Goal: Contribute content: Contribute content

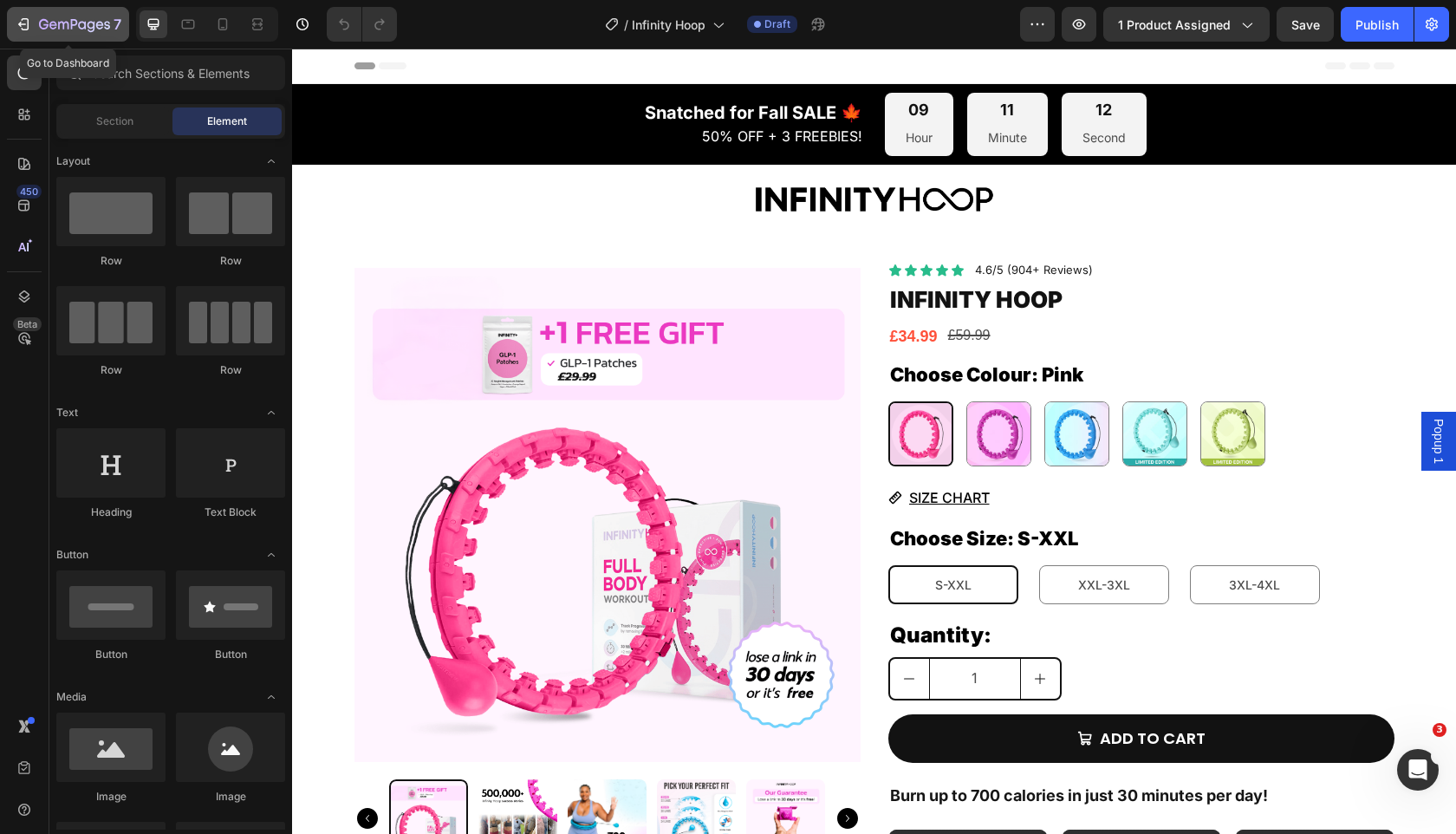
click at [38, 22] on div "7" at bounding box center [67, 23] width 107 height 21
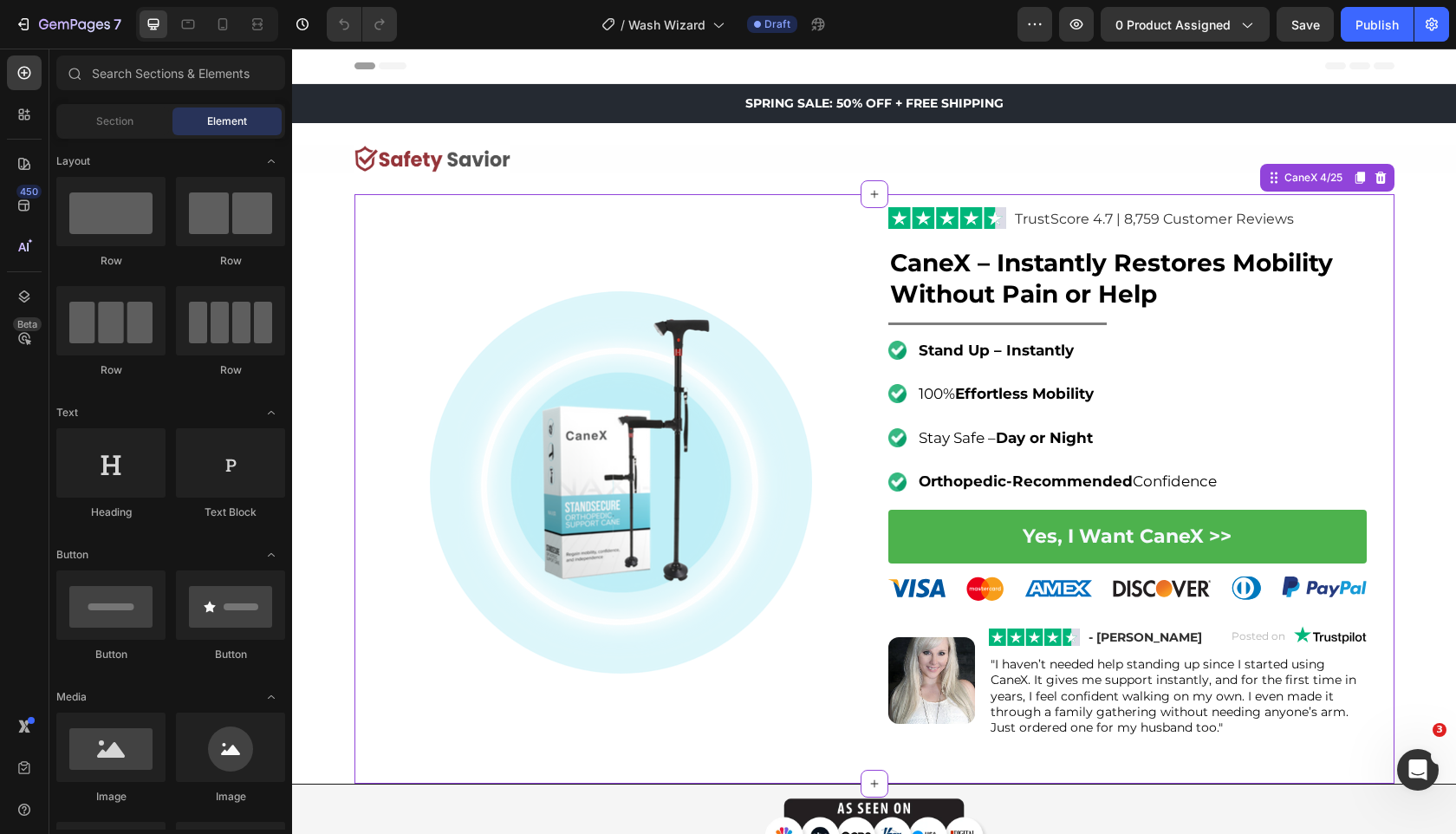
click at [982, 292] on strong "CaneX – Instantly Restores Mobility Without Pain or Help" at bounding box center [1111, 278] width 443 height 61
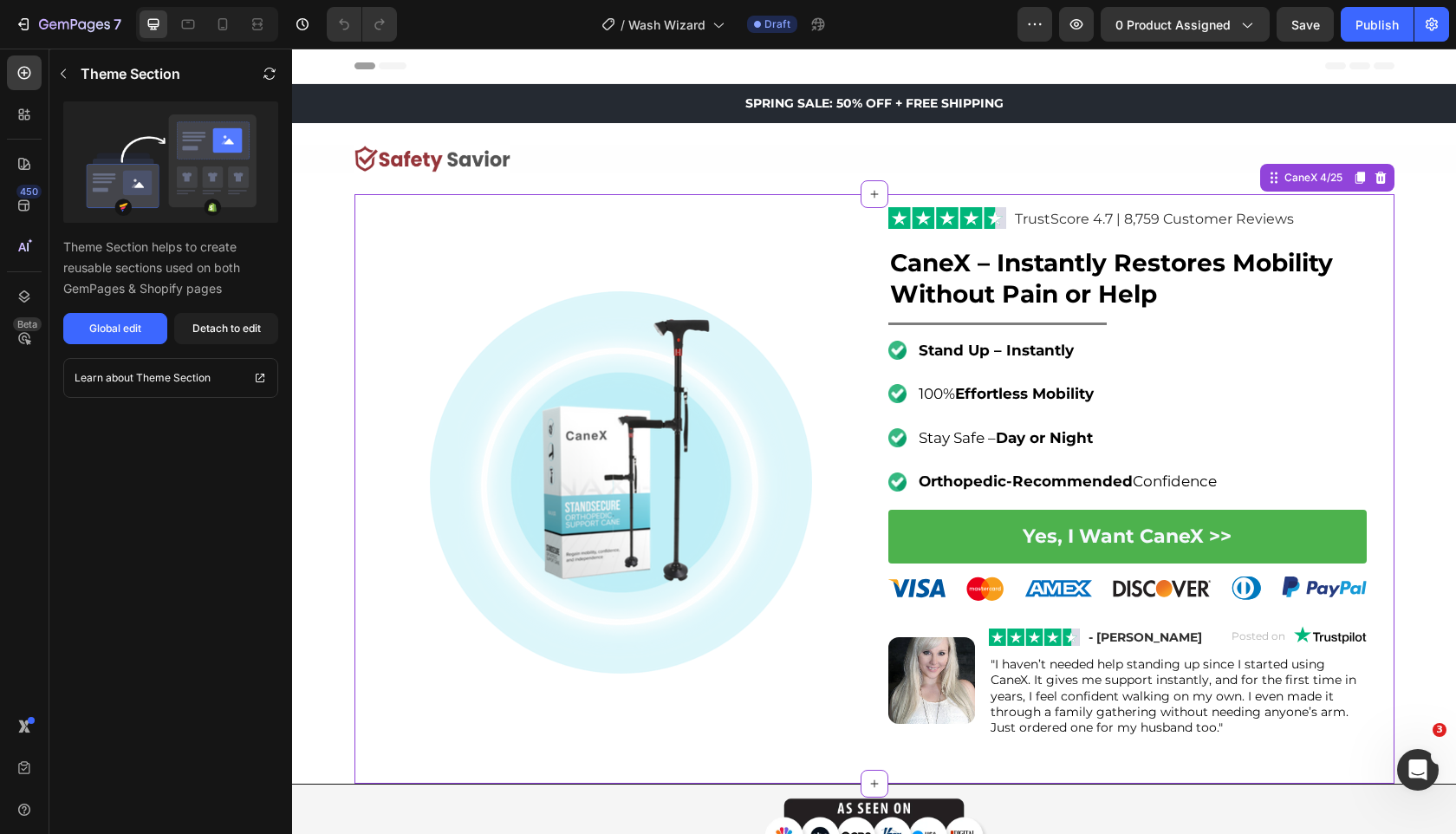
click at [982, 292] on strong "CaneX – Instantly Restores Mobility Without Pain or Help" at bounding box center [1111, 278] width 443 height 61
click at [222, 325] on div "Detach to edit" at bounding box center [226, 328] width 68 height 15
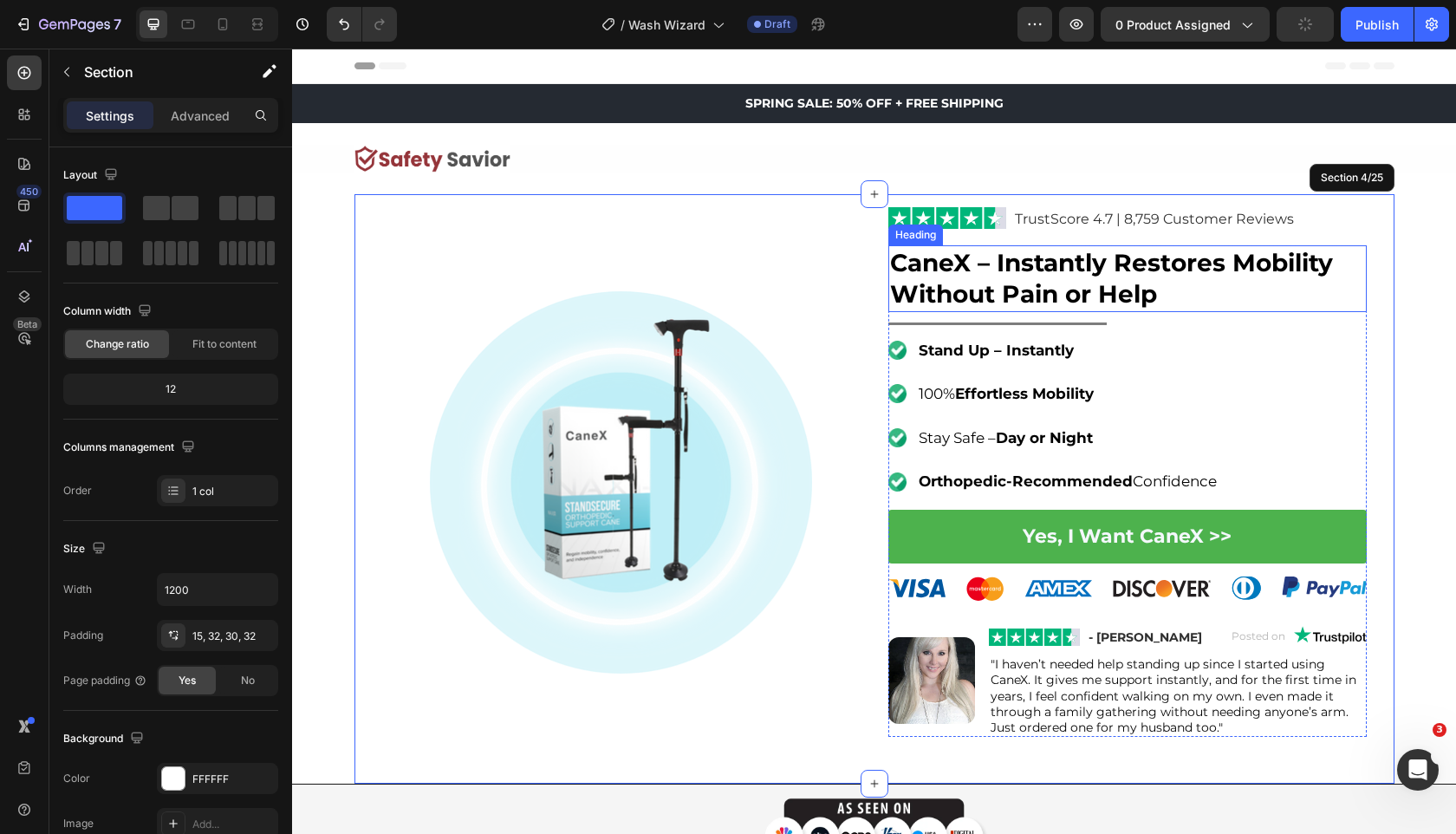
click at [1034, 293] on strong "CaneX – Instantly Restores Mobility Without Pain or Help" at bounding box center [1111, 278] width 443 height 61
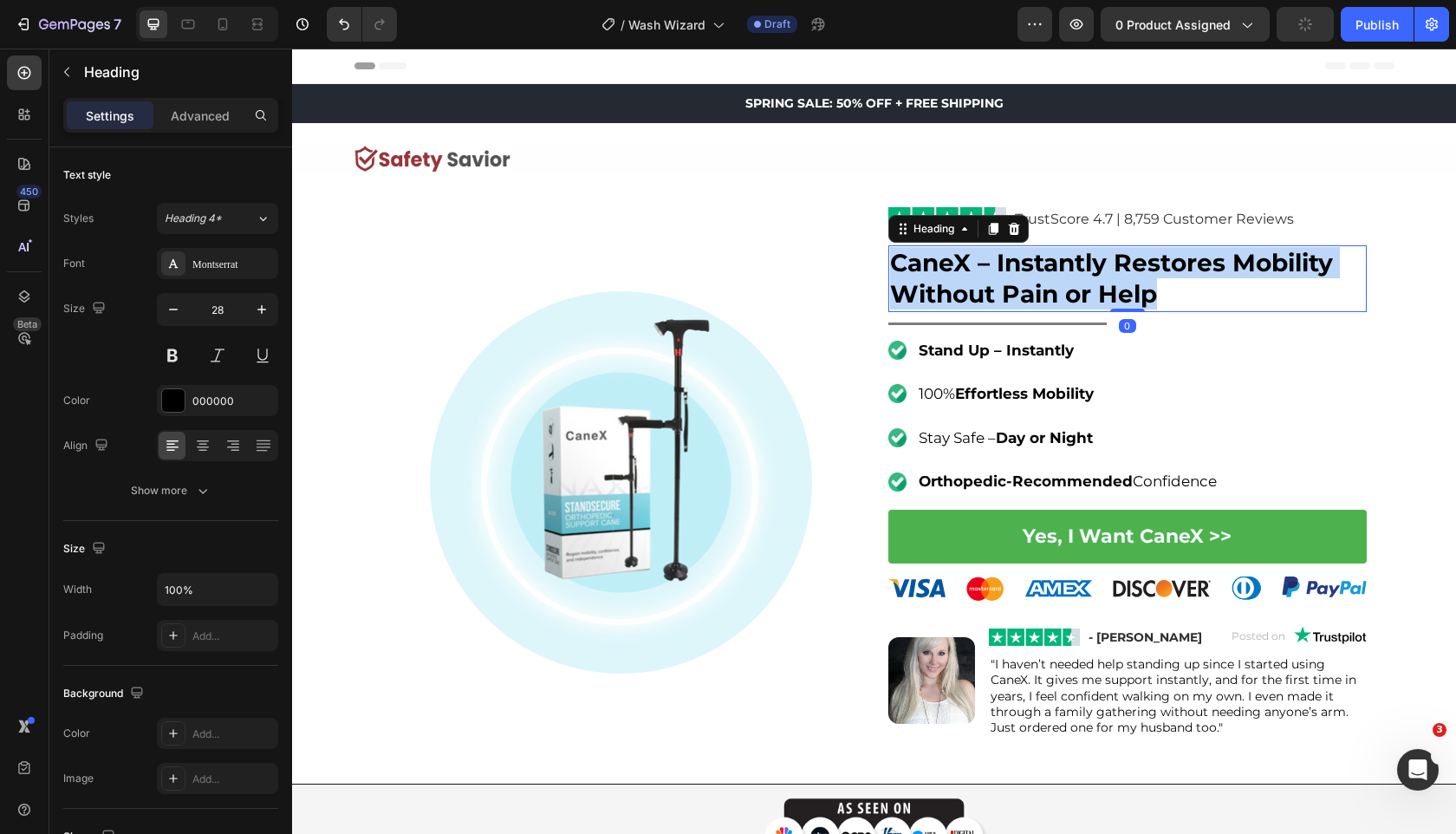
click at [1034, 293] on strong "CaneX – Instantly Restores Mobility Without Pain or Help" at bounding box center [1111, 278] width 443 height 61
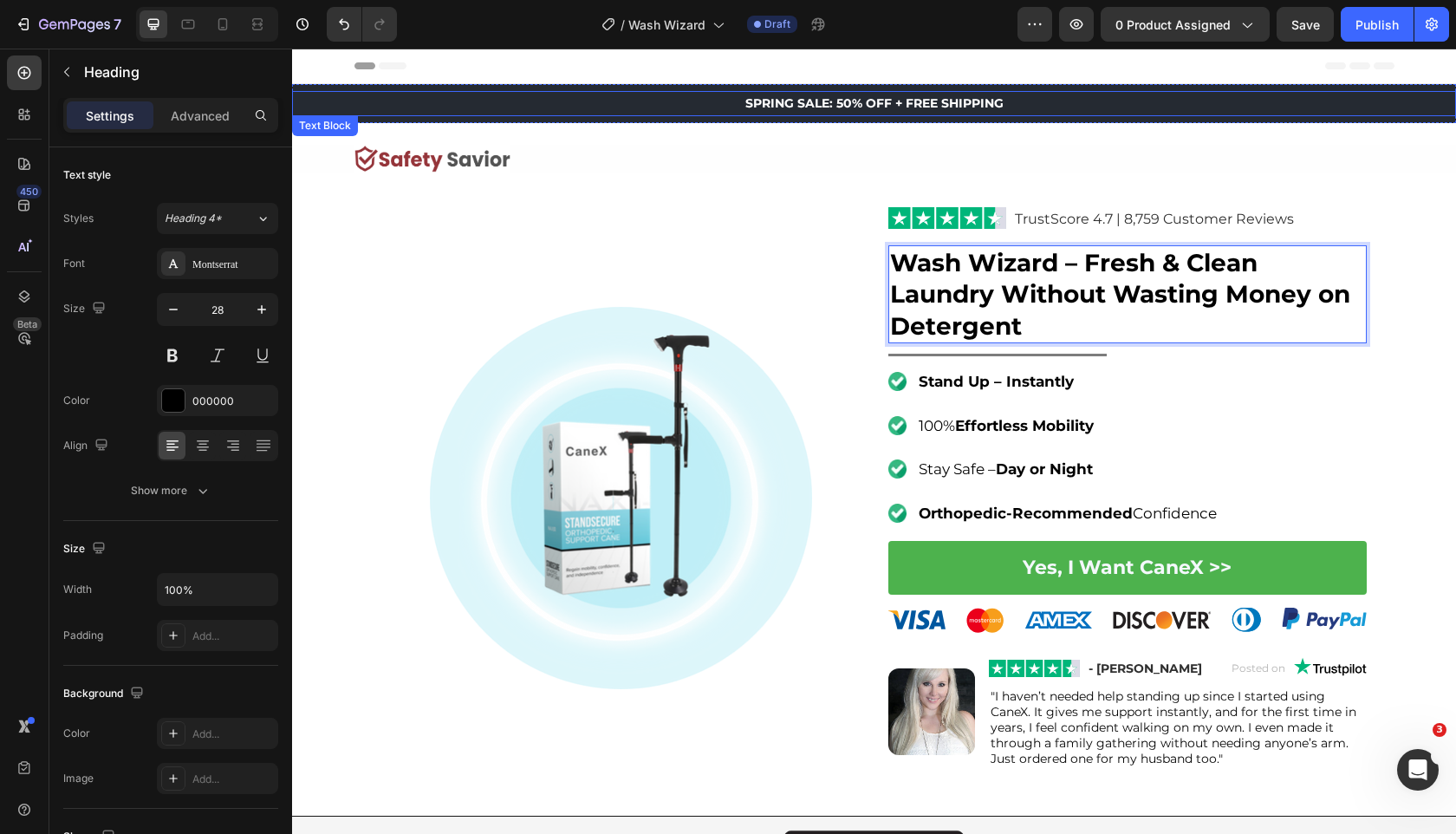
click at [846, 97] on span "SPRING SALE: 50% OFF + FREE SHIPPING" at bounding box center [874, 102] width 259 height 15
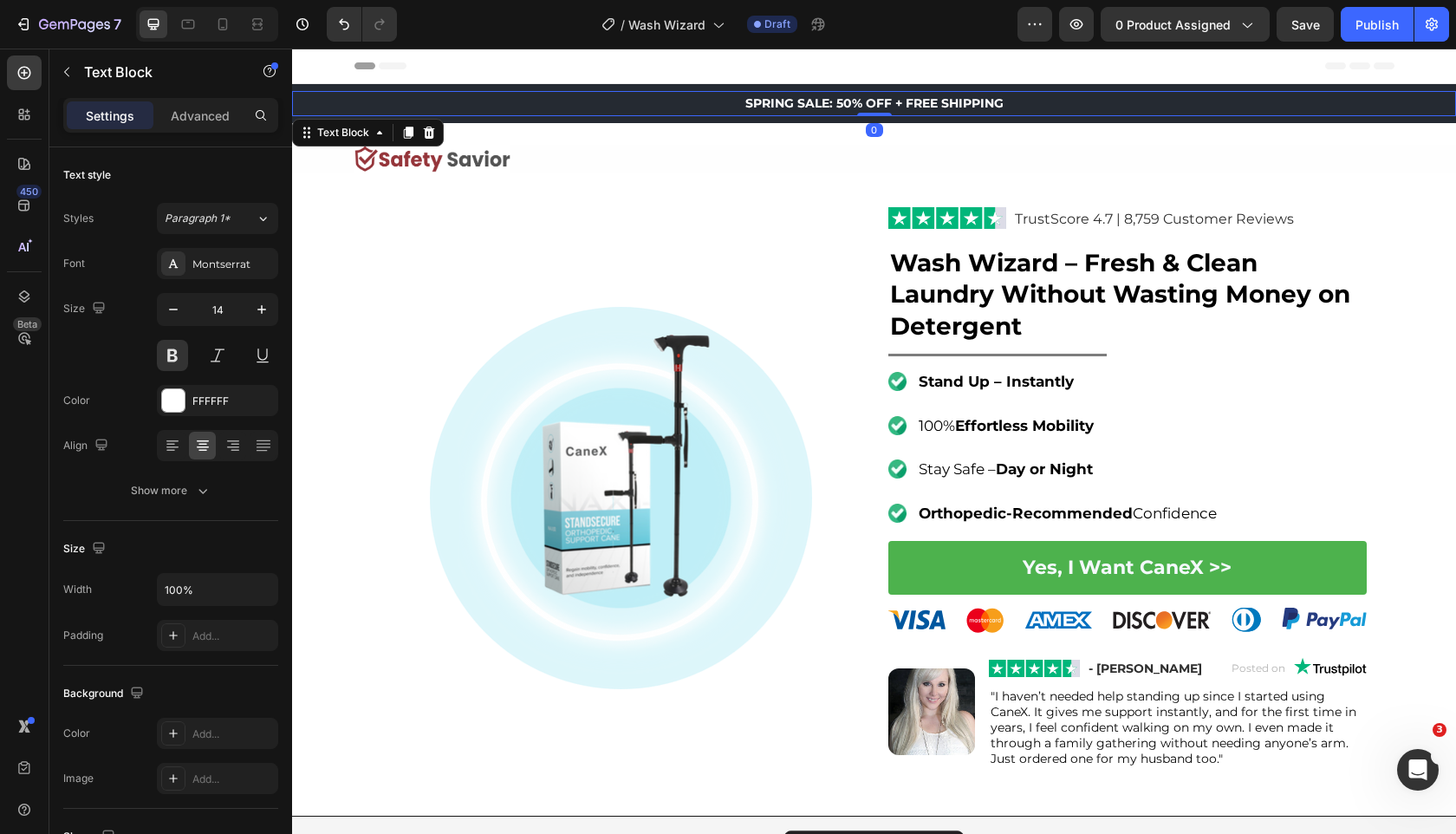
click at [792, 104] on span "SPRING SALE: 50% OFF + FREE SHIPPING" at bounding box center [874, 102] width 259 height 15
drag, startPoint x: 795, startPoint y: 105, endPoint x: 725, endPoint y: 105, distance: 70.0
click at [725, 105] on p "SPRING SALE: 50% OFF + FREE SHIPPING" at bounding box center [873, 103] width 1161 height 22
click at [946, 110] on span "SALE: 50% OFF + FREE SHIPPING" at bounding box center [874, 102] width 206 height 15
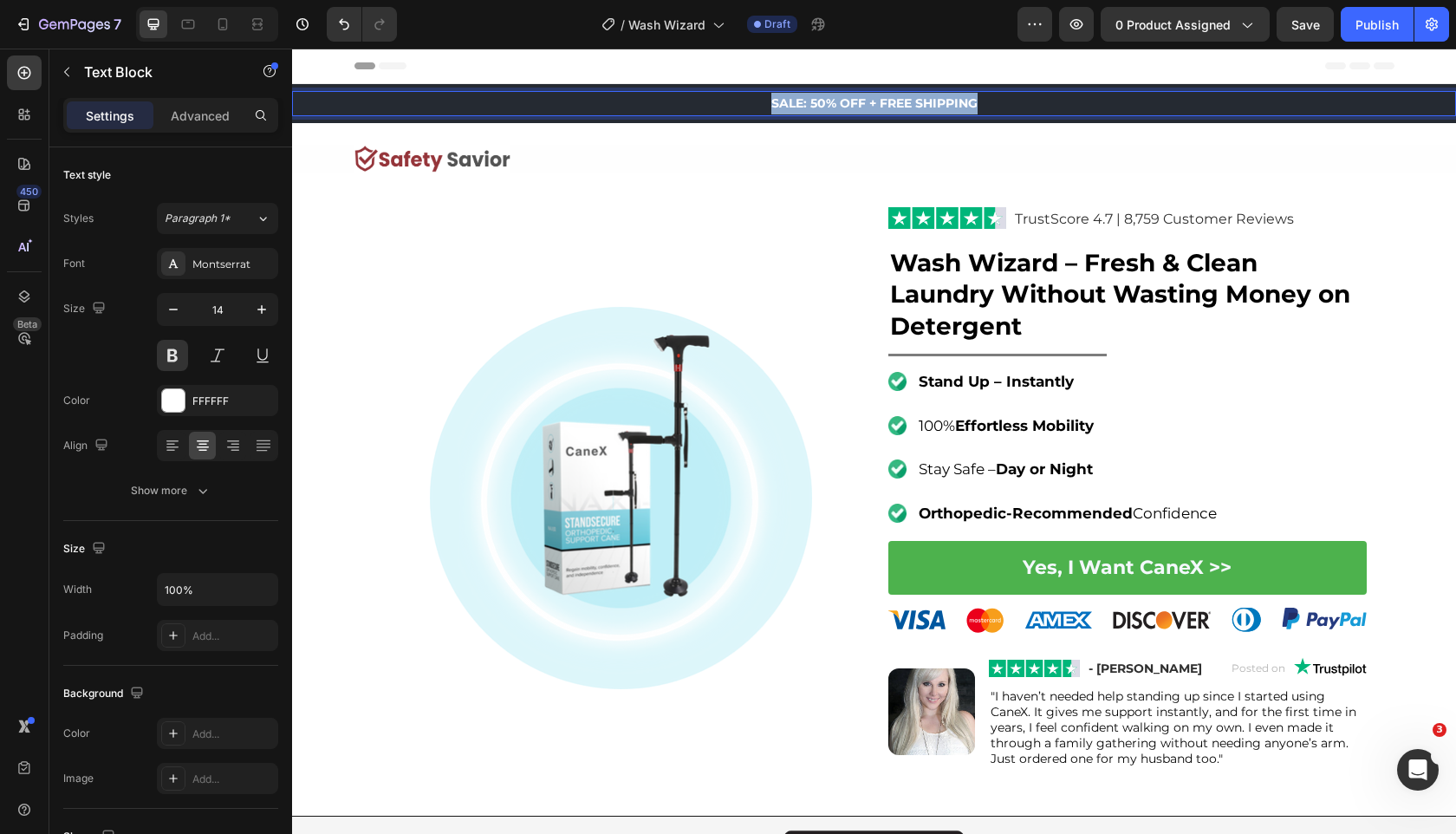
click at [946, 110] on span "SALE: 50% OFF + FREE SHIPPING" at bounding box center [874, 102] width 206 height 15
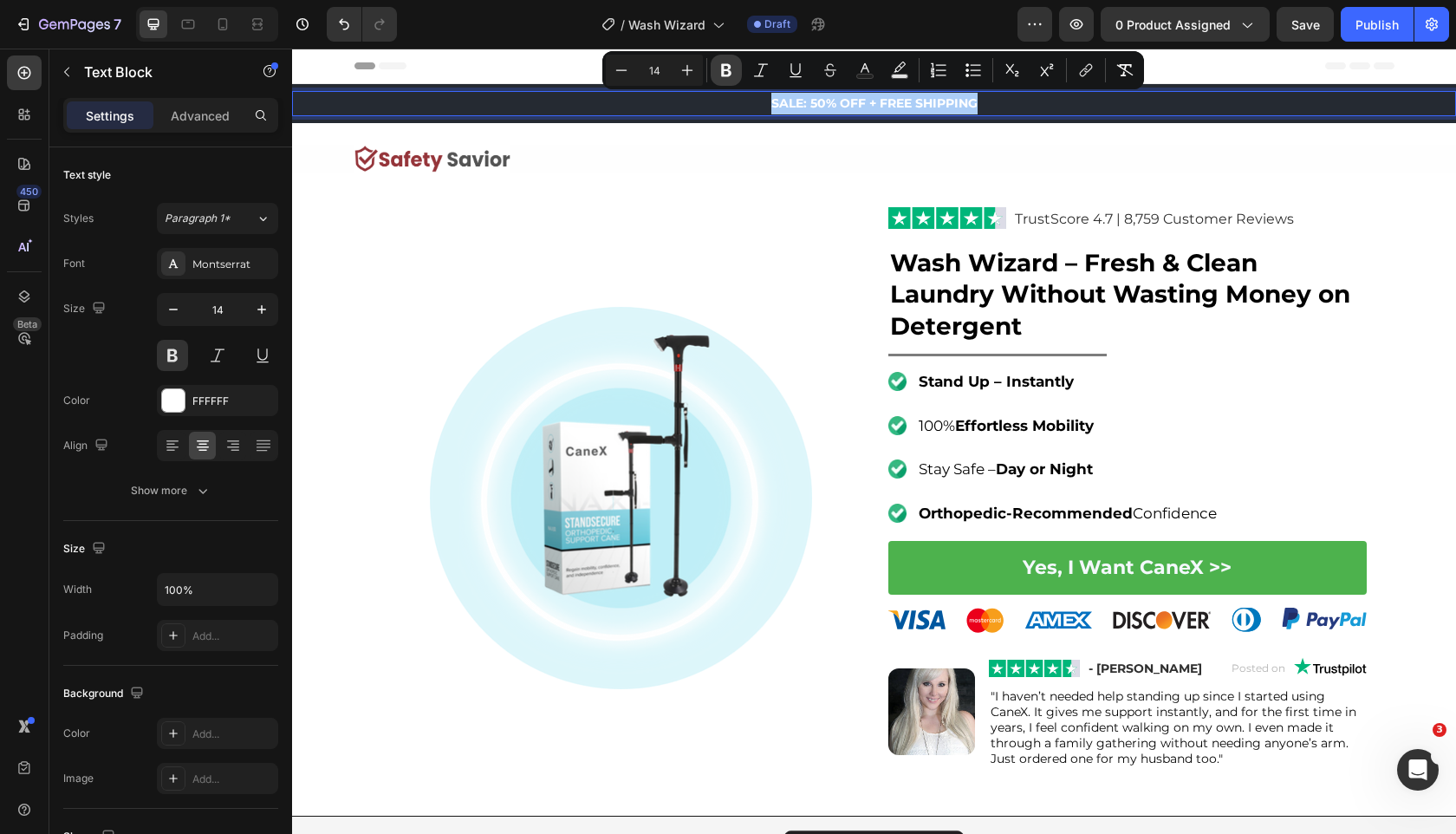
click at [715, 75] on button "Bold" at bounding box center [726, 70] width 31 height 31
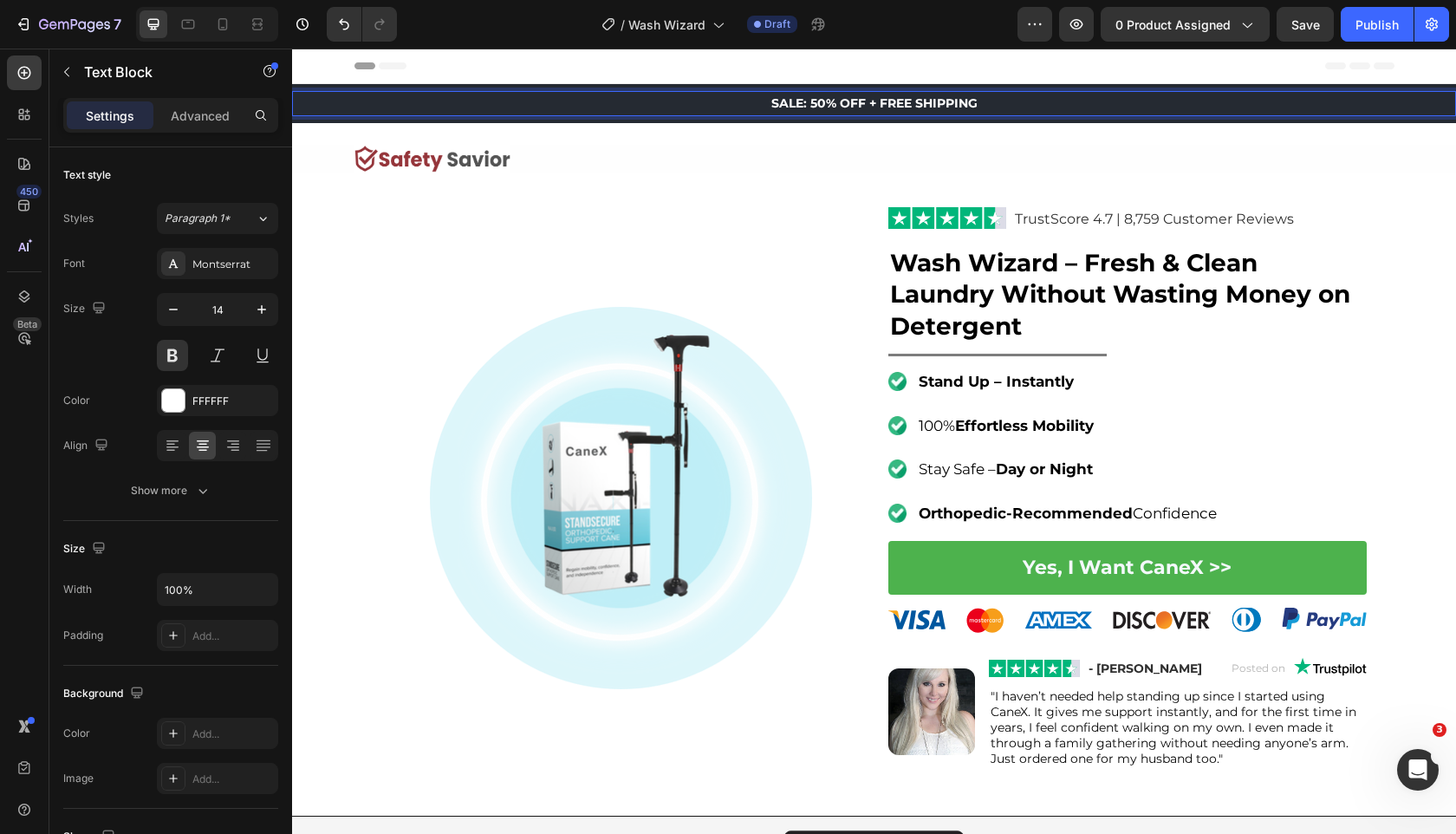
click at [771, 102] on strong "SALE: 50% OFF + FREE SHIPPING" at bounding box center [874, 102] width 206 height 15
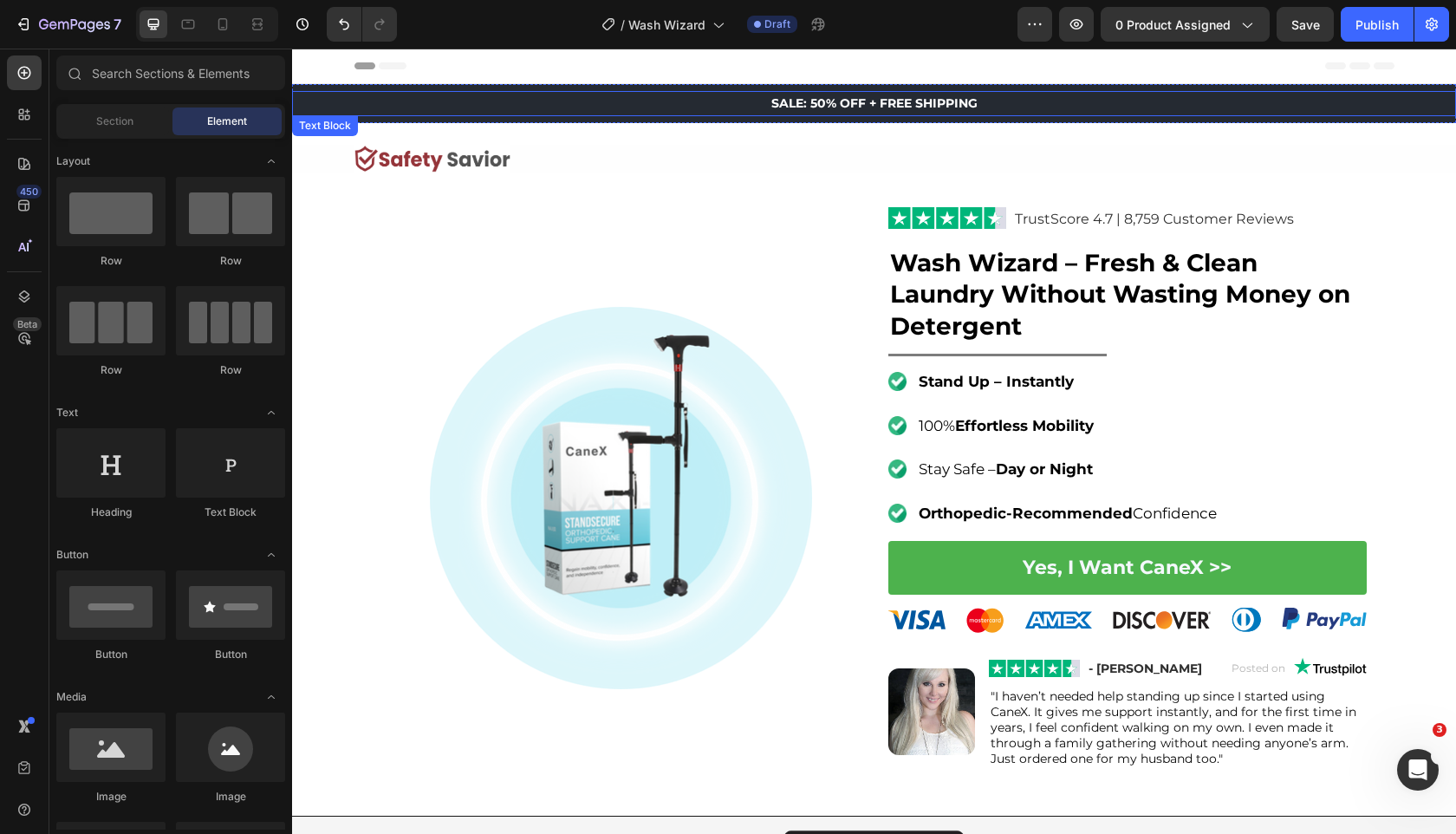
click at [811, 97] on strong "SALE: 50% OFF + FREE SHIPPING" at bounding box center [874, 102] width 206 height 15
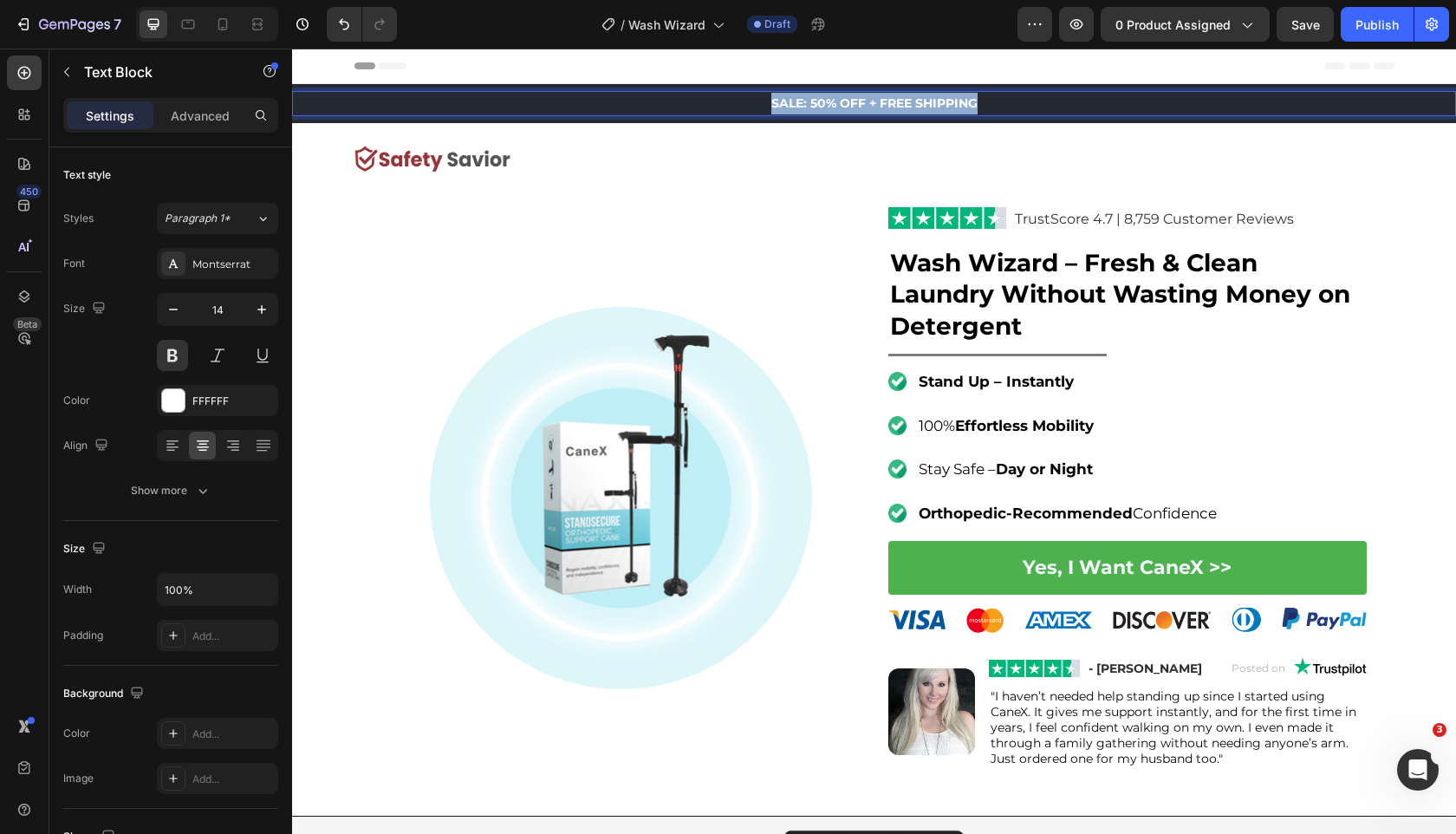
click at [811, 97] on strong "SALE: 50% OFF + FREE SHIPPING" at bounding box center [874, 102] width 206 height 15
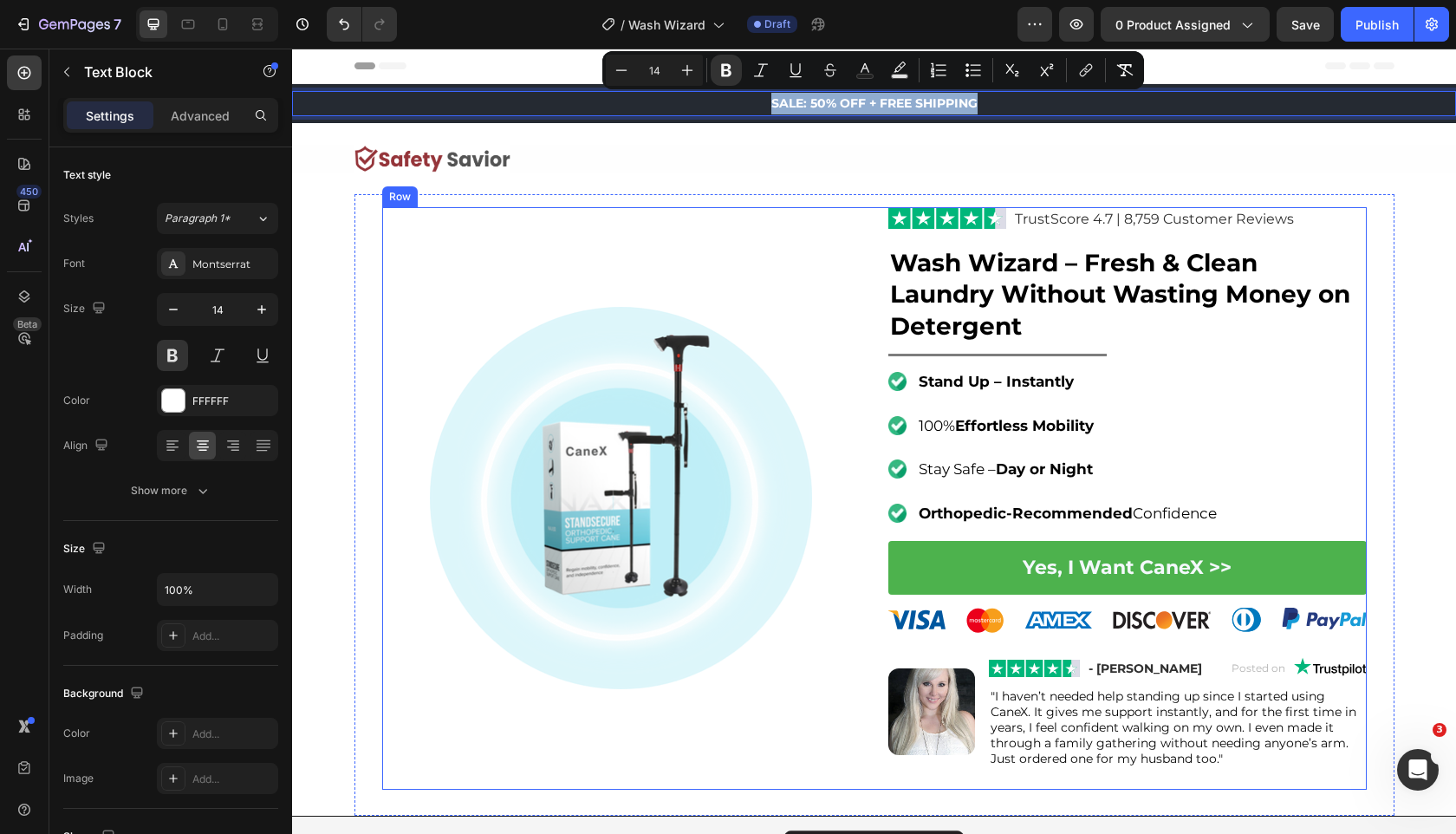
click at [872, 279] on div "Image Image TrustScore 4.7 | 8,759 Customer Reviews Text Block Row ⁠⁠⁠⁠⁠⁠⁠ Wash…" at bounding box center [874, 498] width 985 height 583
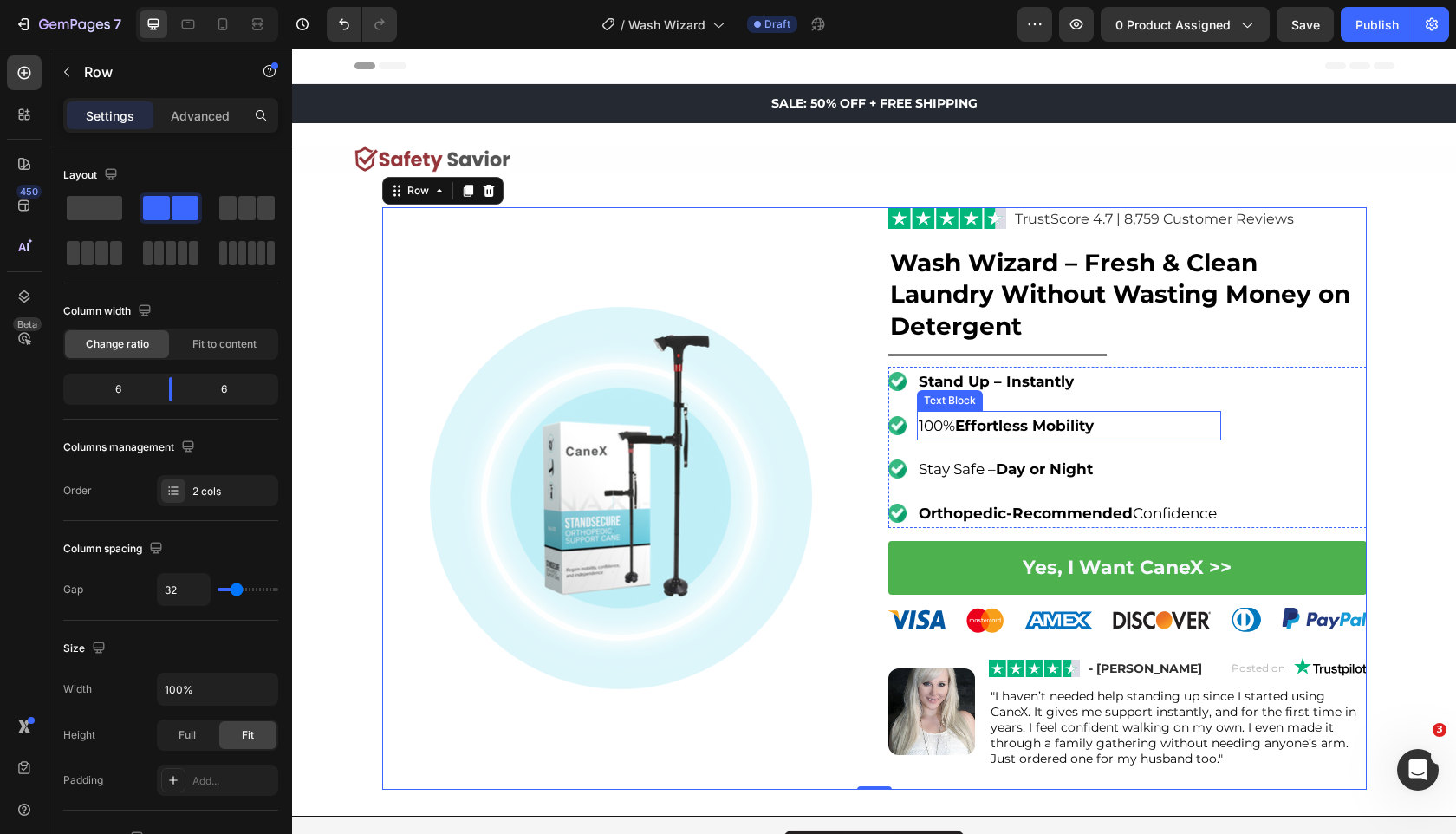
click at [978, 384] on strong "Stand Up – Instantly" at bounding box center [996, 381] width 155 height 17
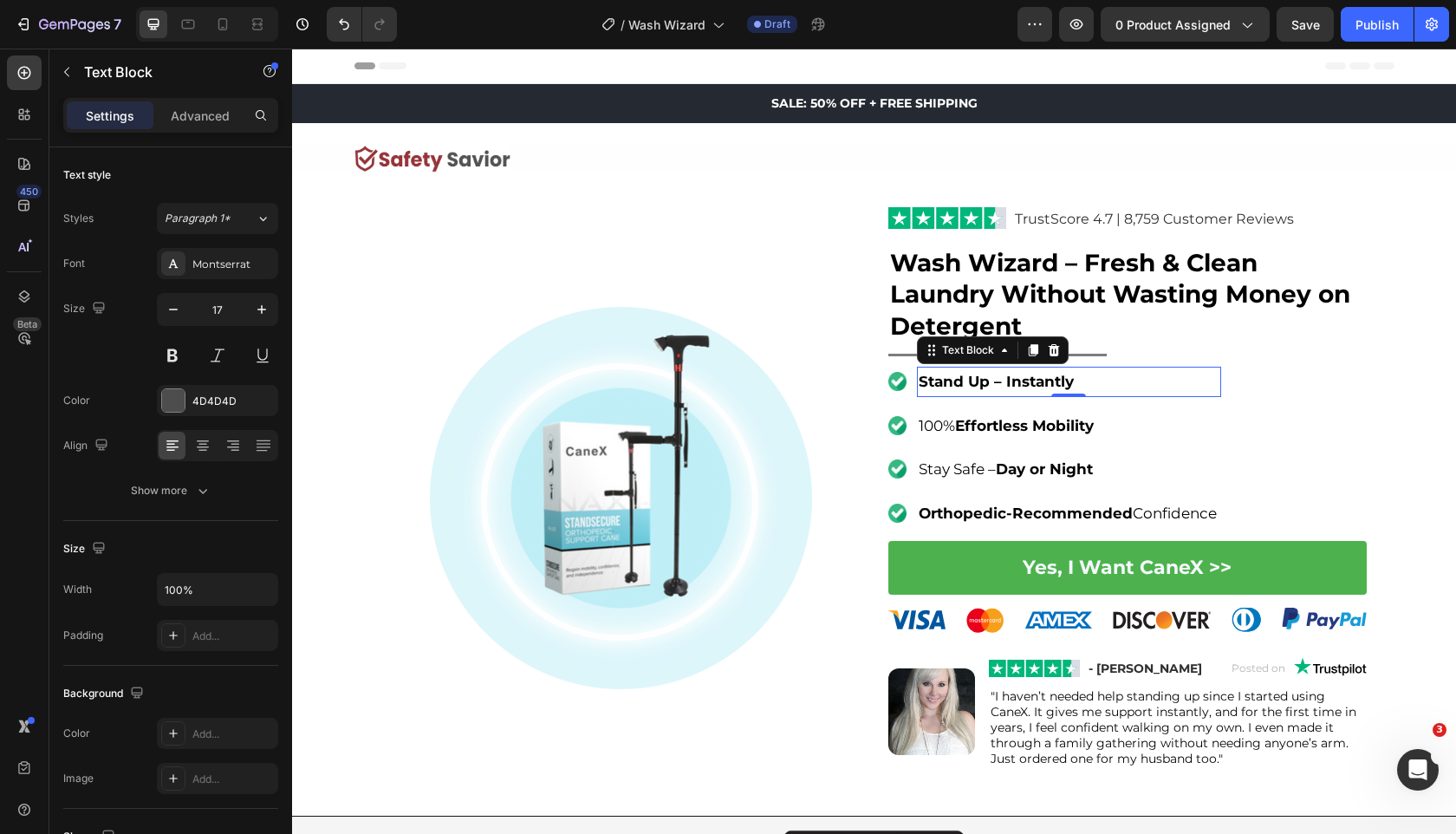
click at [978, 384] on strong "Stand Up – Instantly" at bounding box center [996, 381] width 155 height 17
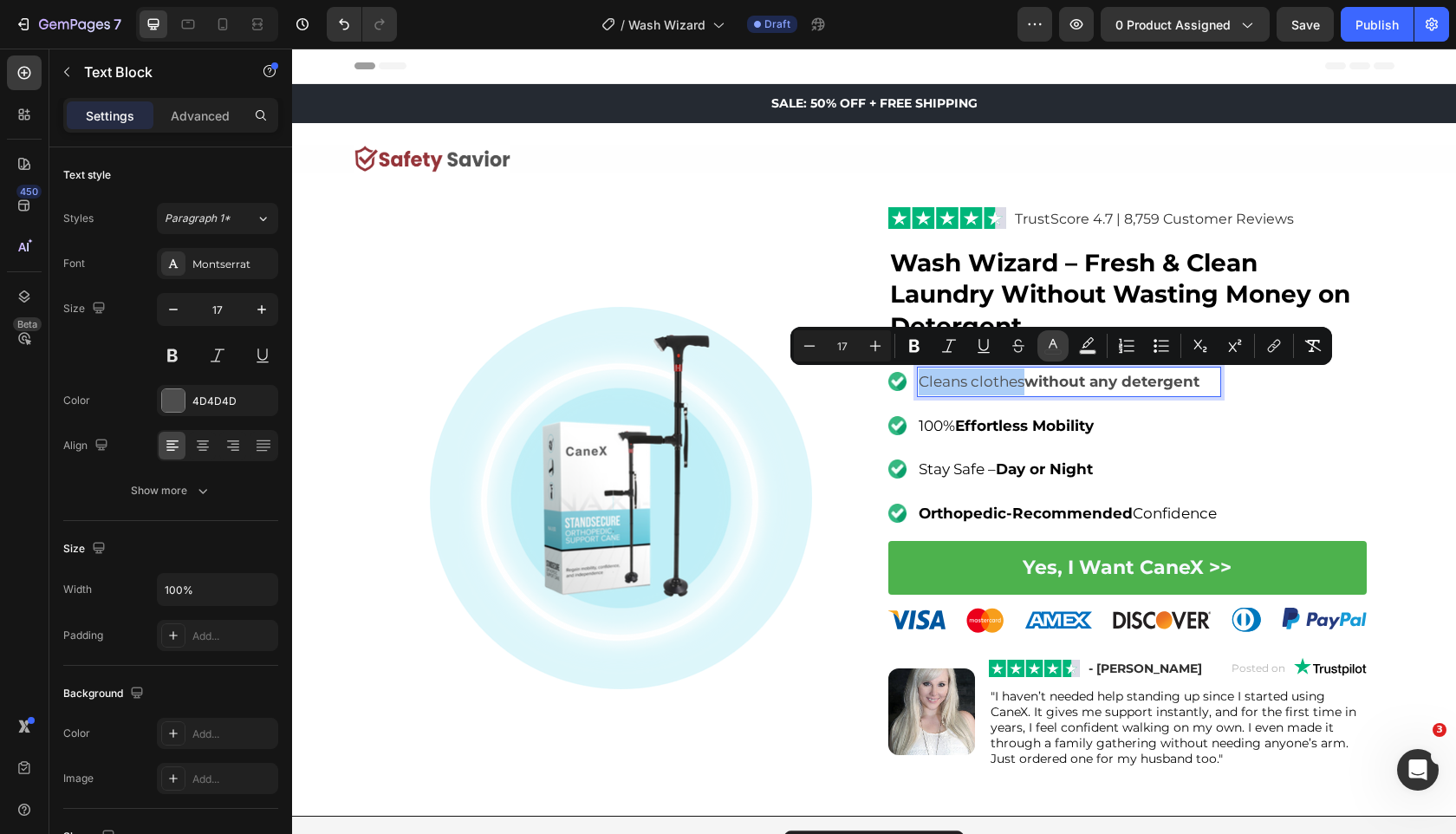
click at [1060, 352] on icon "Editor contextual toolbar" at bounding box center [1053, 346] width 17 height 17
type input "4D4D4D"
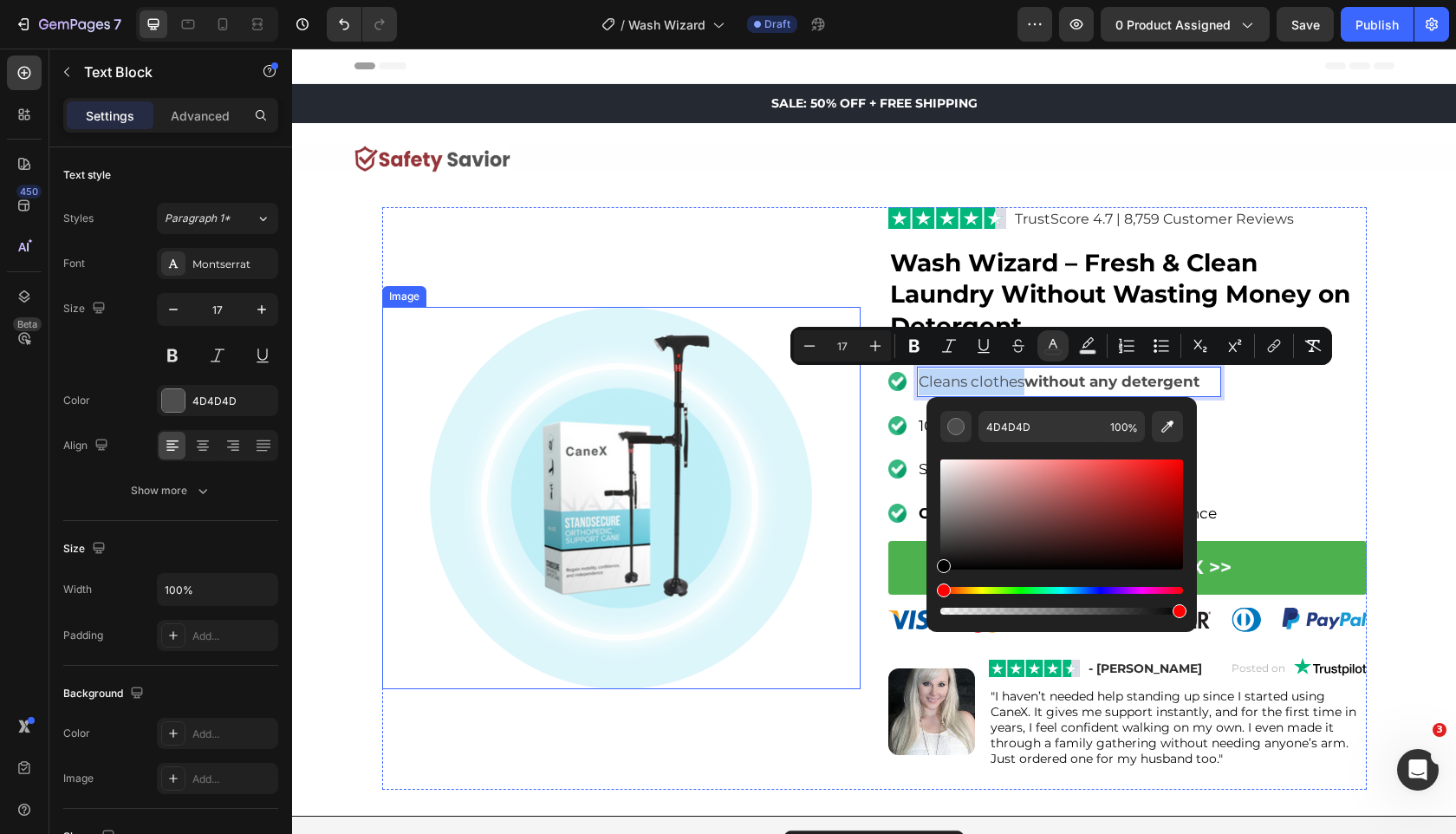
drag, startPoint x: 1262, startPoint y: 602, endPoint x: 814, endPoint y: 635, distance: 449.2
type input "000000"
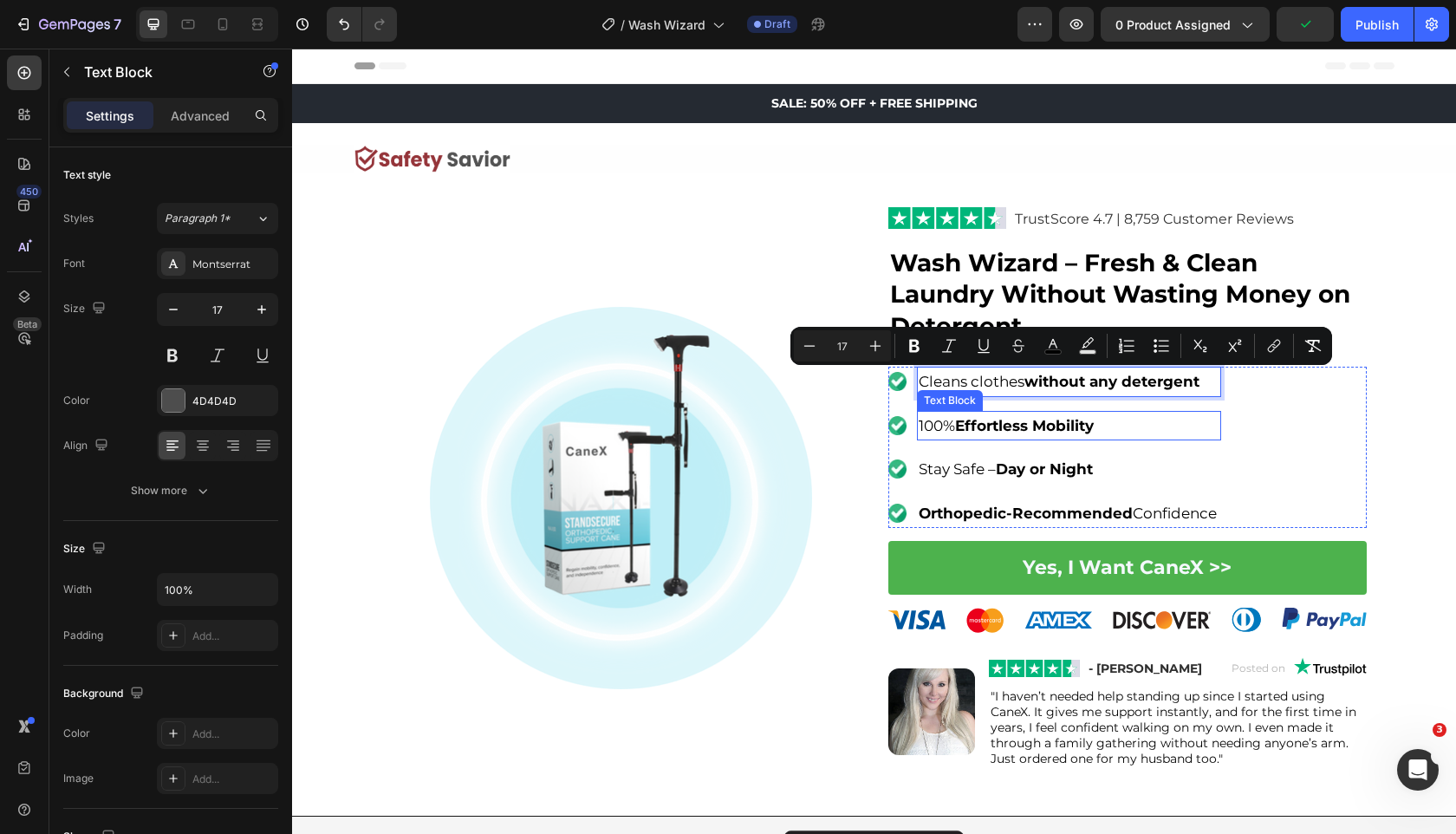
click at [950, 427] on span "100% Effortless Mobility" at bounding box center [1006, 425] width 175 height 17
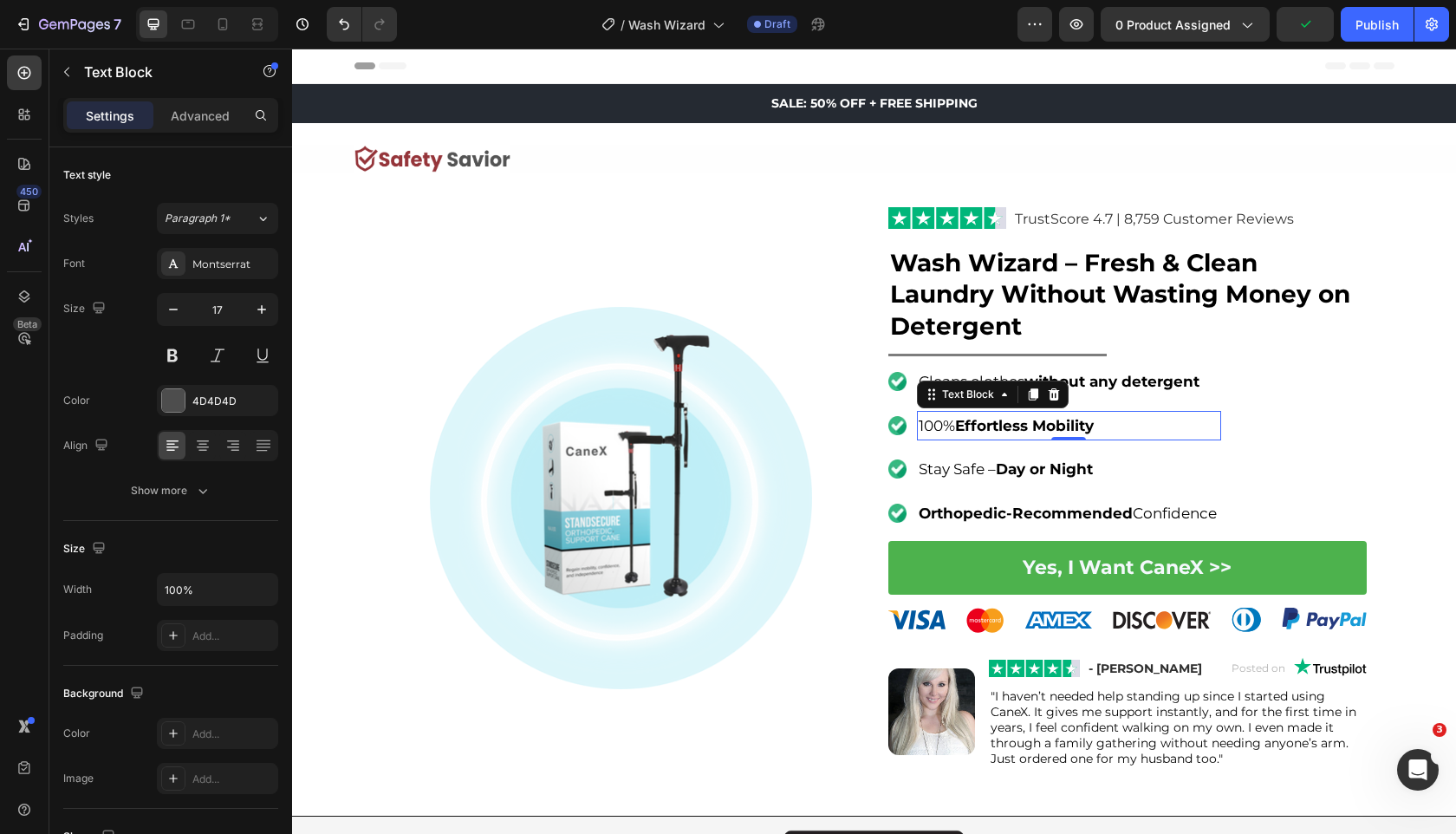
click at [950, 427] on span "100% Effortless Mobility" at bounding box center [1006, 425] width 175 height 17
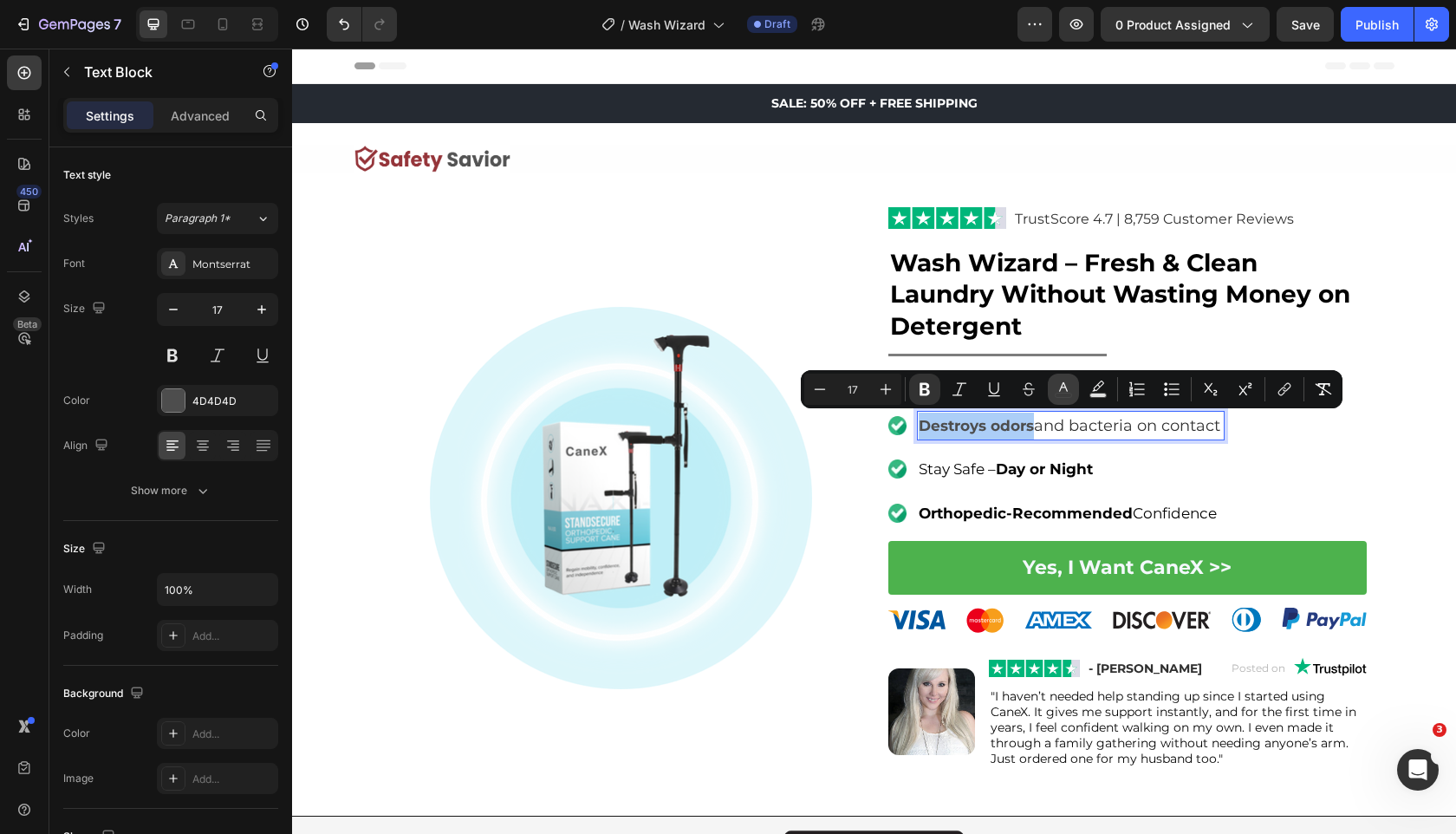
click at [1066, 394] on icon "Editor contextual toolbar" at bounding box center [1063, 389] width 17 height 17
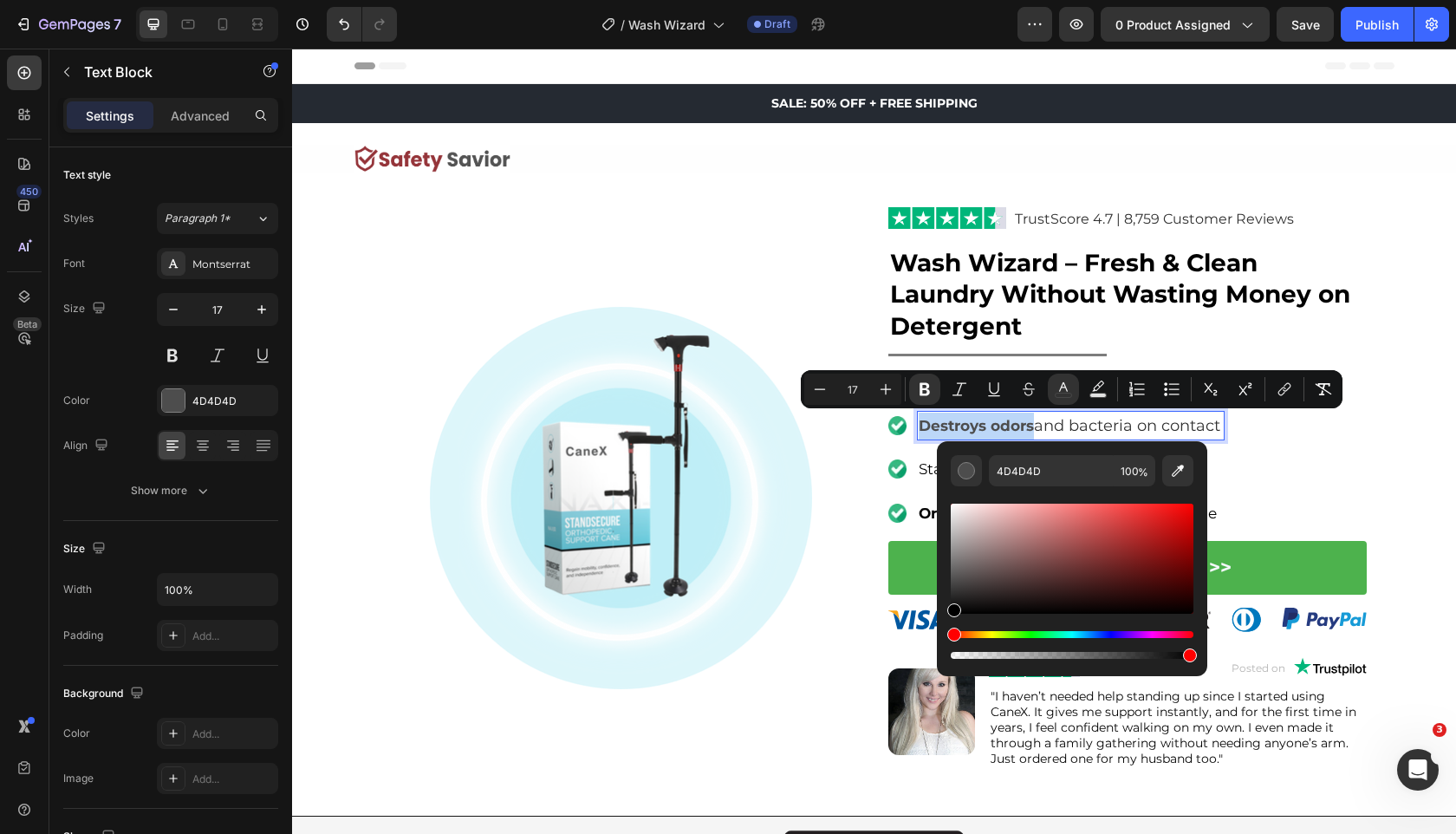
drag, startPoint x: 1282, startPoint y: 614, endPoint x: 855, endPoint y: 662, distance: 429.7
type input "000000"
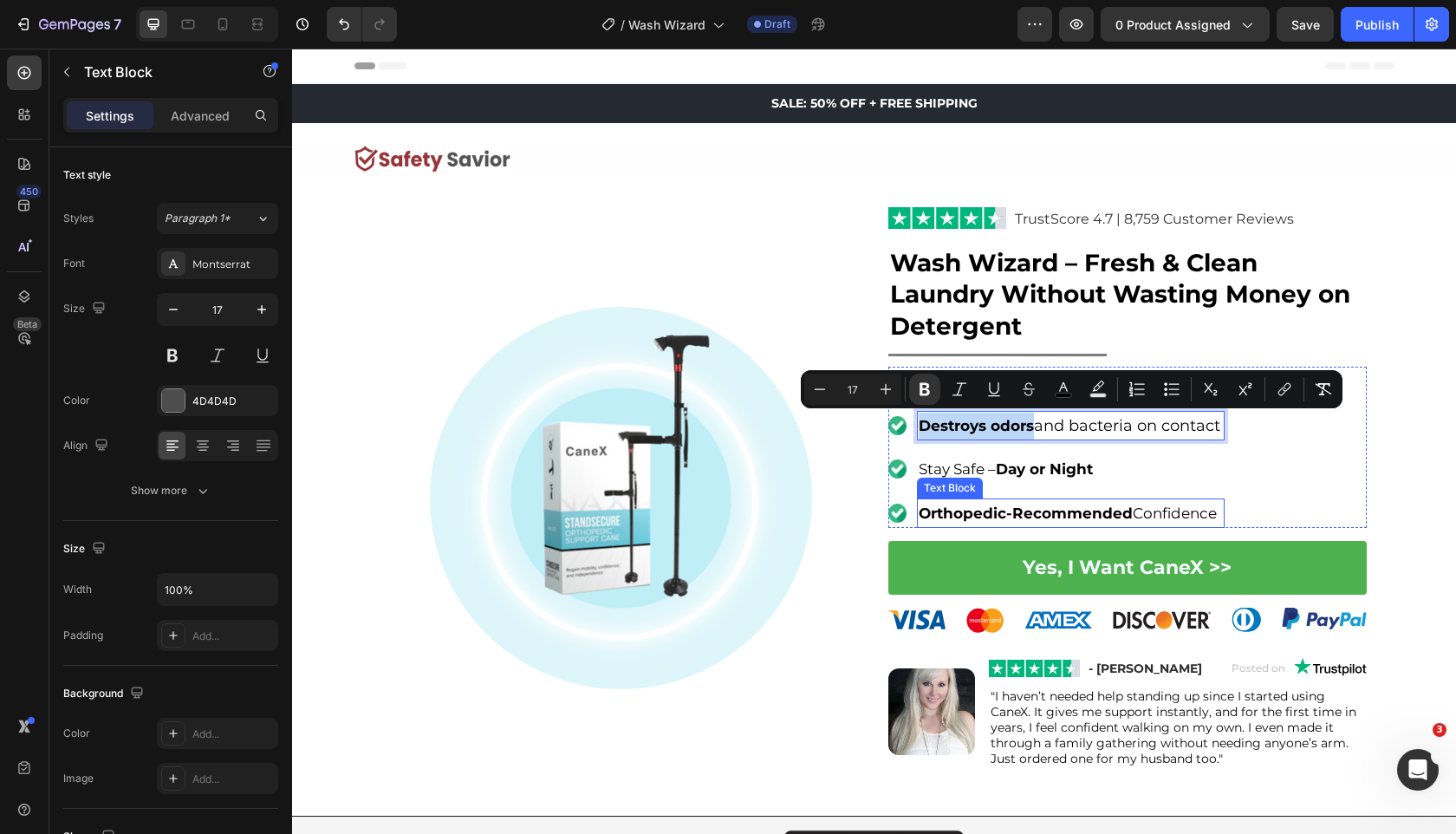
click at [1000, 469] on strong "Day or Night" at bounding box center [1044, 469] width 97 height 17
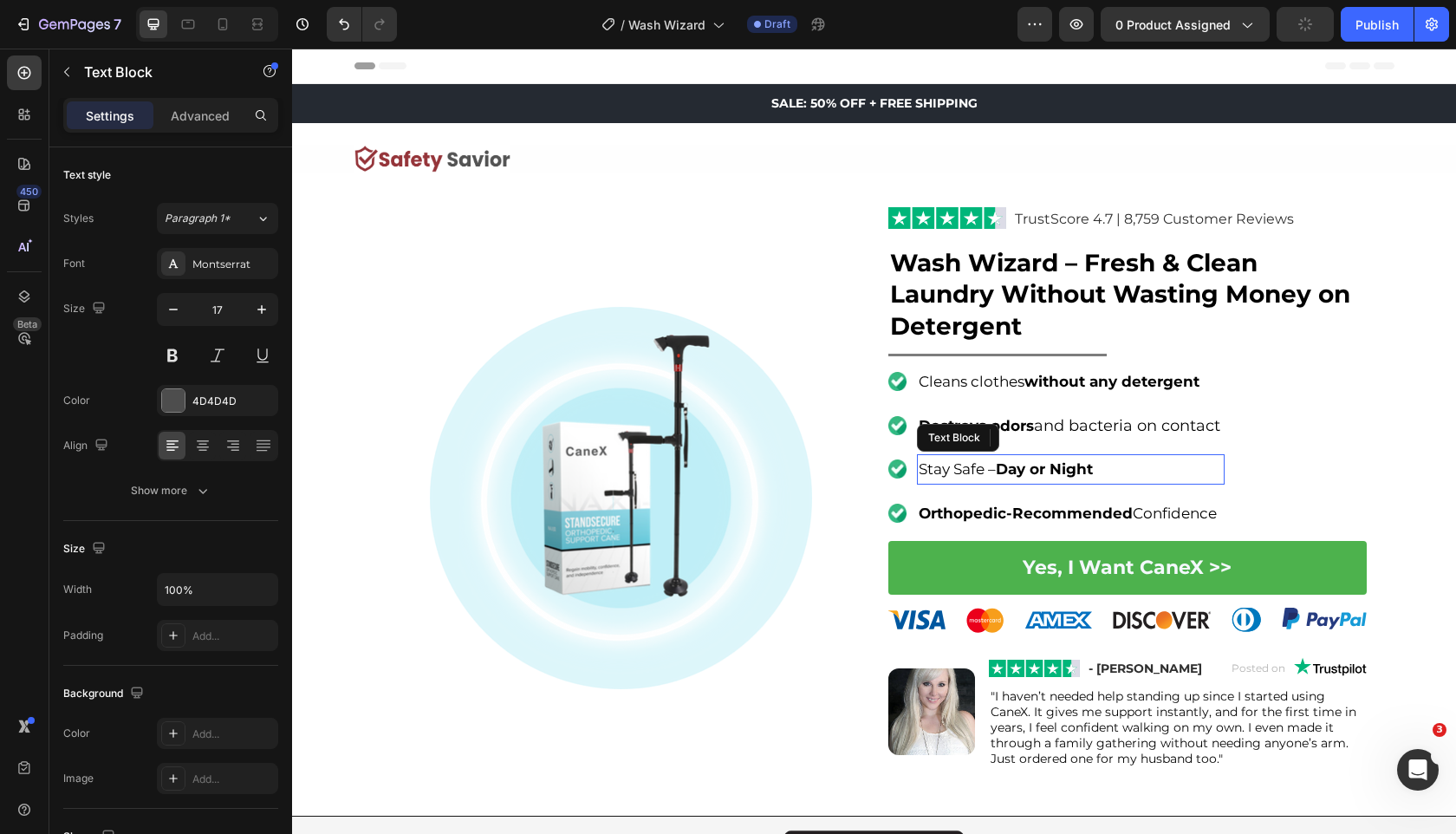
click at [1000, 469] on strong "Day or Night" at bounding box center [1044, 469] width 97 height 17
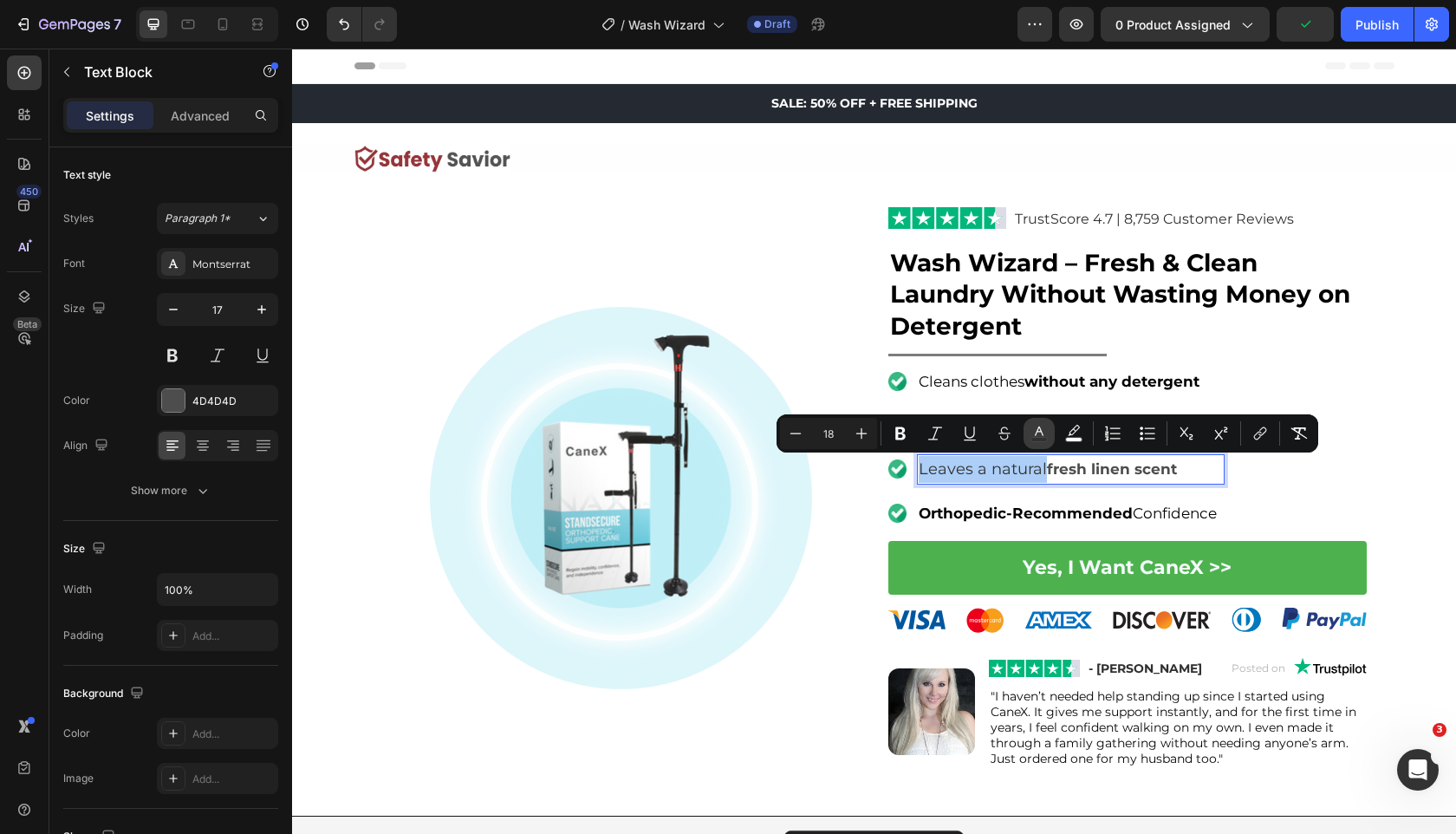
click at [1048, 431] on button "color" at bounding box center [1039, 433] width 31 height 31
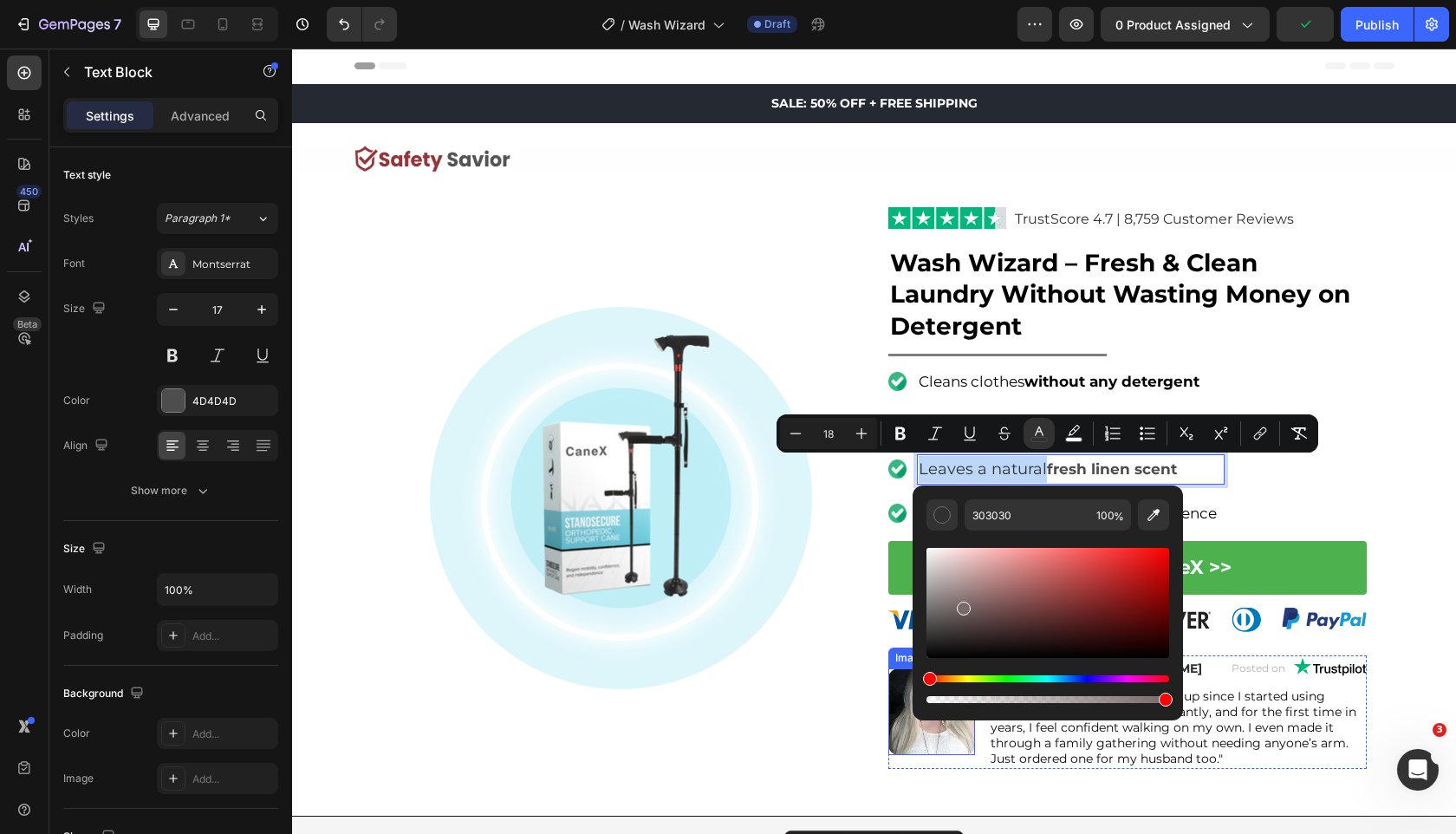
type input "000000"
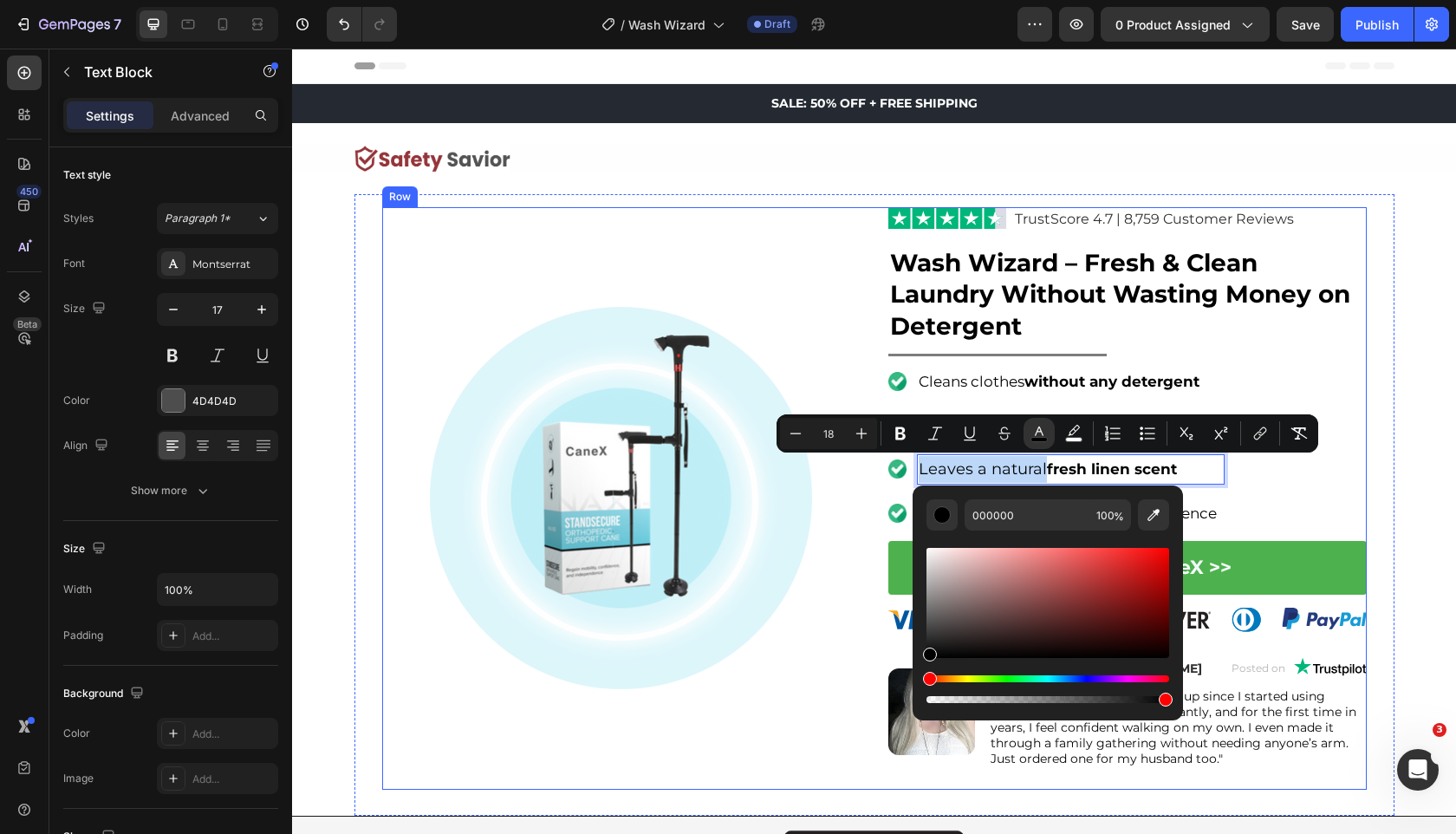
drag, startPoint x: 1260, startPoint y: 644, endPoint x: 779, endPoint y: 772, distance: 497.7
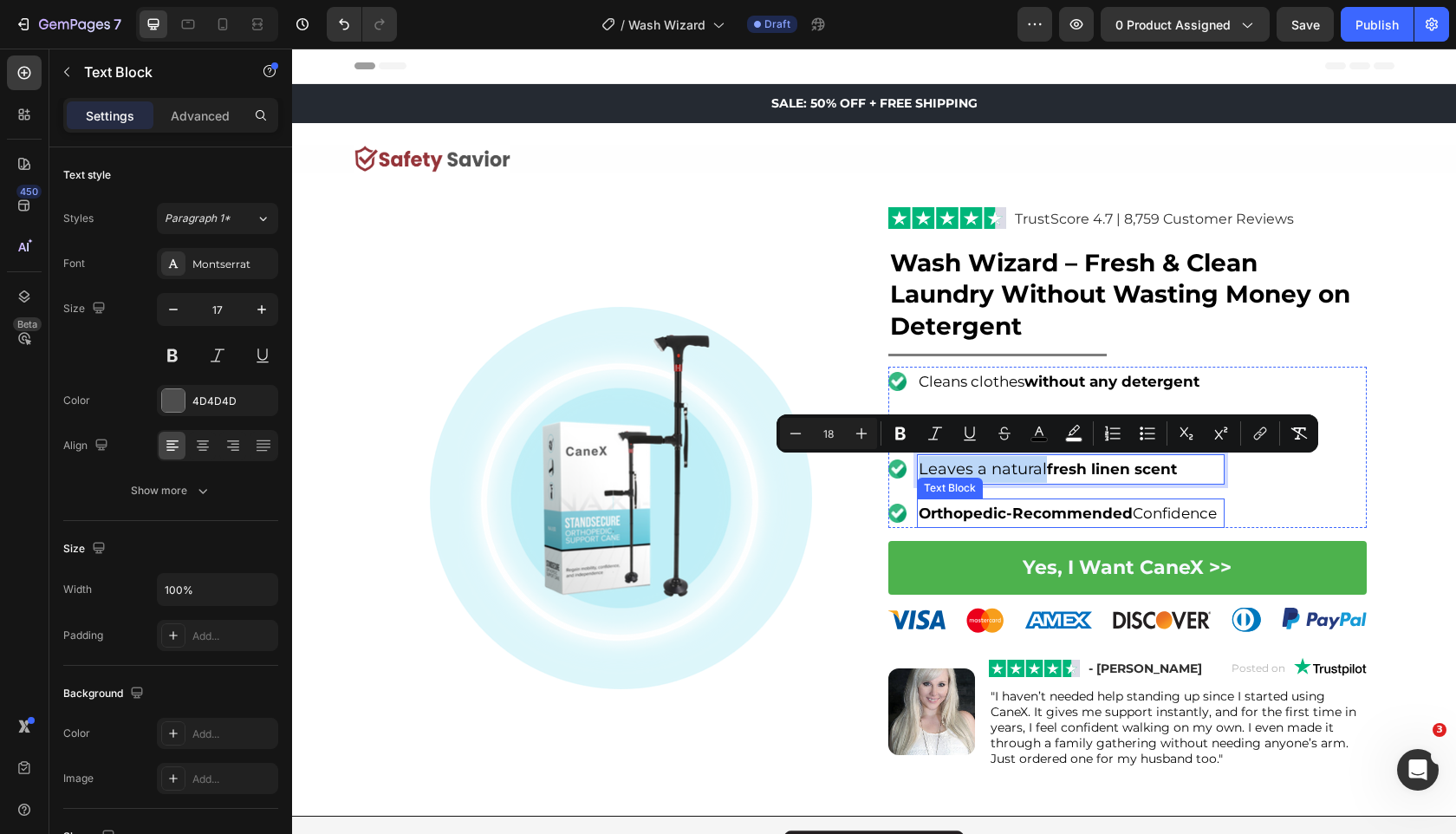
click at [995, 514] on strong "Orthopedic-Recommended" at bounding box center [1026, 513] width 215 height 17
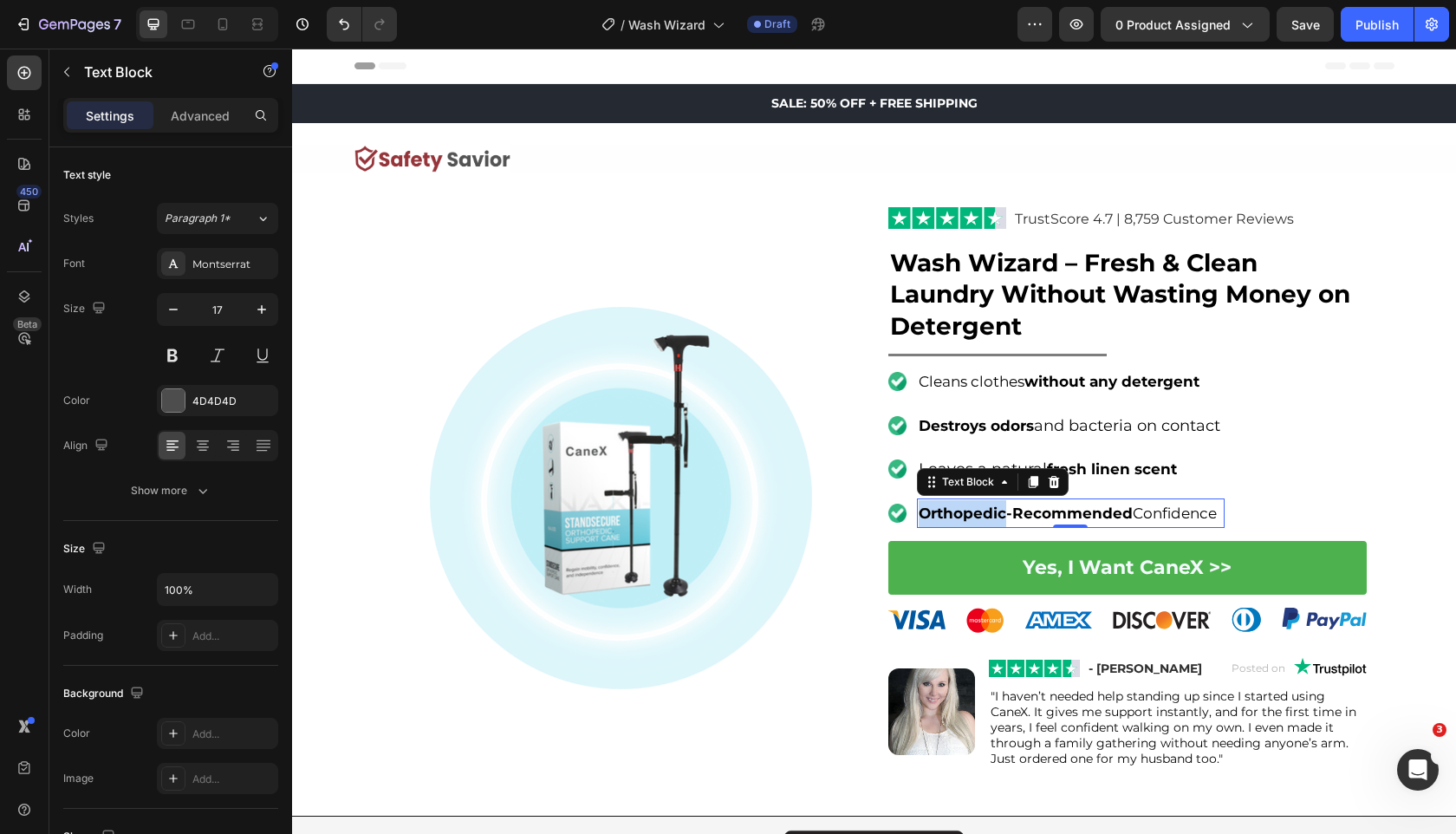
click at [995, 514] on strong "Orthopedic-Recommended" at bounding box center [1026, 513] width 215 height 17
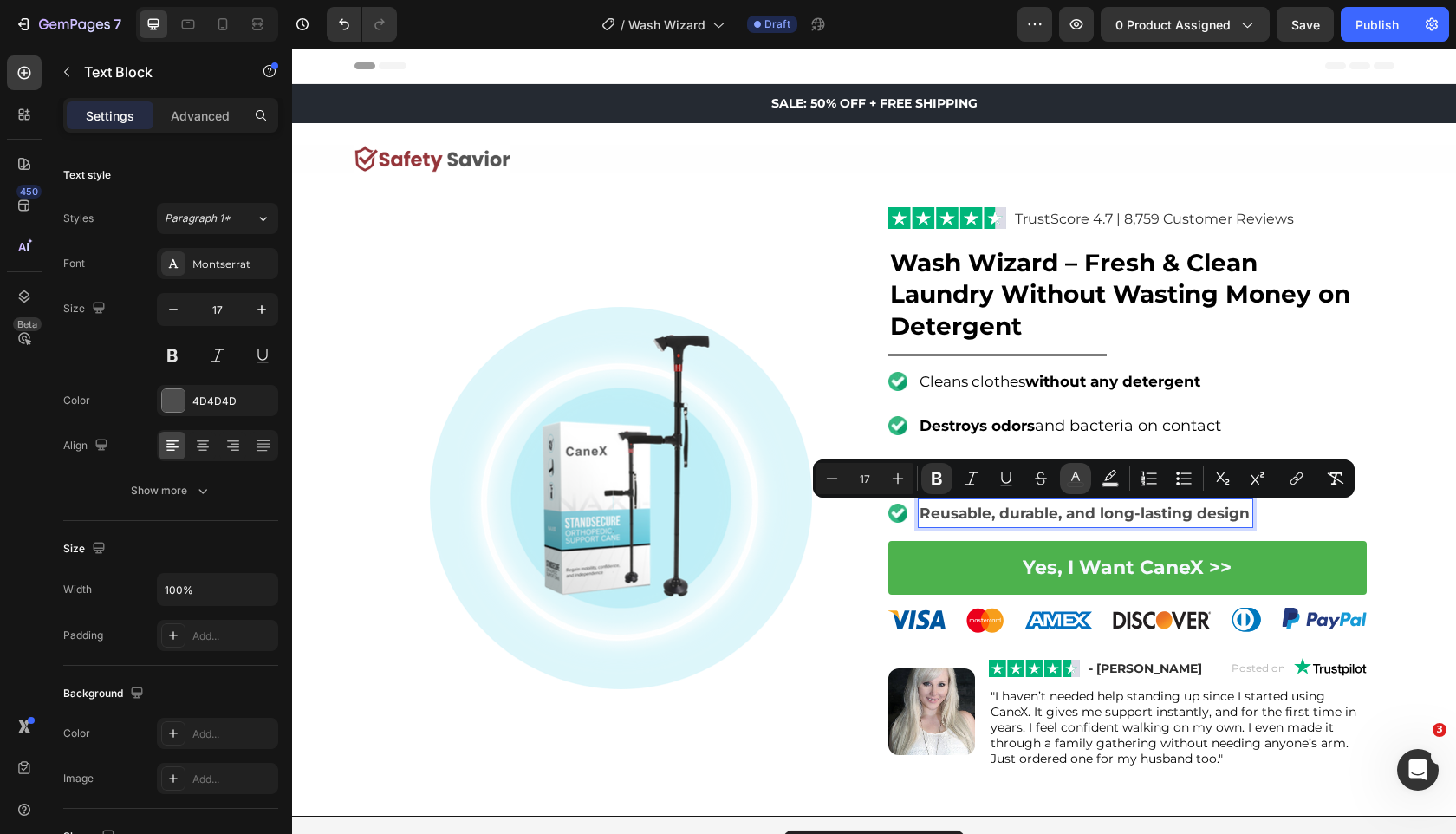
click at [1080, 470] on icon "Editor contextual toolbar" at bounding box center [1075, 478] width 17 height 17
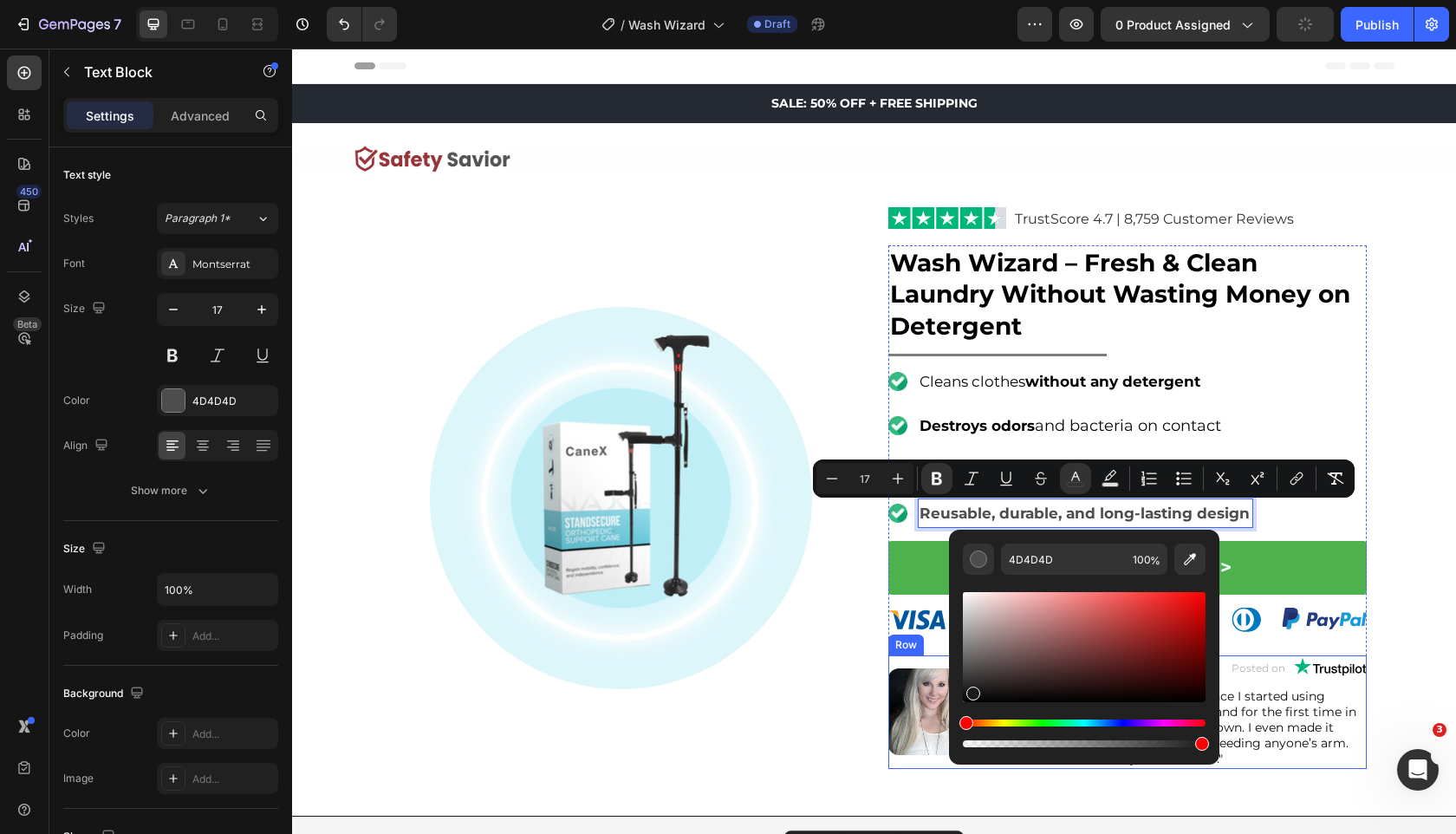
type input "1C1B1B"
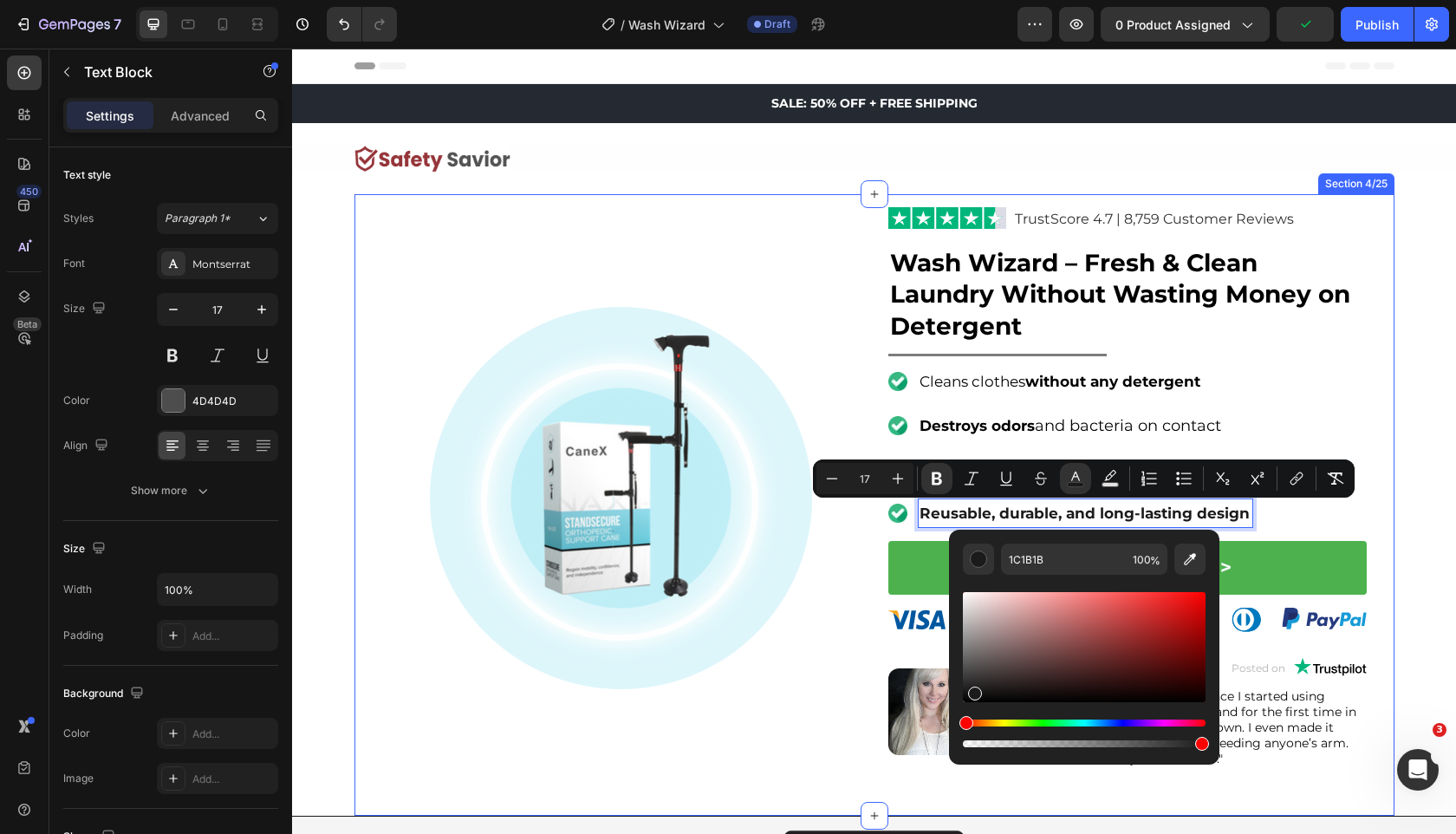
drag, startPoint x: 1286, startPoint y: 676, endPoint x: 880, endPoint y: 781, distance: 419.4
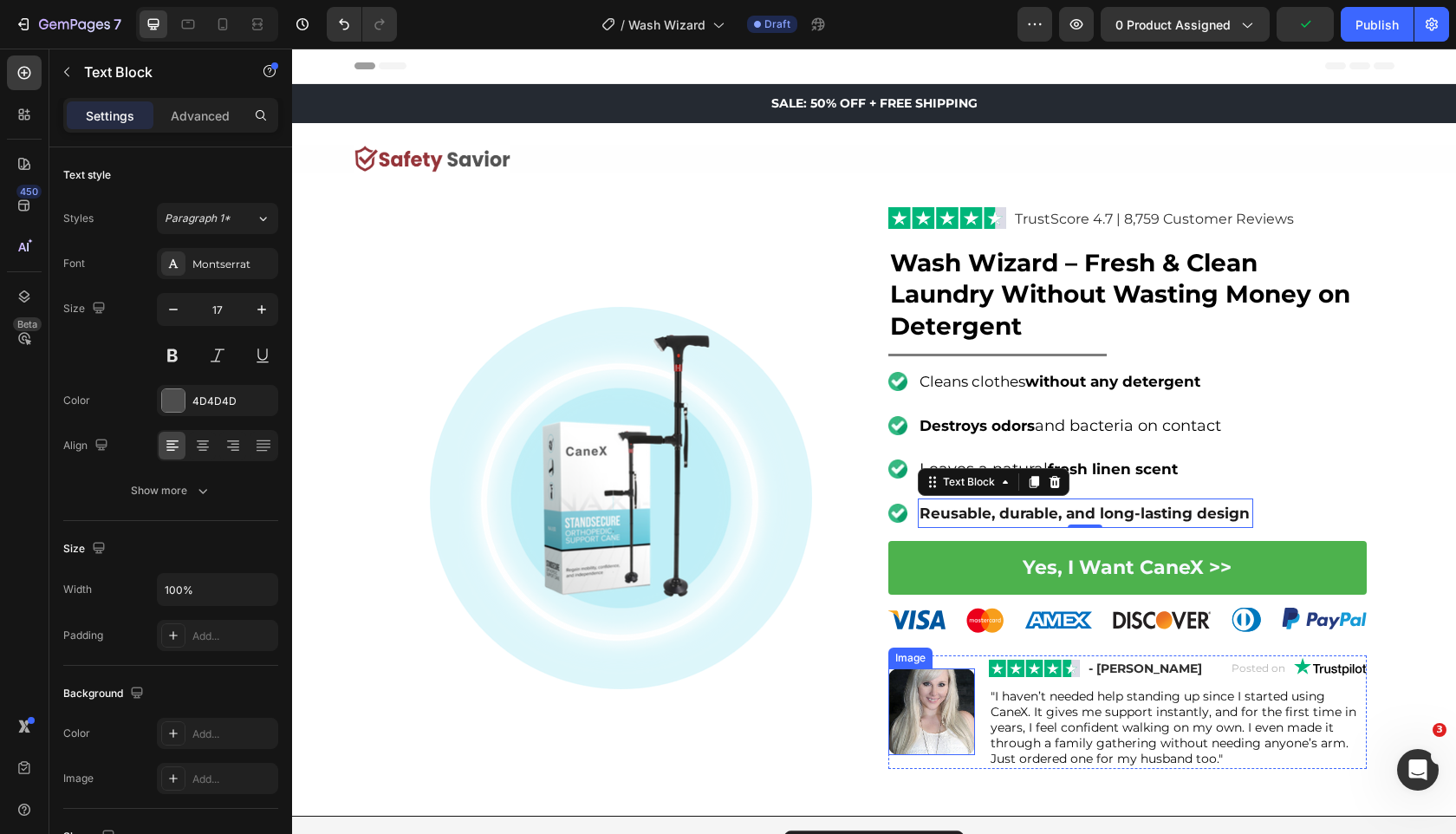
drag, startPoint x: 1268, startPoint y: 760, endPoint x: 969, endPoint y: 712, distance: 302.8
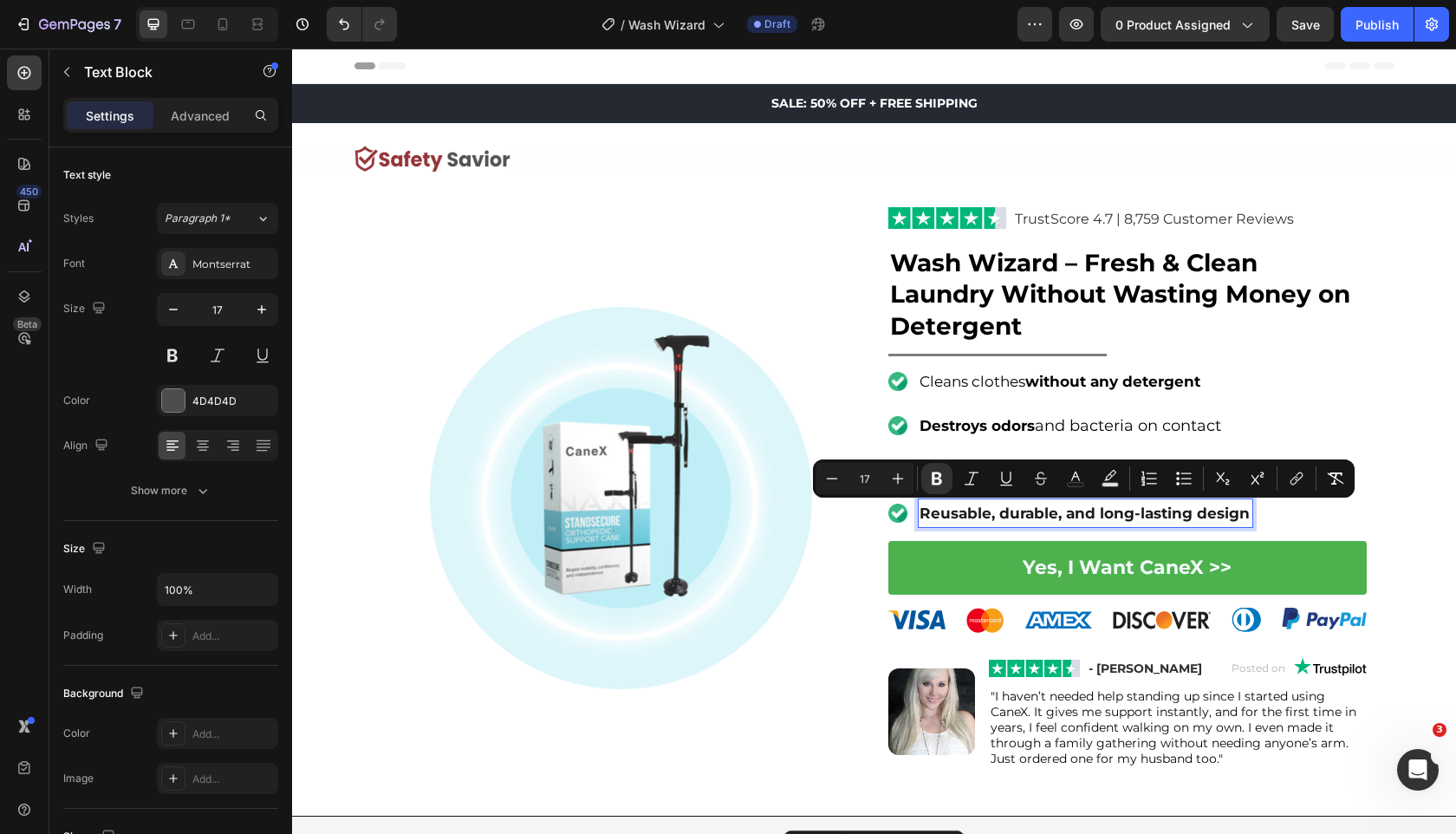
click at [1074, 515] on strong "Reusable, durable, and long-lasting design" at bounding box center [1085, 513] width 330 height 17
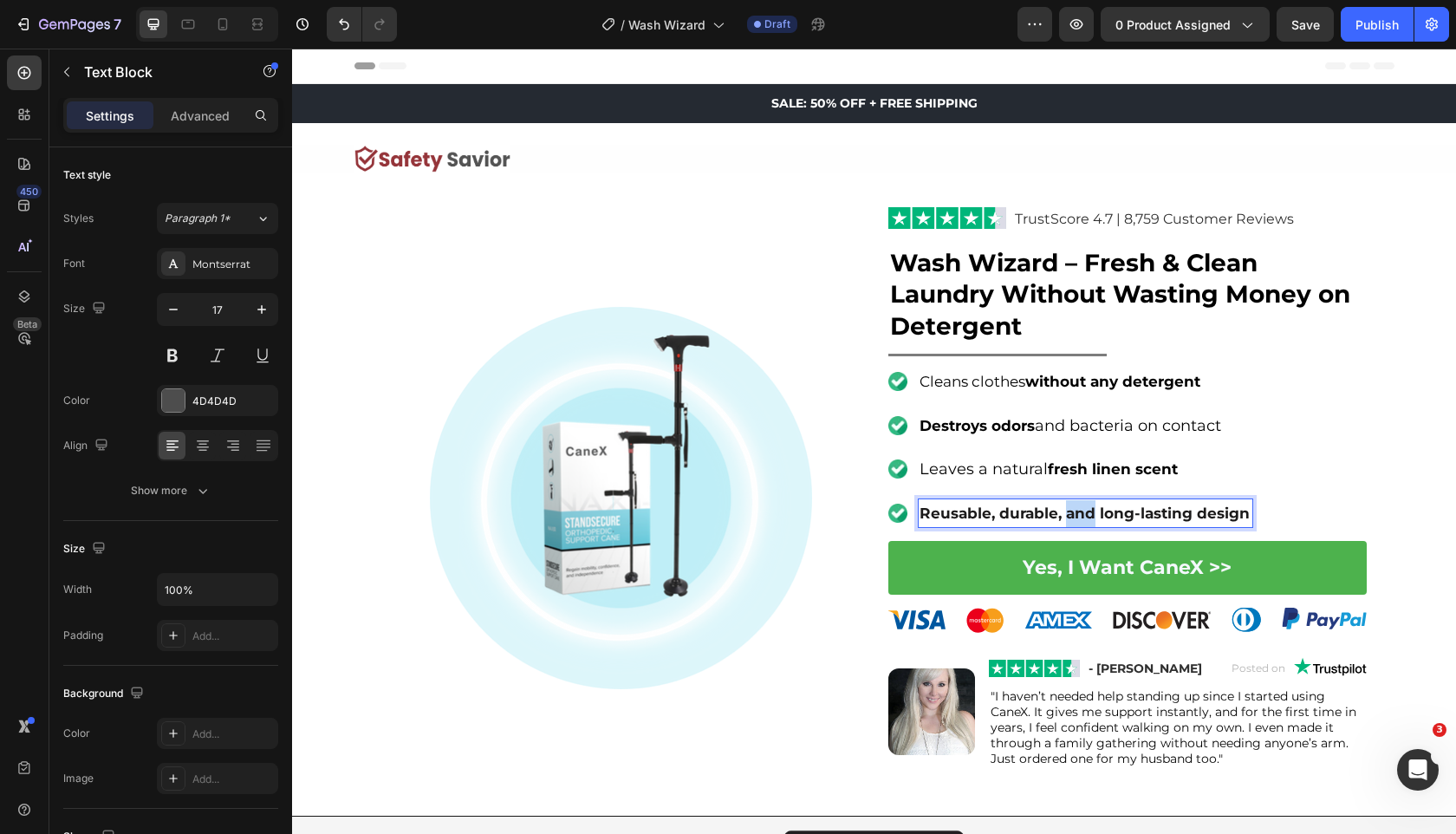
click at [1074, 515] on strong "Reusable, durable, and long-lasting design" at bounding box center [1085, 513] width 330 height 17
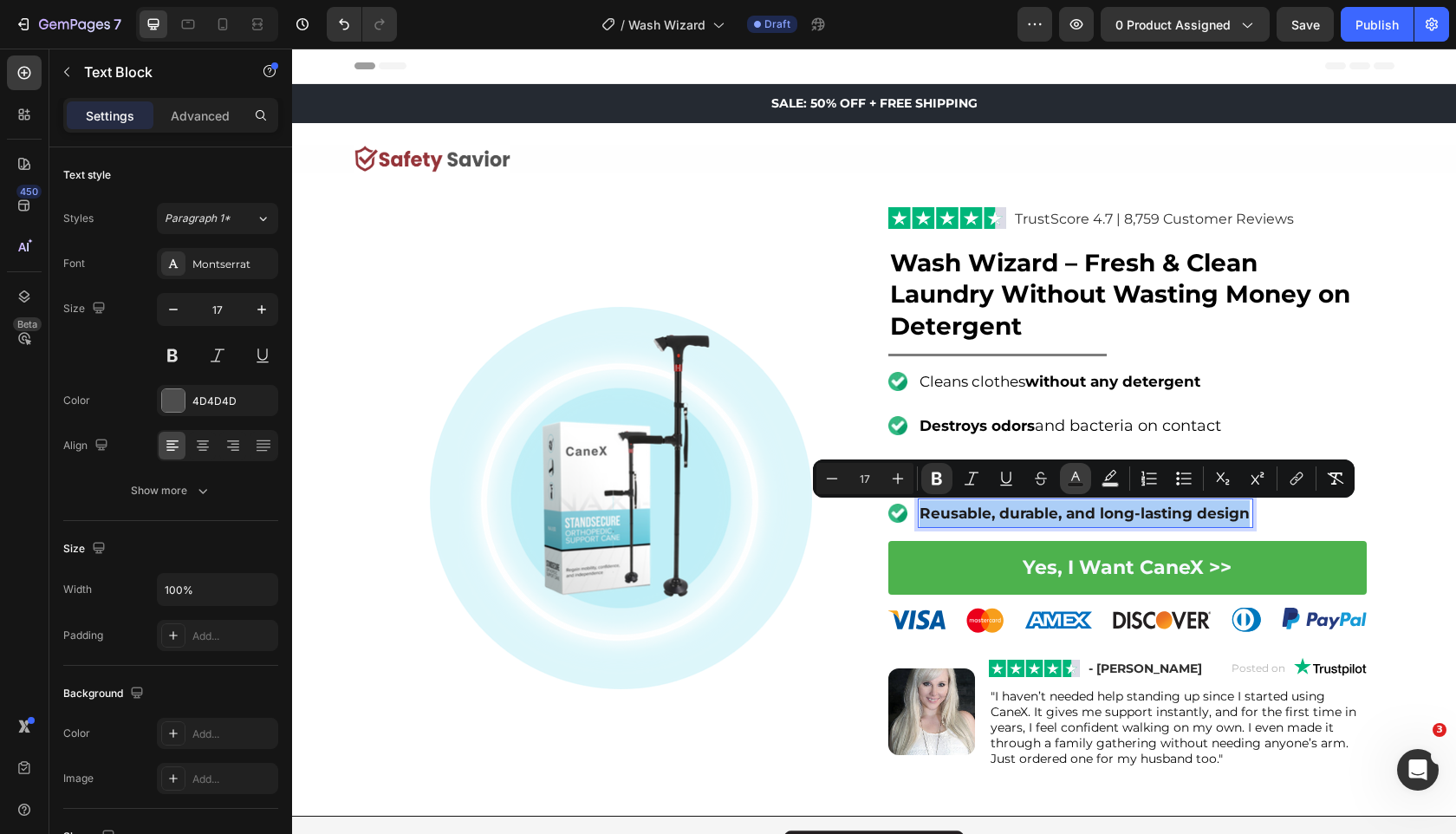
click at [1068, 478] on icon "Editor contextual toolbar" at bounding box center [1075, 478] width 17 height 17
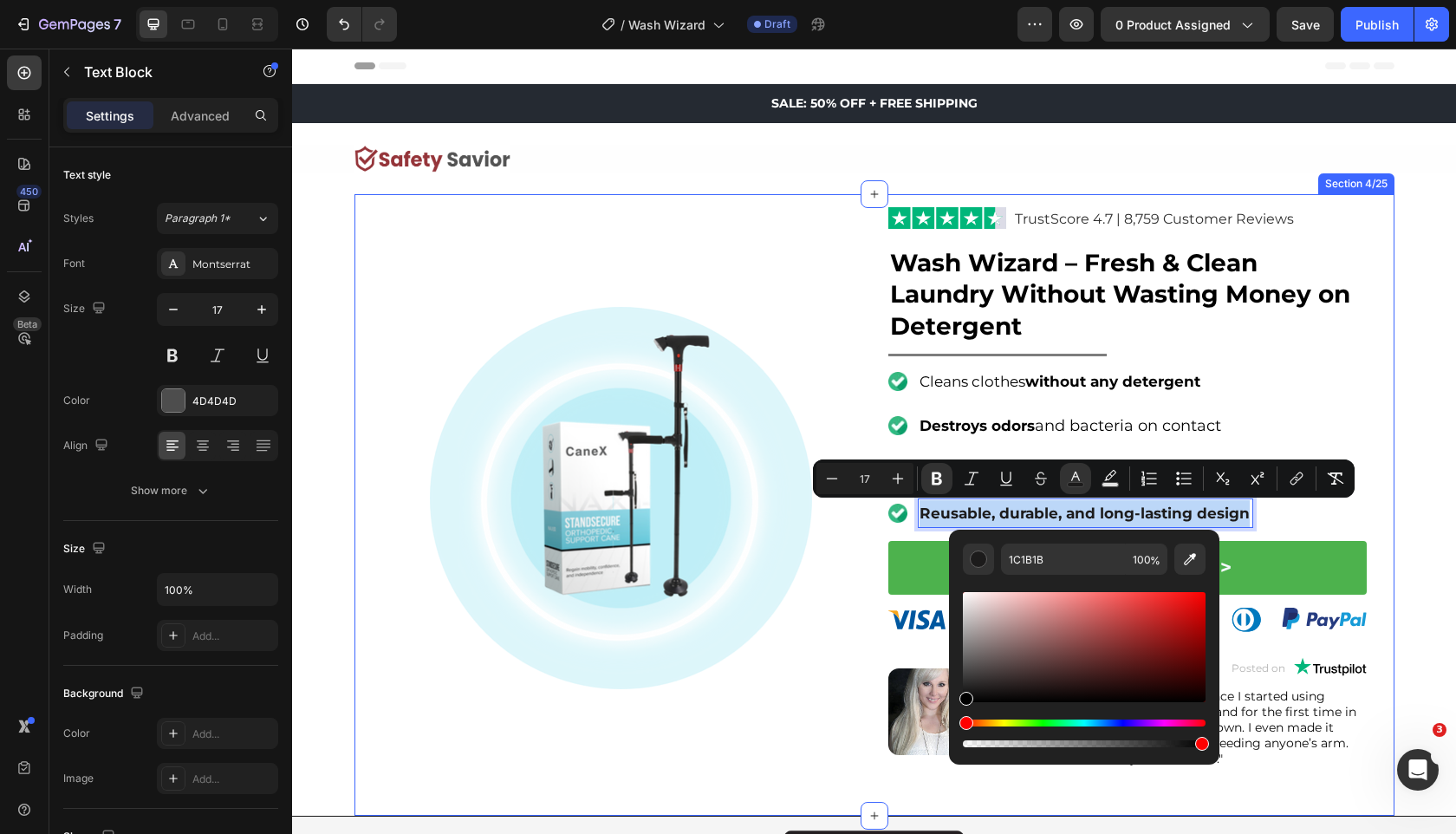
drag, startPoint x: 1273, startPoint y: 739, endPoint x: 765, endPoint y: 811, distance: 513.1
type input "000000"
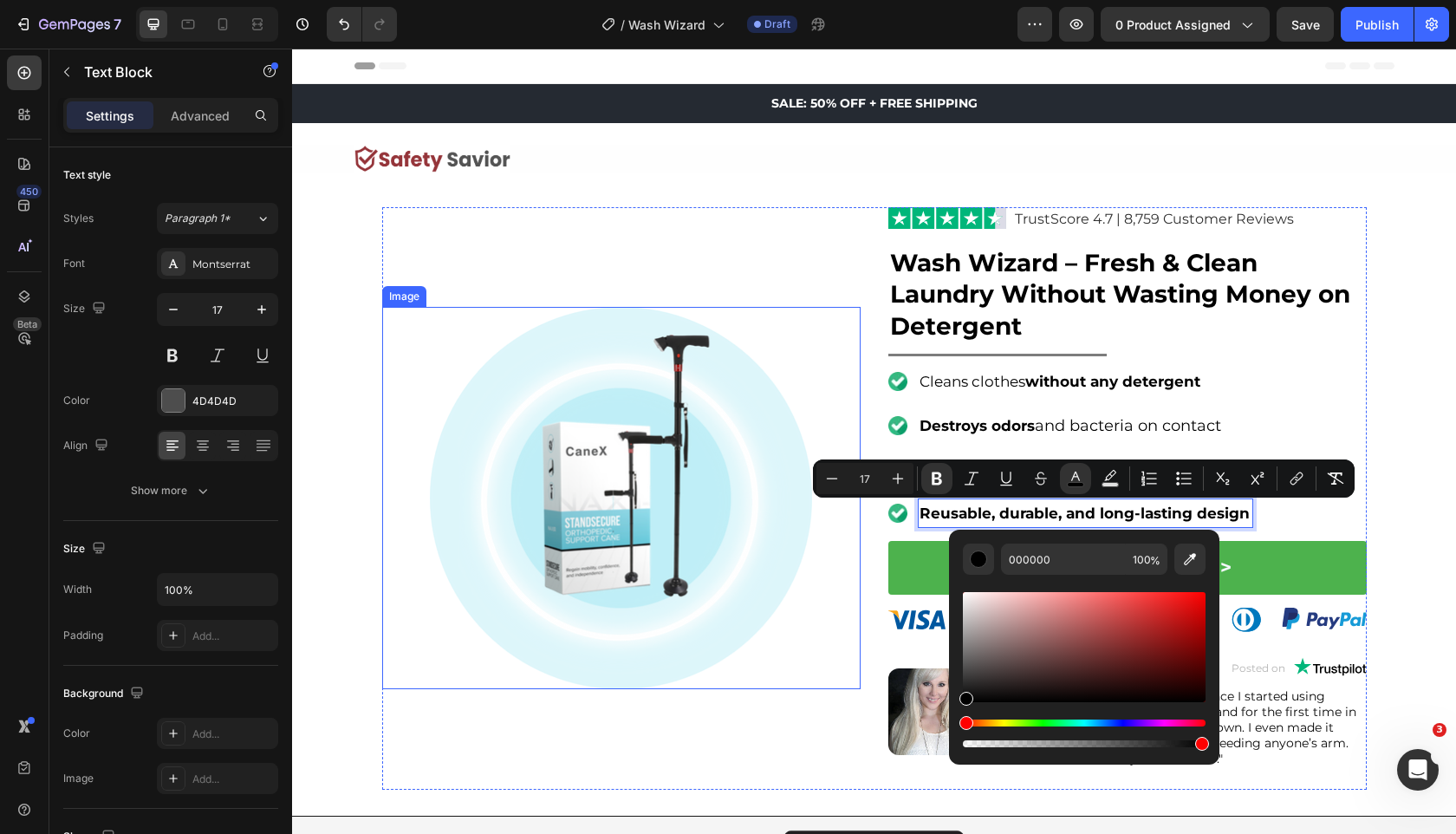
click at [671, 657] on img at bounding box center [621, 498] width 383 height 383
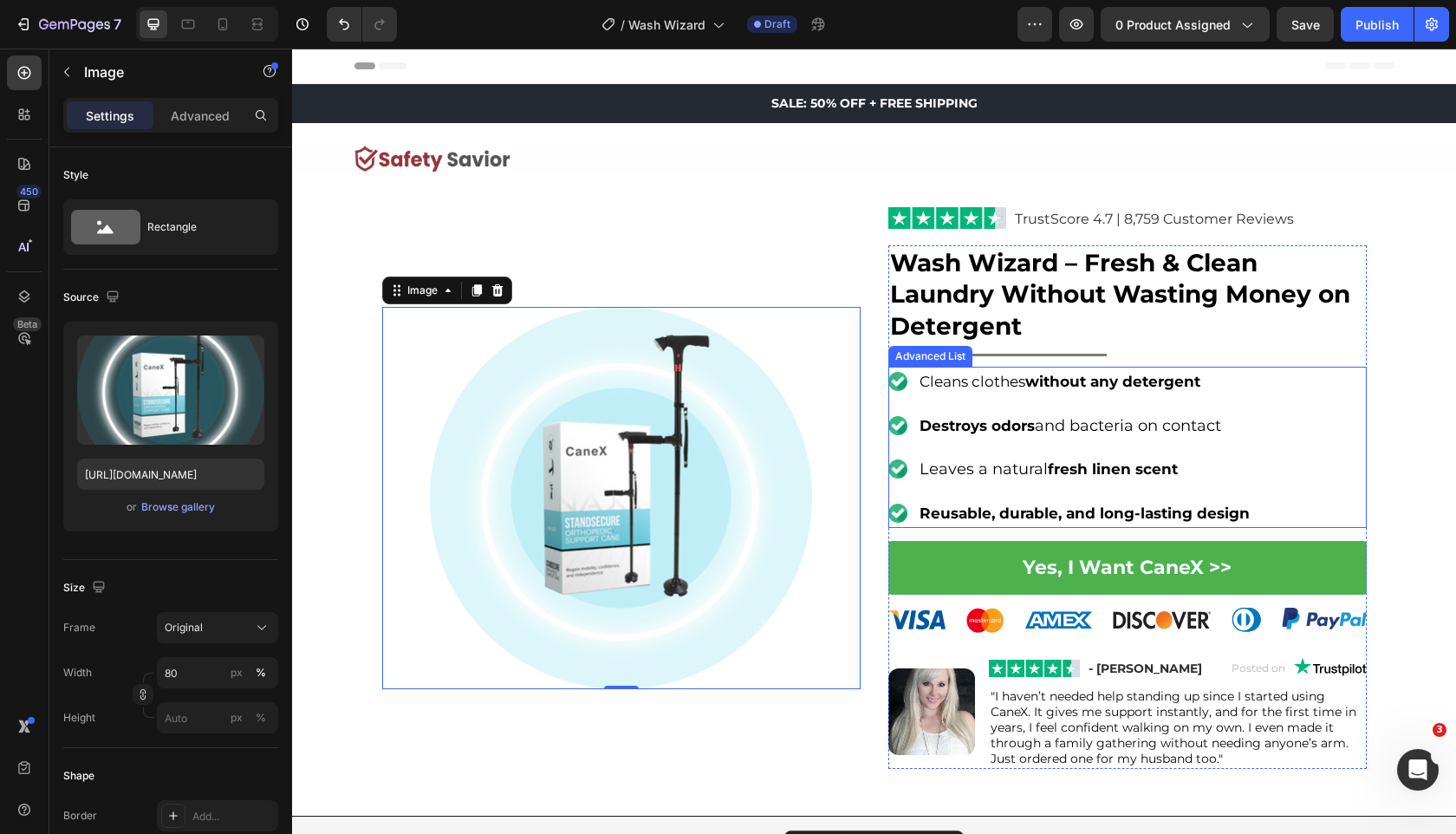
click at [1273, 451] on div "Image Cleans clothes without any detergent Text Block Image Destroys odors and …" at bounding box center [1127, 447] width 478 height 162
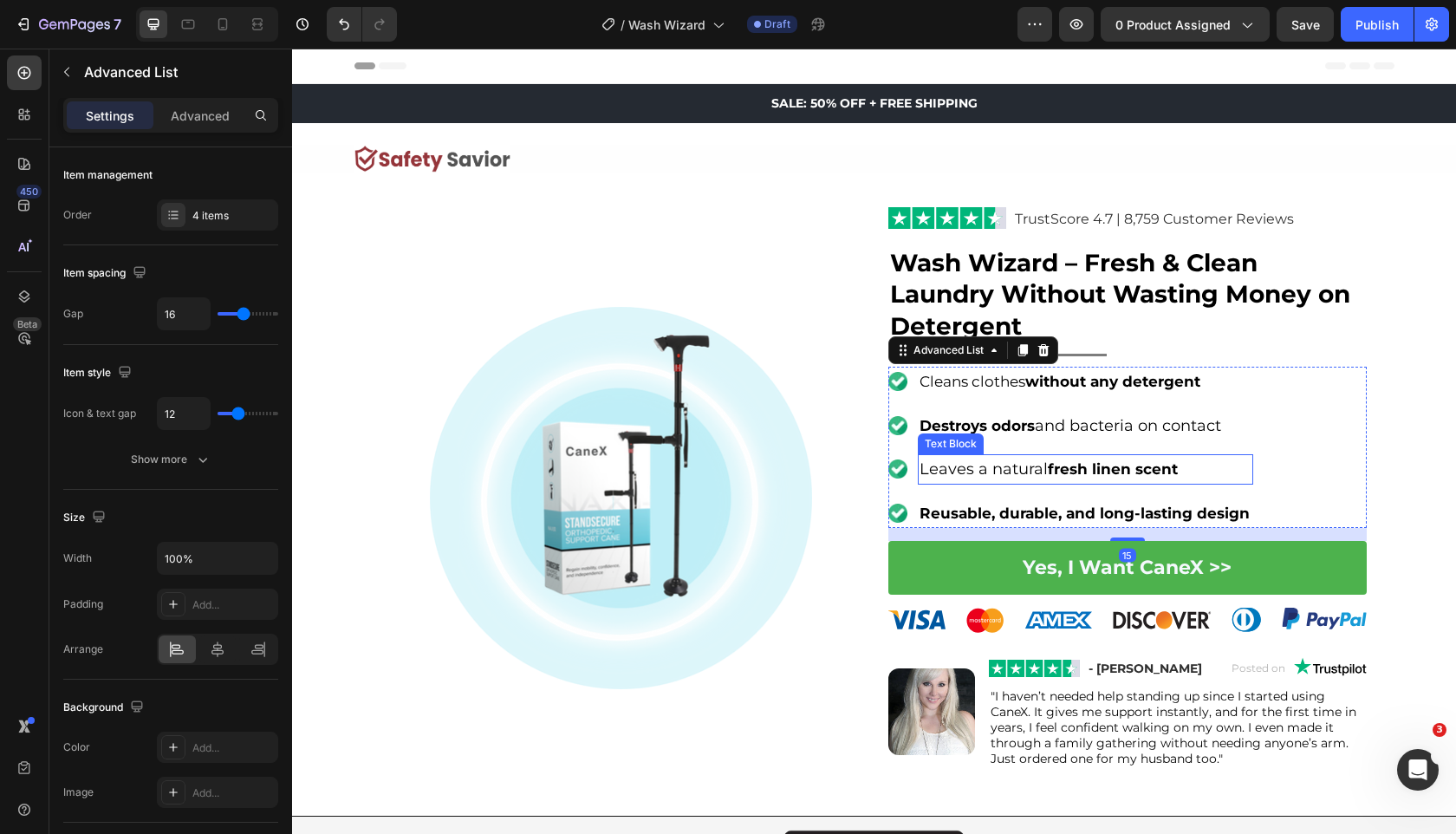
click at [1180, 461] on p "Leaves a natural fresh linen scent" at bounding box center [1086, 470] width 332 height 27
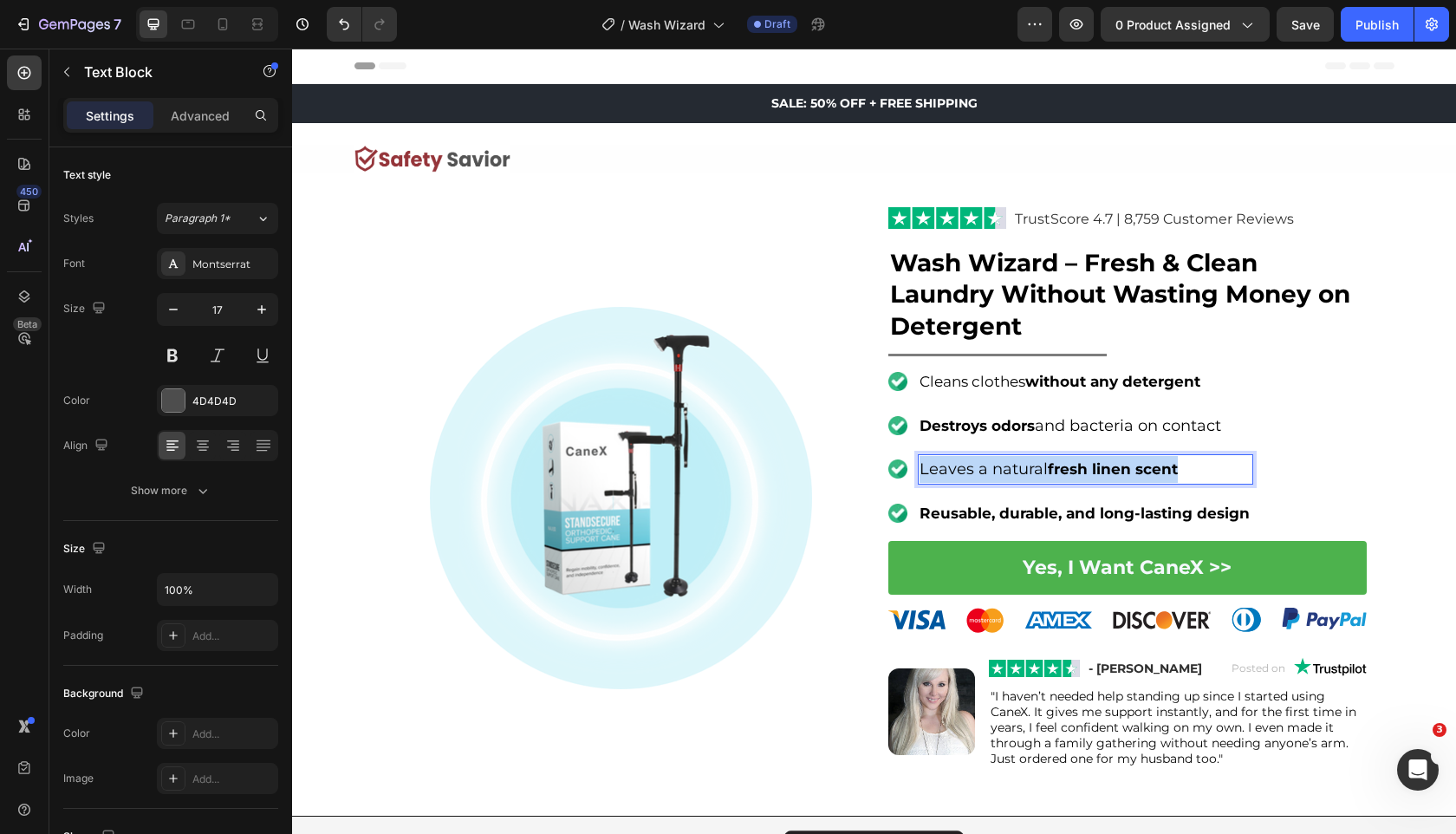
click at [1180, 461] on p "Leaves a natural fresh linen scent" at bounding box center [1086, 470] width 332 height 27
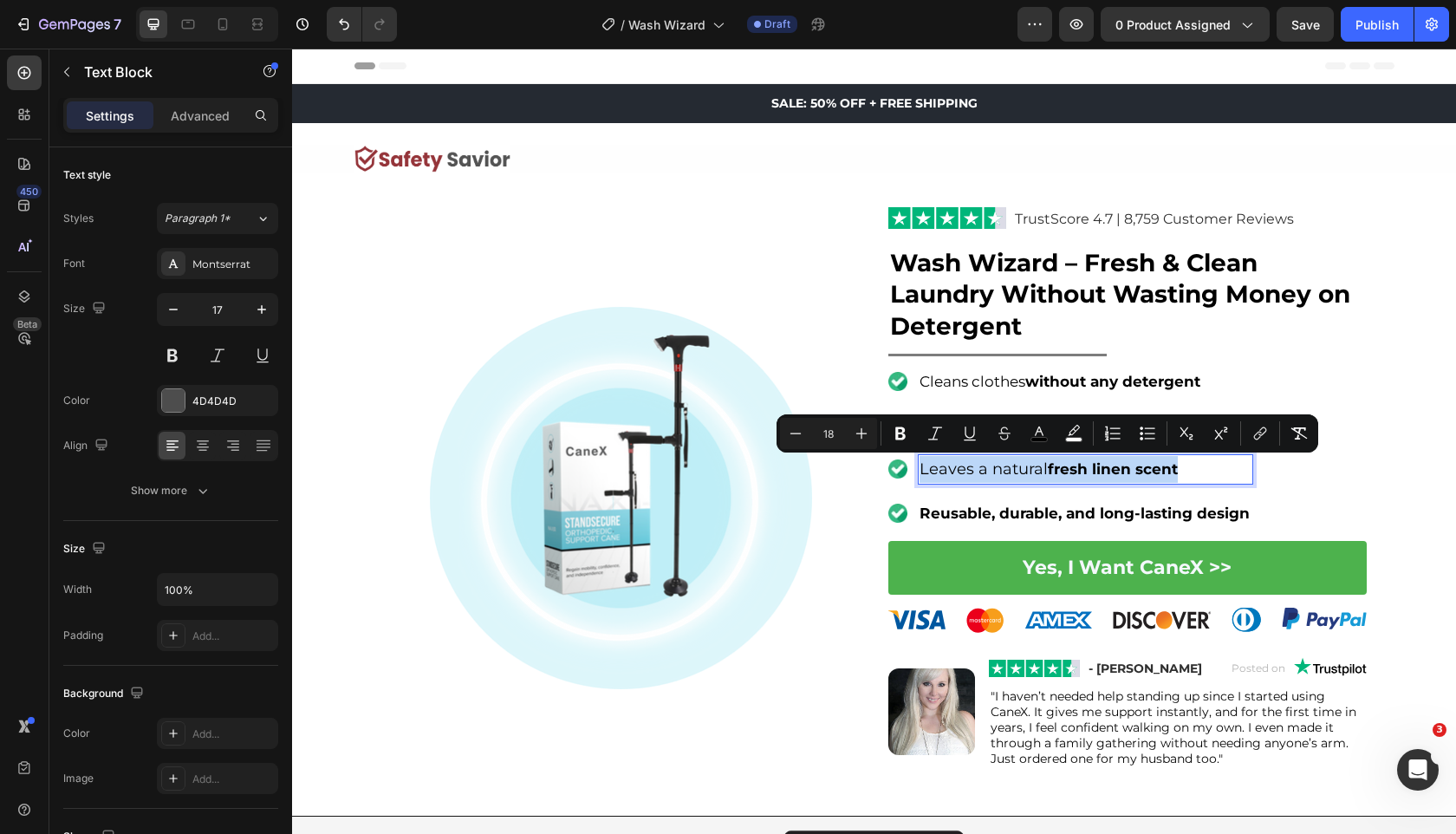
click at [1180, 461] on p "Leaves a natural fresh linen scent" at bounding box center [1086, 470] width 332 height 27
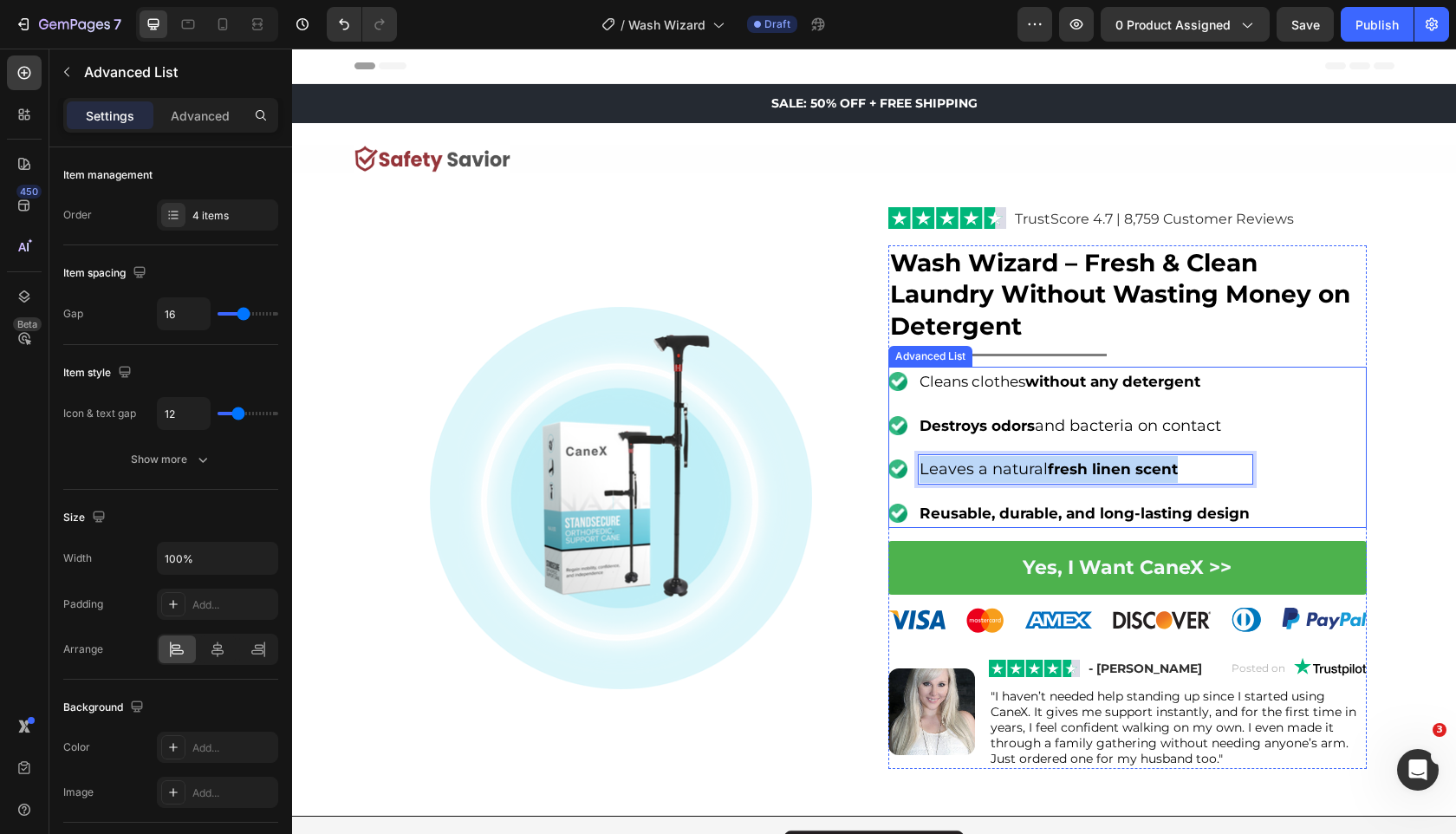
click at [1322, 452] on div "Image Cleans clothes without any detergent Text Block Image Destroys odors and …" at bounding box center [1127, 447] width 478 height 162
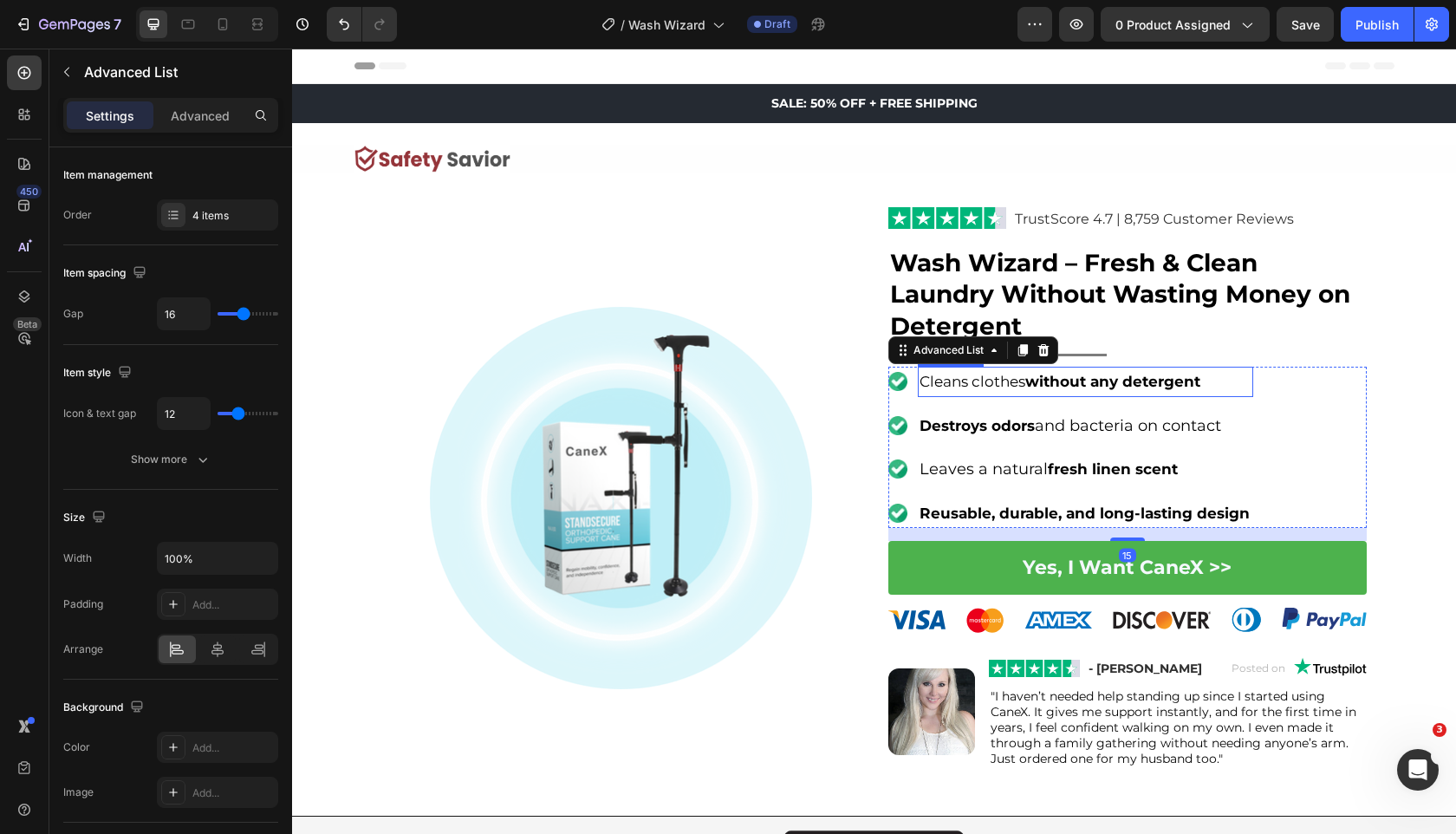
click at [1153, 379] on strong "without any detergent" at bounding box center [1112, 381] width 175 height 17
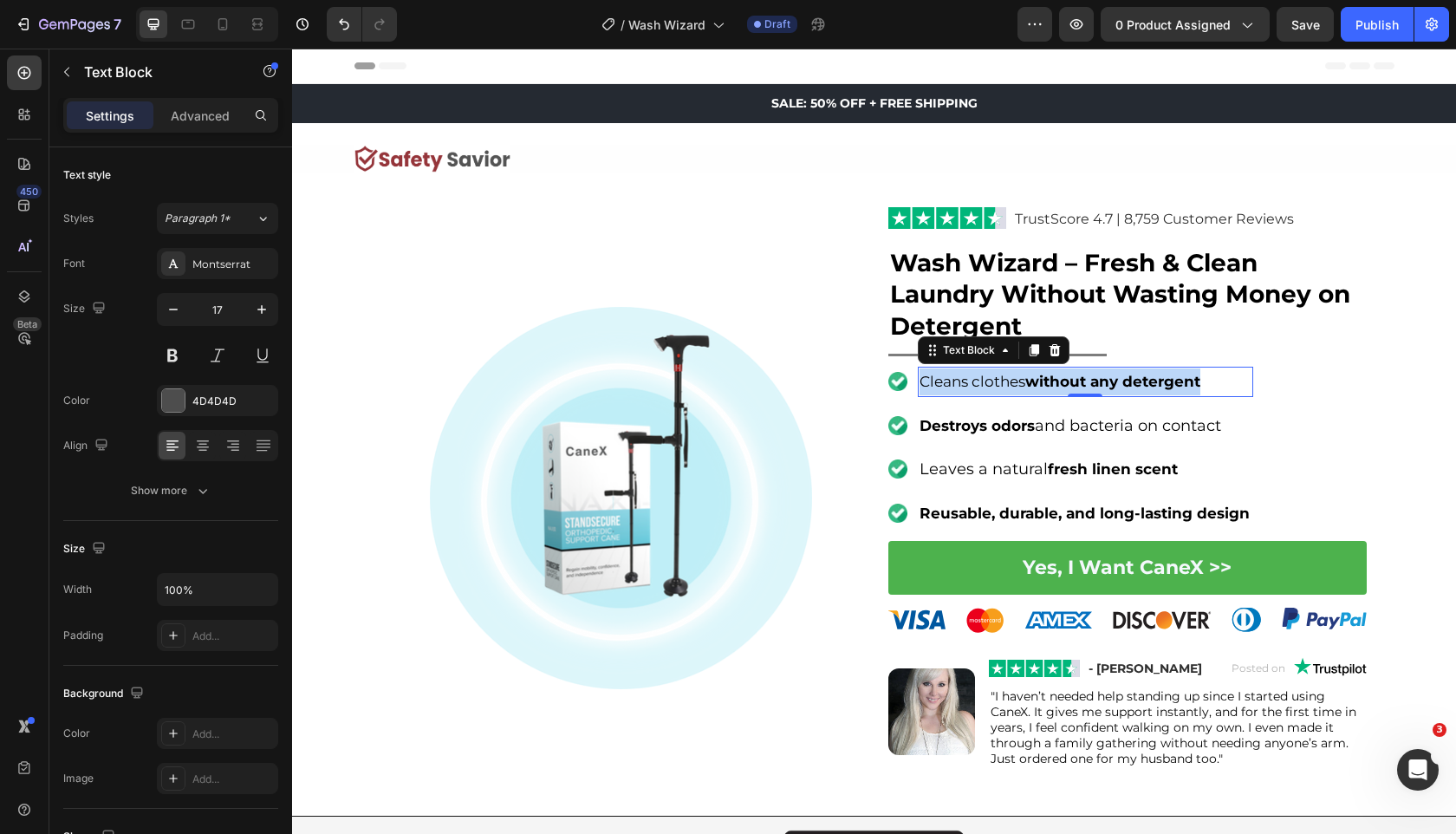
click at [1153, 379] on strong "without any detergent" at bounding box center [1112, 381] width 175 height 17
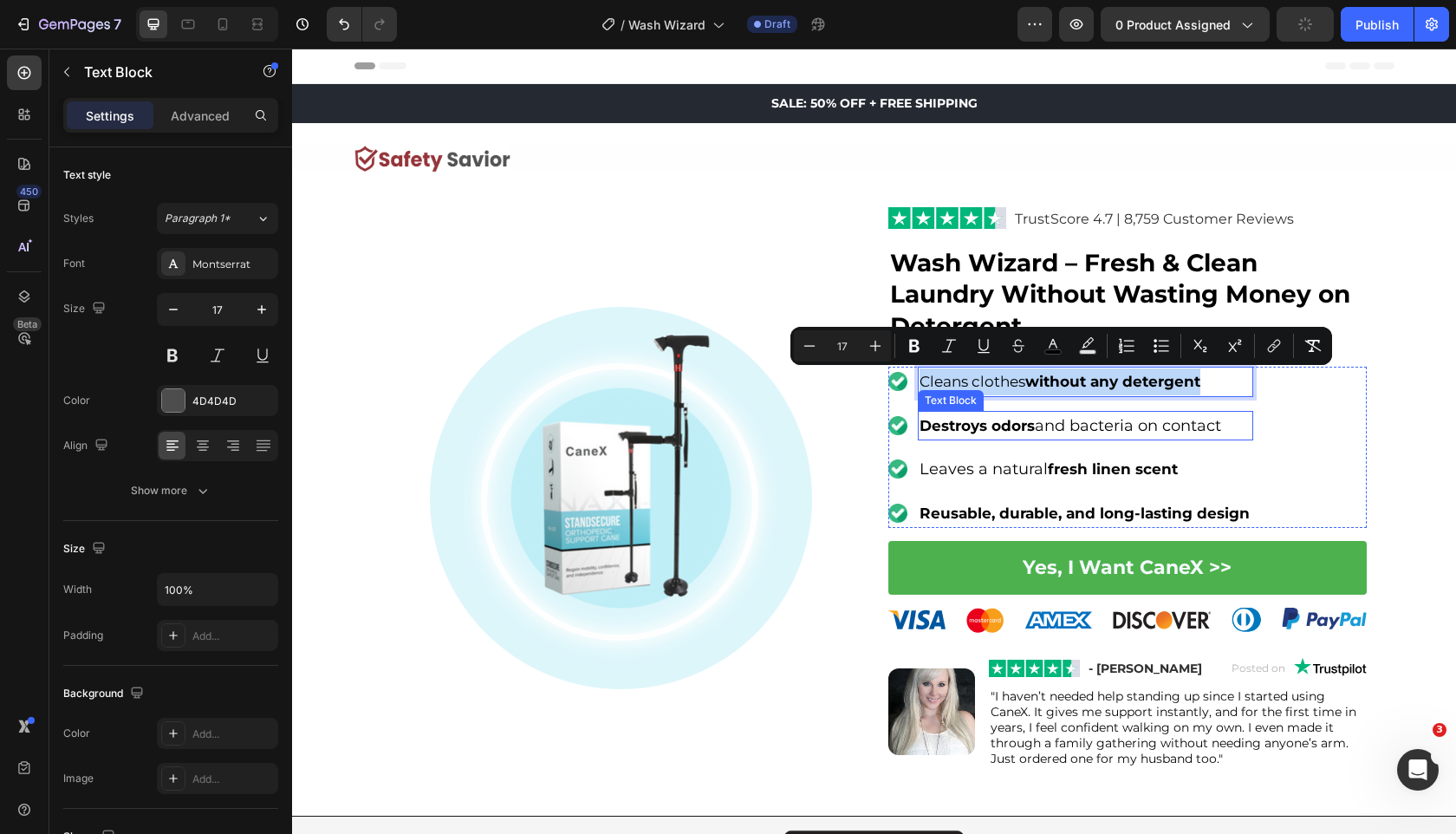
click at [927, 422] on strong "Destroys odors" at bounding box center [978, 425] width 115 height 17
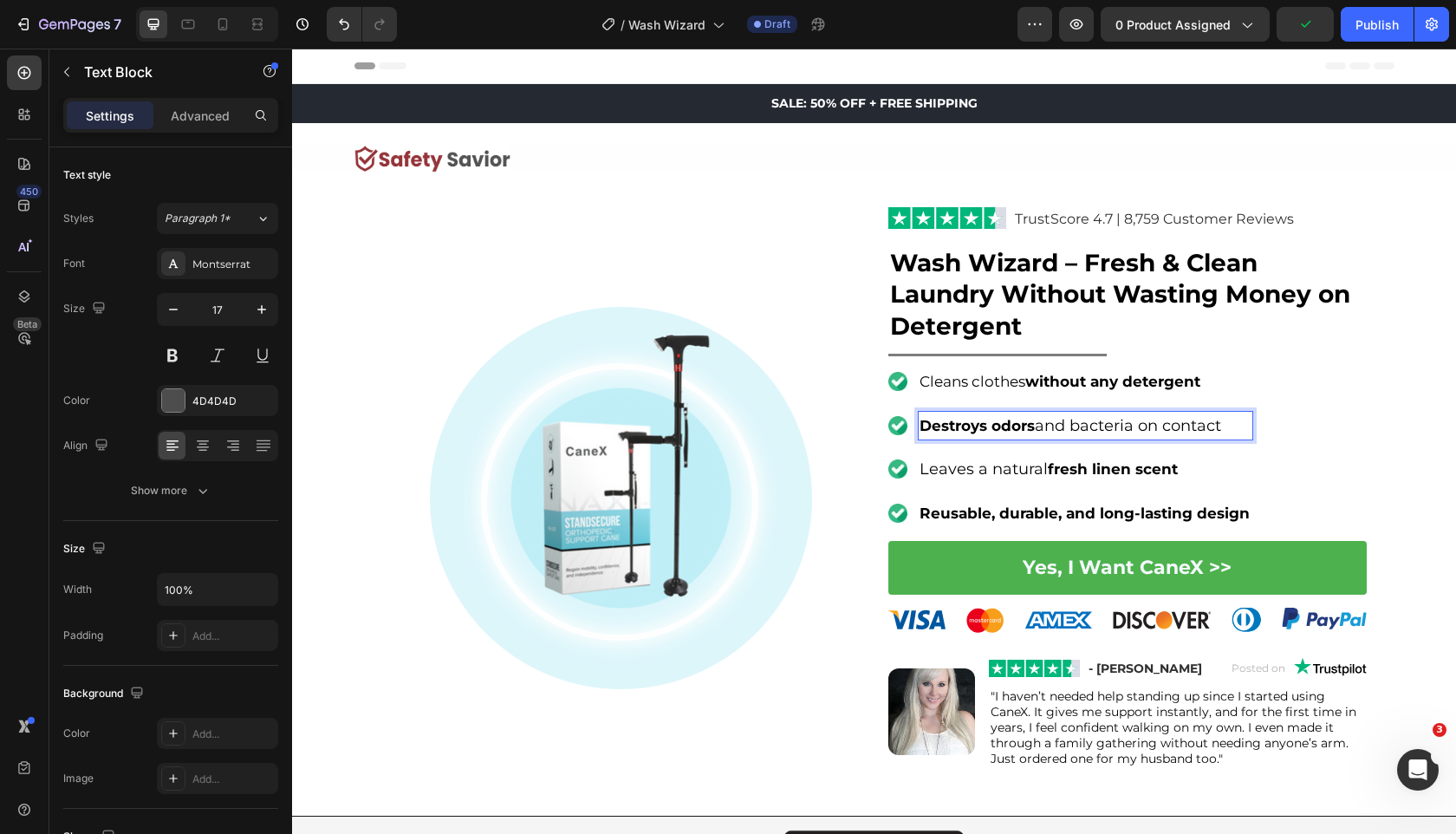
click at [927, 422] on strong "Destroys odors" at bounding box center [978, 425] width 115 height 17
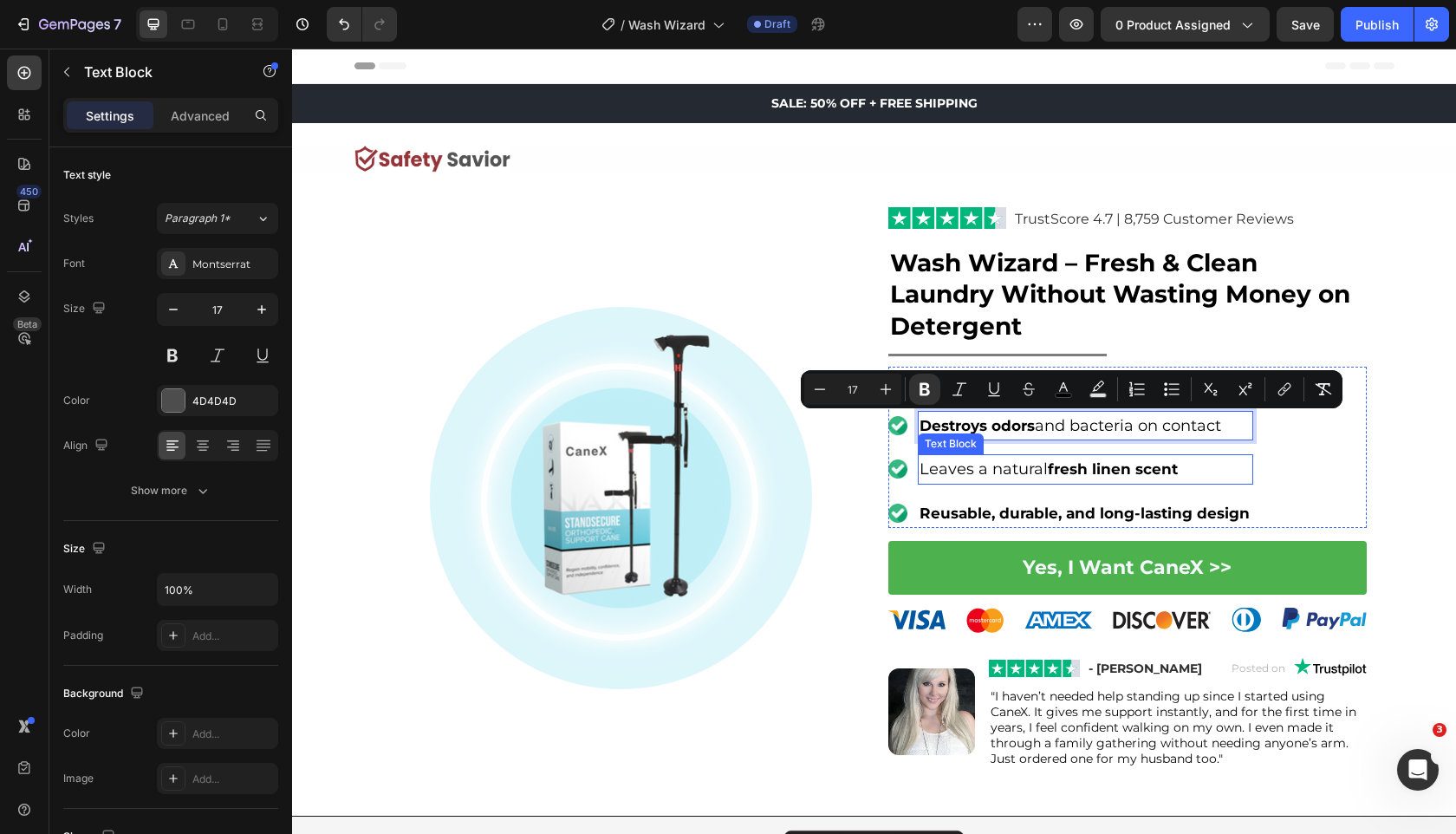
click at [976, 473] on span "Leaves a natural" at bounding box center [984, 469] width 128 height 19
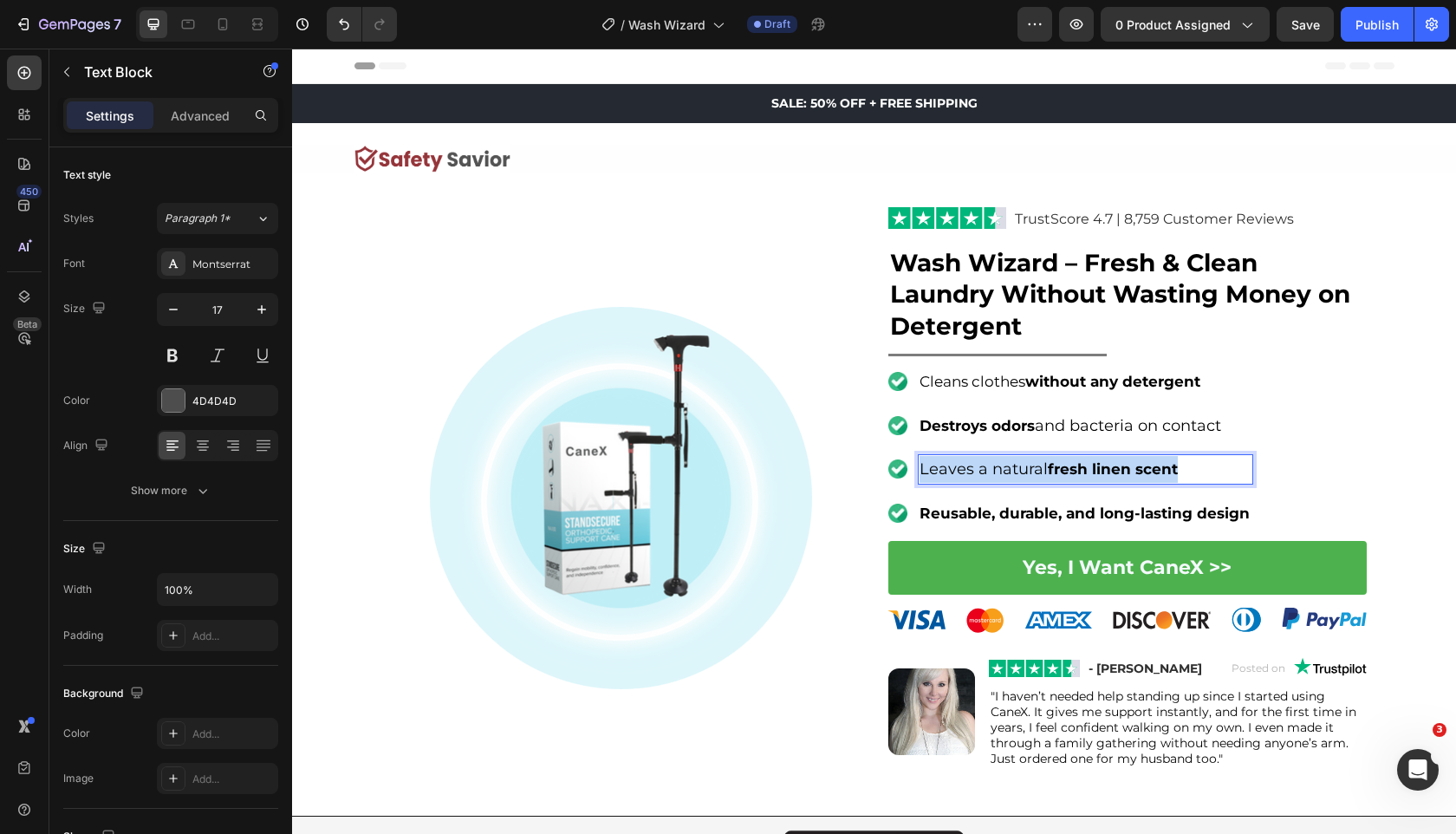
click at [976, 473] on span "Leaves a natural" at bounding box center [984, 469] width 128 height 19
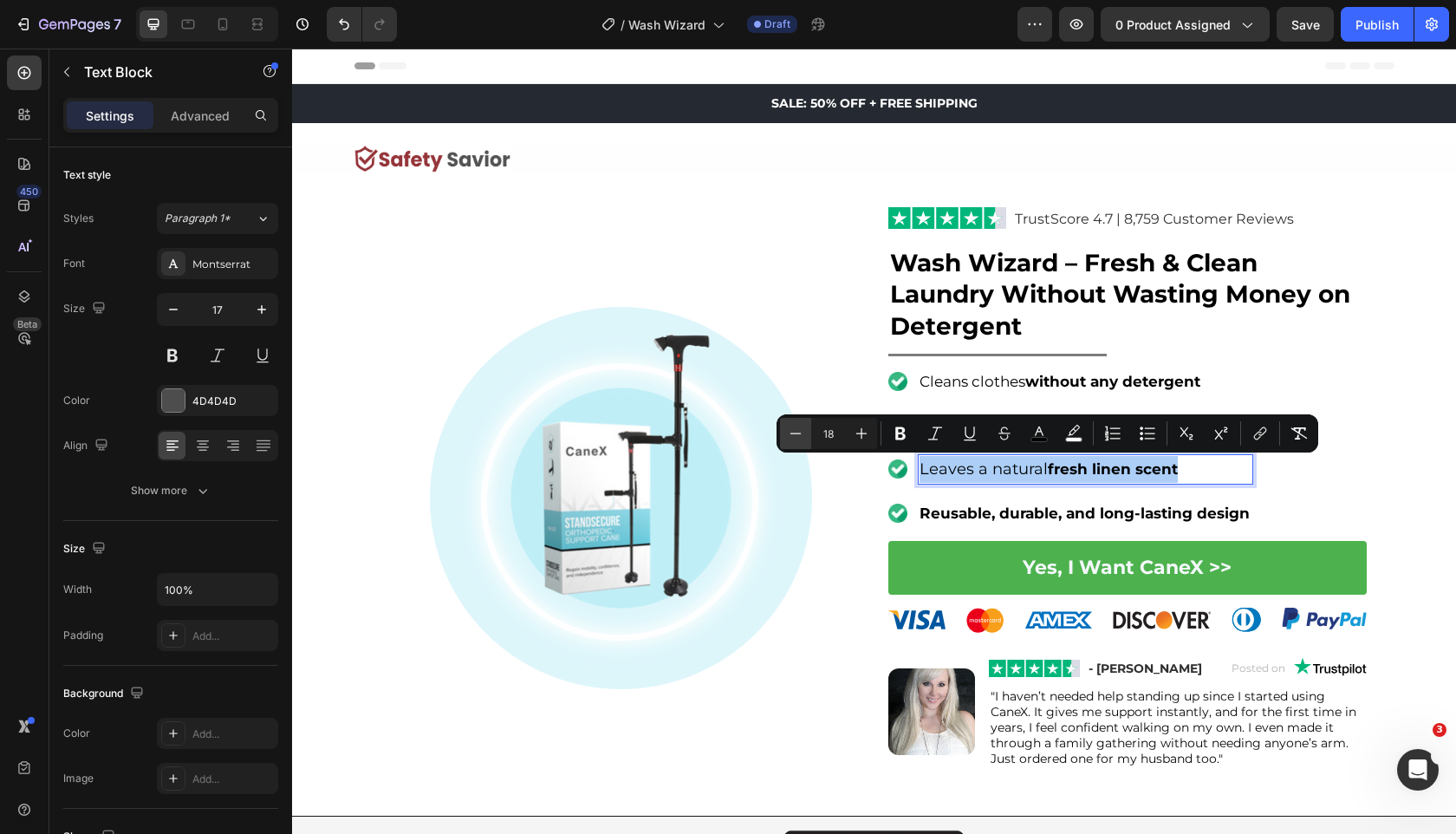
click at [798, 426] on icon "Editor contextual toolbar" at bounding box center [795, 433] width 17 height 17
type input "17"
click at [938, 509] on strong "Reusable, durable, and long-lasting design" at bounding box center [1085, 513] width 330 height 17
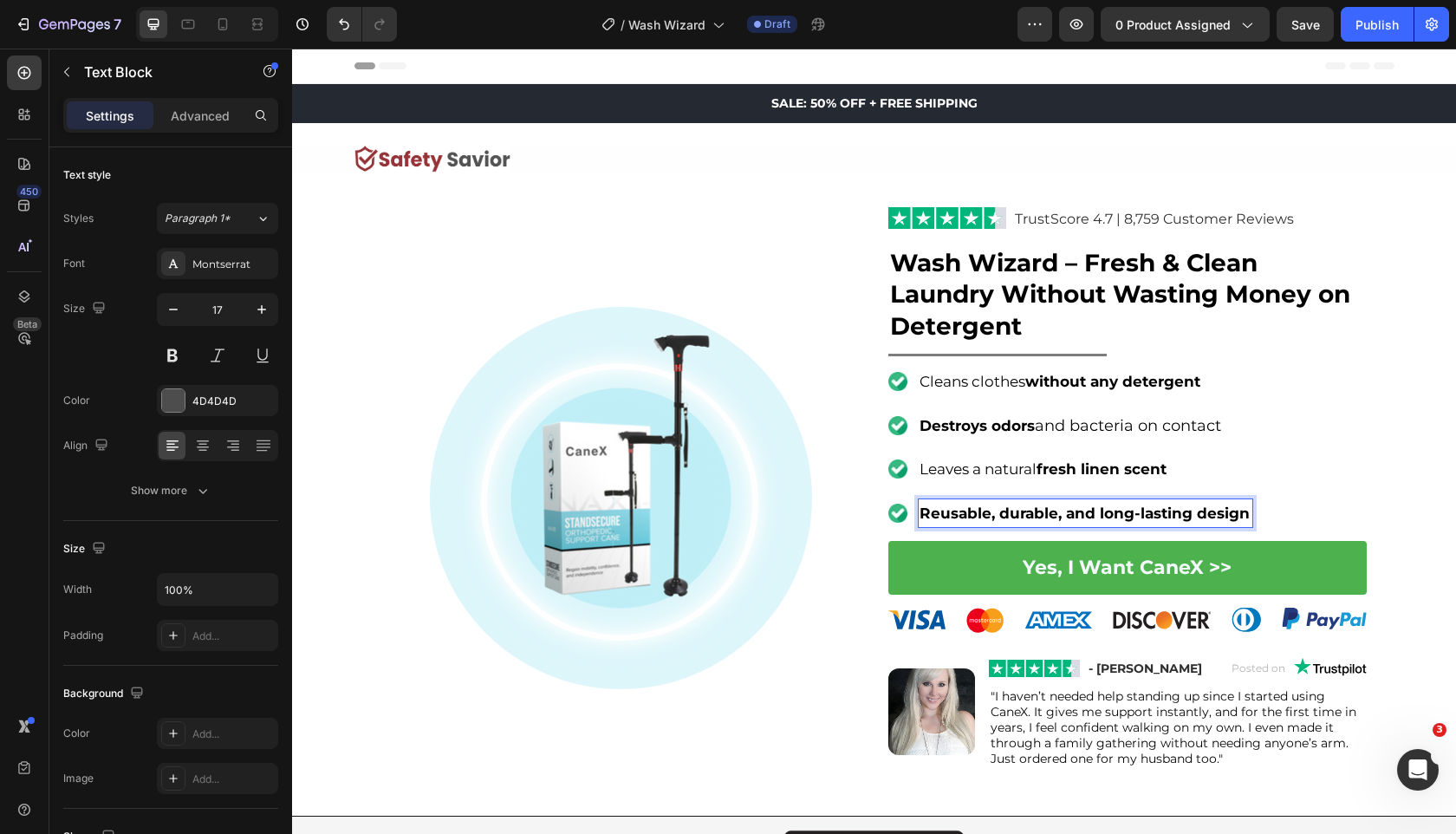
click at [938, 509] on strong "Reusable, durable, and long-lasting design" at bounding box center [1085, 513] width 330 height 17
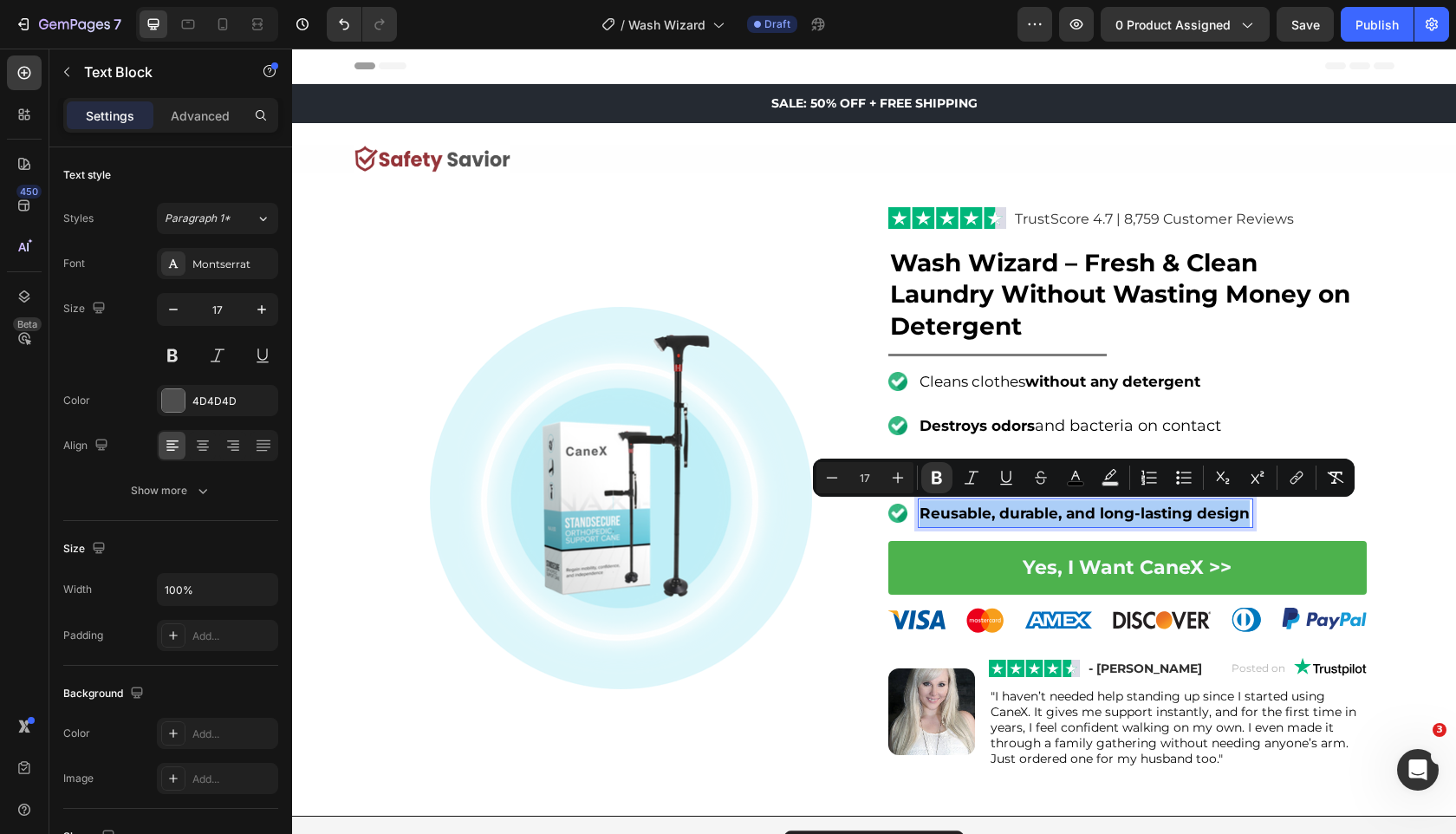
click at [793, 541] on img at bounding box center [621, 498] width 383 height 383
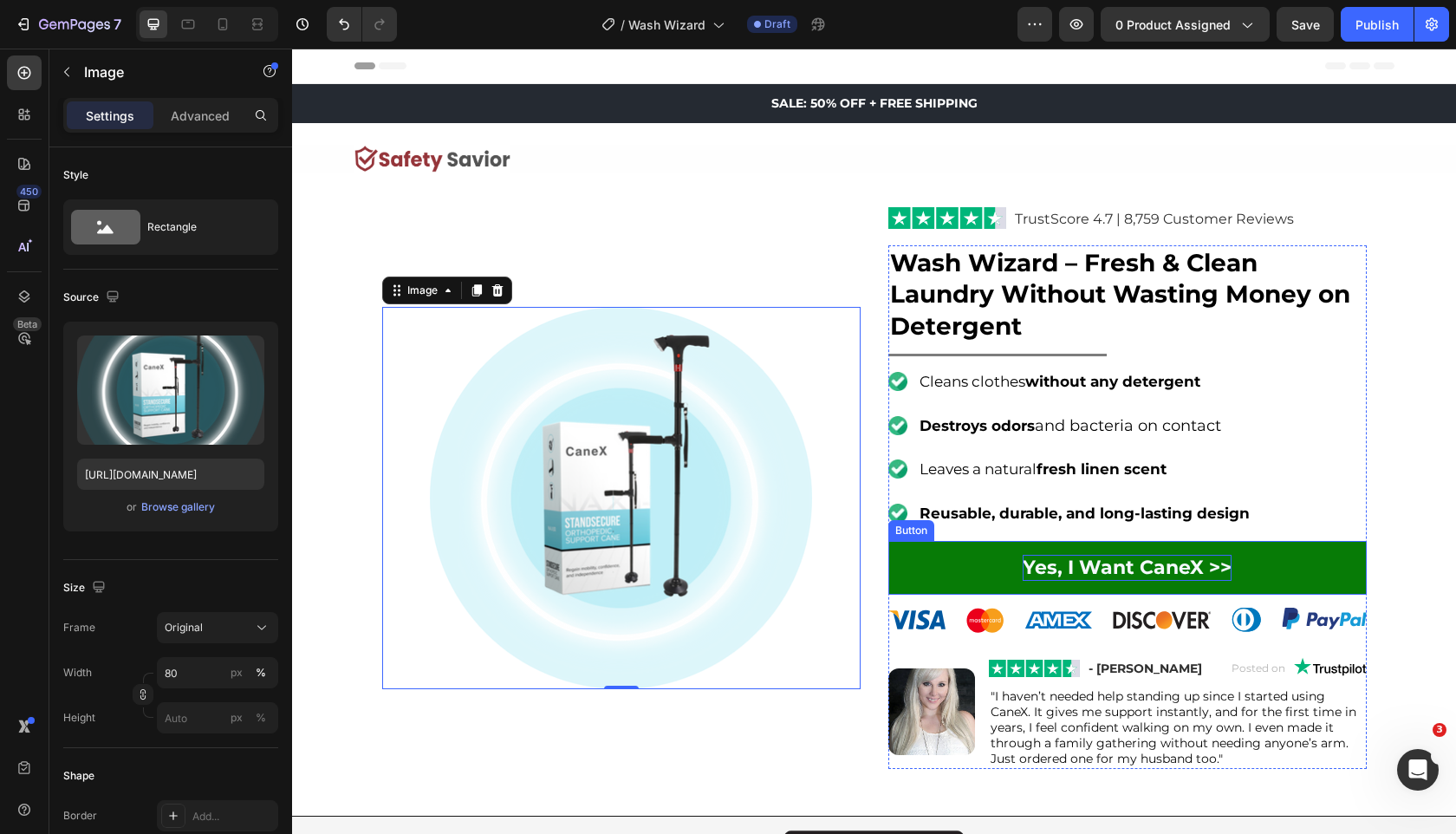
click at [1164, 565] on strong "Yes, I Want CaneX >>" at bounding box center [1127, 567] width 209 height 23
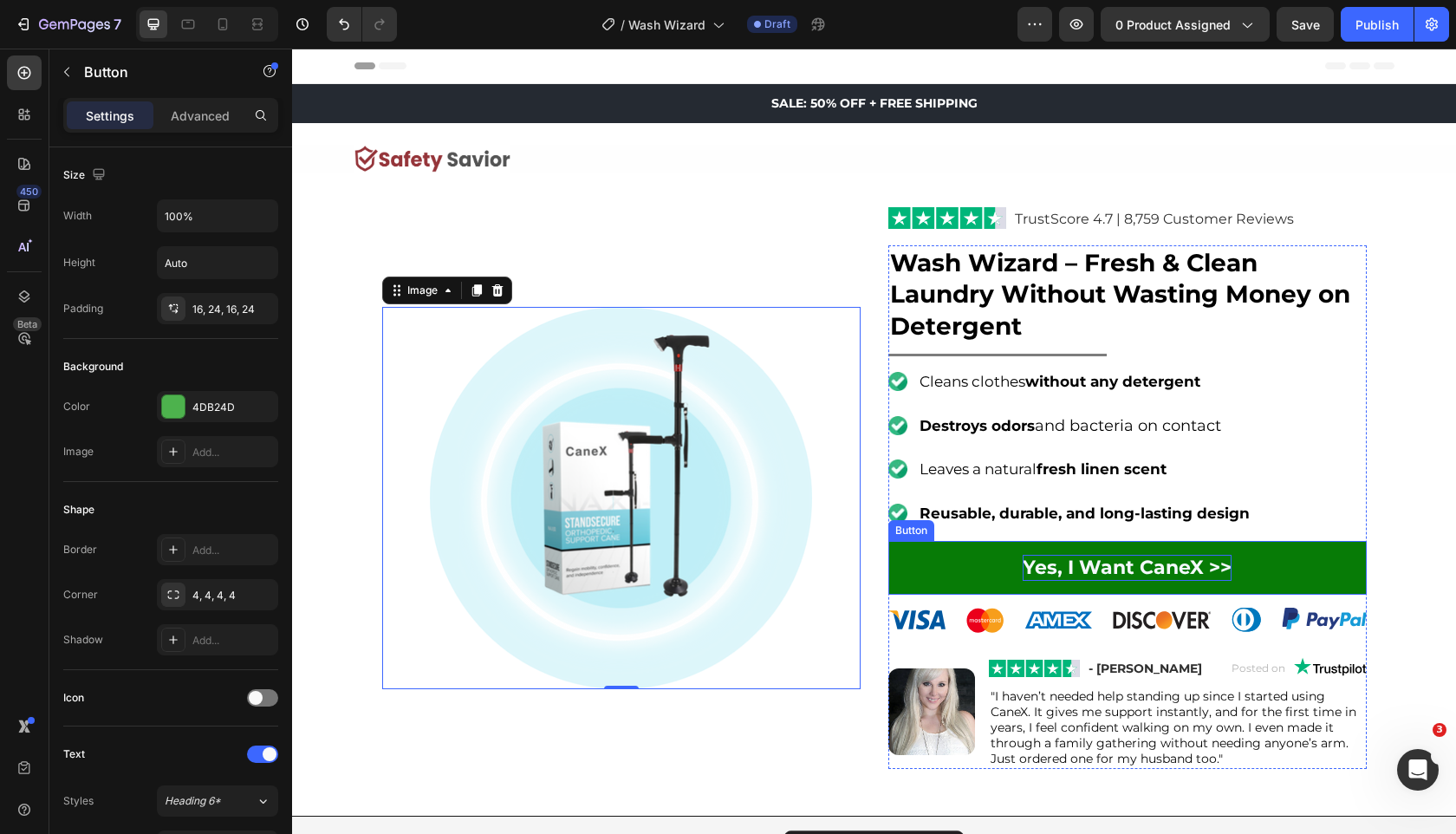
click at [1164, 565] on strong "Yes, I Want CaneX >>" at bounding box center [1127, 567] width 209 height 23
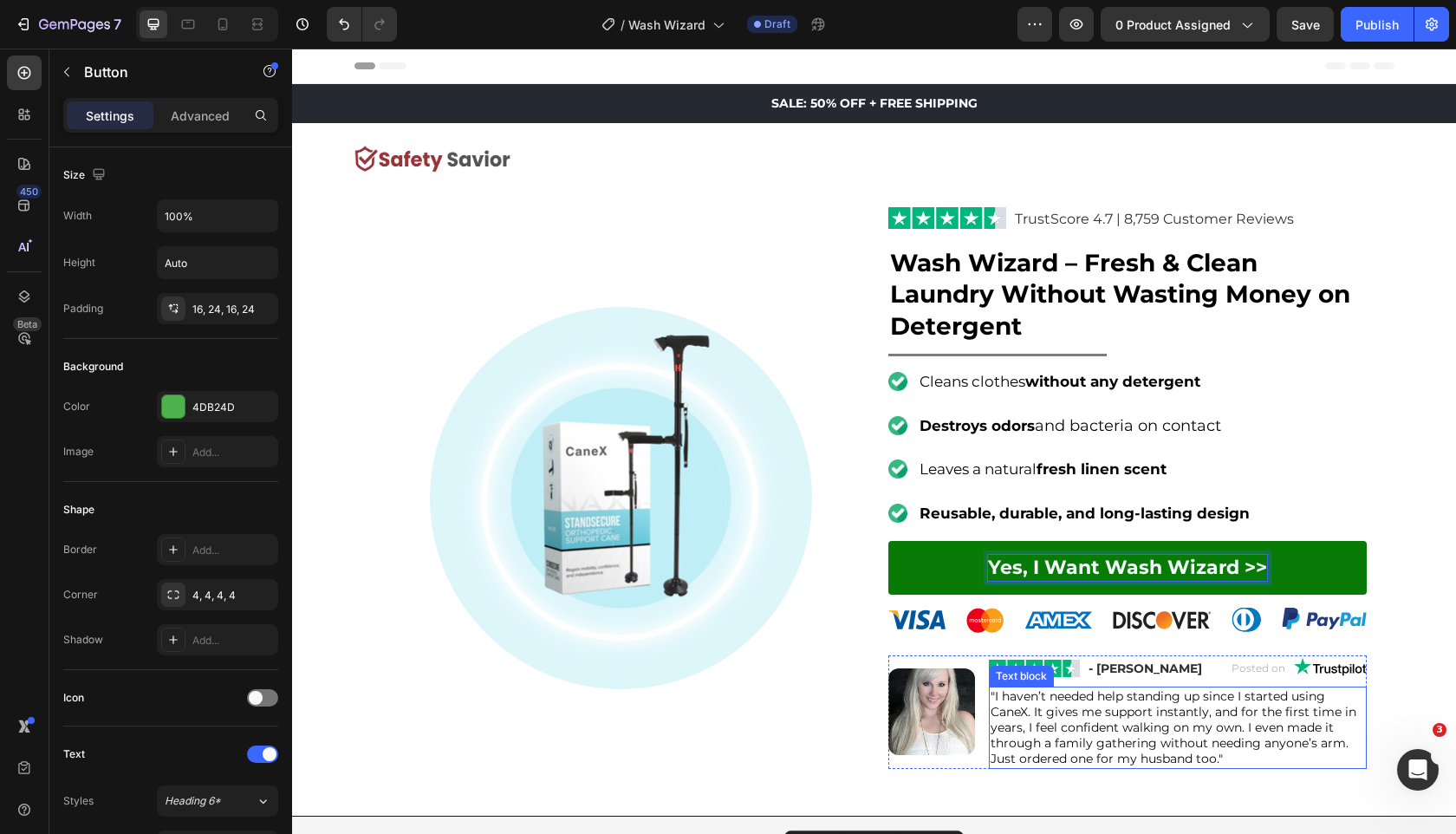
click at [1097, 705] on p ""I haven’t needed help standing up since I started using CaneX. It gives me sup…" at bounding box center [1178, 728] width 374 height 79
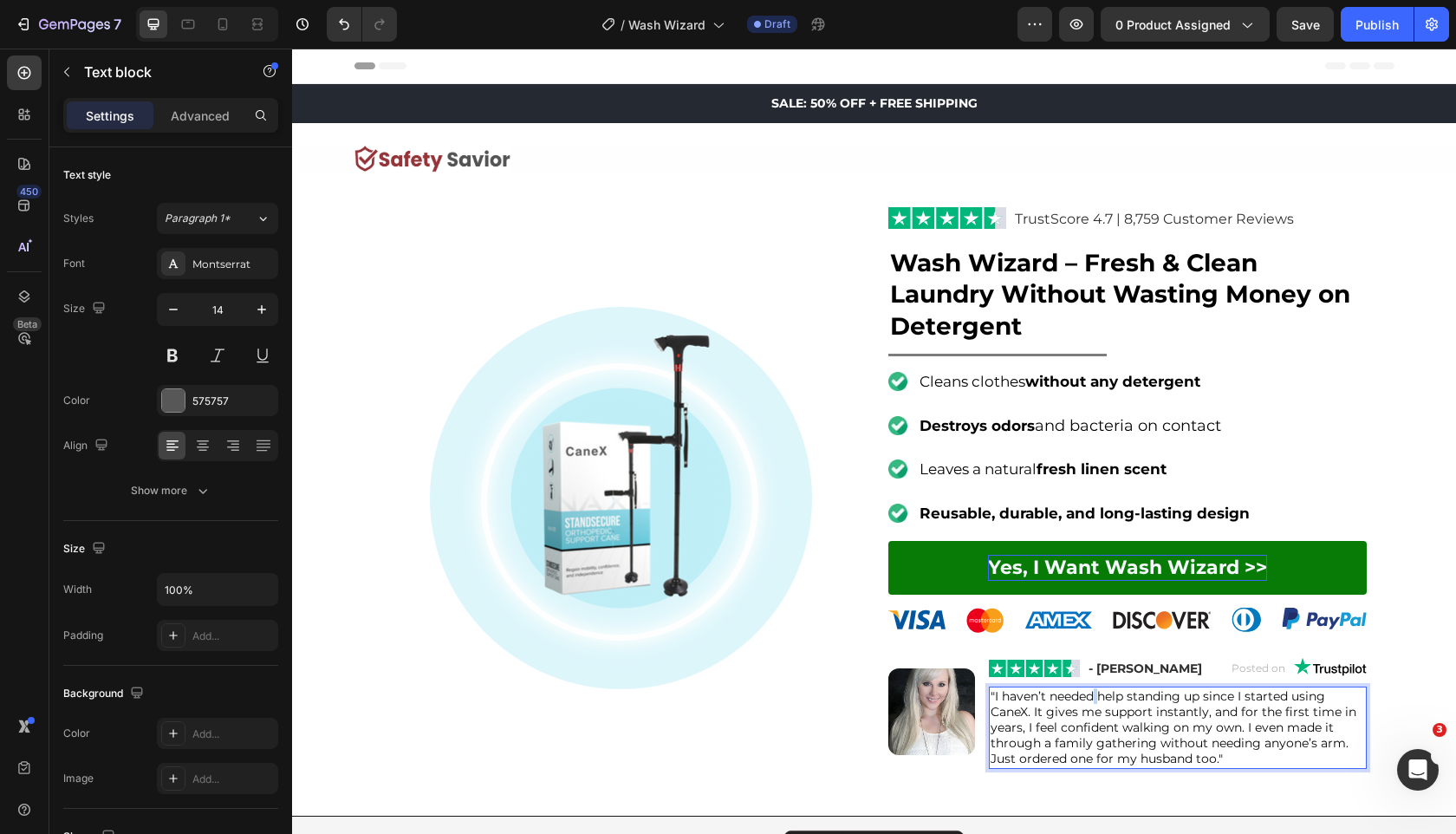
click at [1097, 705] on p ""I haven’t needed help standing up since I started using CaneX. It gives me sup…" at bounding box center [1178, 728] width 374 height 79
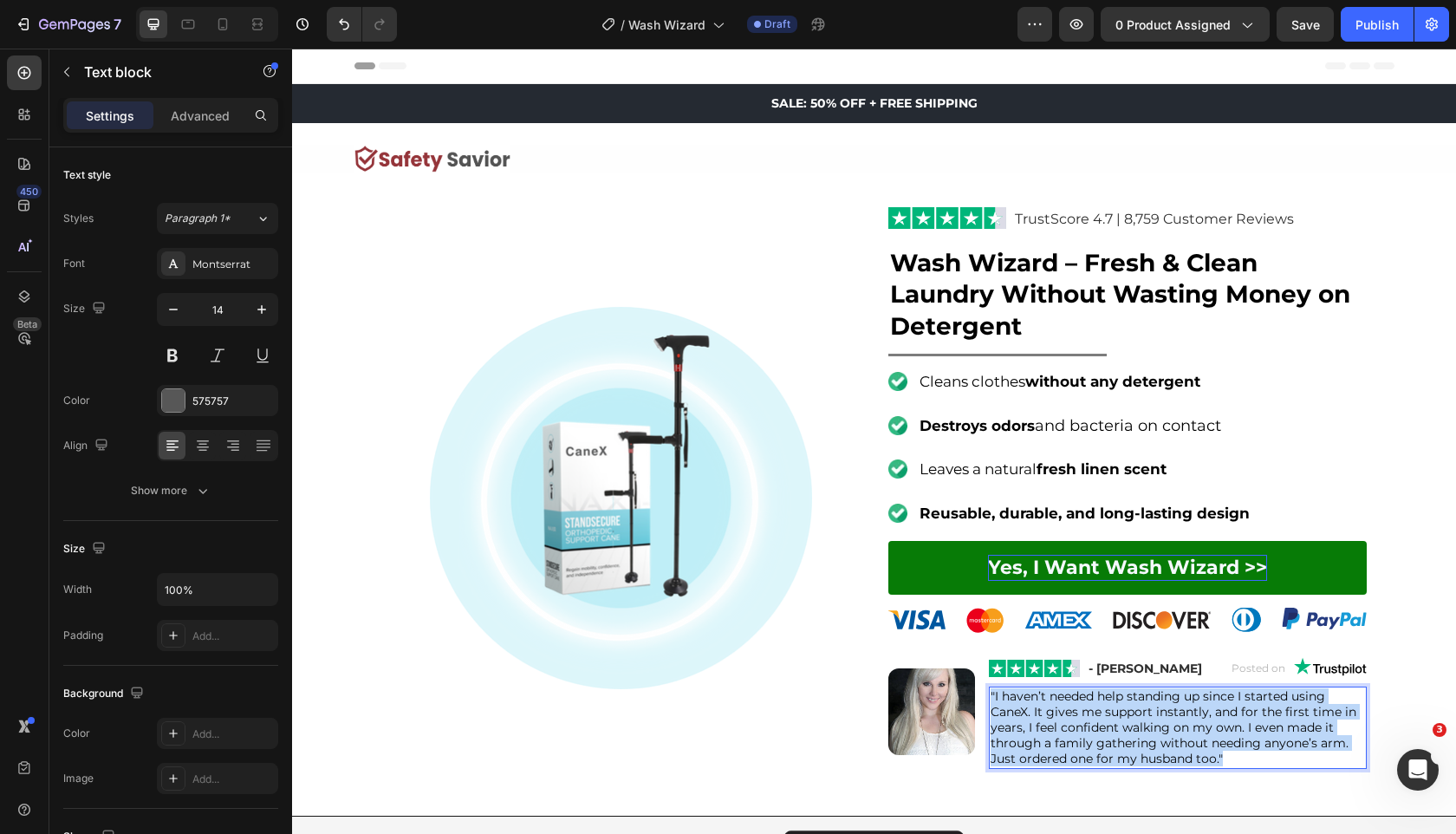
click at [1097, 705] on p ""I haven’t needed help standing up since I started using CaneX. It gives me sup…" at bounding box center [1178, 728] width 374 height 79
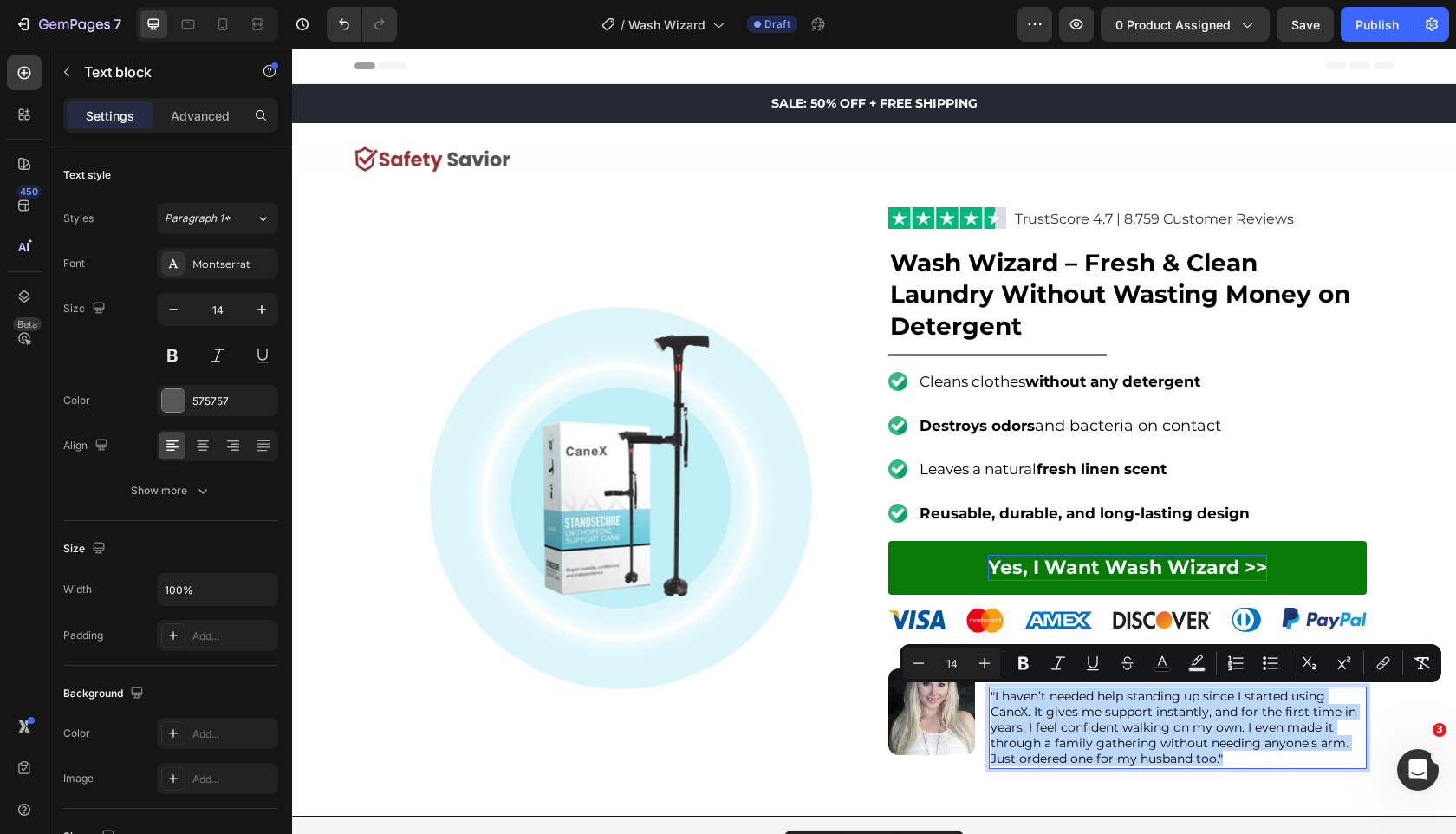
type input "16"
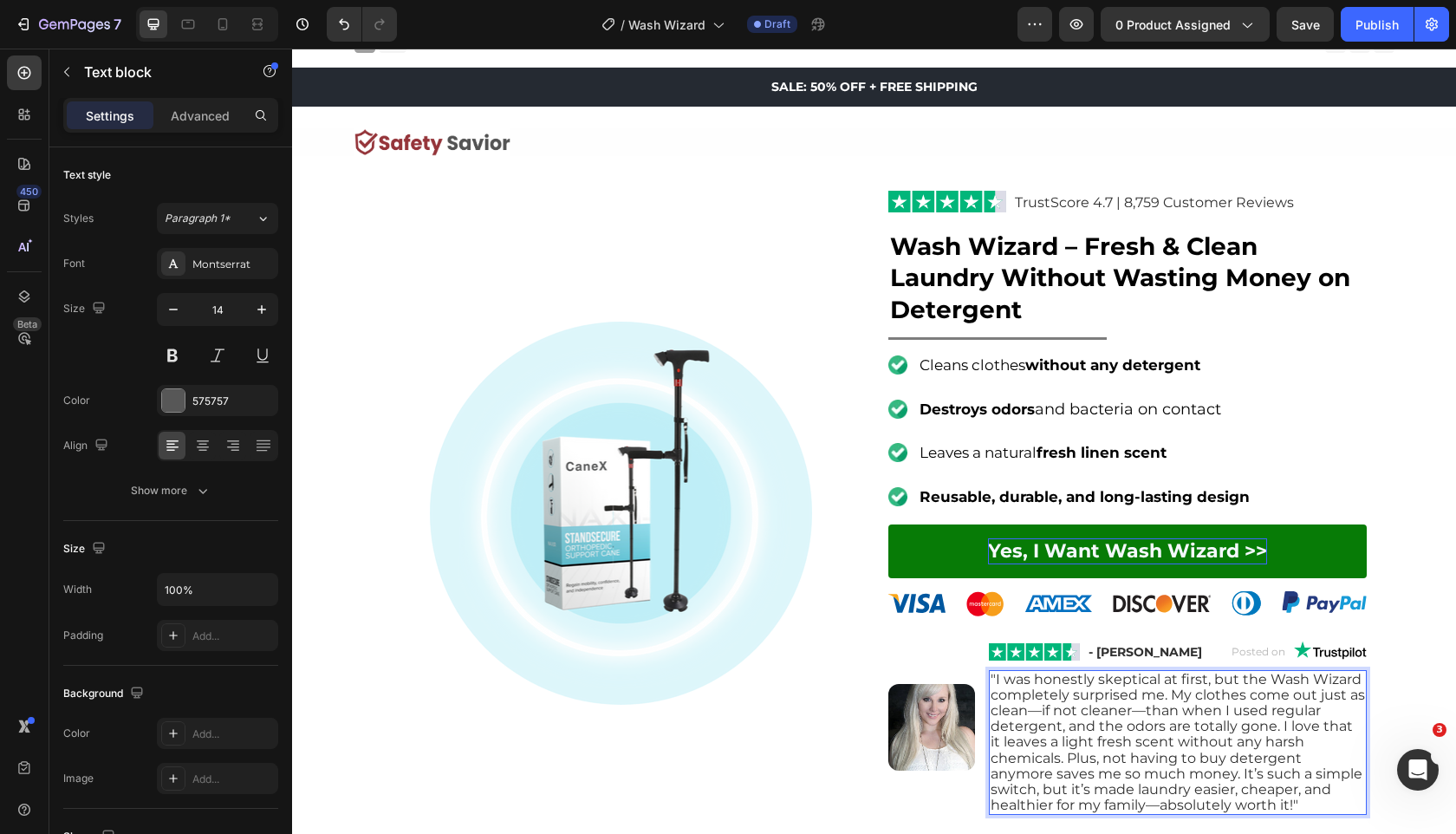
scroll to position [18, 0]
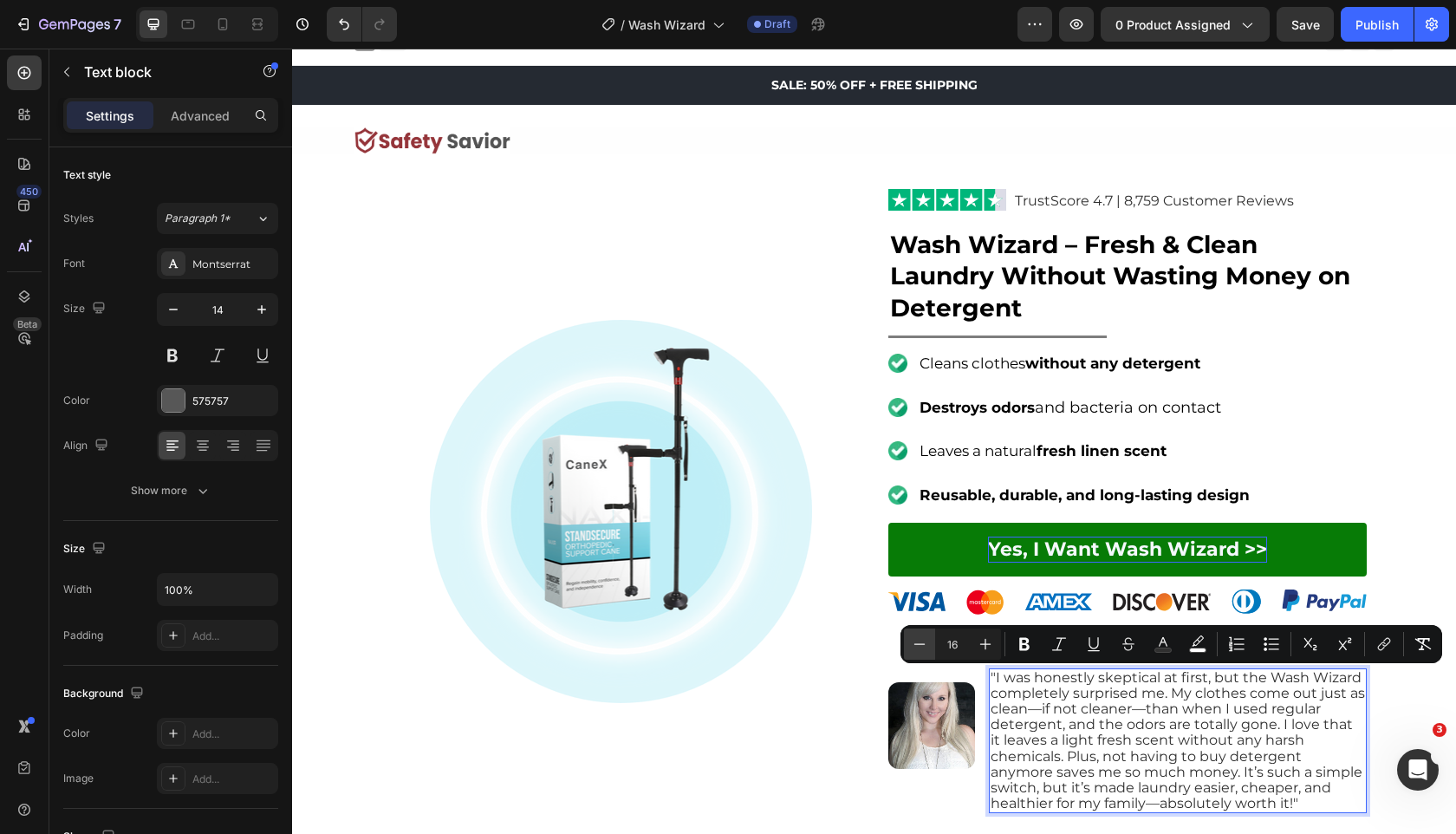
click at [914, 642] on icon "Editor contextual toolbar" at bounding box center [919, 644] width 17 height 17
type input "15"
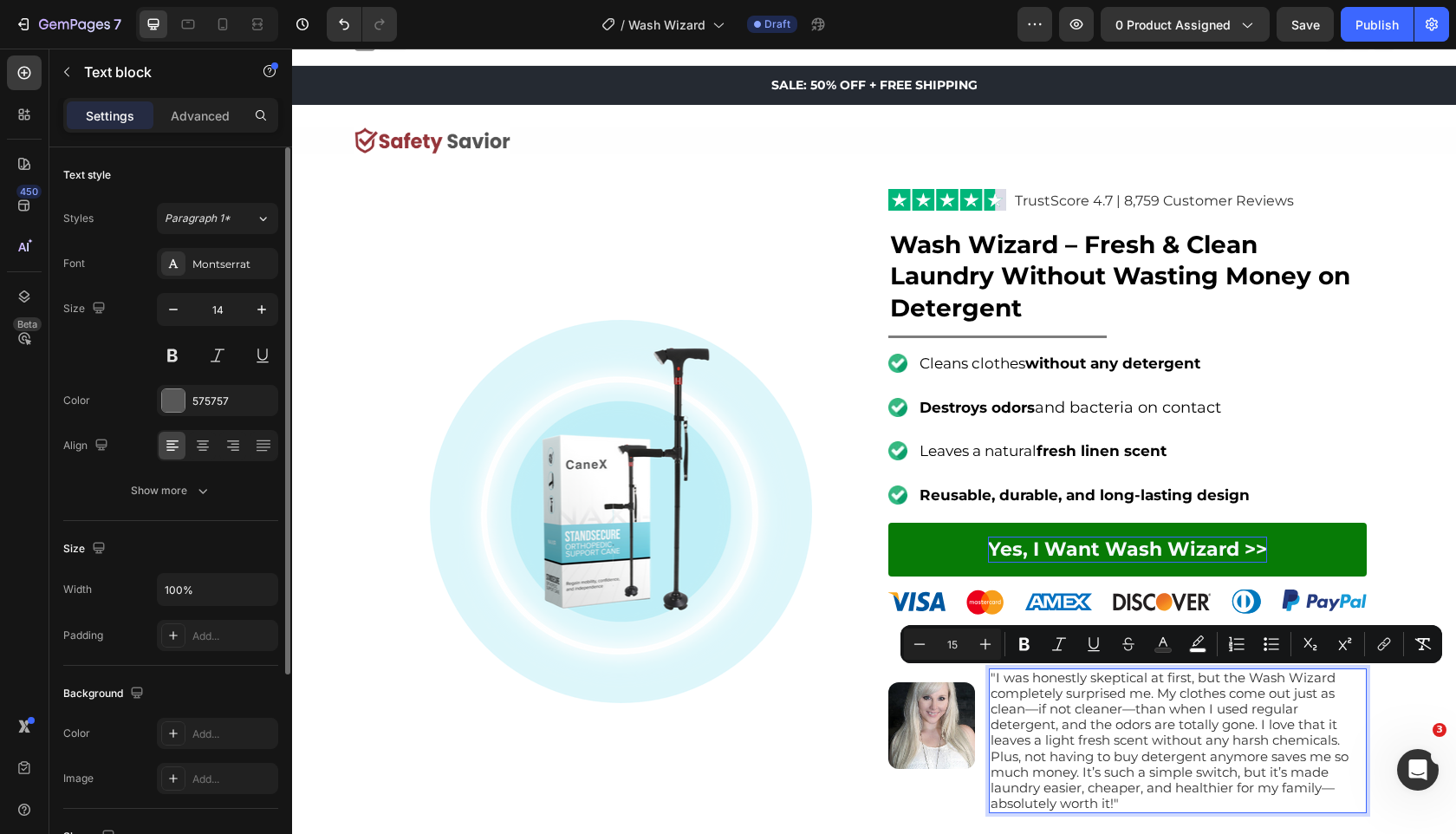
click at [257, 328] on div "14" at bounding box center [217, 331] width 121 height 78
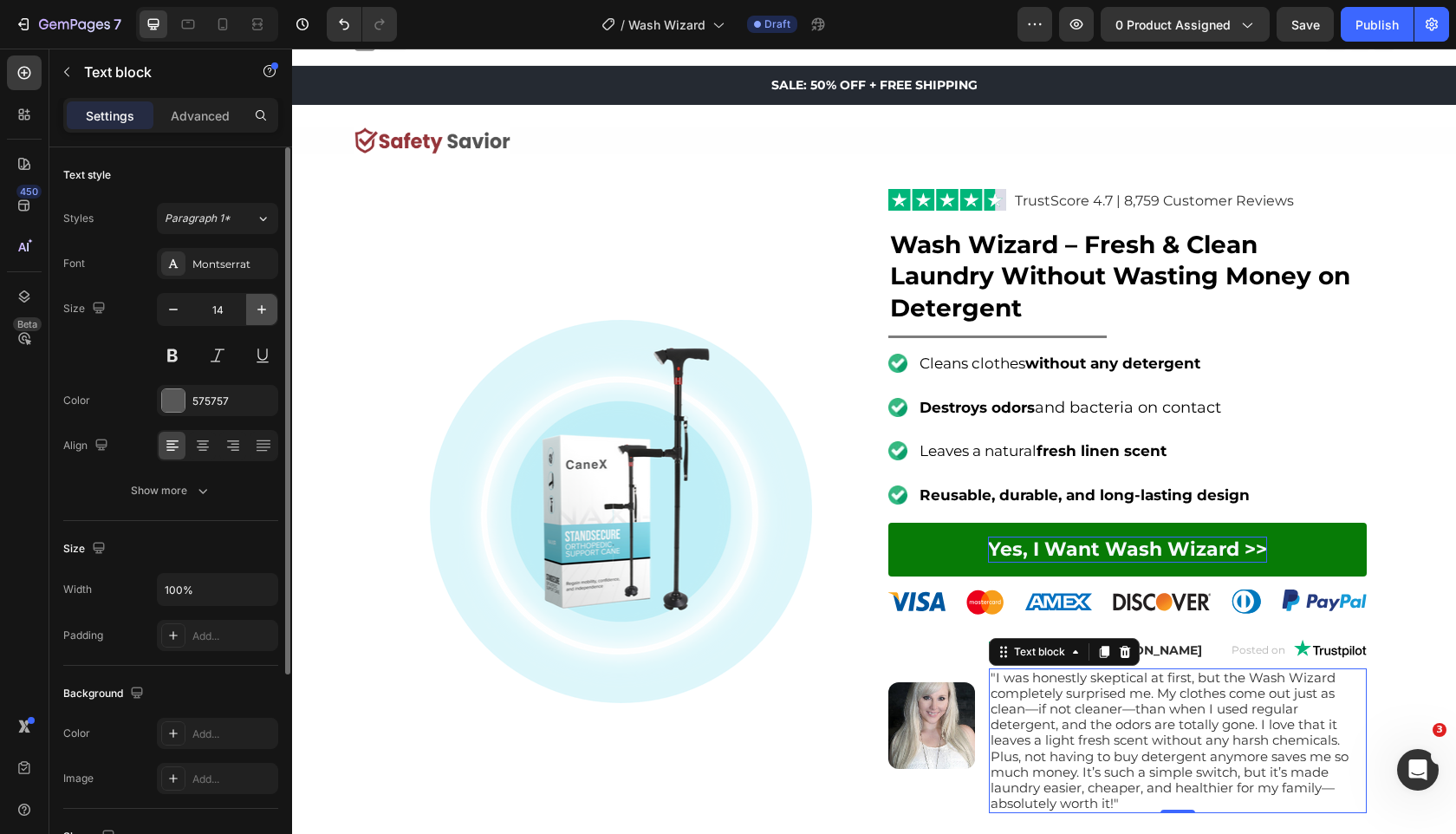
click at [257, 320] on button "button" at bounding box center [261, 309] width 31 height 31
type input "15"
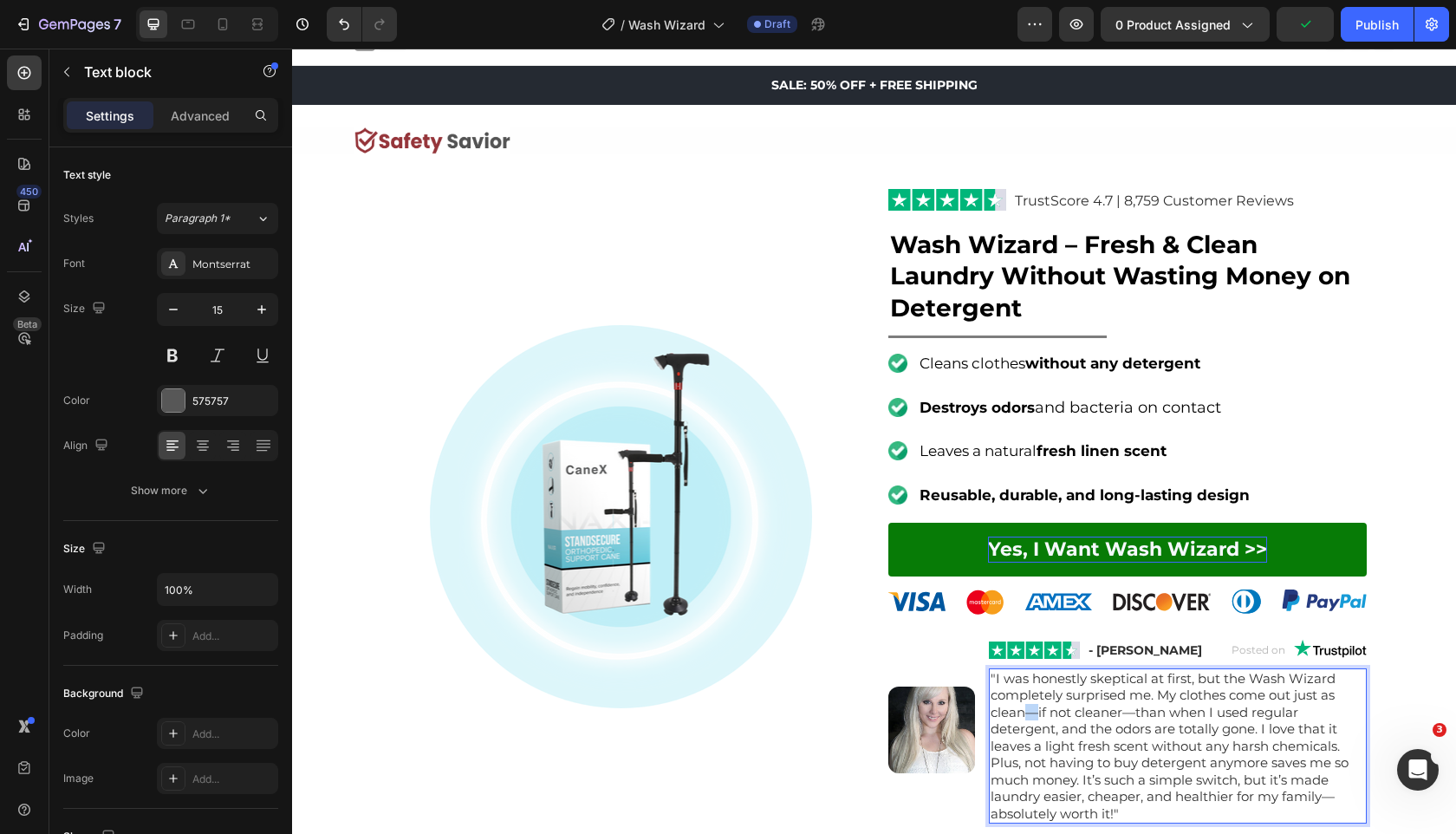
click at [1025, 711] on span ""I was honestly skeptical at first, but the Wash Wizard completely surprised me…" at bounding box center [1170, 745] width 358 height 152
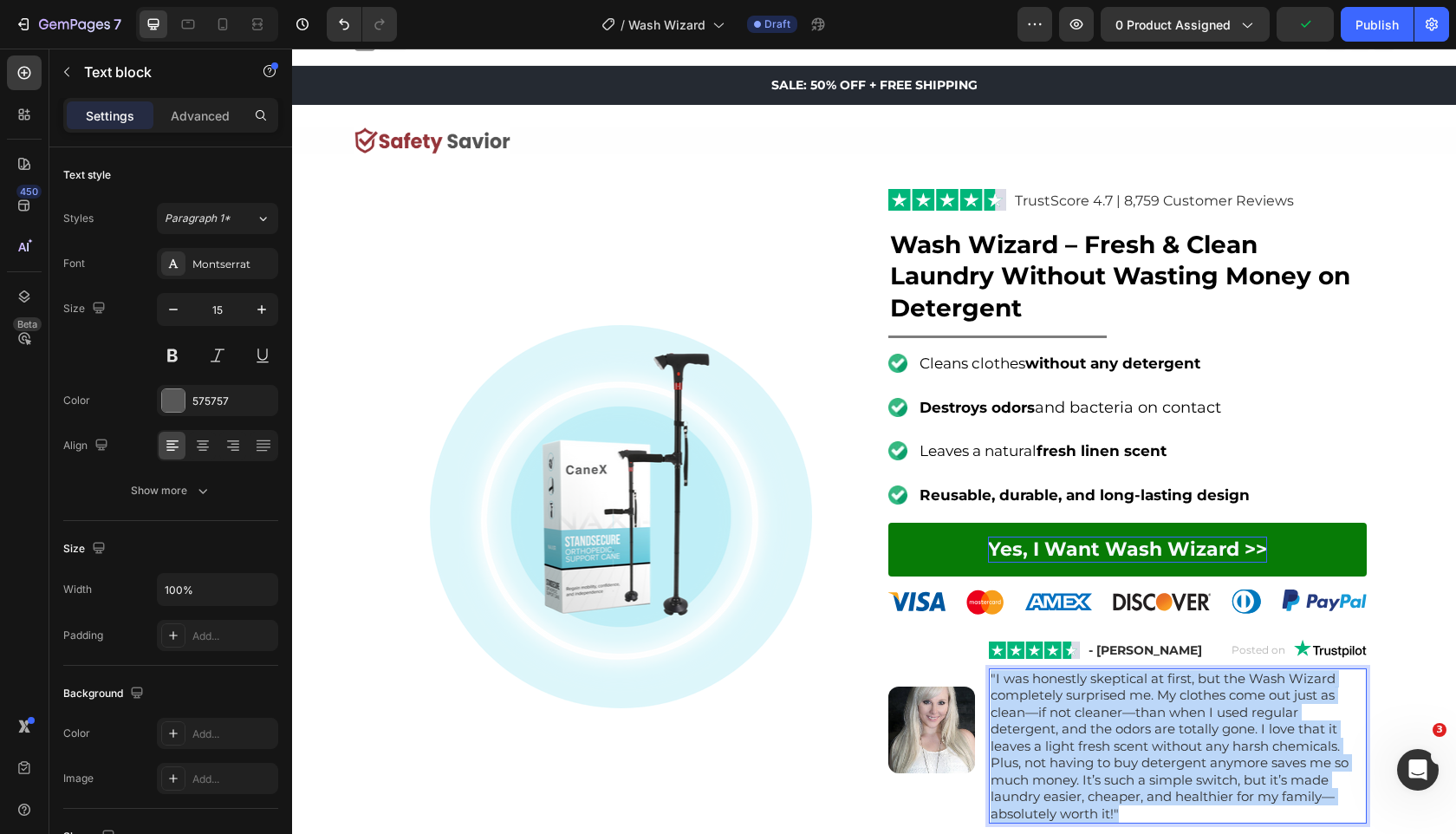
click at [1025, 711] on span ""I was honestly skeptical at first, but the Wash Wizard completely surprised me…" at bounding box center [1170, 745] width 358 height 152
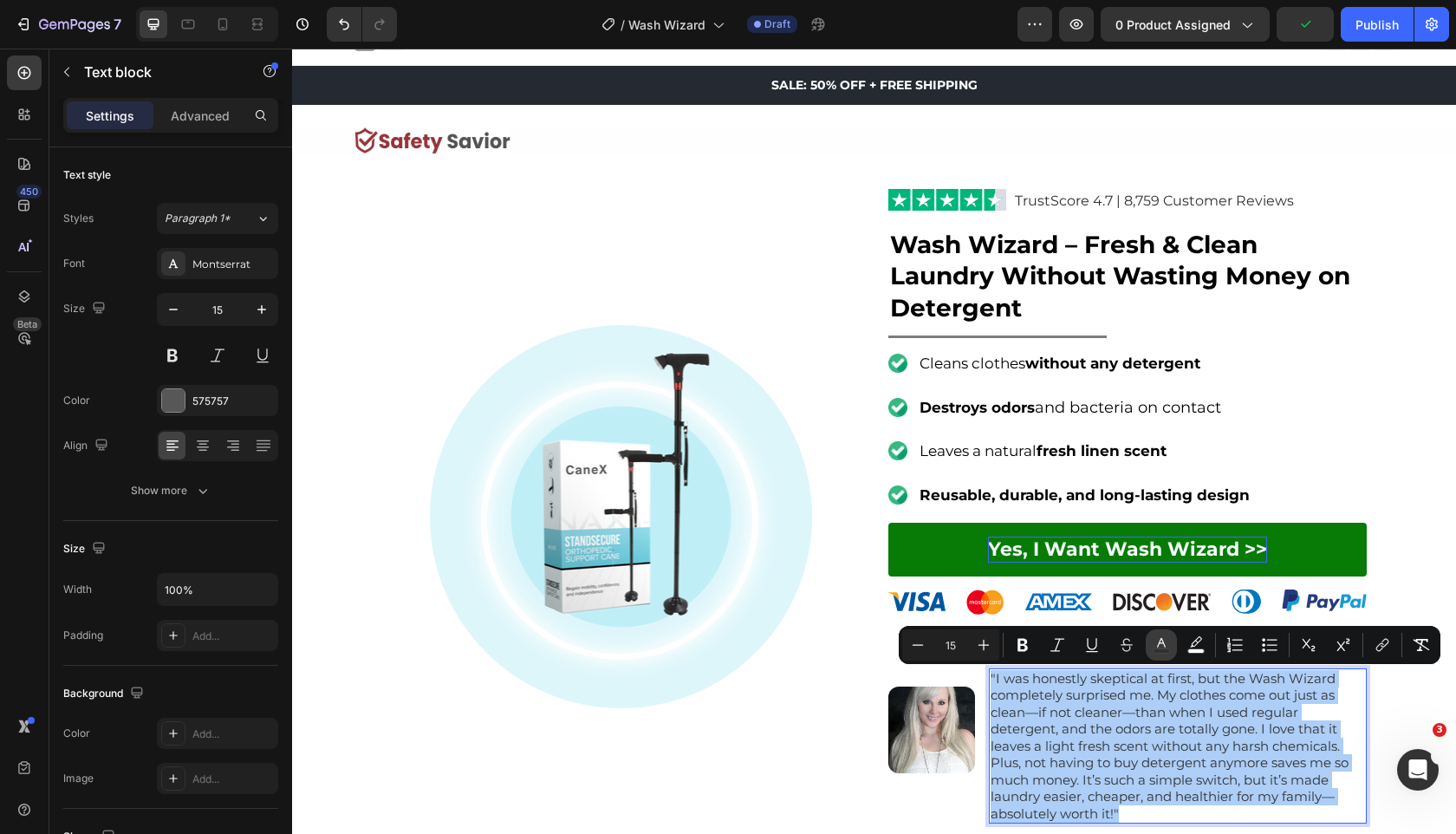
click at [1159, 646] on icon "Editor contextual toolbar" at bounding box center [1161, 645] width 17 height 17
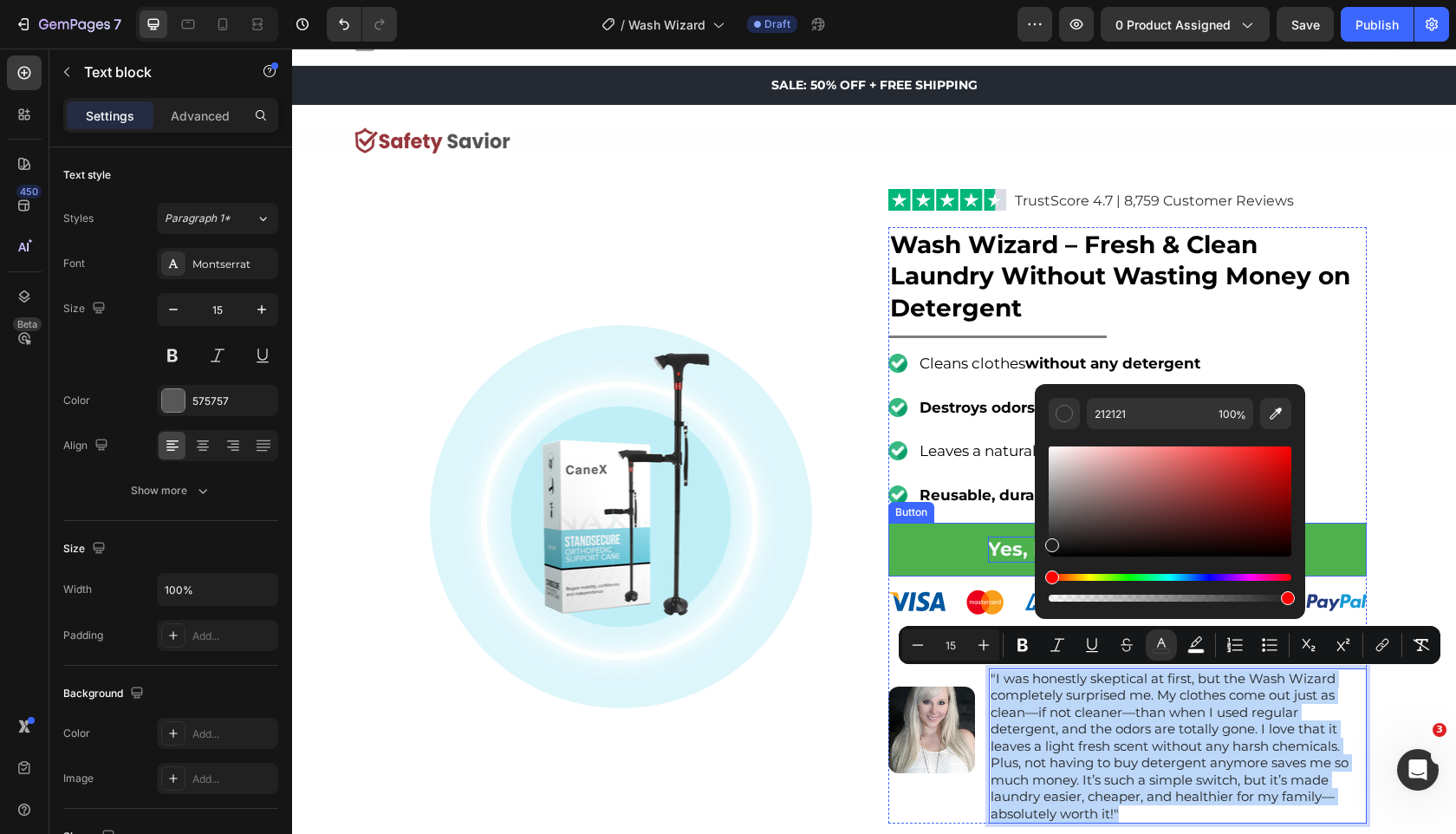
drag, startPoint x: 1381, startPoint y: 565, endPoint x: 1007, endPoint y: 593, distance: 375.0
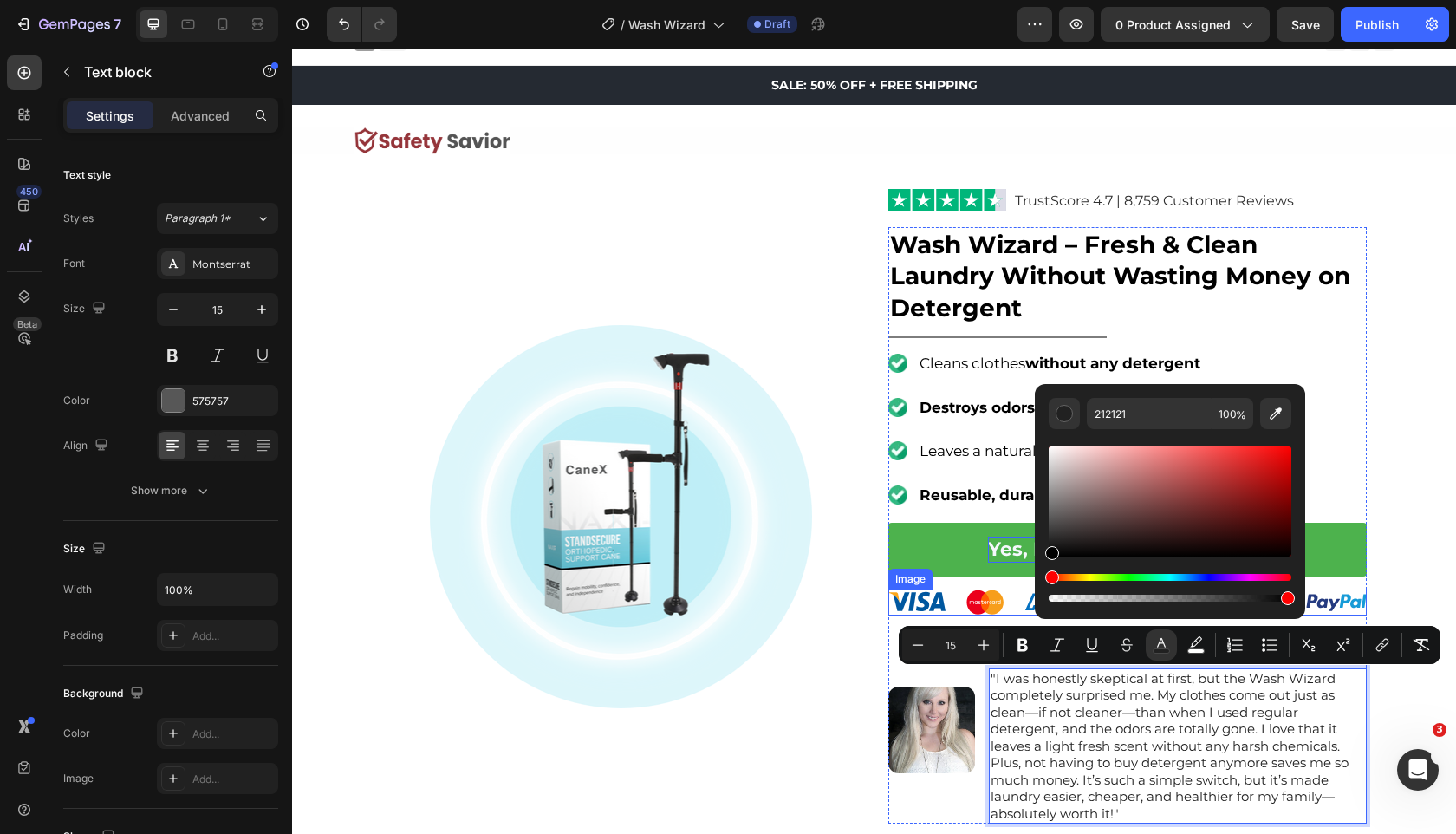
type input "000000"
drag, startPoint x: 1362, startPoint y: 572, endPoint x: 975, endPoint y: 618, distance: 389.7
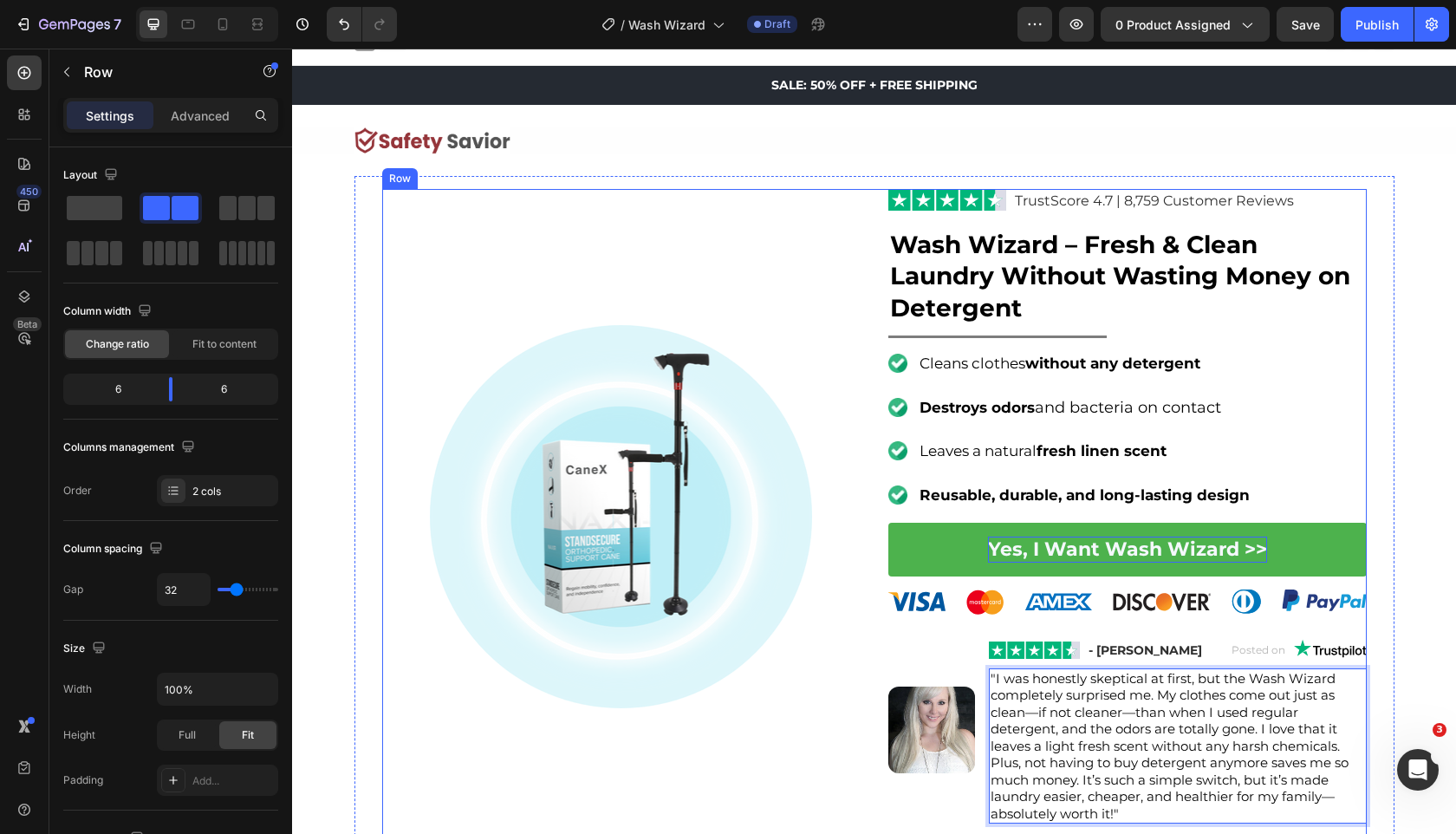
click at [783, 770] on div "Image" at bounding box center [621, 517] width 478 height 655
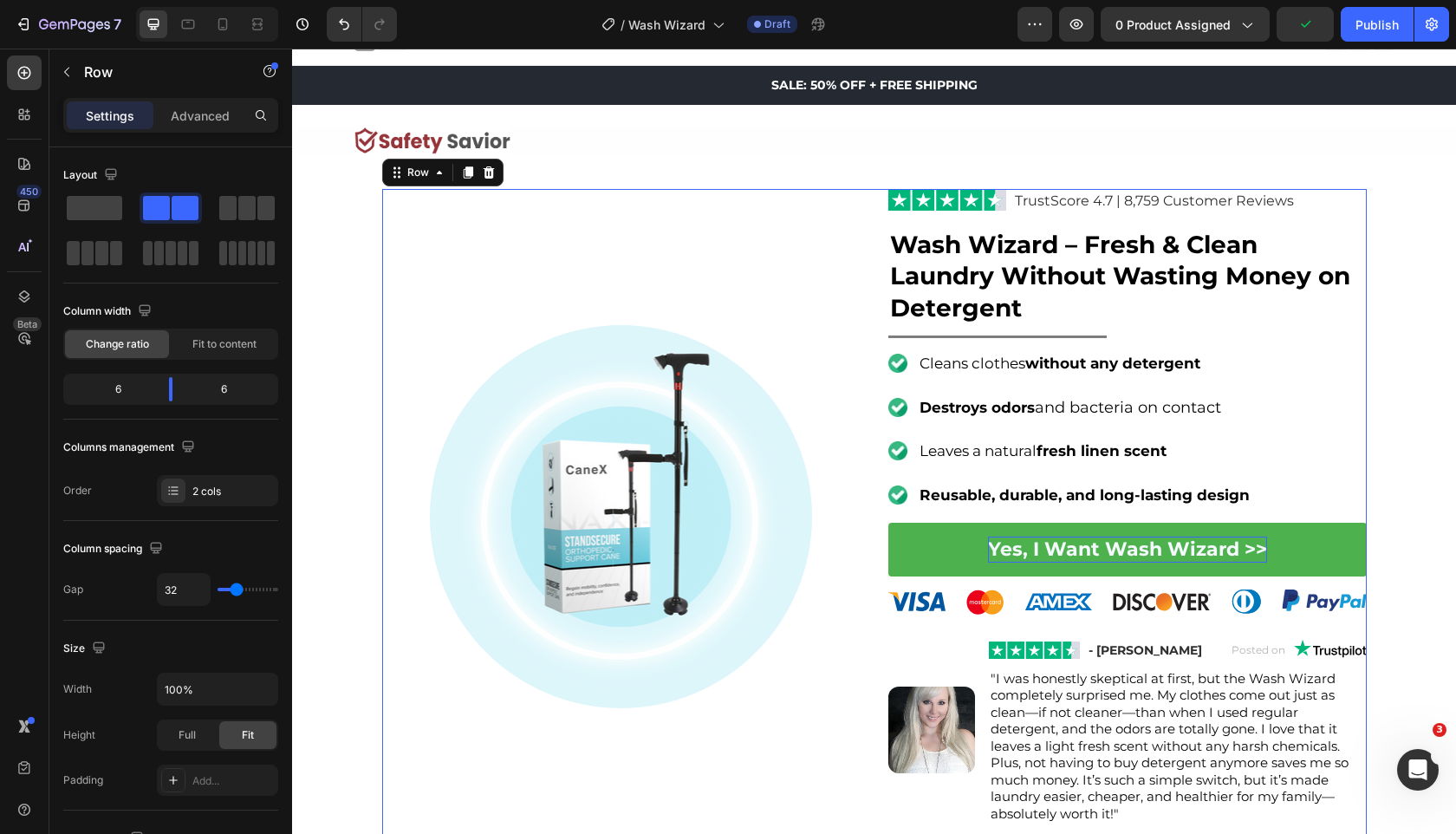
click at [1305, 447] on div "Image Cleans clothes without any detergent Text Block Image Destroys odors and …" at bounding box center [1127, 429] width 478 height 162
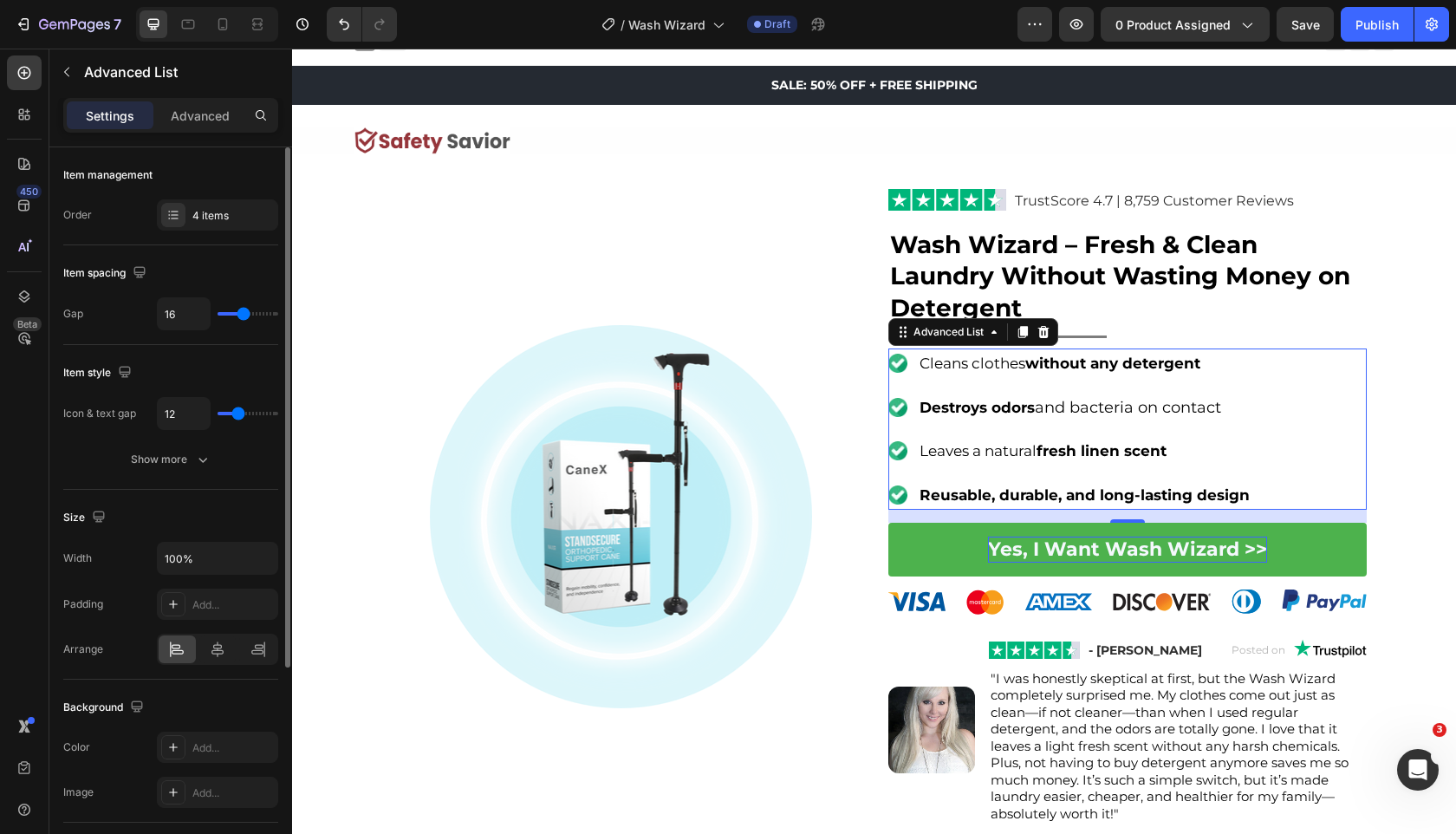
type input "15"
type input "13"
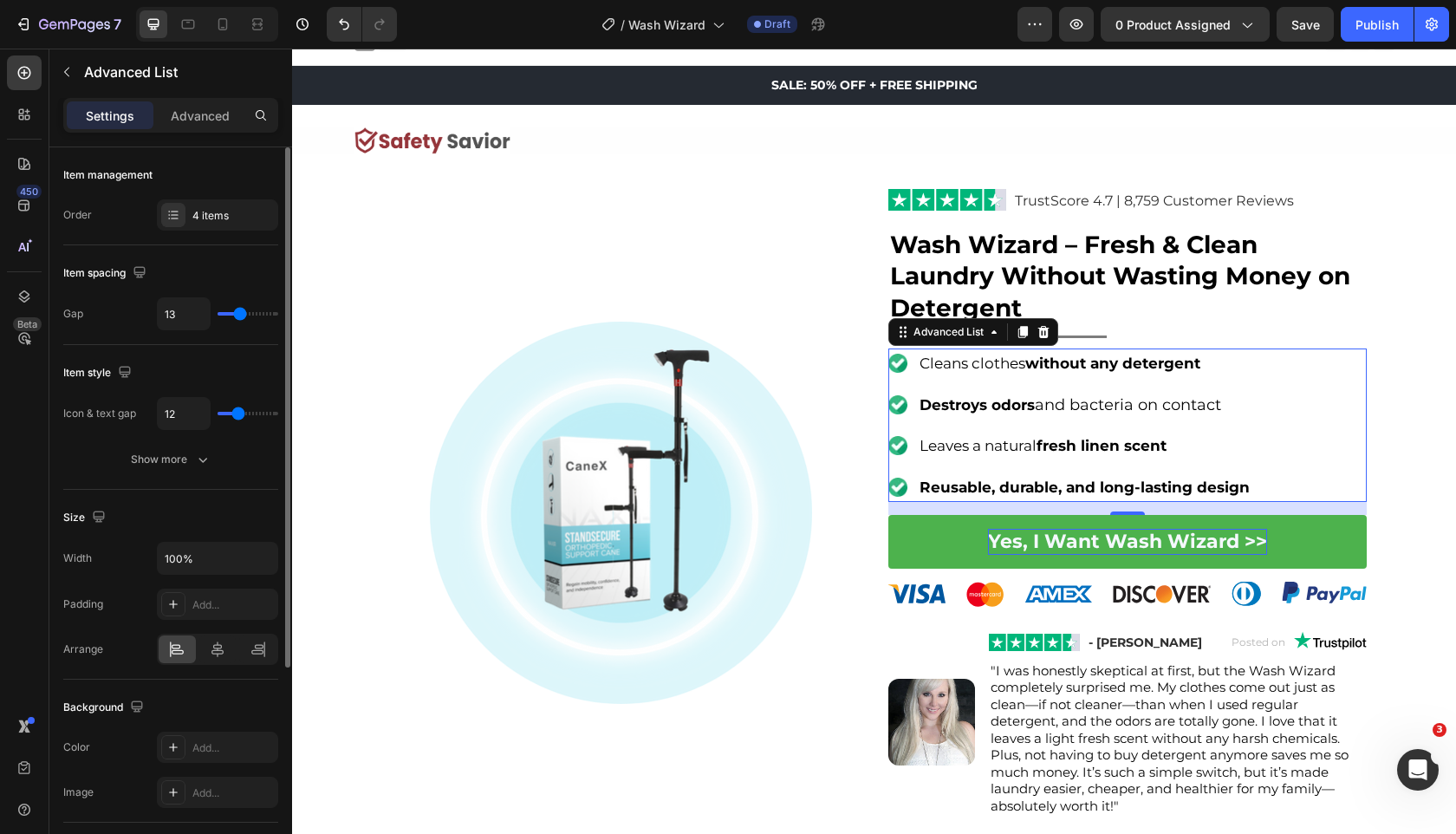
type input "12"
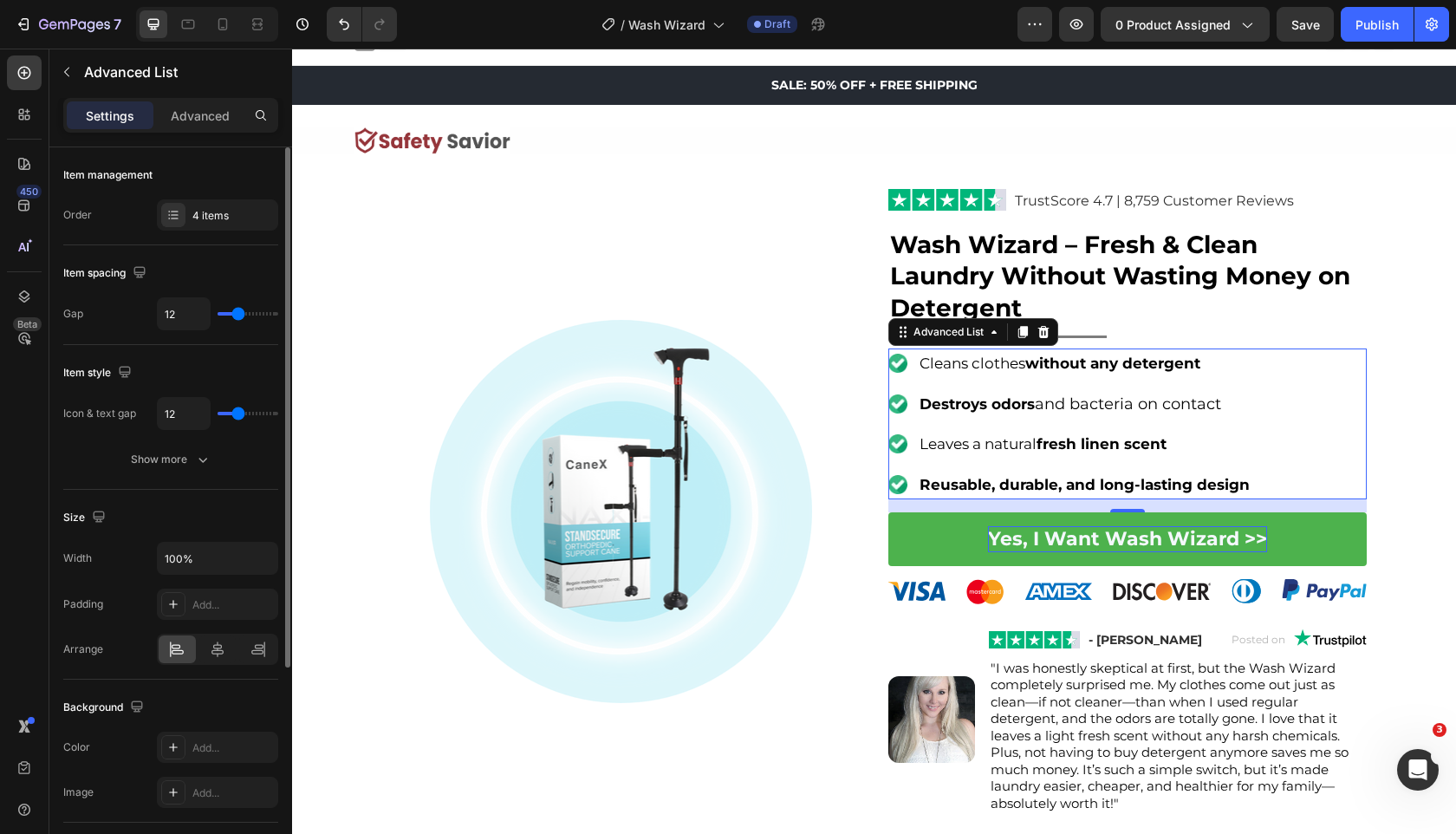
type input "11"
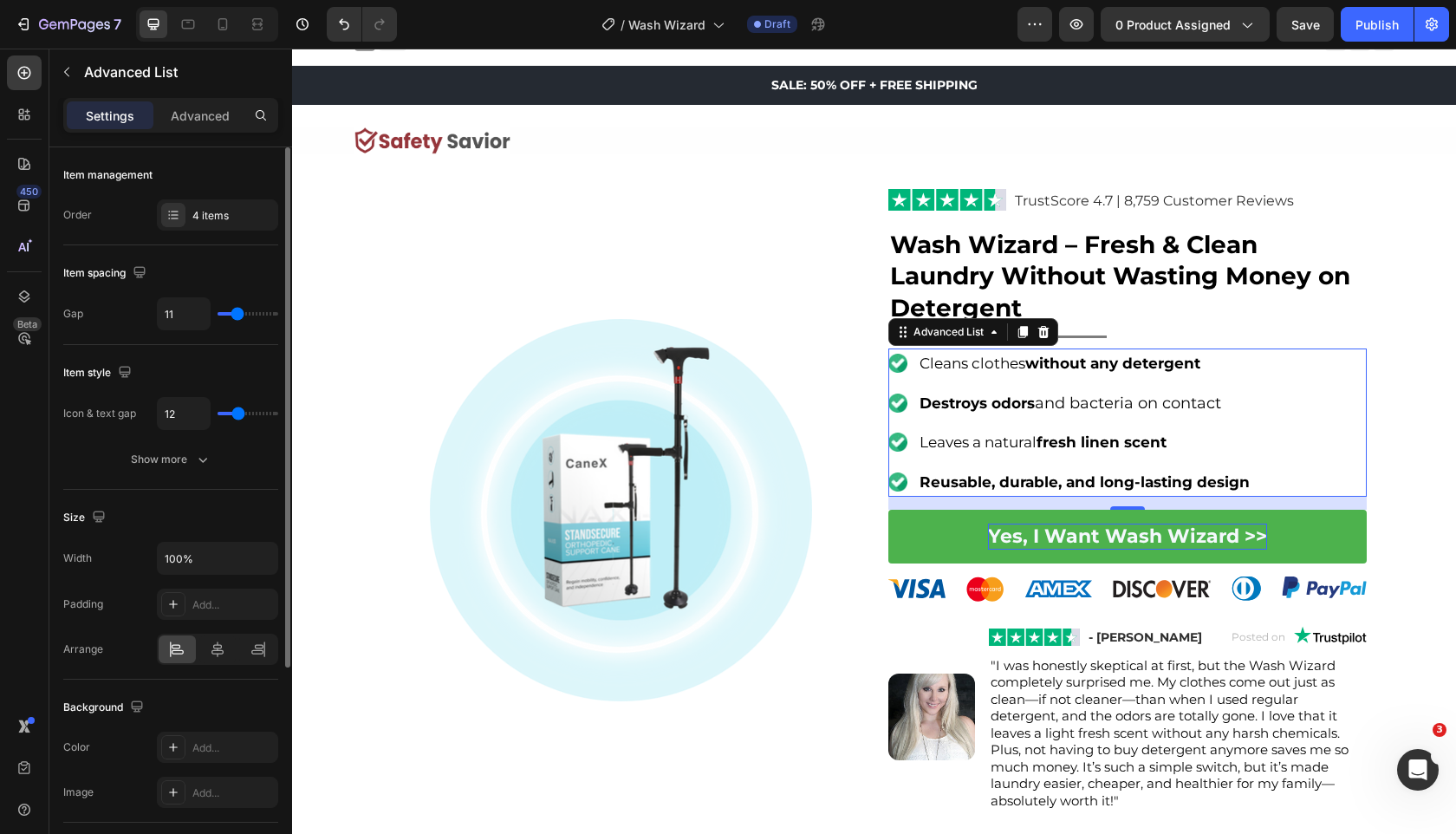
type input "12"
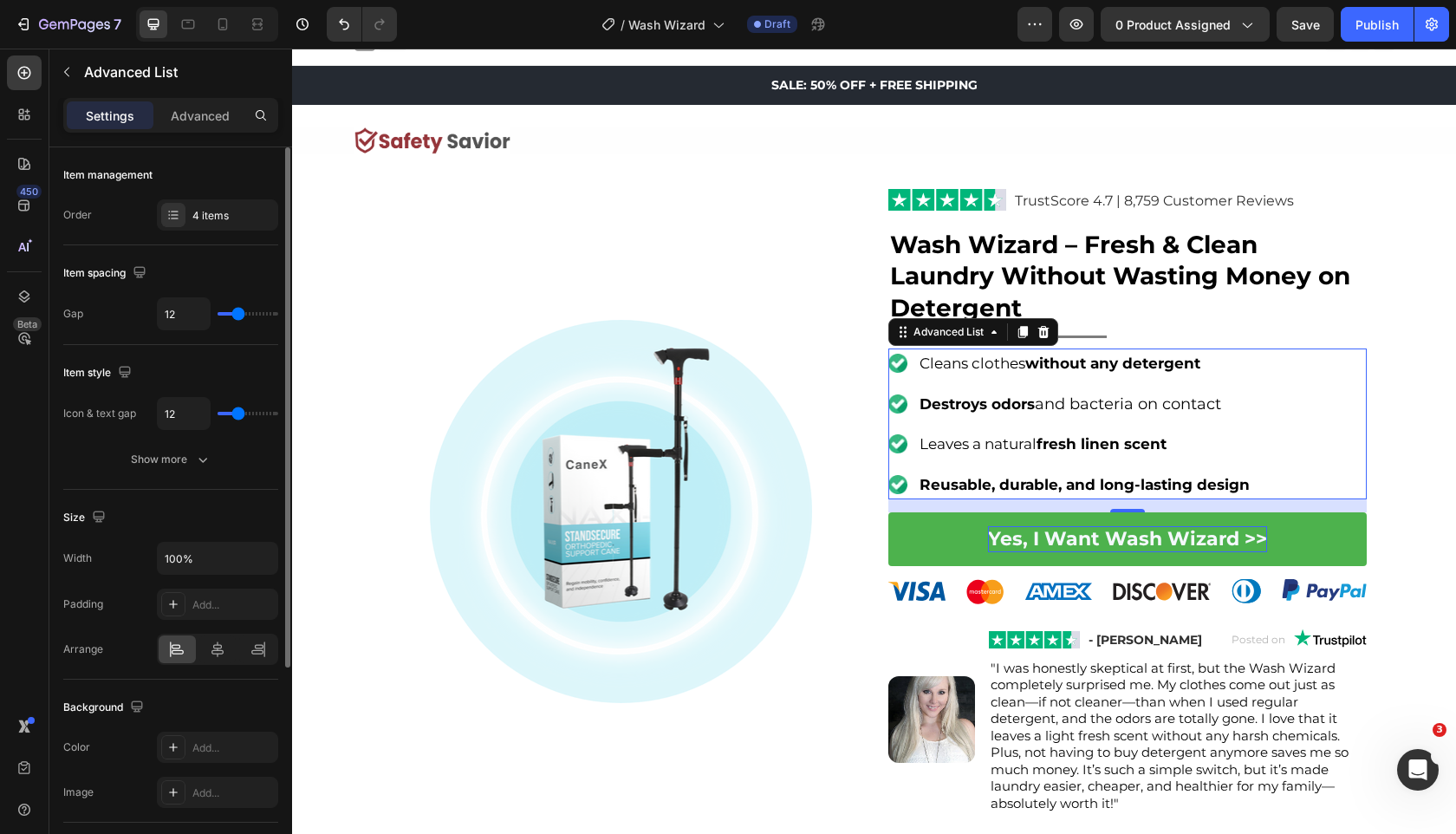
type input "12"
click at [238, 312] on input "range" at bounding box center [248, 314] width 61 height 4
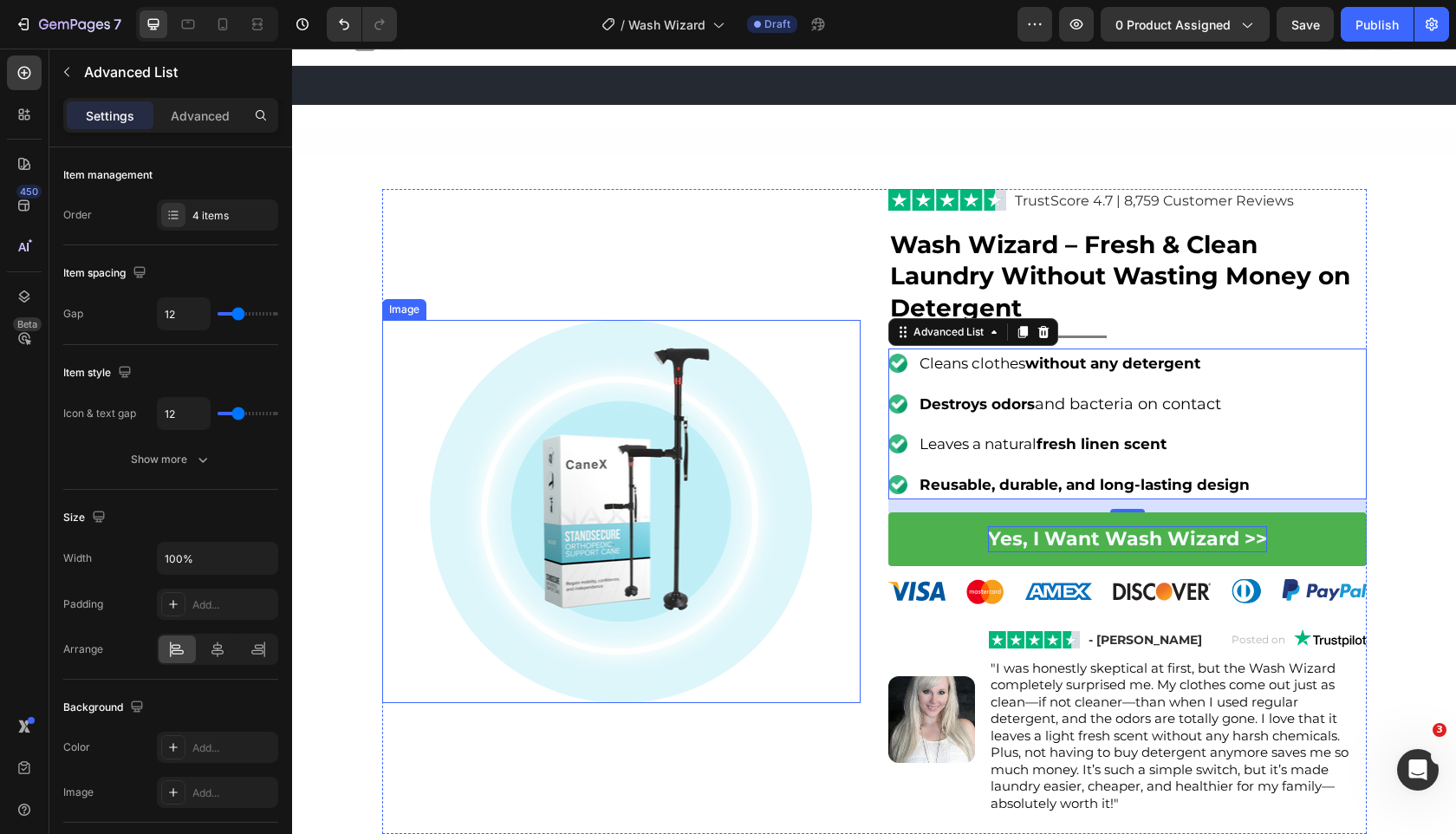
scroll to position [488, 0]
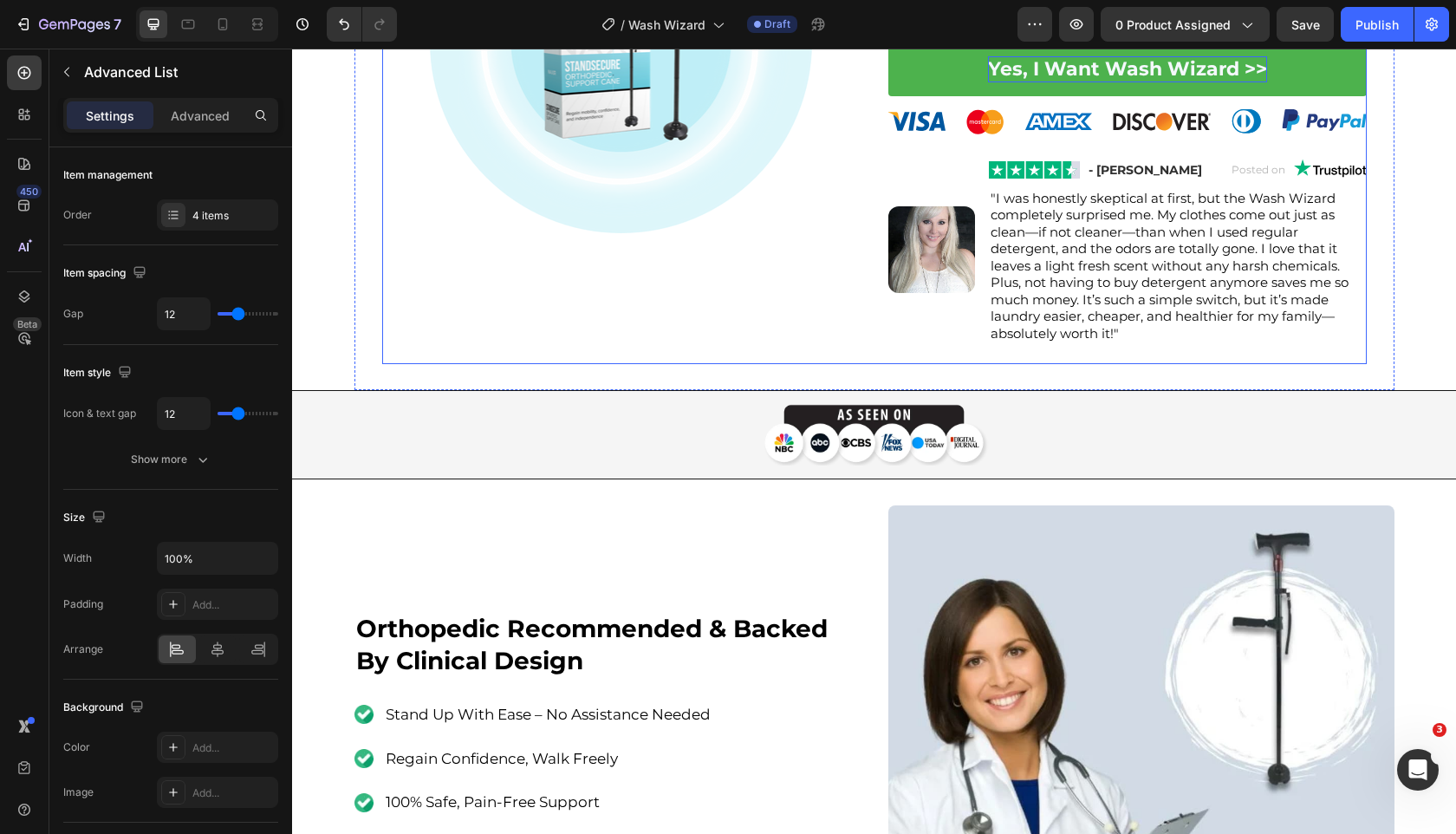
click at [787, 334] on div "Image" at bounding box center [621, 41] width 478 height 645
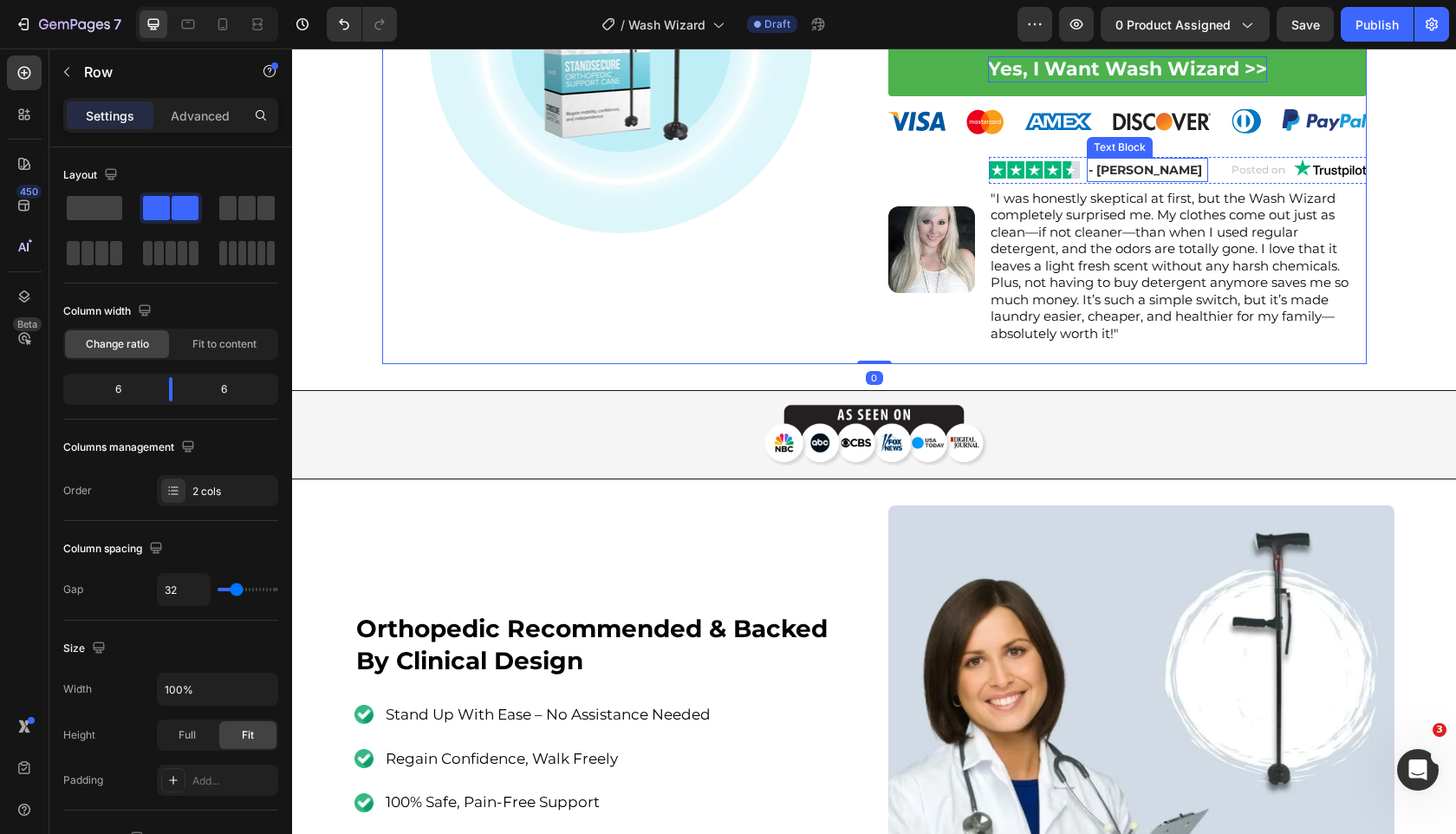
click at [1124, 167] on strong "- [PERSON_NAME]" at bounding box center [1145, 170] width 113 height 15
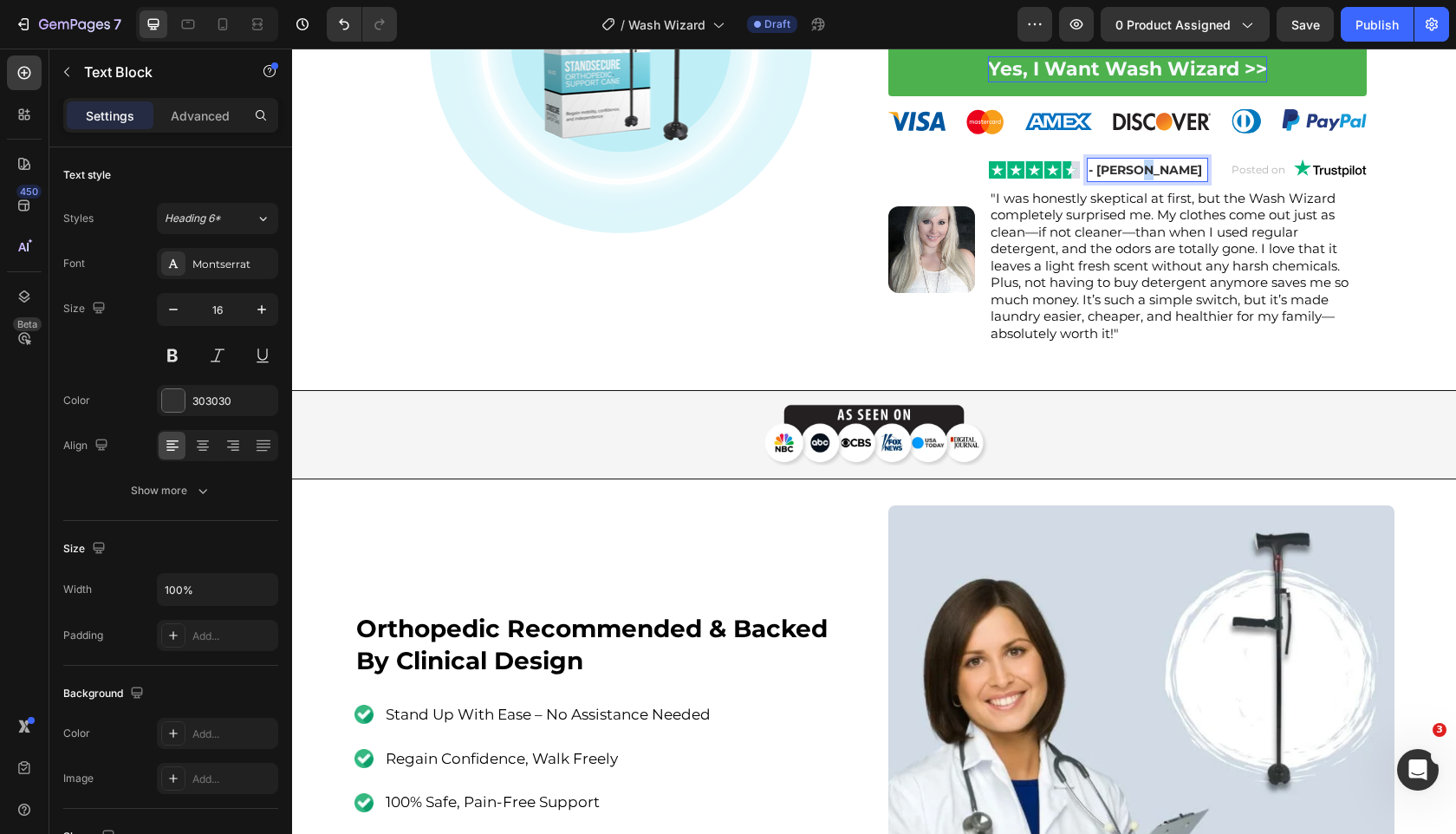
click at [1124, 167] on strong "- [PERSON_NAME]" at bounding box center [1145, 170] width 113 height 15
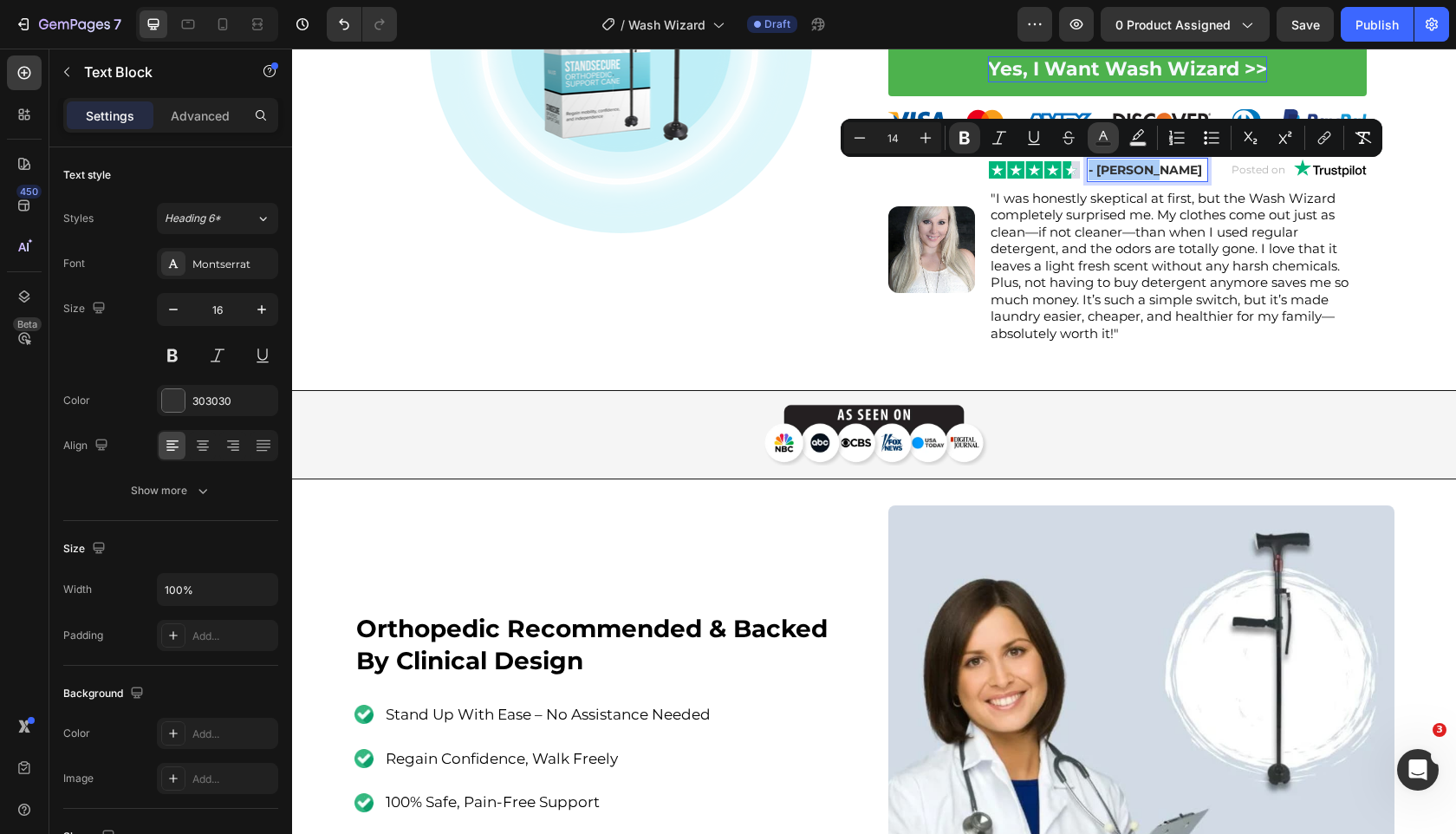
click at [1092, 142] on button "Text Color" at bounding box center [1103, 137] width 31 height 31
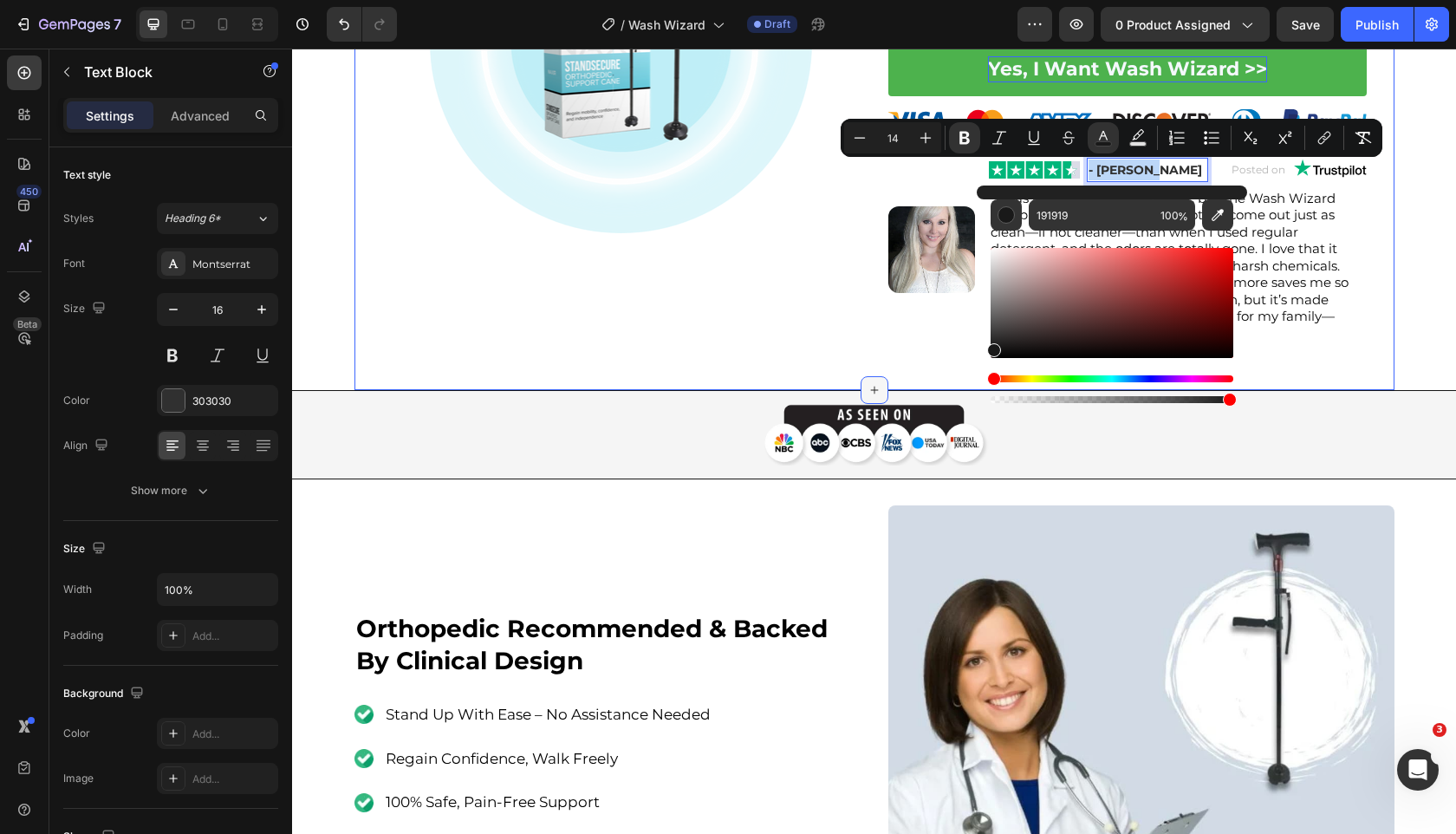
drag, startPoint x: 1322, startPoint y: 331, endPoint x: 881, endPoint y: 388, distance: 444.7
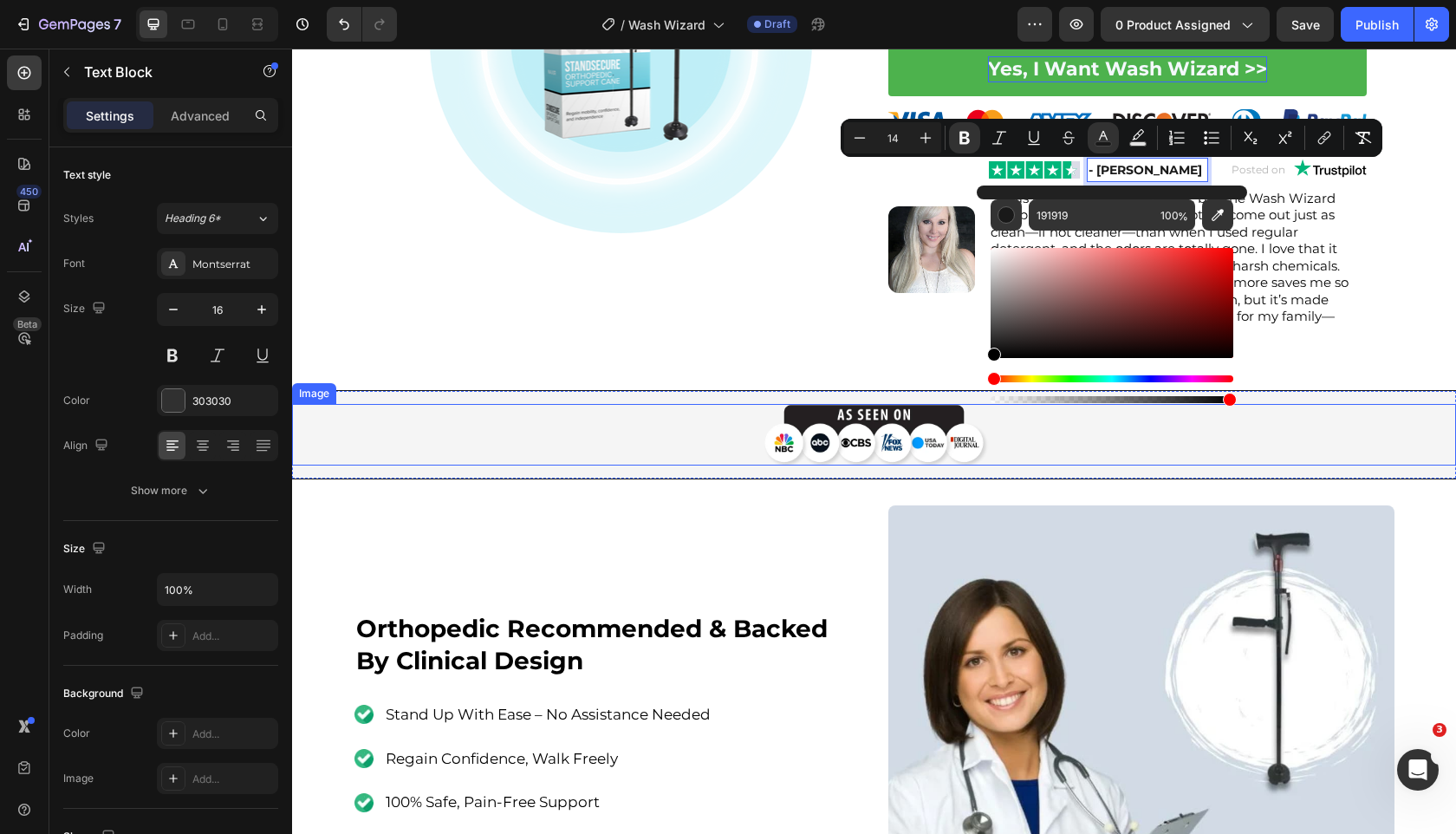
type input "000000"
drag, startPoint x: 1288, startPoint y: 373, endPoint x: 832, endPoint y: 451, distance: 462.6
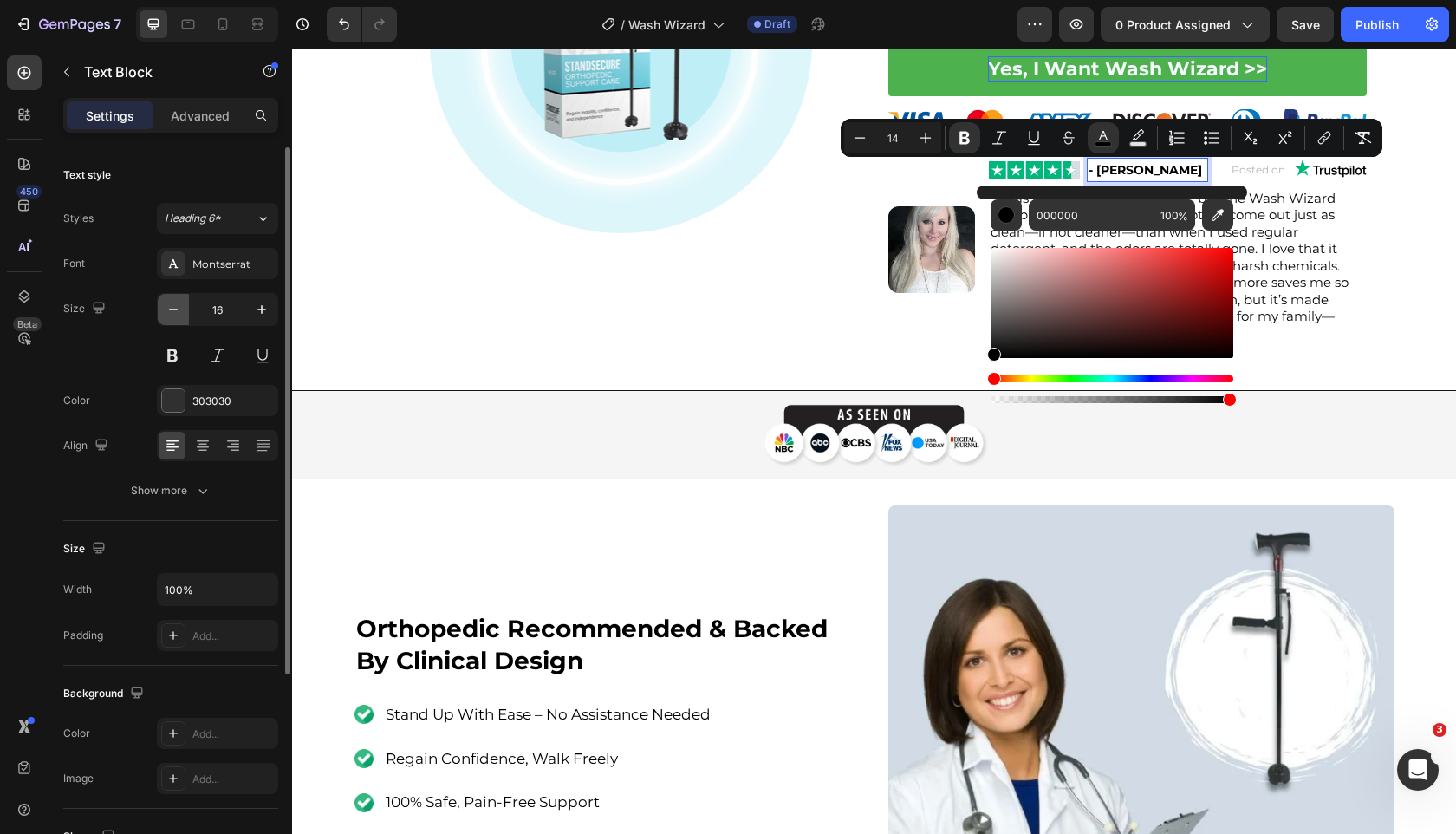
click at [175, 306] on icon "button" at bounding box center [172, 309] width 17 height 17
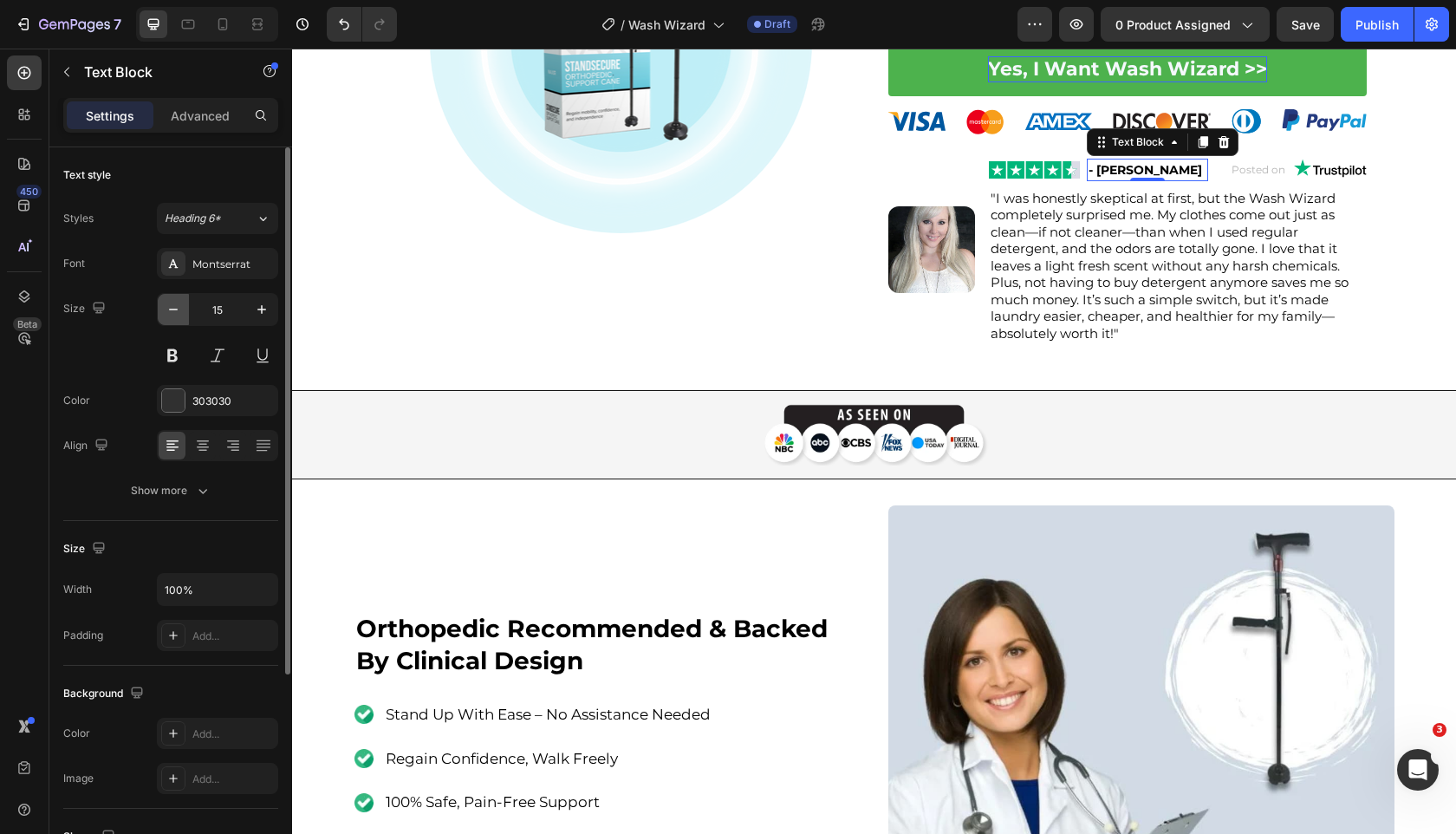
click at [175, 306] on icon "button" at bounding box center [172, 309] width 17 height 17
type input "14"
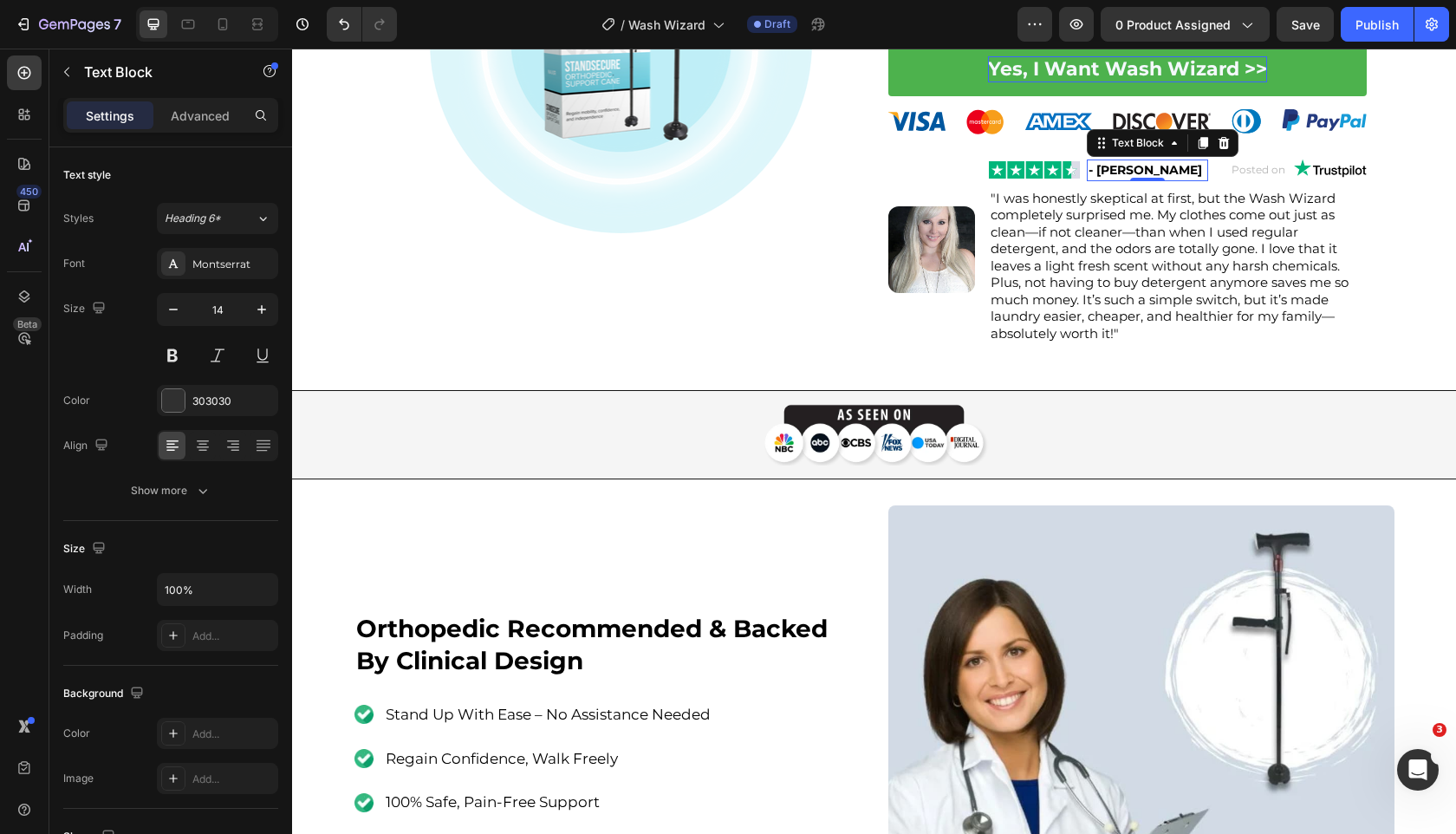
click at [618, 183] on img at bounding box center [621, 41] width 383 height 383
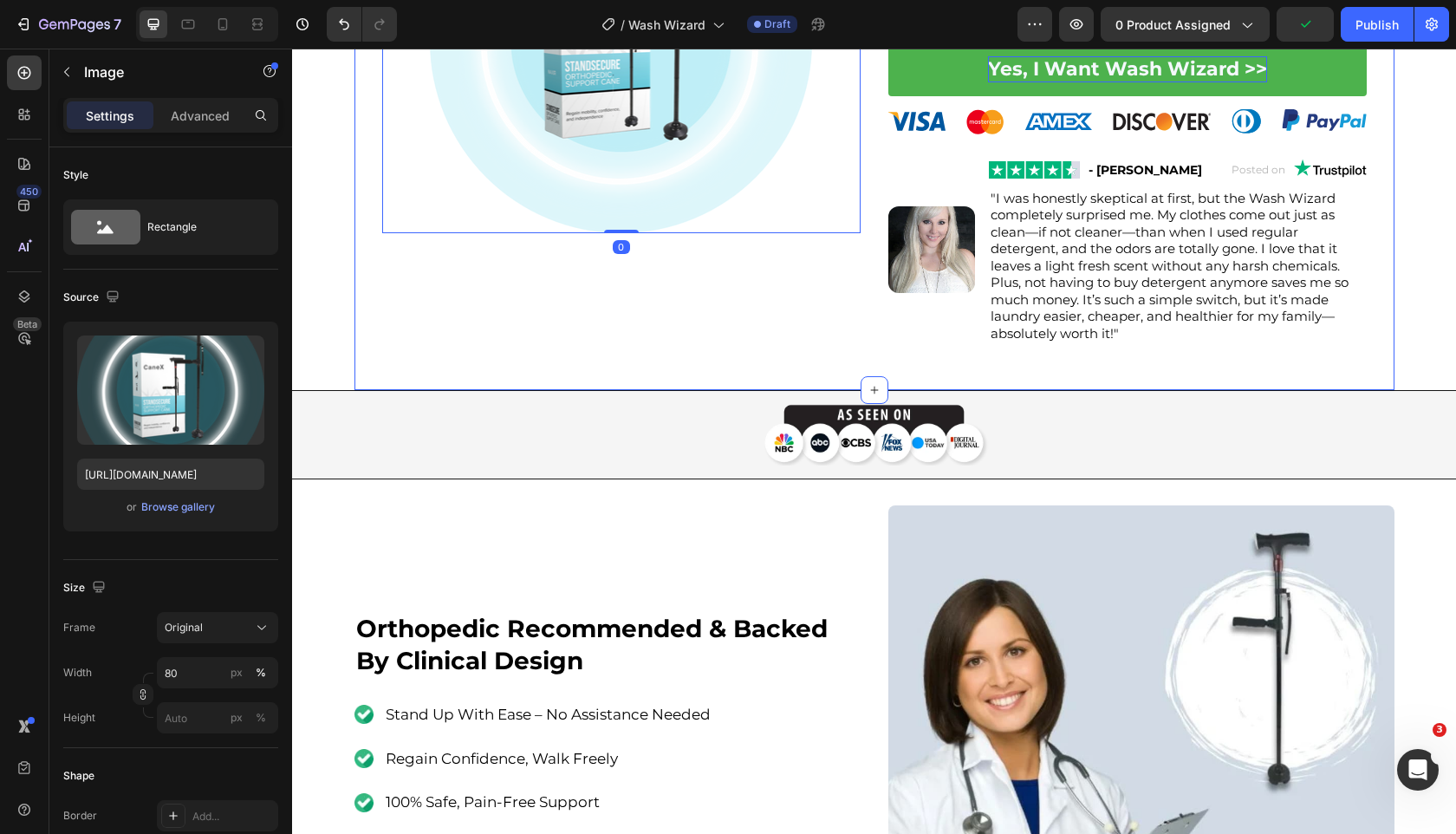
scroll to position [654, 0]
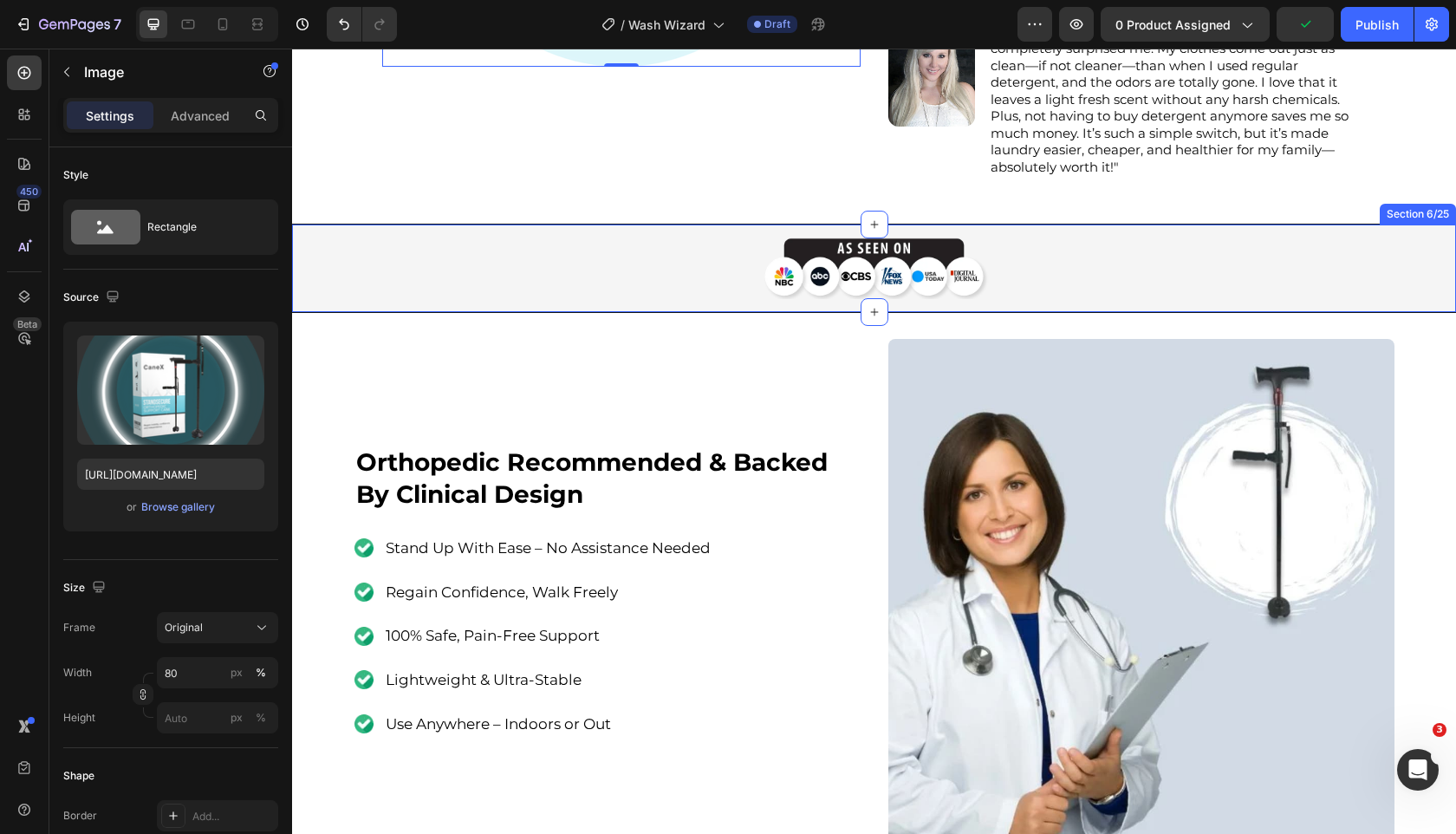
click at [833, 237] on div "Image Section 6/25" at bounding box center [873, 268] width 1164 height 89
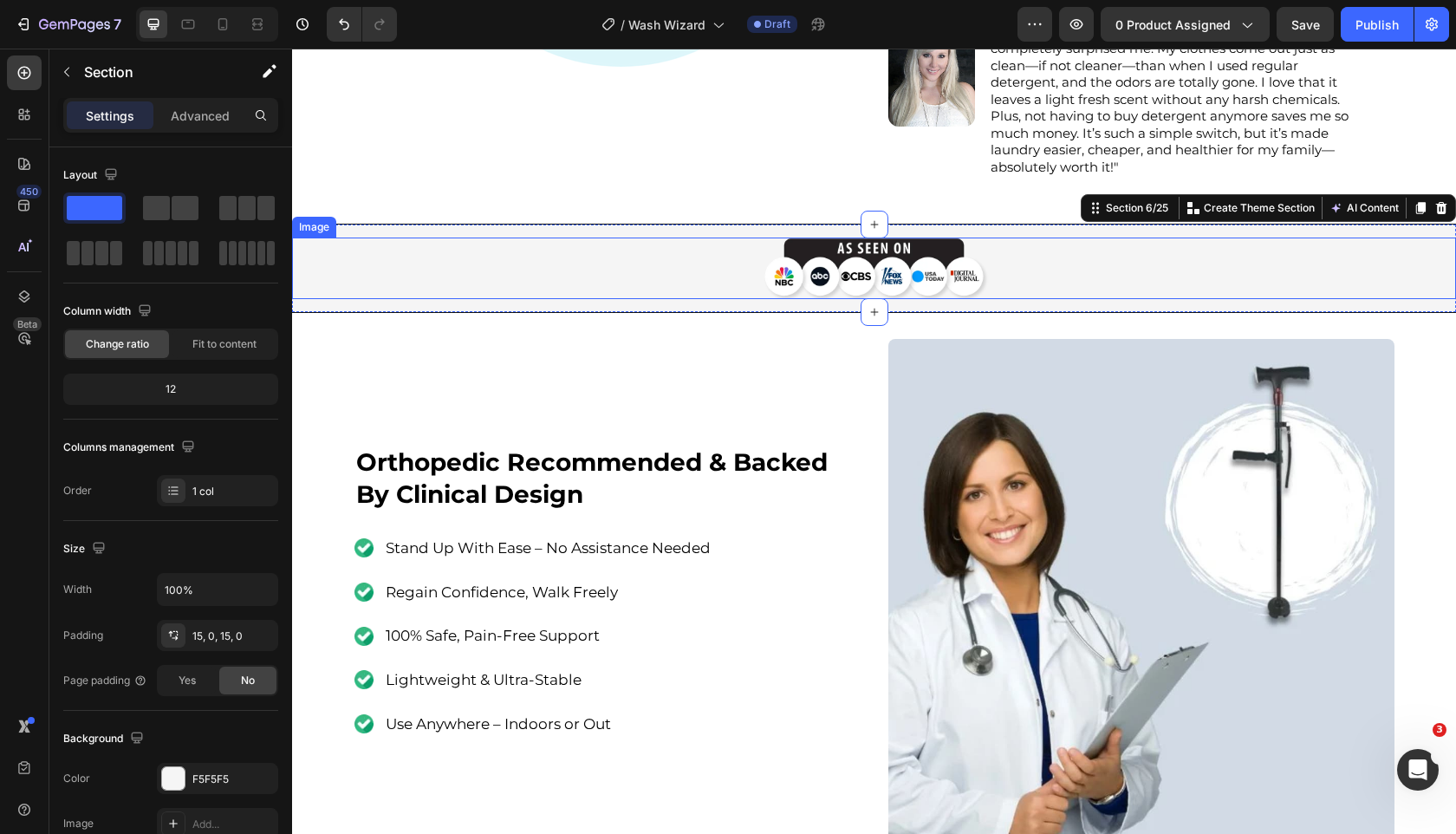
click at [826, 256] on img at bounding box center [874, 268] width 233 height 62
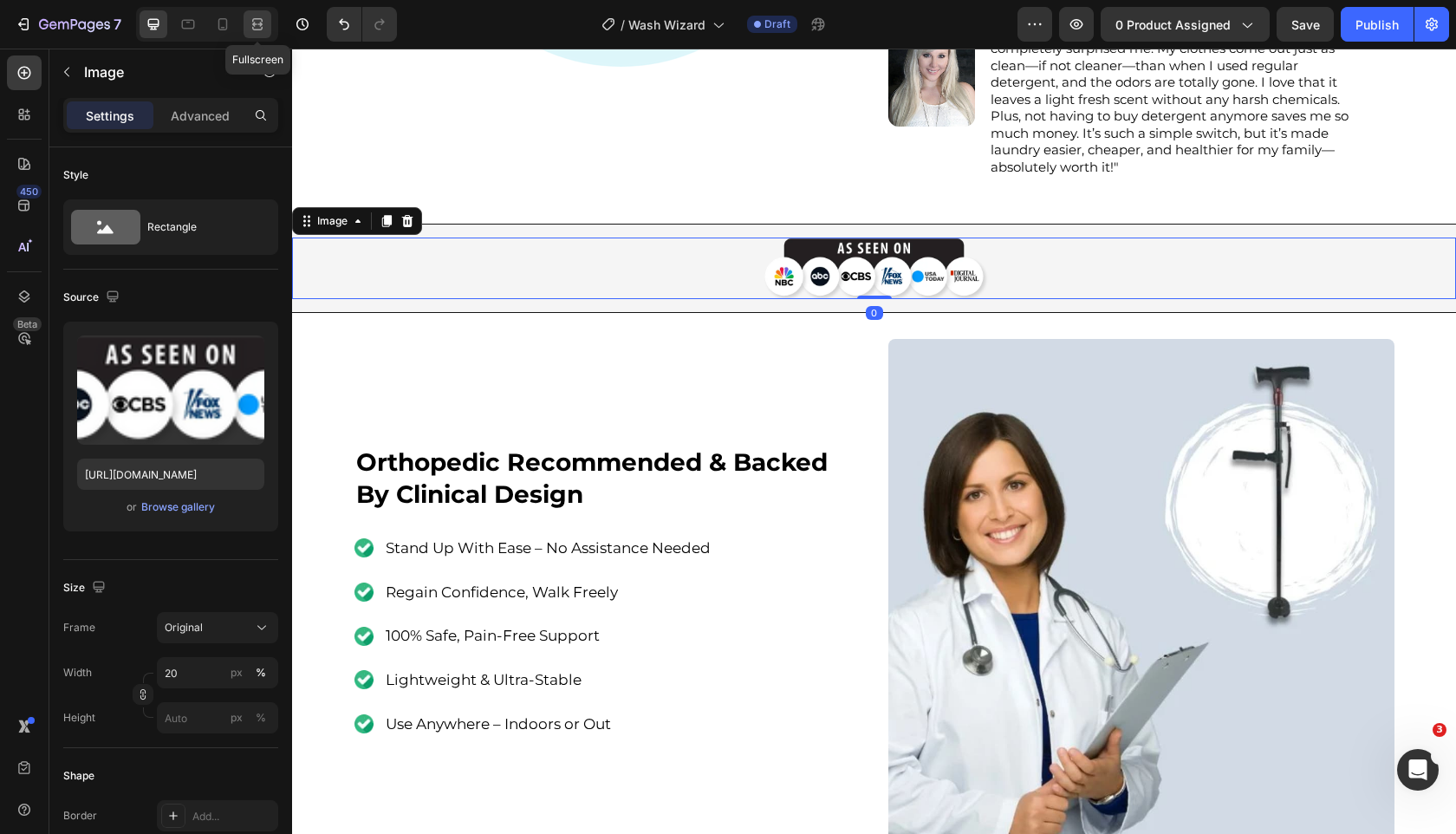
click at [258, 36] on div at bounding box center [257, 24] width 28 height 28
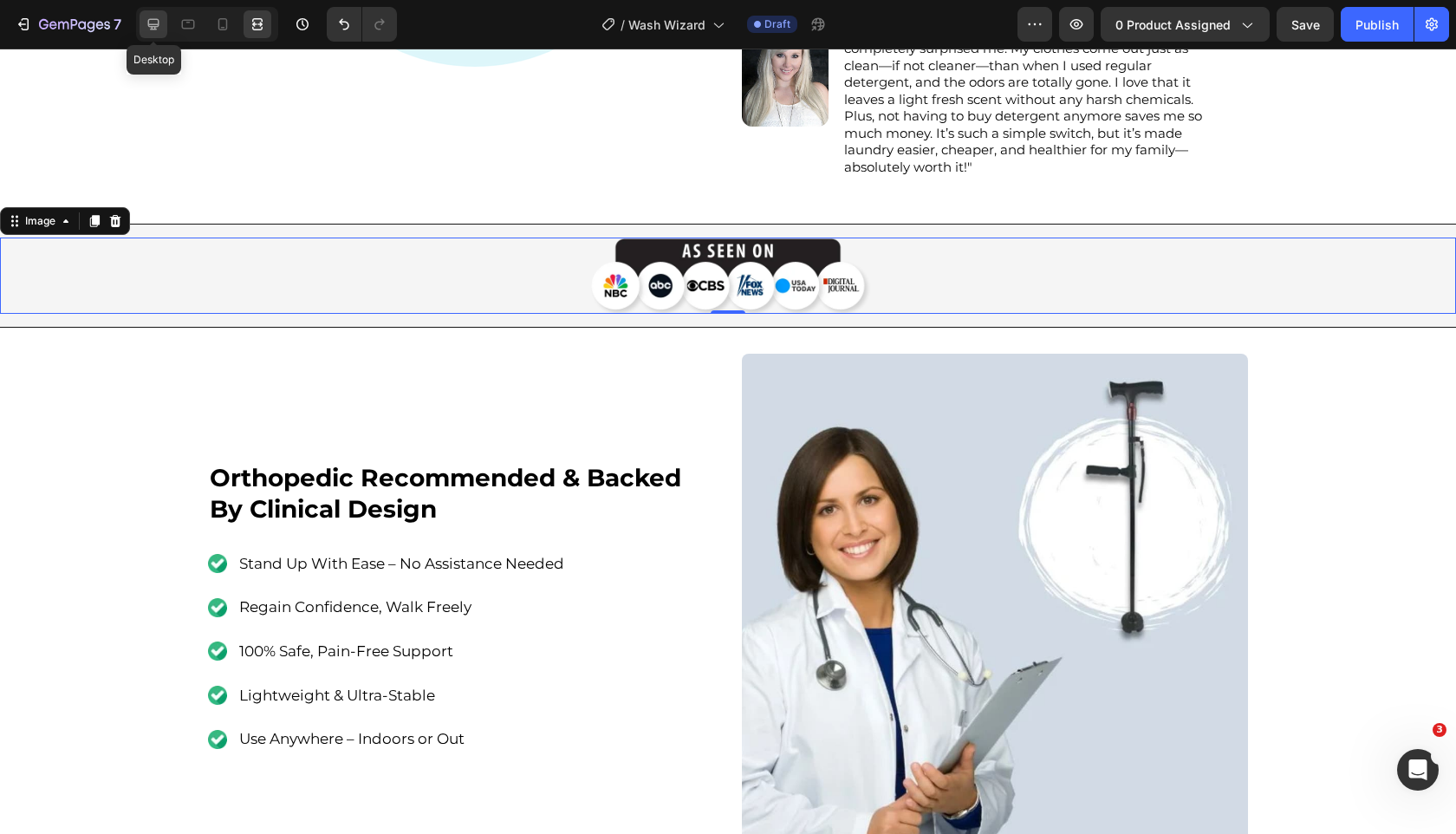
click at [156, 29] on icon at bounding box center [153, 24] width 12 height 12
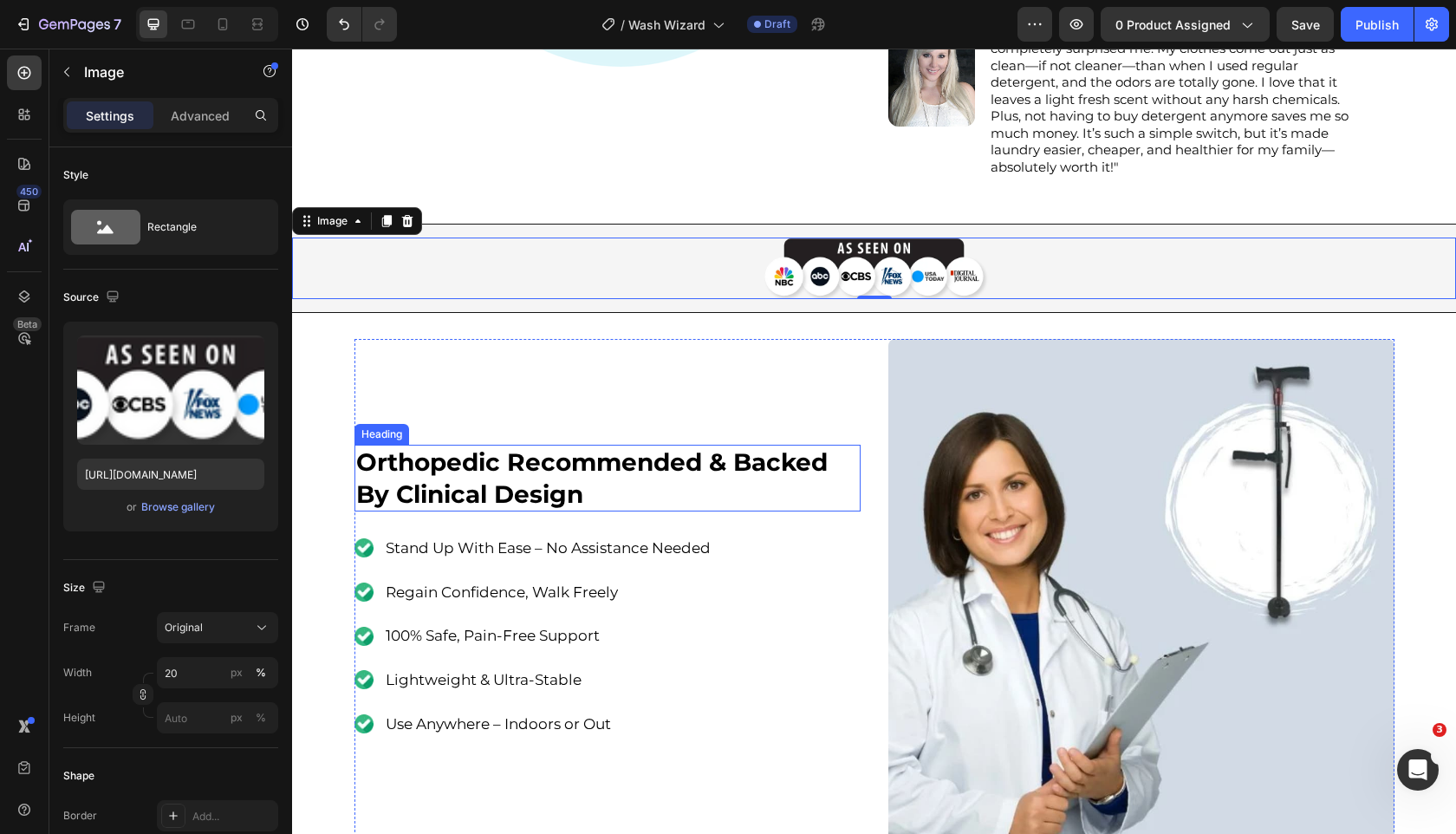
click at [689, 462] on strong "Orthopedic Recommended & Backed By Clinical Design" at bounding box center [592, 478] width 471 height 61
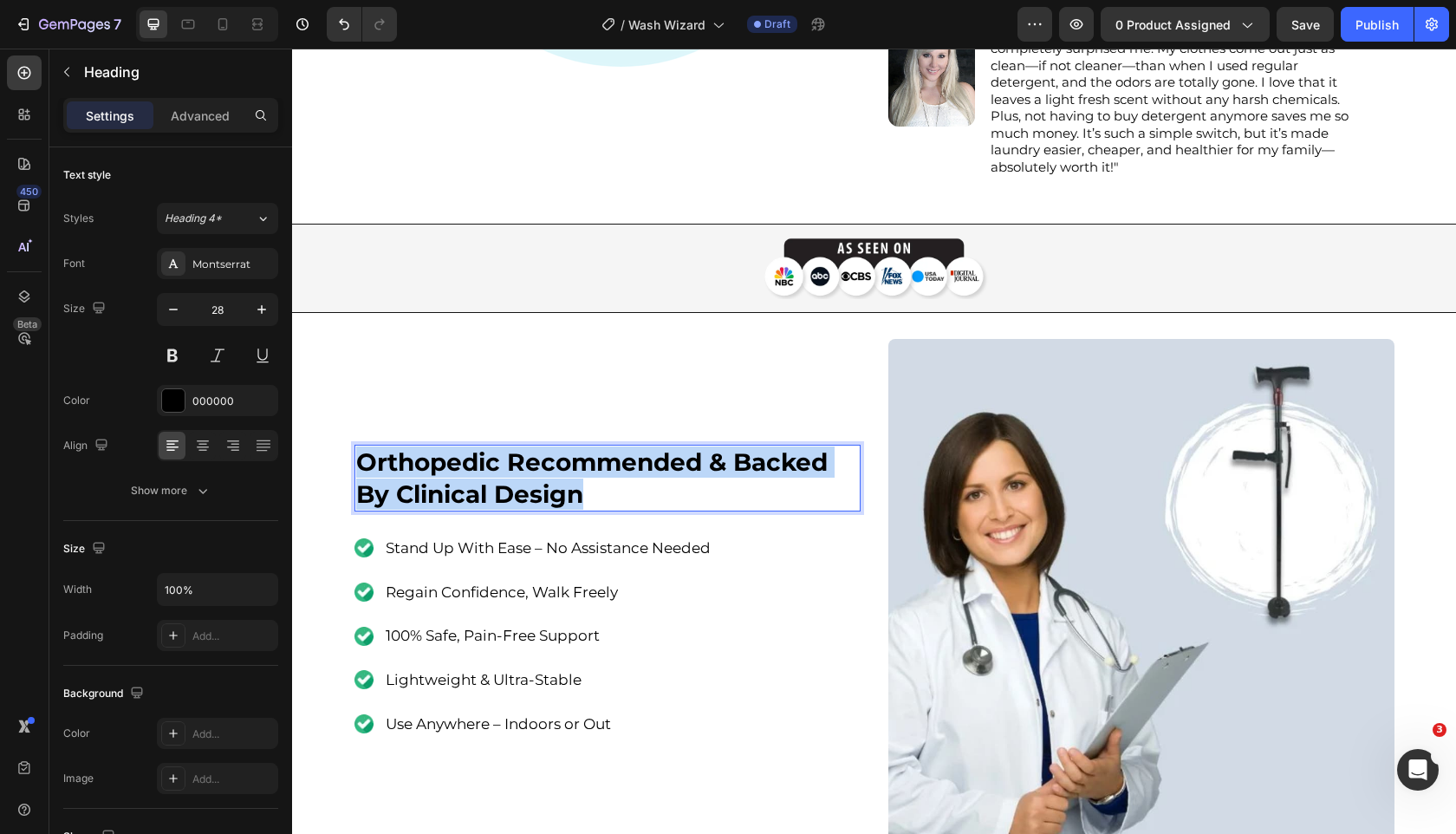
click at [689, 462] on strong "Orthopedic Recommended & Backed By Clinical Design" at bounding box center [592, 478] width 471 height 61
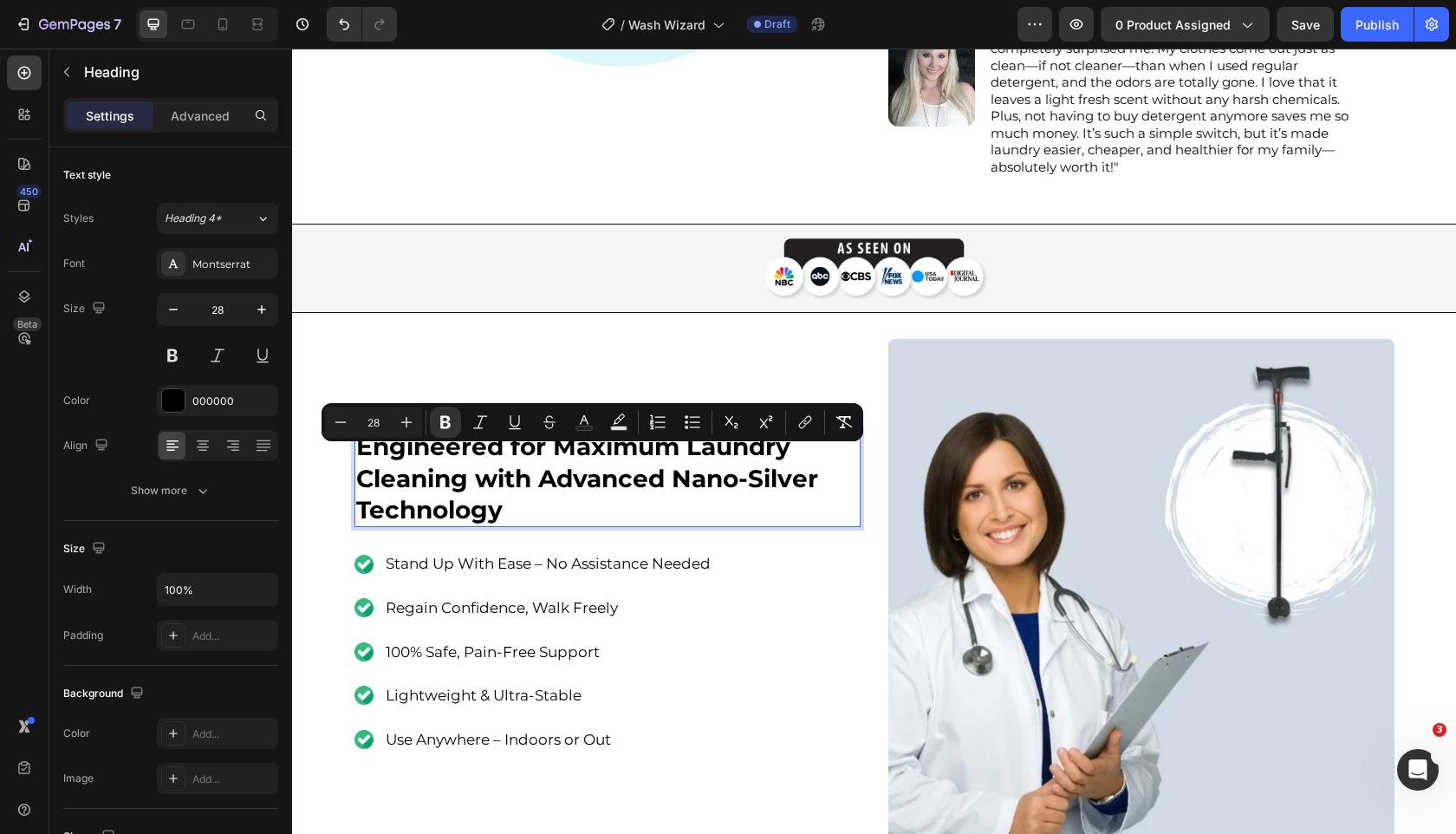
scroll to position [638, 0]
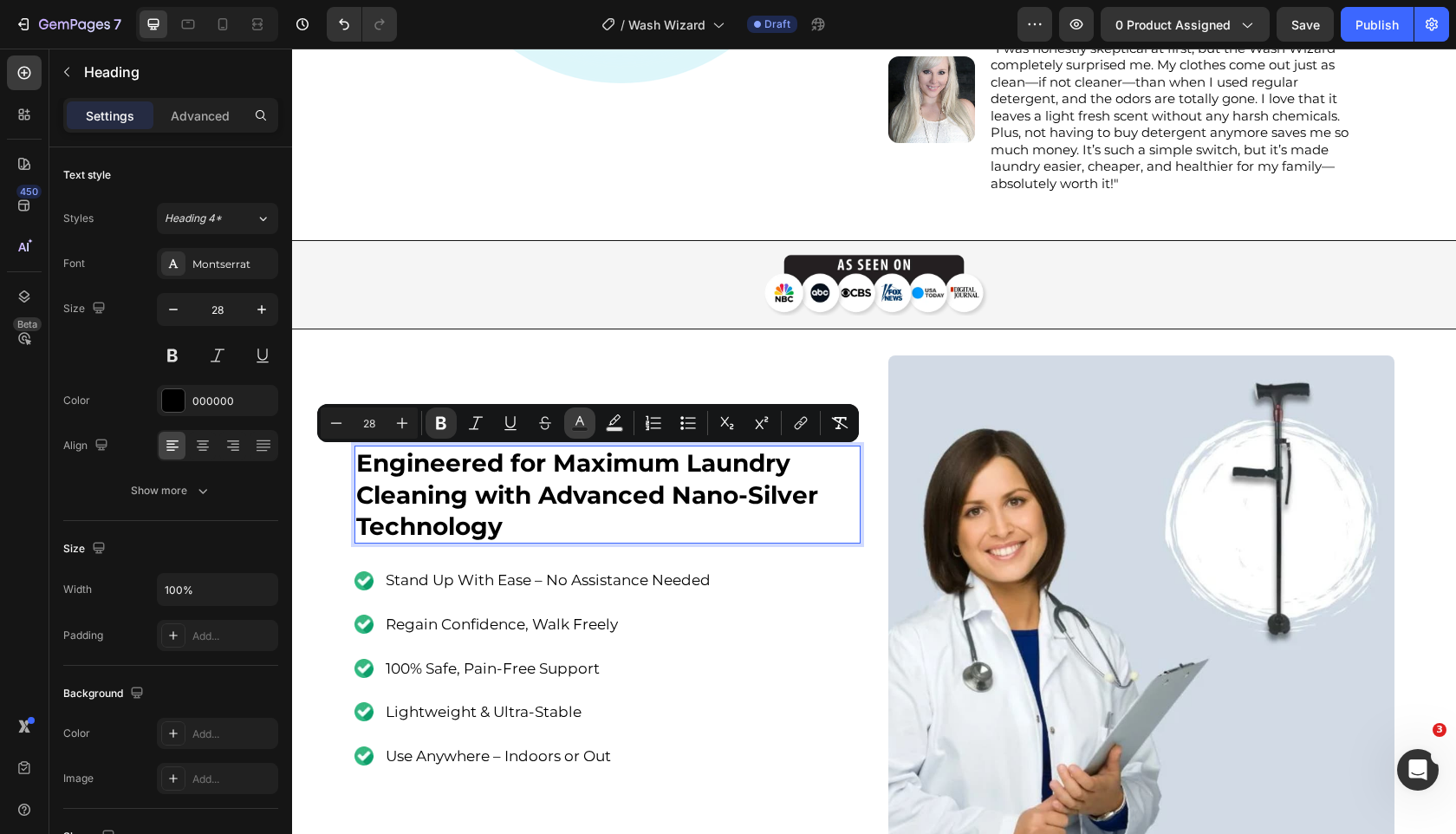
click at [586, 426] on icon "Editor contextual toolbar" at bounding box center [579, 423] width 17 height 17
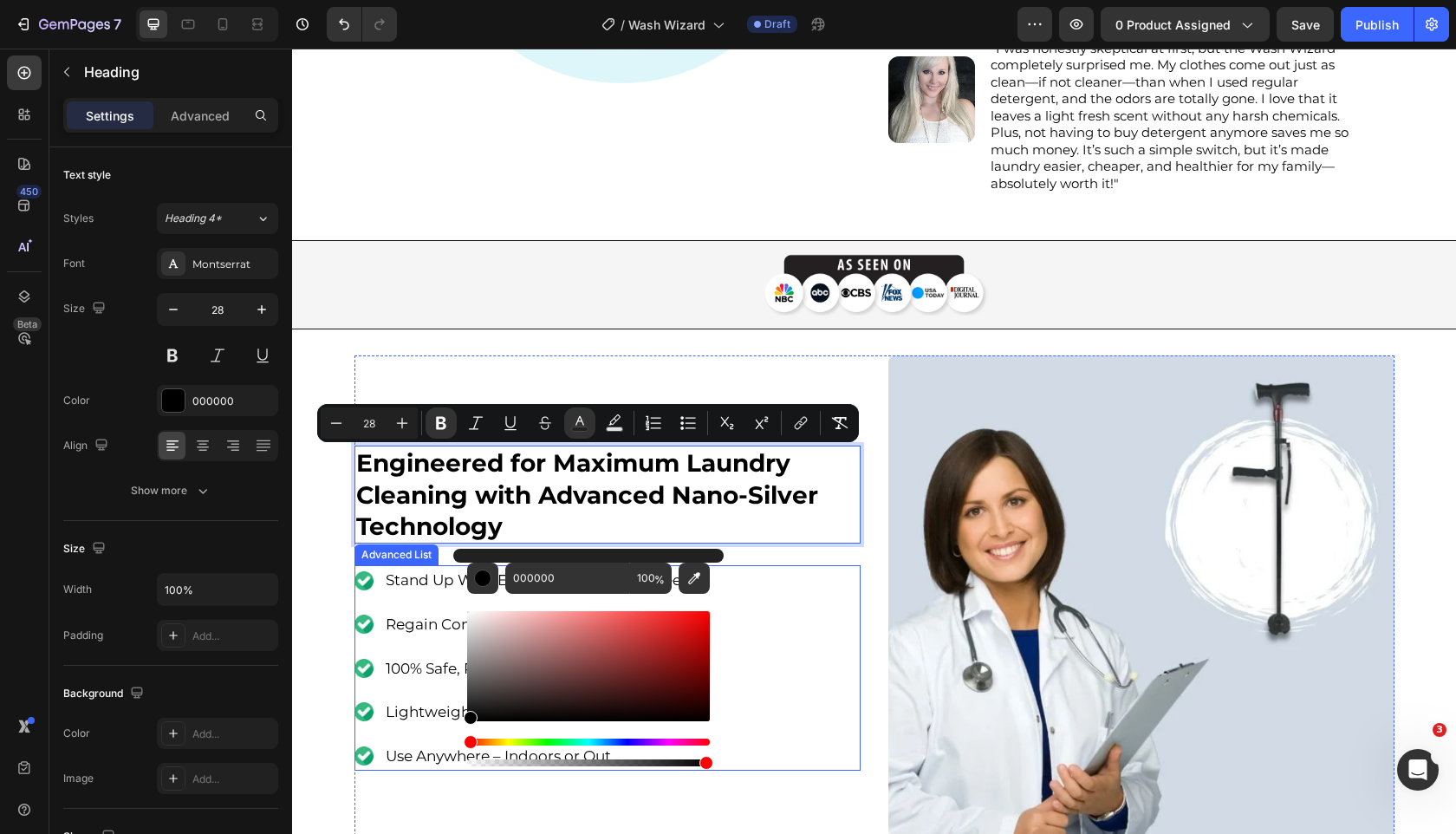
click at [900, 579] on img at bounding box center [1142, 609] width 506 height 506
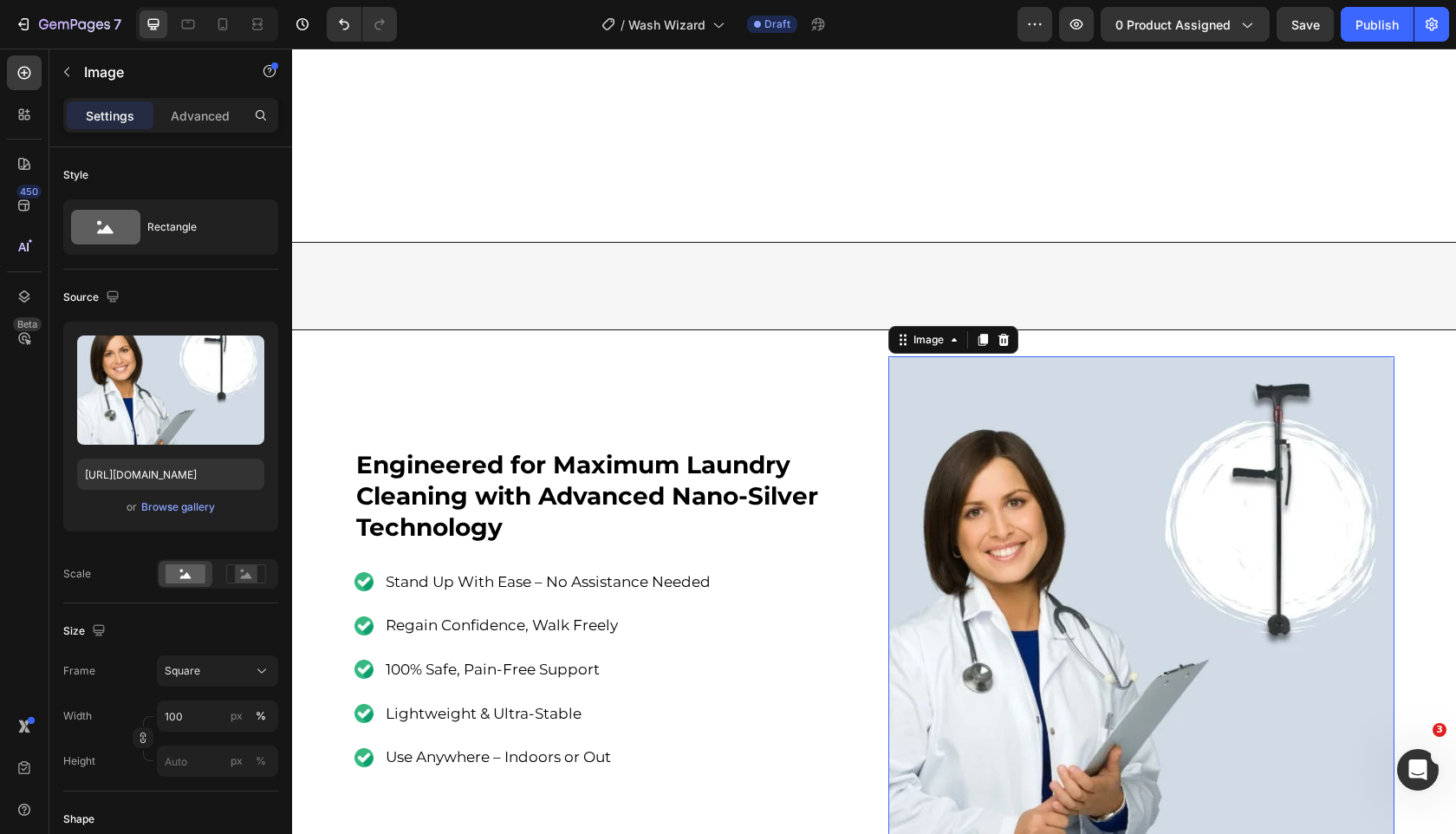
scroll to position [1050, 0]
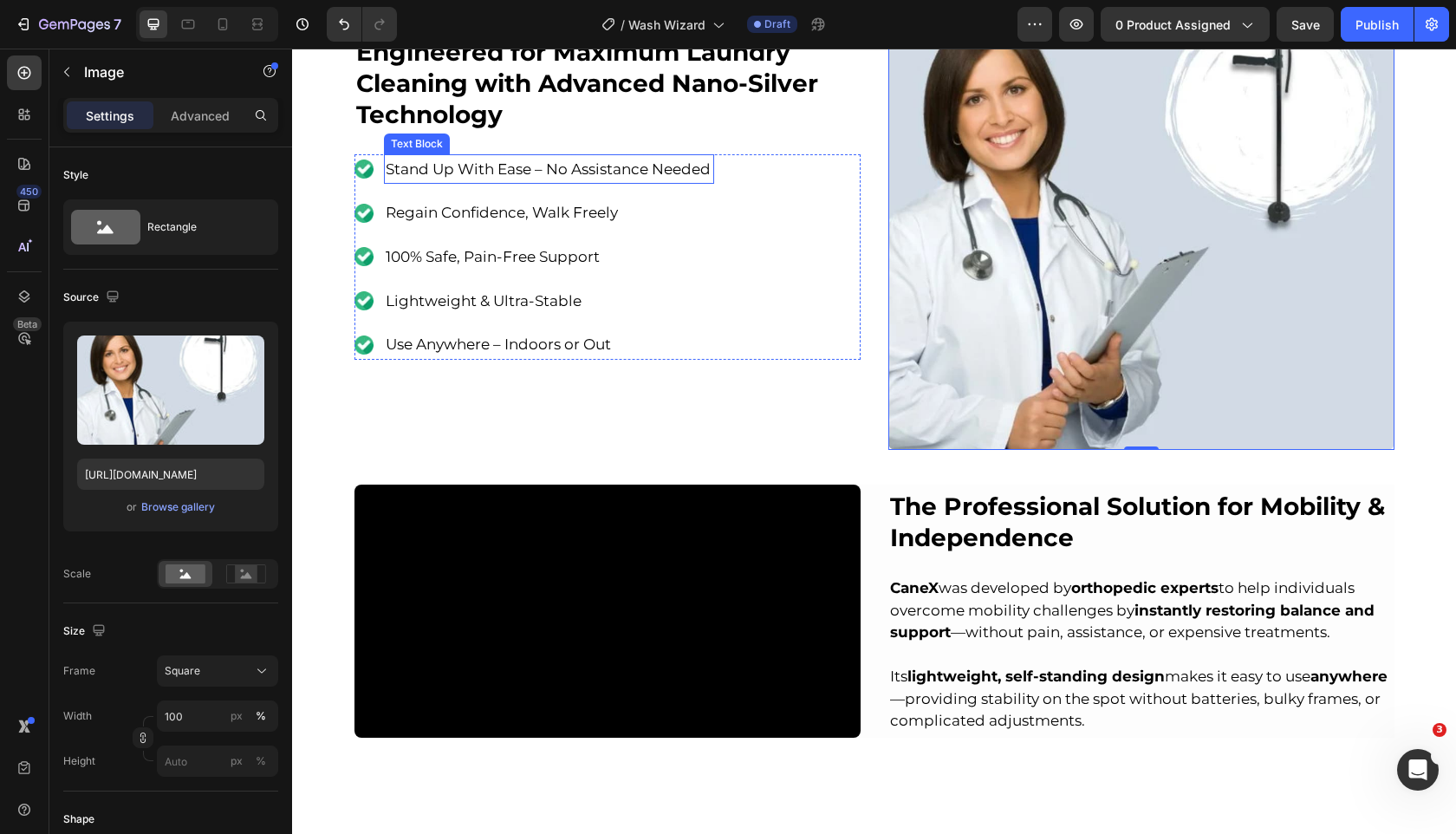
click at [570, 172] on span "Stand Up With Ease – No Assistance Needed" at bounding box center [548, 169] width 325 height 17
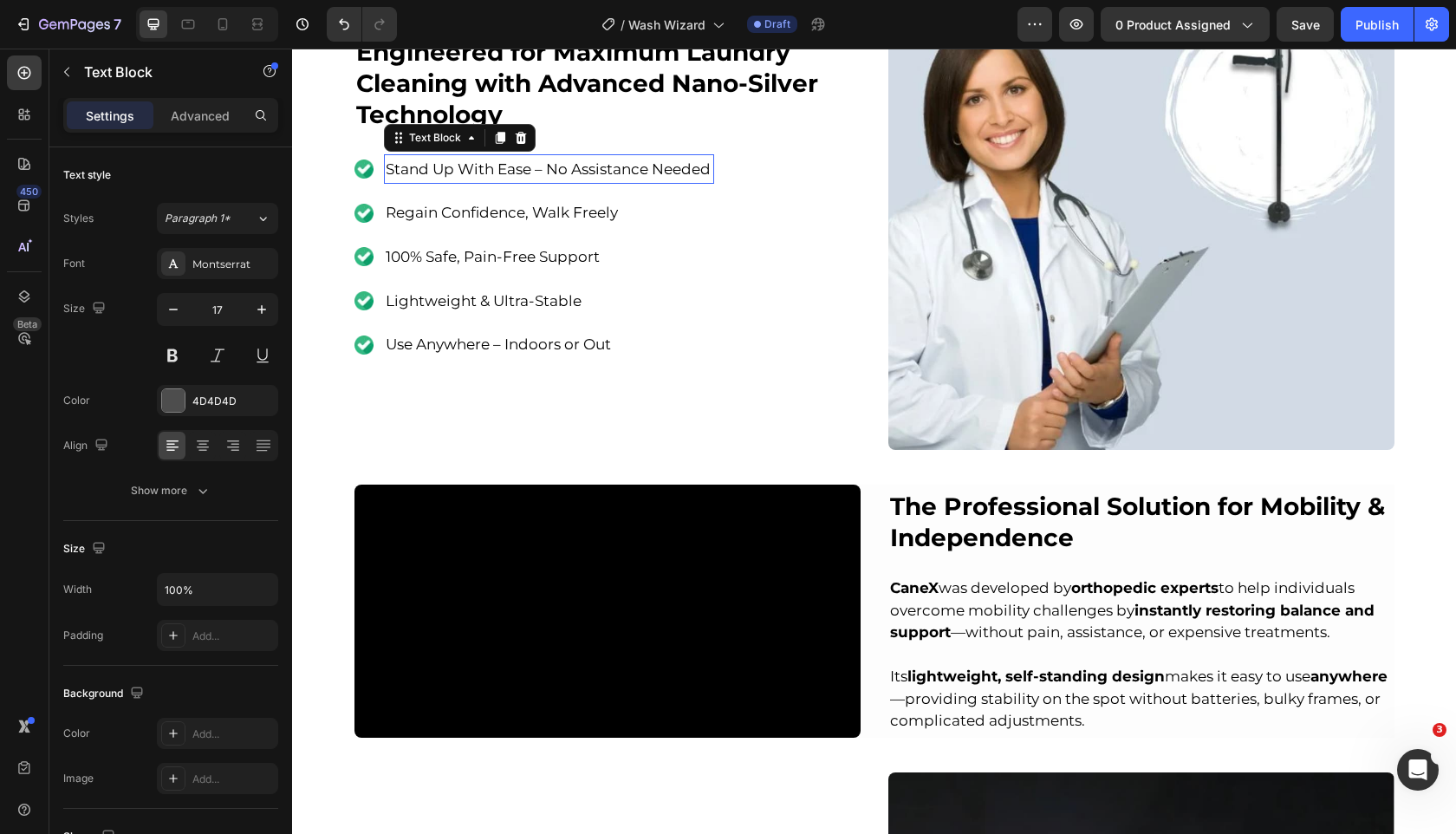
click at [570, 172] on span "Stand Up With Ease – No Assistance Needed" at bounding box center [548, 169] width 325 height 17
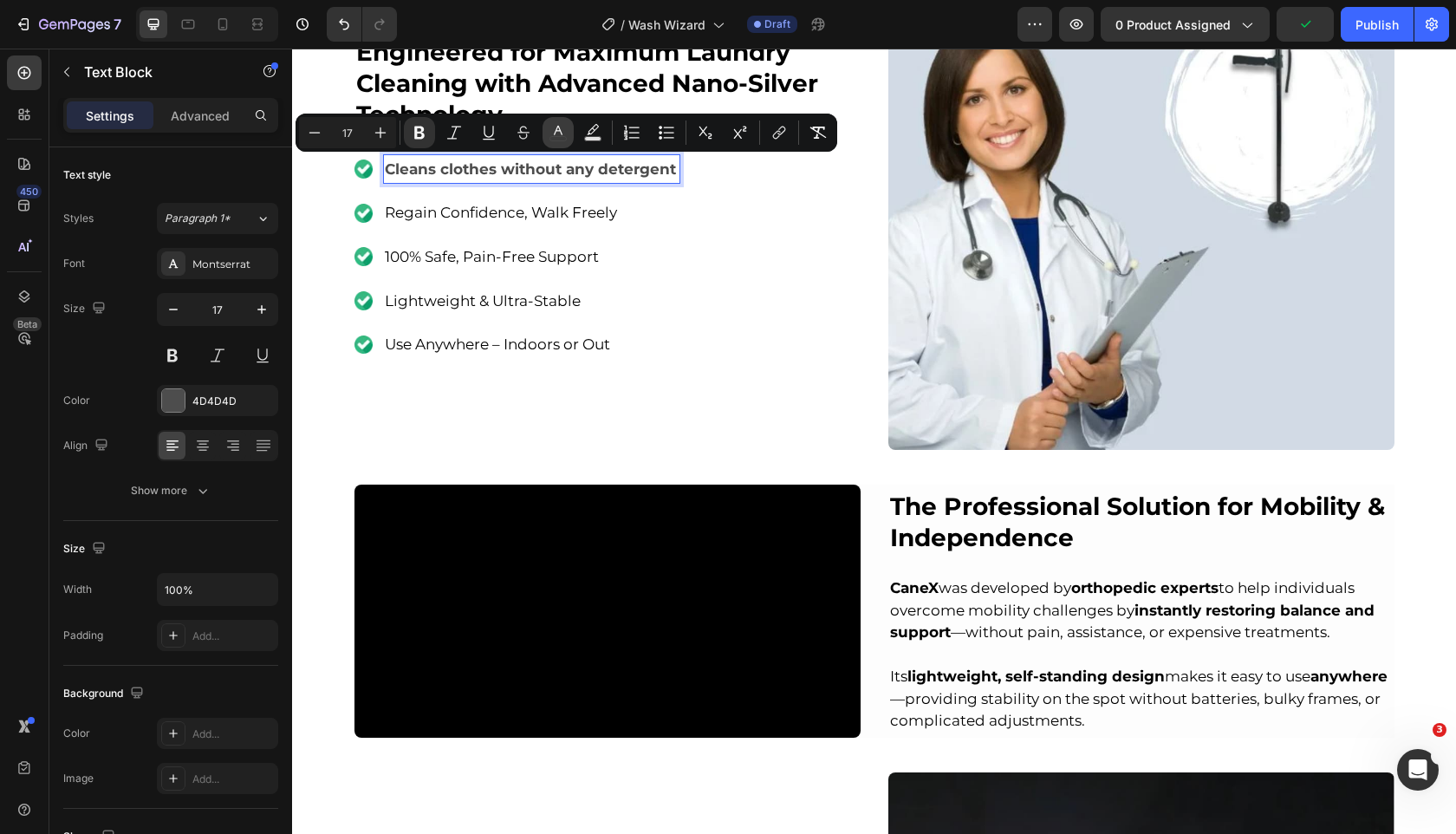
click at [561, 136] on icon "Editor contextual toolbar" at bounding box center [557, 132] width 17 height 17
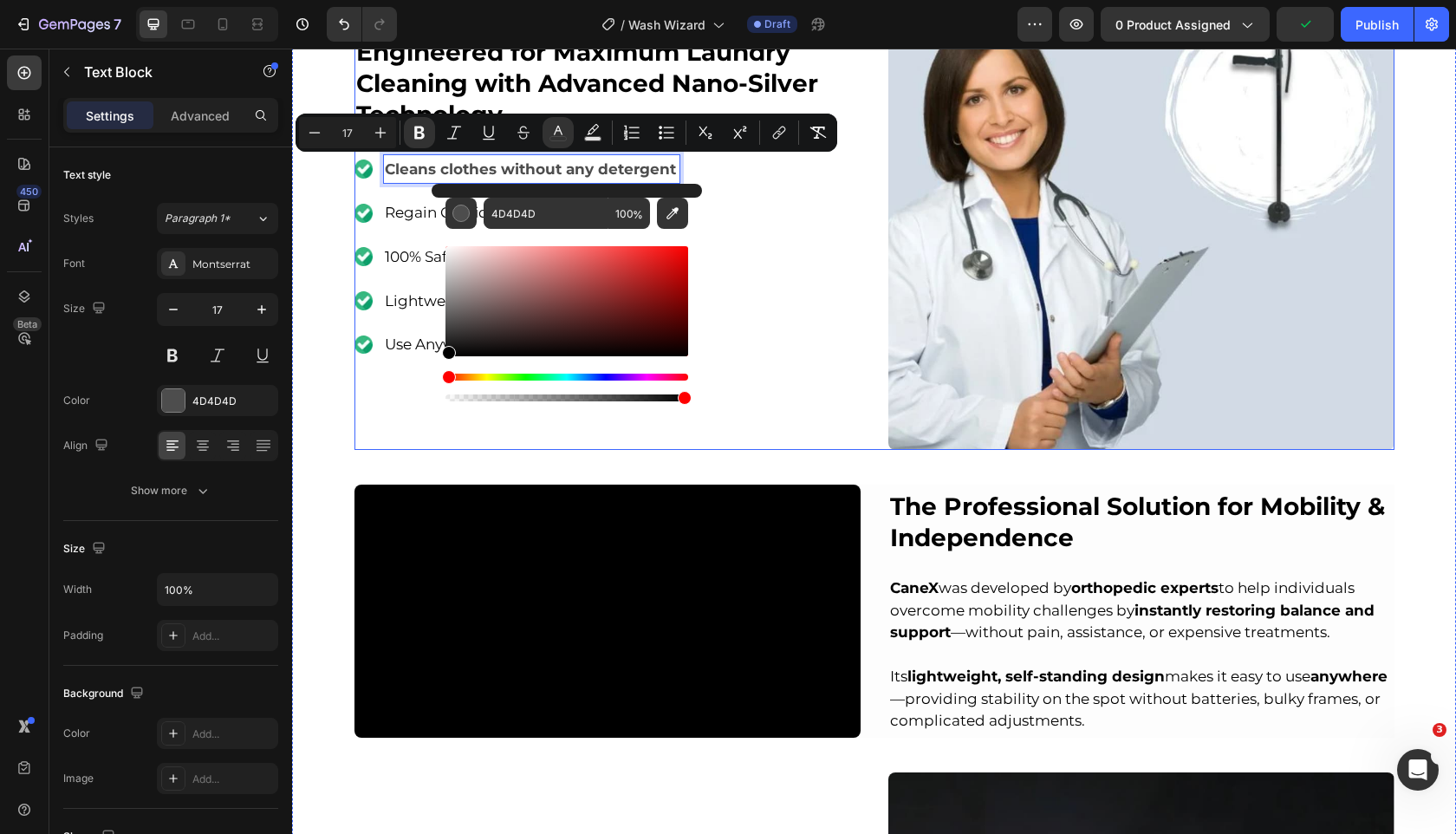
type input "000000"
drag, startPoint x: 794, startPoint y: 354, endPoint x: 389, endPoint y: 397, distance: 407.3
click at [389, 375] on div "⁠⁠⁠⁠⁠⁠⁠ Engineered for Maximum Laundry Cleaning with Advanced Nano-Silver Techn…" at bounding box center [608, 197] width 506 height 506
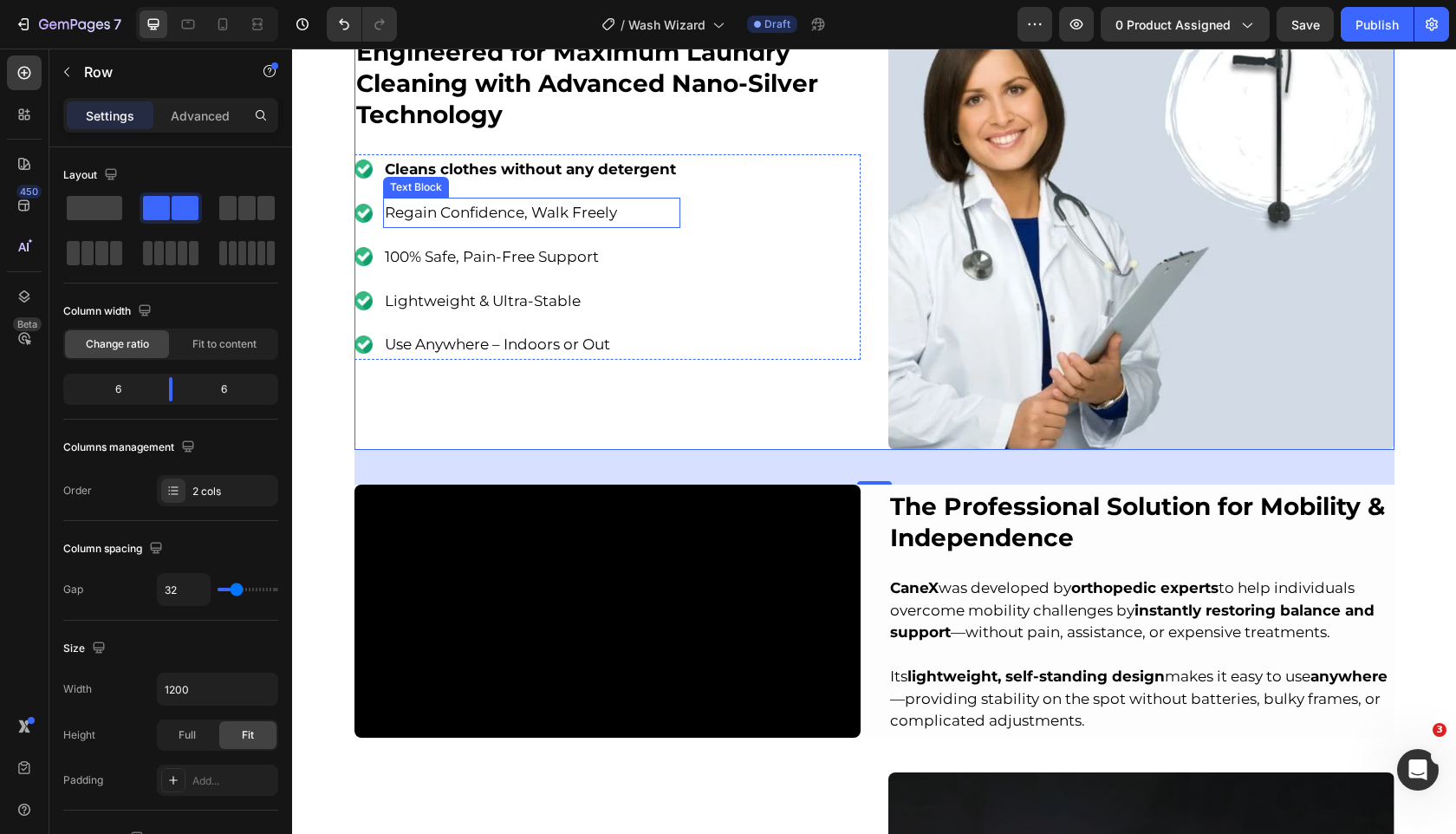
click at [575, 209] on span "Regain Confidence, Walk Freely" at bounding box center [501, 212] width 232 height 17
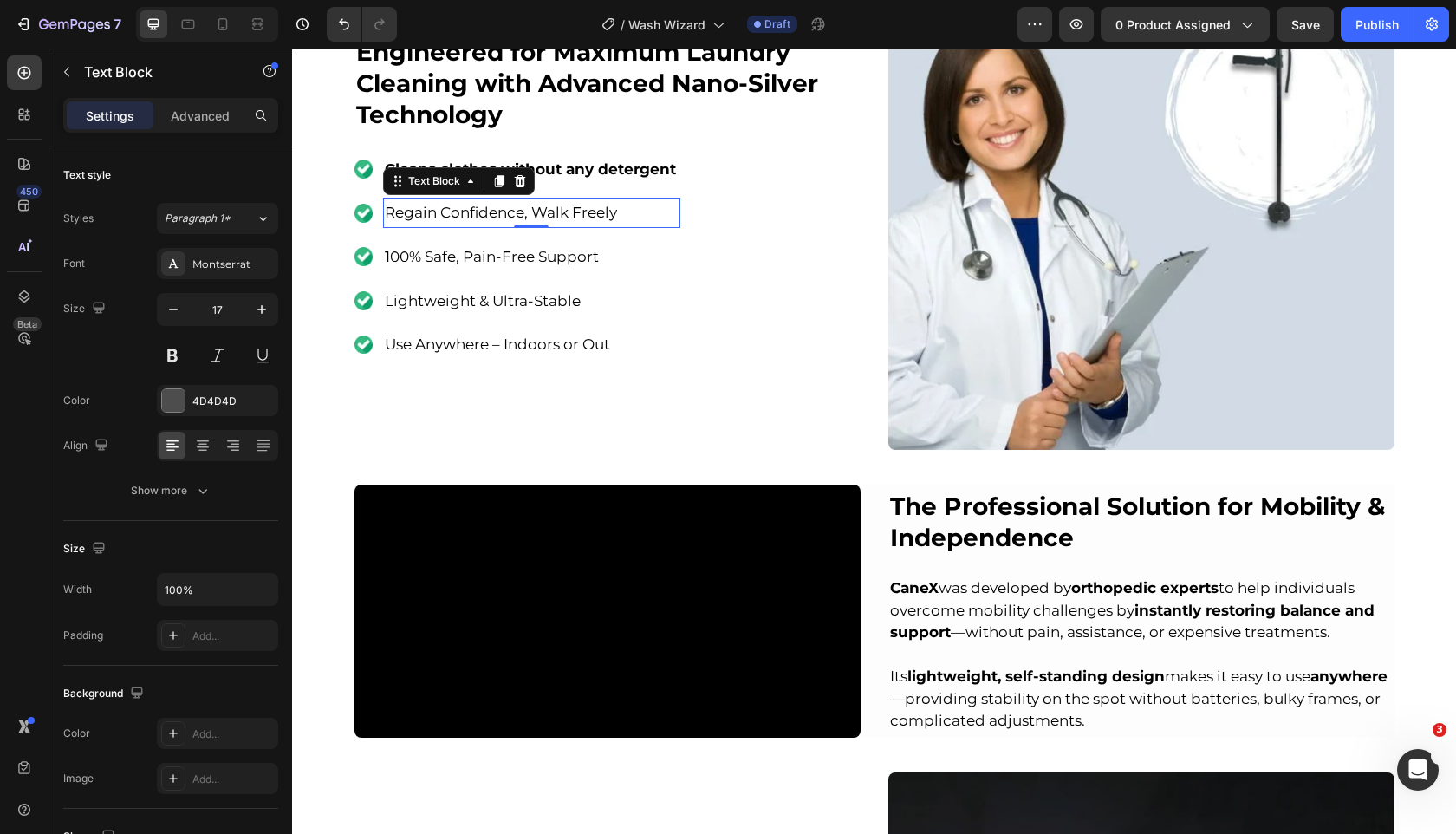
click at [575, 209] on span "Regain Confidence, Walk Freely" at bounding box center [501, 212] width 232 height 17
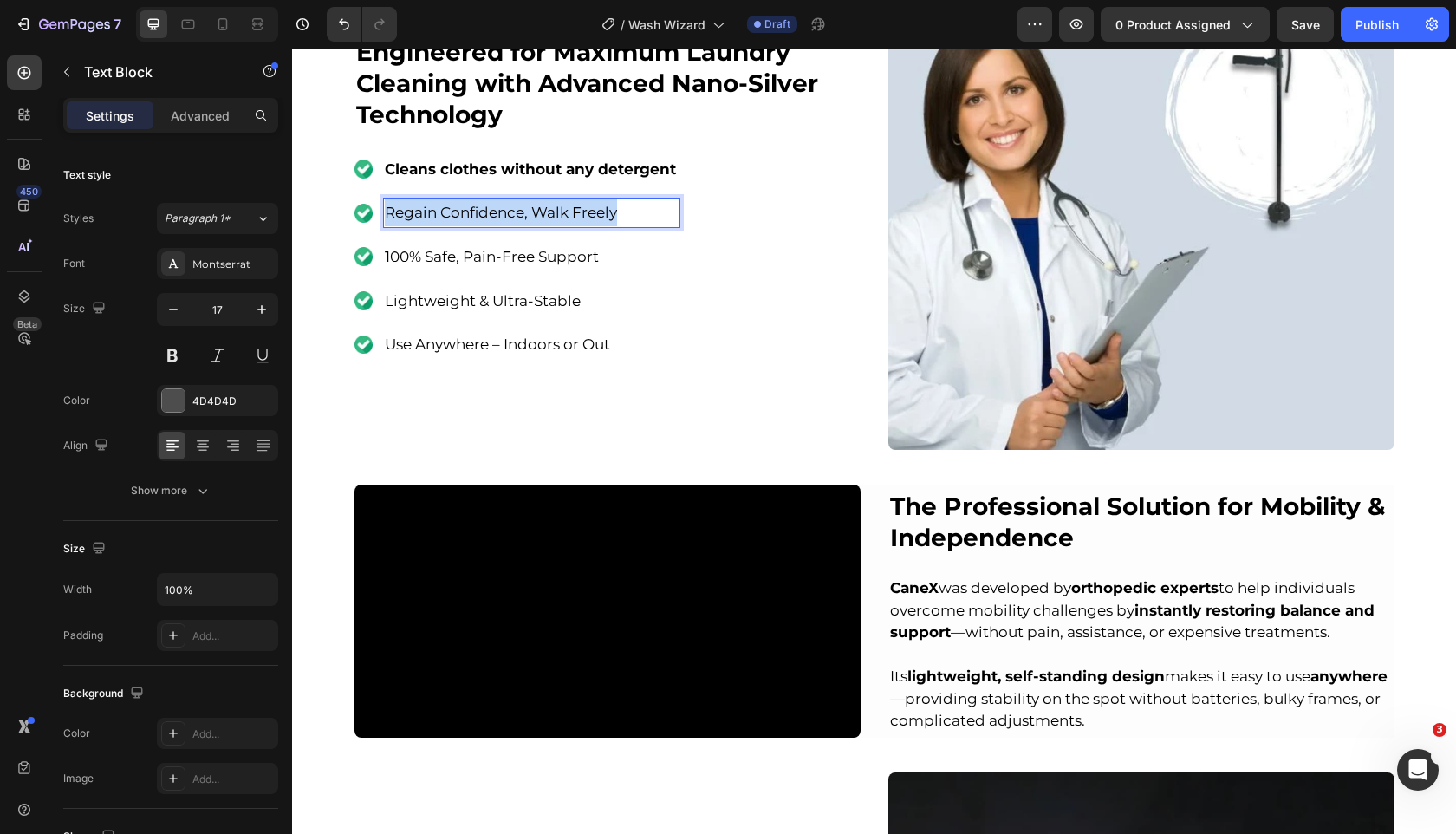
click at [575, 209] on span "Regain Confidence, Walk Freely" at bounding box center [501, 212] width 232 height 17
click at [575, 212] on strong "Eliminates odors and bacteria on contact" at bounding box center [542, 212] width 315 height 17
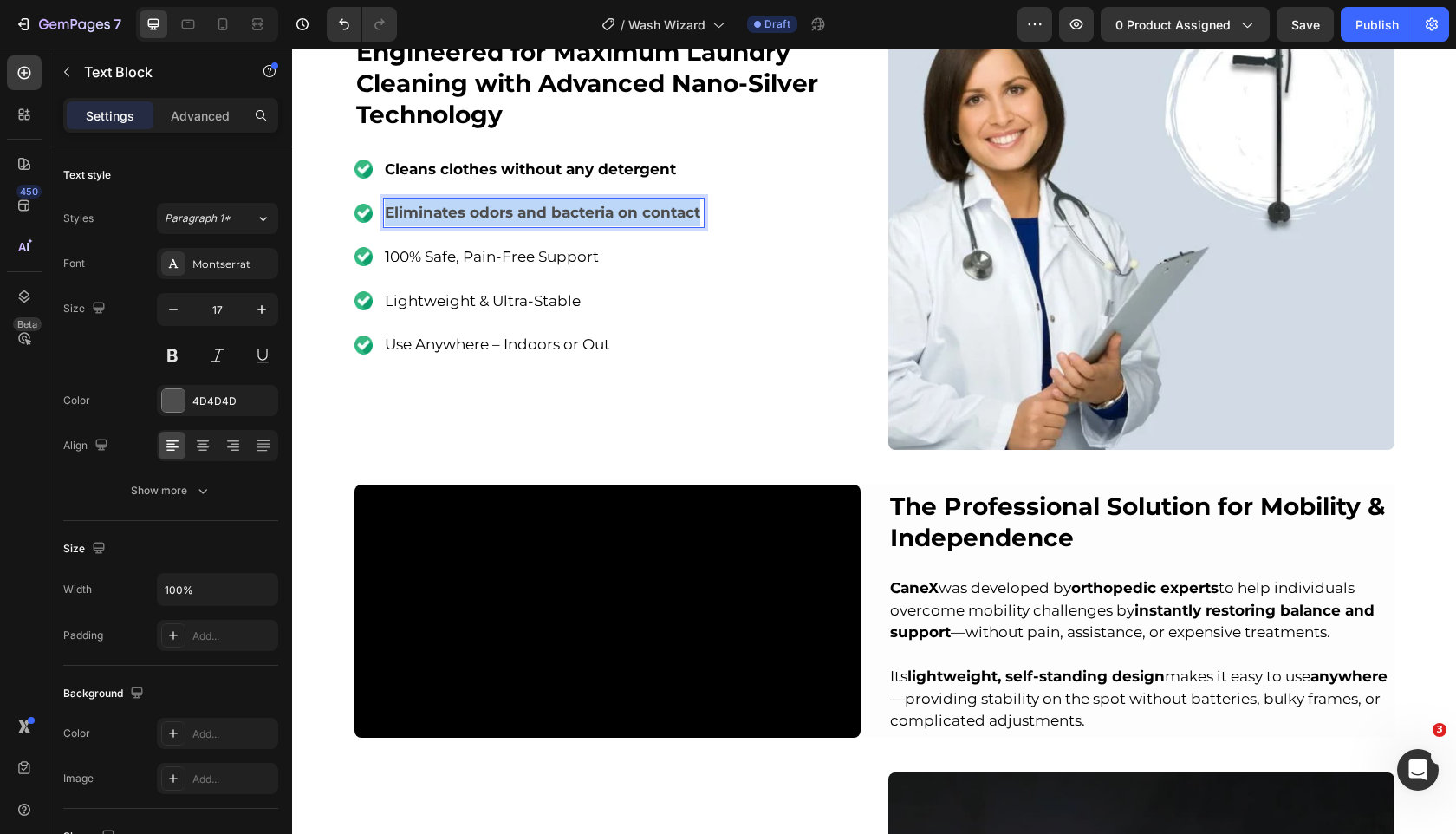
click at [575, 212] on strong "Eliminates odors and bacteria on contact" at bounding box center [542, 212] width 315 height 17
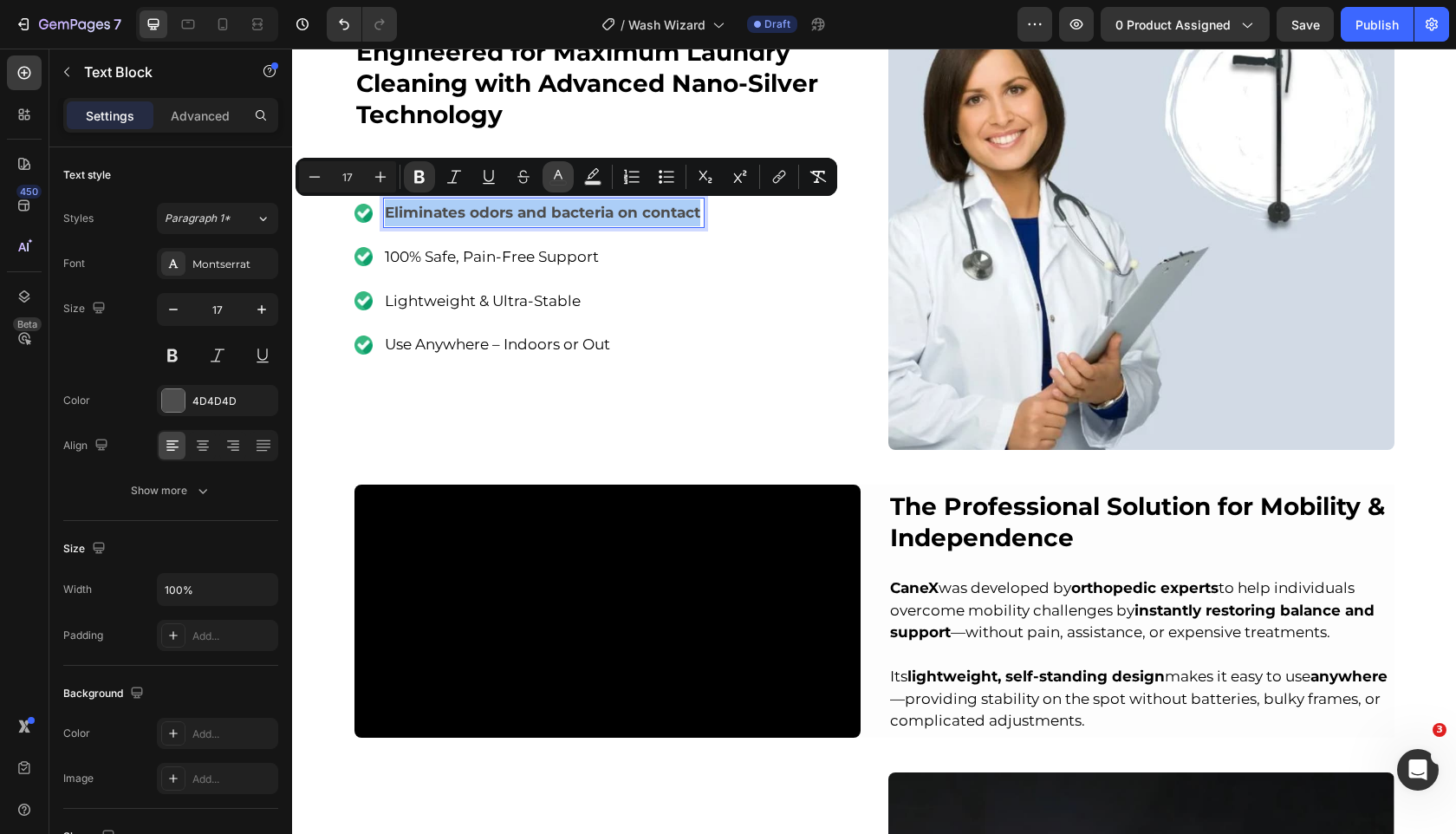
click at [552, 174] on icon "Editor contextual toolbar" at bounding box center [557, 176] width 17 height 17
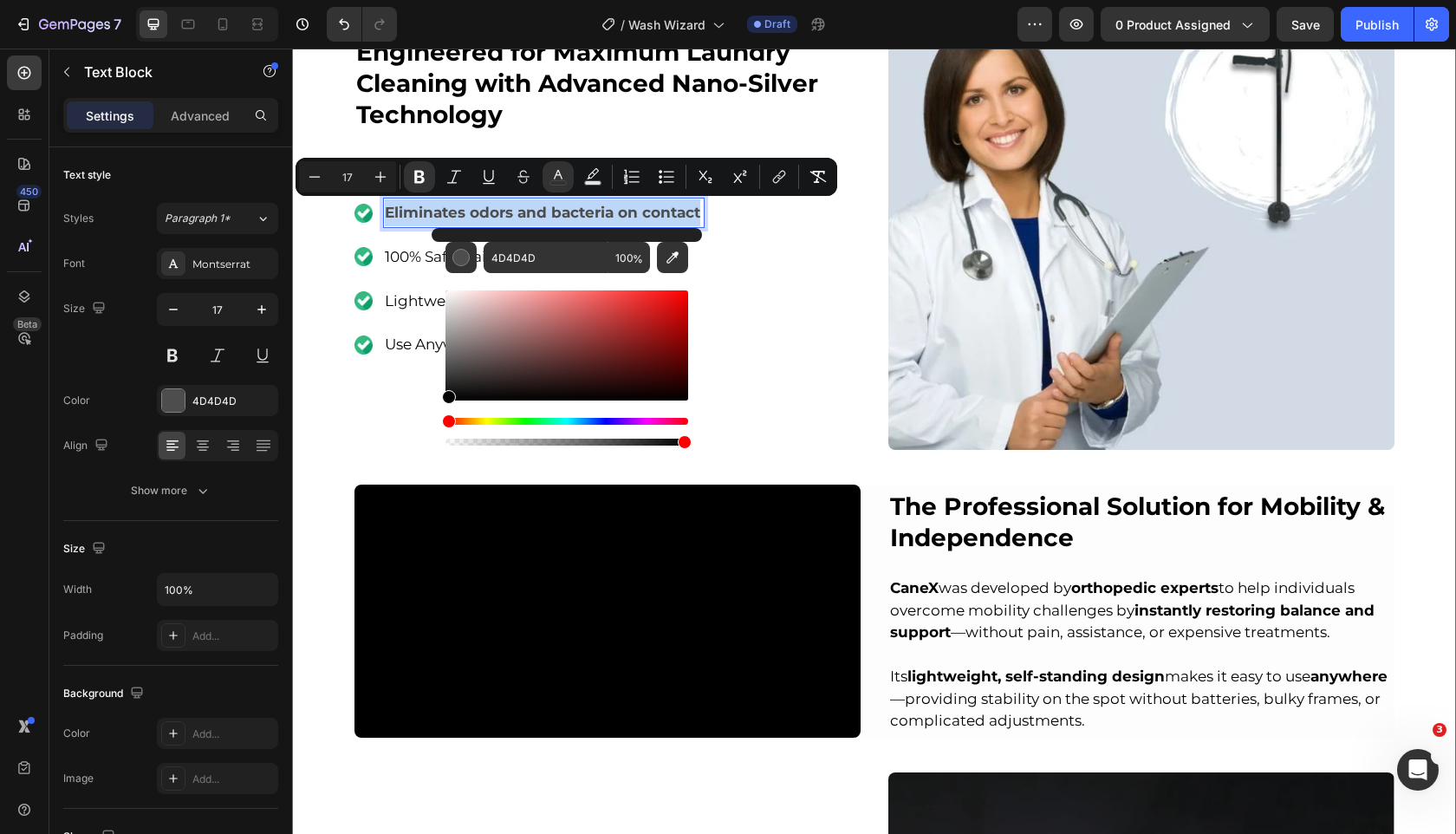
type input "000000"
drag, startPoint x: 774, startPoint y: 391, endPoint x: 354, endPoint y: 476, distance: 428.5
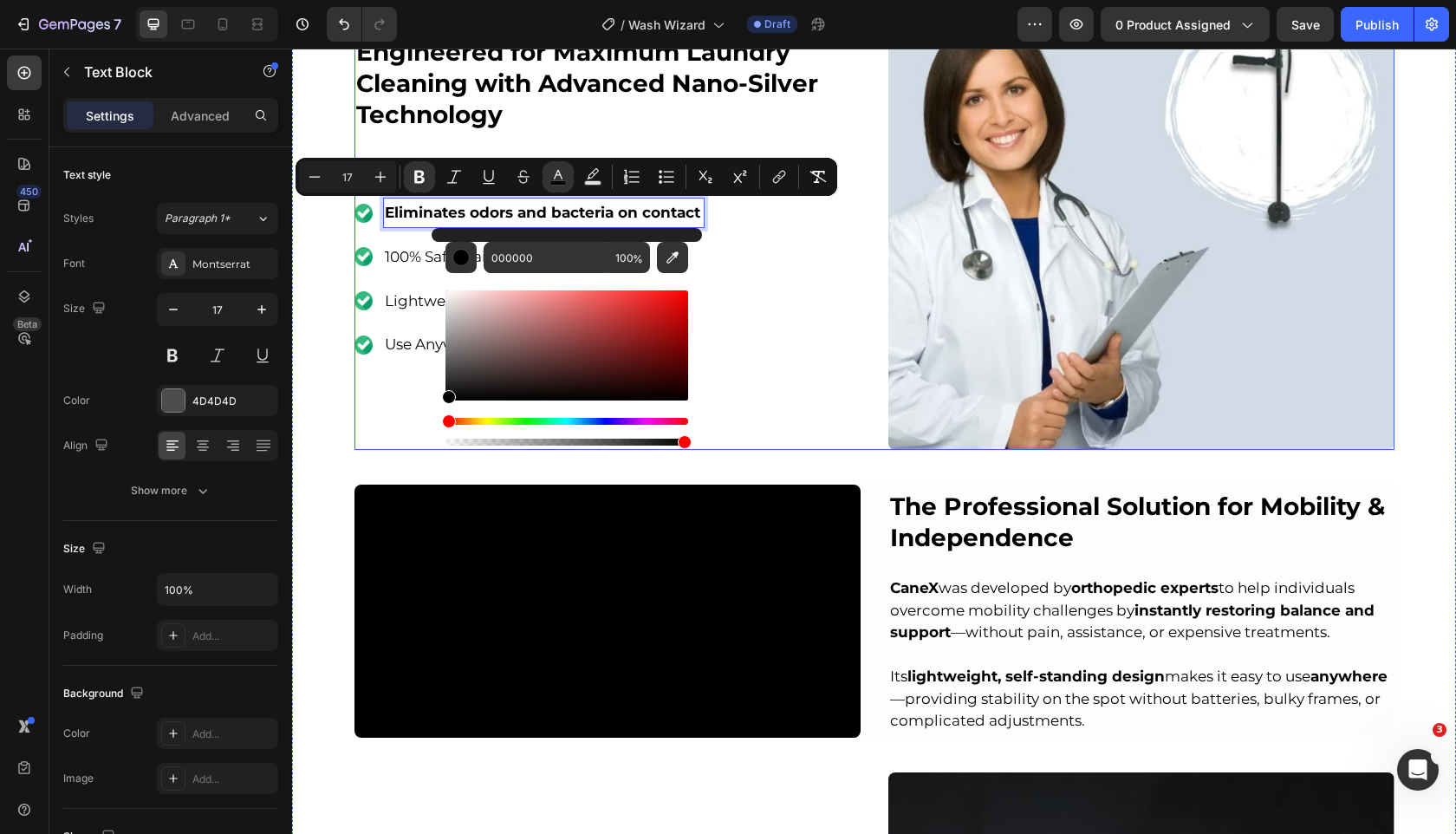
click at [384, 430] on div "⁠⁠⁠⁠⁠⁠⁠ Engineered for Maximum Laundry Cleaning with Advanced Nano-Silver Techn…" at bounding box center [608, 197] width 506 height 506
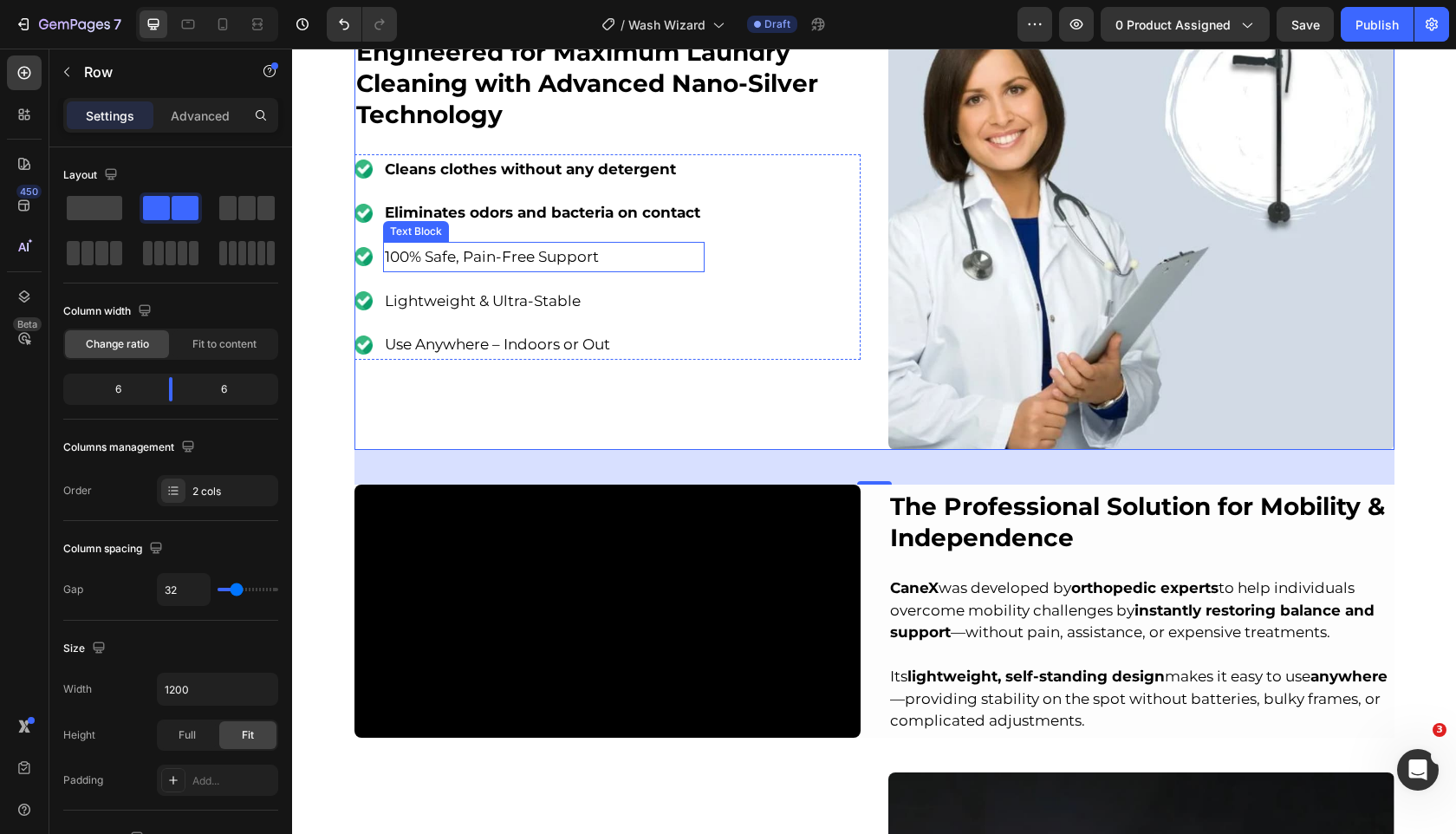
click at [541, 254] on span "100% Safe, Pain-Free Support" at bounding box center [492, 256] width 215 height 17
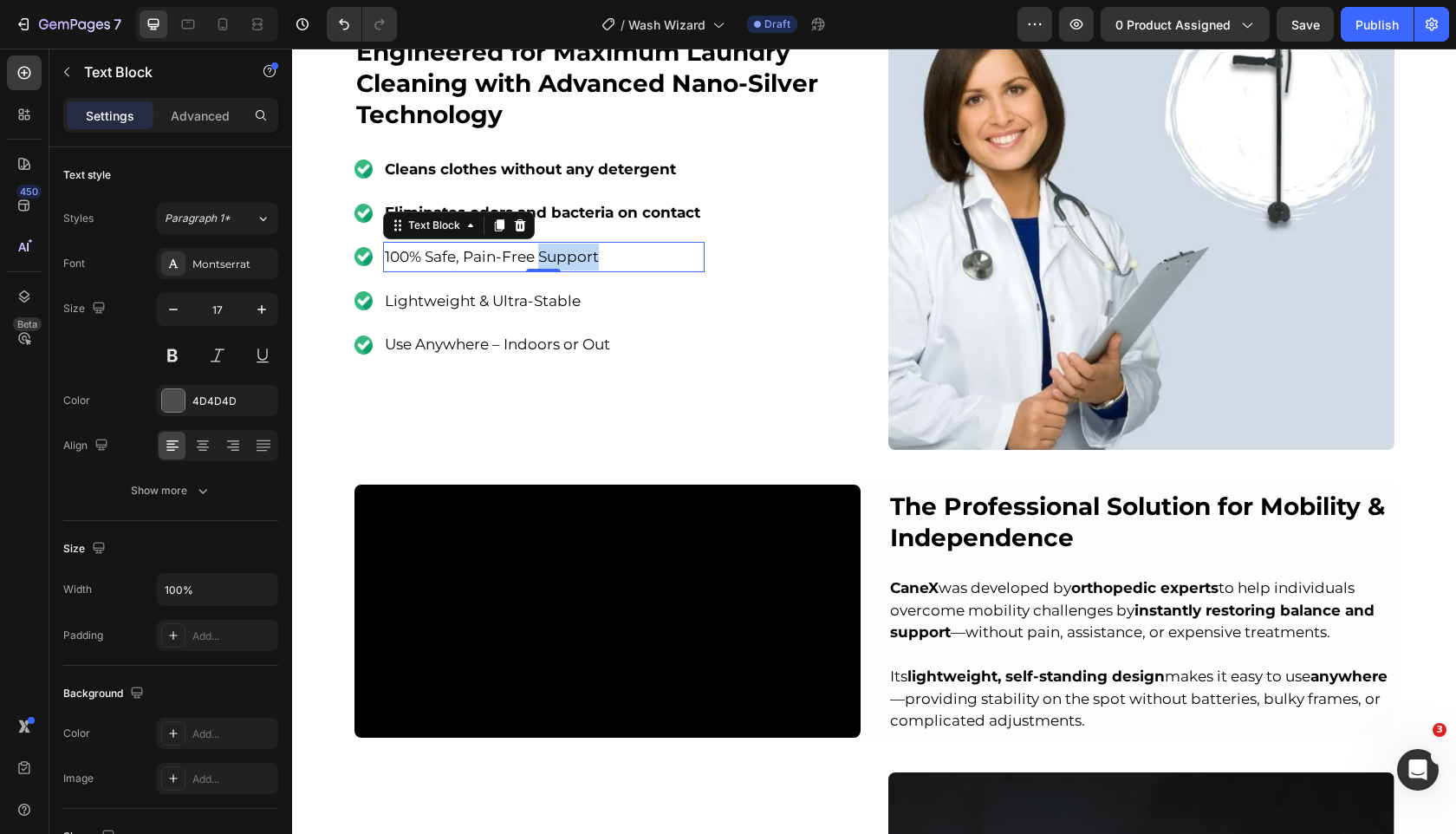
click at [541, 254] on span "100% Safe, Pain-Free Support" at bounding box center [492, 256] width 215 height 17
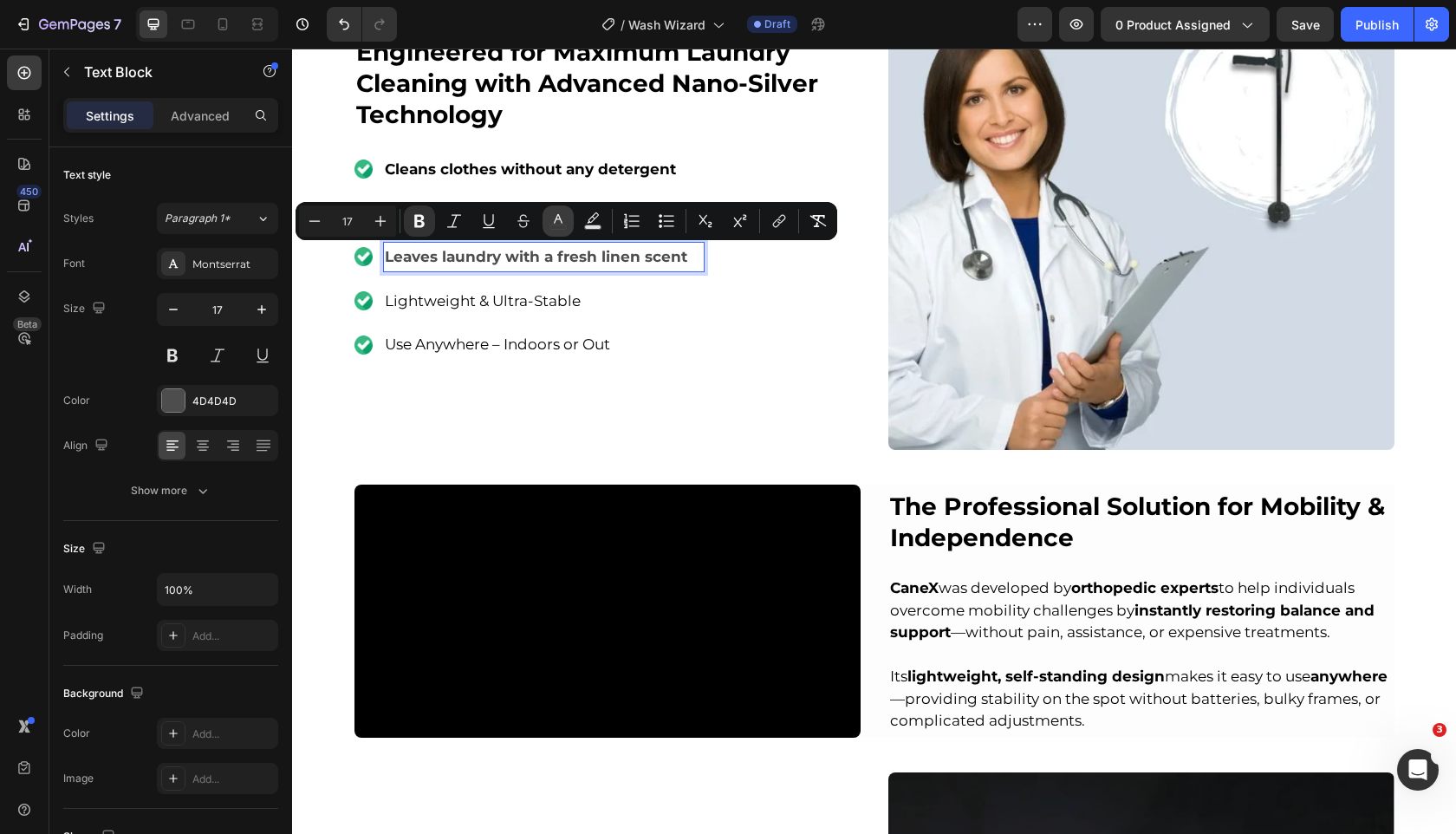
click at [553, 218] on icon "Editor contextual toolbar" at bounding box center [557, 221] width 17 height 17
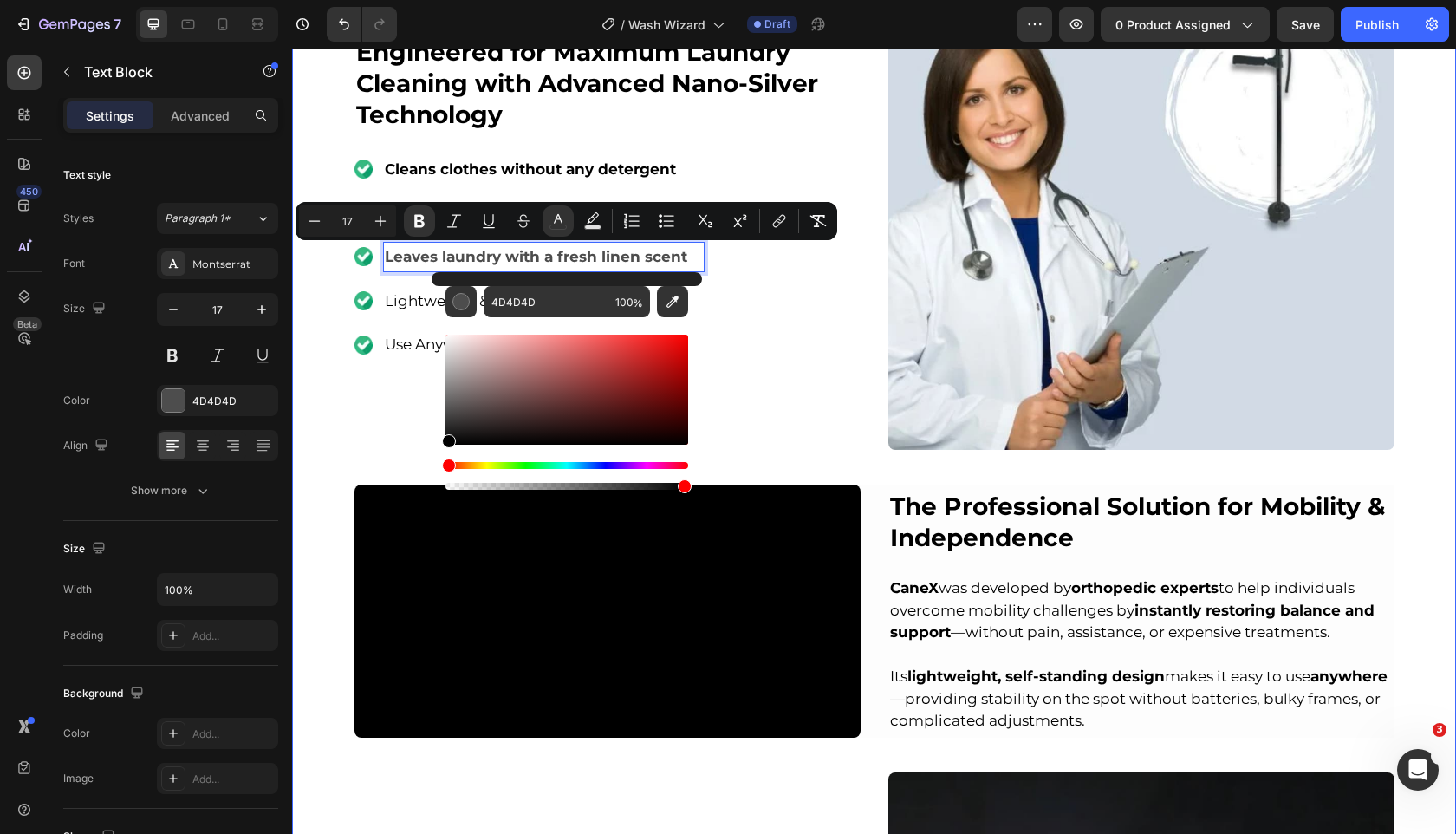
type input "000000"
drag, startPoint x: 788, startPoint y: 431, endPoint x: 401, endPoint y: 480, distance: 390.1
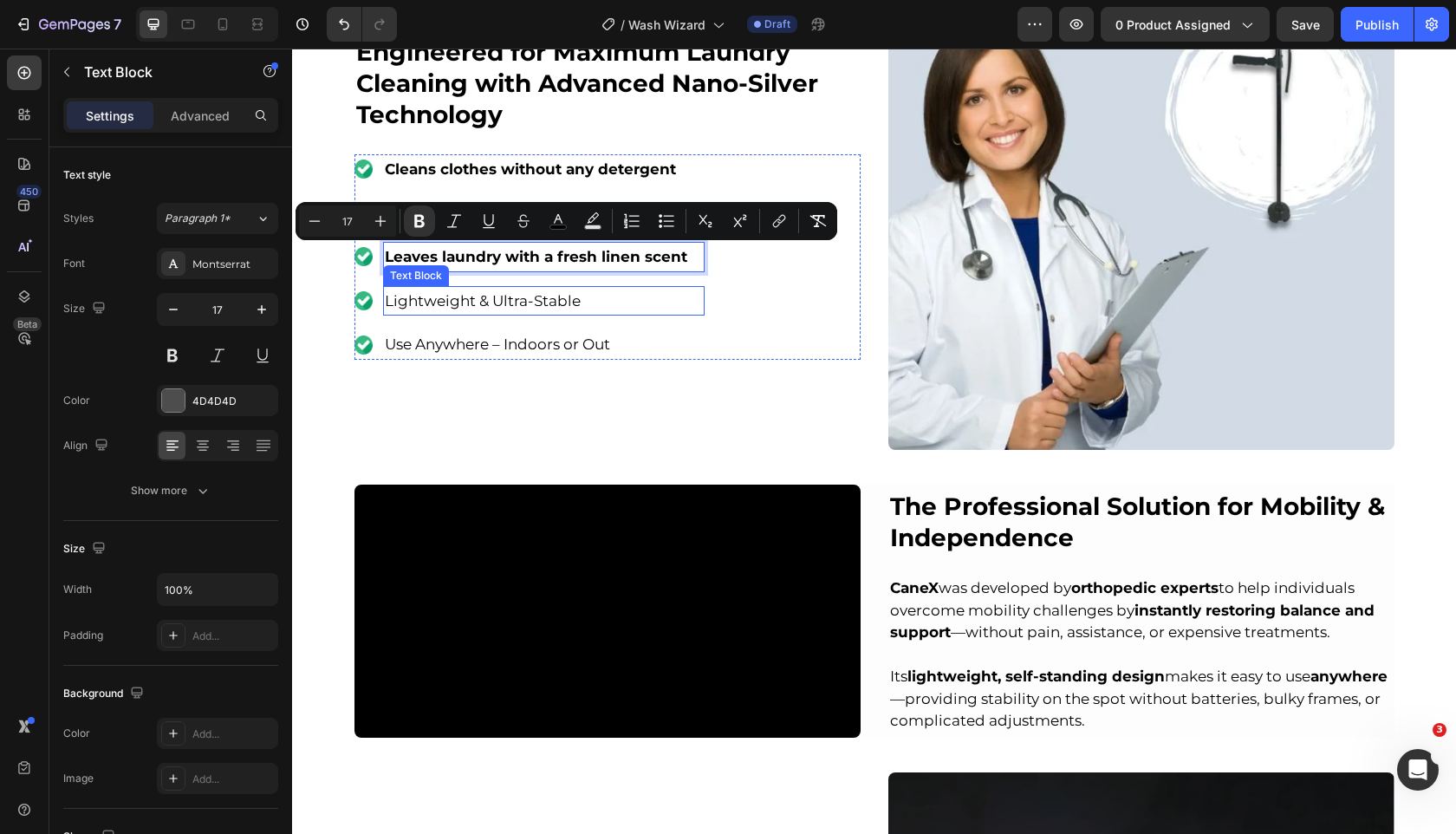
click at [504, 294] on span "Lightweight & Ultra-Stable" at bounding box center [483, 300] width 196 height 17
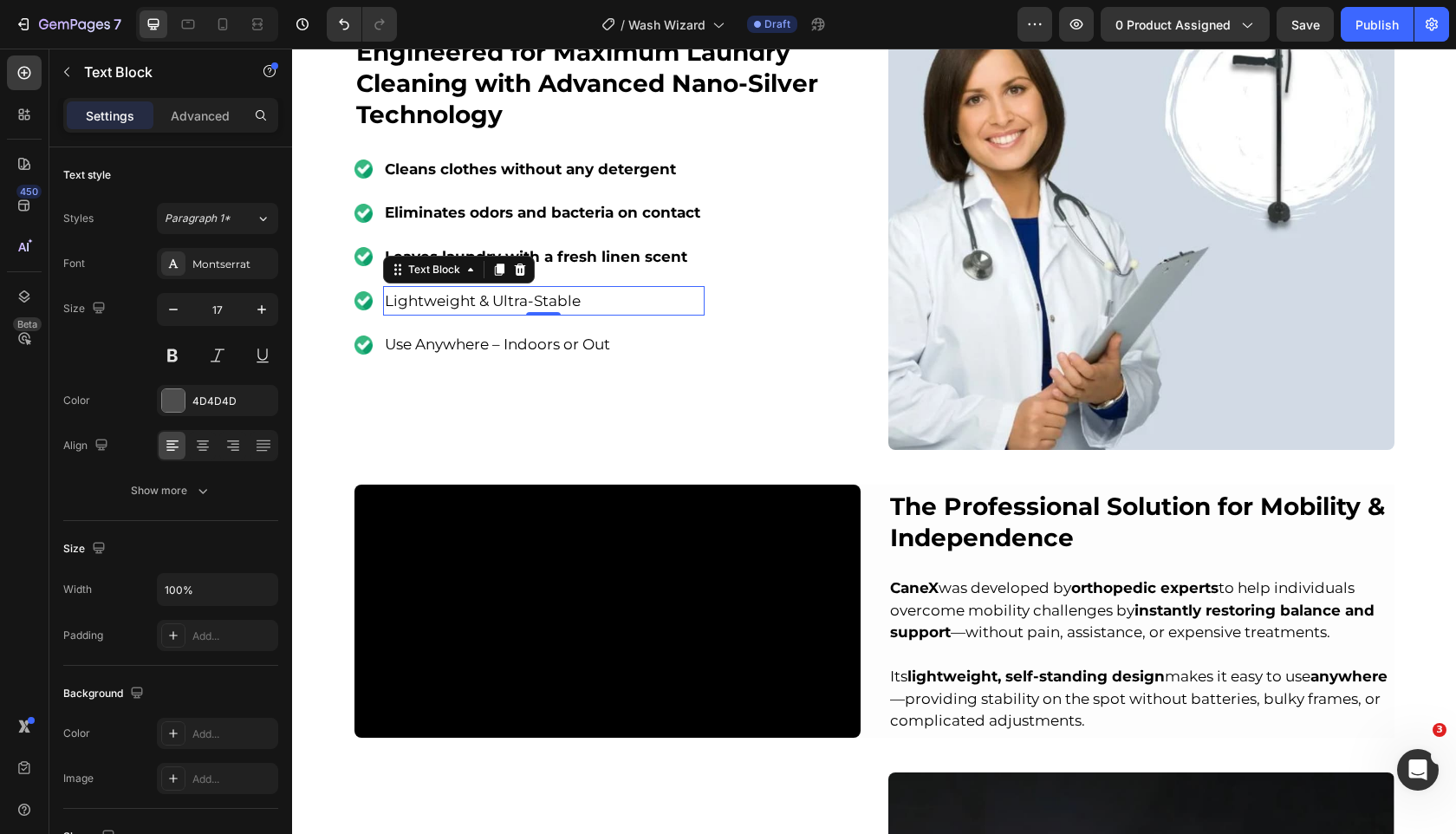
click at [504, 294] on span "Lightweight & Ultra-Stable" at bounding box center [483, 300] width 196 height 17
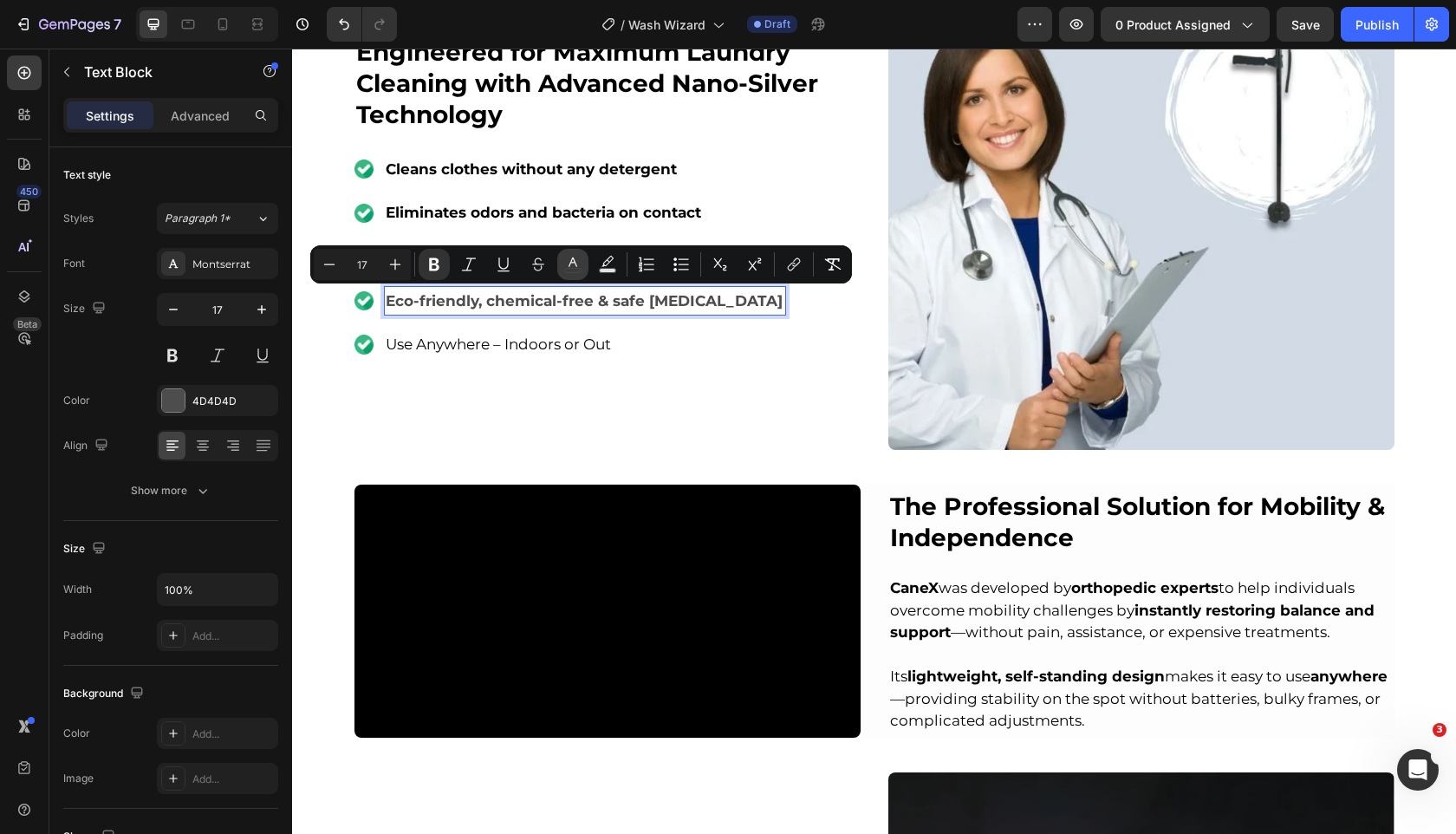
click at [567, 267] on icon "Editor contextual toolbar" at bounding box center [573, 264] width 17 height 17
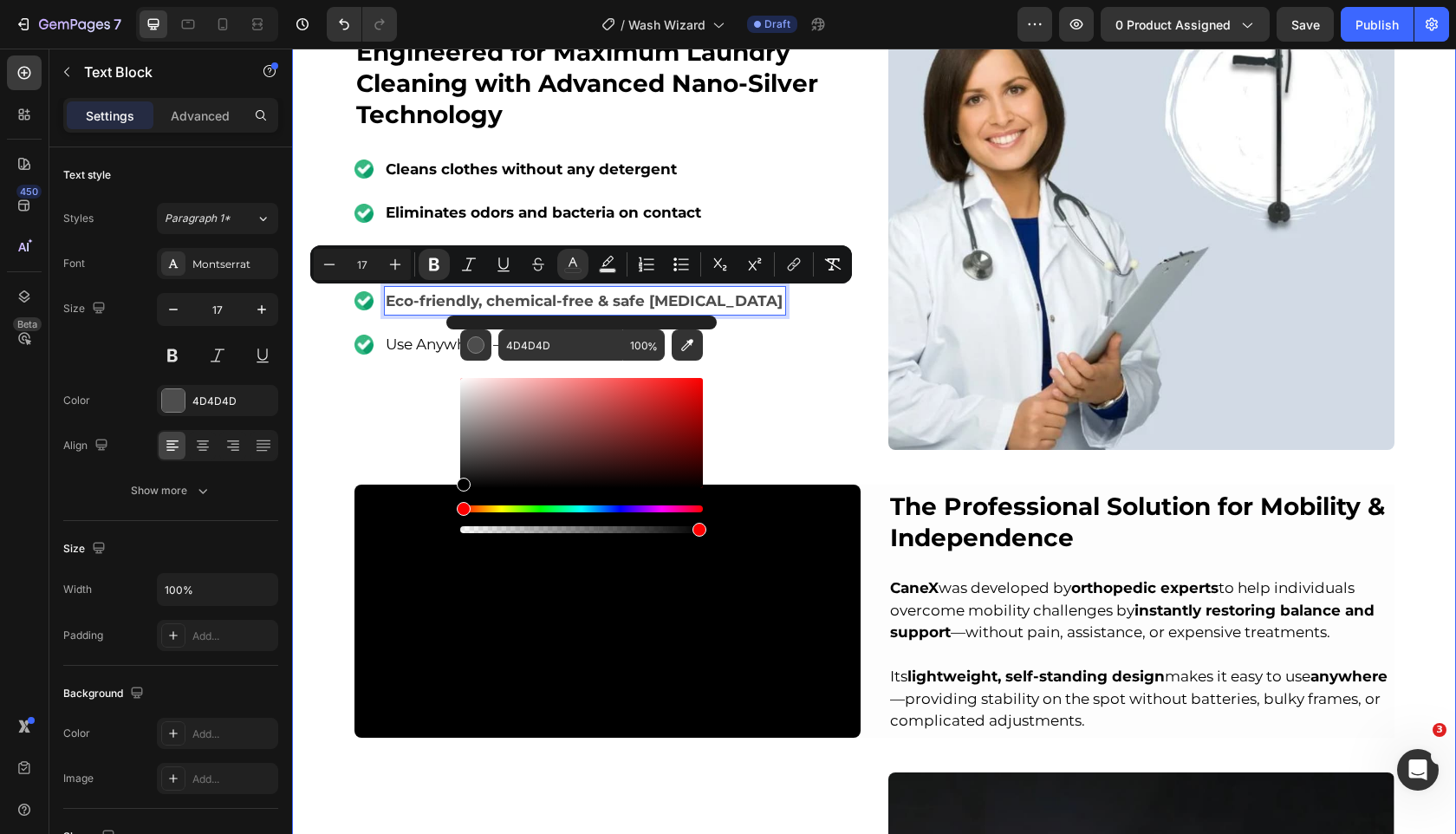
drag, startPoint x: 805, startPoint y: 492, endPoint x: 316, endPoint y: 590, distance: 498.7
type input "000000"
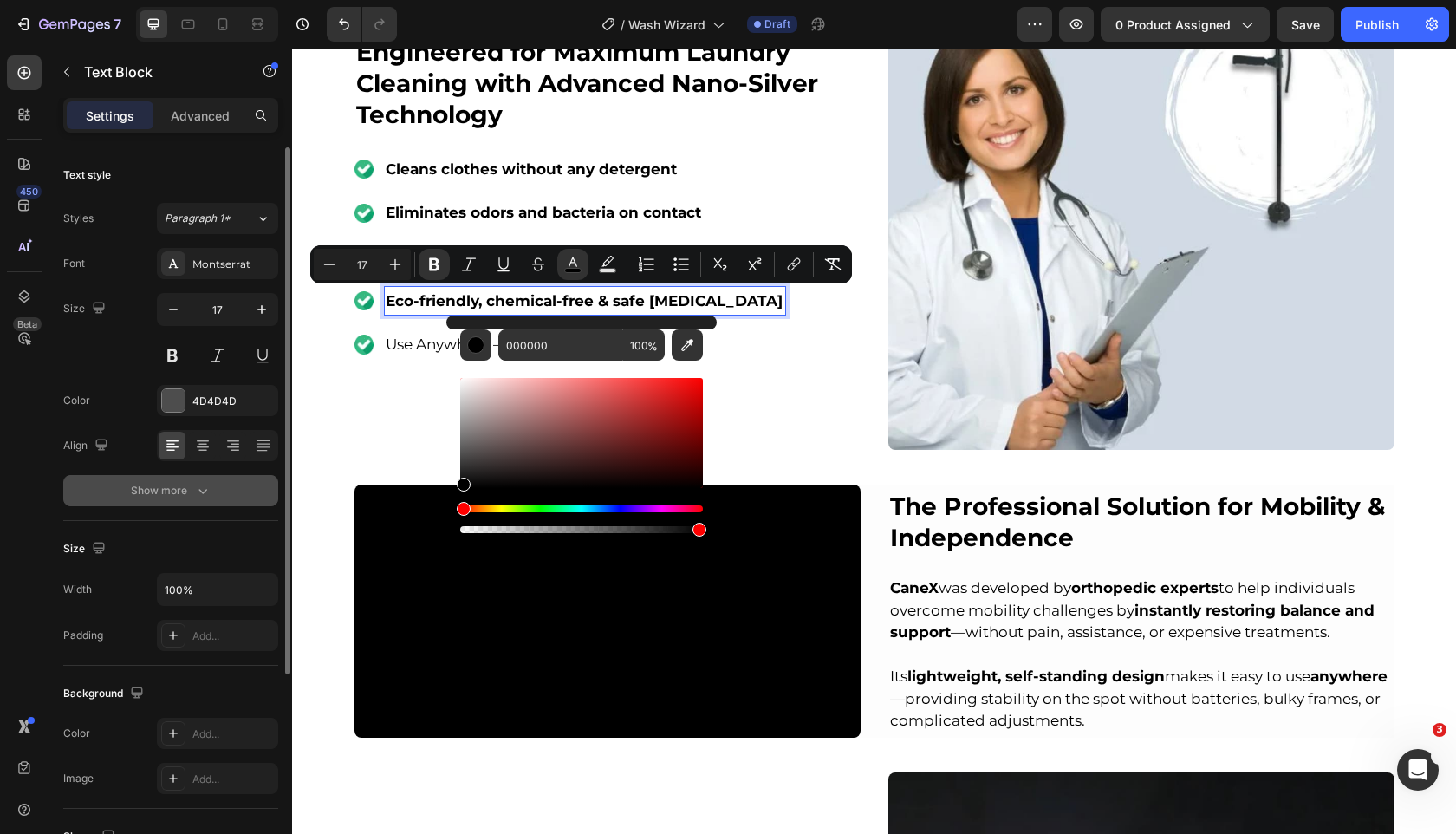
click at [206, 490] on icon "button" at bounding box center [203, 492] width 9 height 5
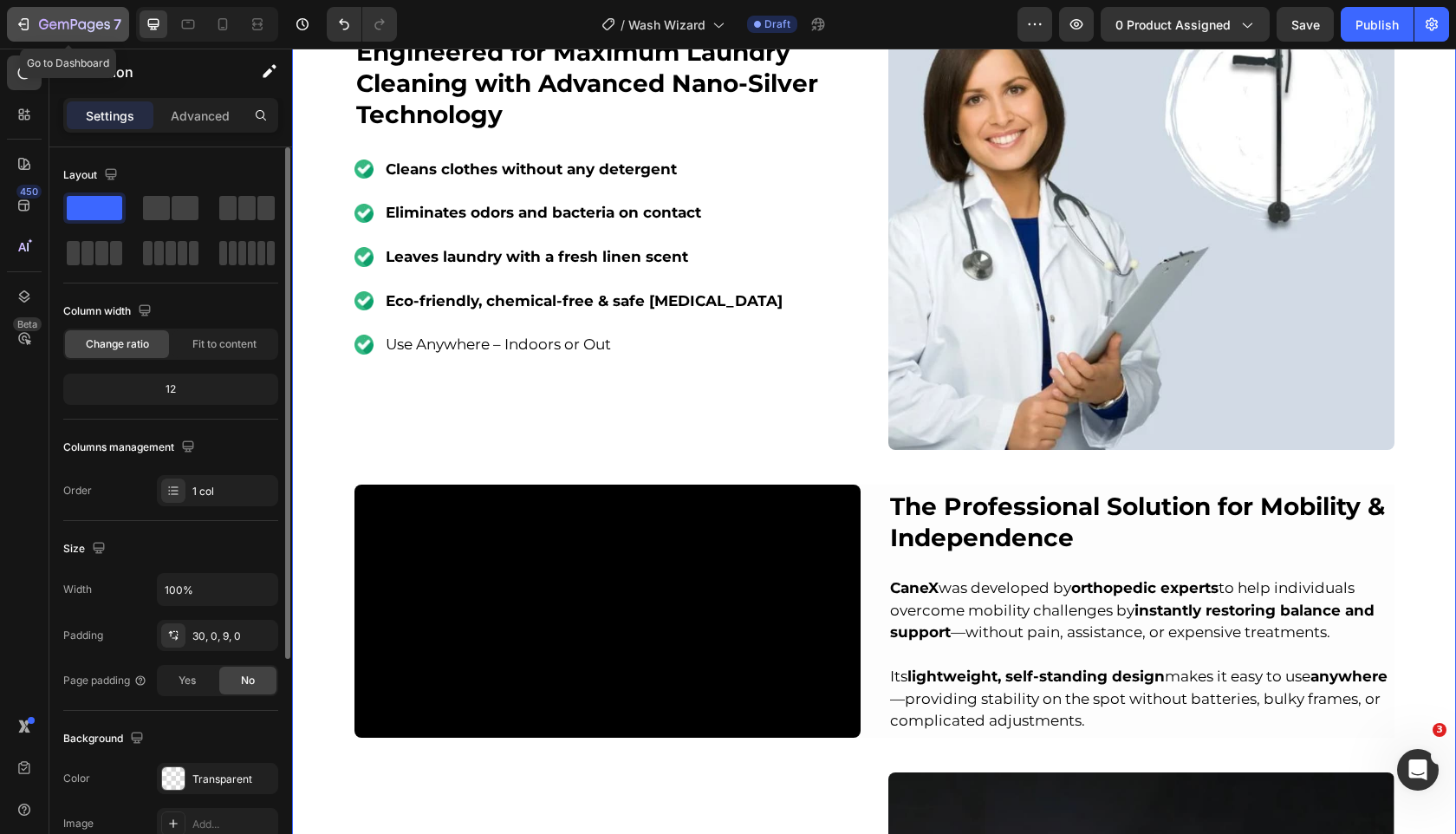
click at [36, 20] on div "7" at bounding box center [67, 23] width 107 height 21
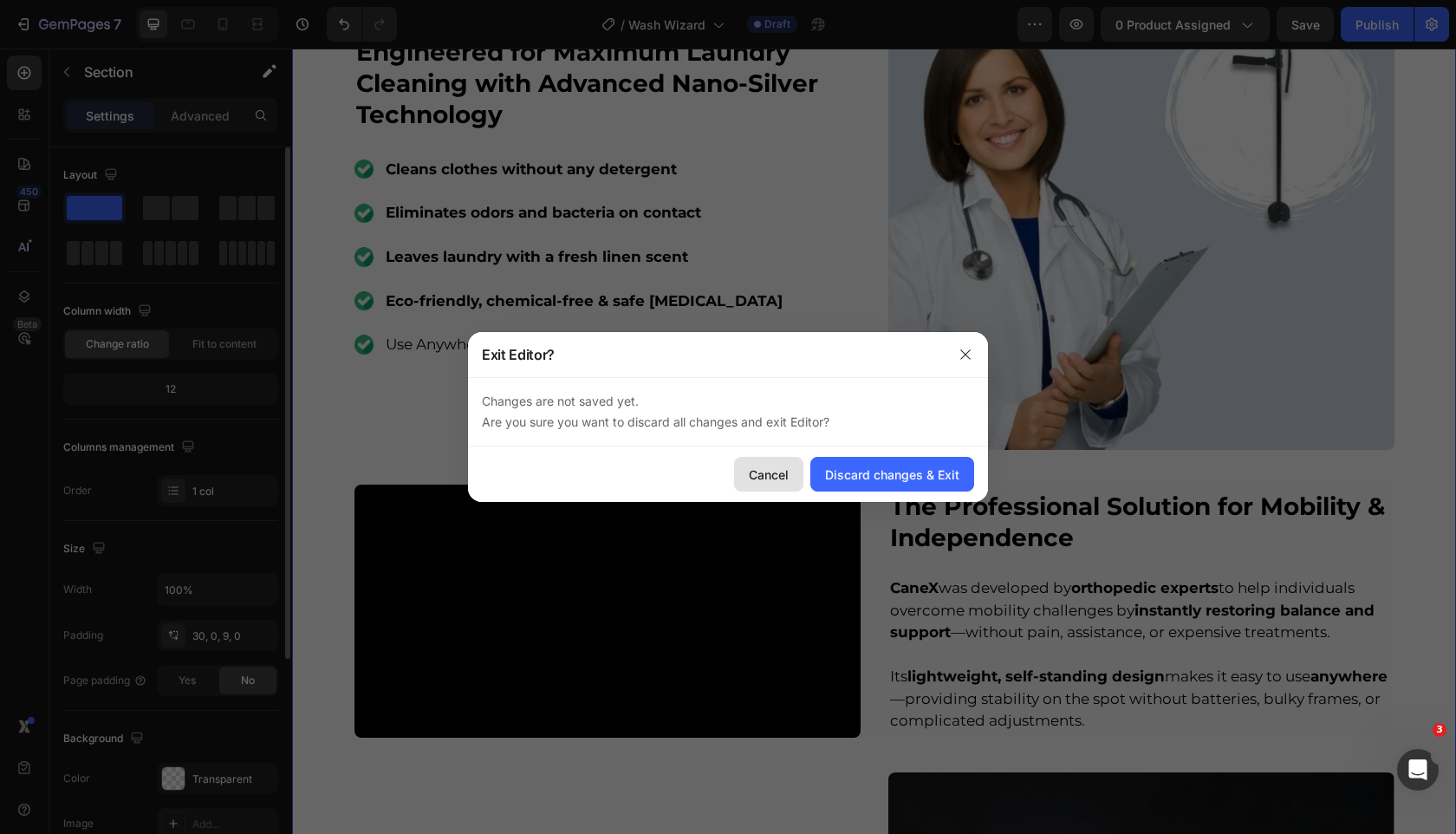
click at [769, 479] on div "Cancel" at bounding box center [768, 475] width 39 height 18
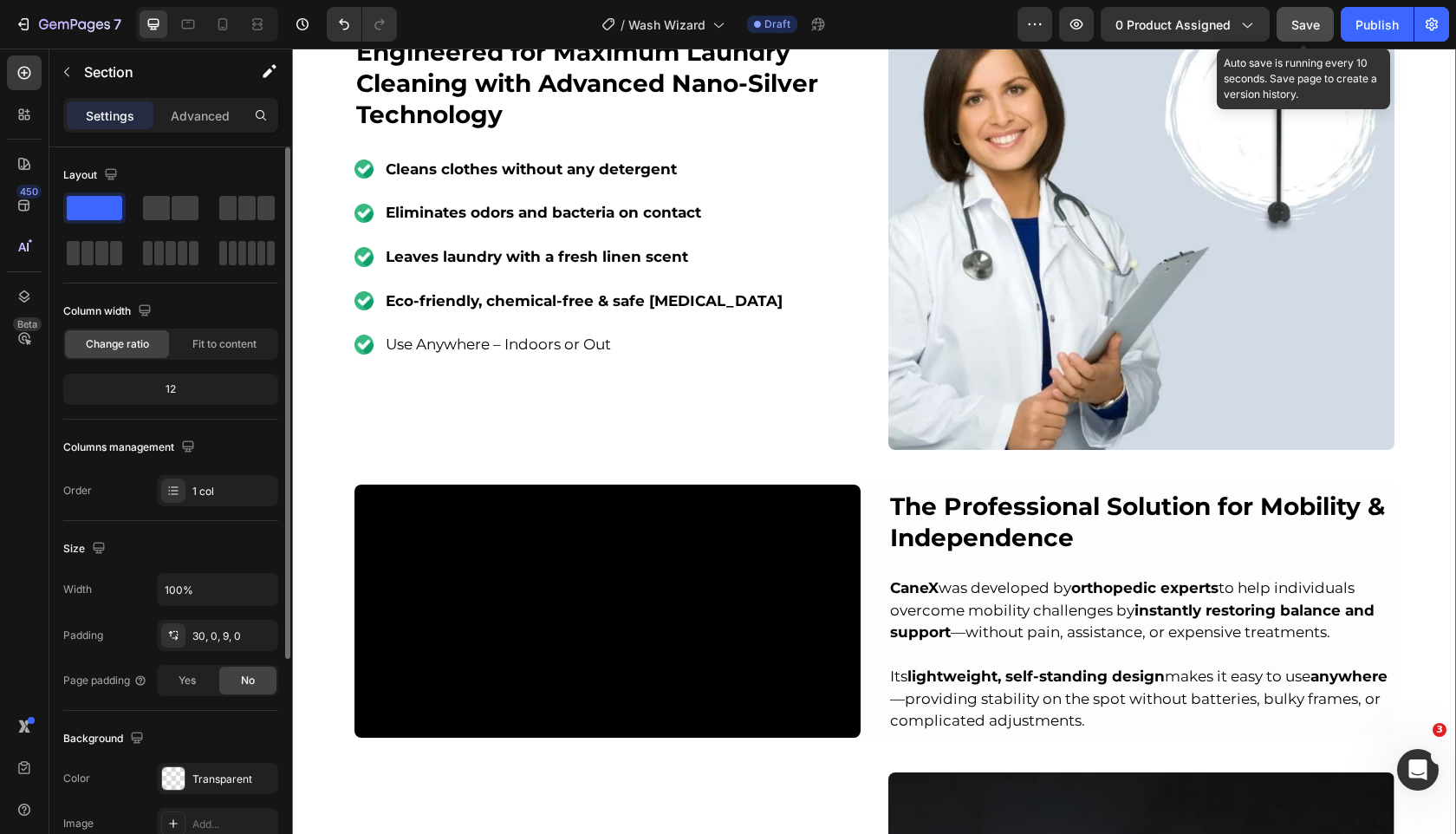
click at [1284, 25] on button "Save" at bounding box center [1305, 24] width 57 height 35
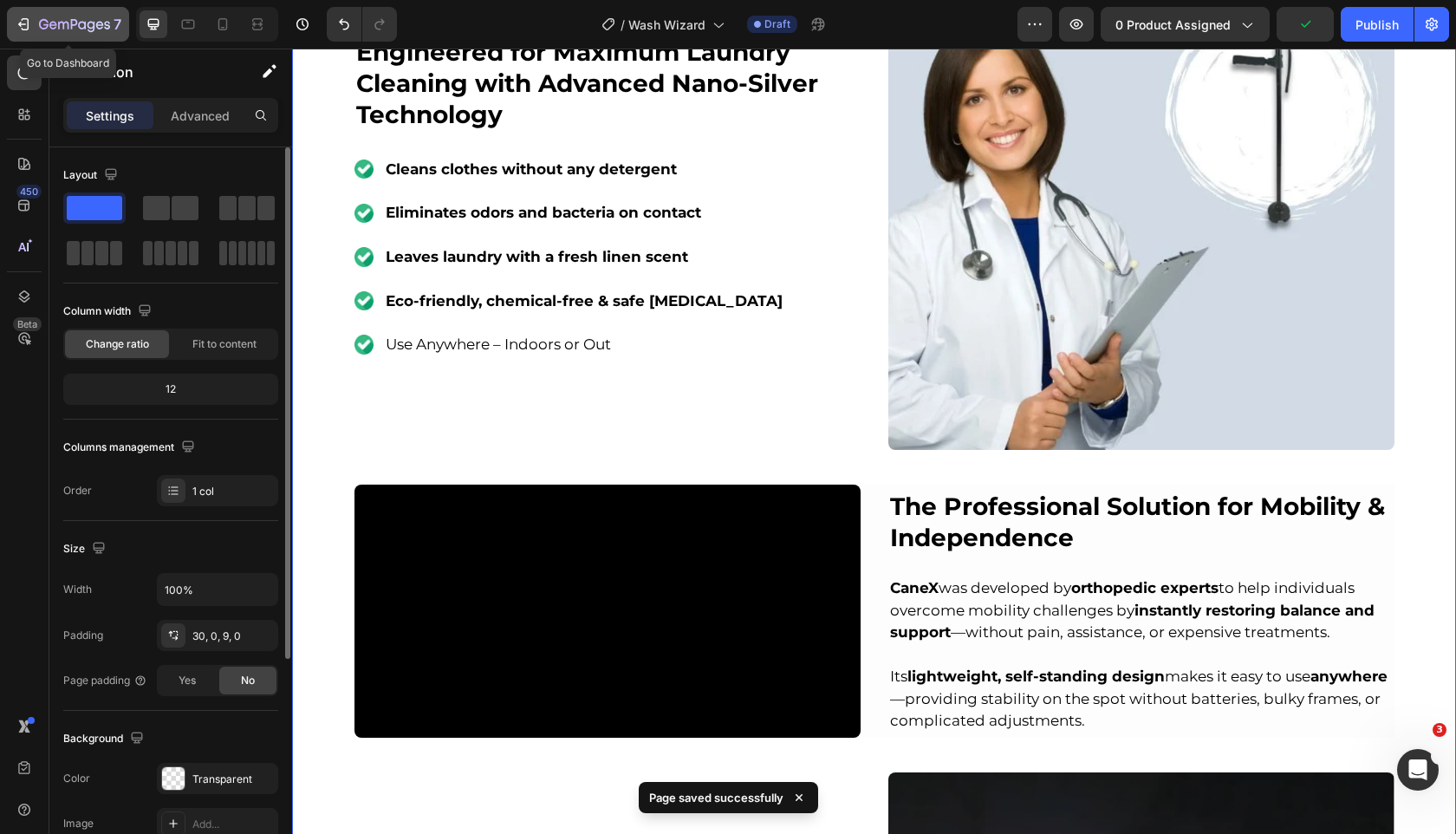
click at [24, 13] on div "7" at bounding box center [67, 23] width 107 height 21
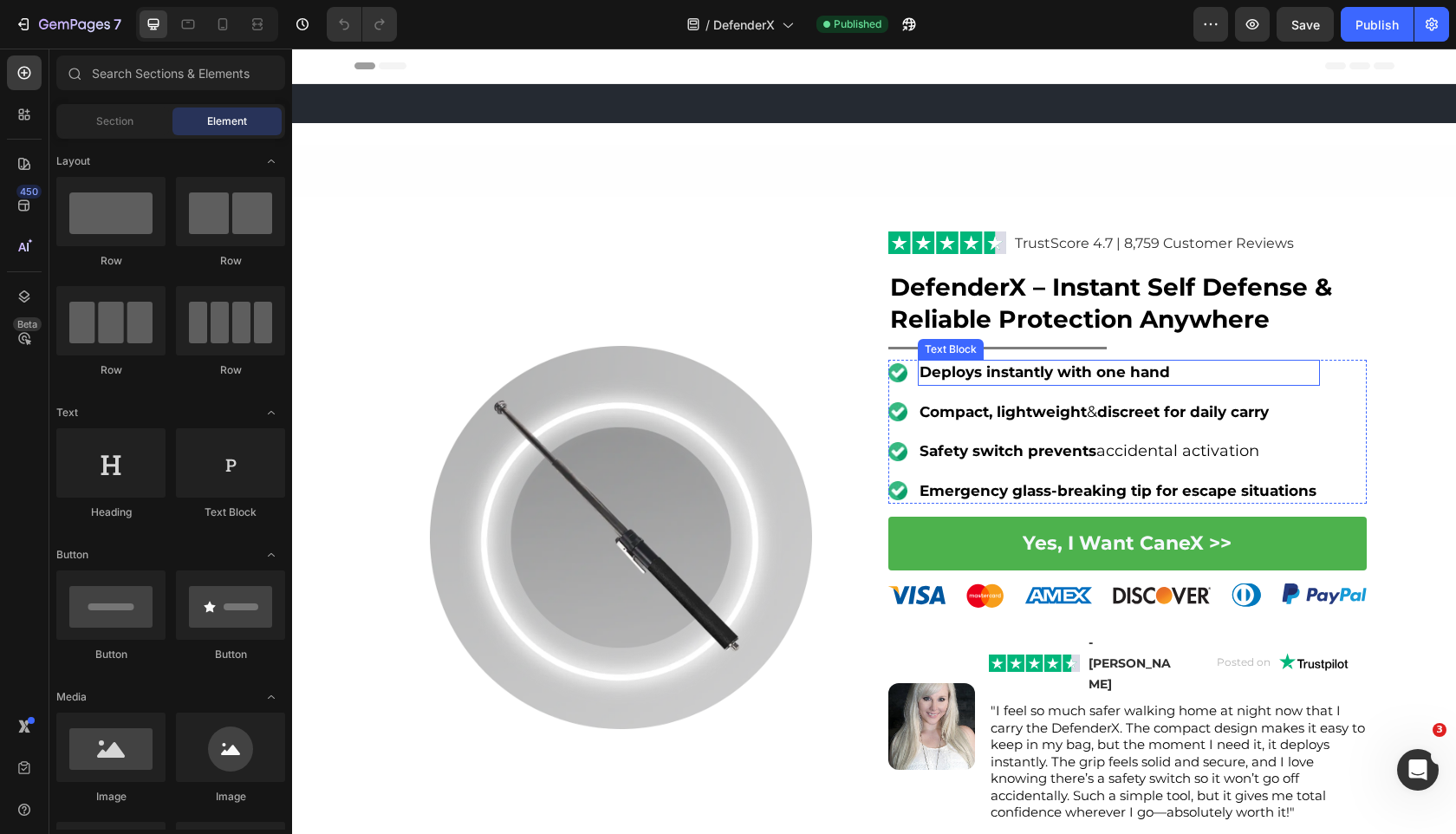
scroll to position [664, 0]
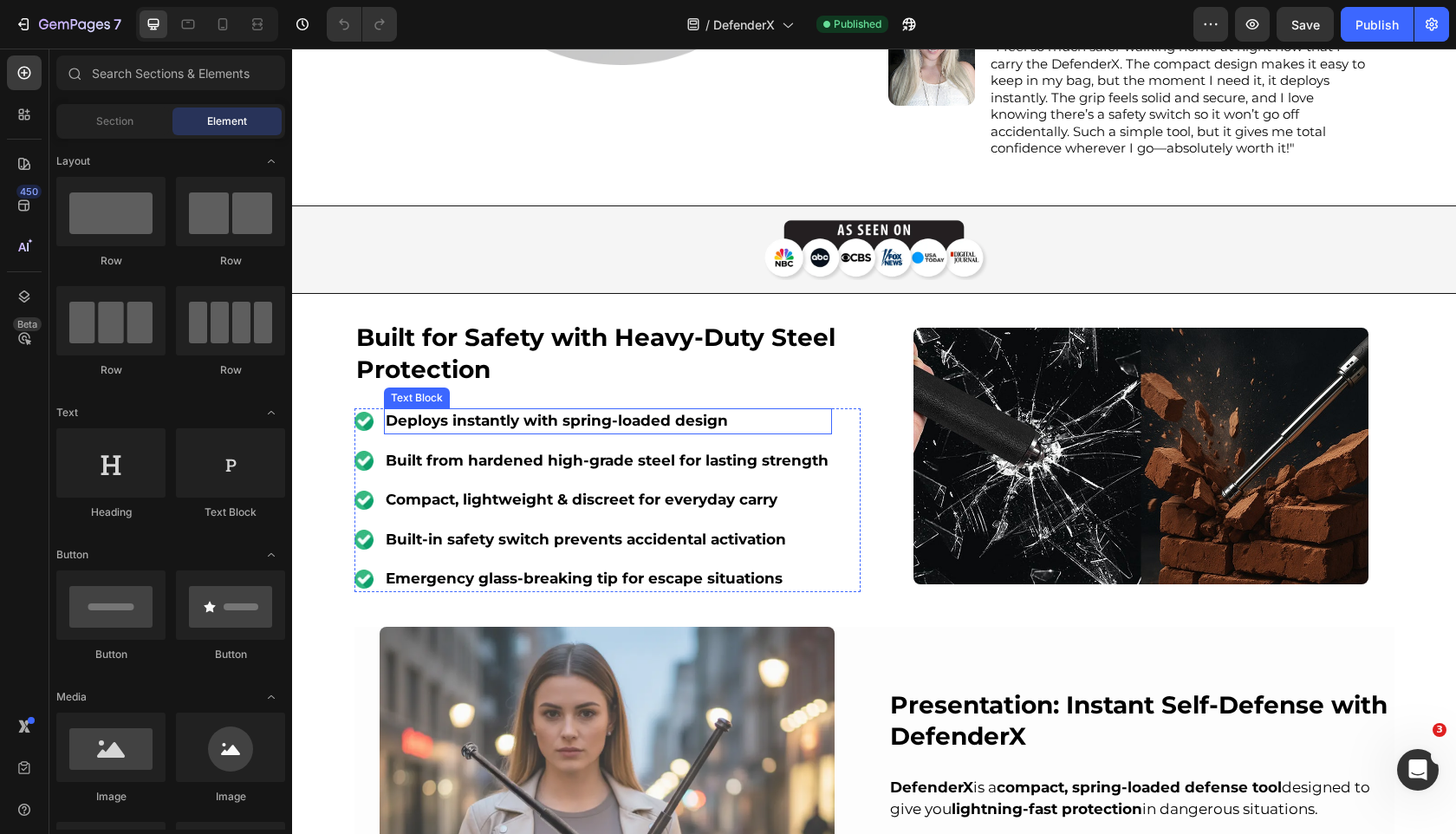
click at [668, 412] on strong "Deploys instantly with spring-loaded design" at bounding box center [557, 420] width 342 height 17
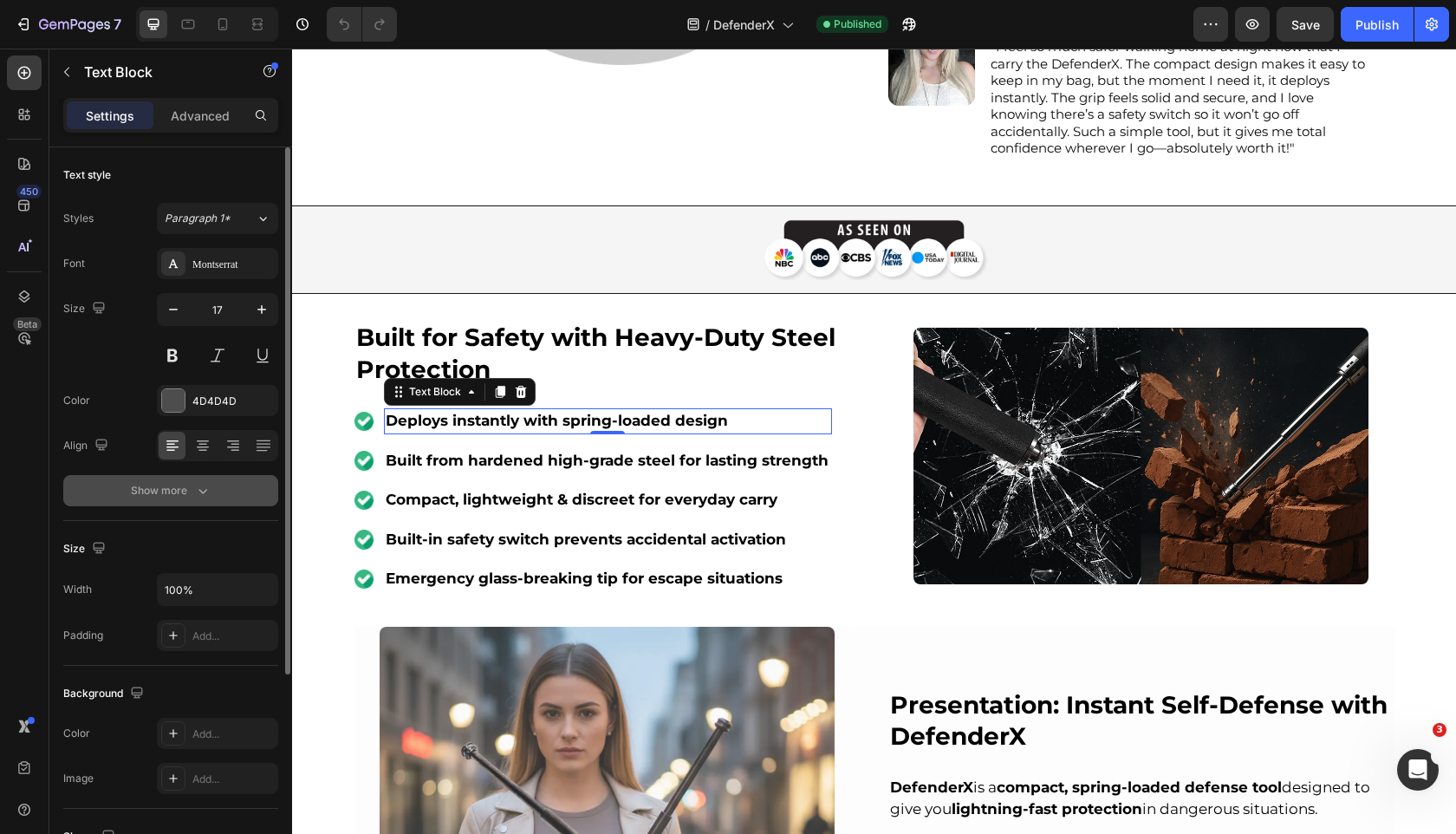
click at [219, 488] on button "Show more" at bounding box center [170, 490] width 215 height 31
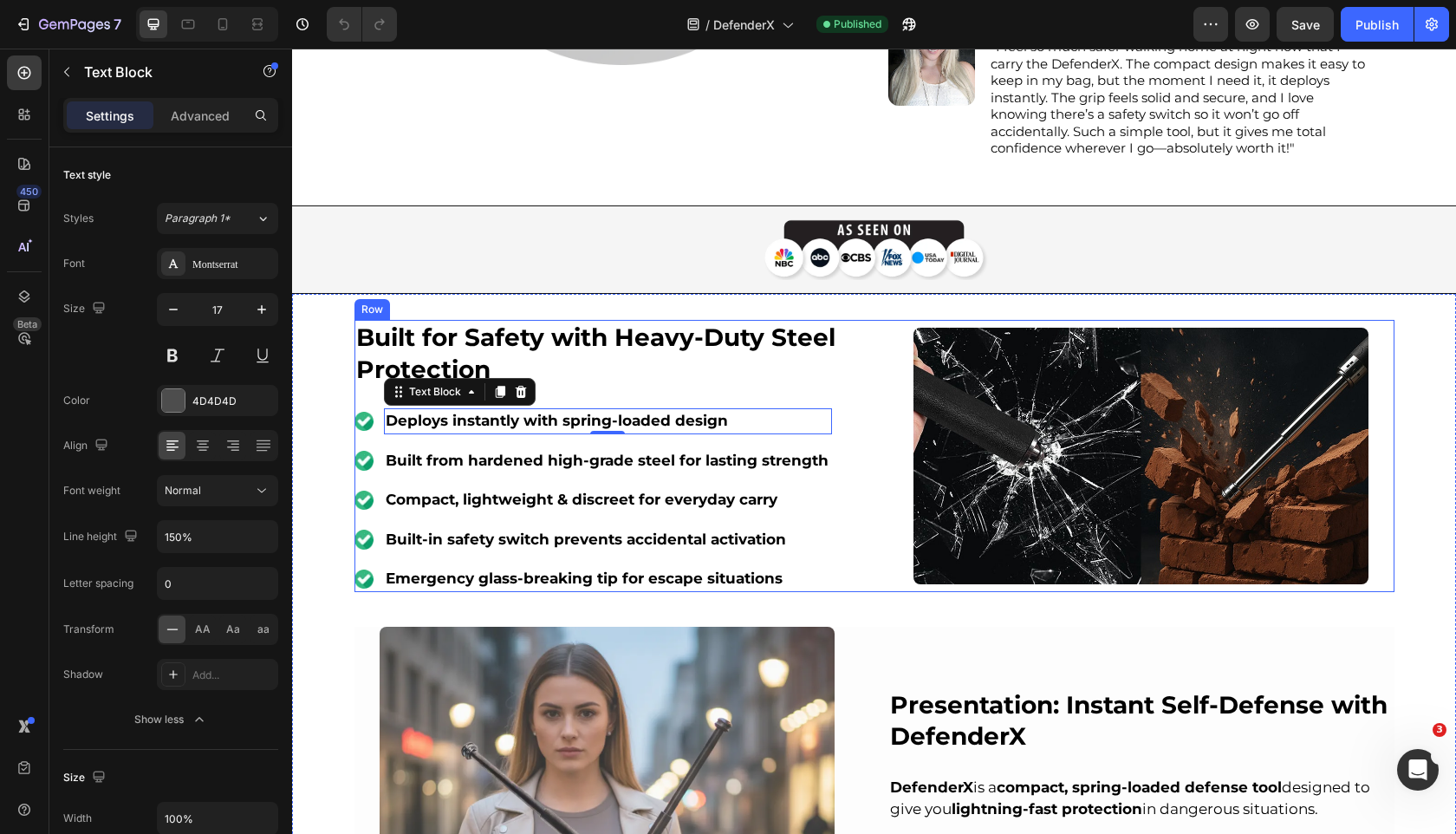
scroll to position [0, 0]
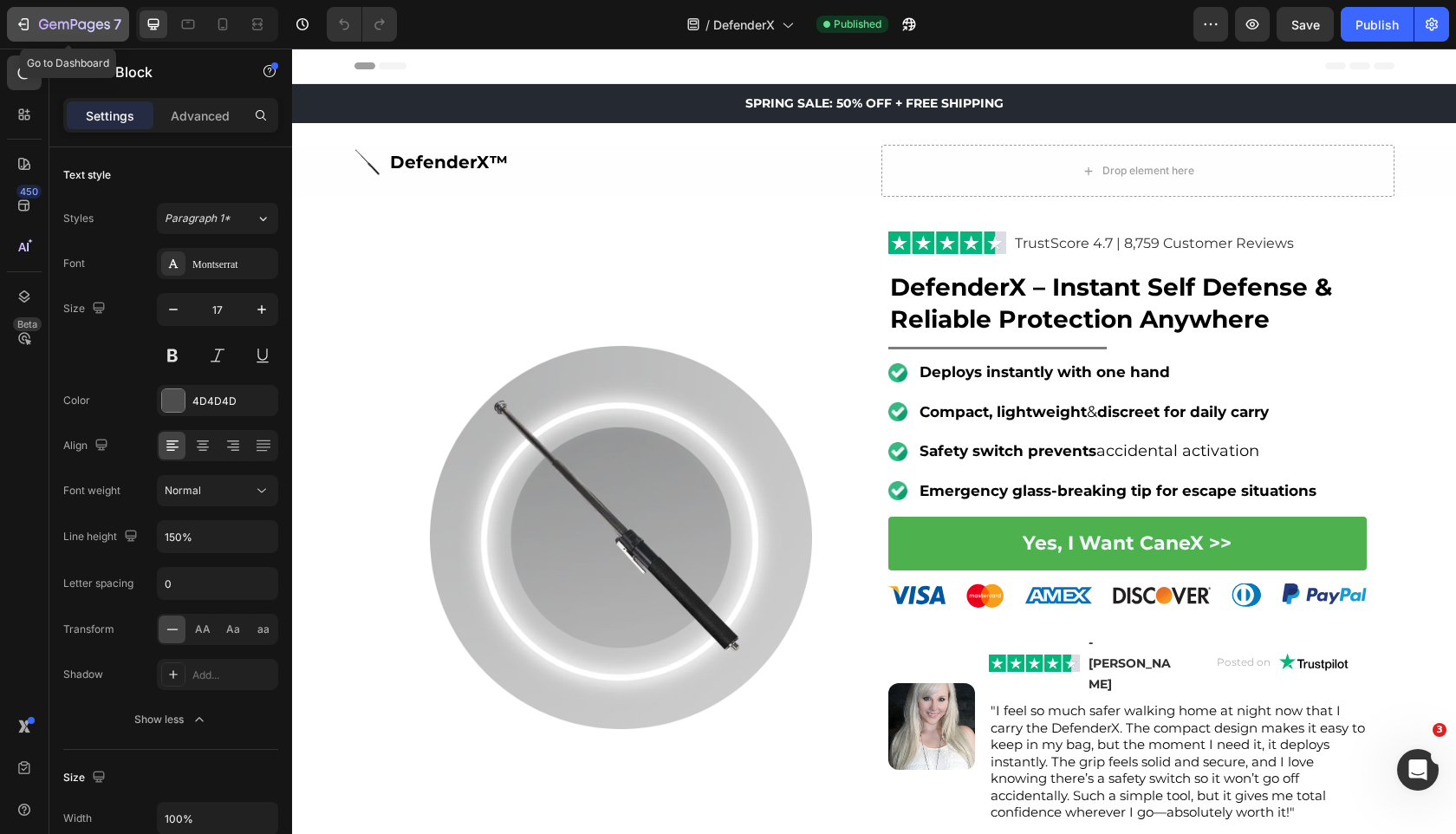
click at [27, 38] on button "7" at bounding box center [68, 24] width 122 height 35
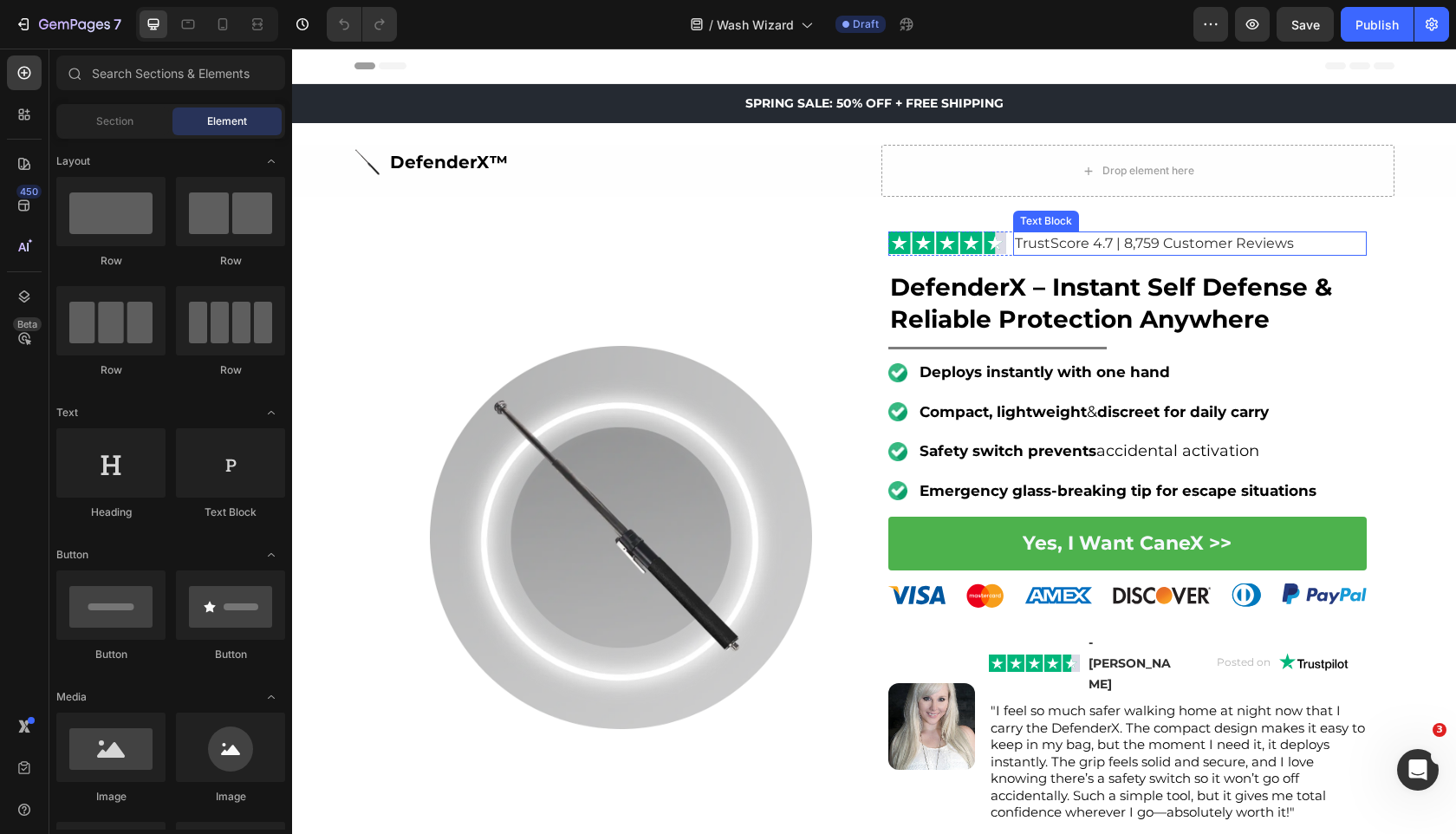
click at [1018, 303] on h2 "DefenderX – Instant Self Defense & Reliable Protection Anywhere" at bounding box center [1127, 303] width 478 height 66
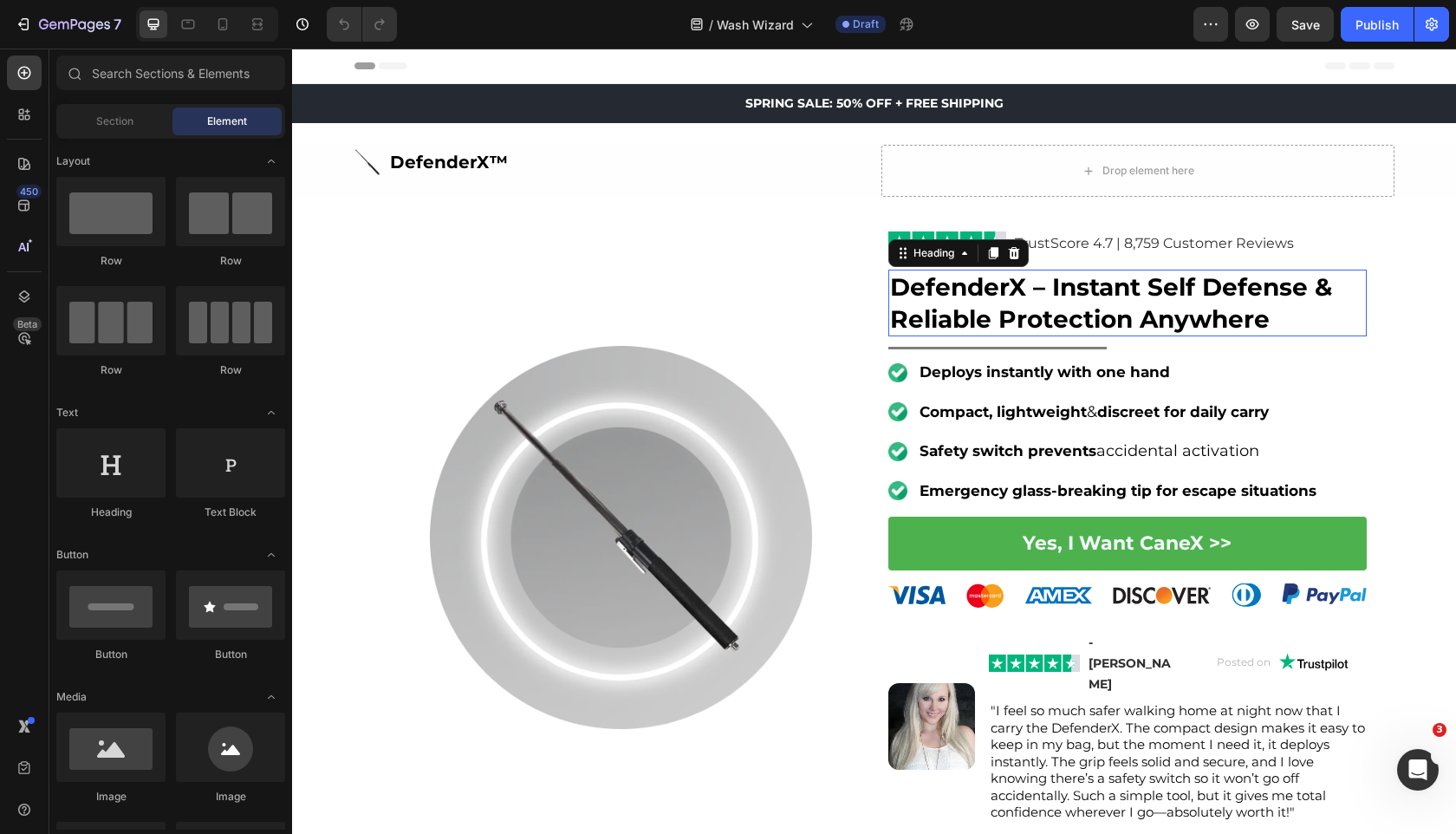
click at [1018, 303] on h2 "DefenderX – Instant Self Defense & Reliable Protection Anywhere" at bounding box center [1127, 303] width 478 height 66
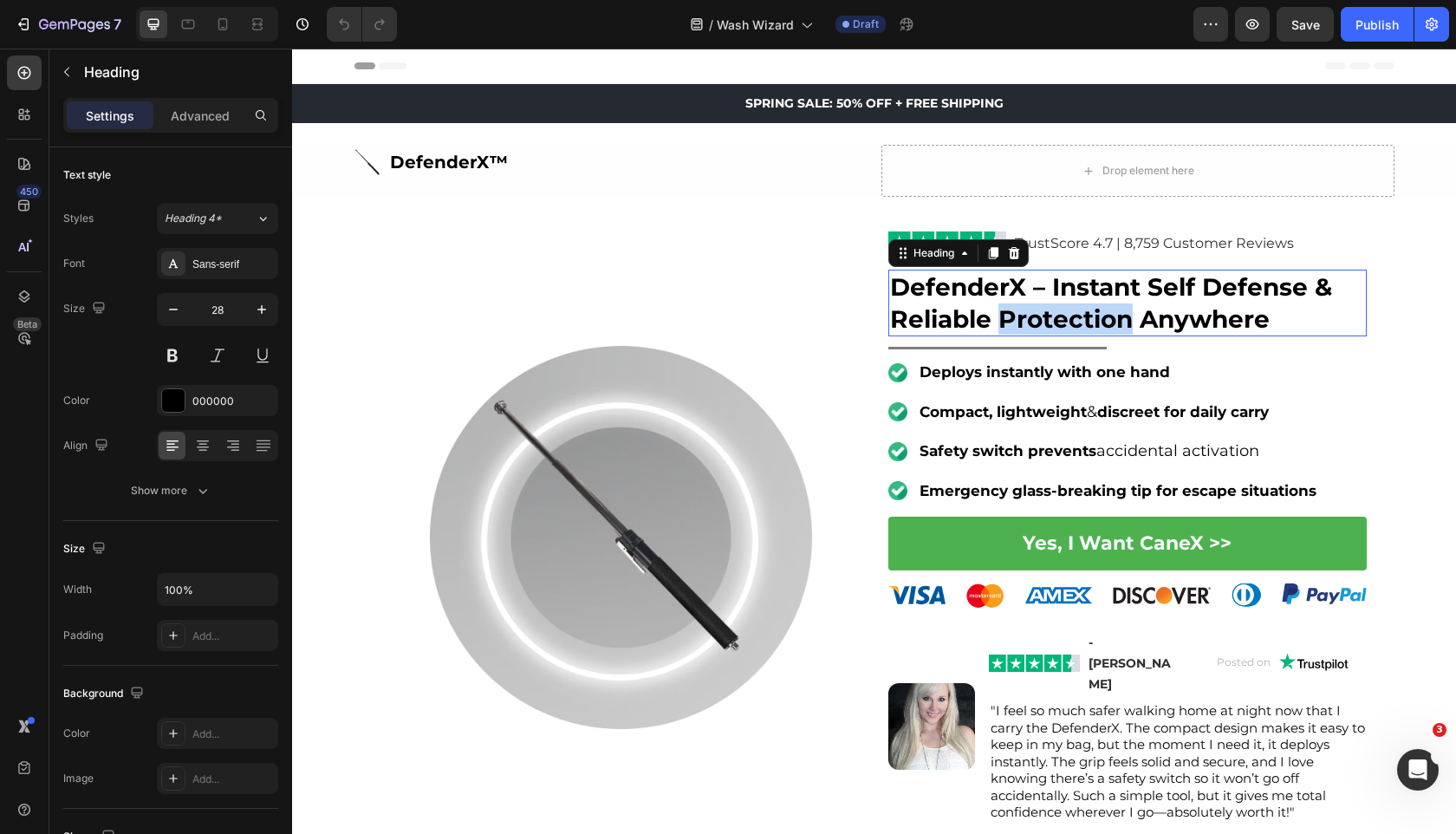
click at [1018, 303] on p "DefenderX – Instant Self Defense & Reliable Protection Anywhere" at bounding box center [1127, 303] width 475 height 63
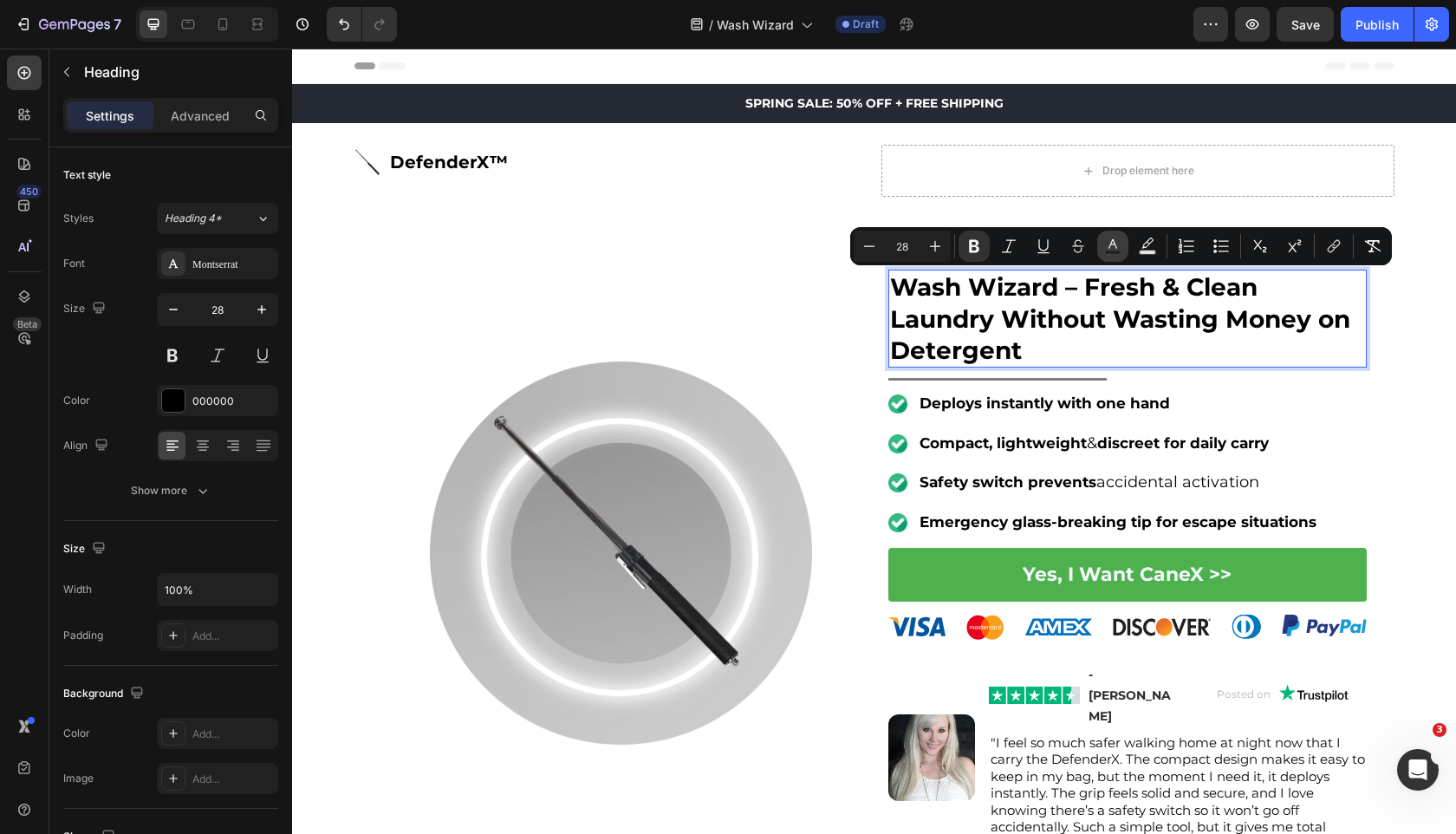
click at [1104, 257] on button "Text Color" at bounding box center [1112, 246] width 31 height 31
type input "000000"
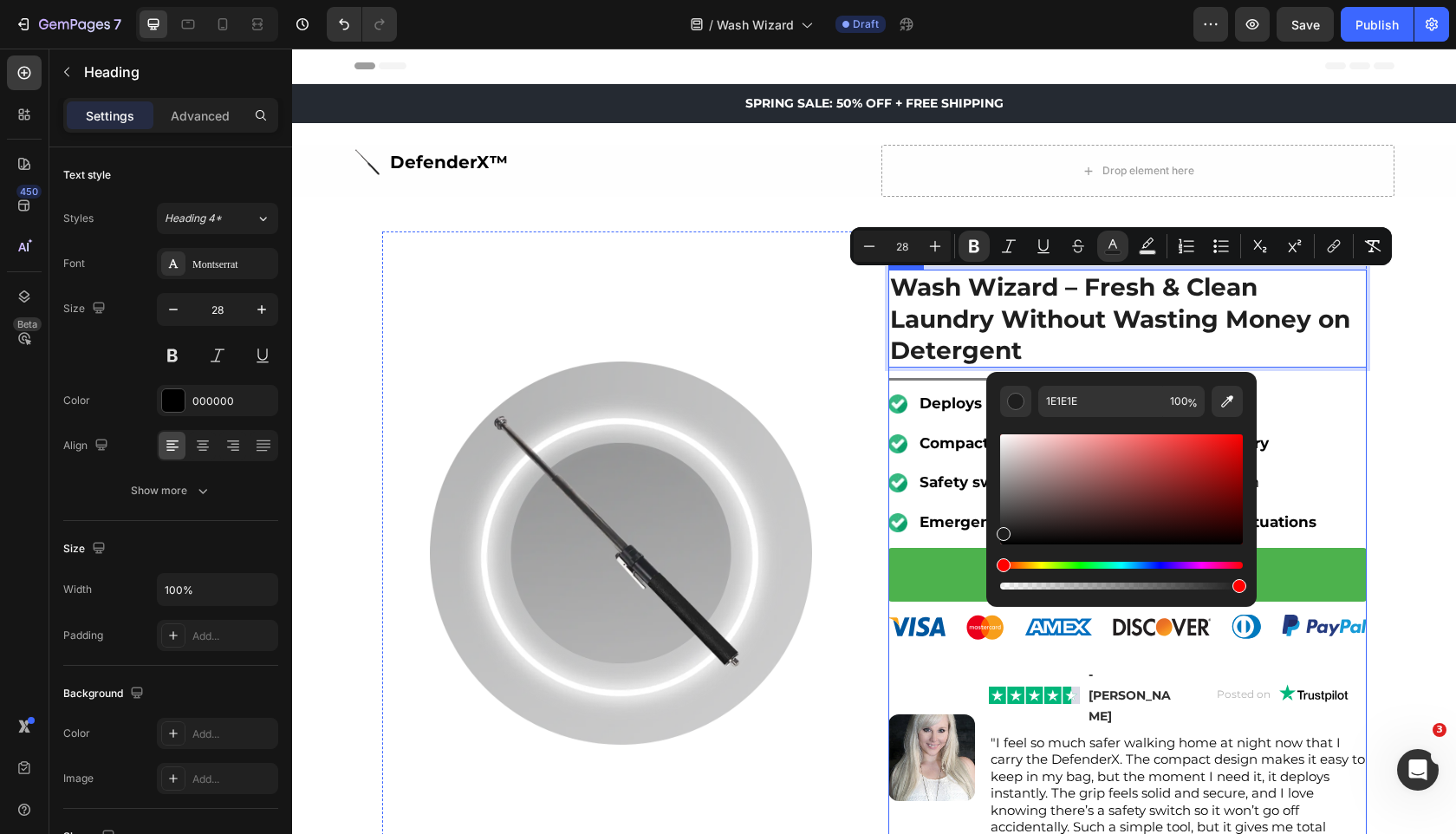
drag, startPoint x: 1330, startPoint y: 530, endPoint x: 882, endPoint y: 649, distance: 463.5
type input "000000"
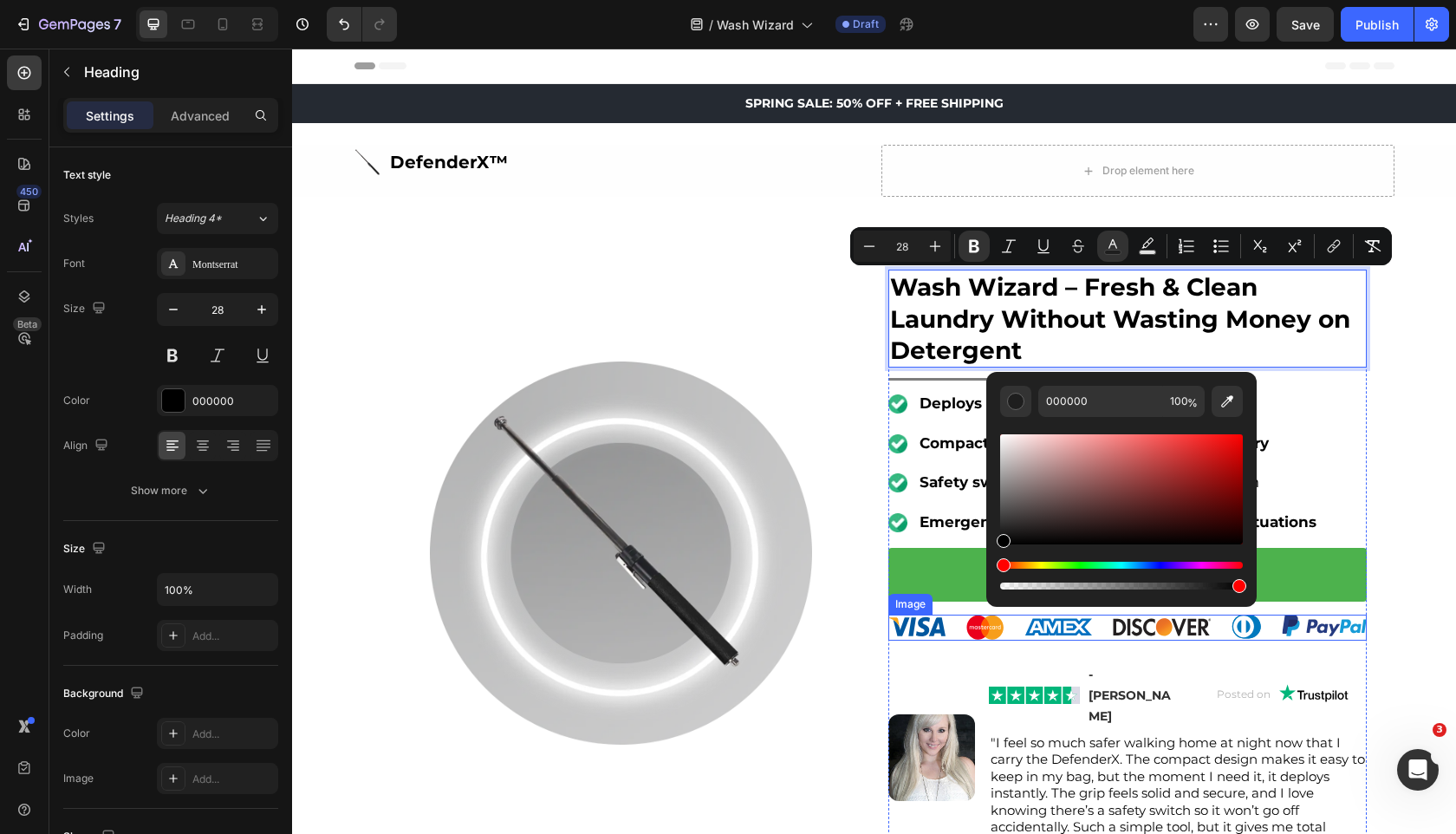
drag, startPoint x: 1294, startPoint y: 586, endPoint x: 899, endPoint y: 640, distance: 398.7
click at [820, 451] on div at bounding box center [621, 553] width 478 height 383
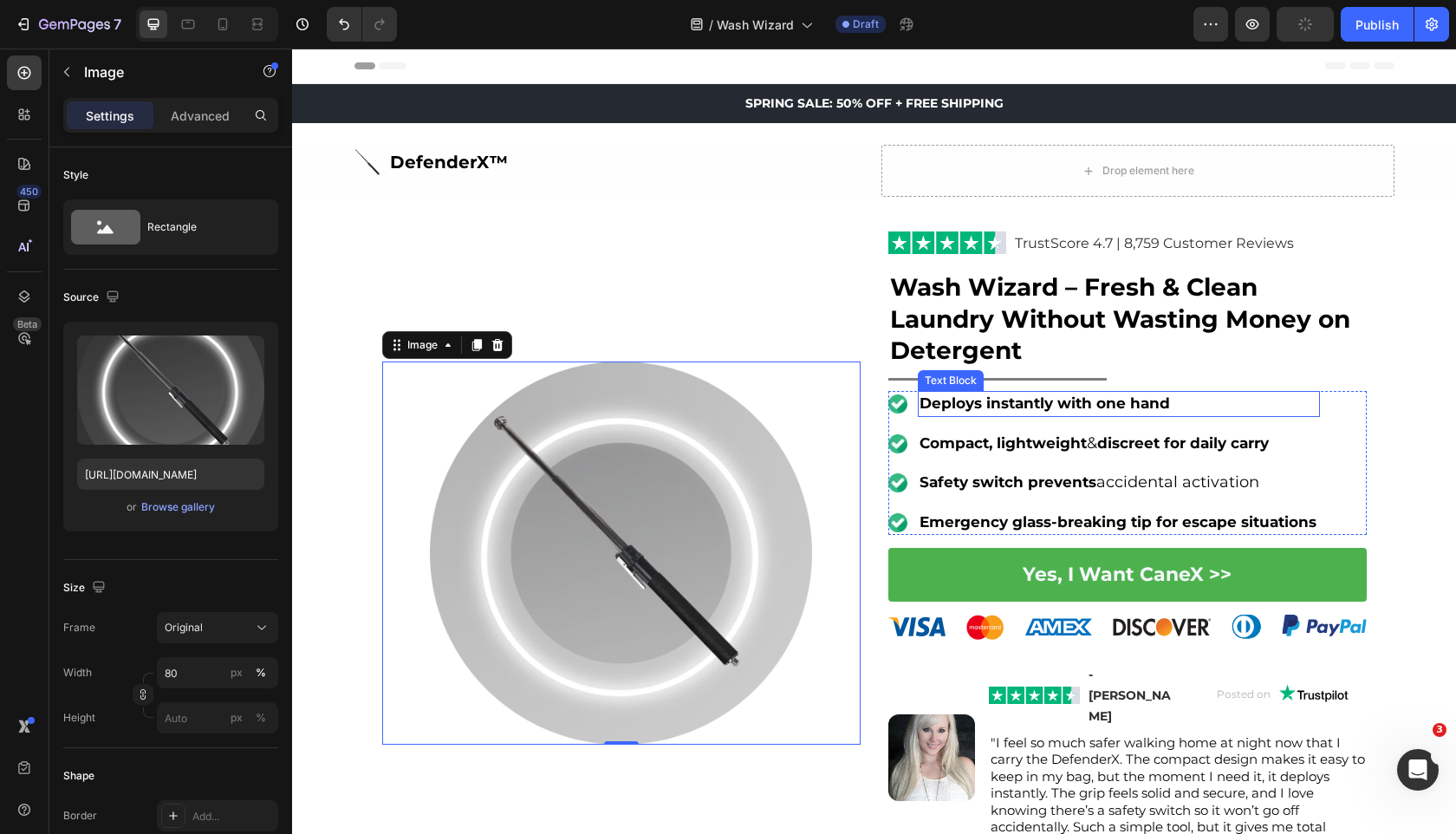
click at [1021, 396] on strong "Deploys instantly with one hand" at bounding box center [1045, 402] width 250 height 17
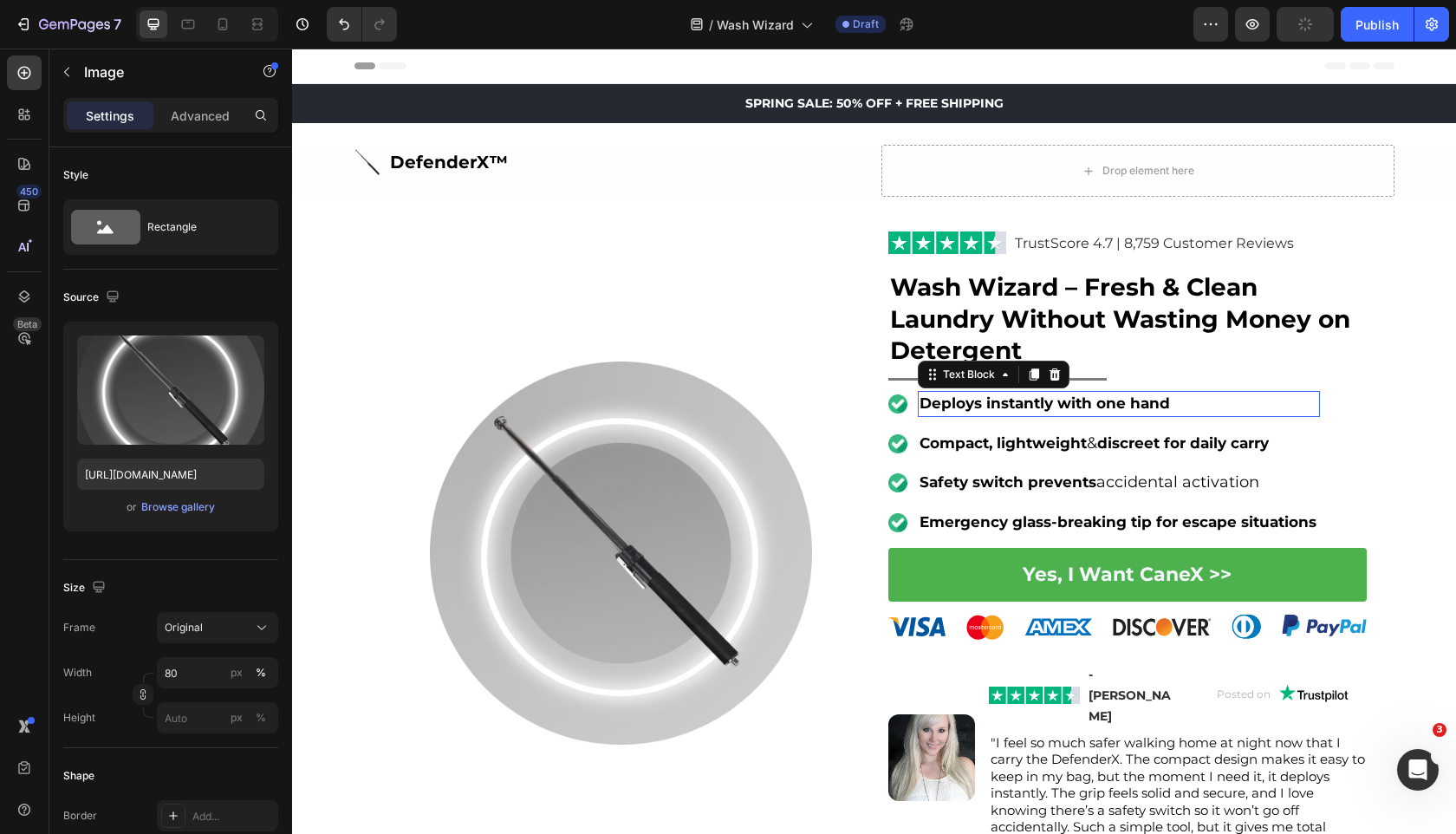
click at [1021, 396] on strong "Deploys instantly with one hand" at bounding box center [1045, 402] width 250 height 17
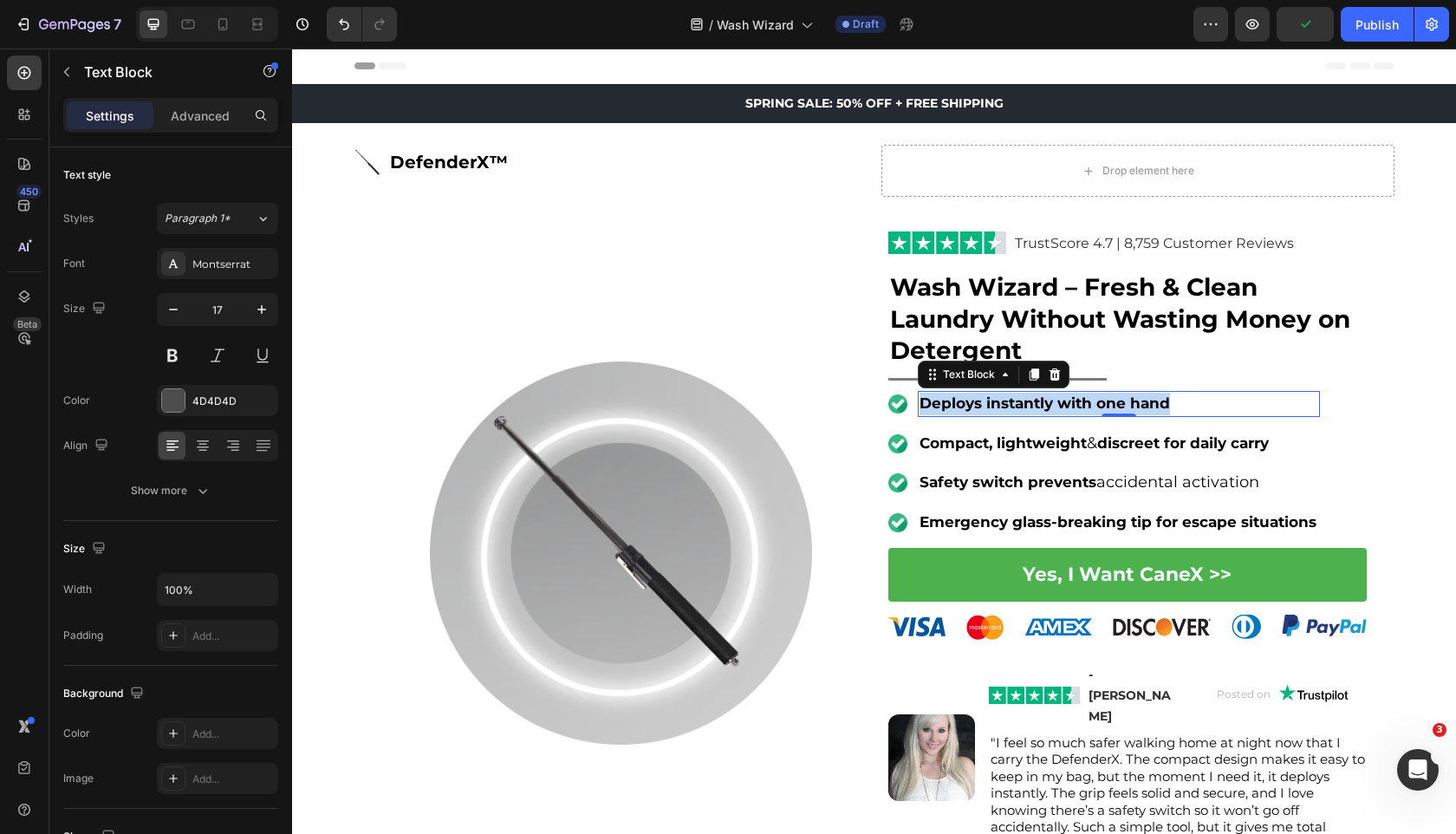
click at [1021, 396] on strong "Deploys instantly with one hand" at bounding box center [1045, 402] width 250 height 17
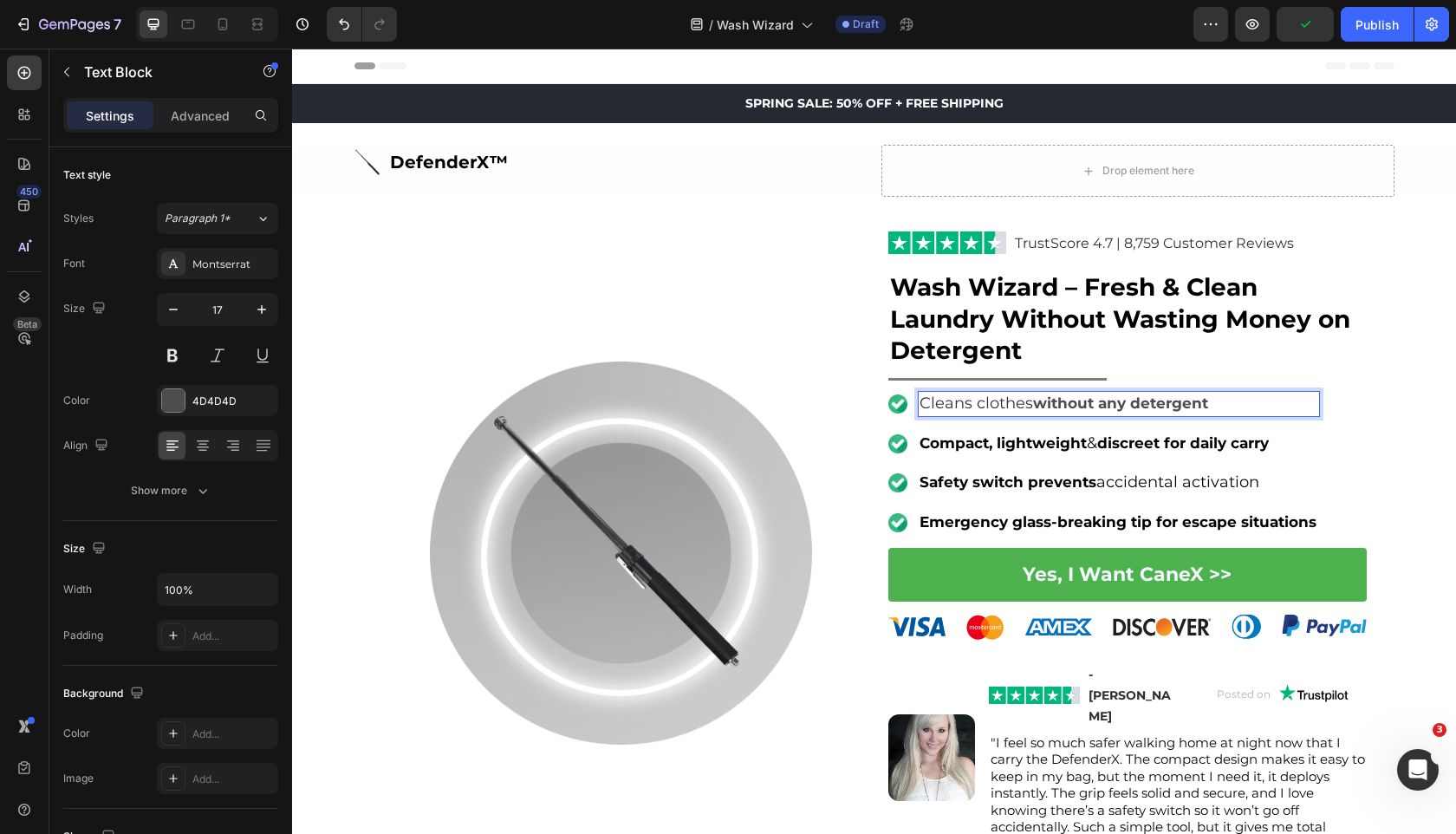
click at [1021, 401] on span "Cleans clothes" at bounding box center [977, 402] width 113 height 19
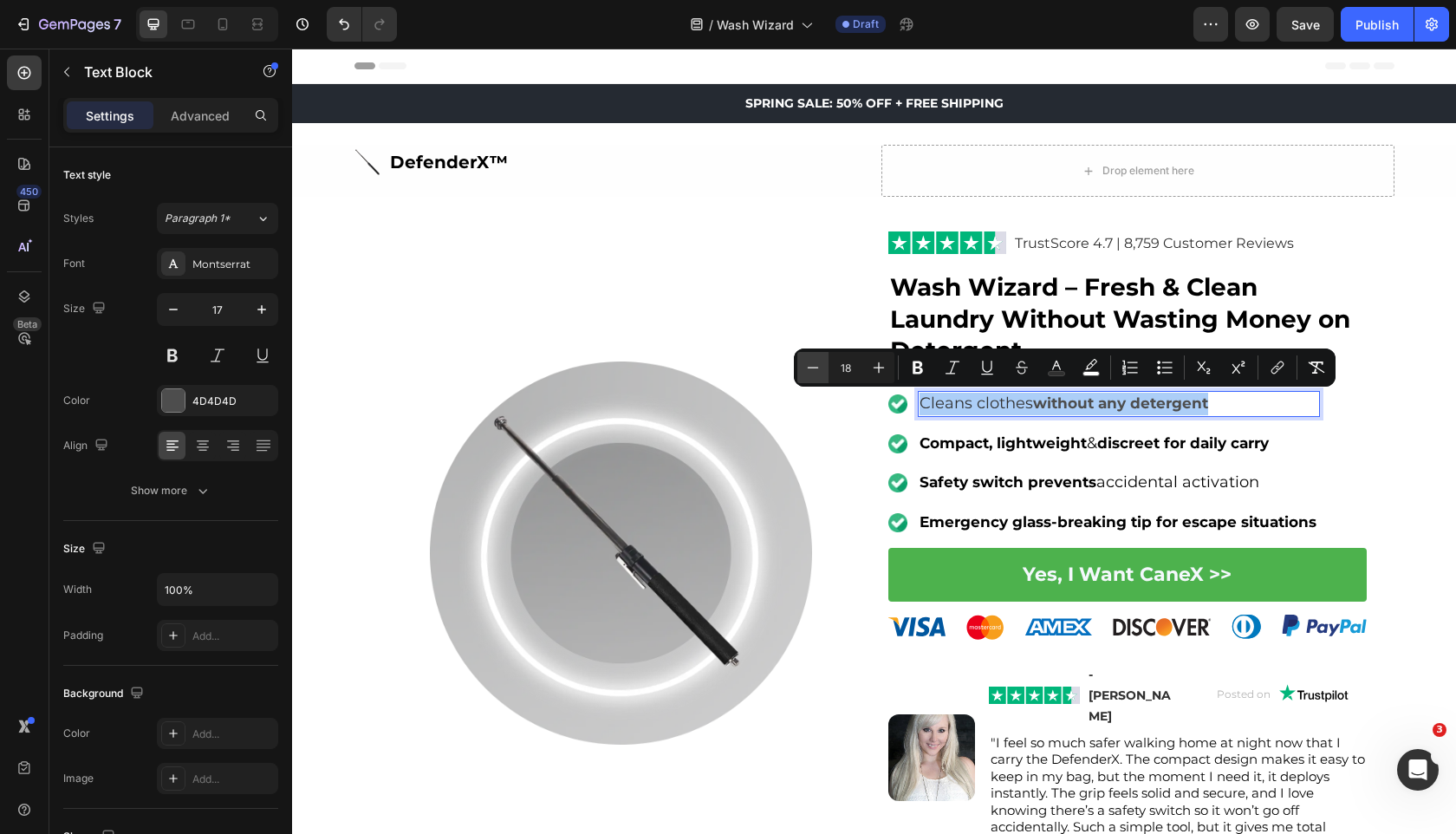
click at [812, 365] on icon "Editor contextual toolbar" at bounding box center [812, 367] width 17 height 17
type input "17"
click at [1060, 363] on icon "Editor contextual toolbar" at bounding box center [1056, 367] width 17 height 17
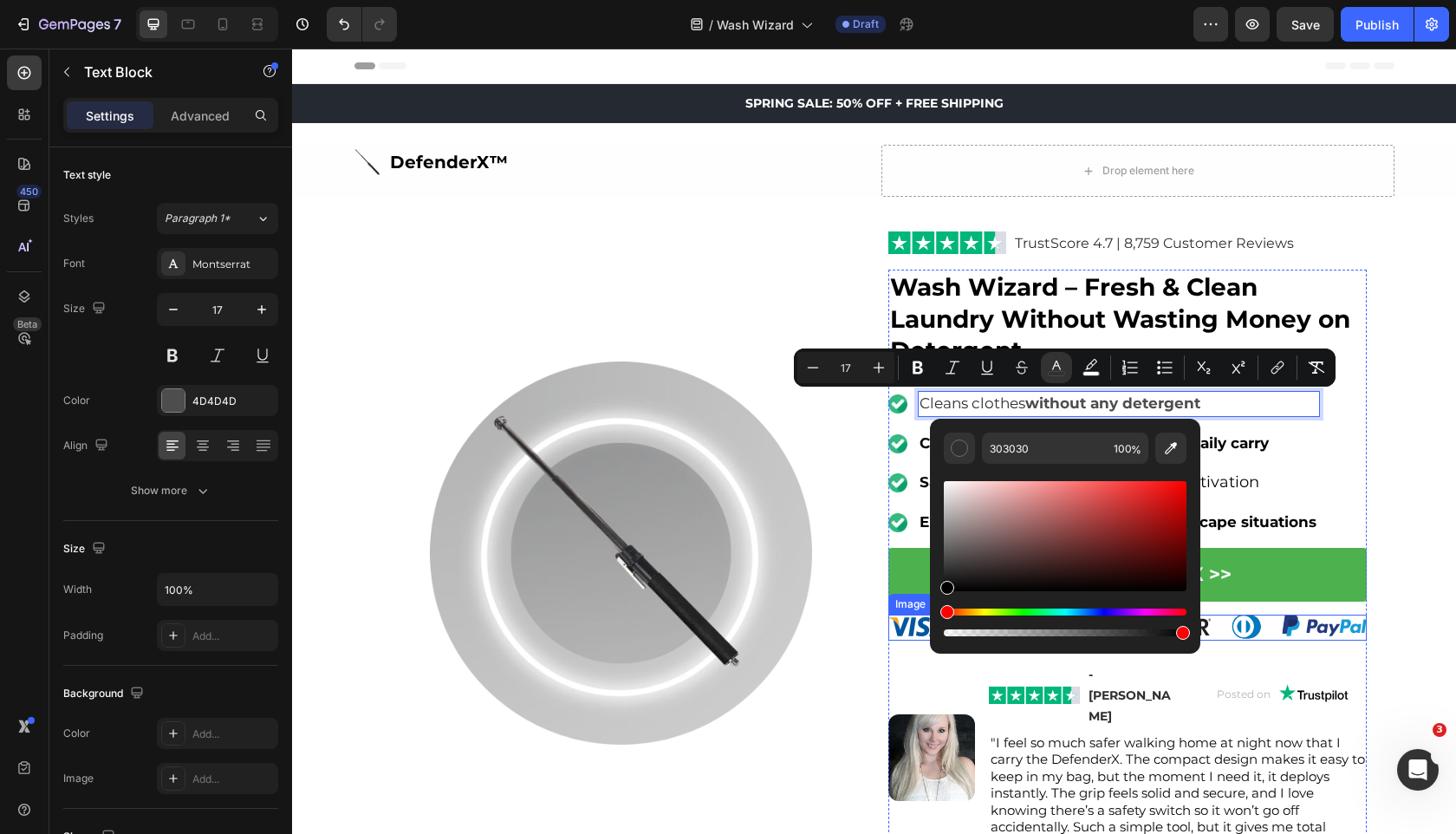
type input "000000"
drag, startPoint x: 1286, startPoint y: 604, endPoint x: 859, endPoint y: 638, distance: 428.4
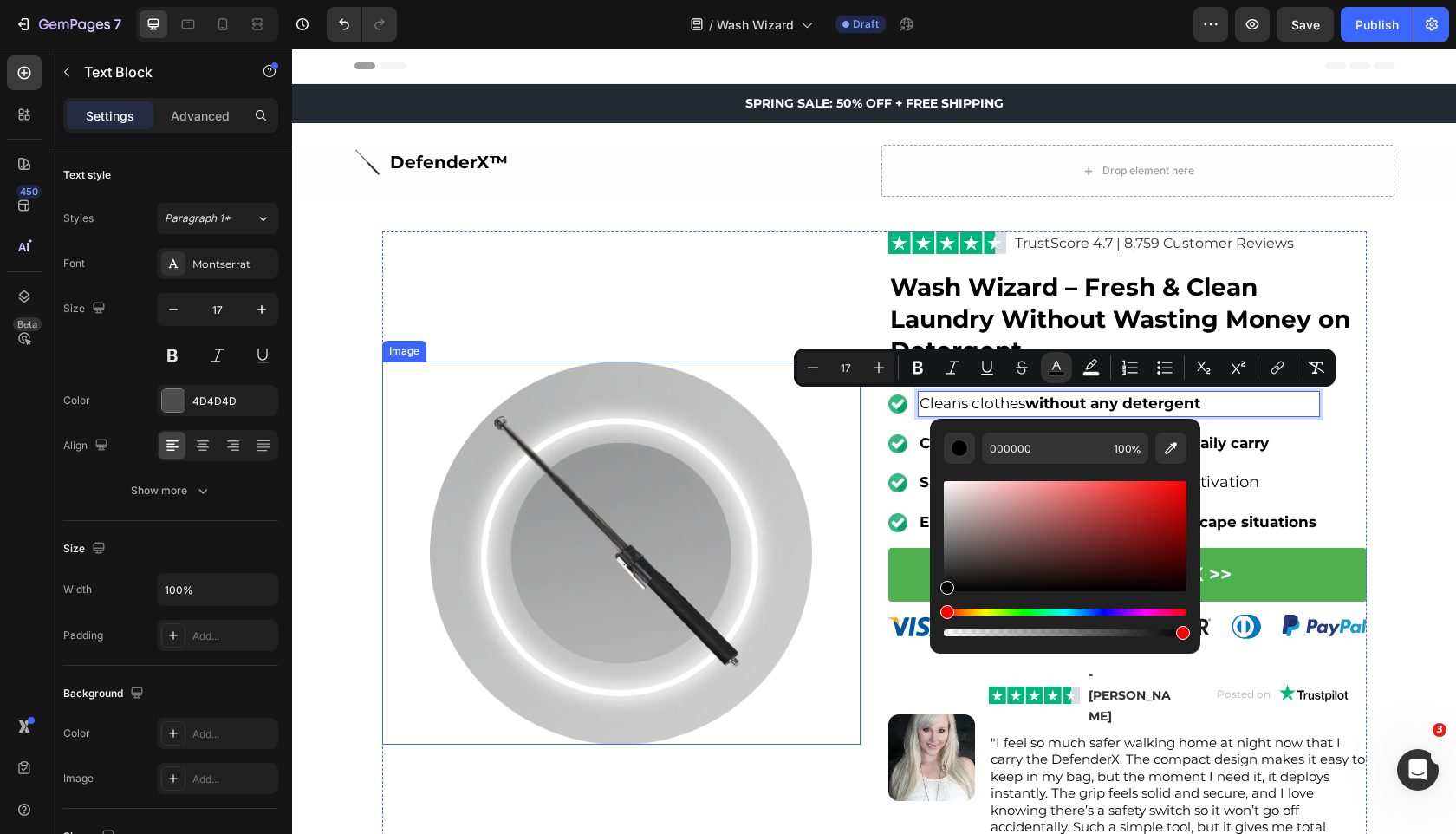
click at [760, 530] on img at bounding box center [621, 553] width 383 height 383
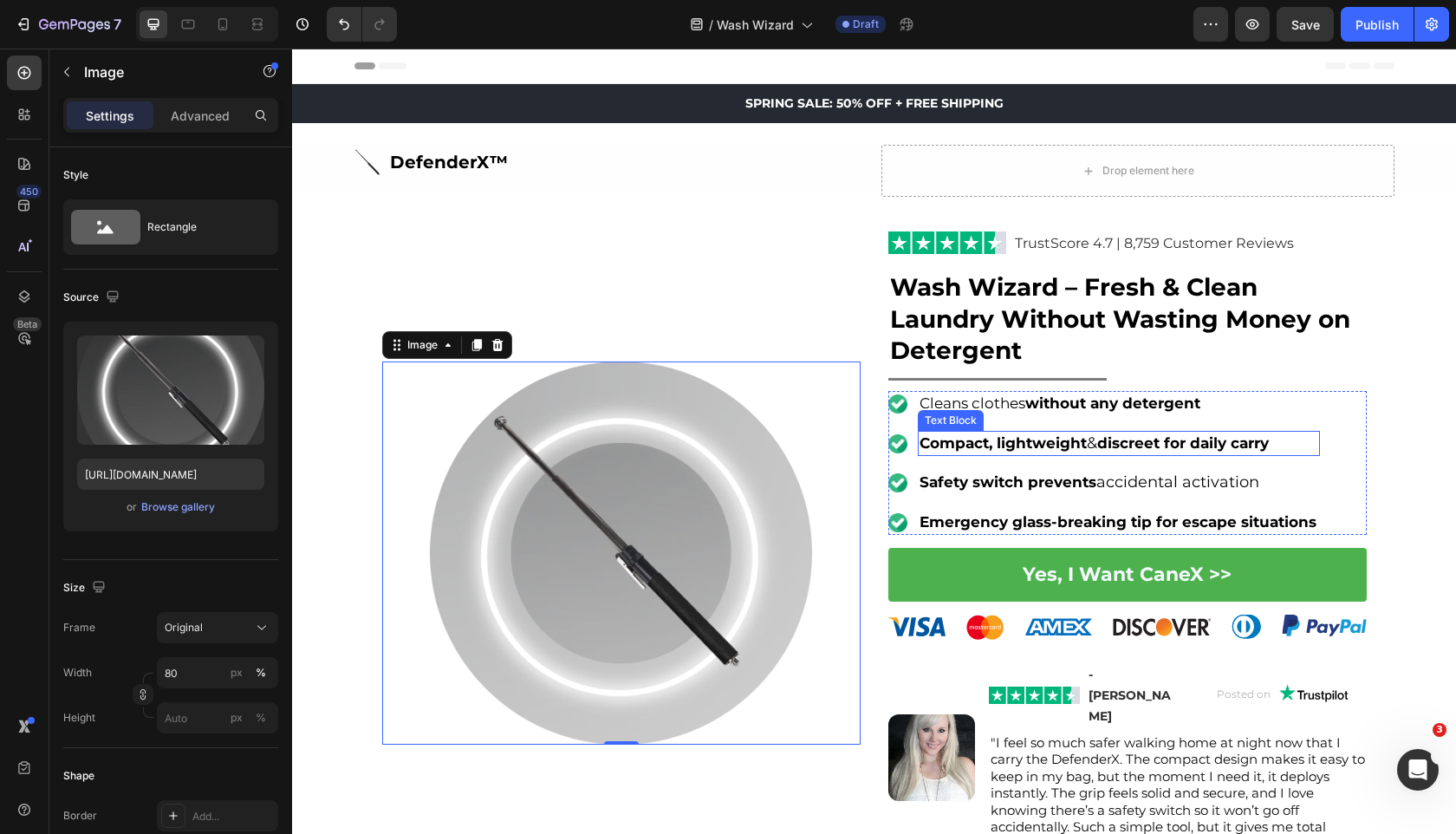
click at [1112, 441] on strong "discreet for daily carry" at bounding box center [1182, 443] width 171 height 17
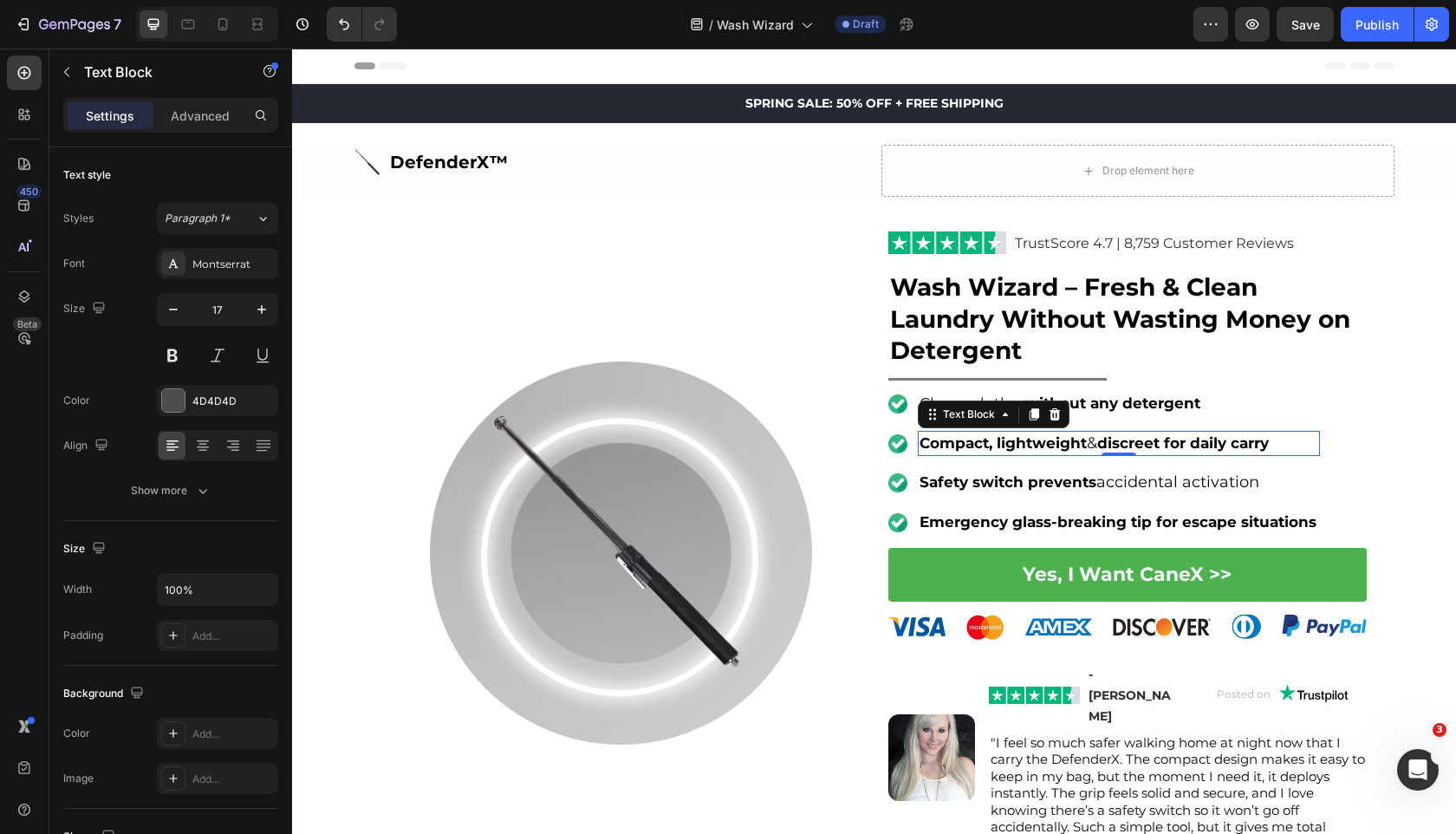
click at [1112, 441] on strong "discreet for daily carry" at bounding box center [1182, 443] width 171 height 17
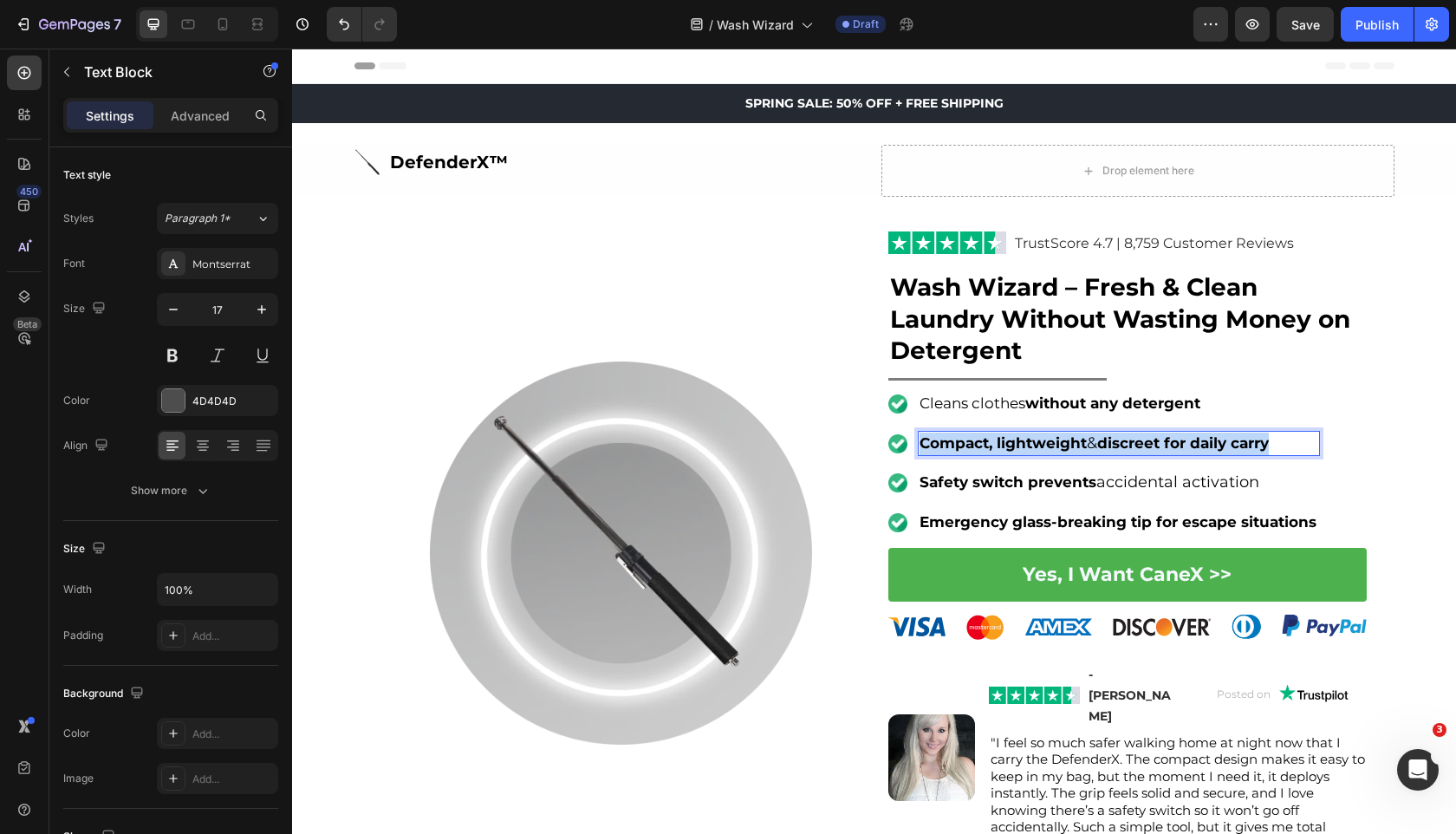
click at [1112, 441] on strong "discreet for daily carry" at bounding box center [1182, 443] width 171 height 17
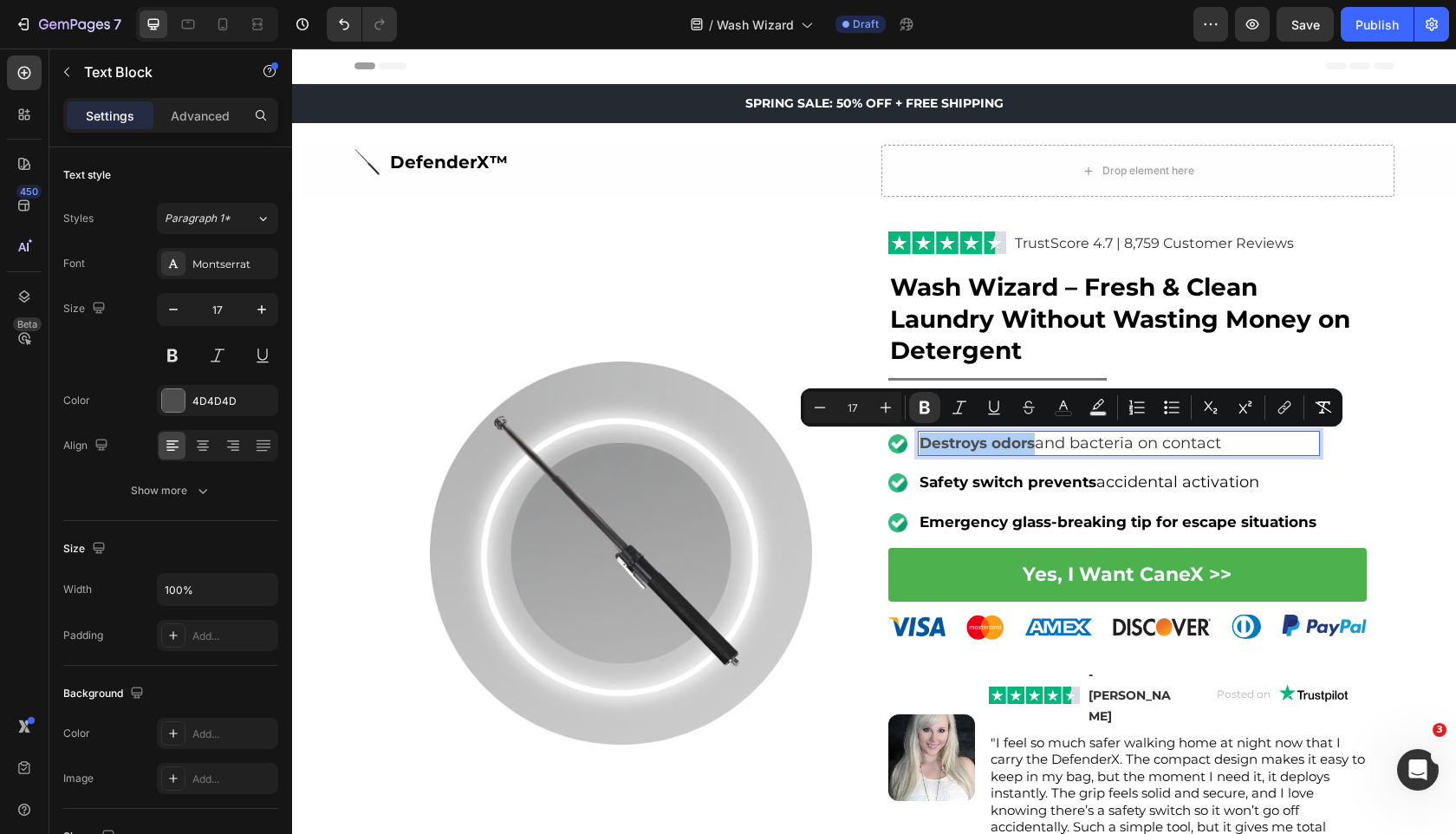
click at [1081, 400] on div "Minus 17 Plus Bold Italic Underline Strikethrough color color Numbered List Bul…" at bounding box center [1072, 407] width 535 height 31
click at [1072, 402] on icon "Editor contextual toolbar" at bounding box center [1063, 407] width 17 height 17
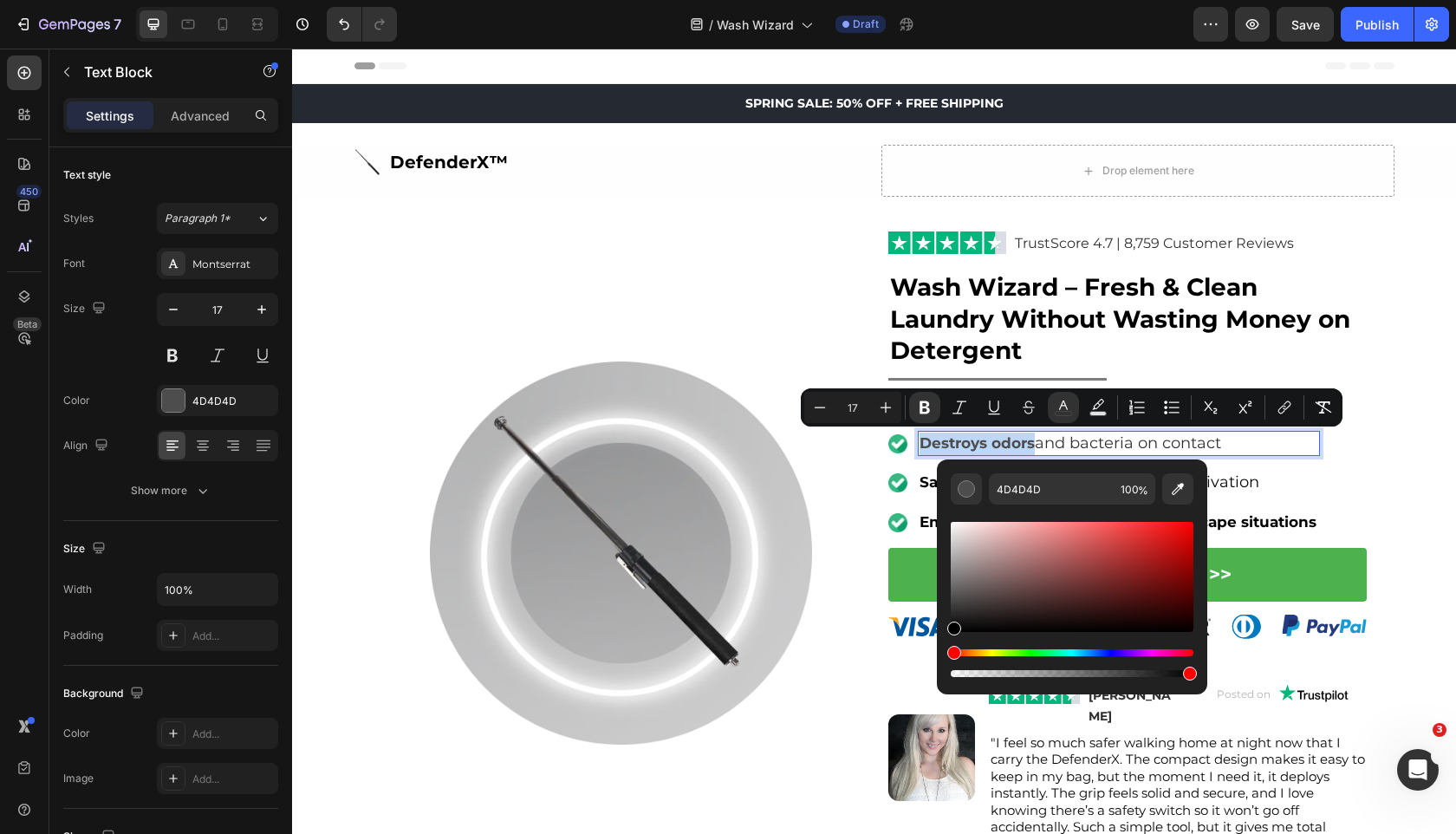
type input "000000"
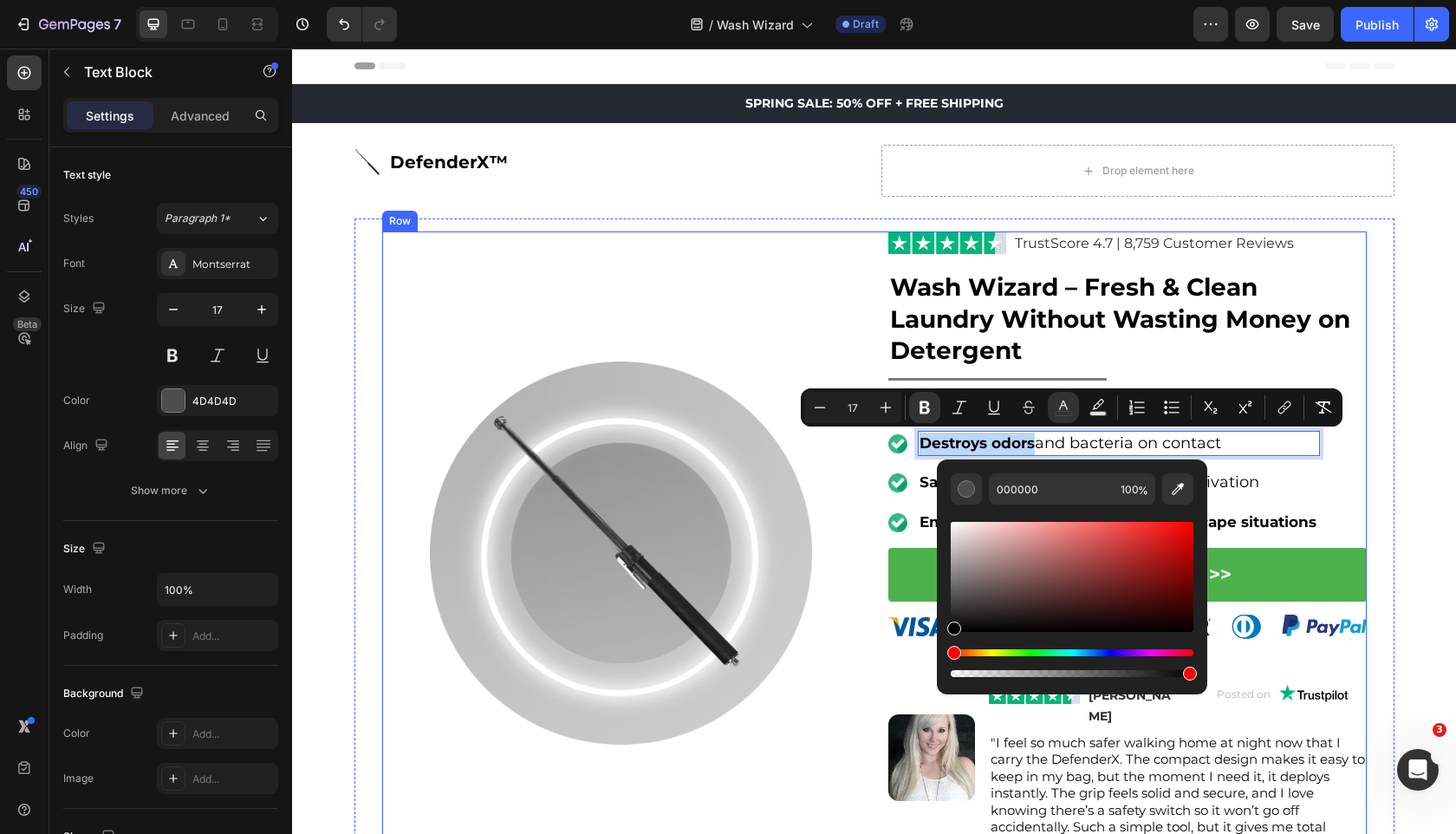
drag, startPoint x: 1276, startPoint y: 619, endPoint x: 860, endPoint y: 727, distance: 429.8
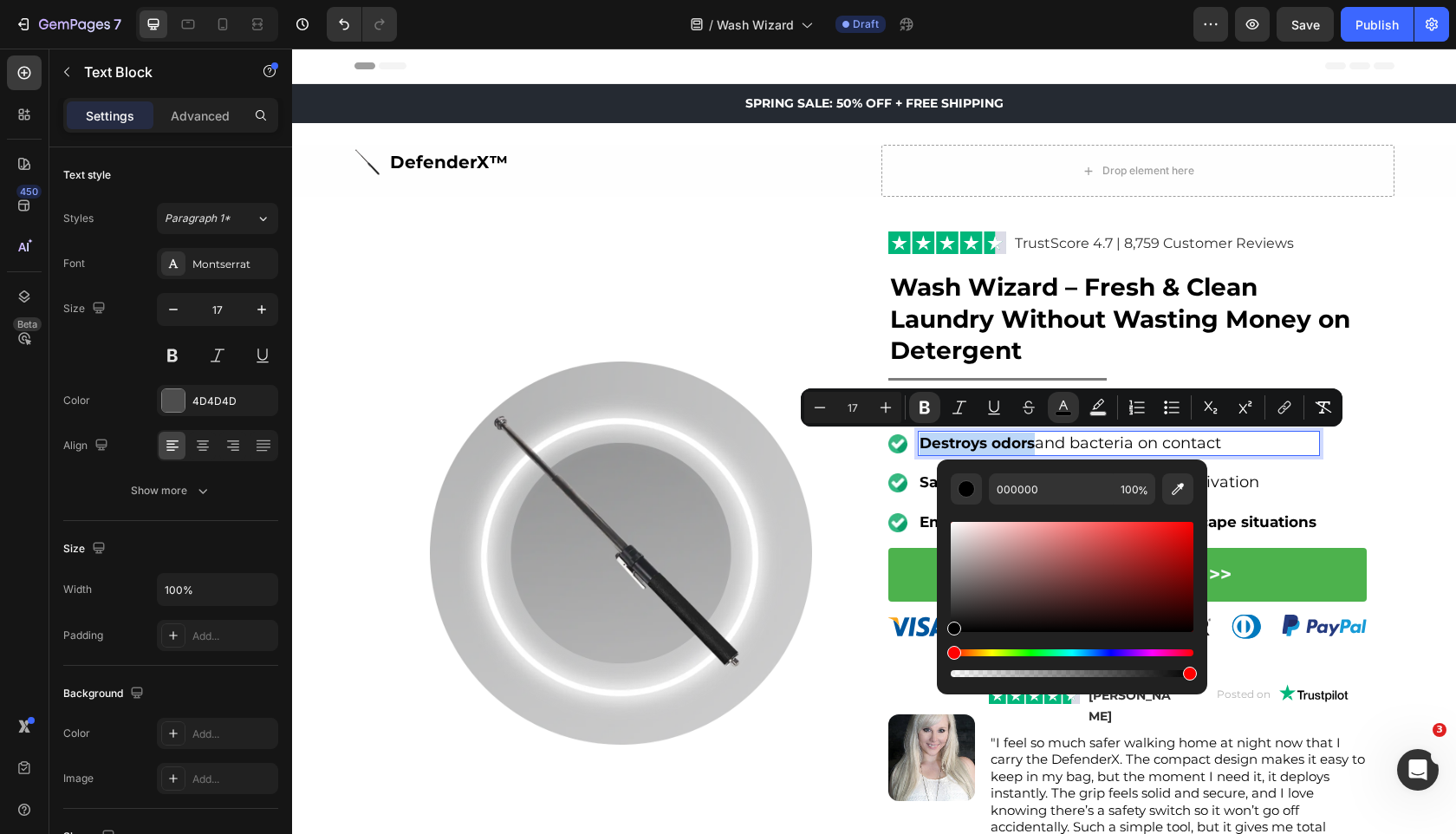
click at [811, 551] on img at bounding box center [621, 553] width 383 height 383
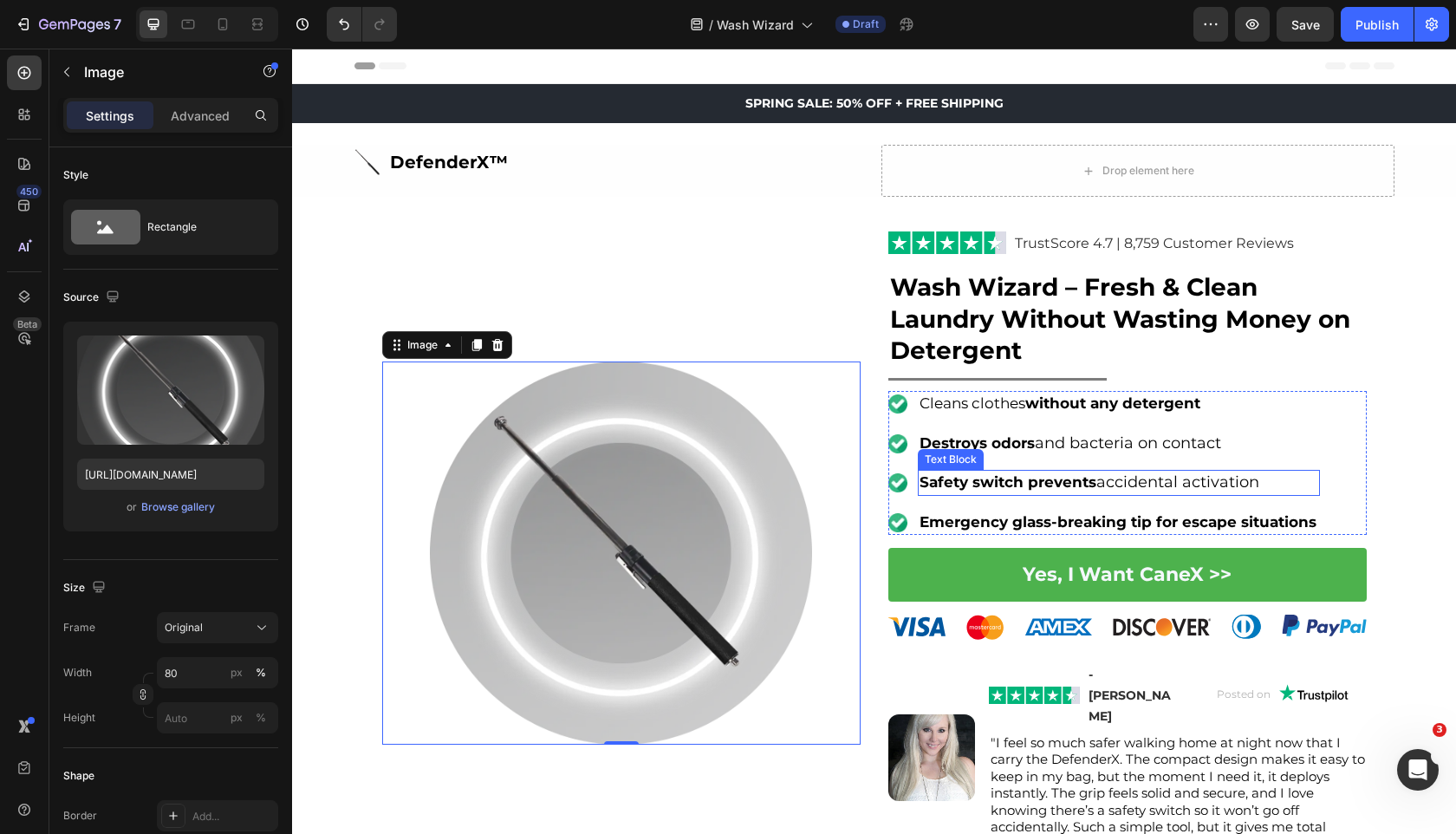
click at [1014, 491] on strong "Safety switch prevents" at bounding box center [1008, 481] width 177 height 17
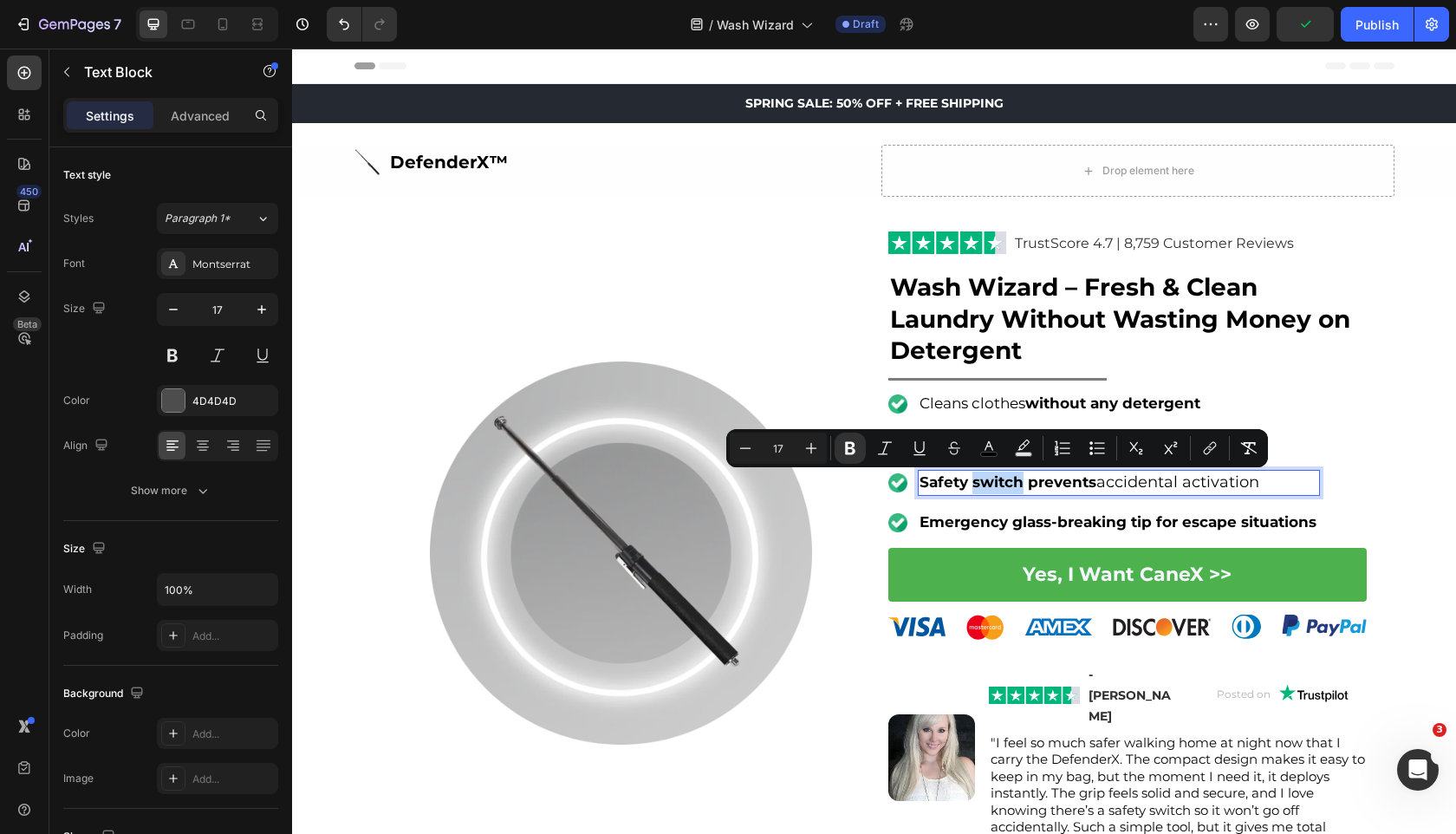
click at [1015, 486] on strong "Safety switch prevents" at bounding box center [1008, 481] width 177 height 17
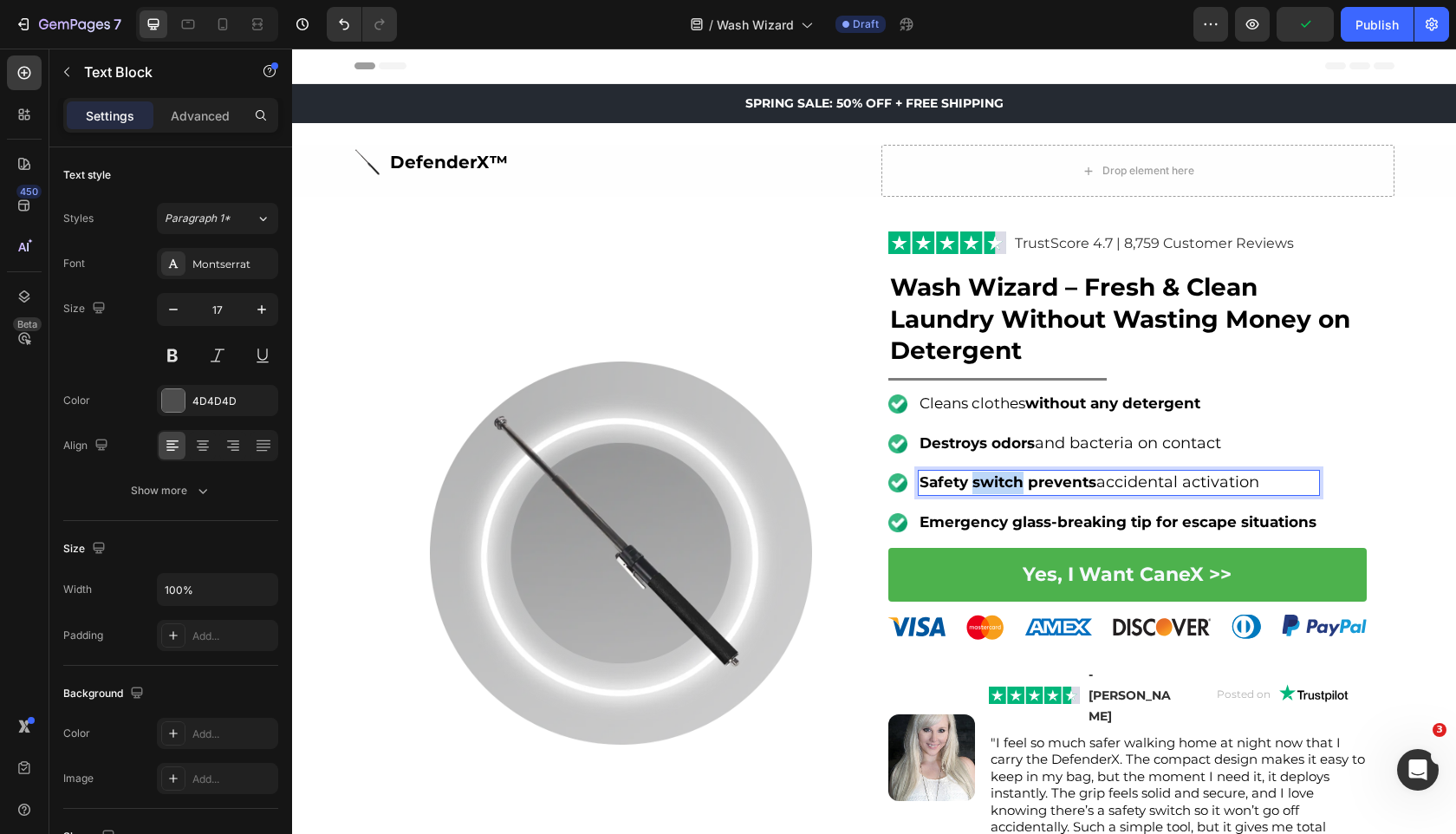
click at [1015, 486] on strong "Safety switch prevents" at bounding box center [1008, 481] width 177 height 17
click at [1015, 486] on span "Leaves a natural" at bounding box center [984, 481] width 128 height 19
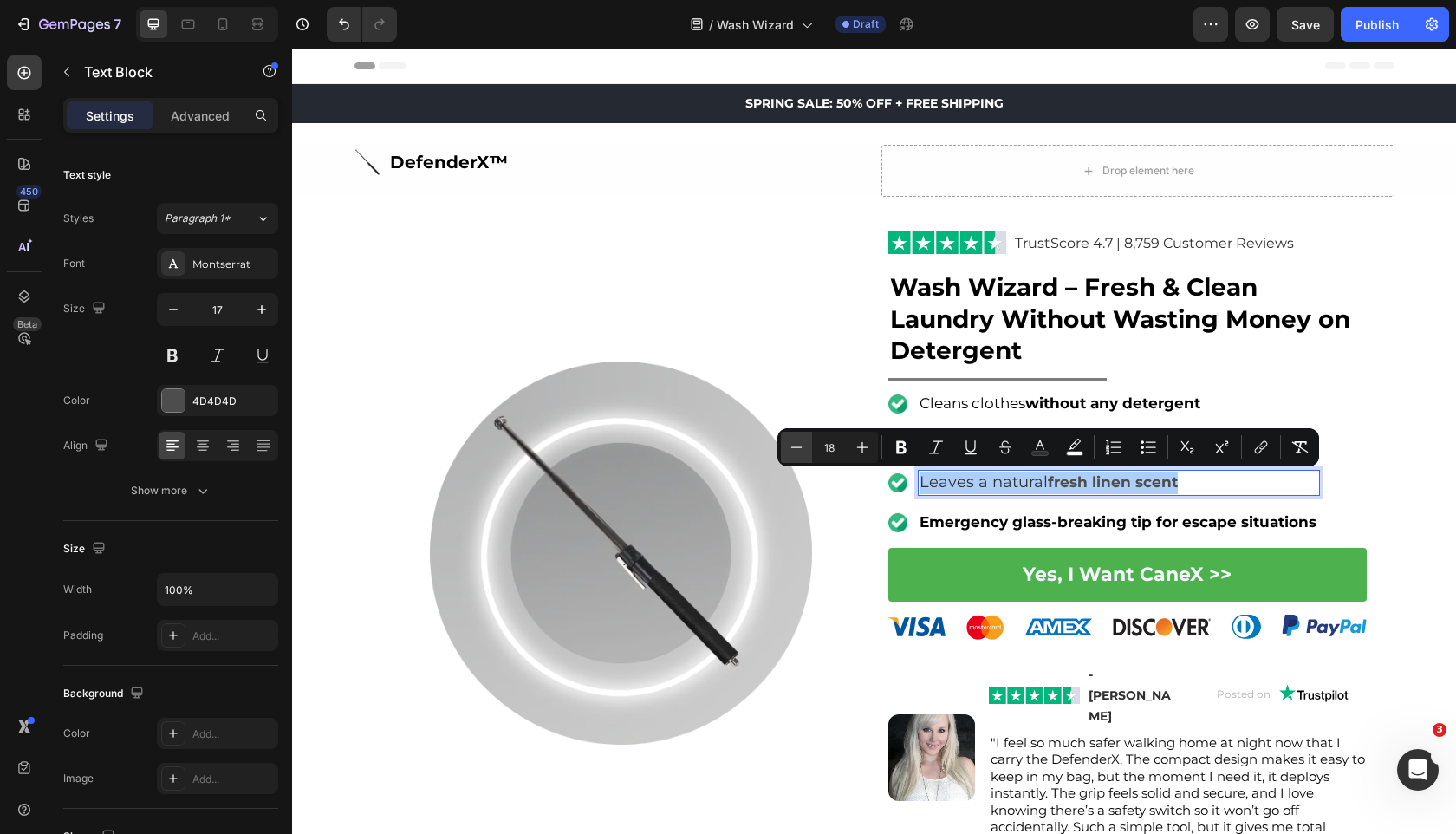
click at [802, 453] on icon "Editor contextual toolbar" at bounding box center [796, 447] width 17 height 17
type input "17"
click at [1040, 447] on icon "Editor contextual toolbar" at bounding box center [1039, 447] width 17 height 17
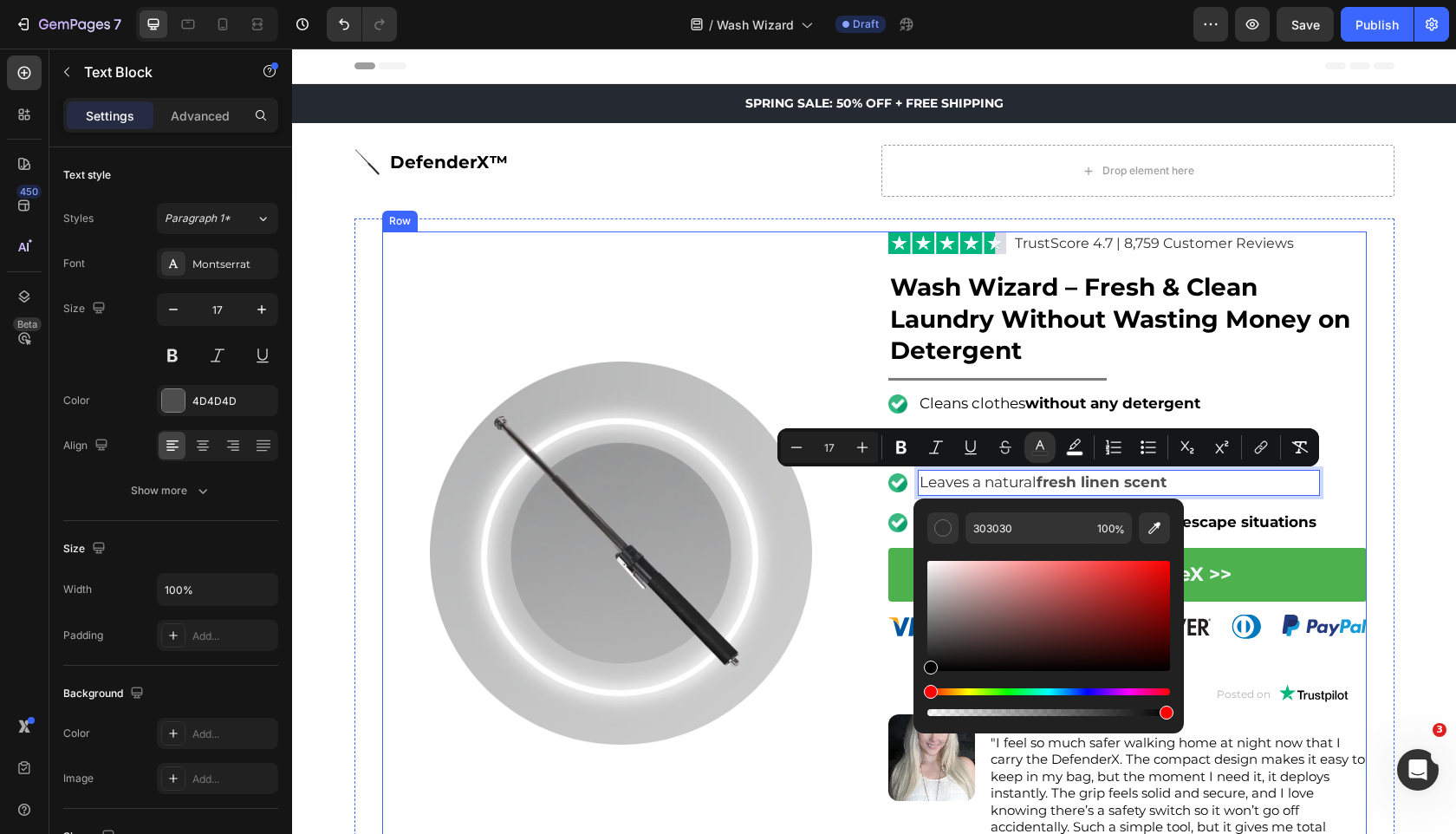
type input "000000"
drag, startPoint x: 1258, startPoint y: 651, endPoint x: 855, endPoint y: 690, distance: 404.9
click at [826, 559] on div at bounding box center [621, 553] width 478 height 383
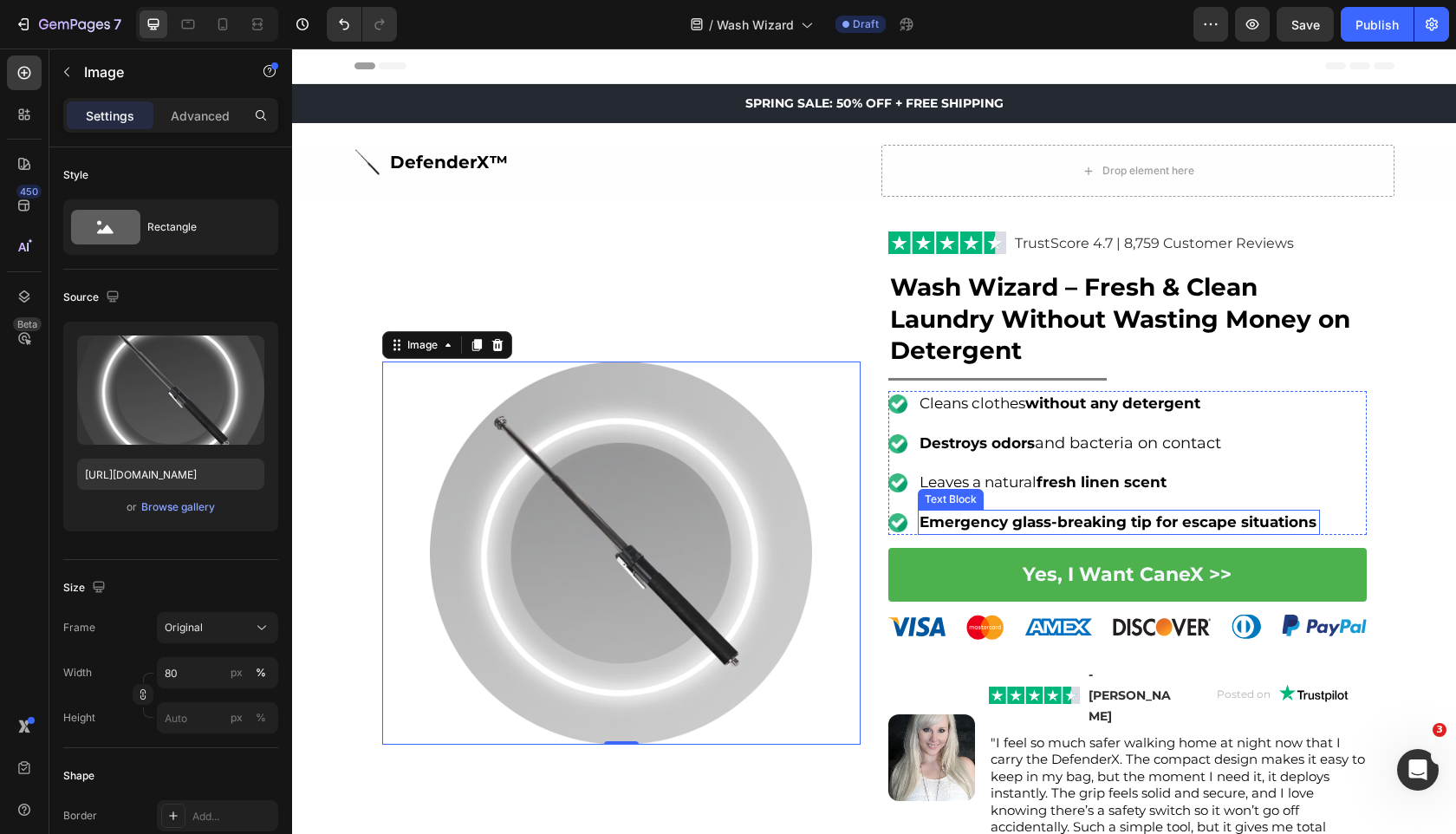
click at [1021, 514] on strong "Emergency glass-breaking tip for escape situations" at bounding box center [1118, 522] width 397 height 17
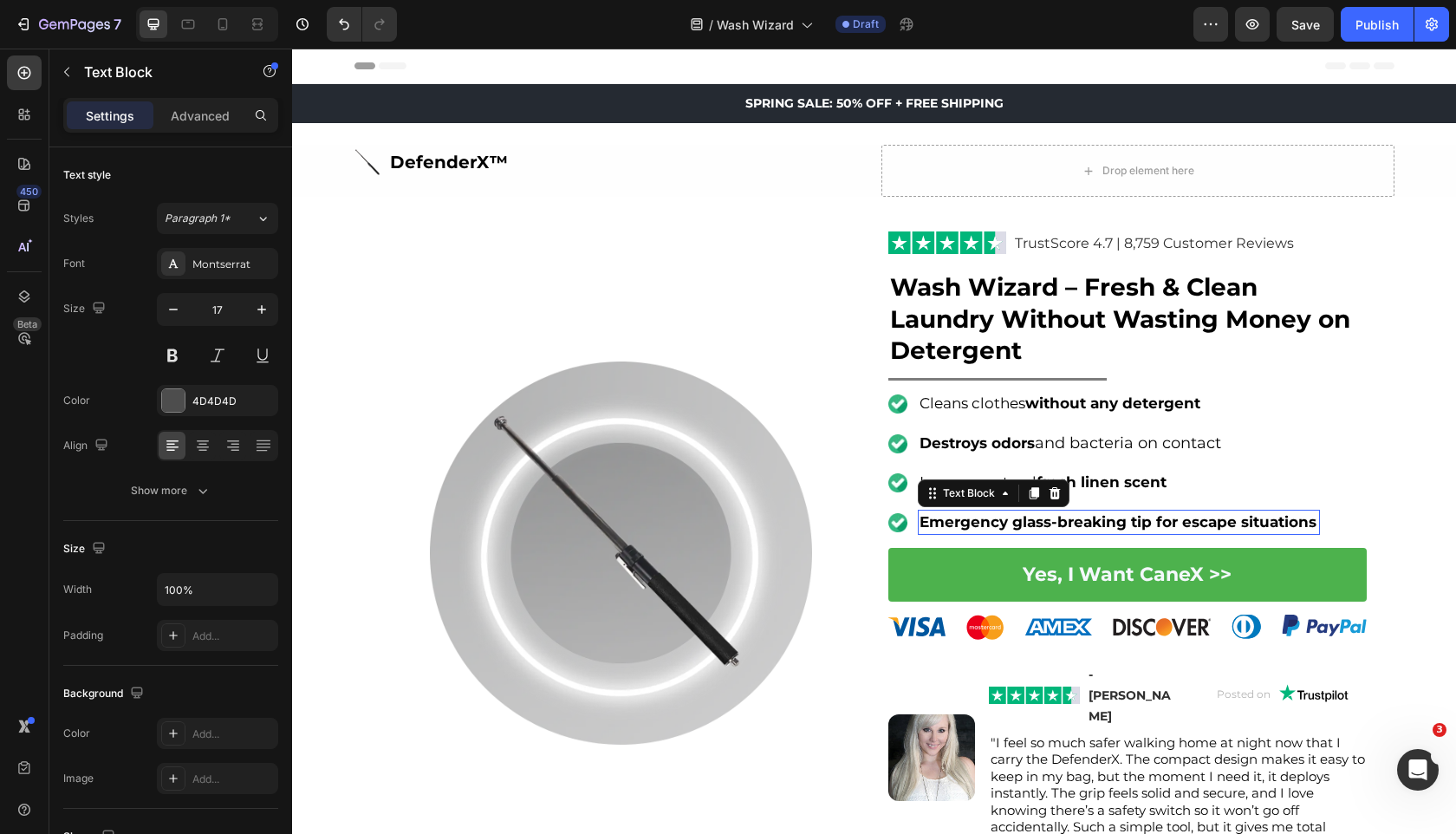
click at [1021, 514] on strong "Emergency glass-breaking tip for escape situations" at bounding box center [1118, 522] width 397 height 17
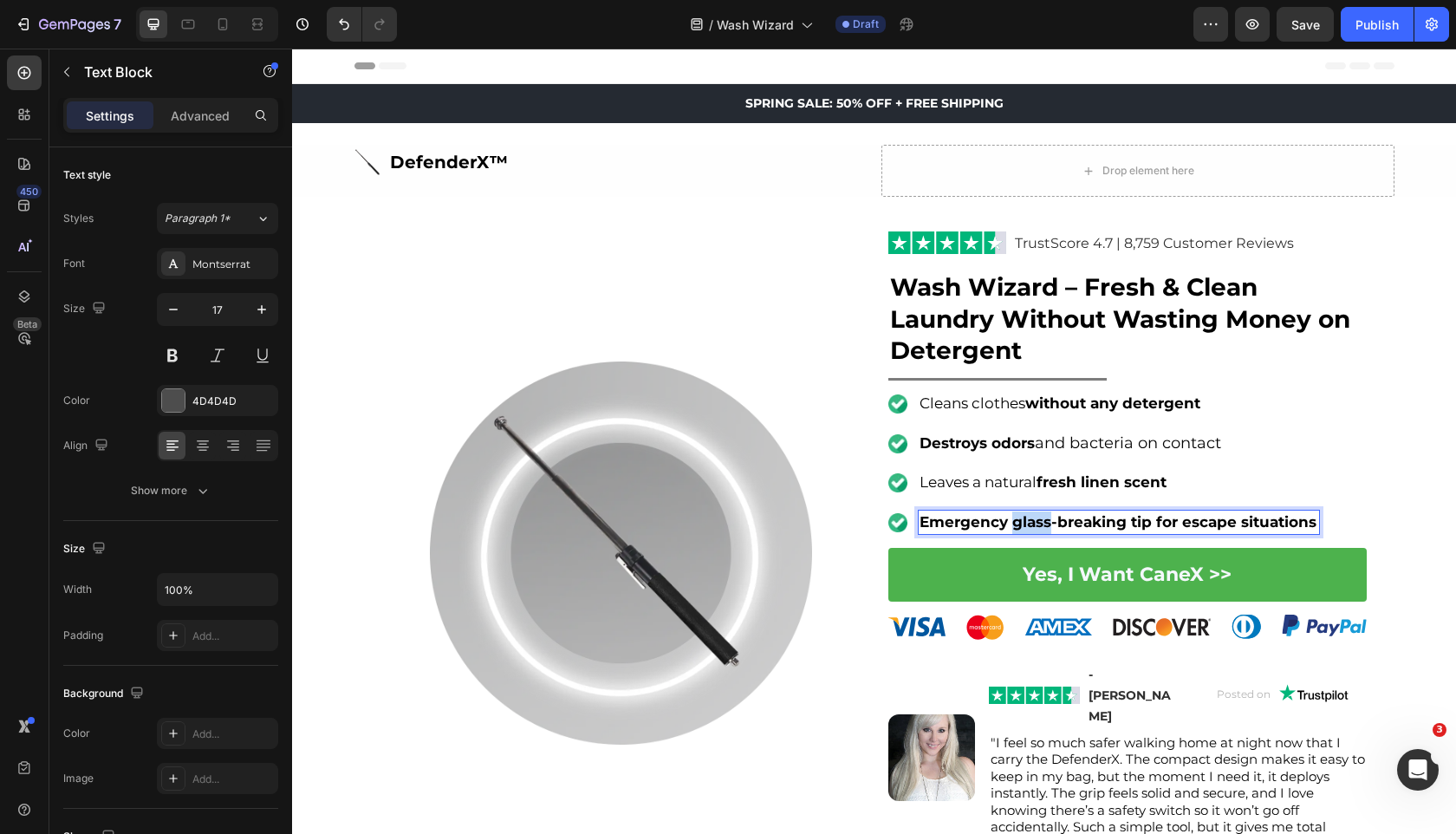
click at [1021, 514] on strong "Emergency glass-breaking tip for escape situations" at bounding box center [1118, 522] width 397 height 17
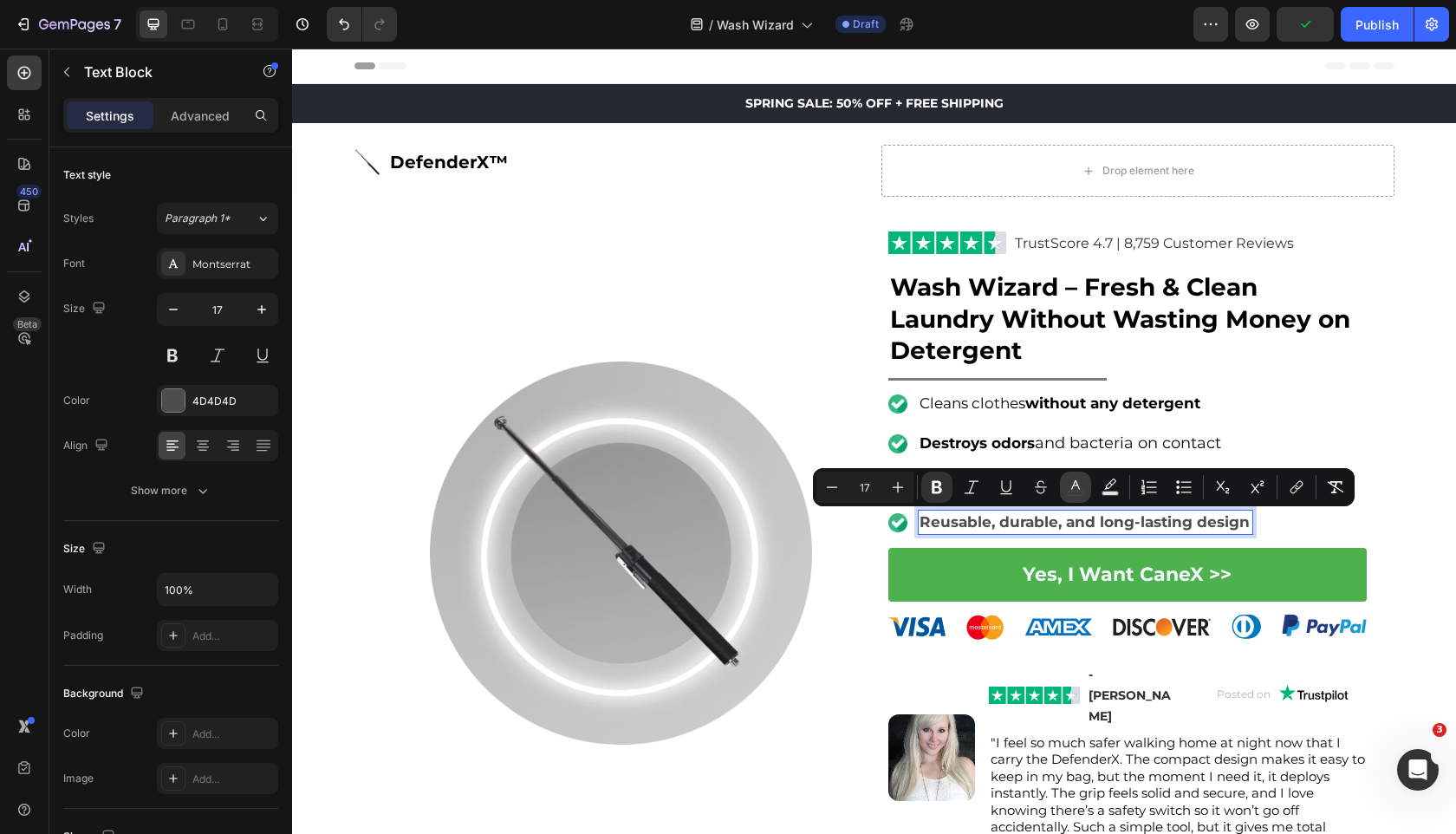
click at [1087, 482] on button "color" at bounding box center [1075, 487] width 31 height 31
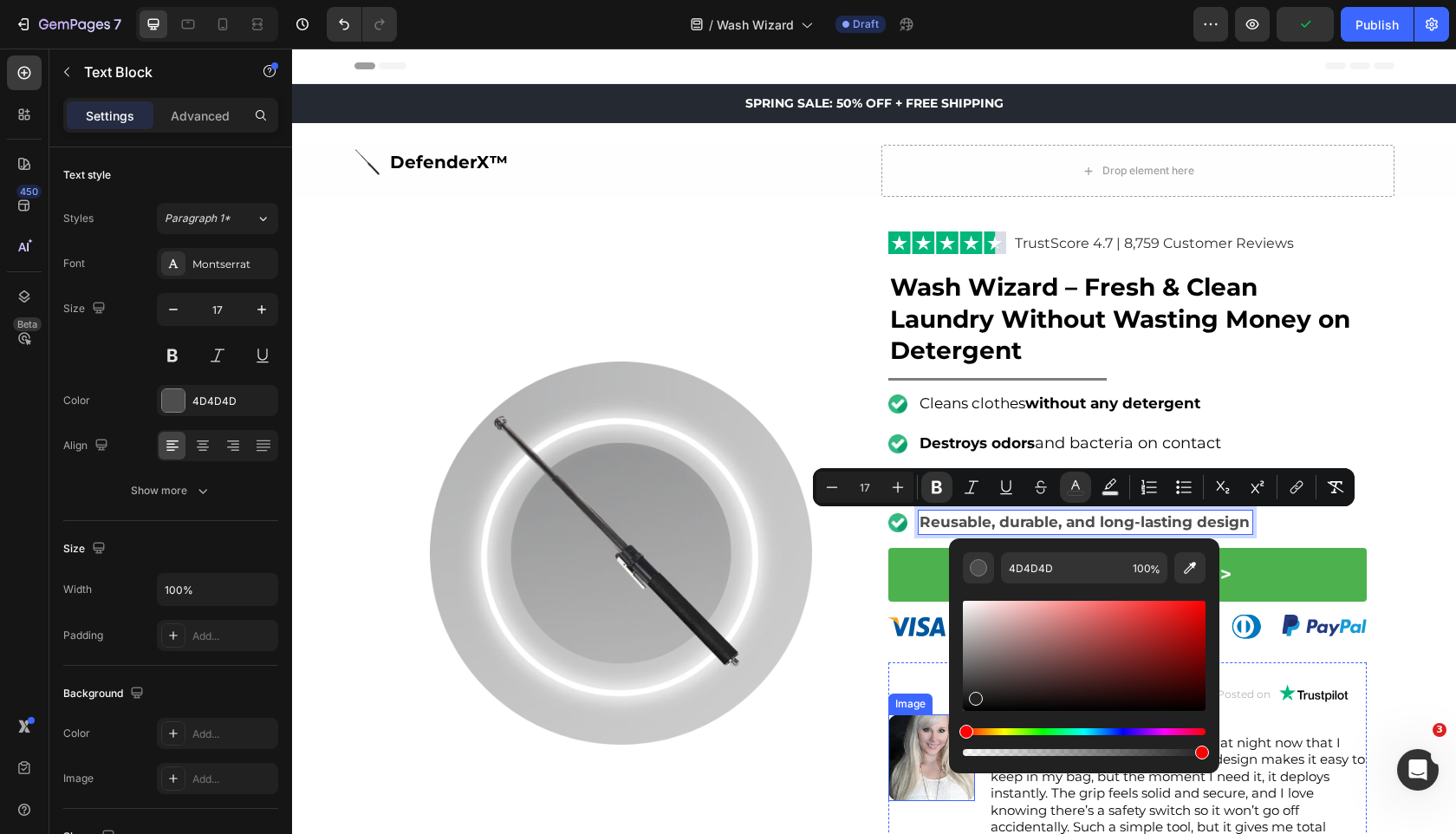
type input "000000"
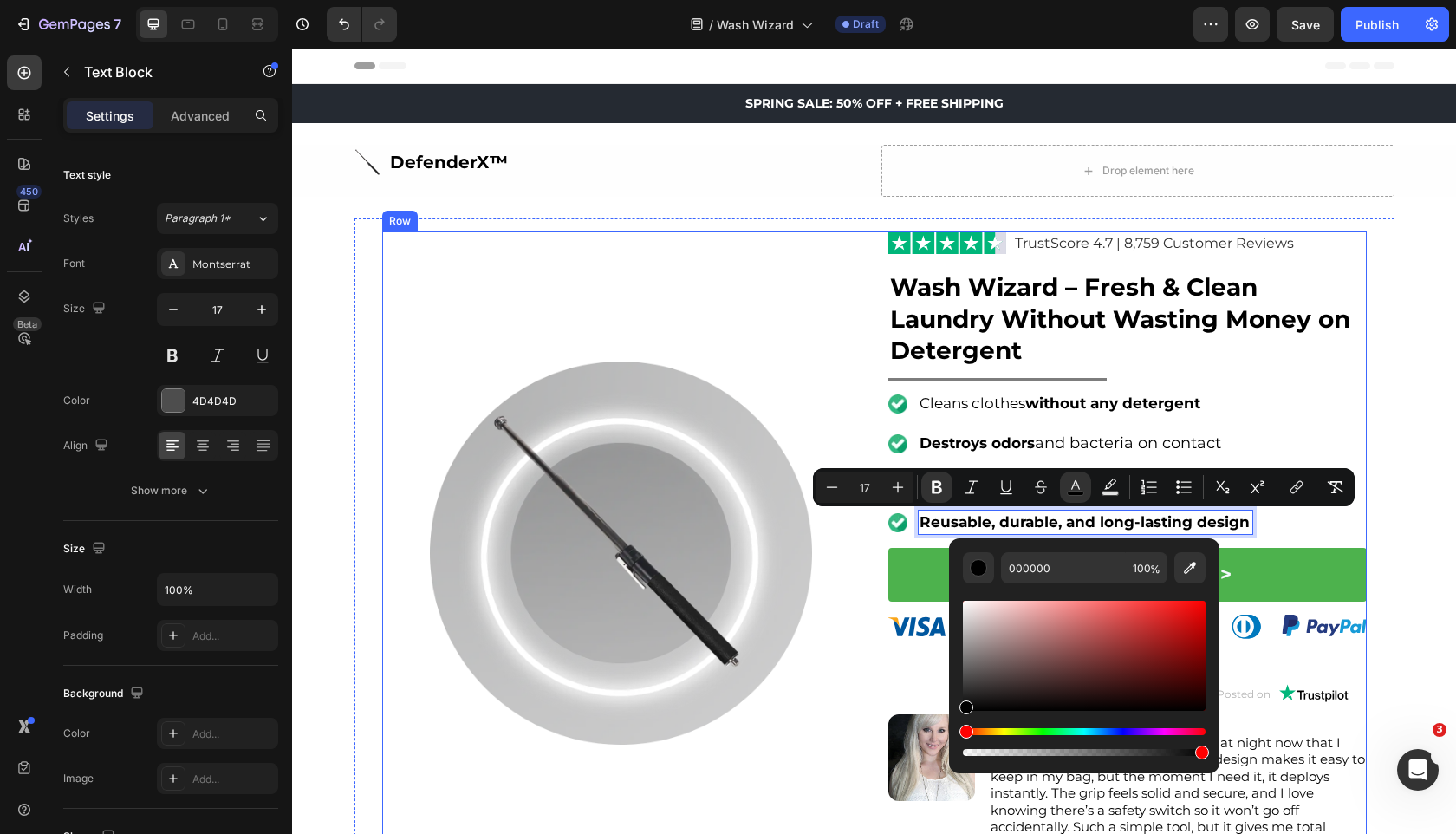
drag, startPoint x: 1302, startPoint y: 693, endPoint x: 862, endPoint y: 775, distance: 447.6
click at [752, 666] on img at bounding box center [621, 553] width 383 height 383
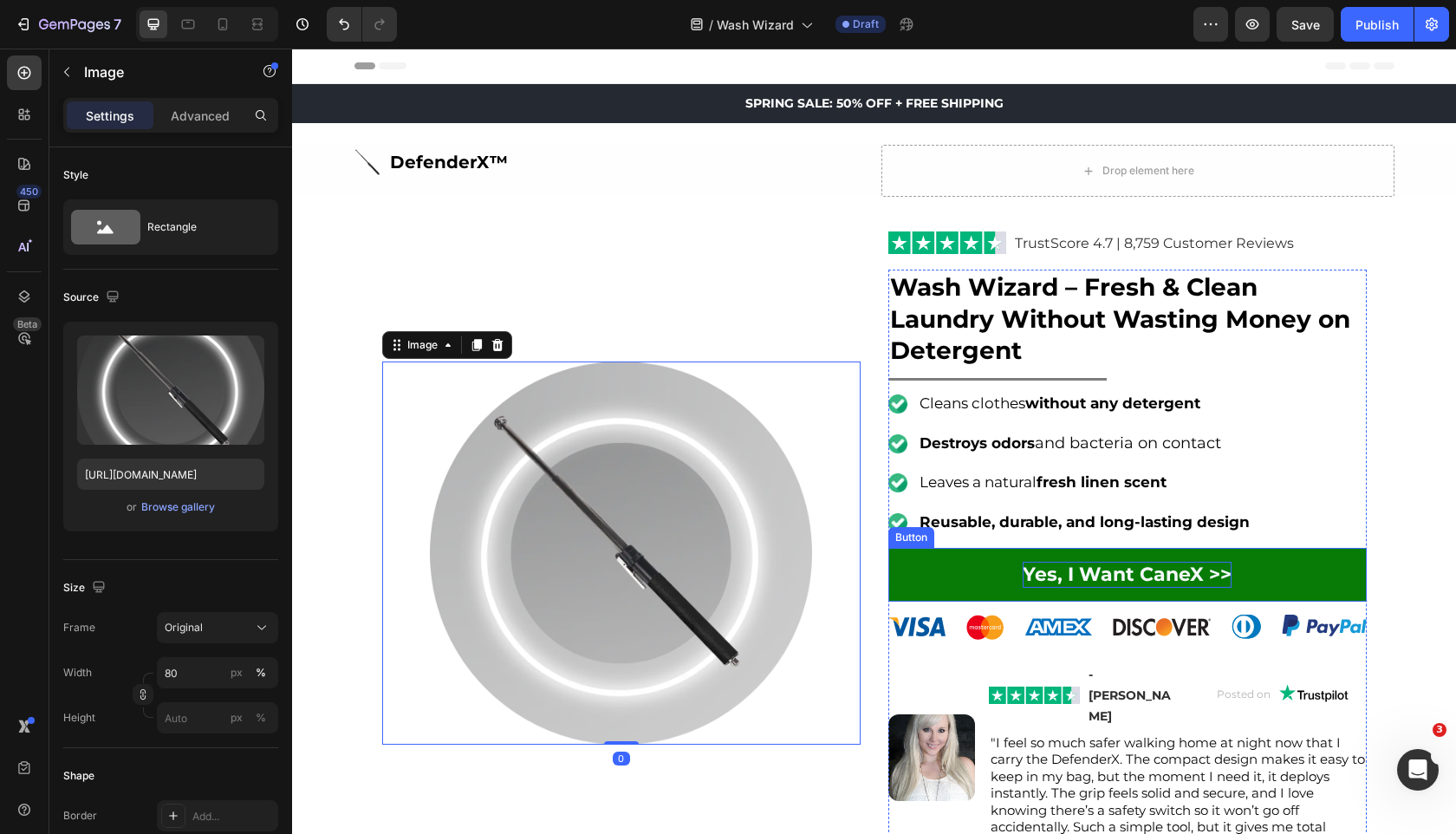
click at [1172, 572] on strong "Yes, I Want CaneX >>" at bounding box center [1127, 575] width 209 height 23
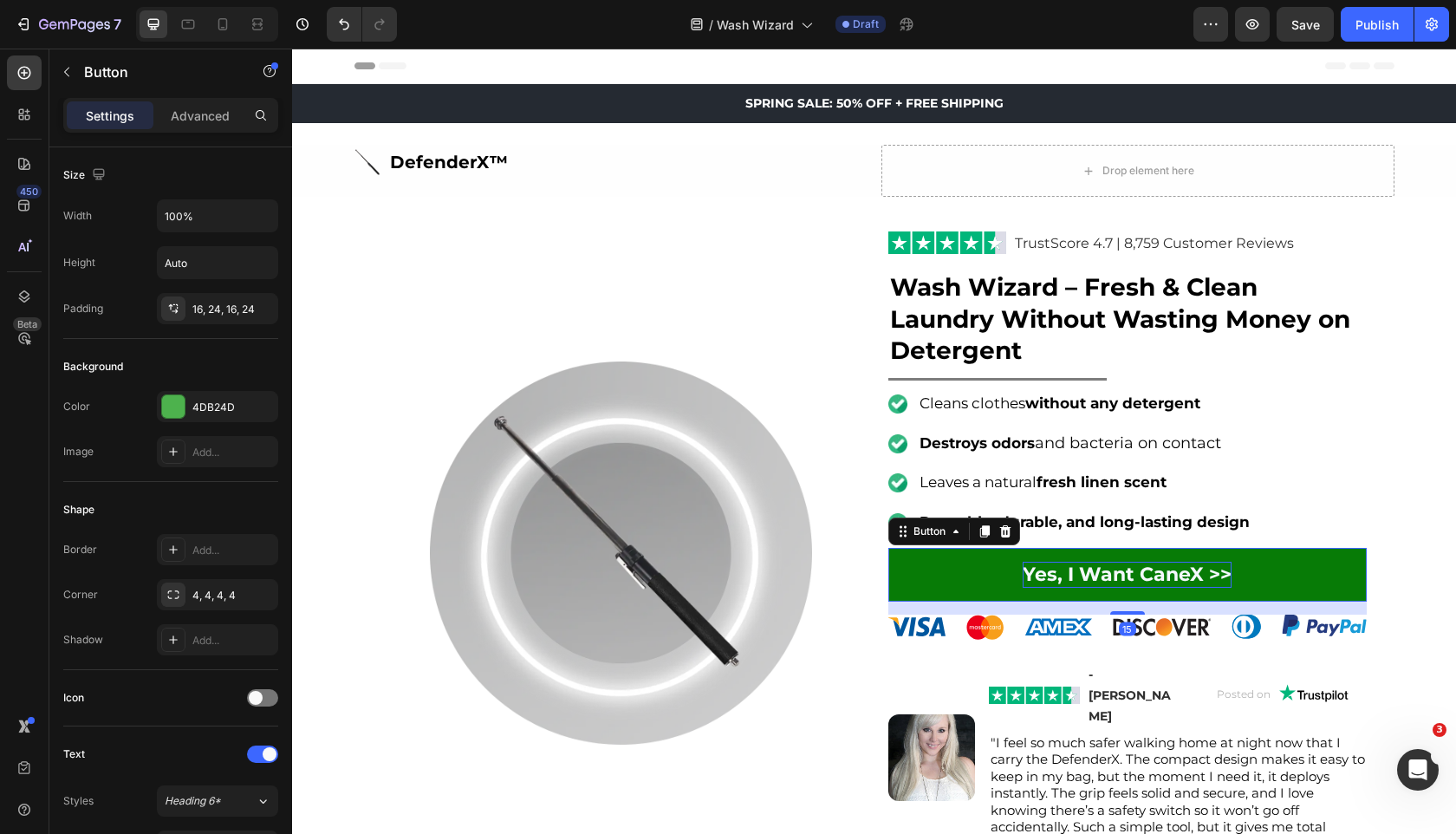
click at [1172, 572] on strong "Yes, I Want CaneX >>" at bounding box center [1127, 575] width 209 height 23
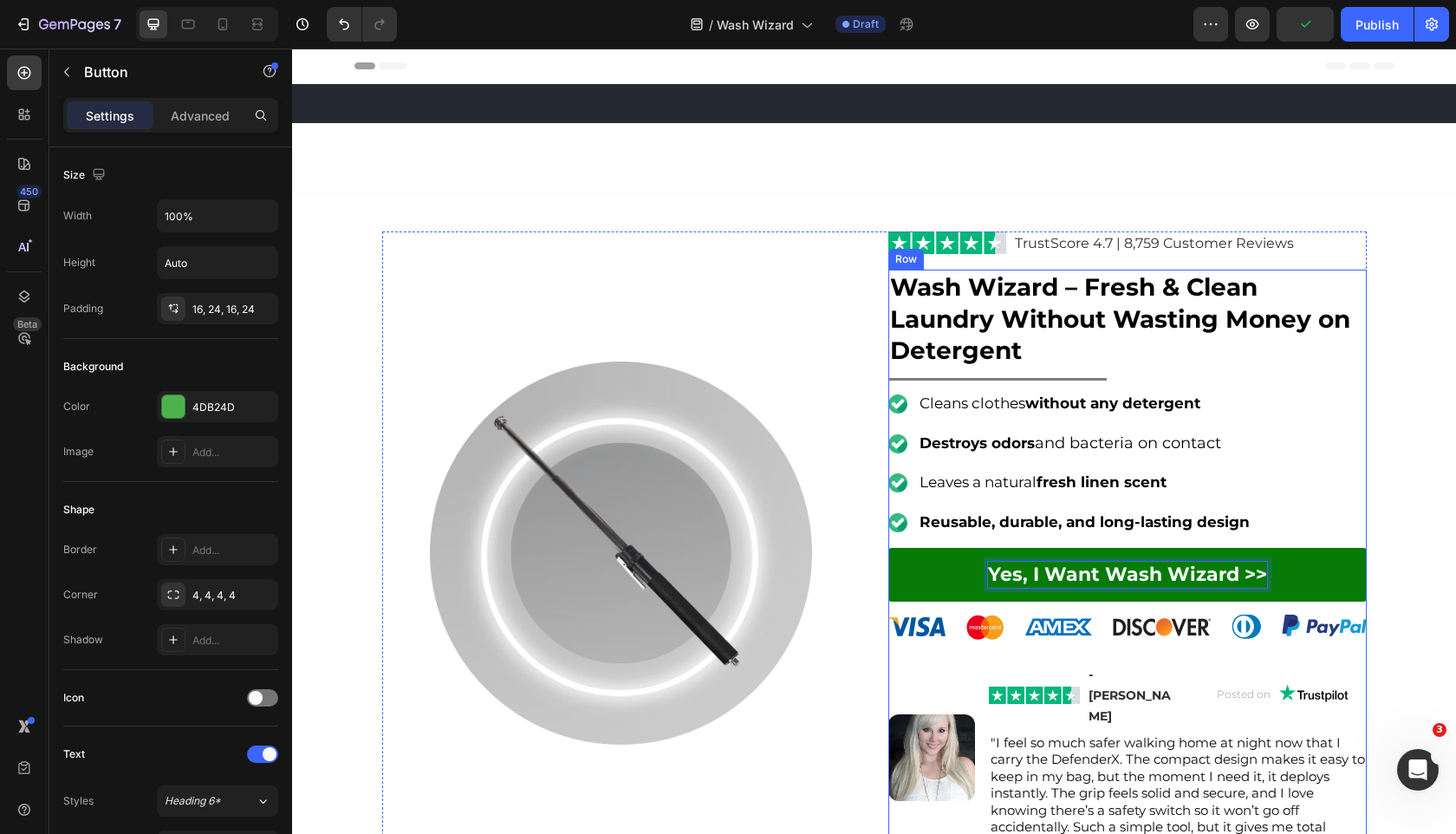
scroll to position [213, 0]
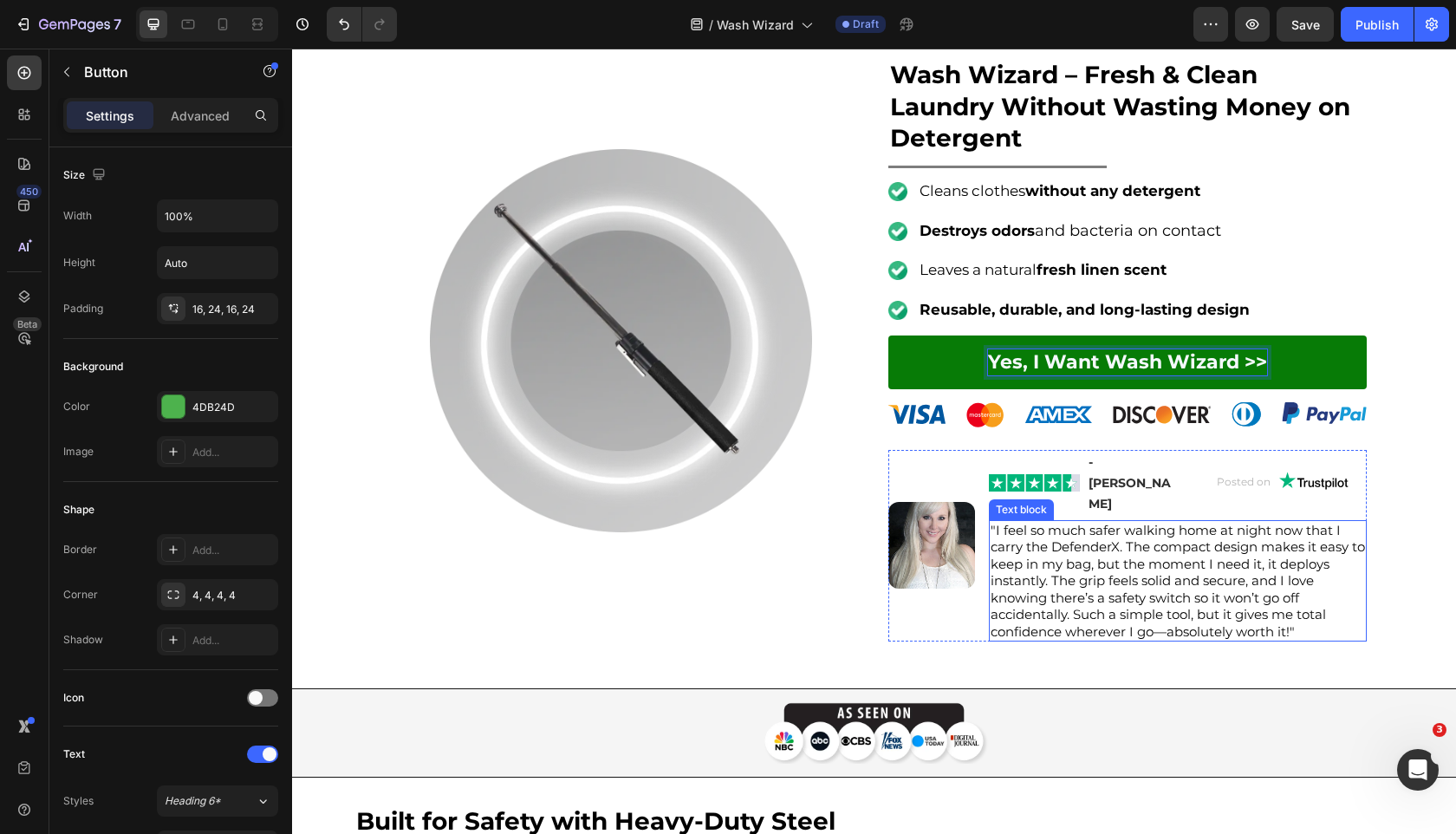
click at [1160, 522] on span ""I feel so much safer walking home at night now that I carry the DefenderX. The…" at bounding box center [1178, 580] width 374 height 118
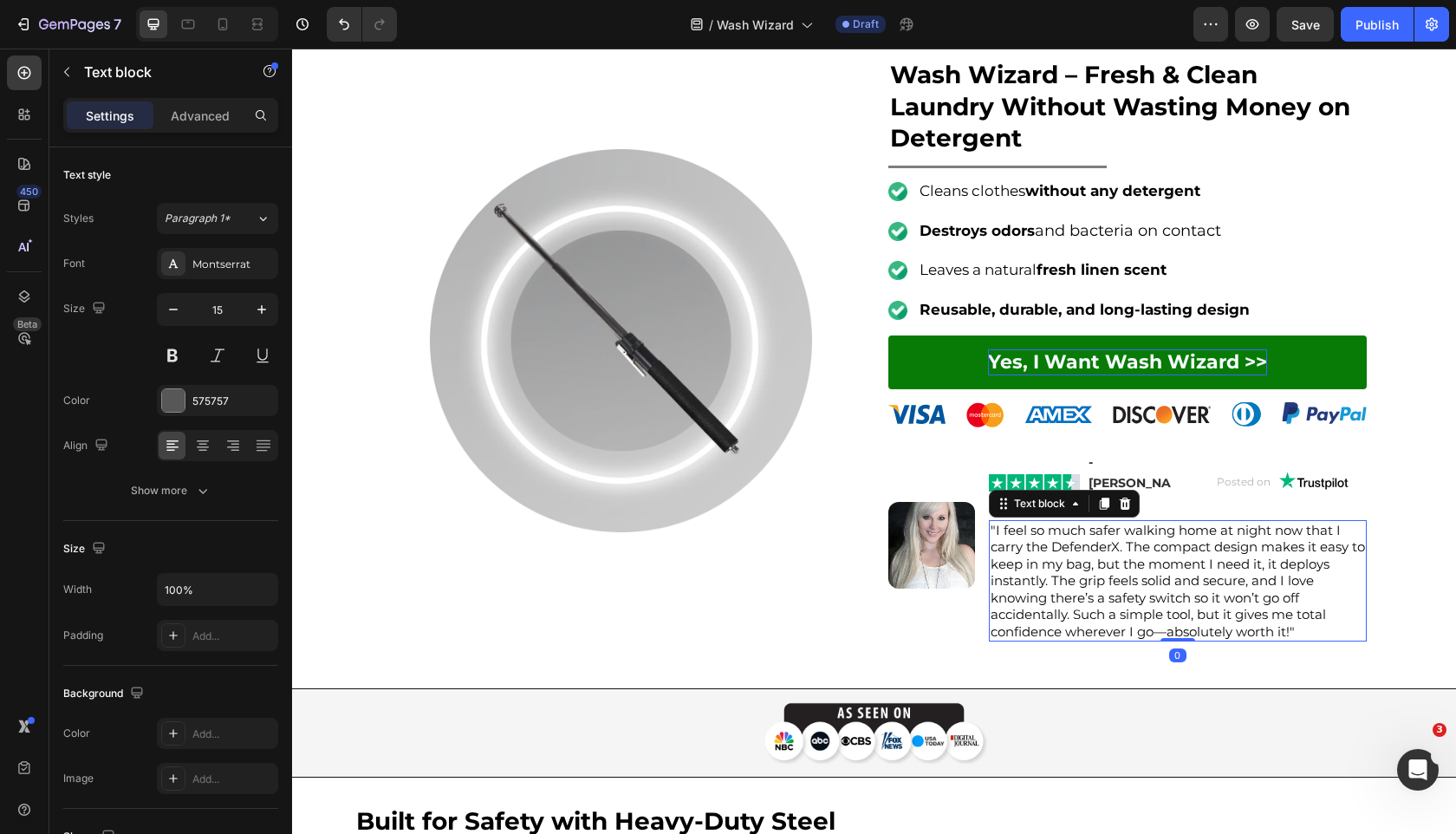
click at [1160, 522] on span ""I feel so much safer walking home at night now that I carry the DefenderX. The…" at bounding box center [1178, 580] width 374 height 118
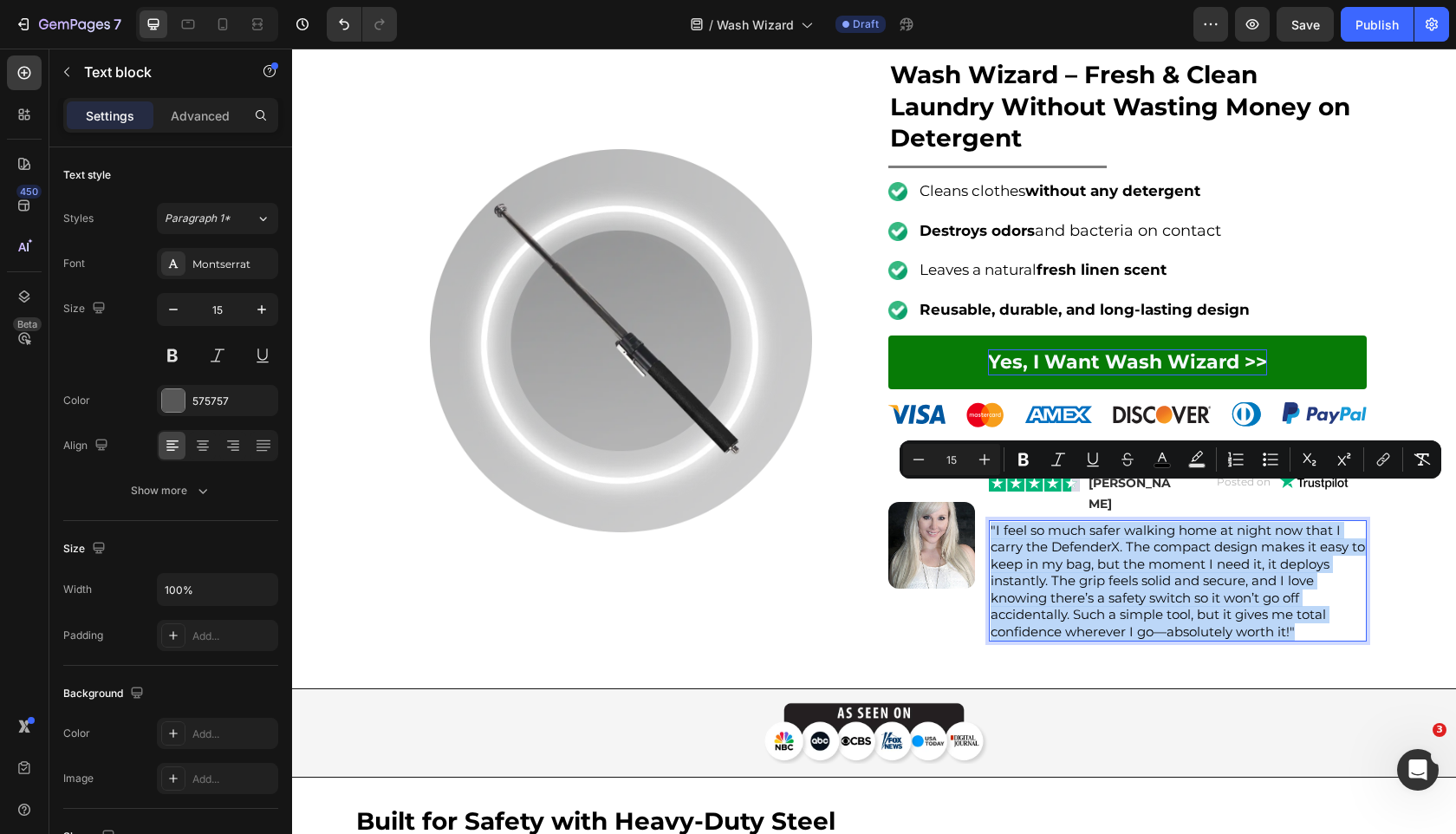
type input "16"
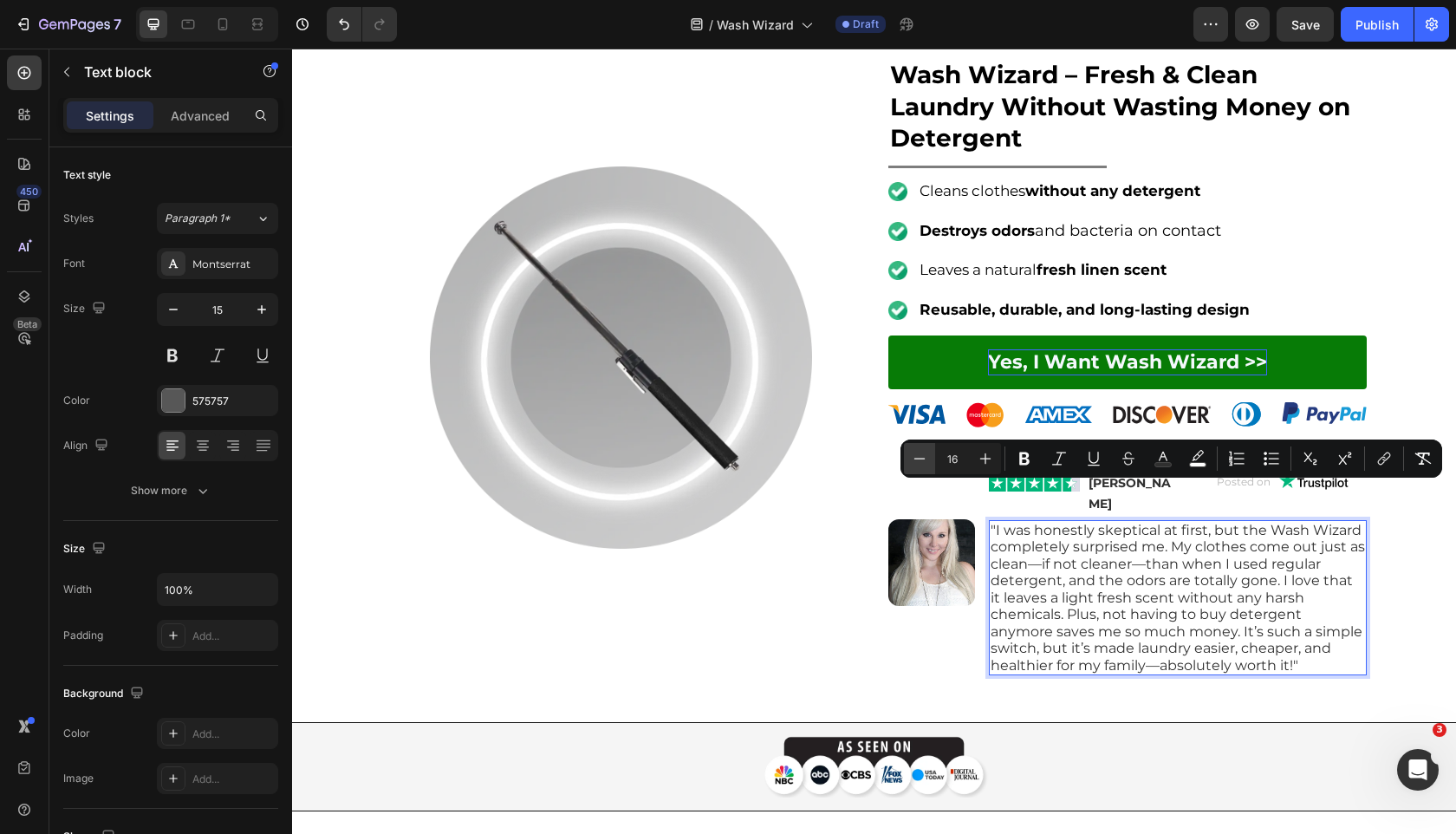
click at [919, 455] on icon "Editor contextual toolbar" at bounding box center [919, 458] width 17 height 17
type input "15"
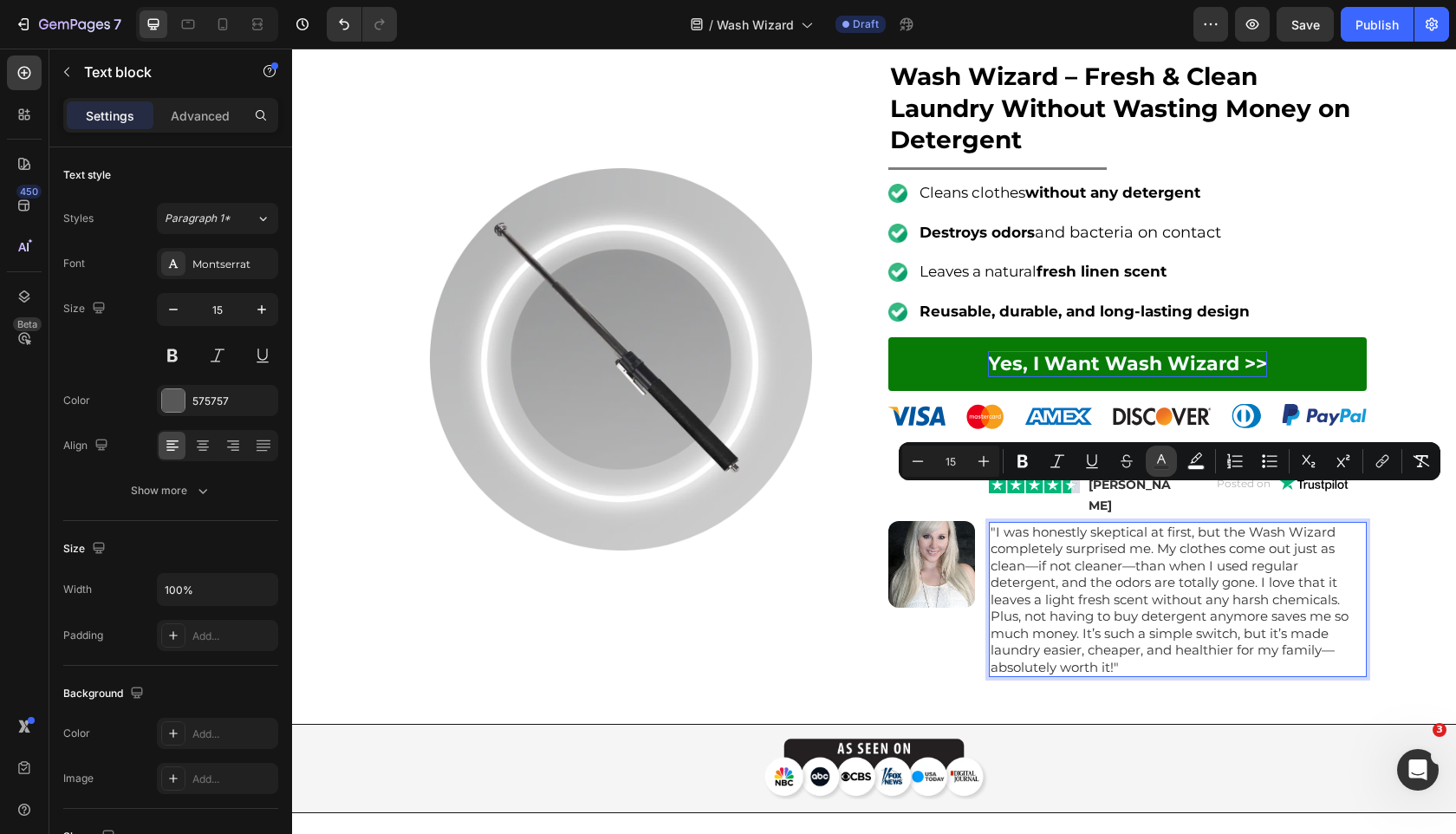
click at [1171, 466] on button "color" at bounding box center [1162, 461] width 31 height 31
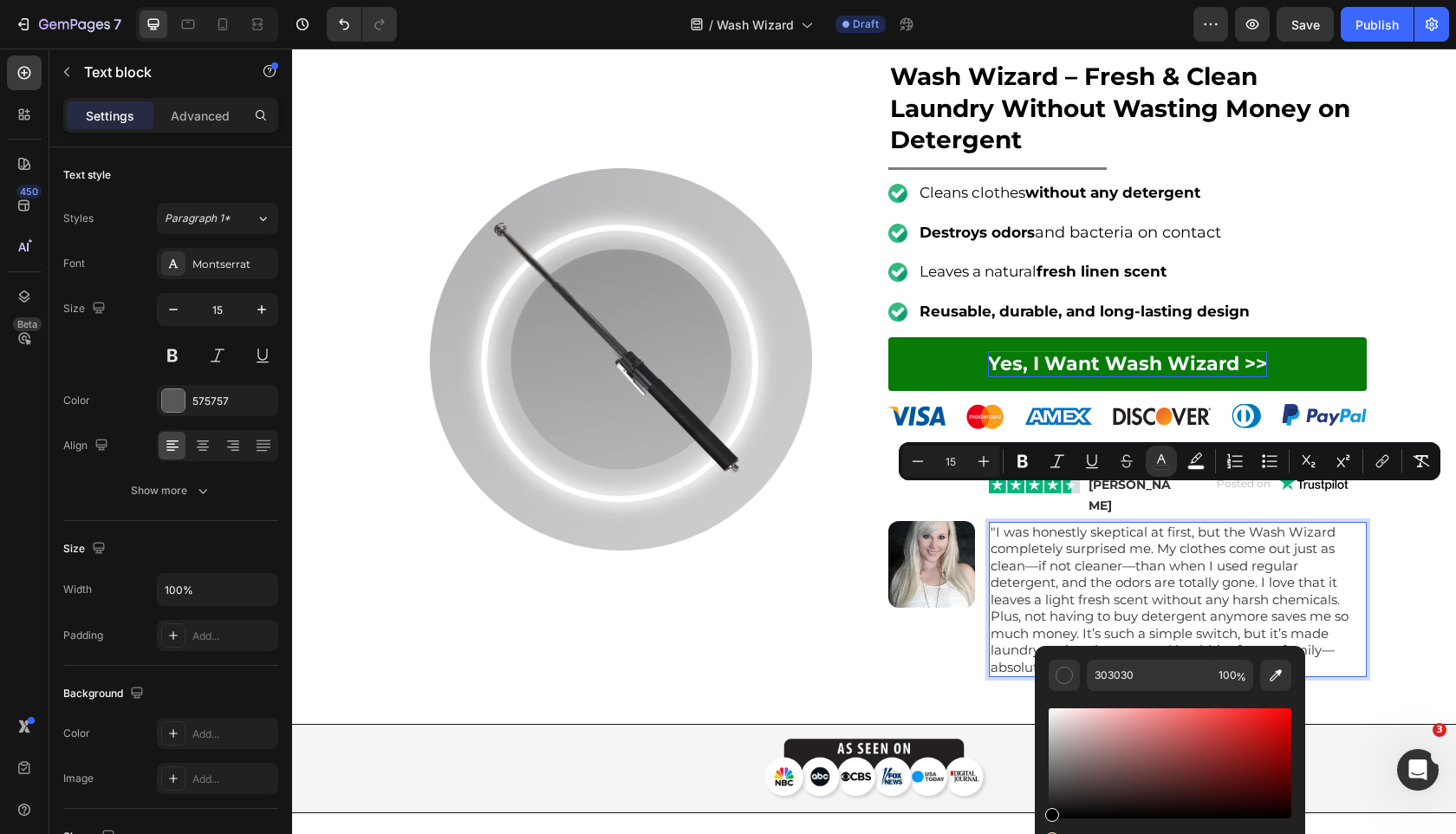
type input "000000"
drag, startPoint x: 1375, startPoint y: 813, endPoint x: 941, endPoint y: 833, distance: 434.5
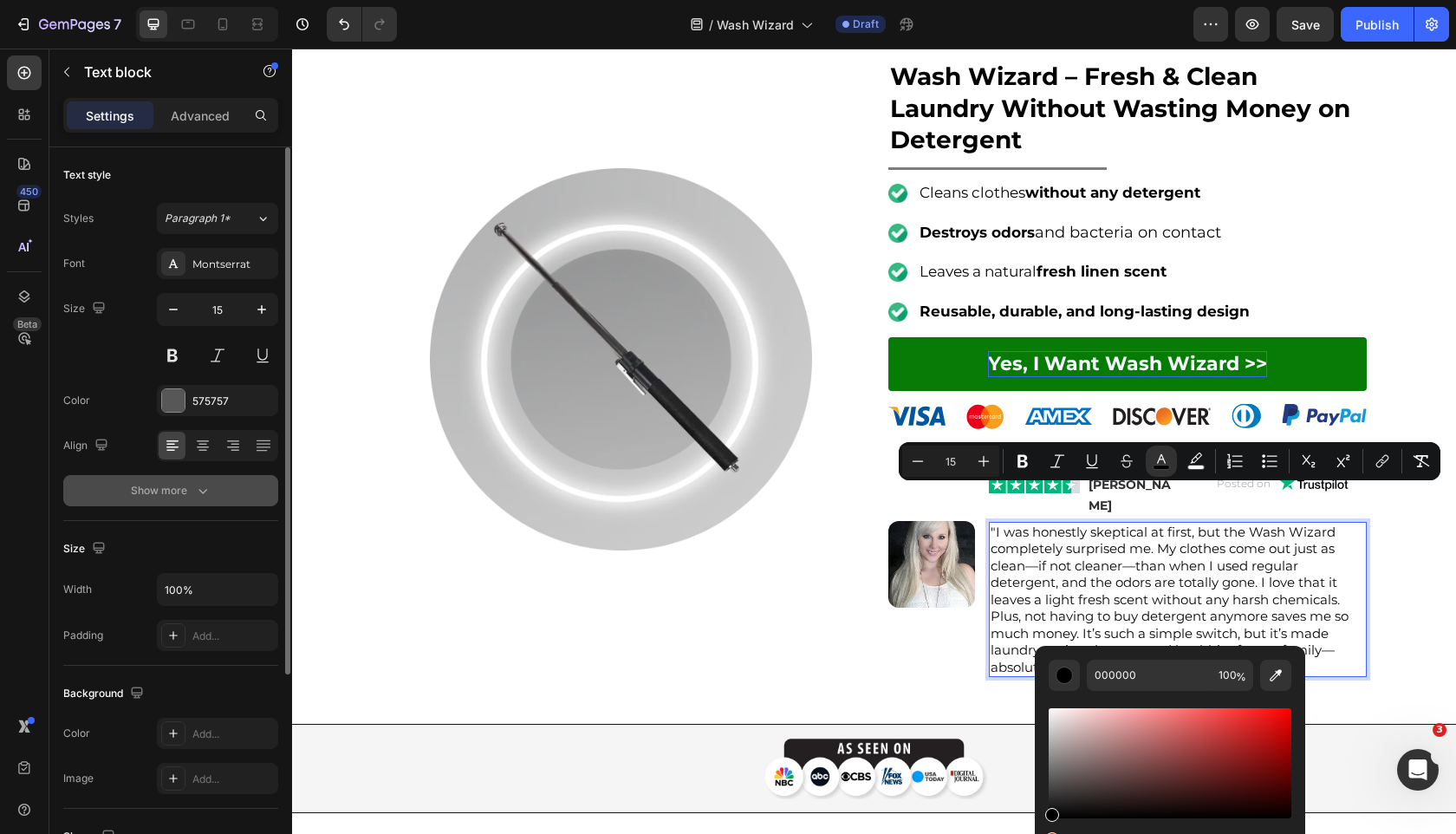
click at [268, 499] on button "Show more" at bounding box center [170, 490] width 215 height 31
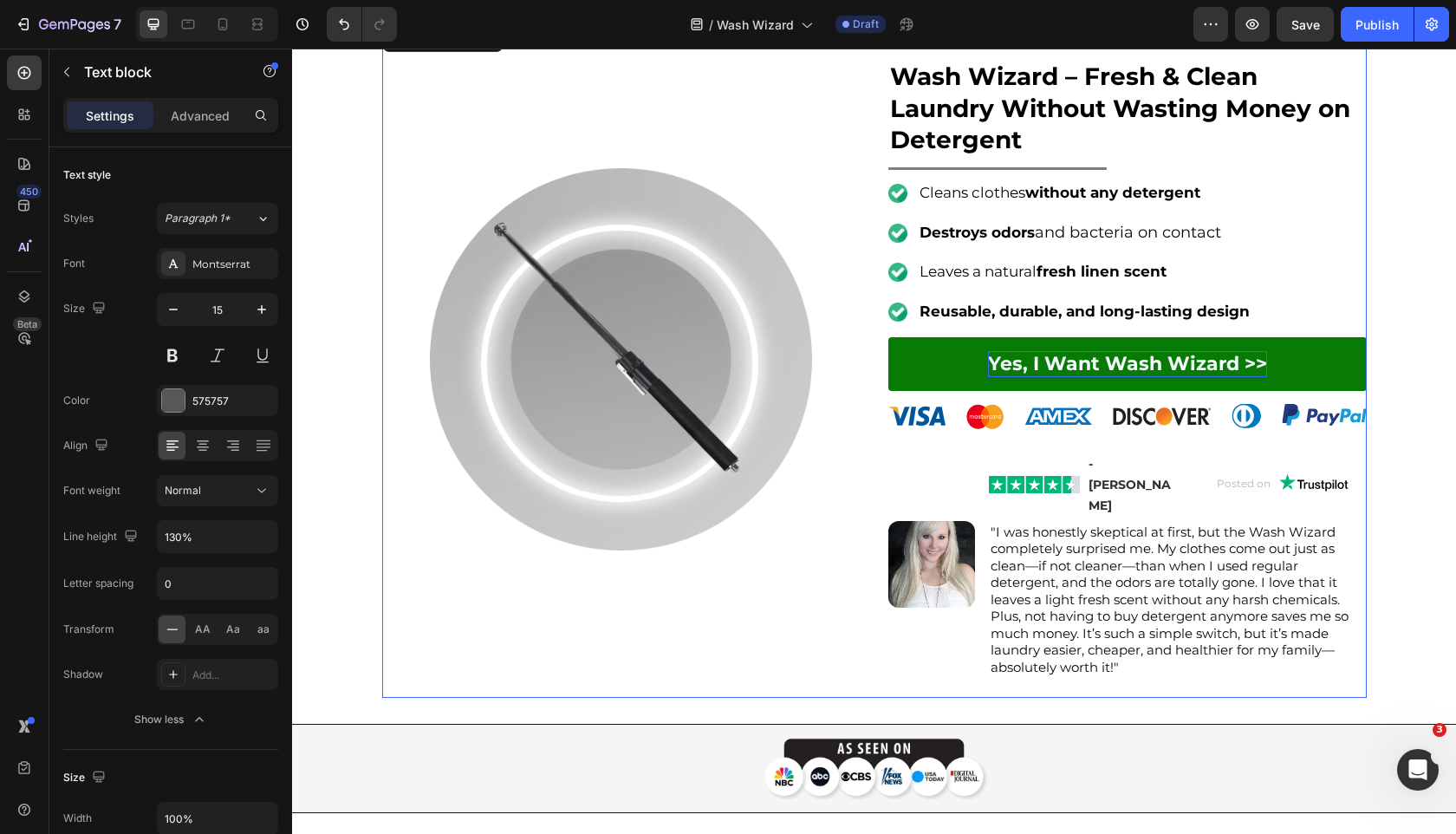
drag, startPoint x: 548, startPoint y: 657, endPoint x: 551, endPoint y: 670, distance: 13.3
click at [548, 657] on div "Image" at bounding box center [621, 359] width 478 height 677
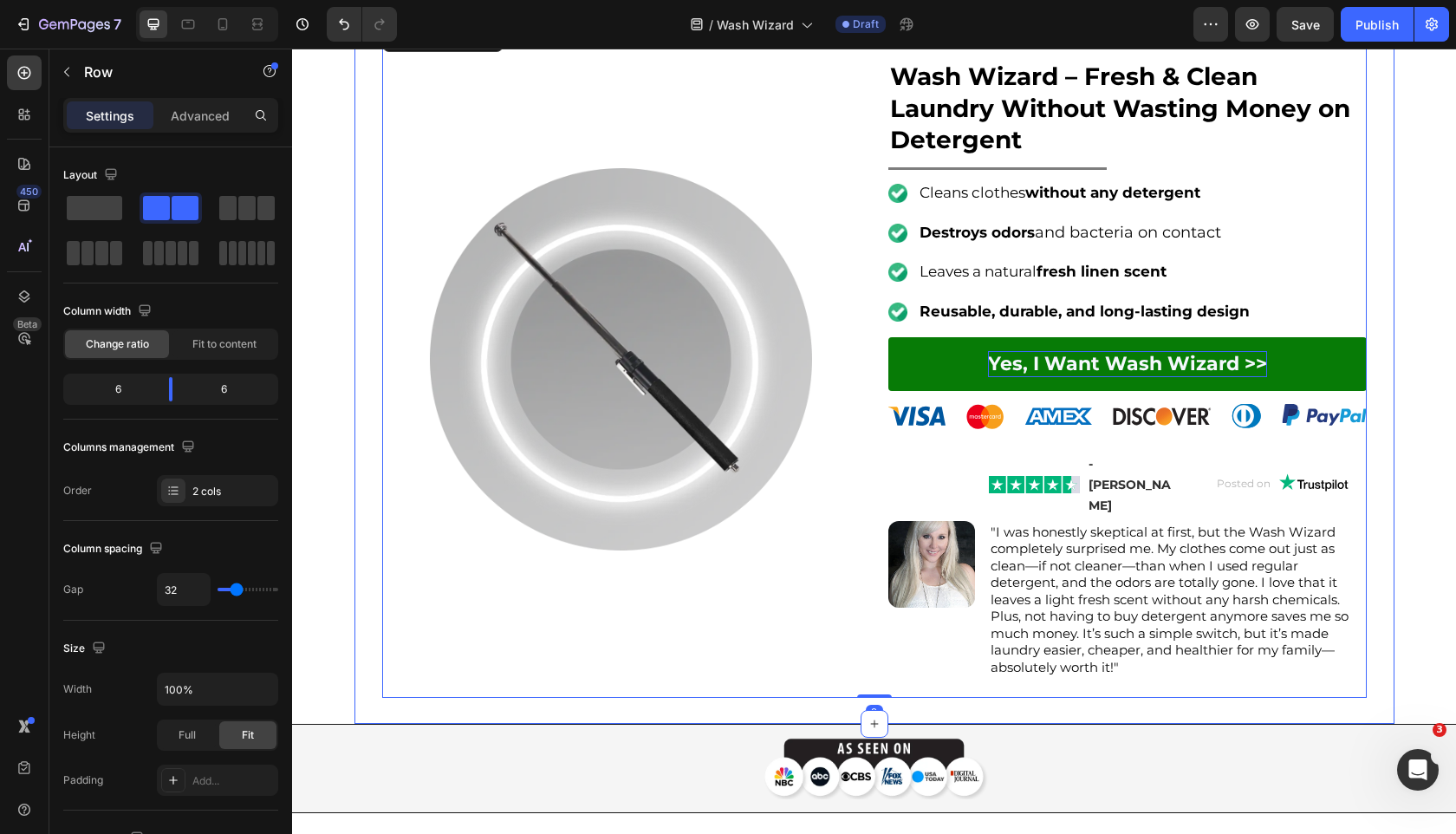
scroll to position [689, 0]
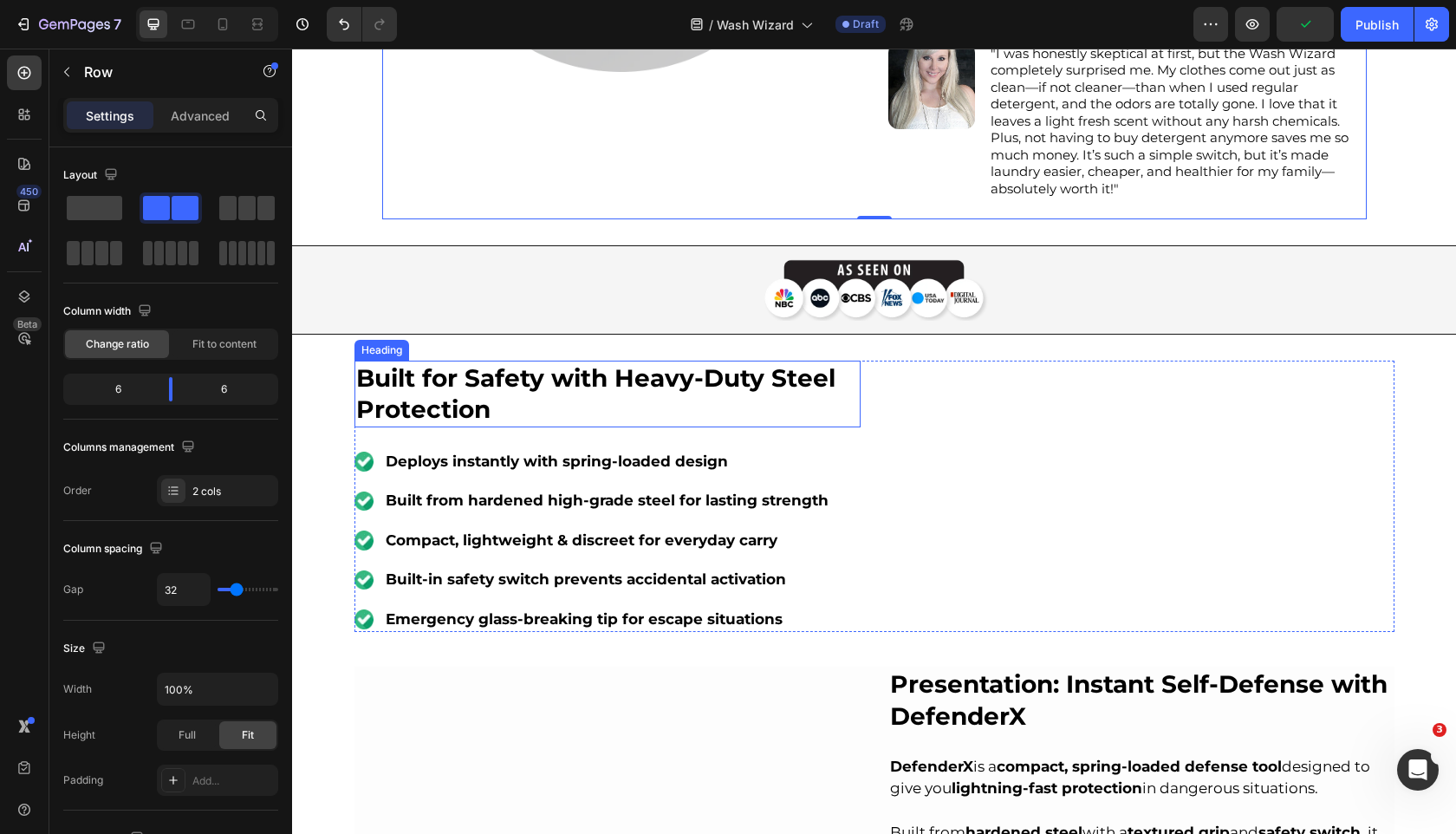
click at [575, 364] on strong "Built for Safety with Heavy-Duty Steel Protection" at bounding box center [596, 394] width 479 height 61
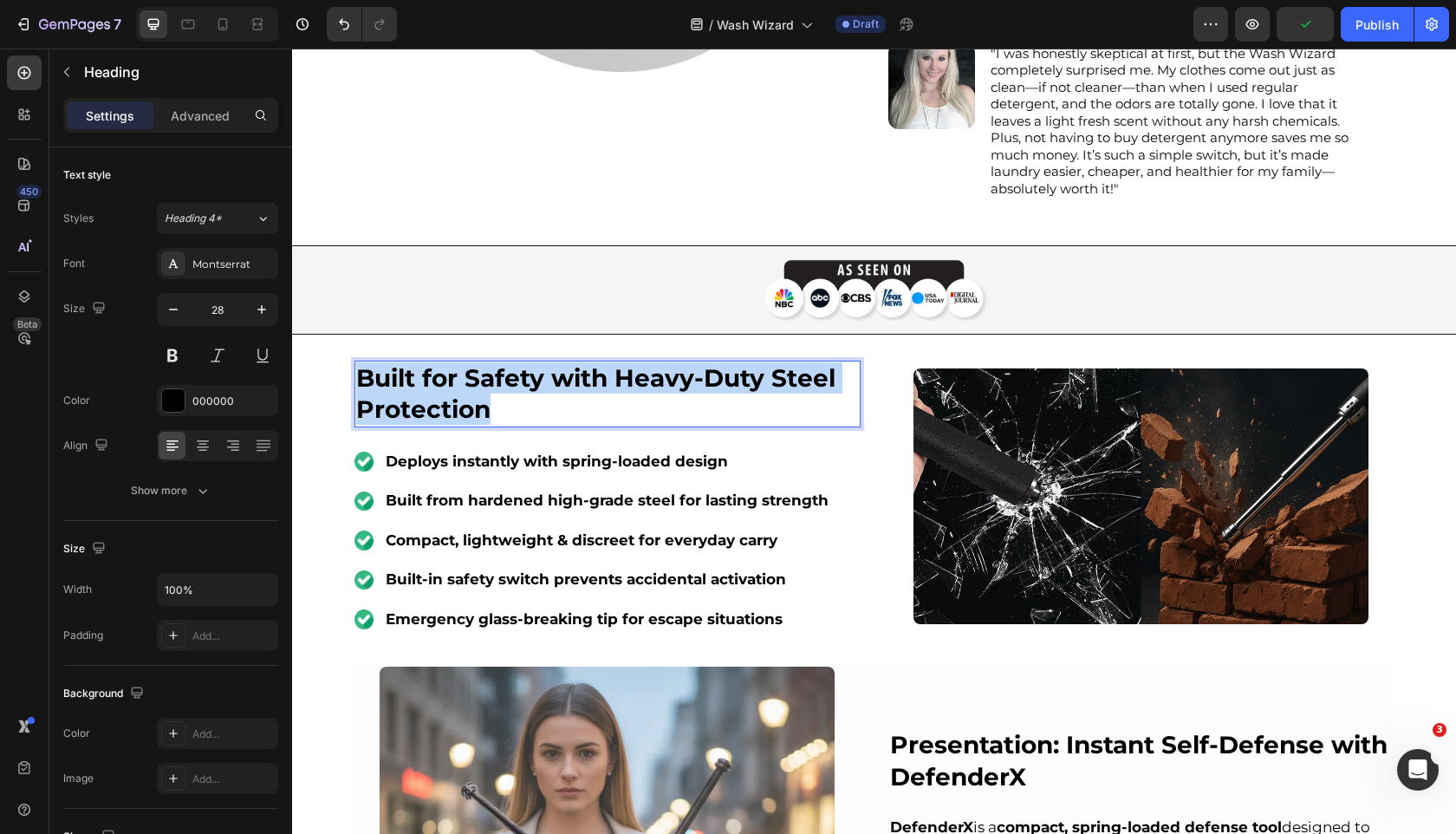
click at [575, 364] on strong "Built for Safety with Heavy-Duty Steel Protection" at bounding box center [596, 394] width 479 height 61
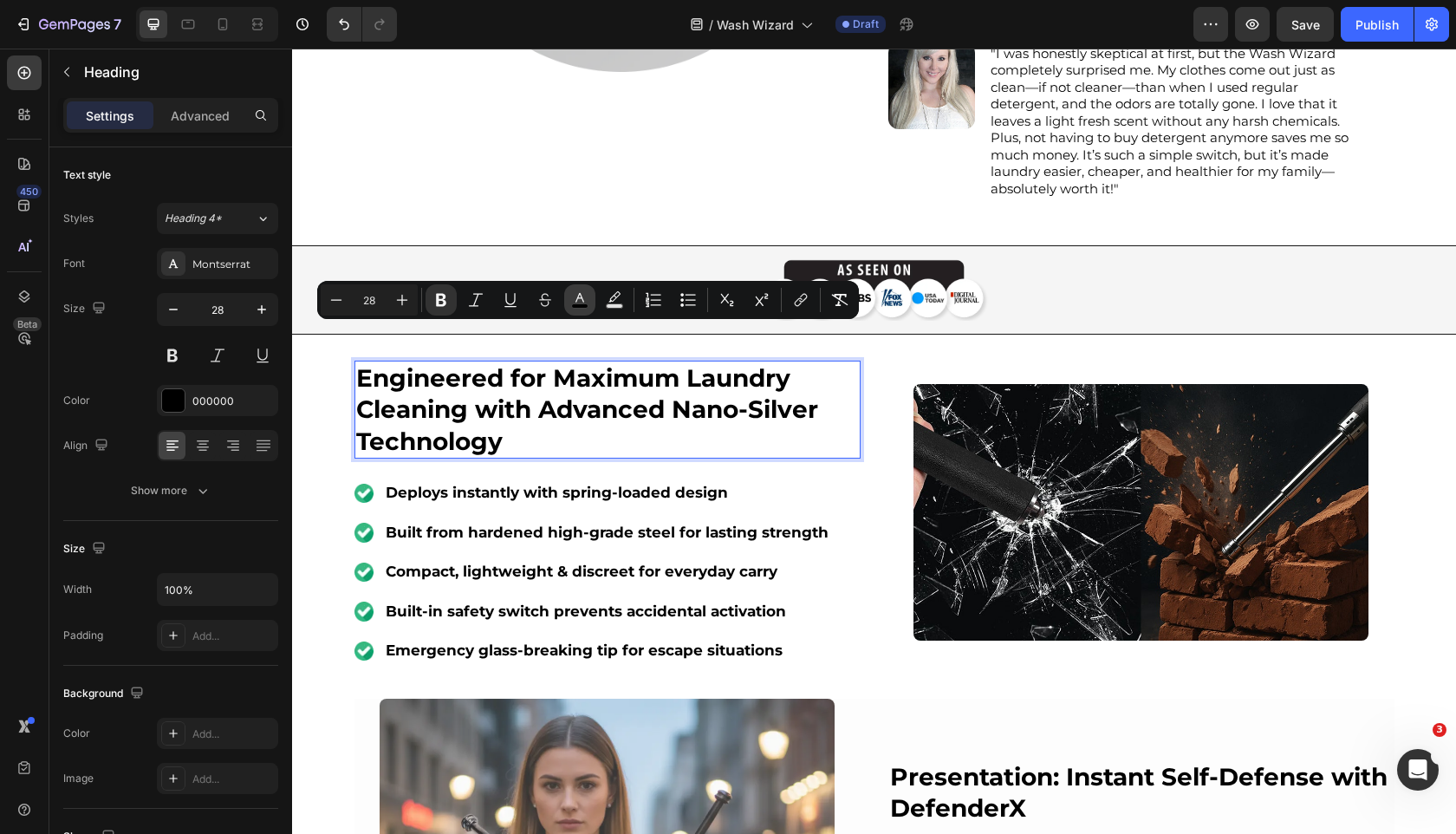
click at [581, 296] on icon "Editor contextual toolbar" at bounding box center [579, 299] width 17 height 17
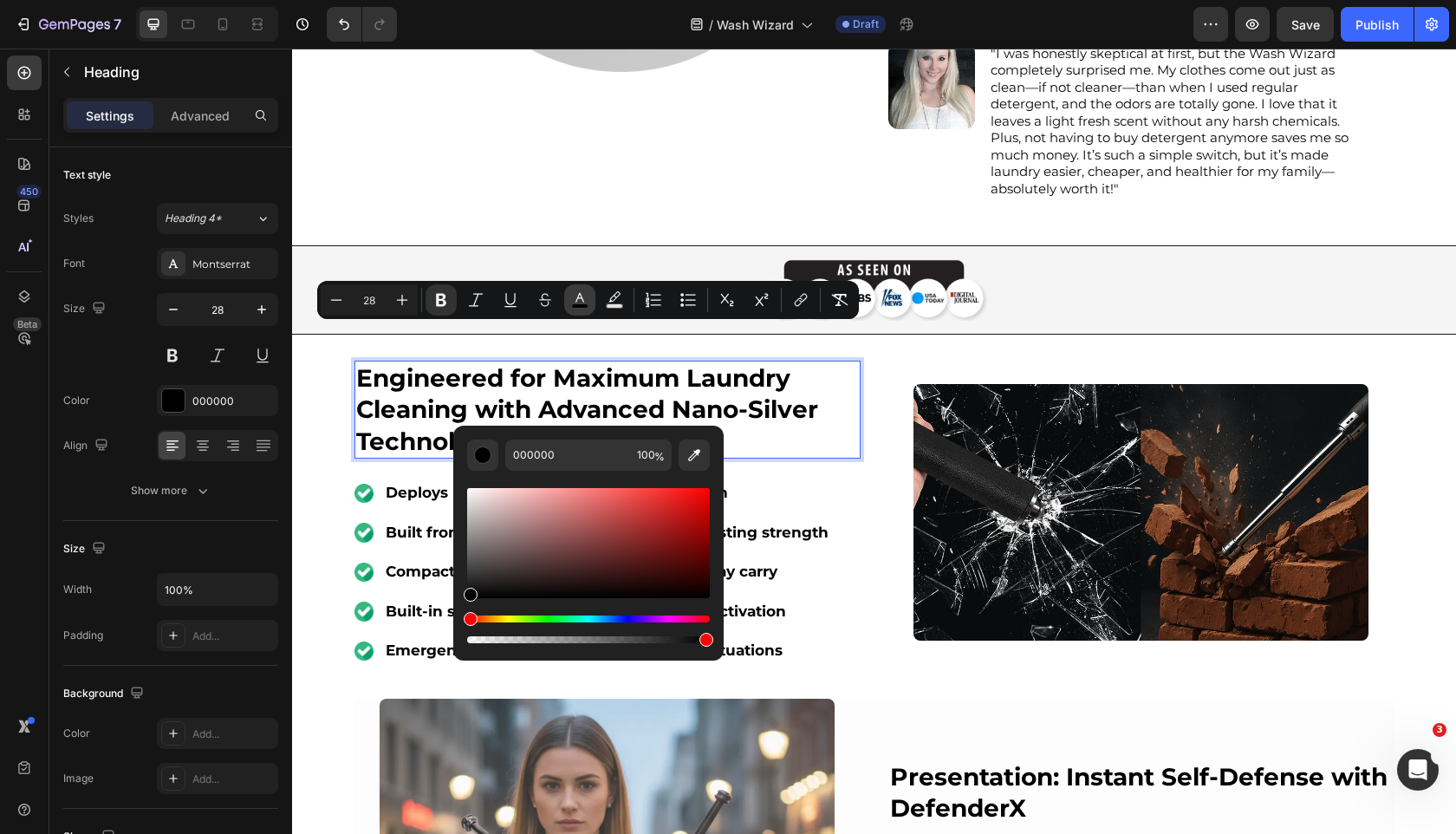
click at [581, 296] on icon "Editor contextual toolbar" at bounding box center [579, 299] width 17 height 17
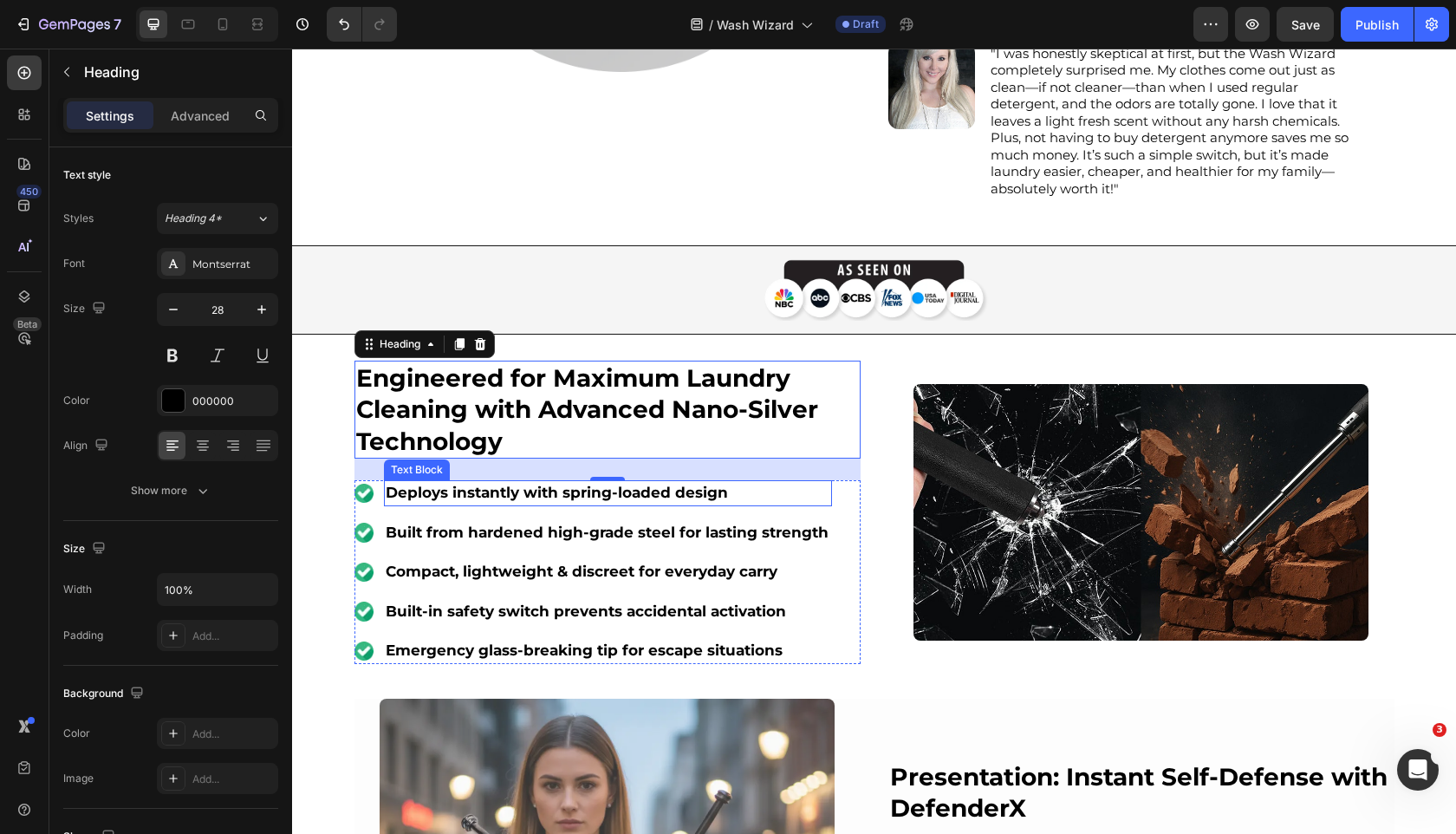
click at [471, 484] on strong "Deploys instantly with spring-loaded design" at bounding box center [557, 492] width 342 height 17
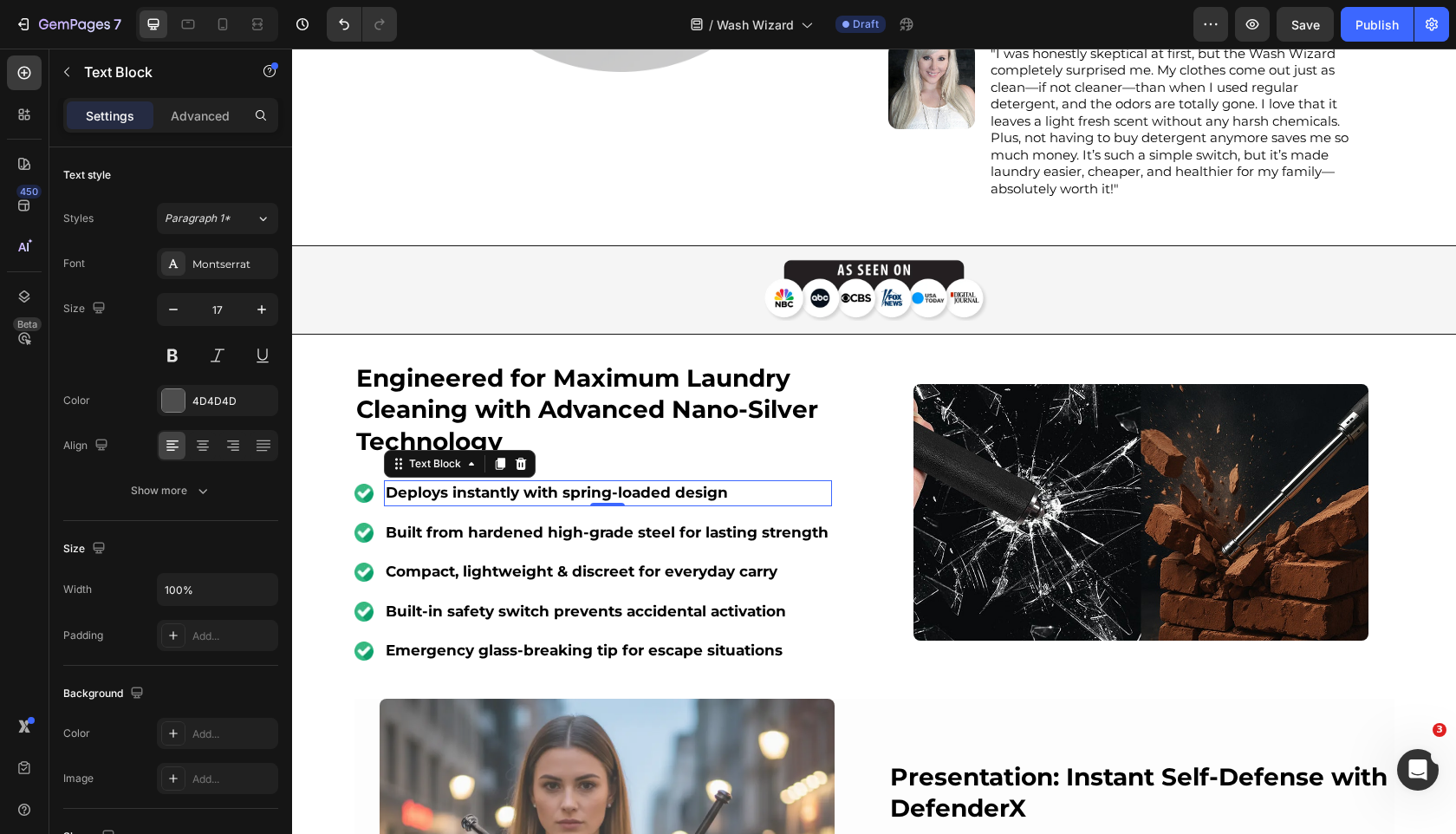
click at [471, 484] on strong "Deploys instantly with spring-loaded design" at bounding box center [557, 492] width 342 height 17
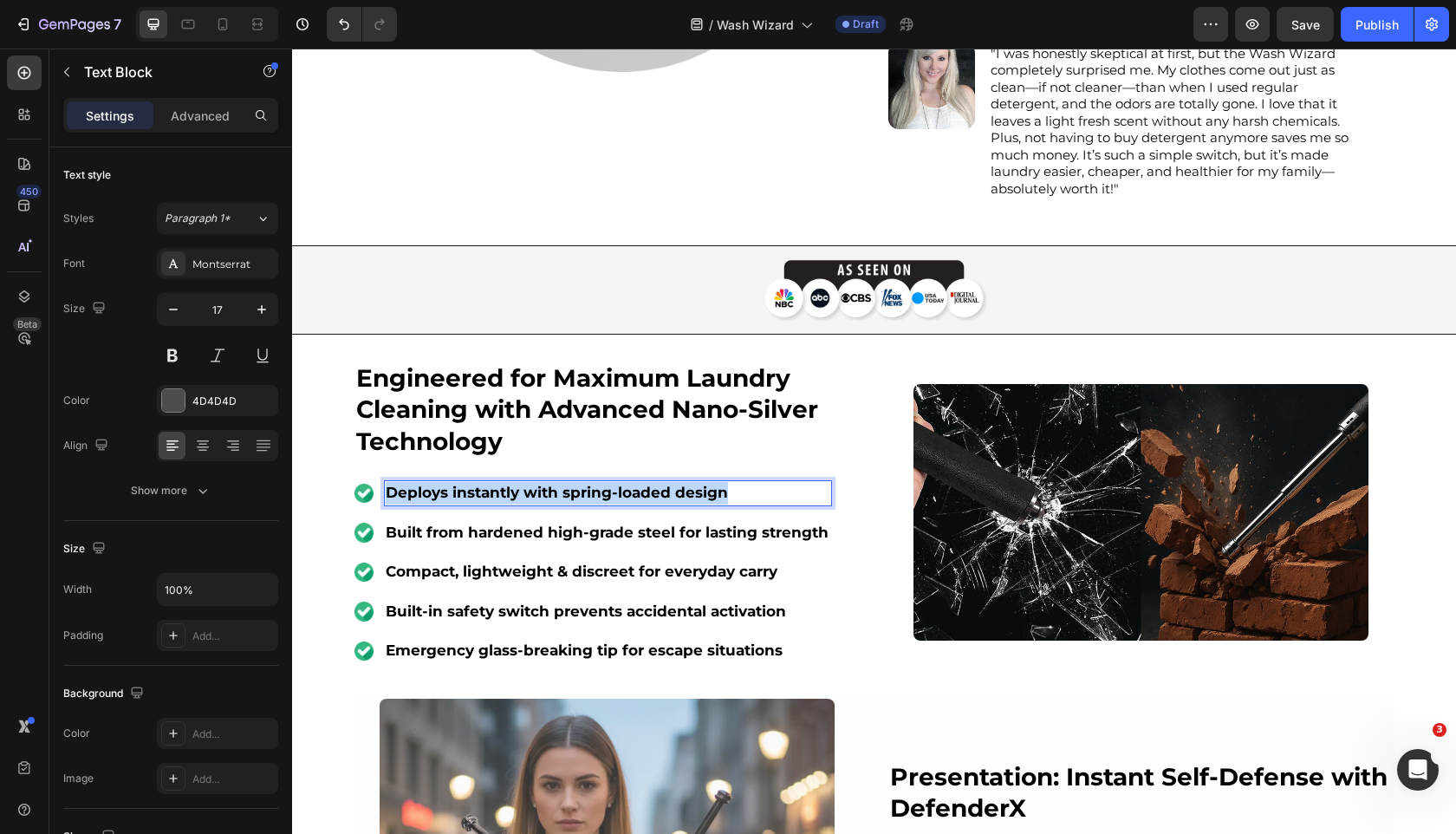
click at [471, 484] on strong "Deploys instantly with spring-loaded design" at bounding box center [557, 492] width 342 height 17
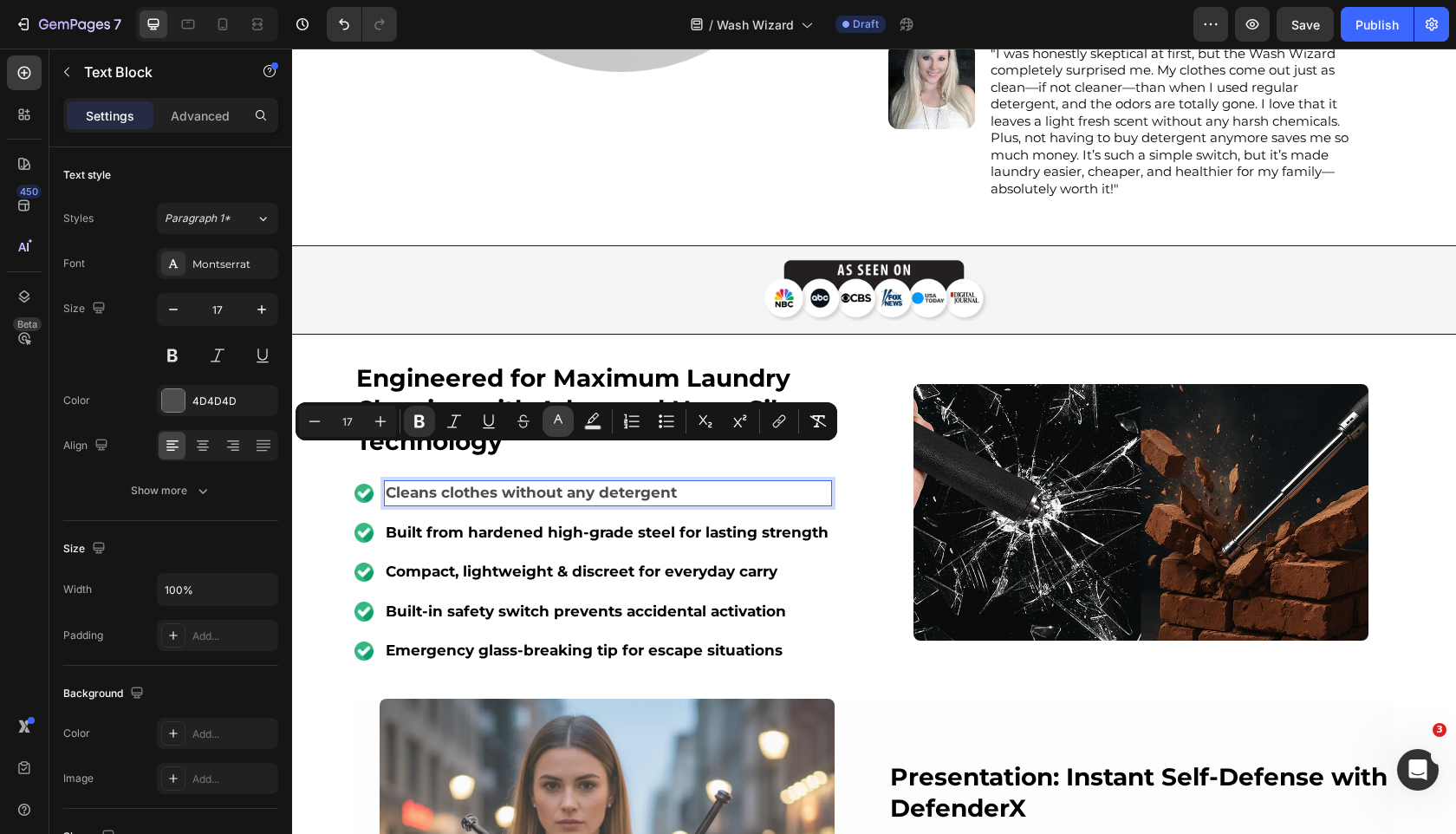
click at [565, 417] on icon "Editor contextual toolbar" at bounding box center [557, 421] width 17 height 17
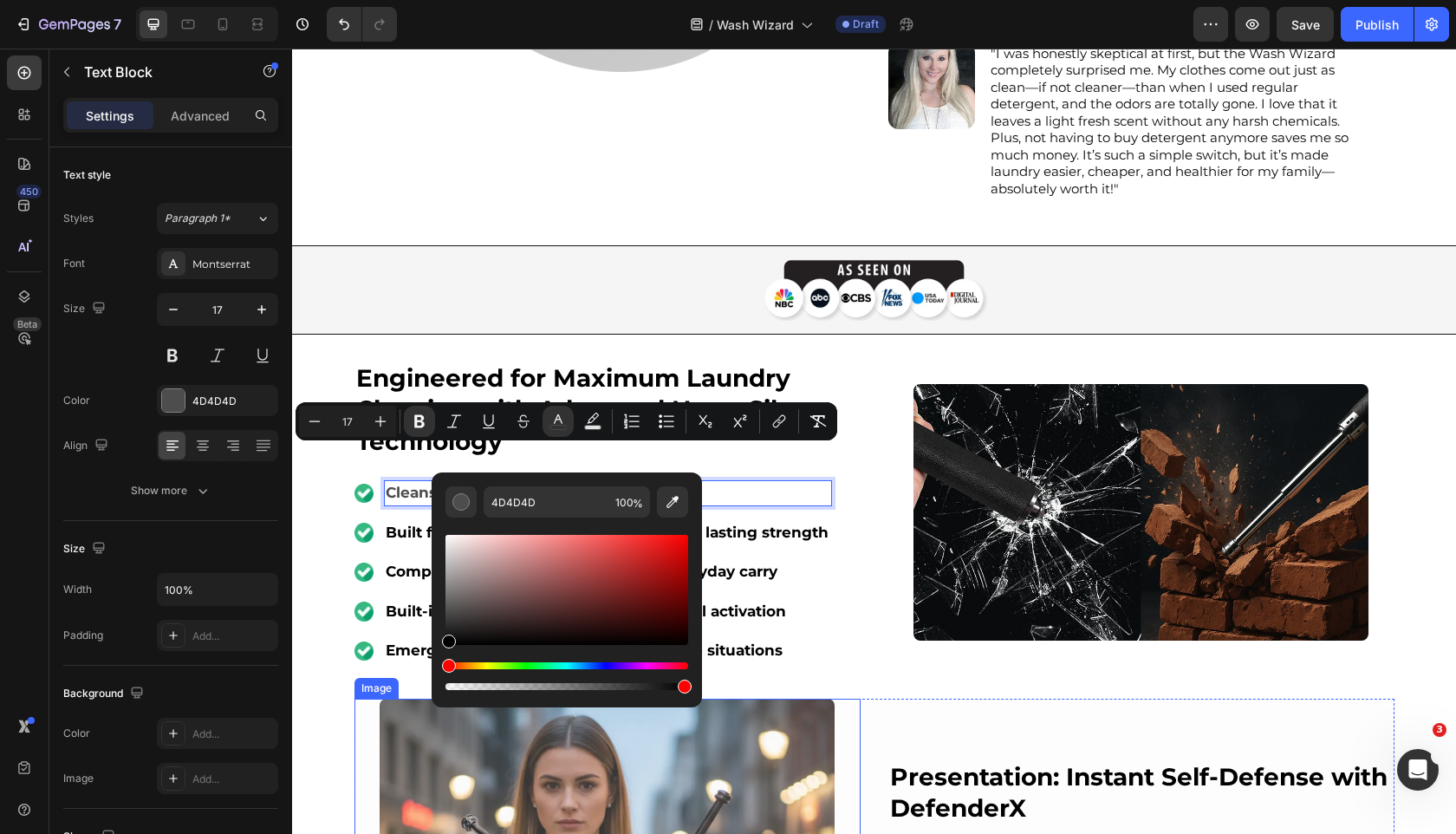
drag, startPoint x: 773, startPoint y: 645, endPoint x: 348, endPoint y: 714, distance: 430.6
type input "000000"
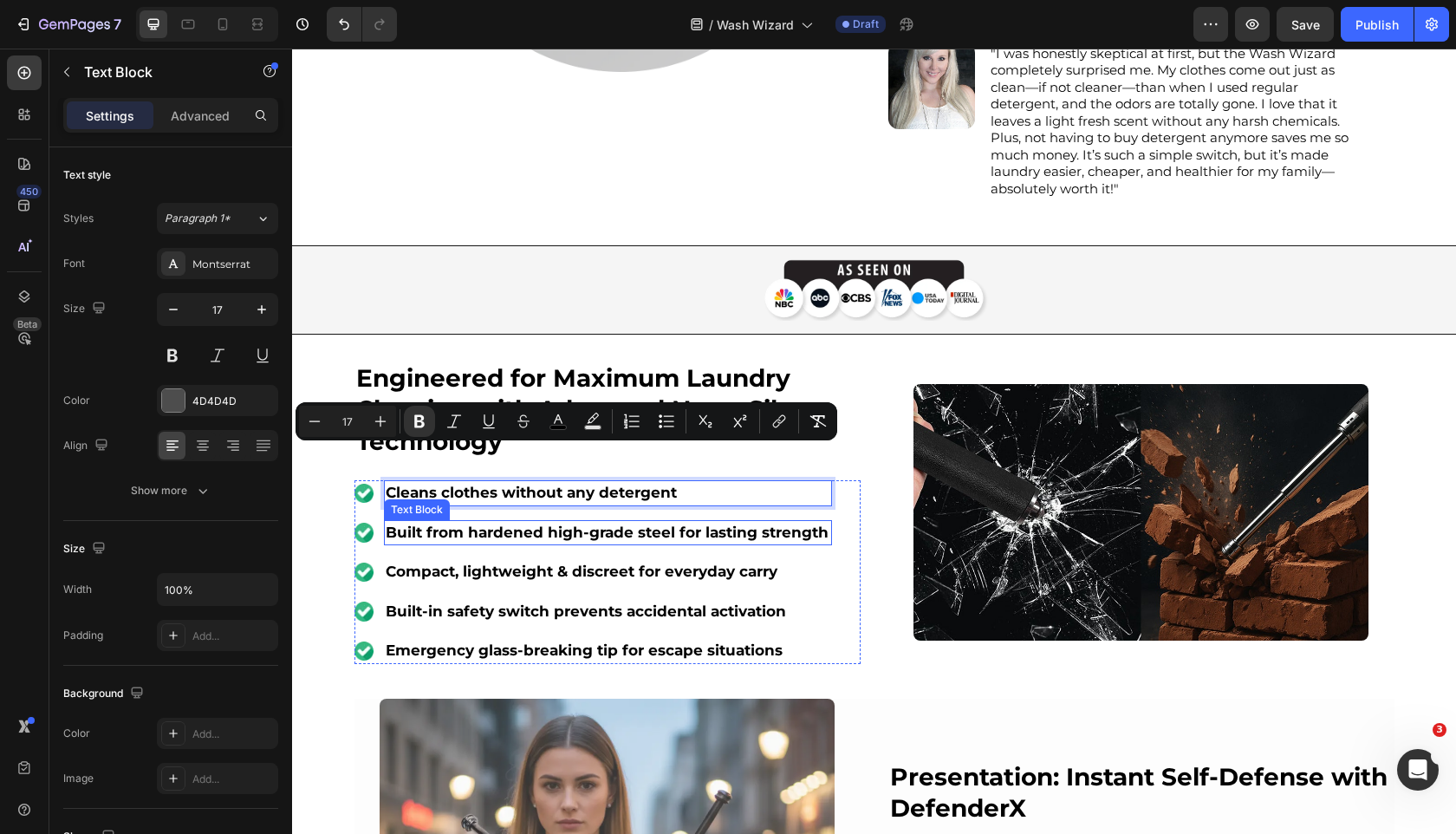
click at [552, 523] on strong "Built from hardened high-grade steel for lasting strength" at bounding box center [607, 531] width 443 height 17
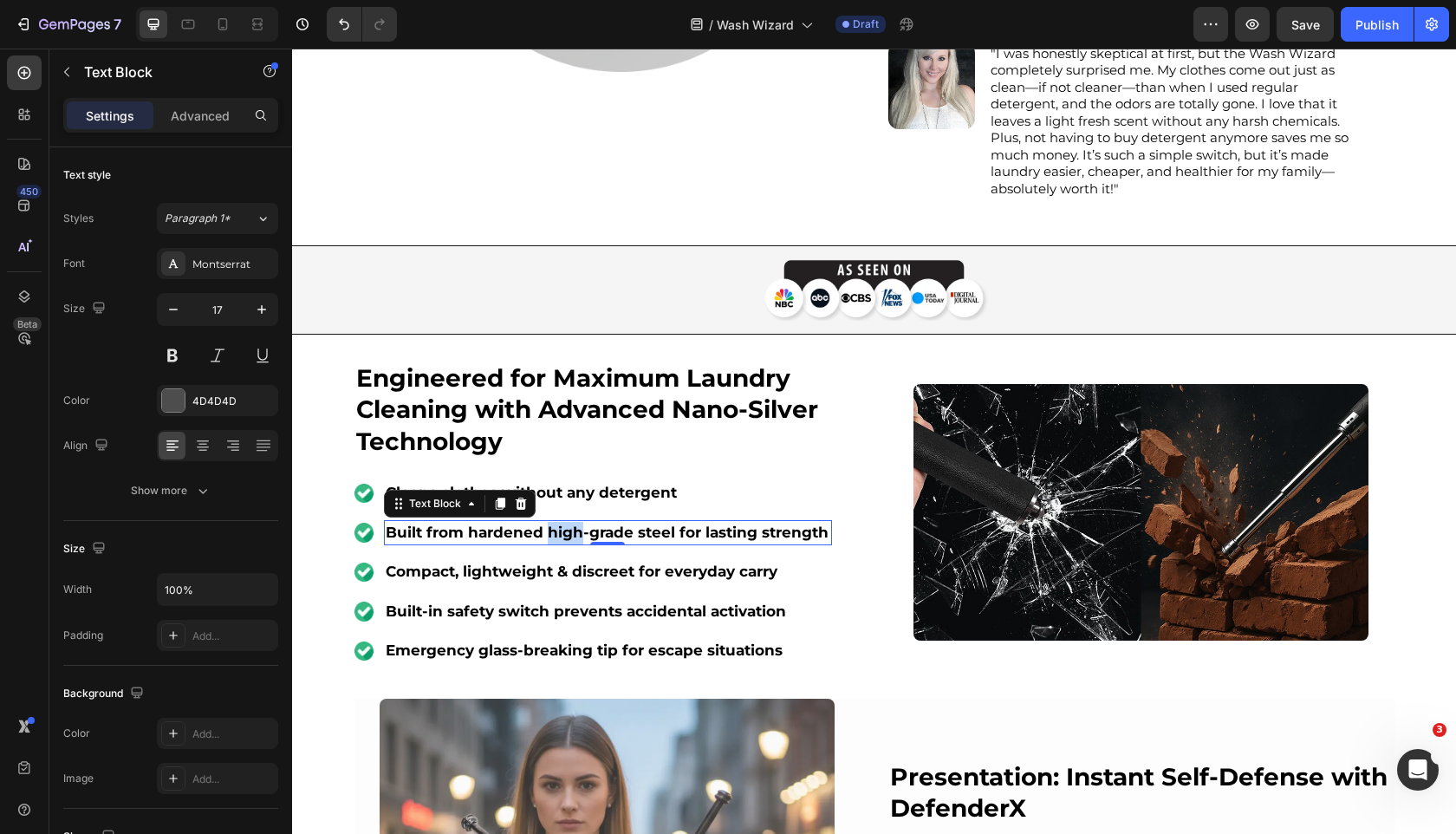
click at [552, 523] on strong "Built from hardened high-grade steel for lasting strength" at bounding box center [607, 531] width 443 height 17
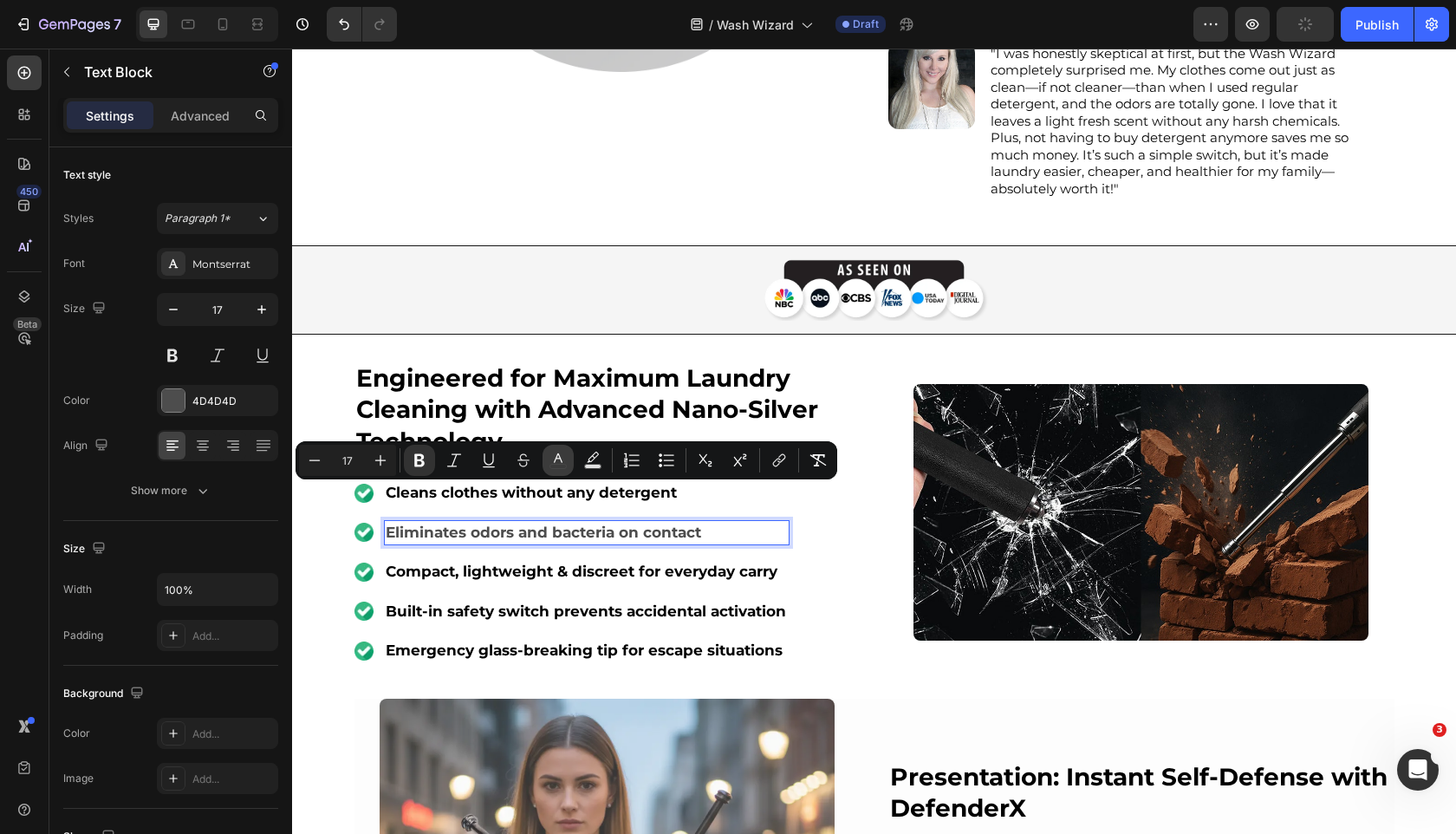
click at [548, 459] on button "color" at bounding box center [557, 460] width 31 height 31
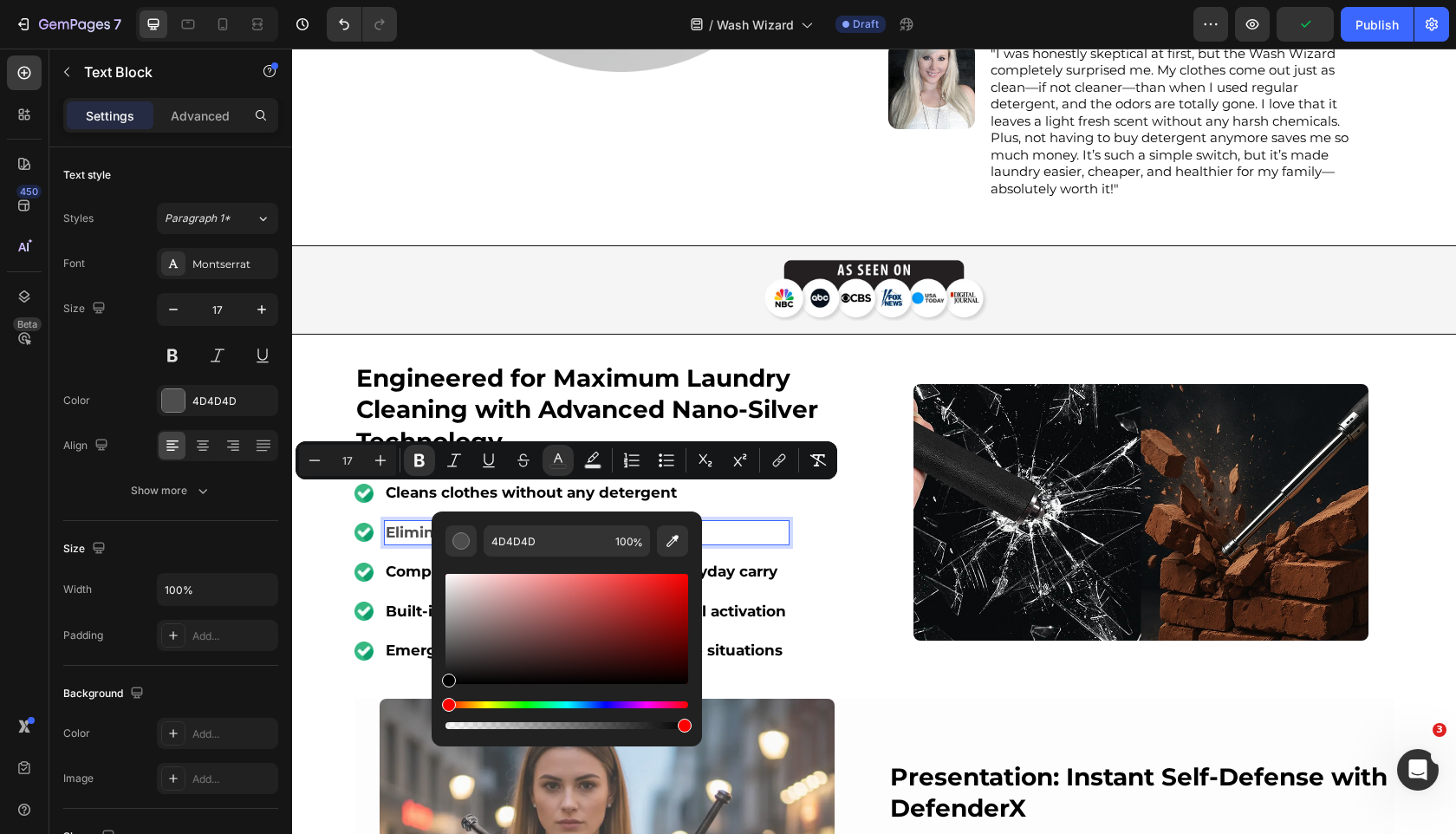
type input "000000"
drag, startPoint x: 782, startPoint y: 682, endPoint x: 370, endPoint y: 742, distance: 416.3
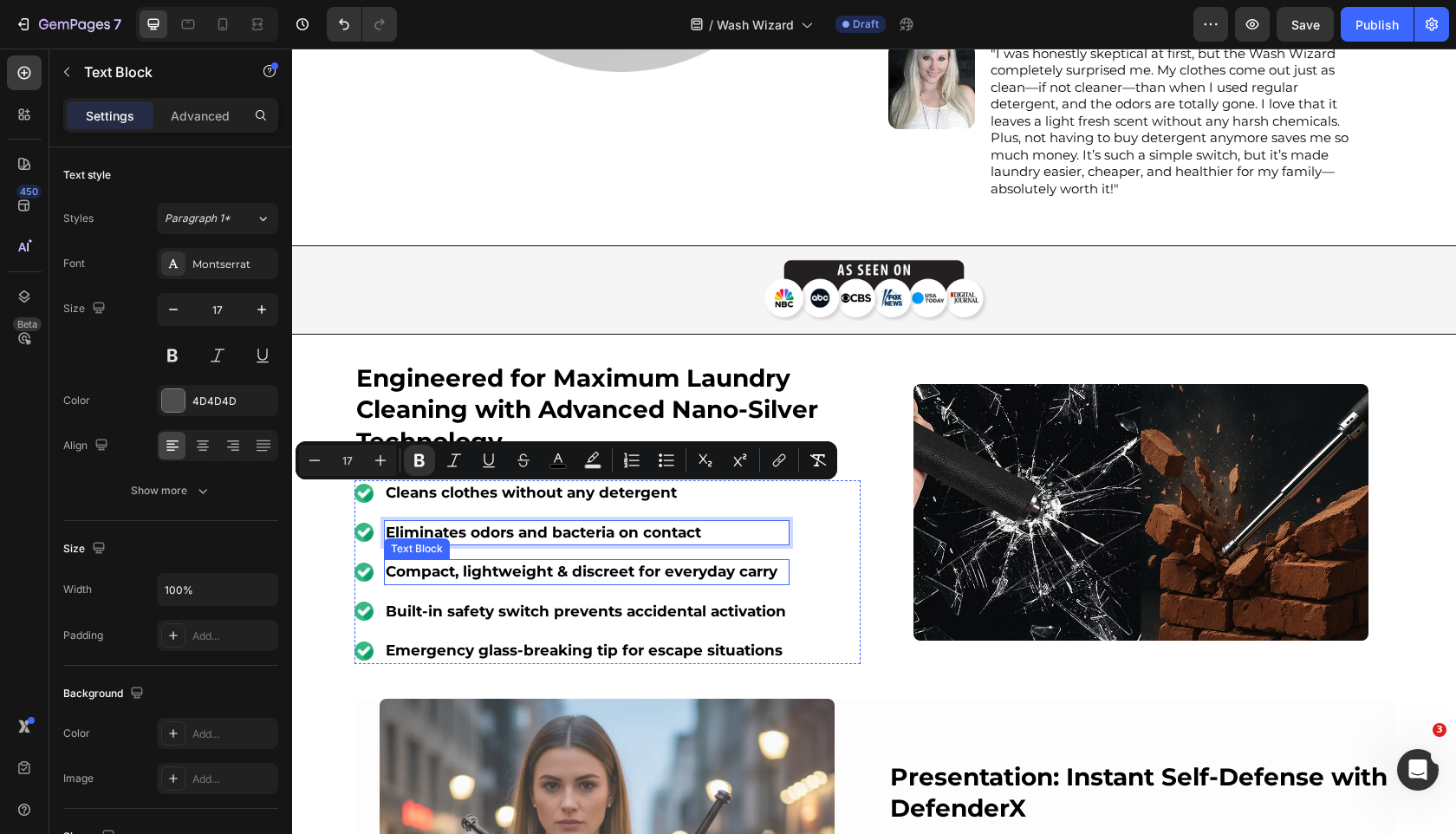
click at [567, 563] on strong "Compact, lightweight & discreet for everyday carry" at bounding box center [582, 571] width 391 height 17
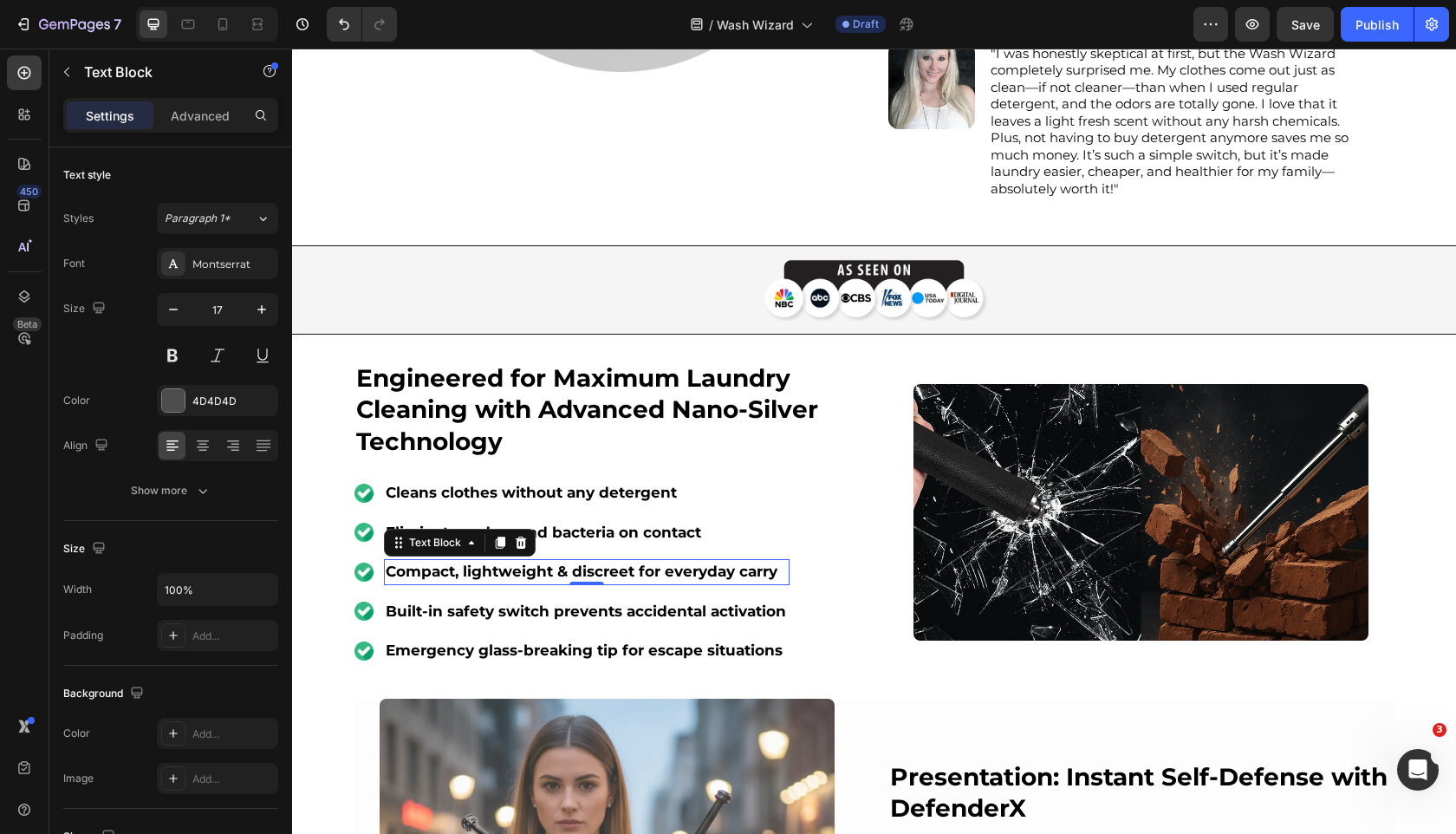
click at [567, 563] on strong "Compact, lightweight & discreet for everyday carry" at bounding box center [582, 571] width 391 height 17
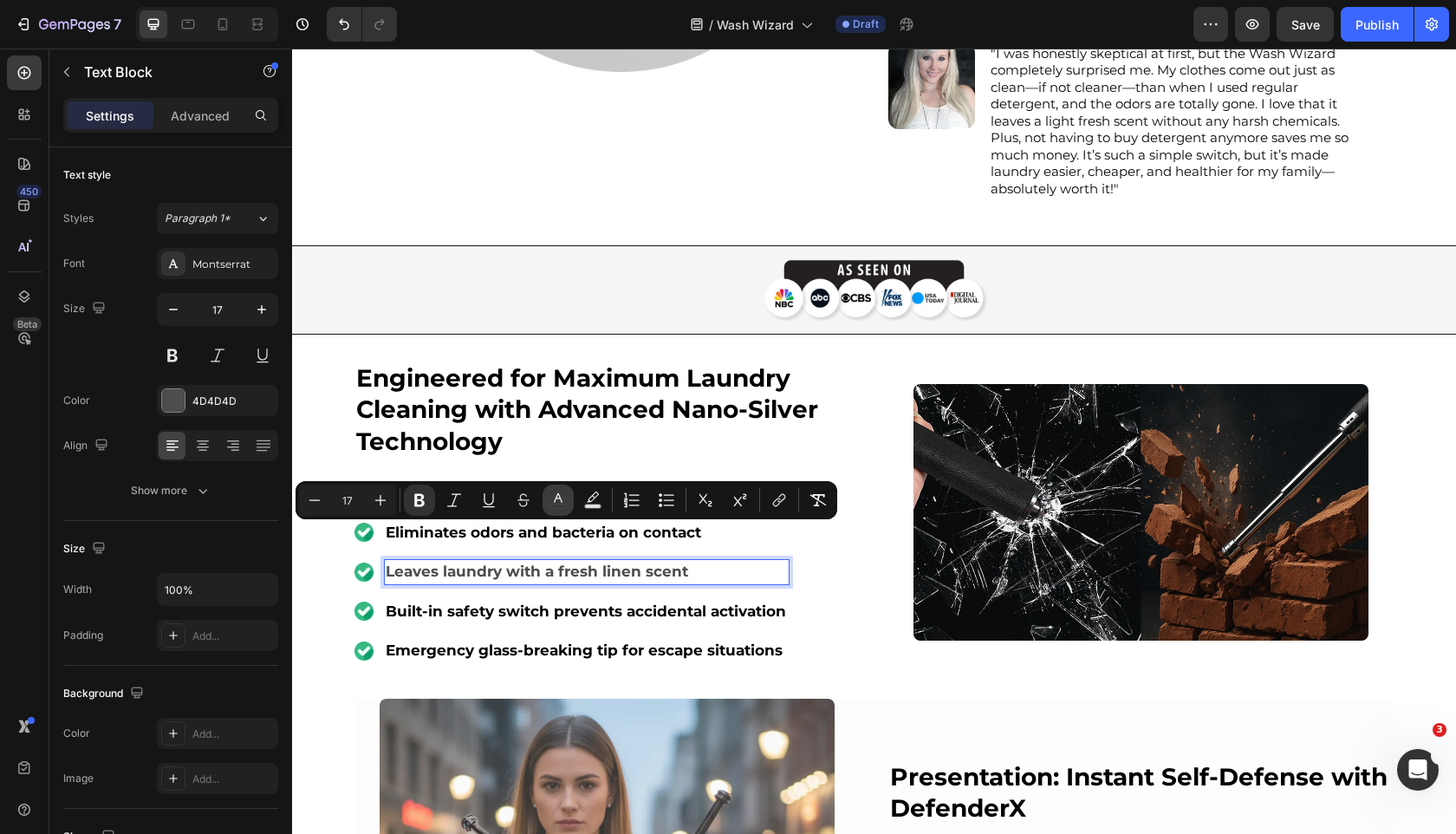
click at [557, 500] on icon "Editor contextual toolbar" at bounding box center [557, 500] width 17 height 17
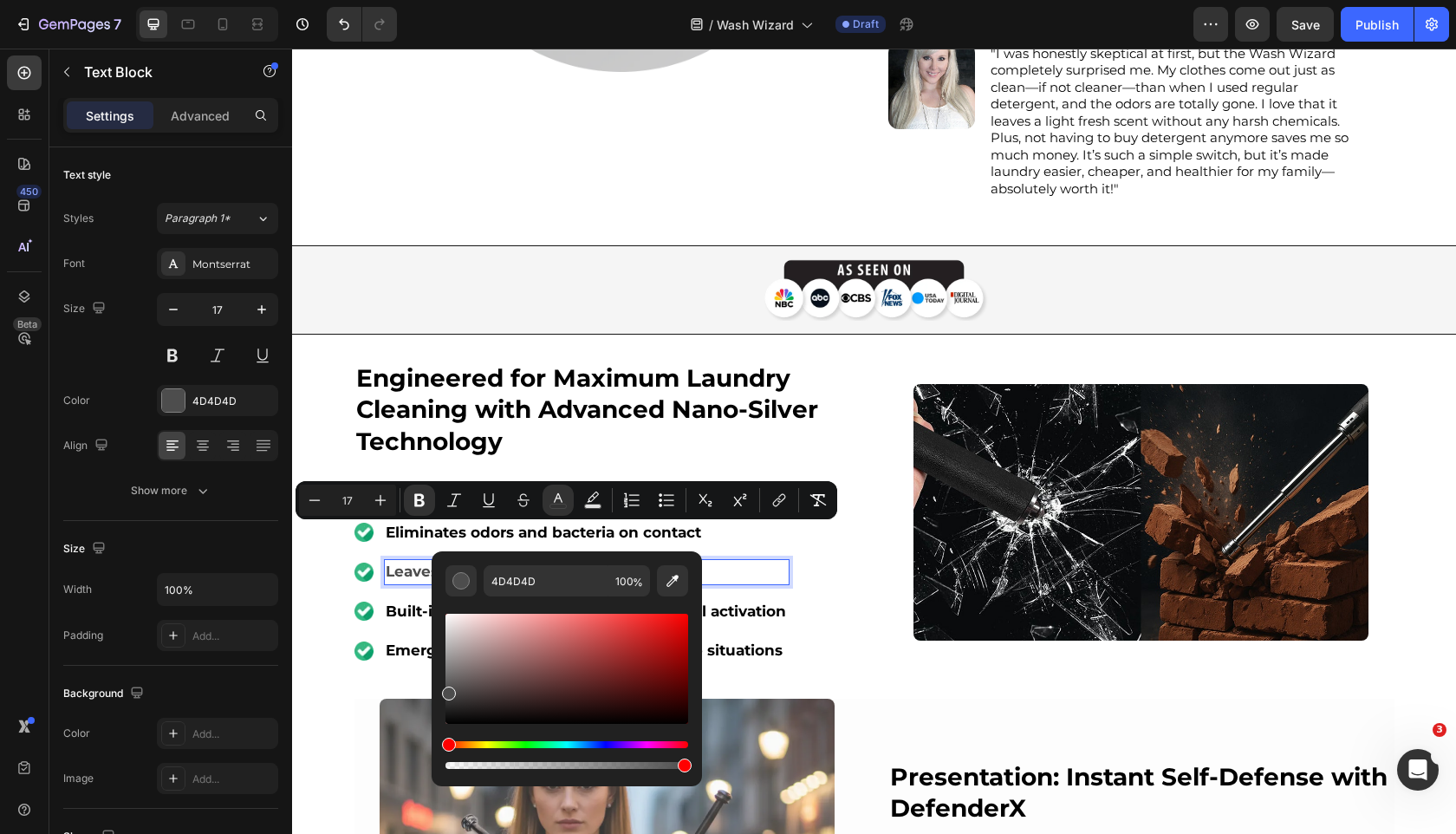
drag, startPoint x: 480, startPoint y: 661, endPoint x: 283, endPoint y: 833, distance: 261.5
click at [283, 0] on body "7 Version history / Wash Wizard Draft Preview Save Publish 450 Beta Sections(18…" at bounding box center [728, 0] width 1456 height 0
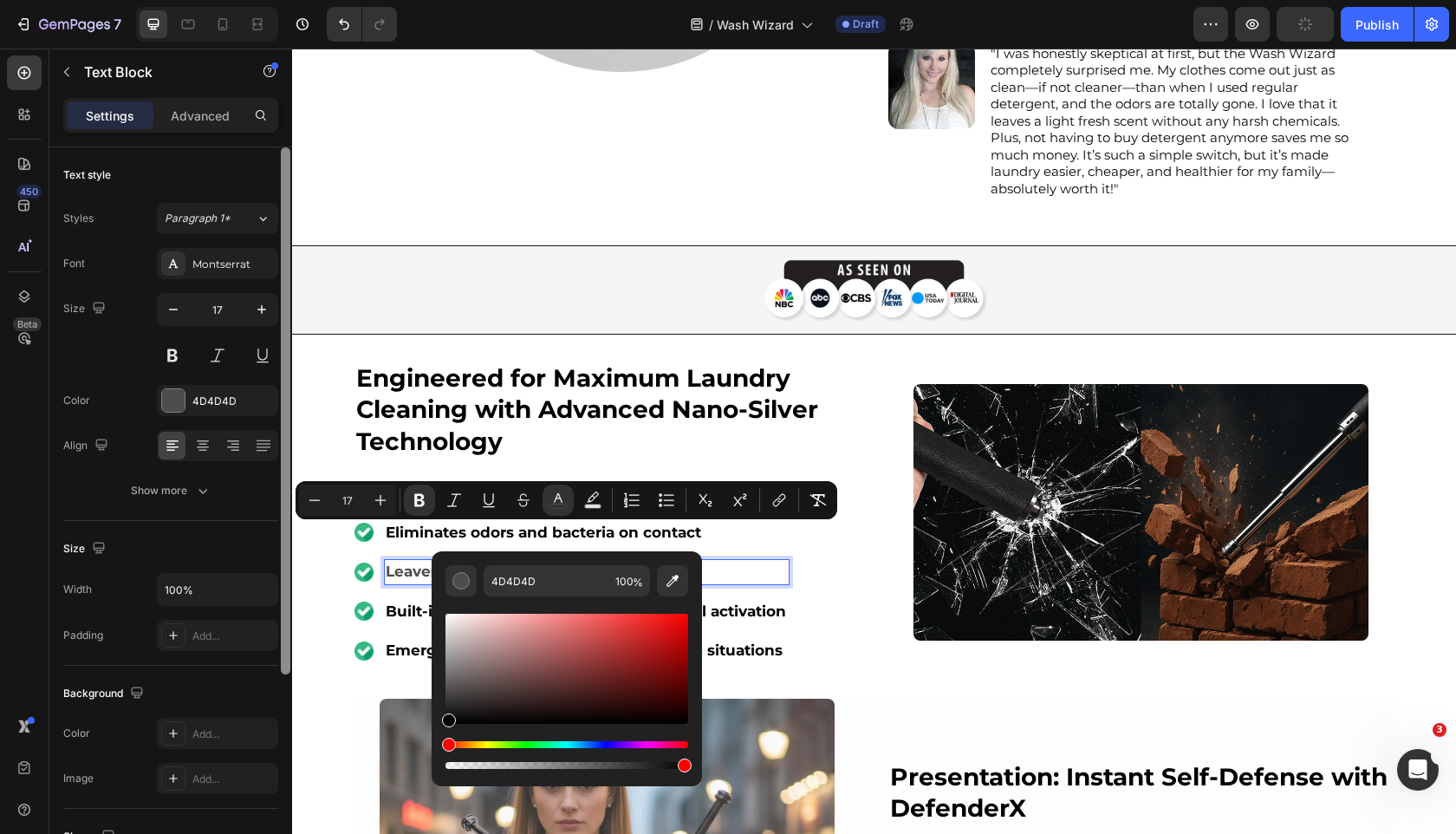
type input "000000"
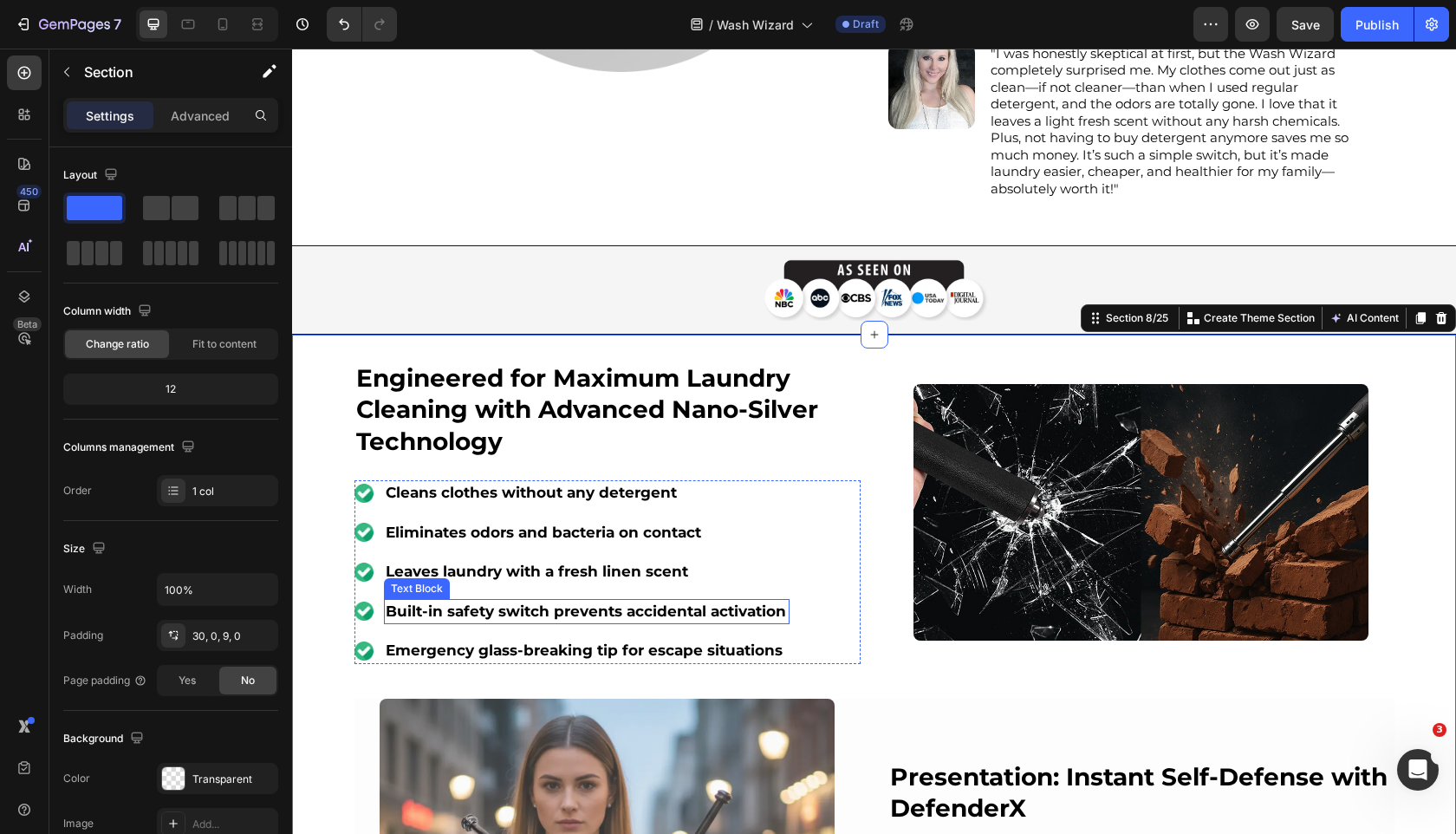
click at [549, 602] on strong "Built-in safety switch prevents accidental activation" at bounding box center [586, 610] width 400 height 17
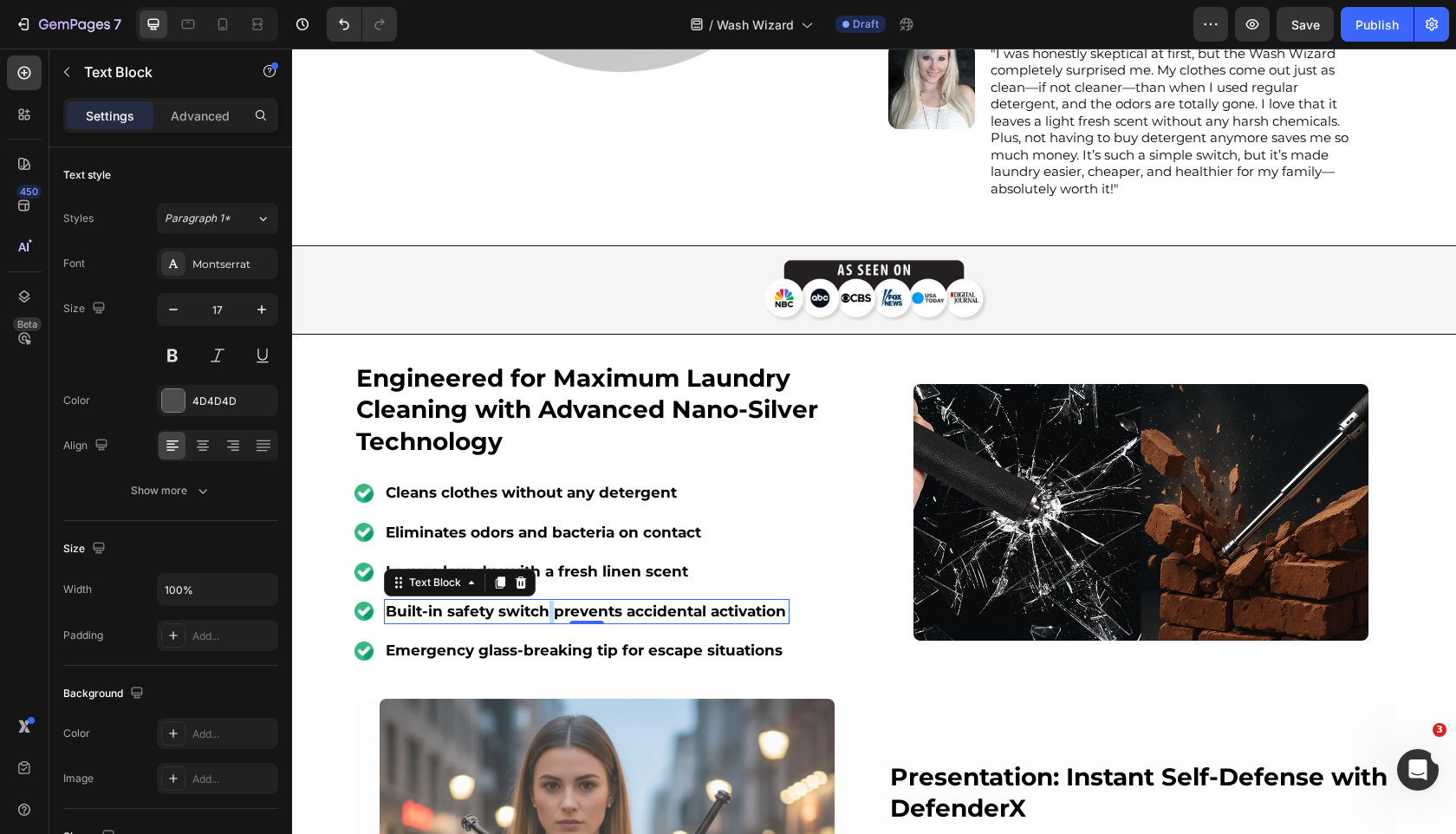
click at [549, 602] on strong "Built-in safety switch prevents accidental activation" at bounding box center [586, 610] width 400 height 17
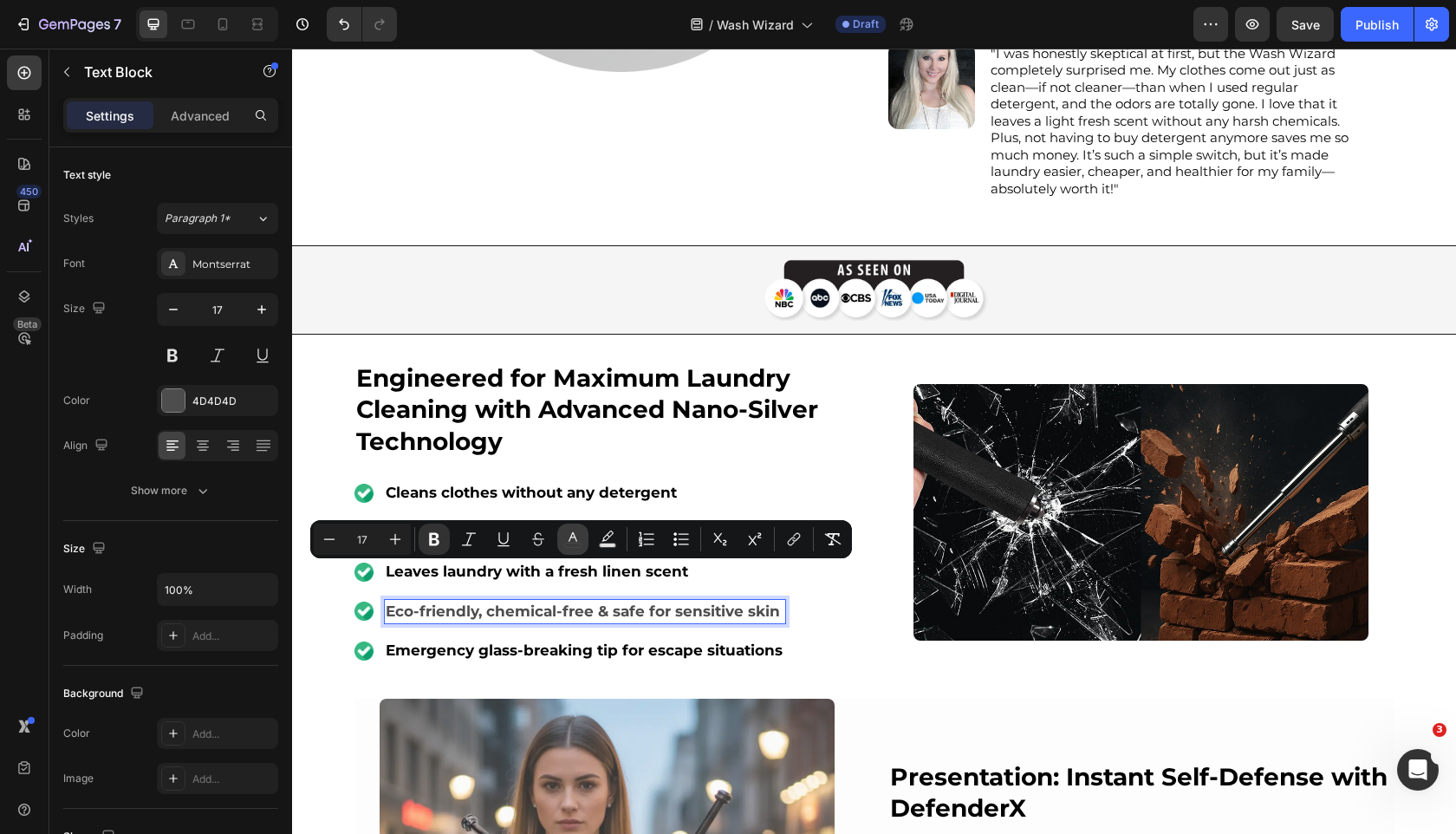
click at [581, 539] on icon "Editor contextual toolbar" at bounding box center [573, 539] width 17 height 17
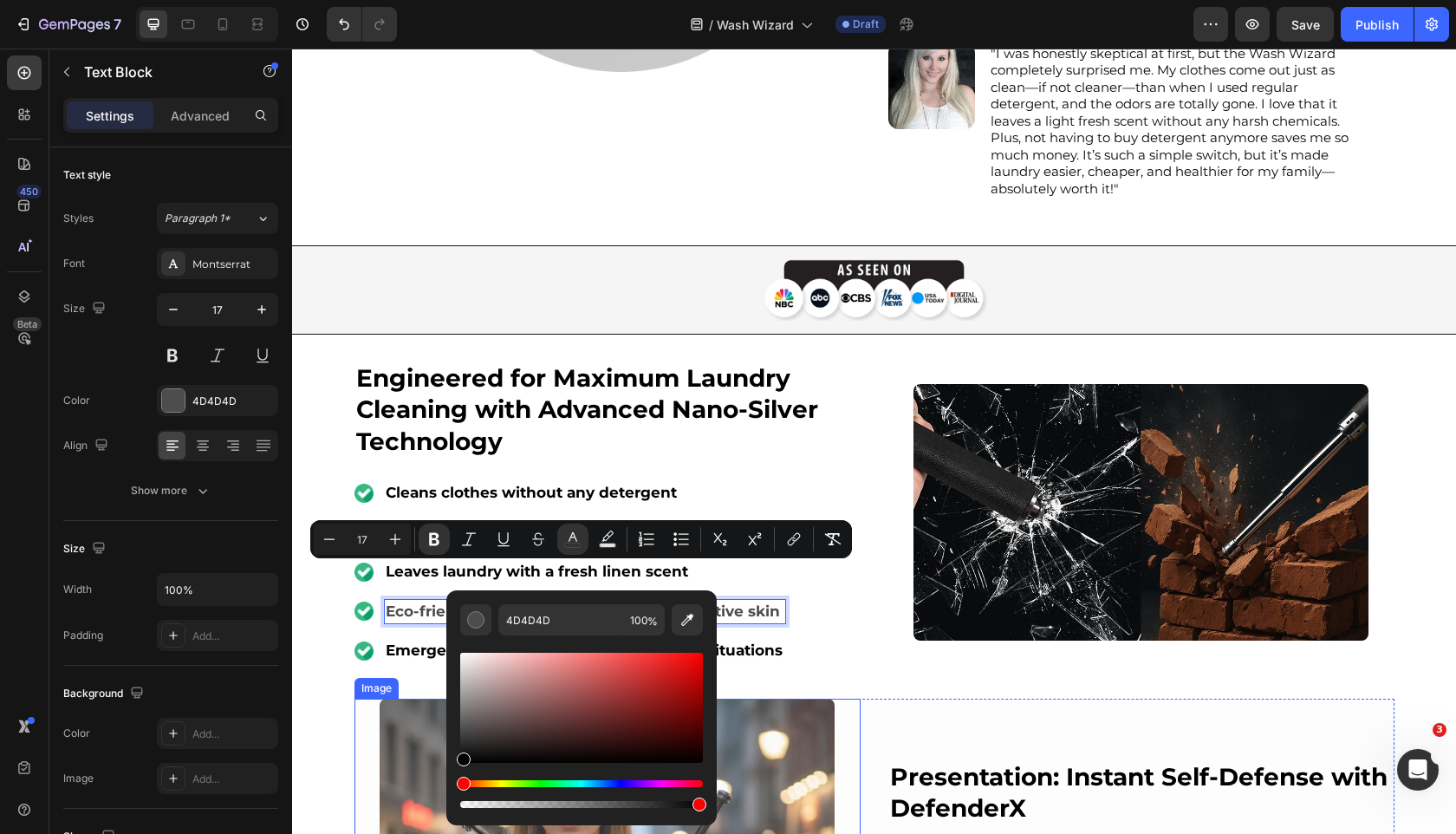
type input "000000"
drag, startPoint x: 809, startPoint y: 769, endPoint x: 352, endPoint y: 833, distance: 461.5
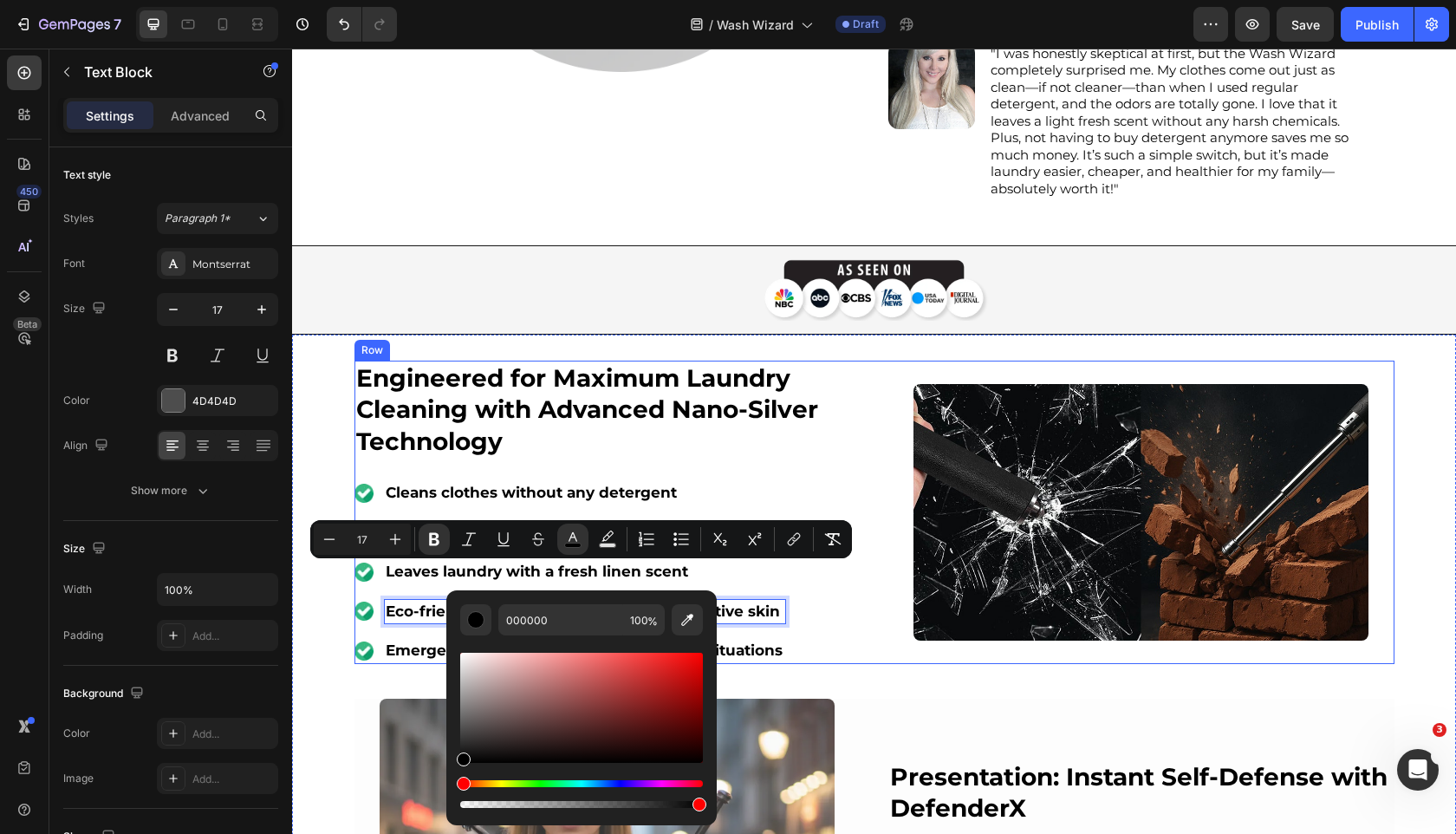
click at [873, 561] on div "⁠⁠⁠⁠⁠⁠⁠ Engineered for Maximum Laundry Cleaning with Advanced Nano-Silver Techn…" at bounding box center [874, 513] width 1040 height 303
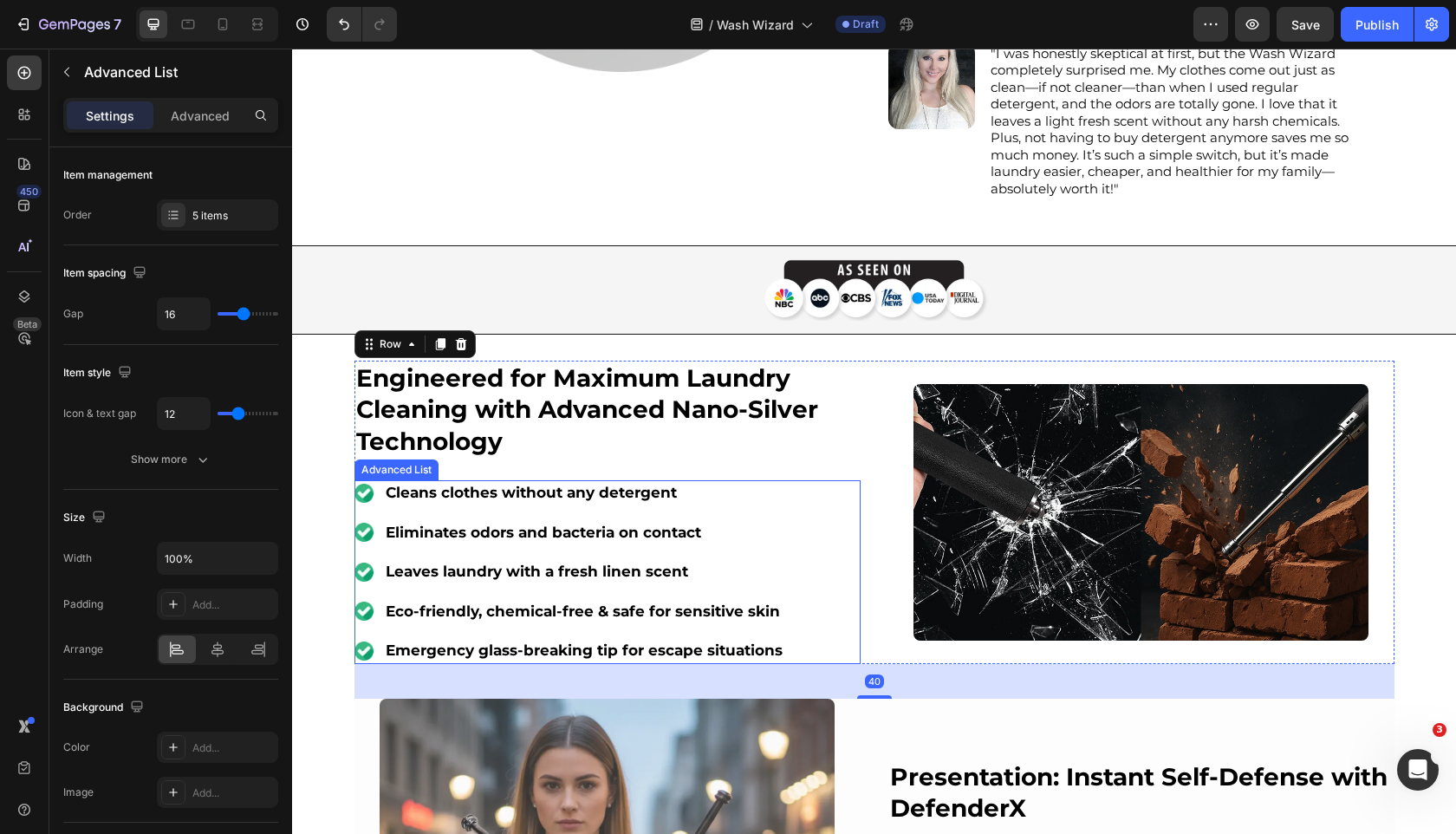
click at [496, 517] on ul "Image Cleans clothes without any detergent Text Block Image Eliminates odors an…" at bounding box center [570, 572] width 432 height 184
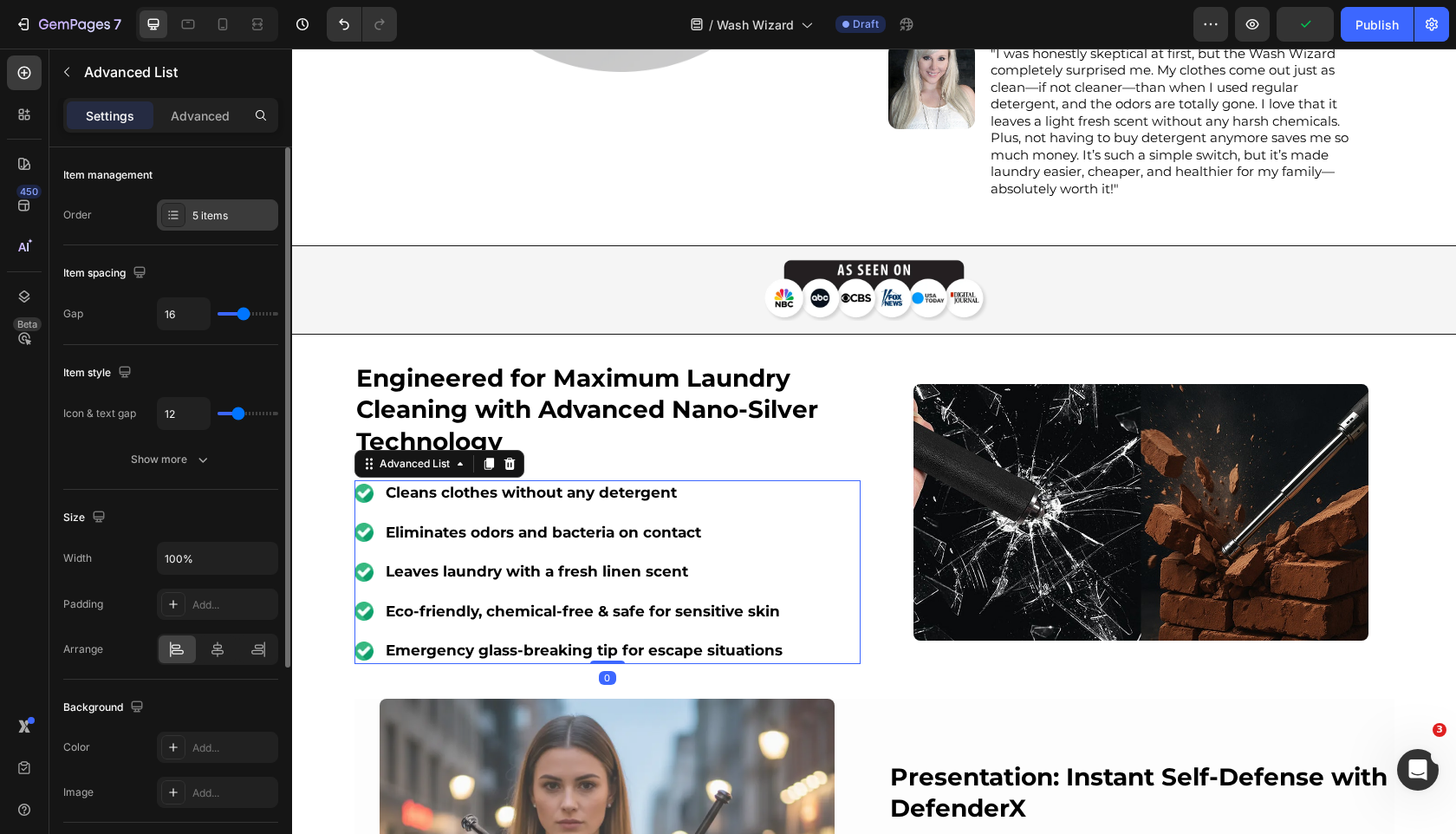
click at [226, 202] on div "5 items" at bounding box center [217, 215] width 121 height 31
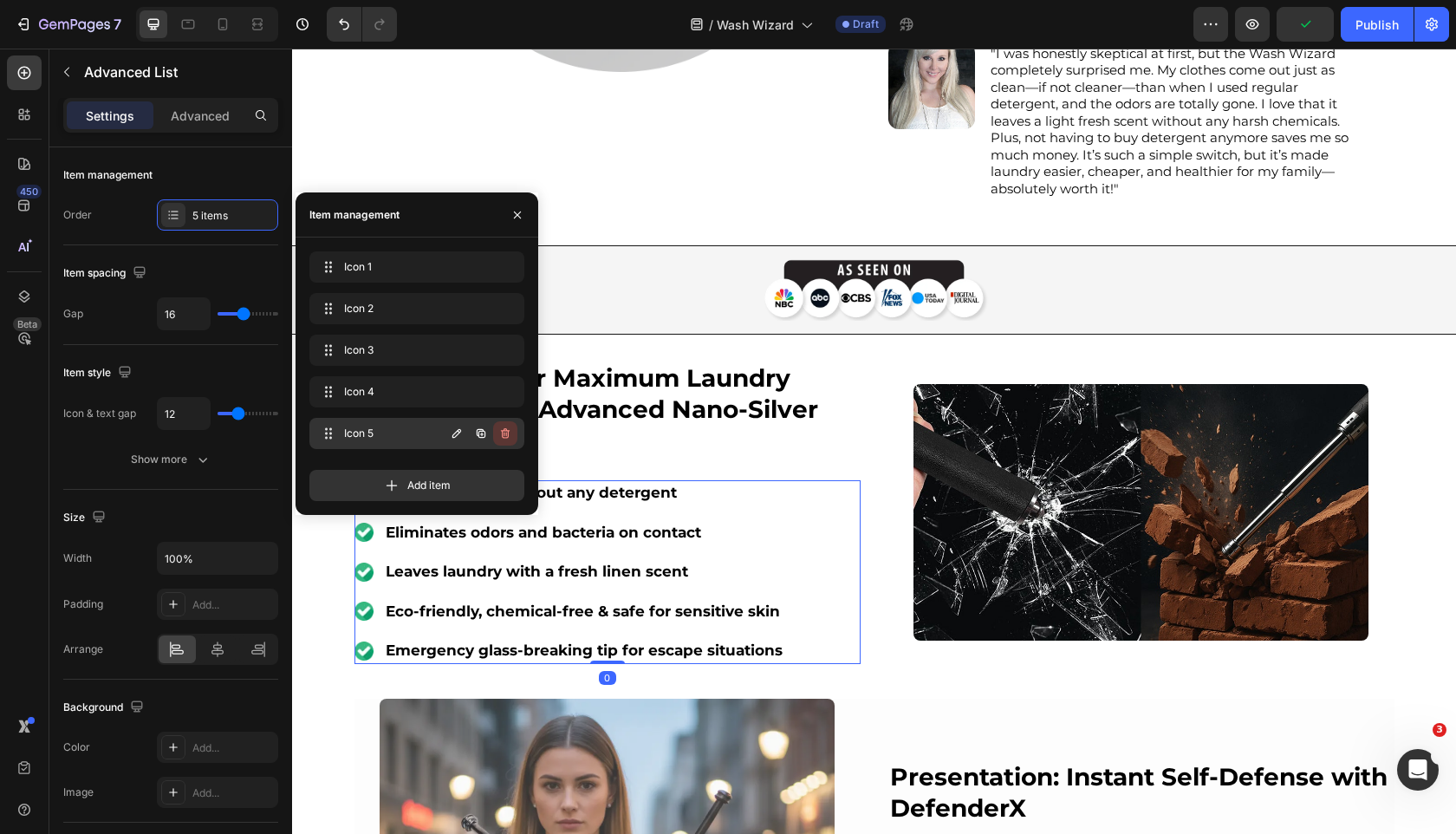
click at [509, 428] on icon "button" at bounding box center [504, 433] width 13 height 13
click at [509, 428] on div "Delete" at bounding box center [494, 433] width 32 height 15
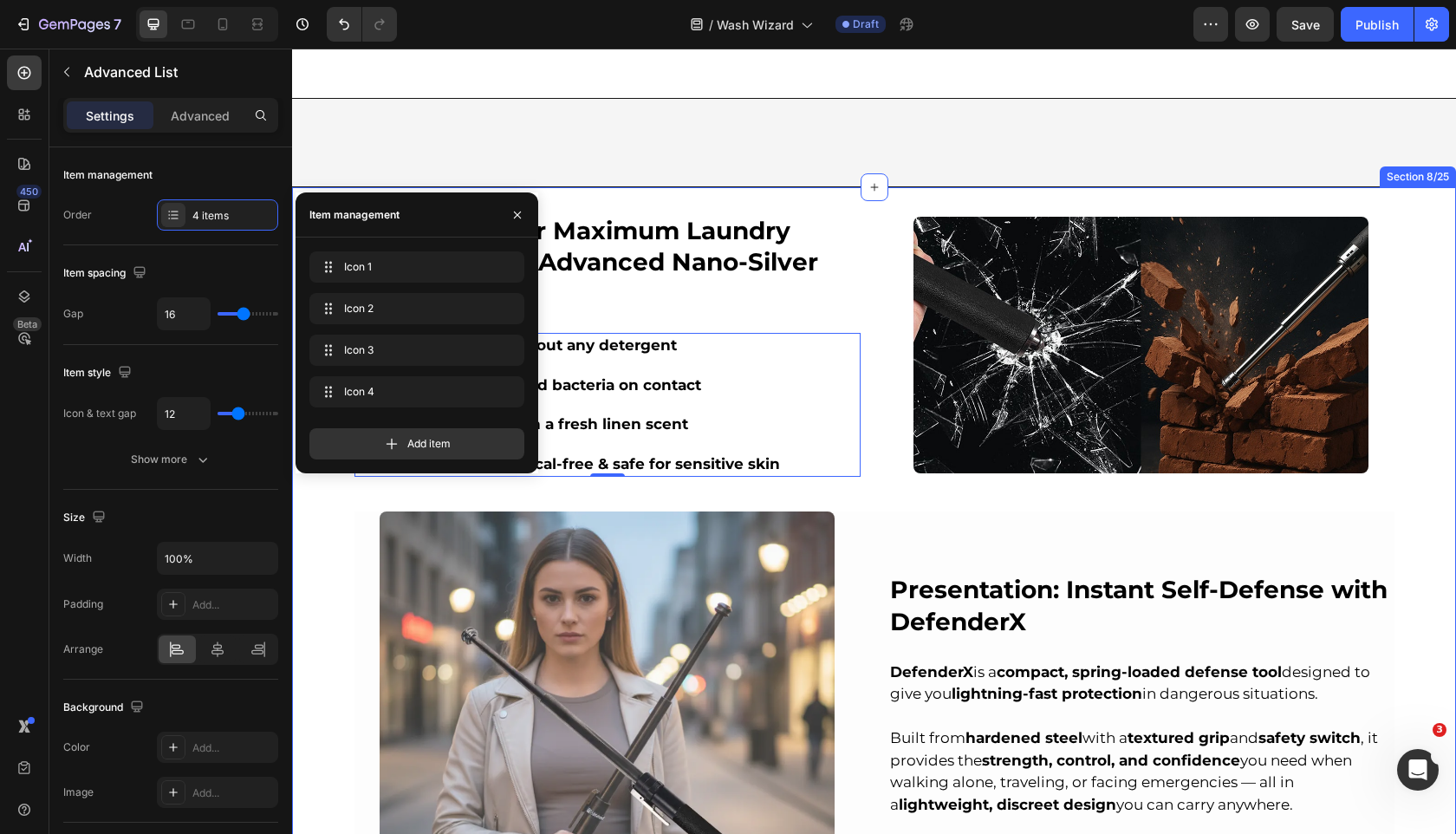
scroll to position [969, 0]
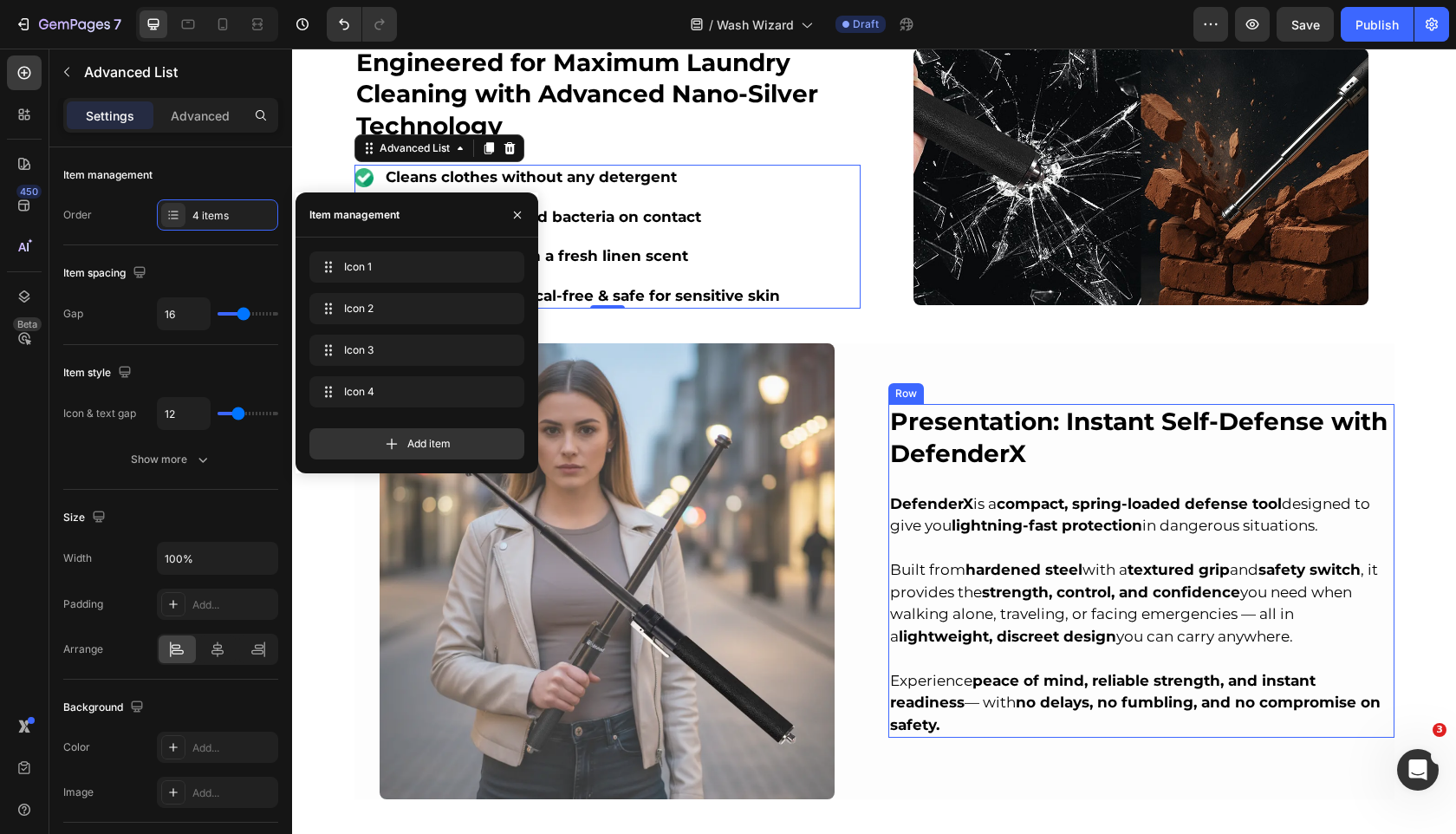
click at [987, 440] on strong "Presentation: Instant Self-Defense with DefenderX" at bounding box center [1139, 437] width 497 height 61
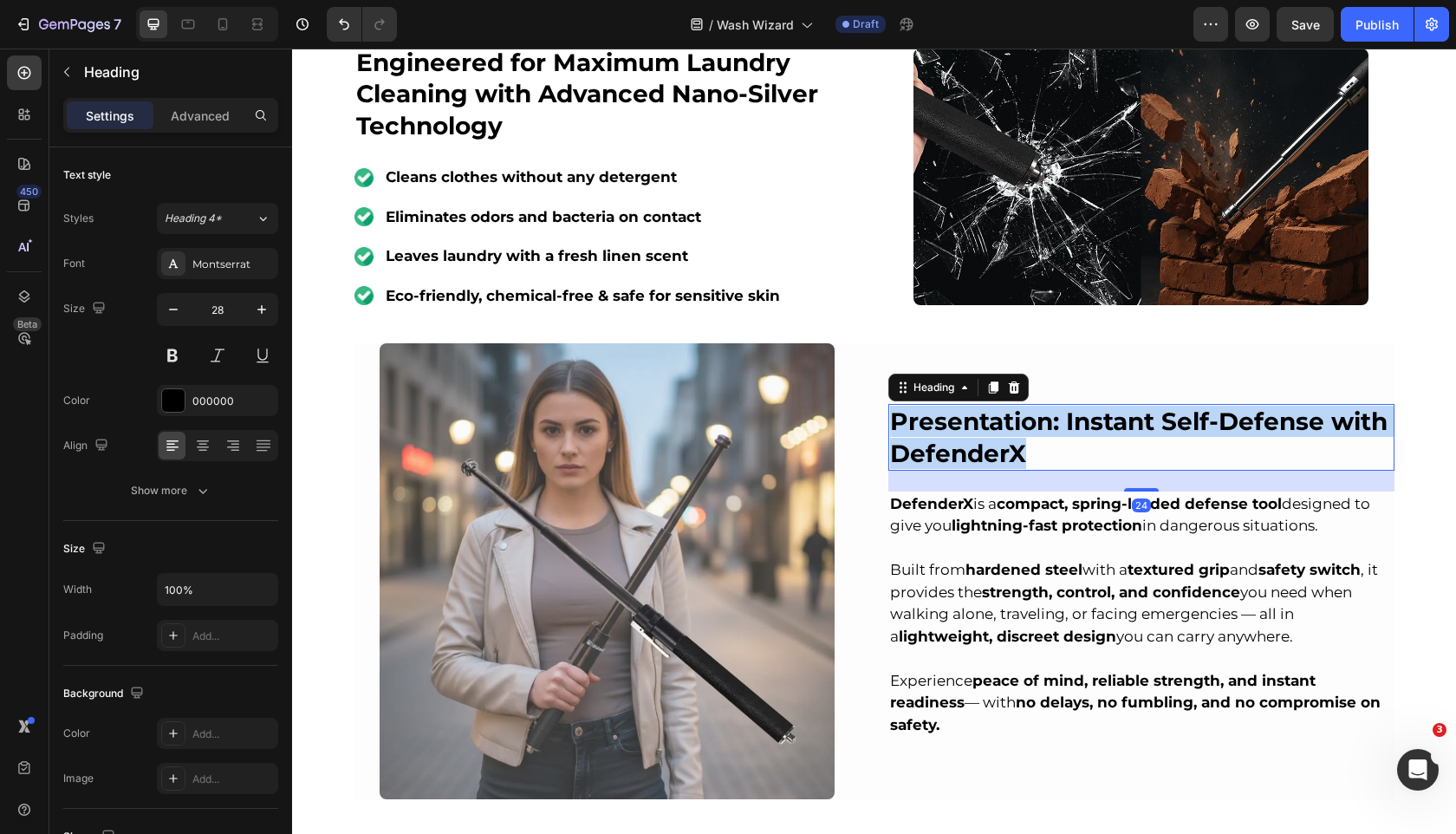
click at [987, 440] on strong "Presentation: Instant Self-Defense with DefenderX" at bounding box center [1139, 437] width 497 height 61
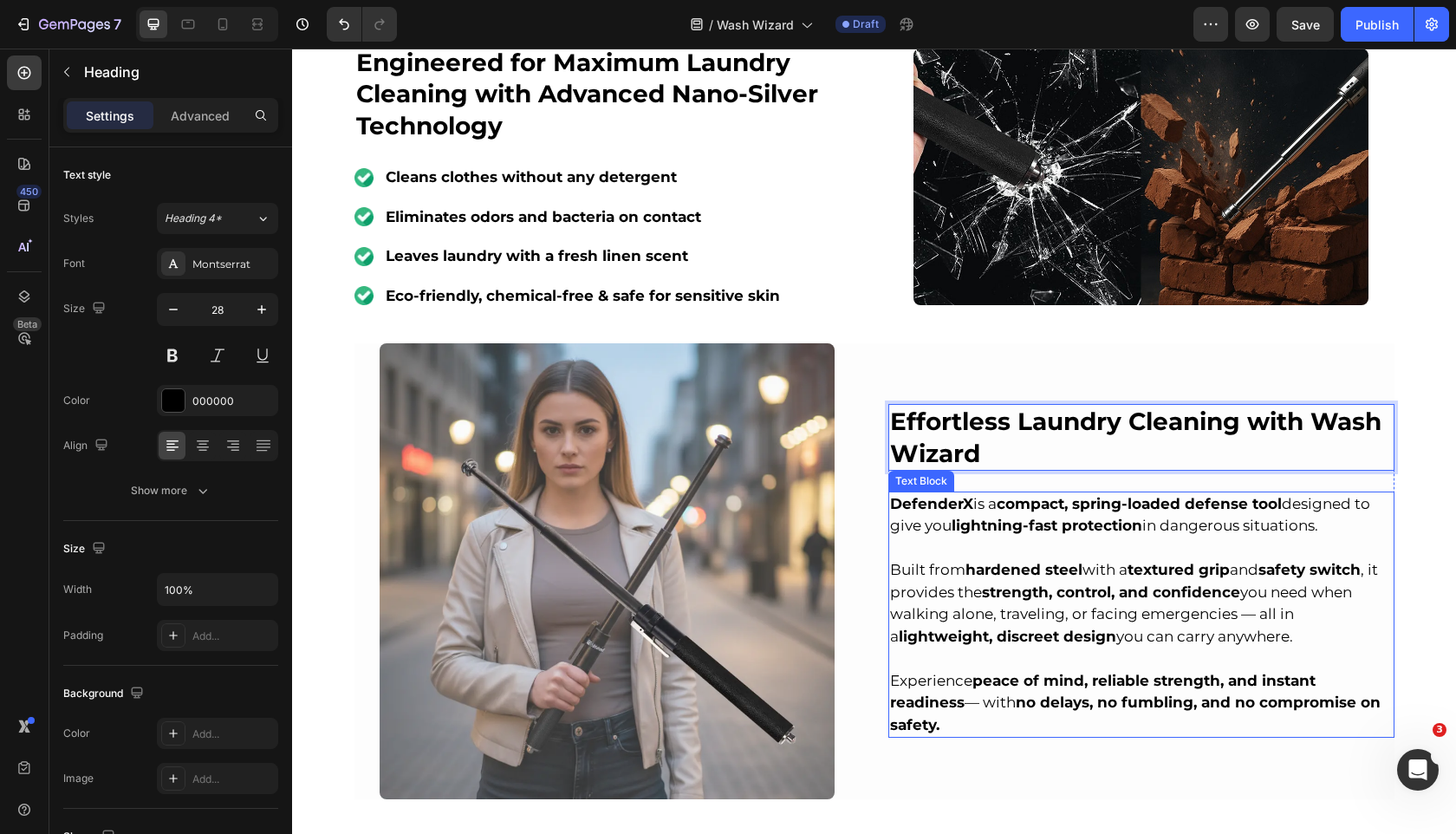
click at [1018, 601] on strong "strength, control, and confidence" at bounding box center [1111, 592] width 259 height 17
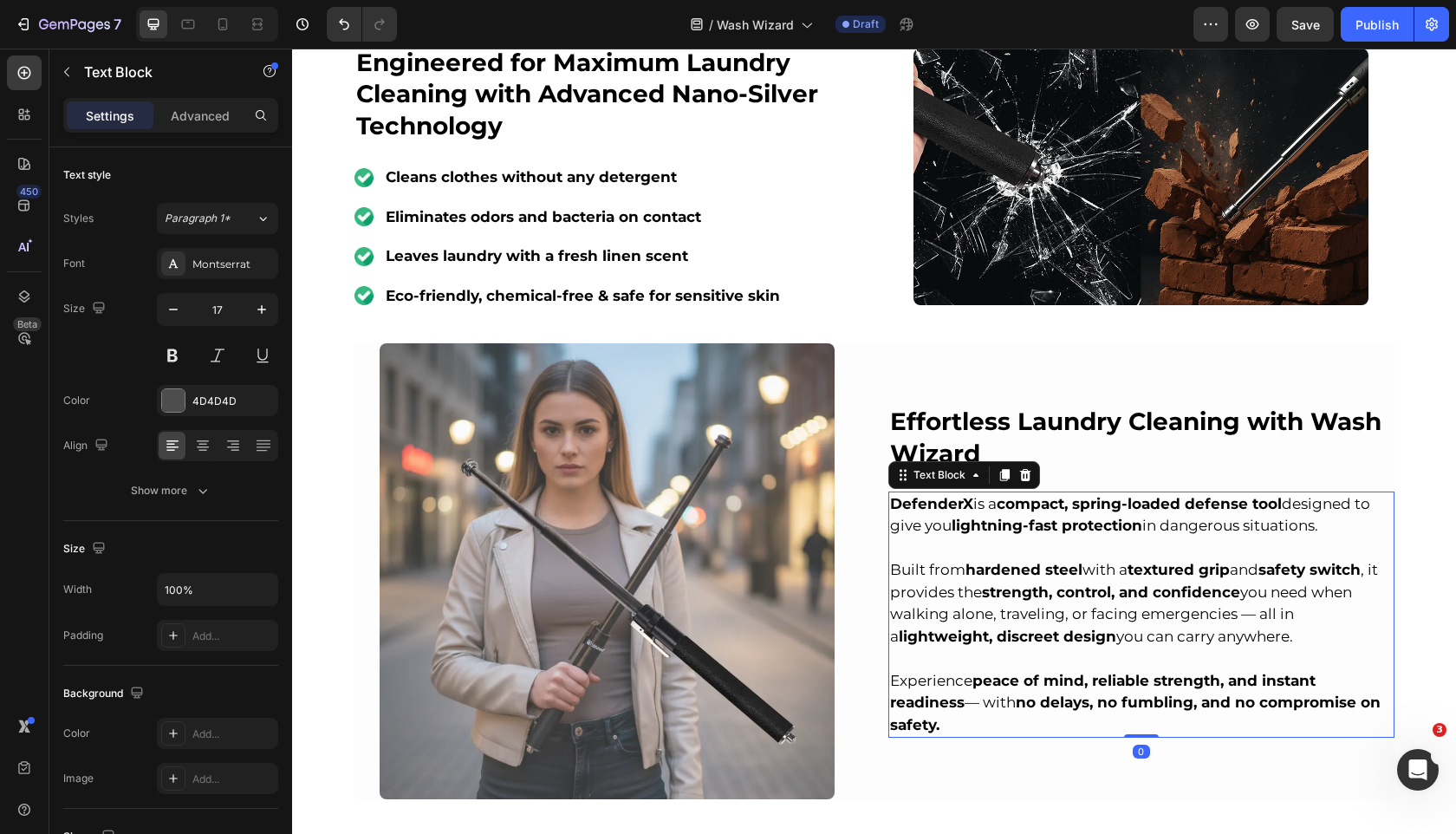
click at [1018, 601] on strong "strength, control, and confidence" at bounding box center [1111, 592] width 259 height 17
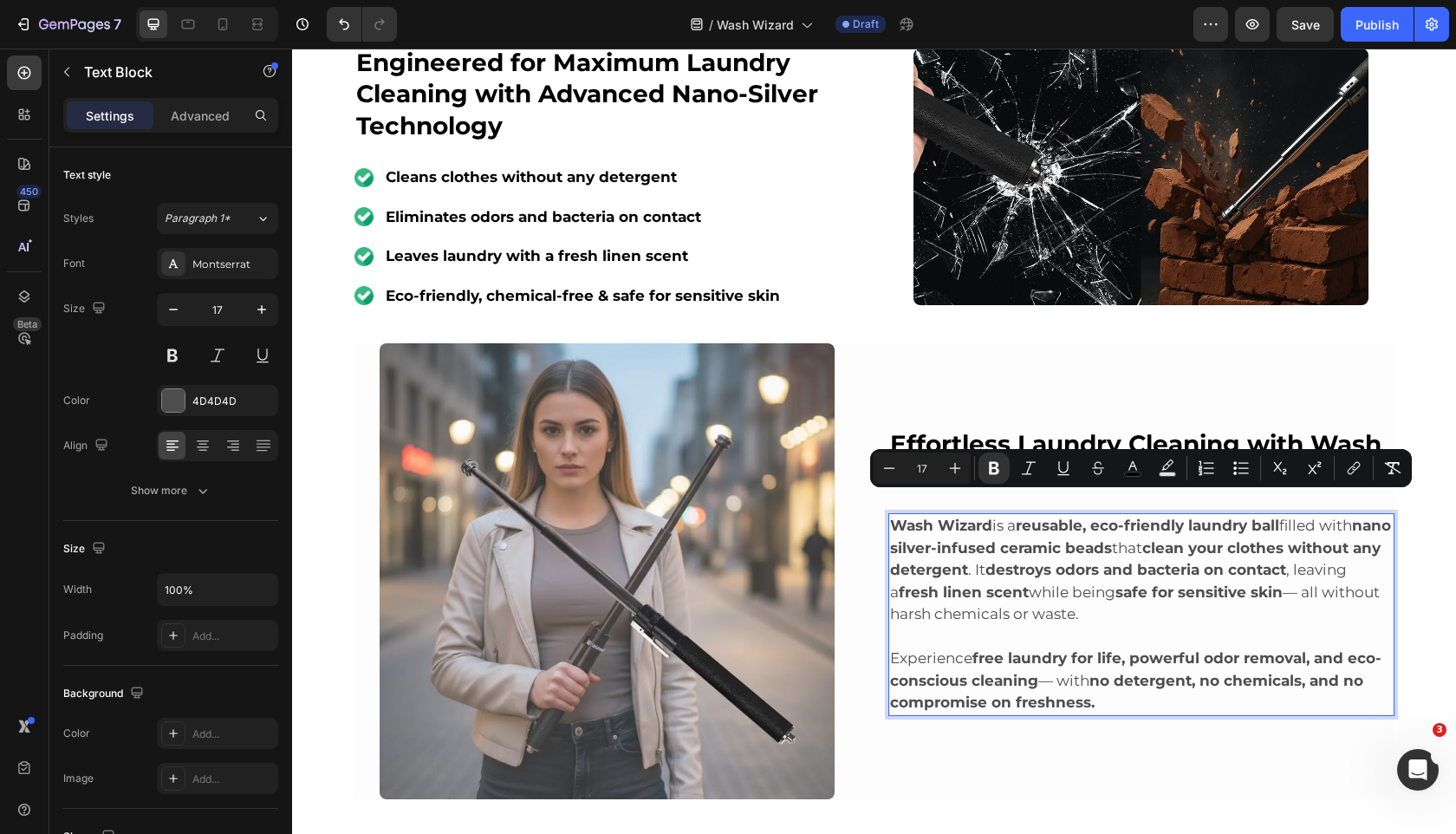
scroll to position [990, 0]
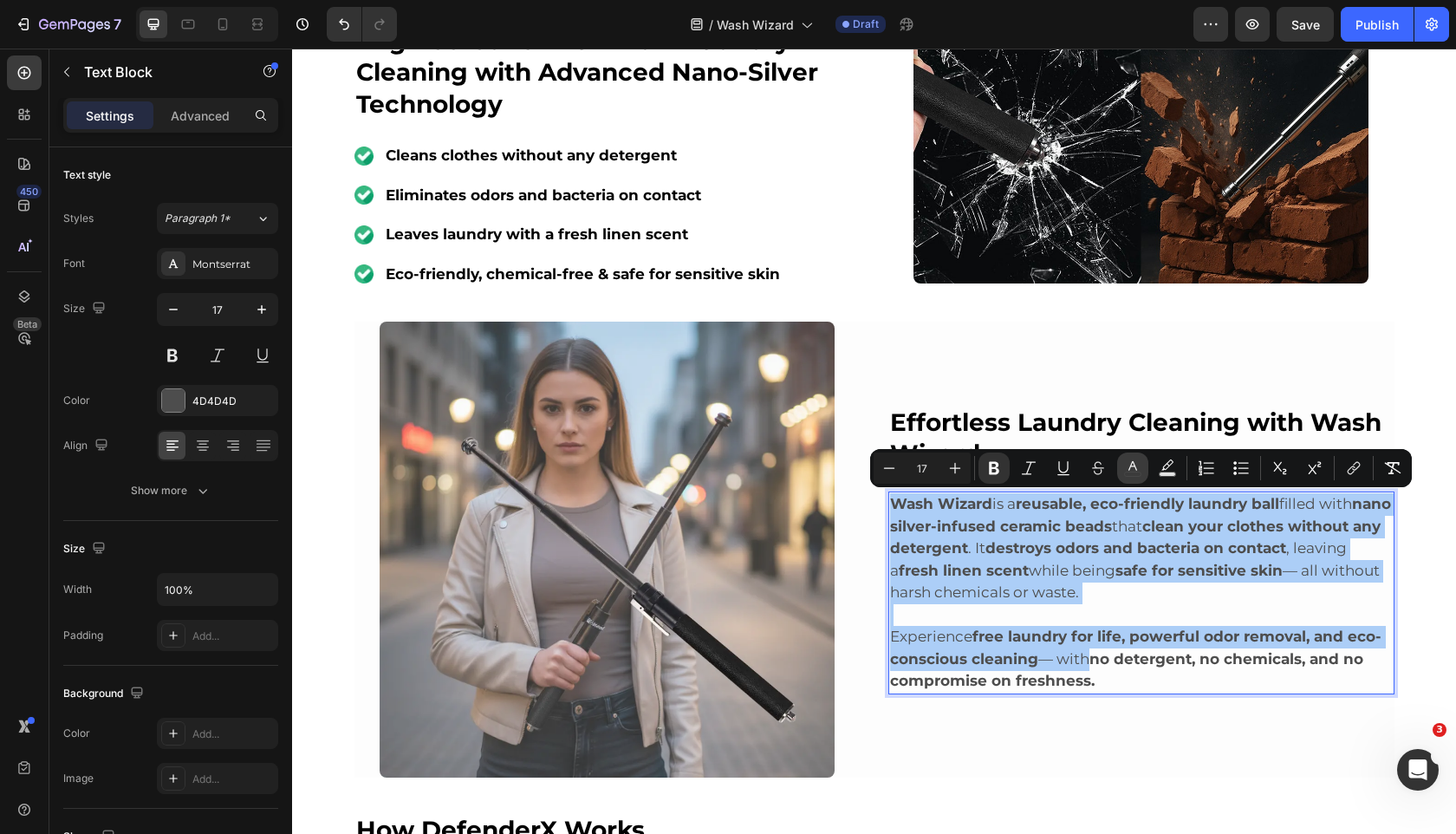
click at [1129, 470] on icon "Editor contextual toolbar" at bounding box center [1132, 468] width 17 height 17
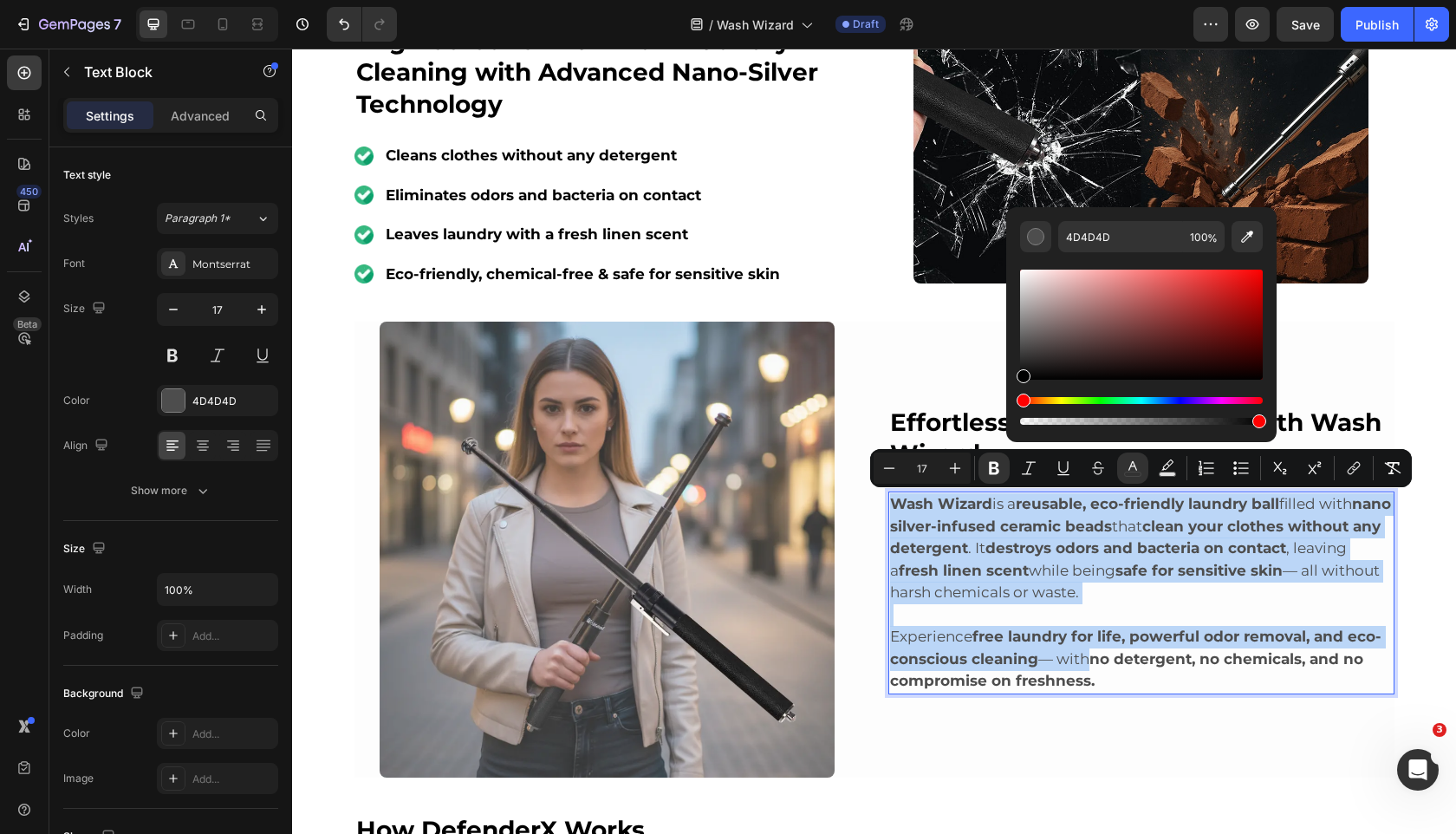
drag, startPoint x: 1314, startPoint y: 406, endPoint x: 970, endPoint y: 438, distance: 345.5
type input "000000"
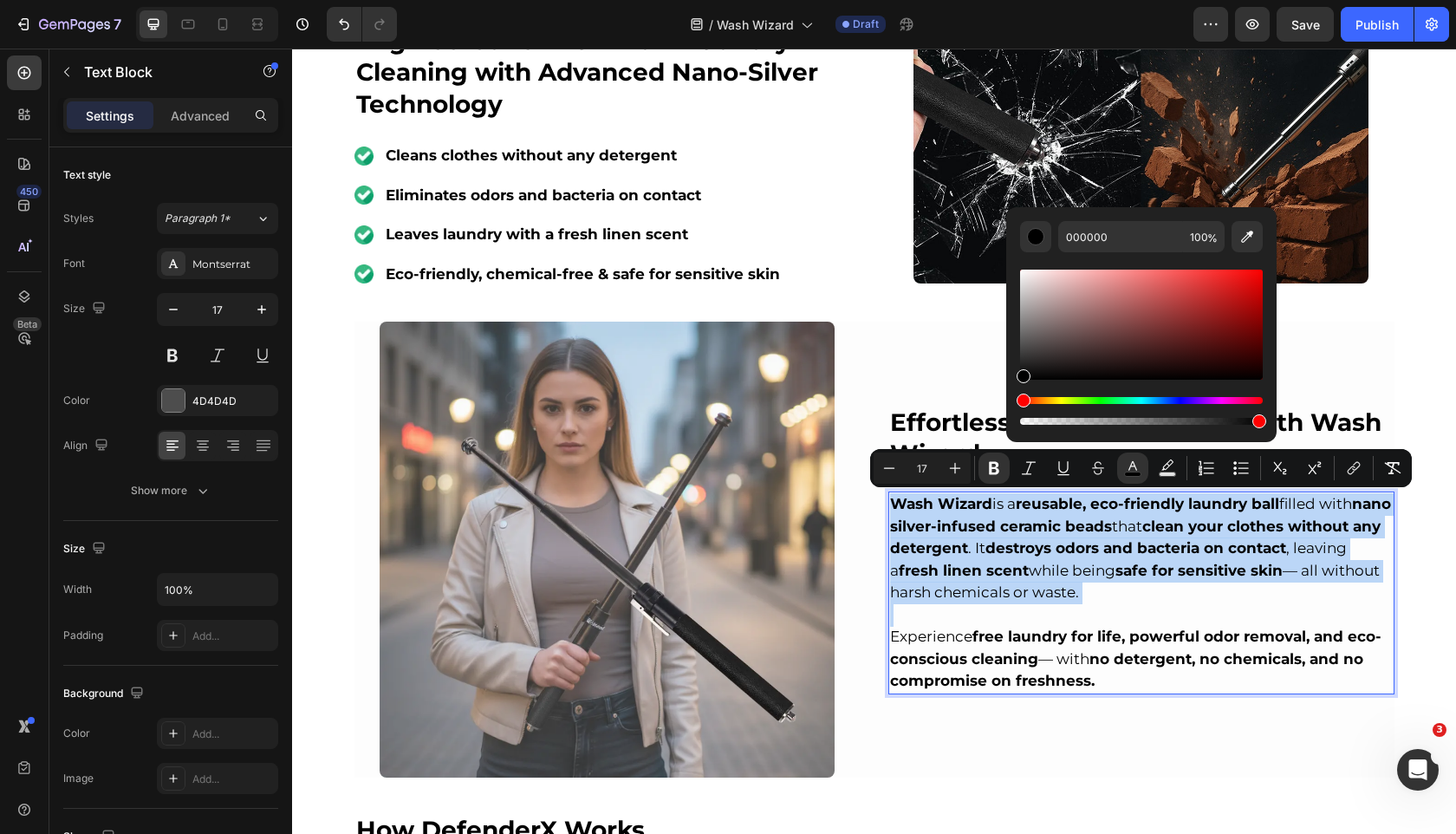
click at [693, 549] on img at bounding box center [608, 549] width 456 height 456
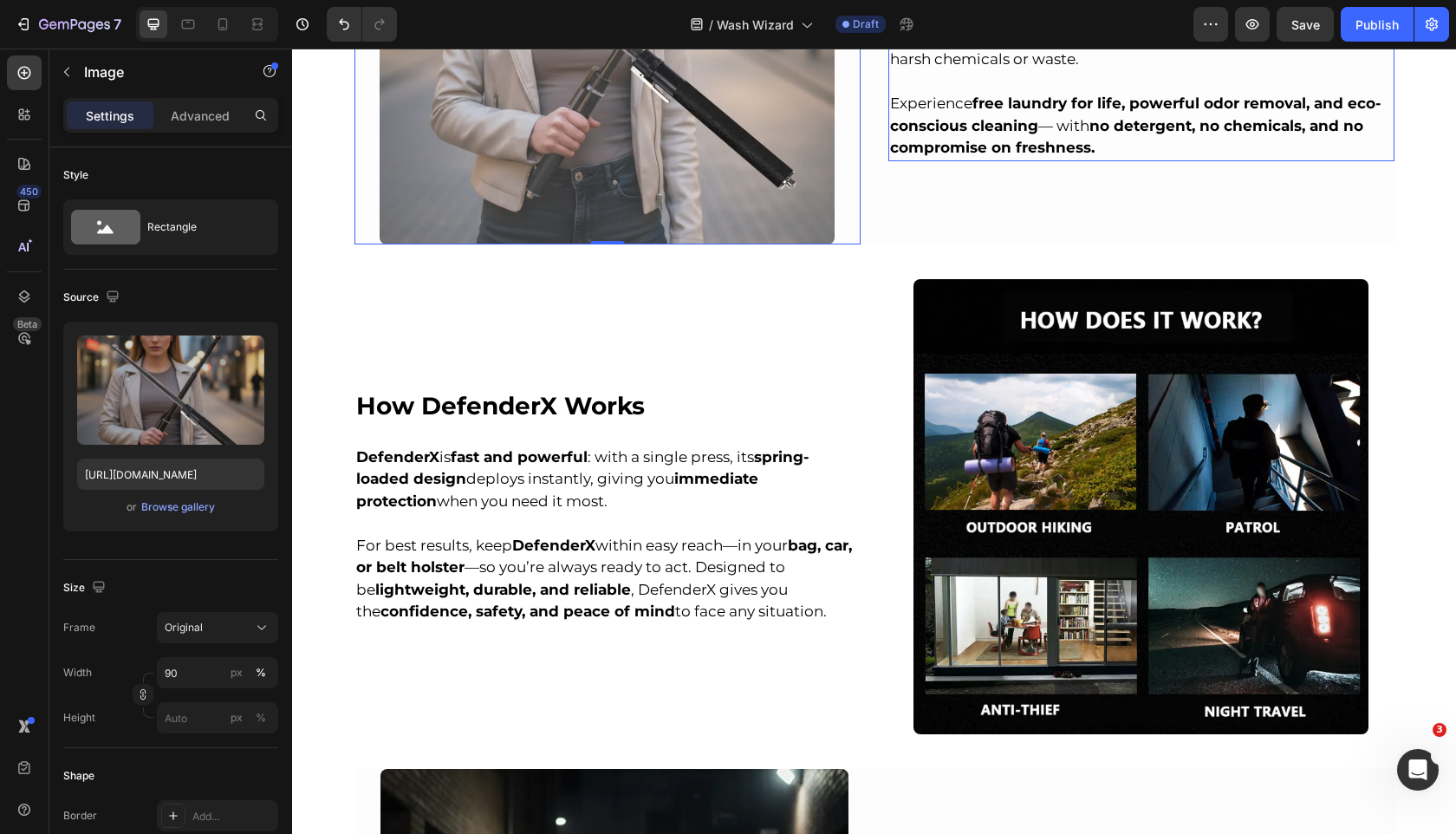
scroll to position [1316, 0]
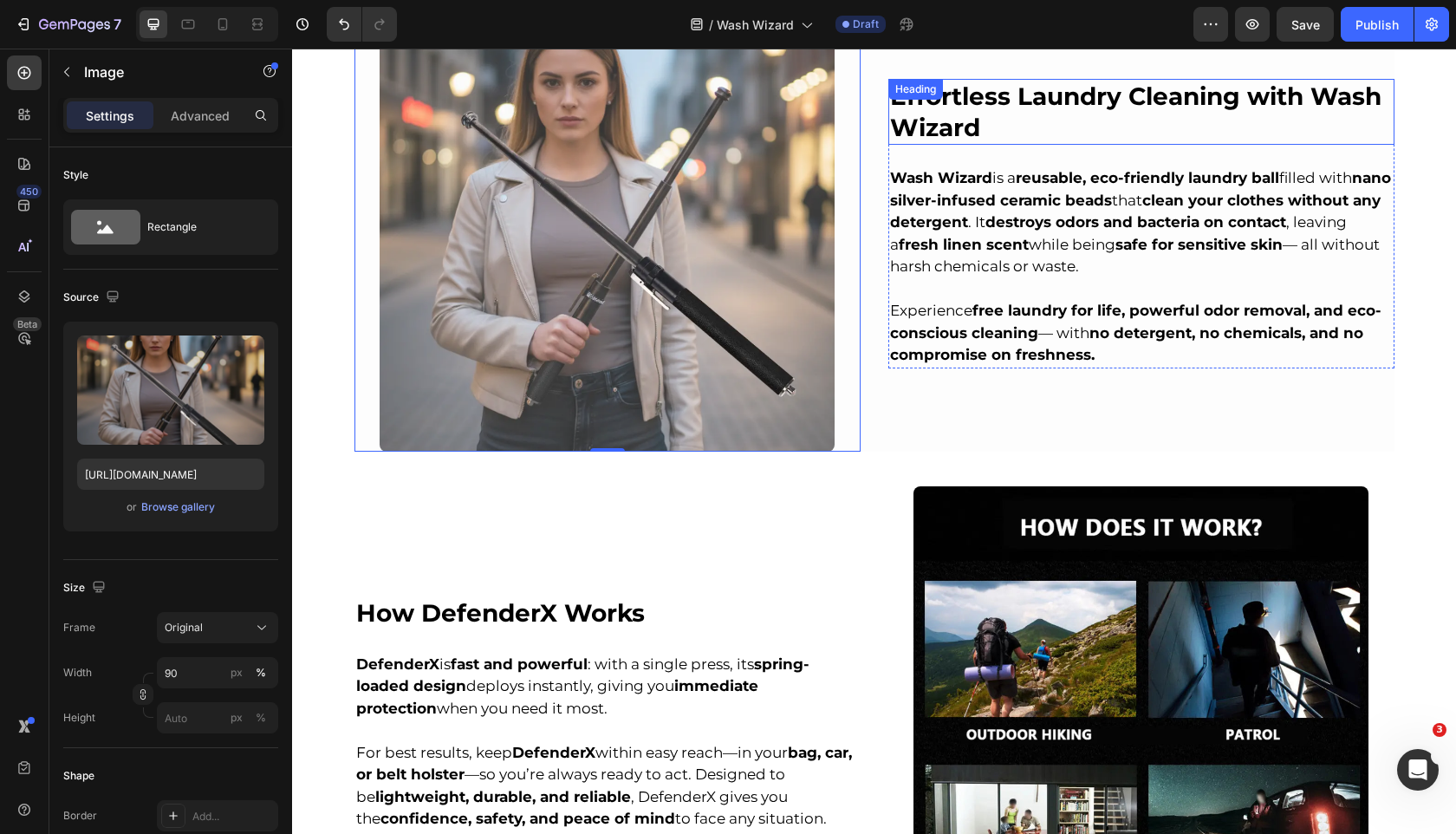
click at [1309, 98] on strong "Effortless Laundry Cleaning with Wash Wizard" at bounding box center [1136, 112] width 492 height 61
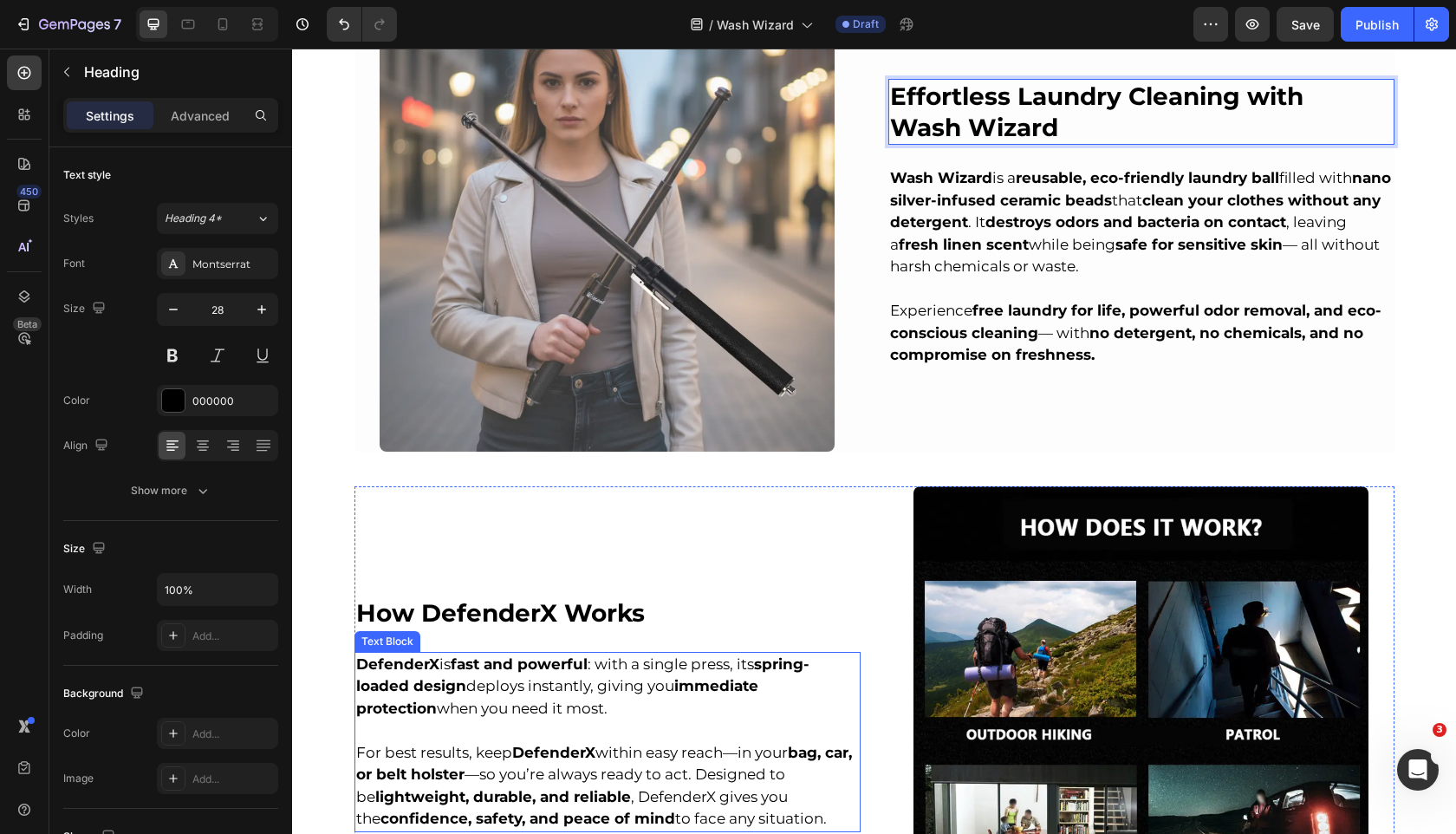
click at [475, 605] on strong "How DefenderX Works" at bounding box center [501, 612] width 289 height 30
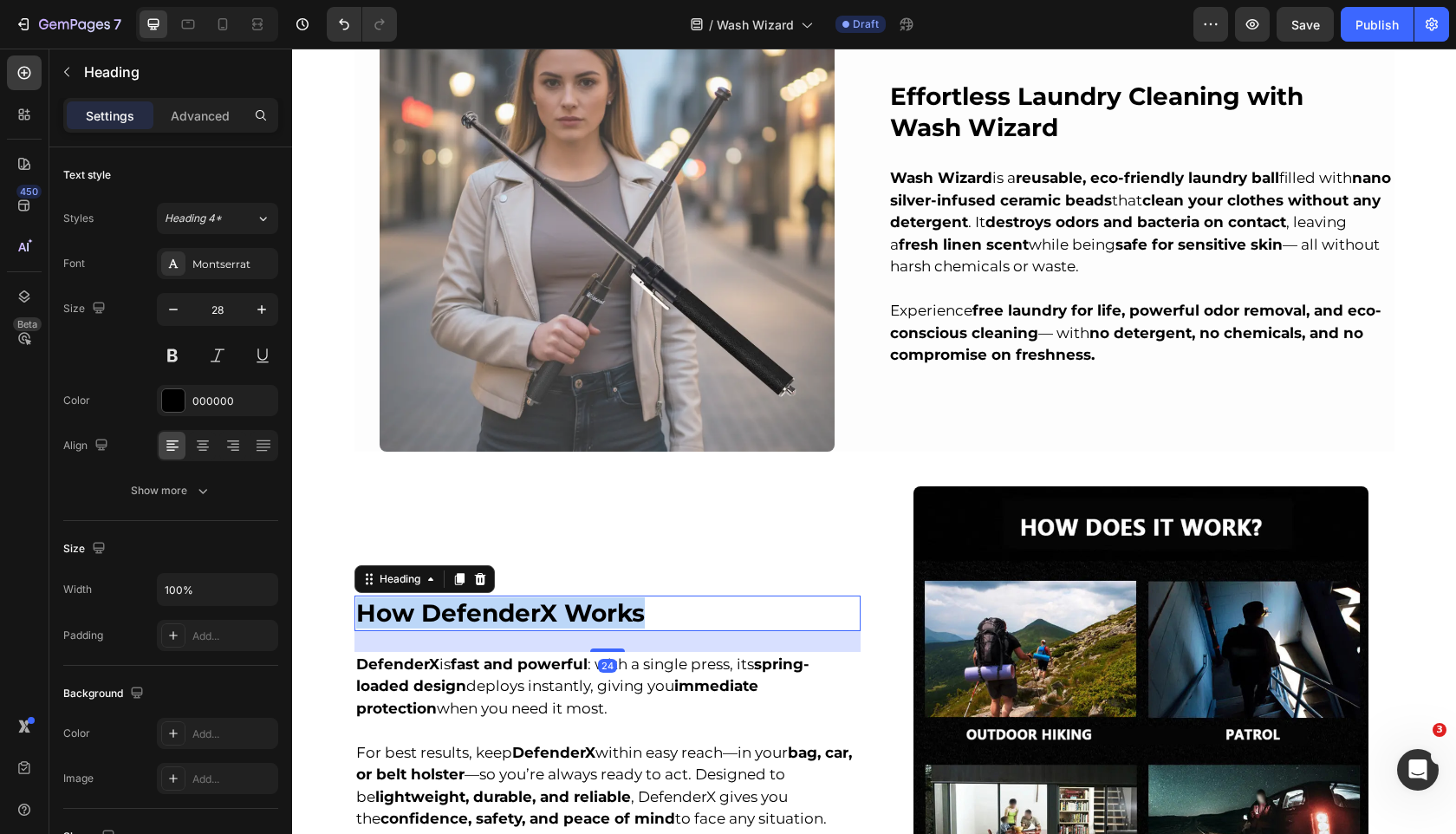
click at [475, 605] on strong "How DefenderX Works" at bounding box center [501, 612] width 289 height 30
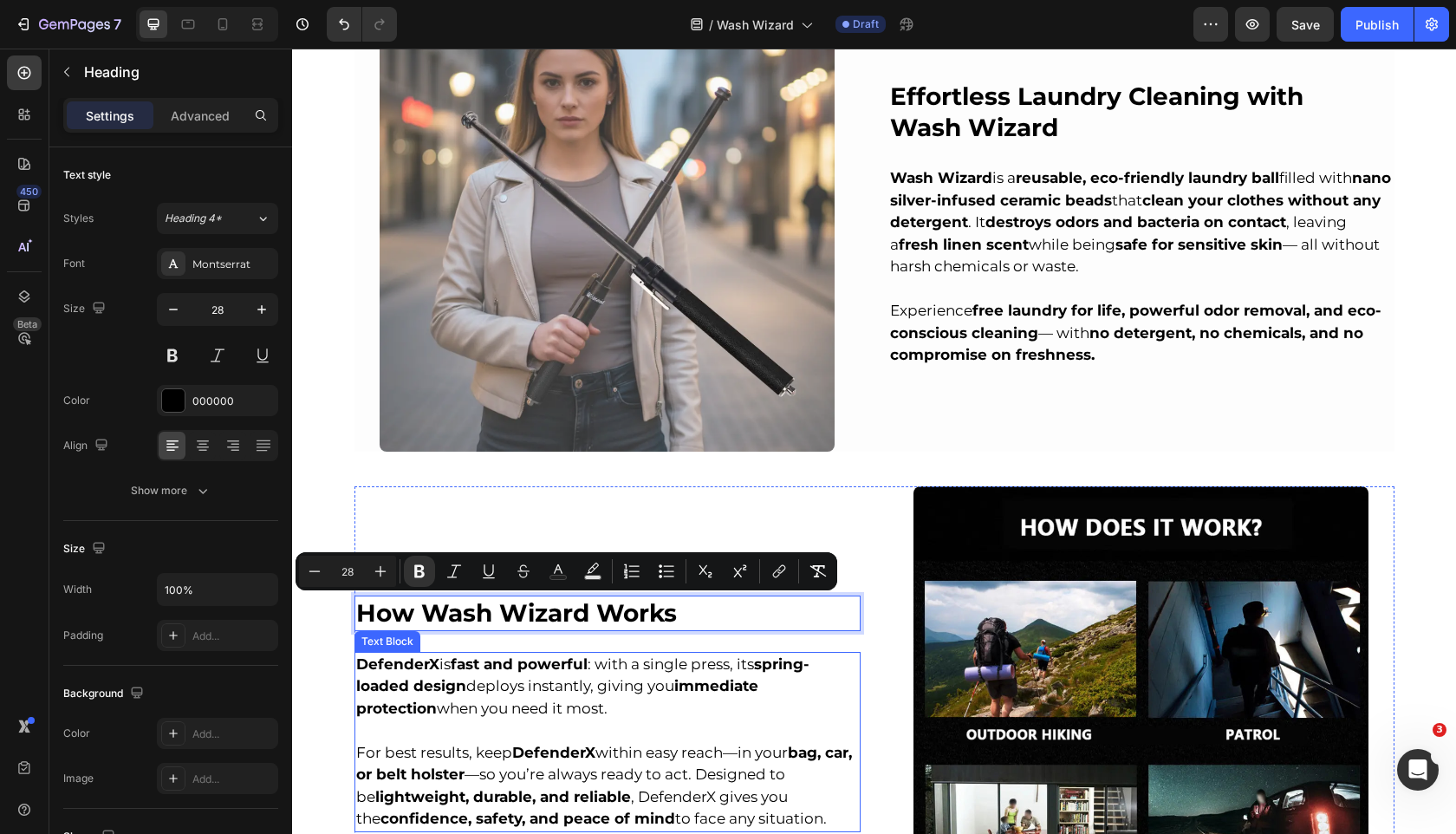
click at [605, 668] on span "DefenderX is fast and powerful : with a single press, its spring-loaded design …" at bounding box center [583, 686] width 453 height 62
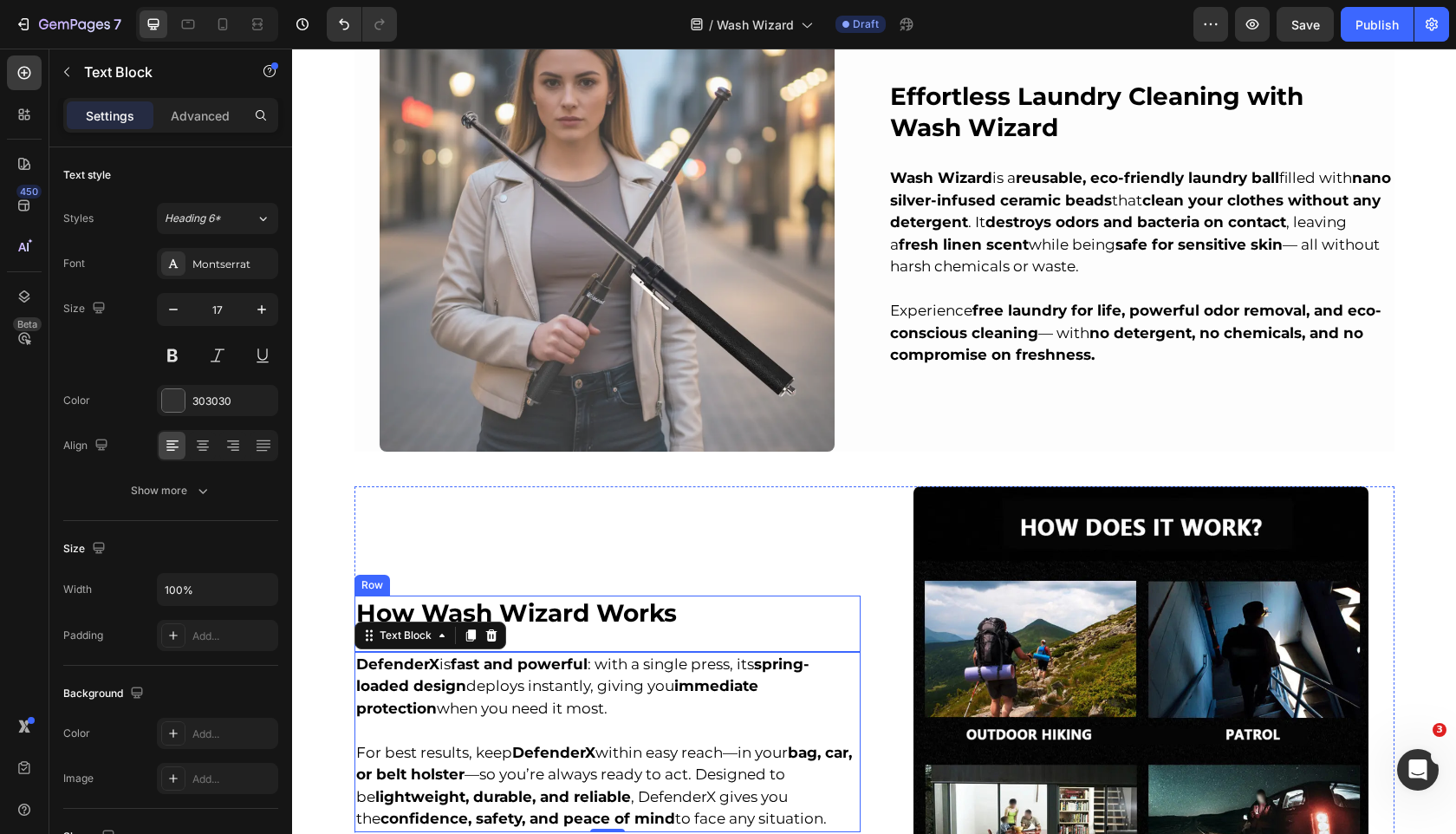
click at [678, 618] on p "⁠⁠⁠⁠⁠⁠⁠ How Wash Wizard Works" at bounding box center [608, 612] width 503 height 31
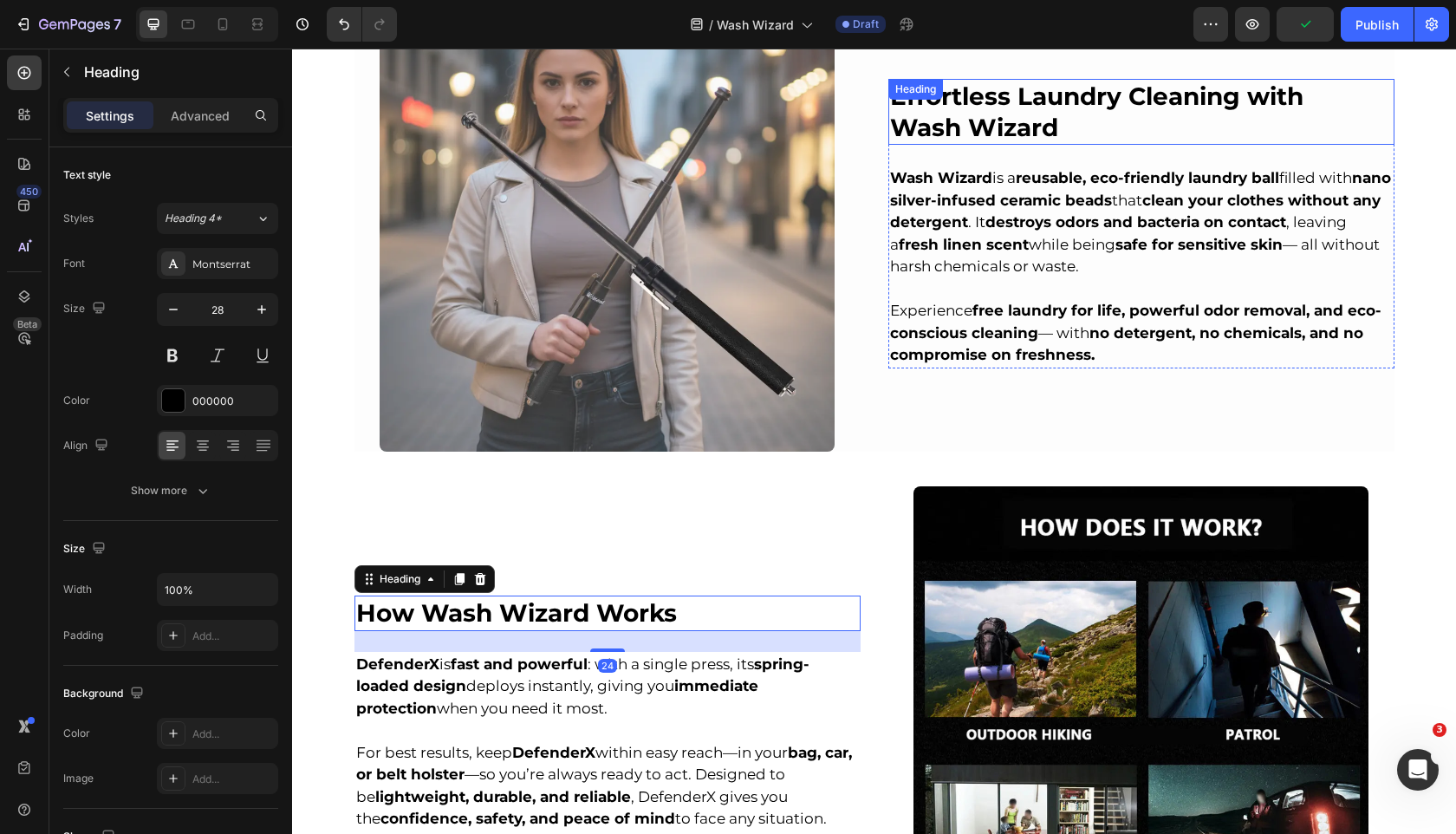
click at [1084, 93] on strong "Effortless Laundry Cleaning with" at bounding box center [1097, 96] width 414 height 30
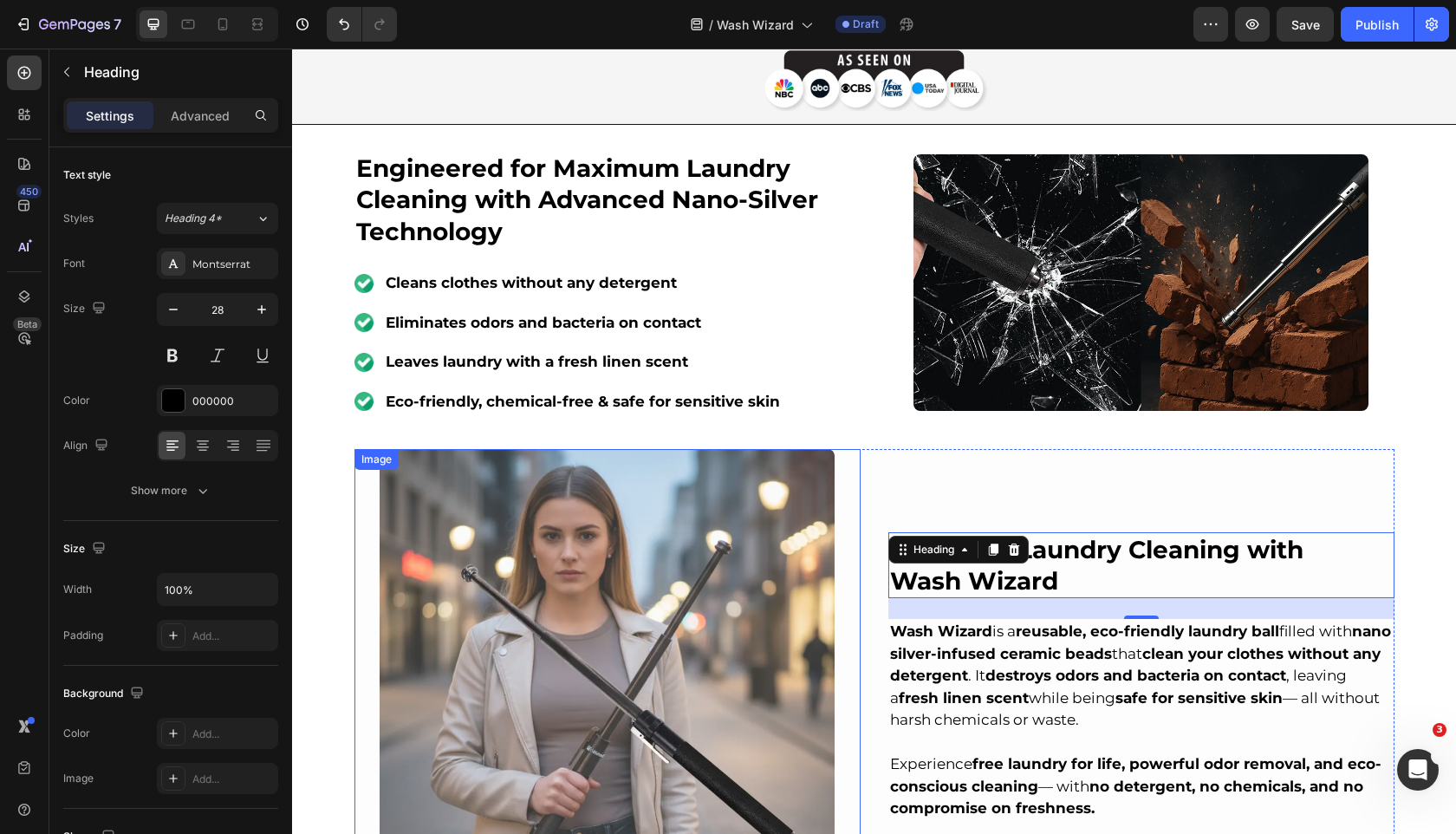
scroll to position [835, 0]
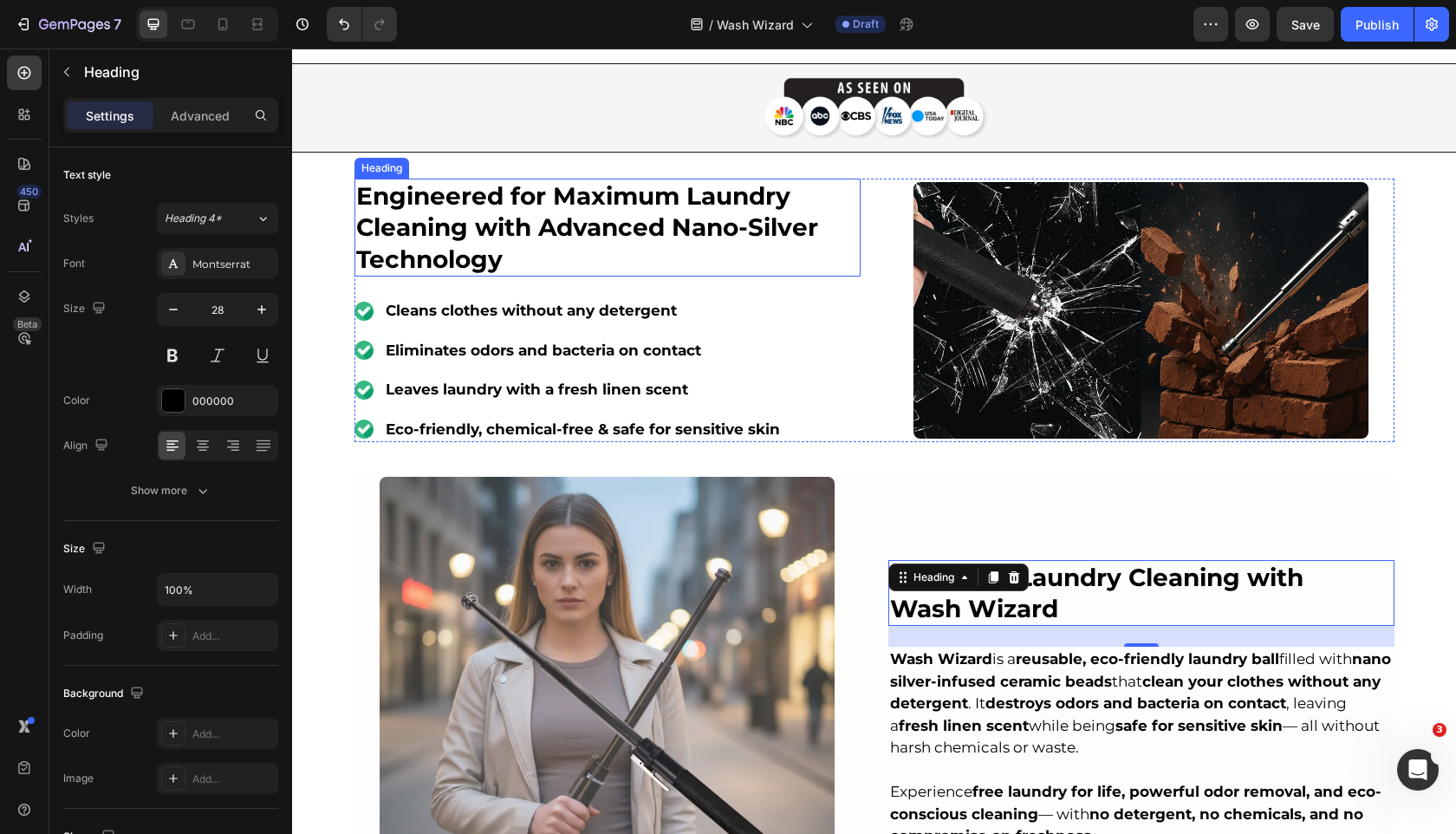
click at [779, 216] on strong "Engineered for Maximum Laundry Cleaning with Advanced Nano-Silver Technology" at bounding box center [587, 227] width 462 height 92
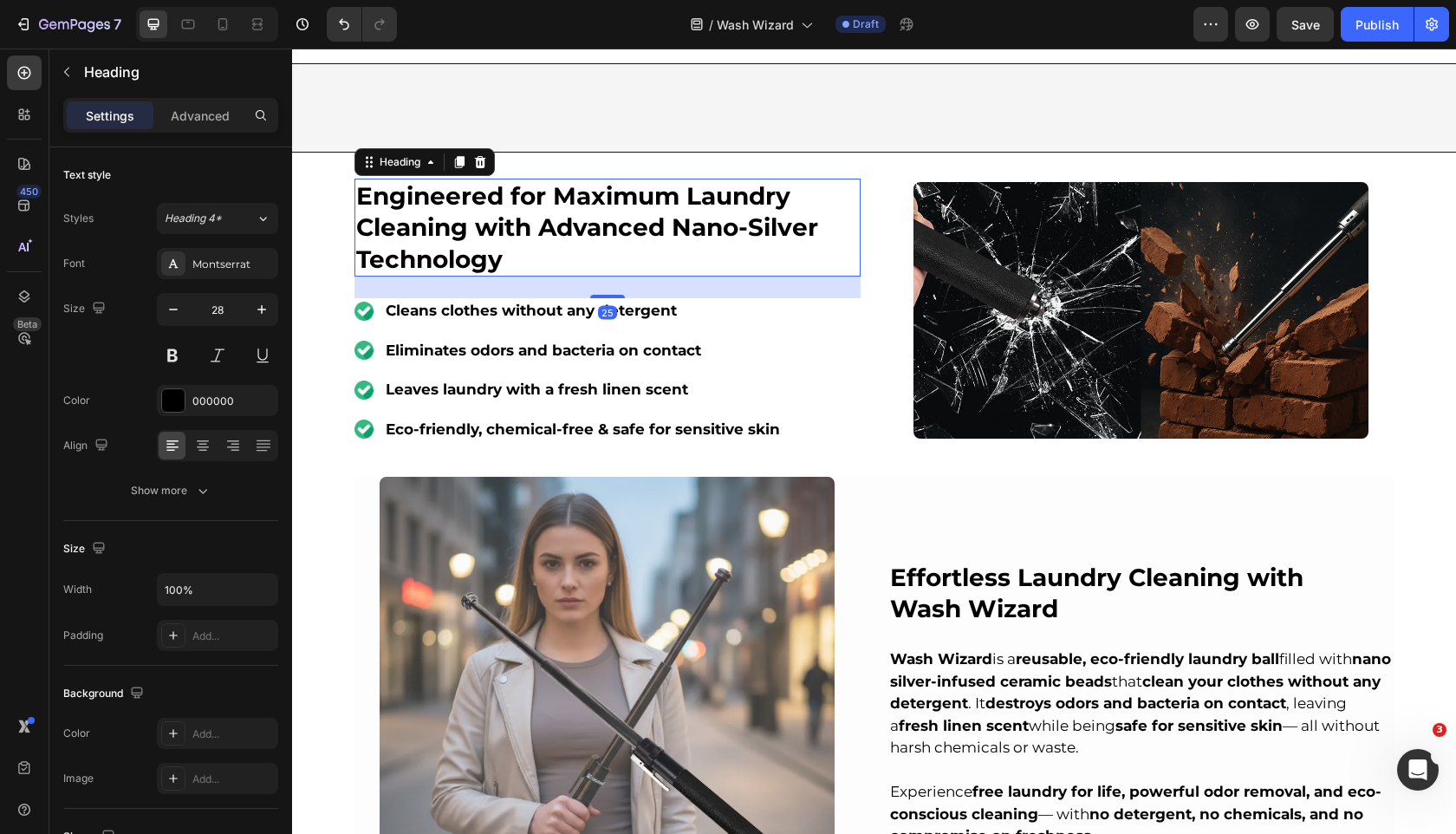
scroll to position [1526, 0]
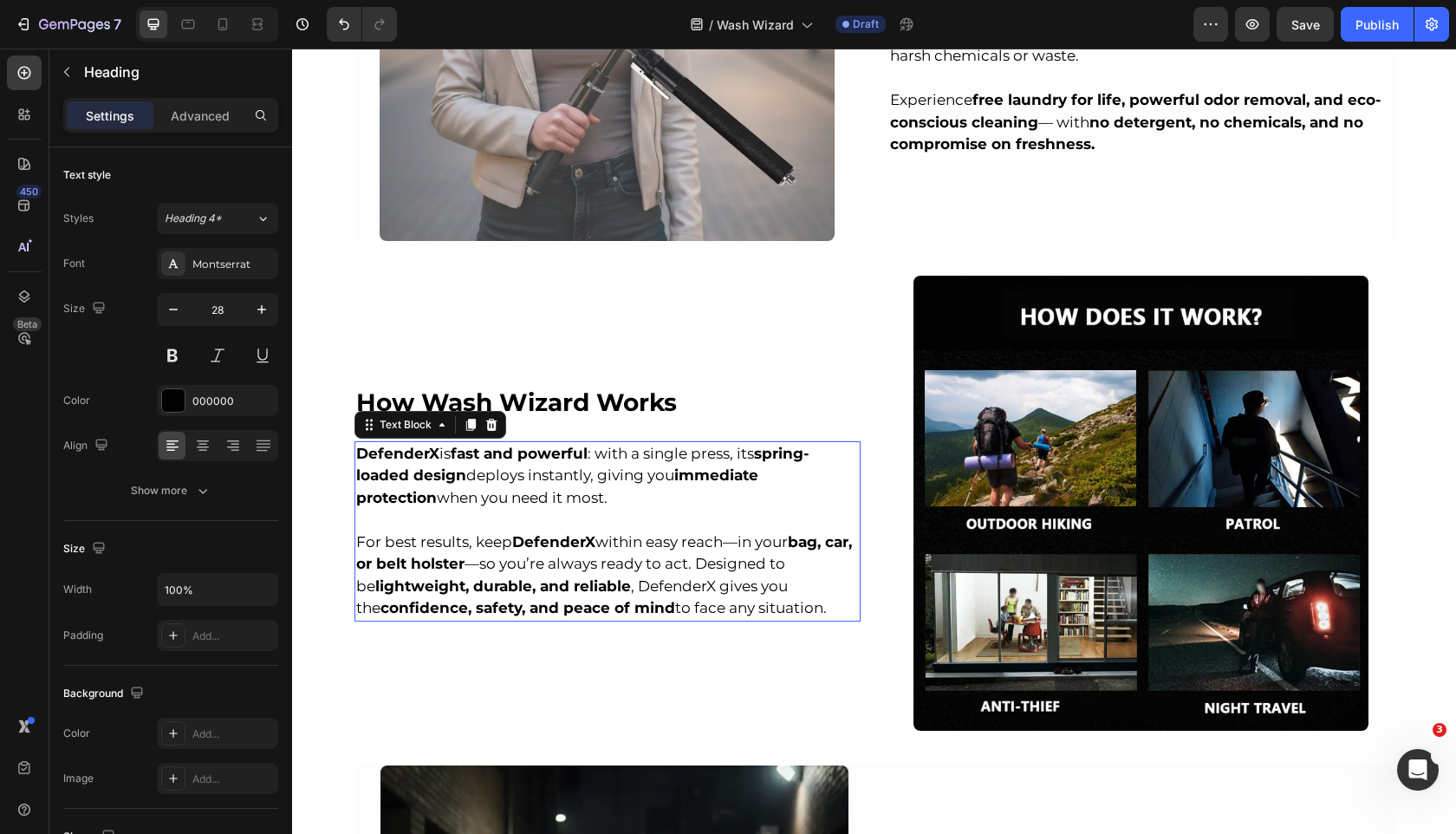
click at [504, 507] on p "DefenderX is fast and powerful : with a single press, its spring-loaded design …" at bounding box center [608, 476] width 503 height 66
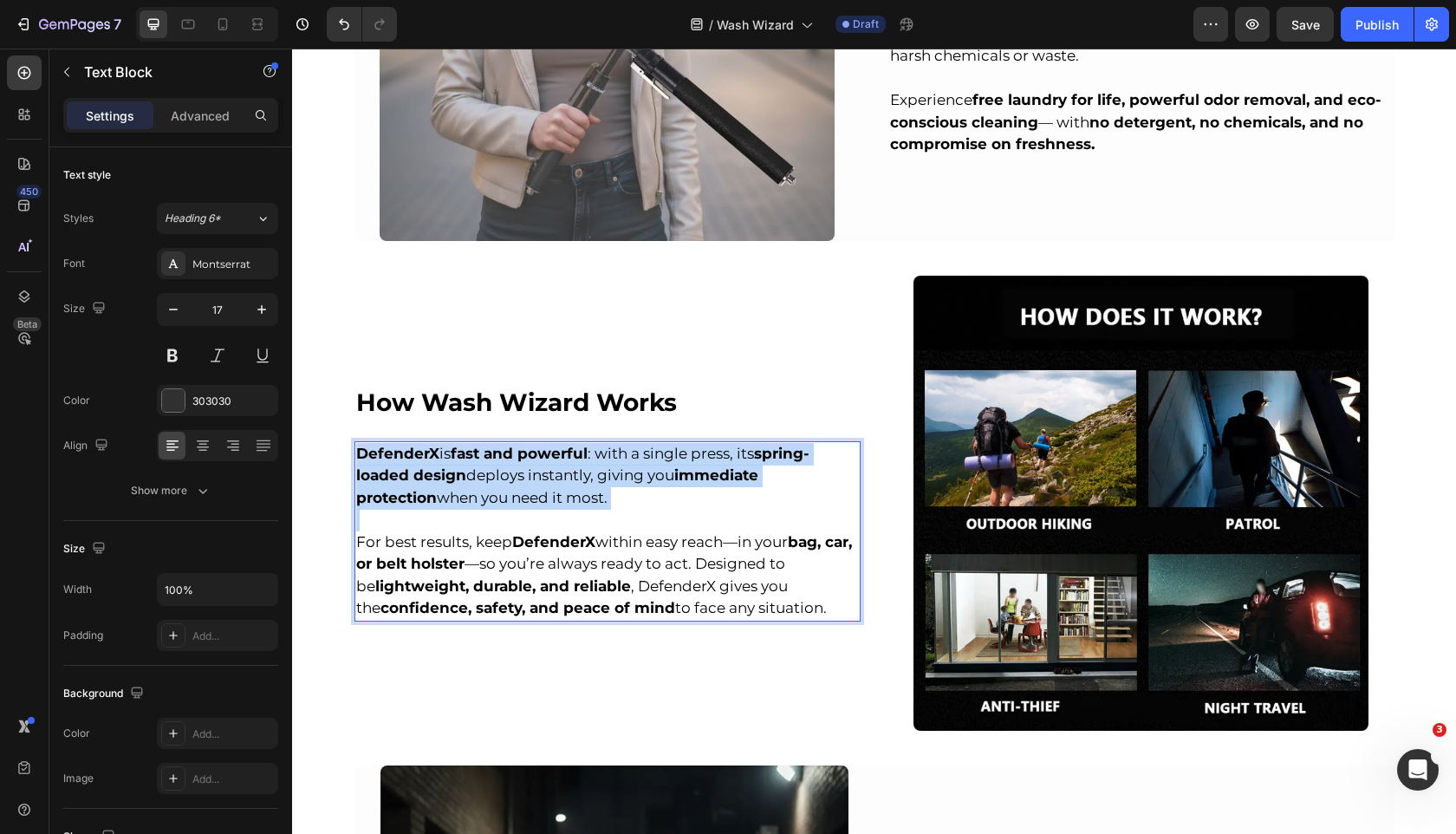
click at [504, 507] on p "DefenderX is fast and powerful : with a single press, its spring-loaded design …" at bounding box center [608, 476] width 503 height 66
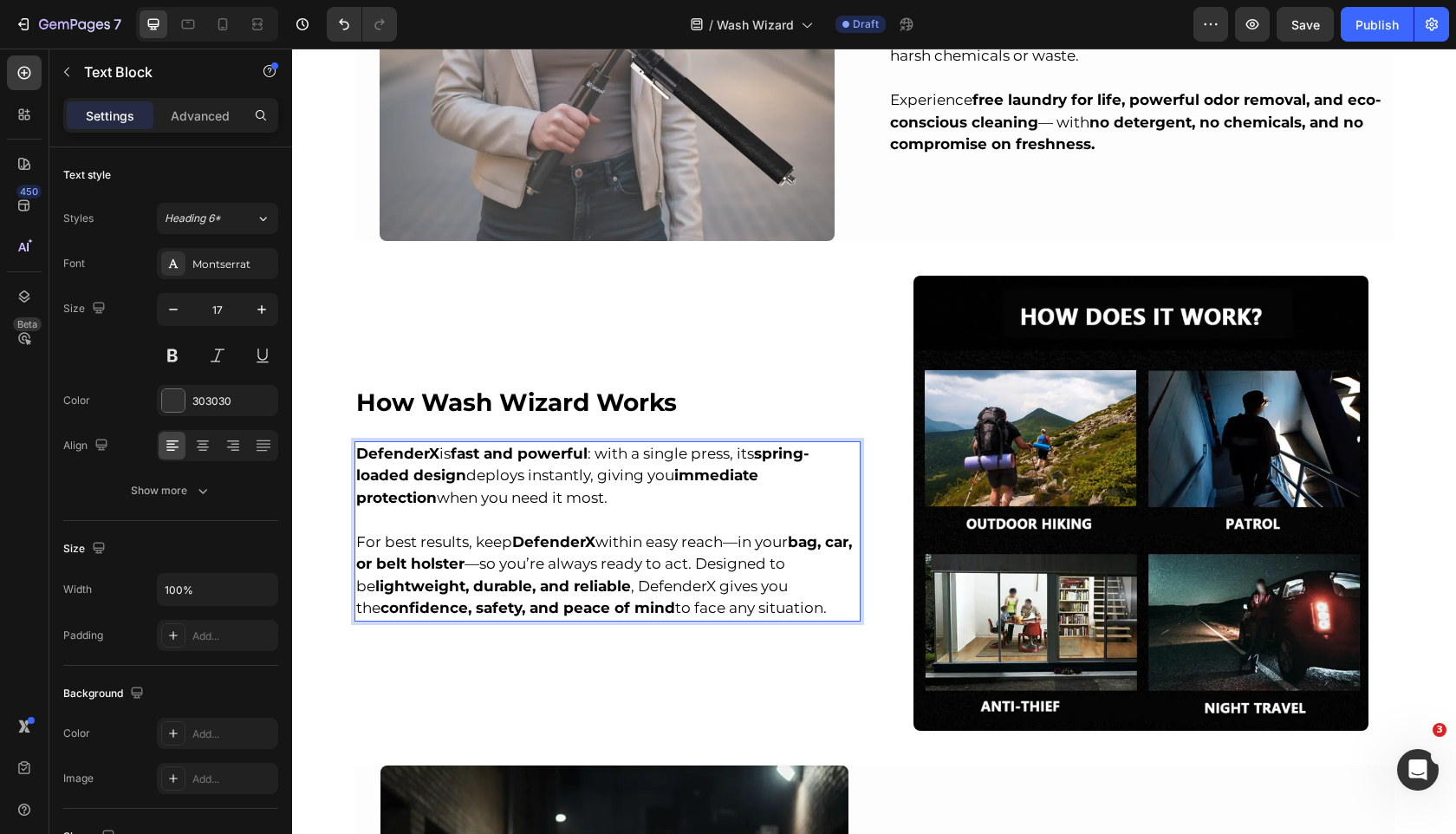
scroll to position [1505, 0]
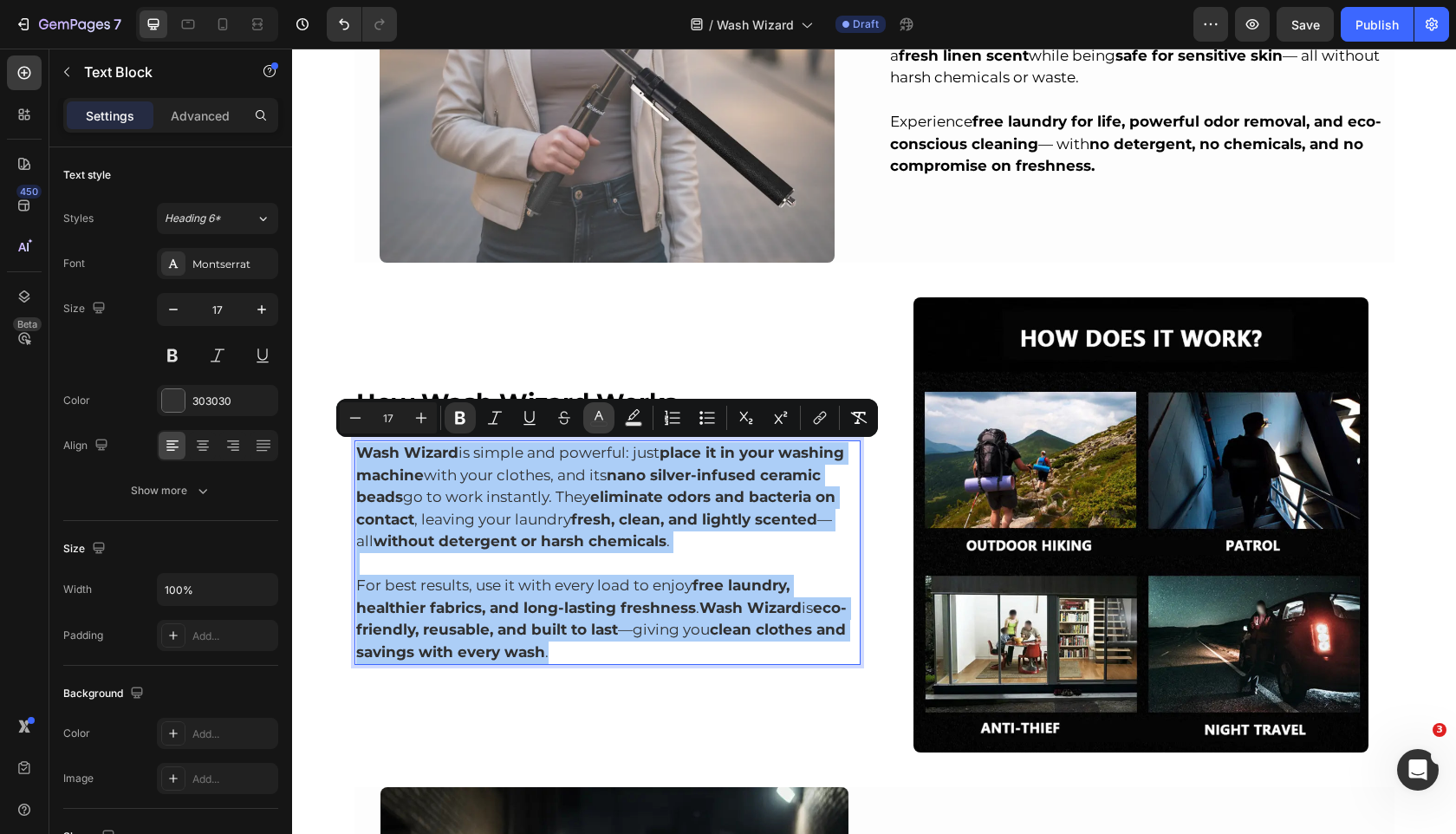
click at [594, 413] on icon "Editor contextual toolbar" at bounding box center [599, 417] width 17 height 17
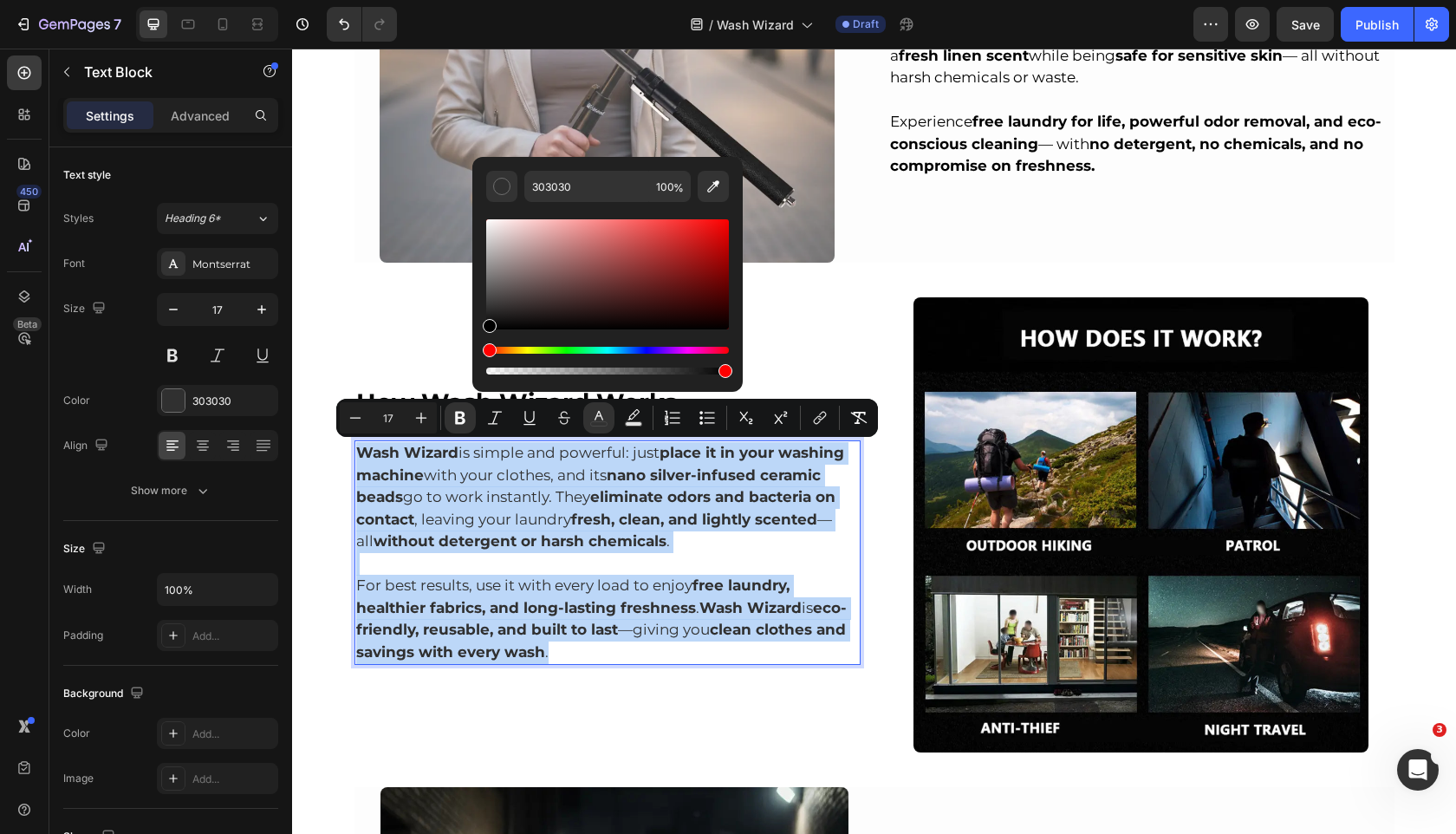
type input "000000"
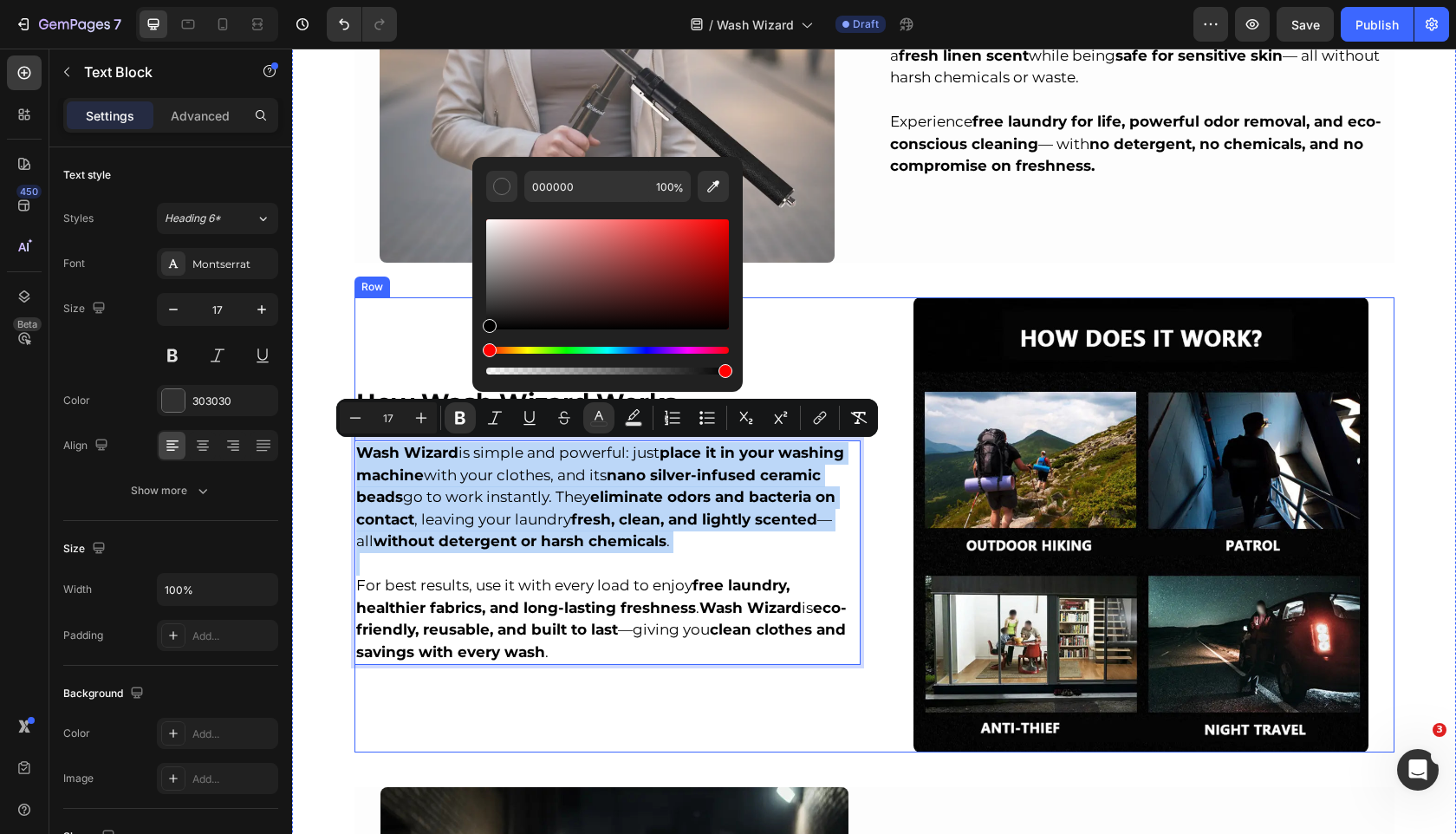
drag, startPoint x: 801, startPoint y: 373, endPoint x: 437, endPoint y: 365, distance: 364.1
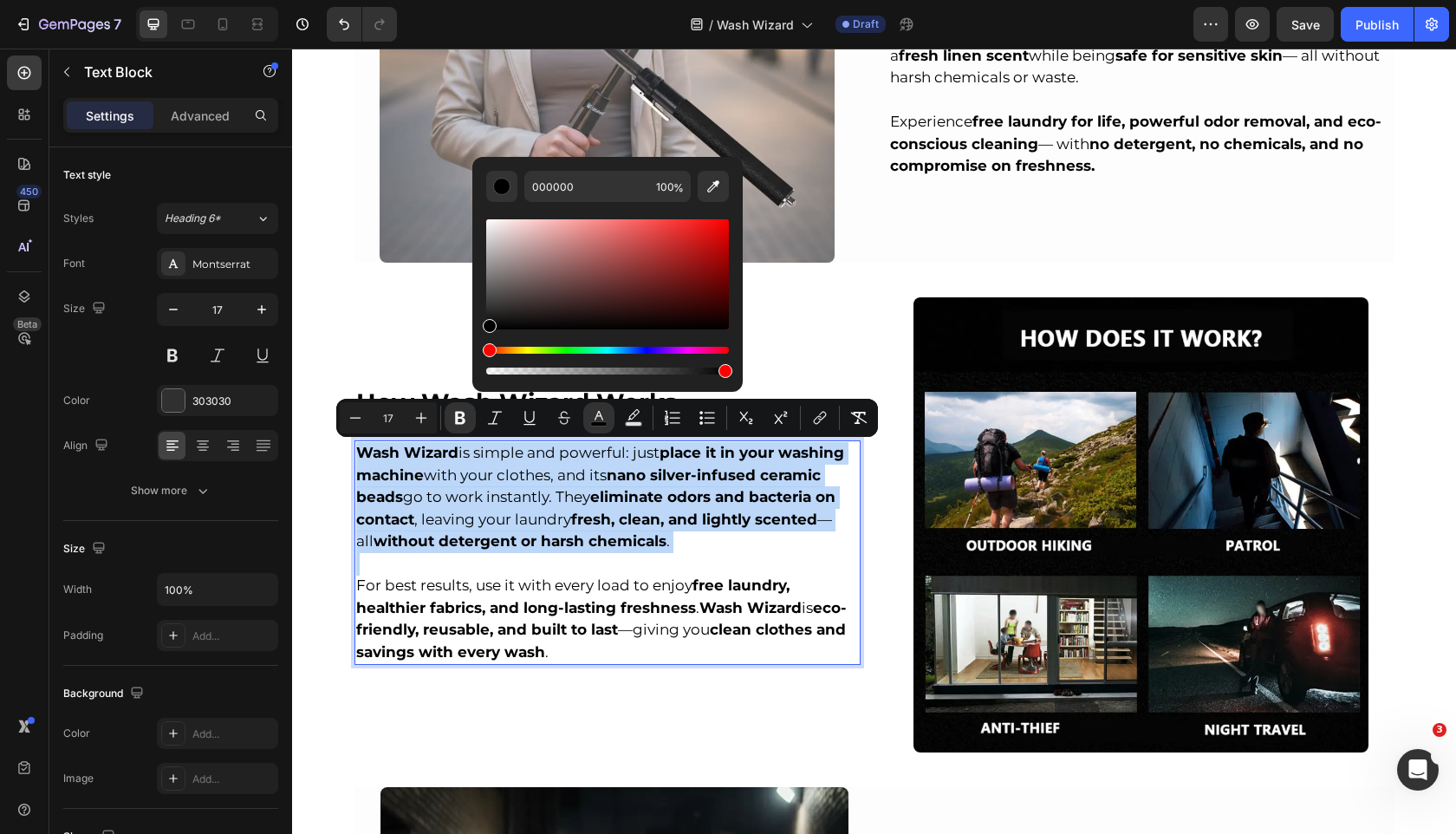
click at [379, 572] on p "Rich Text Editor. Editing area: main" at bounding box center [608, 564] width 503 height 22
click at [1023, 620] on img at bounding box center [1142, 525] width 456 height 456
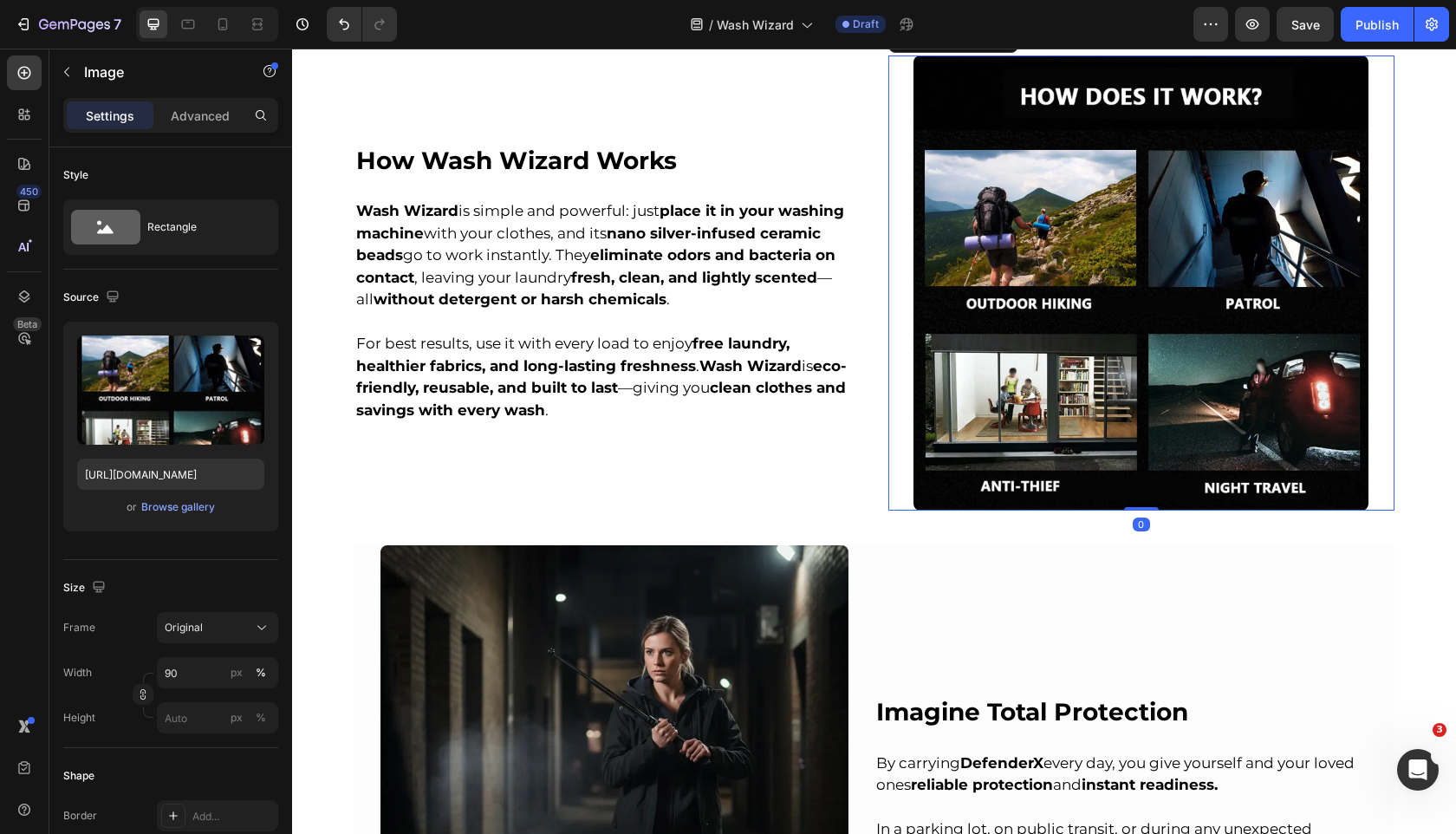
scroll to position [1750, 0]
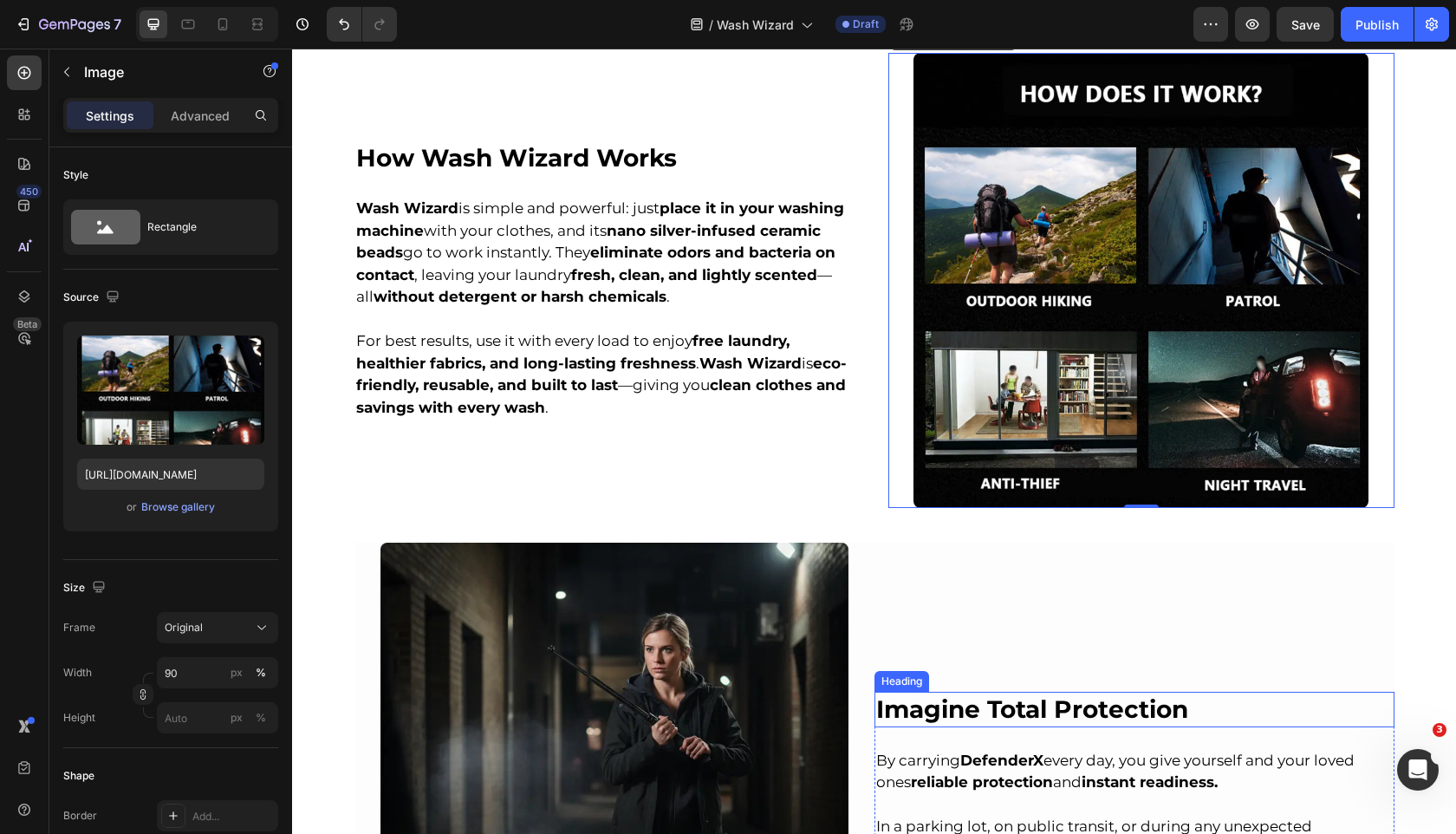
click at [942, 717] on strong "Imagine Total Protection" at bounding box center [1032, 708] width 312 height 30
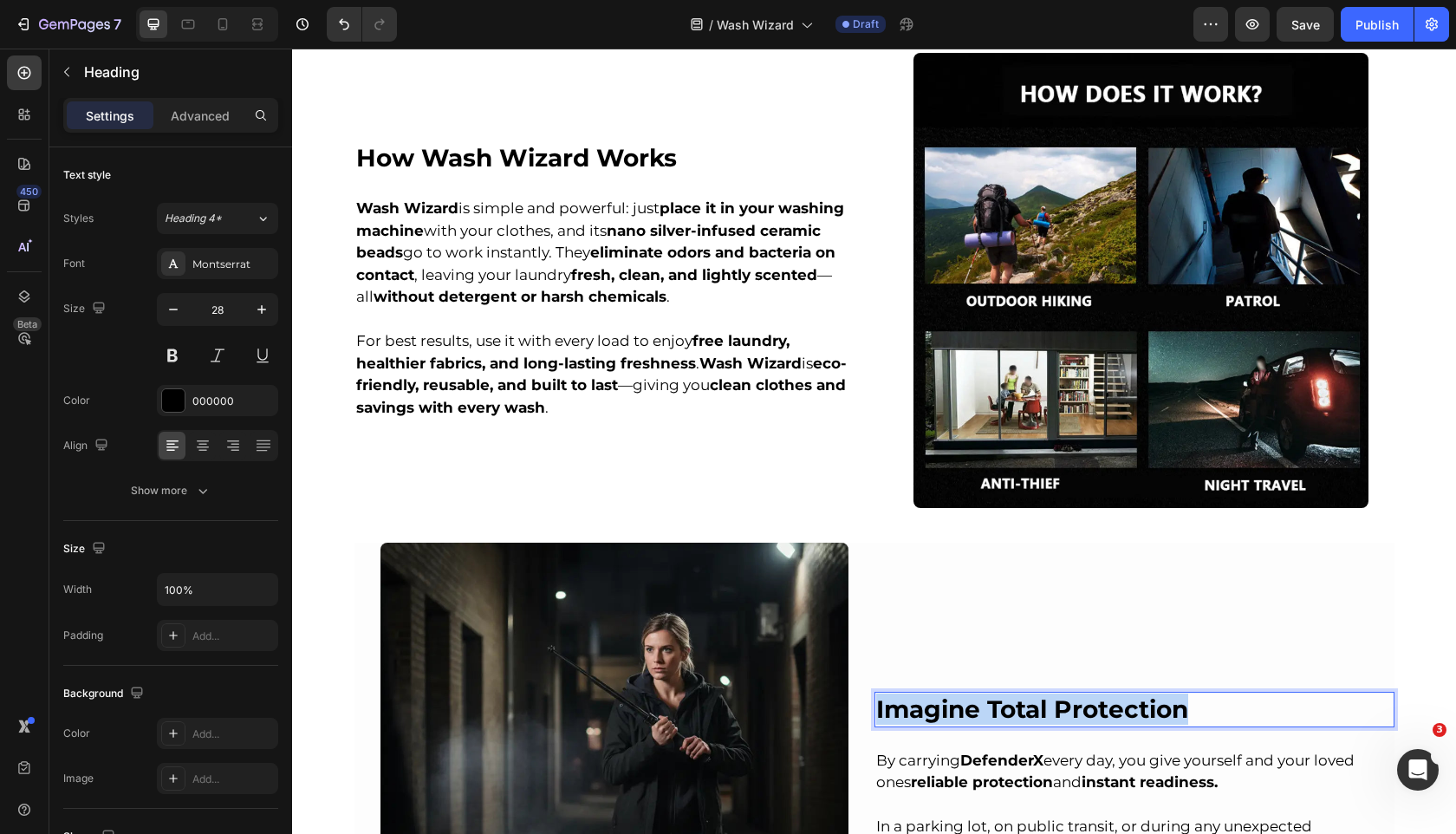
click at [942, 717] on strong "Imagine Total Protection" at bounding box center [1032, 708] width 312 height 30
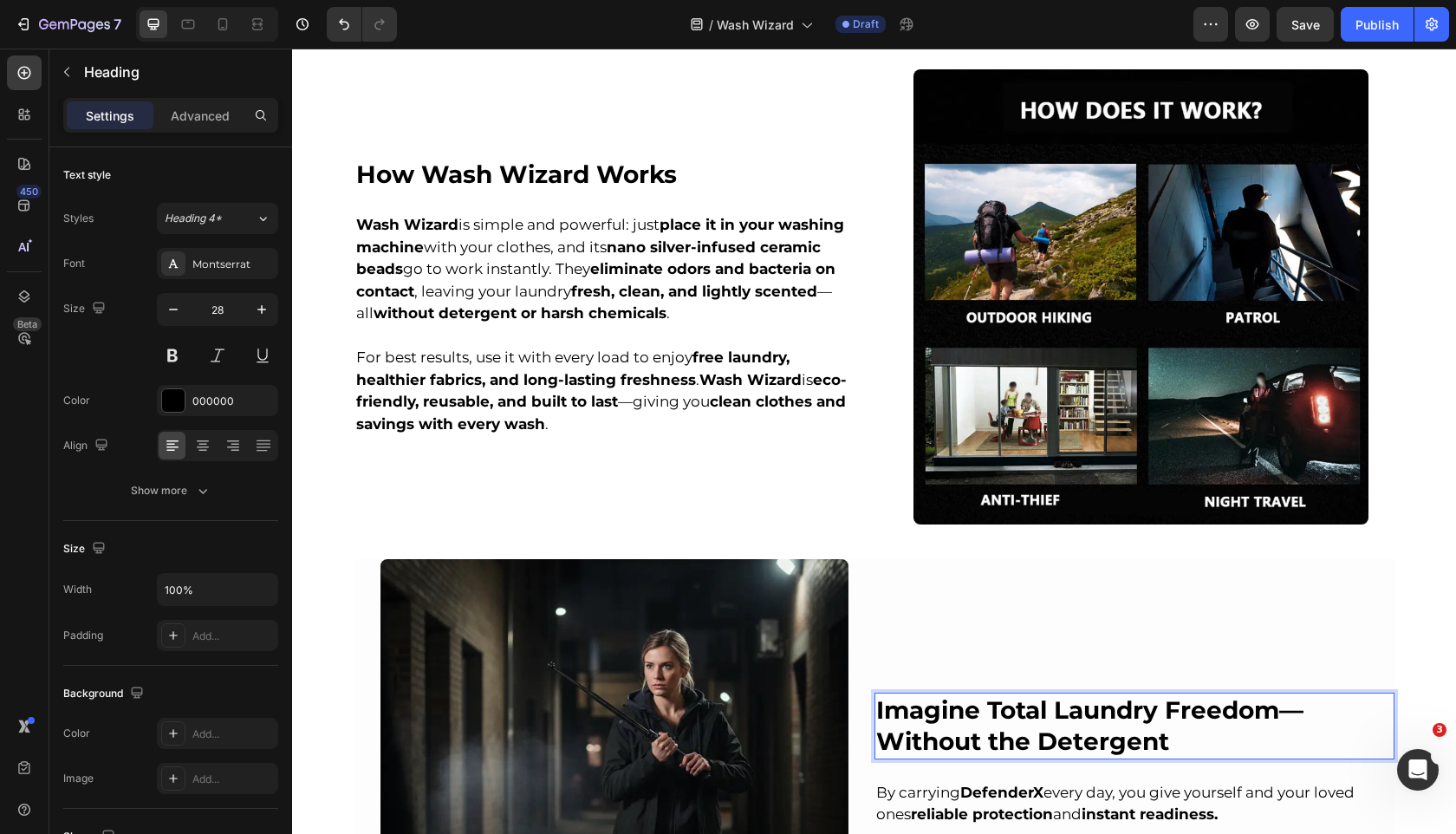
scroll to position [1898, 0]
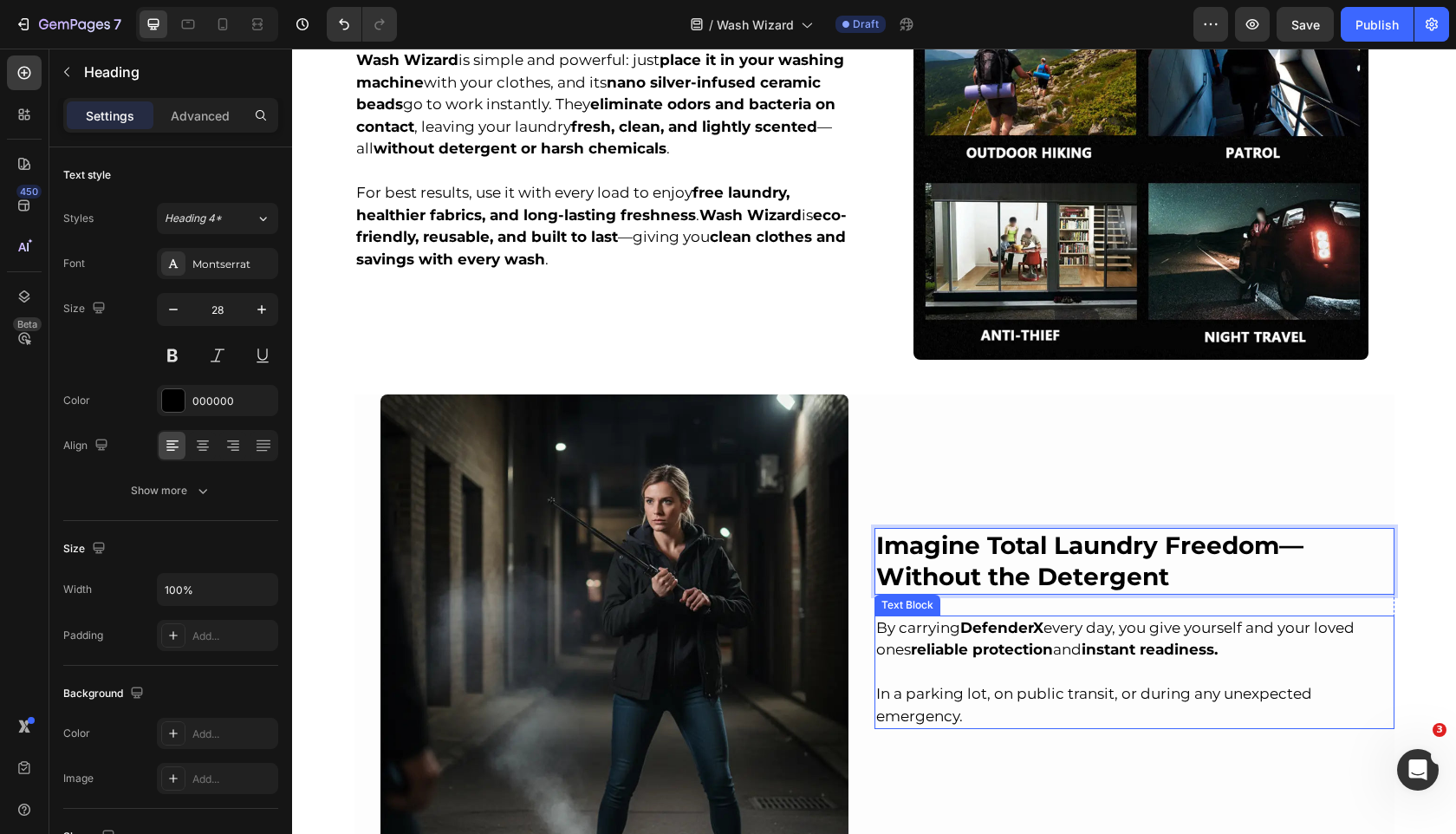
click at [960, 668] on p at bounding box center [1135, 672] width 517 height 22
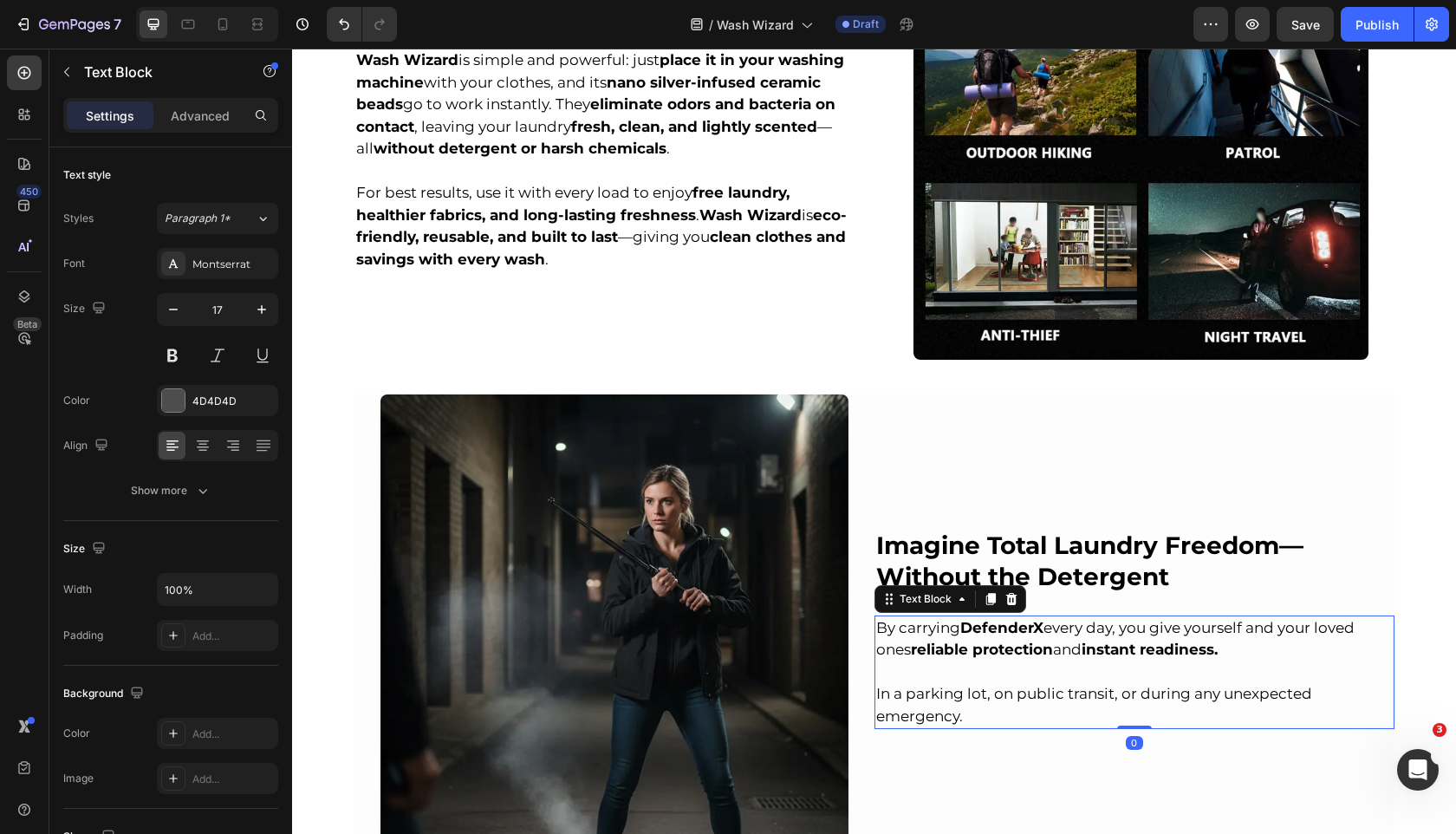
click at [960, 668] on p at bounding box center [1135, 672] width 517 height 22
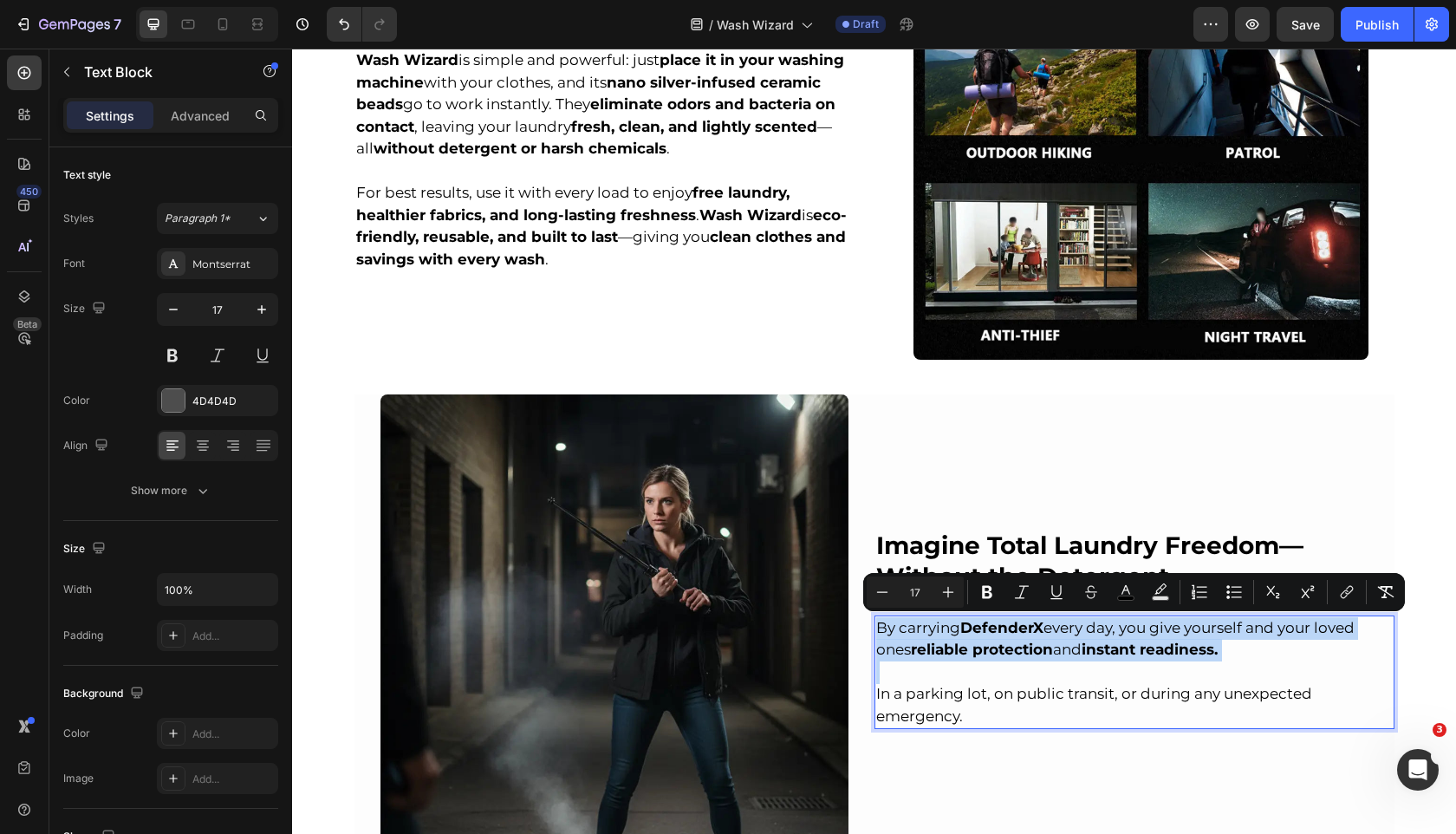
scroll to position [1865, 0]
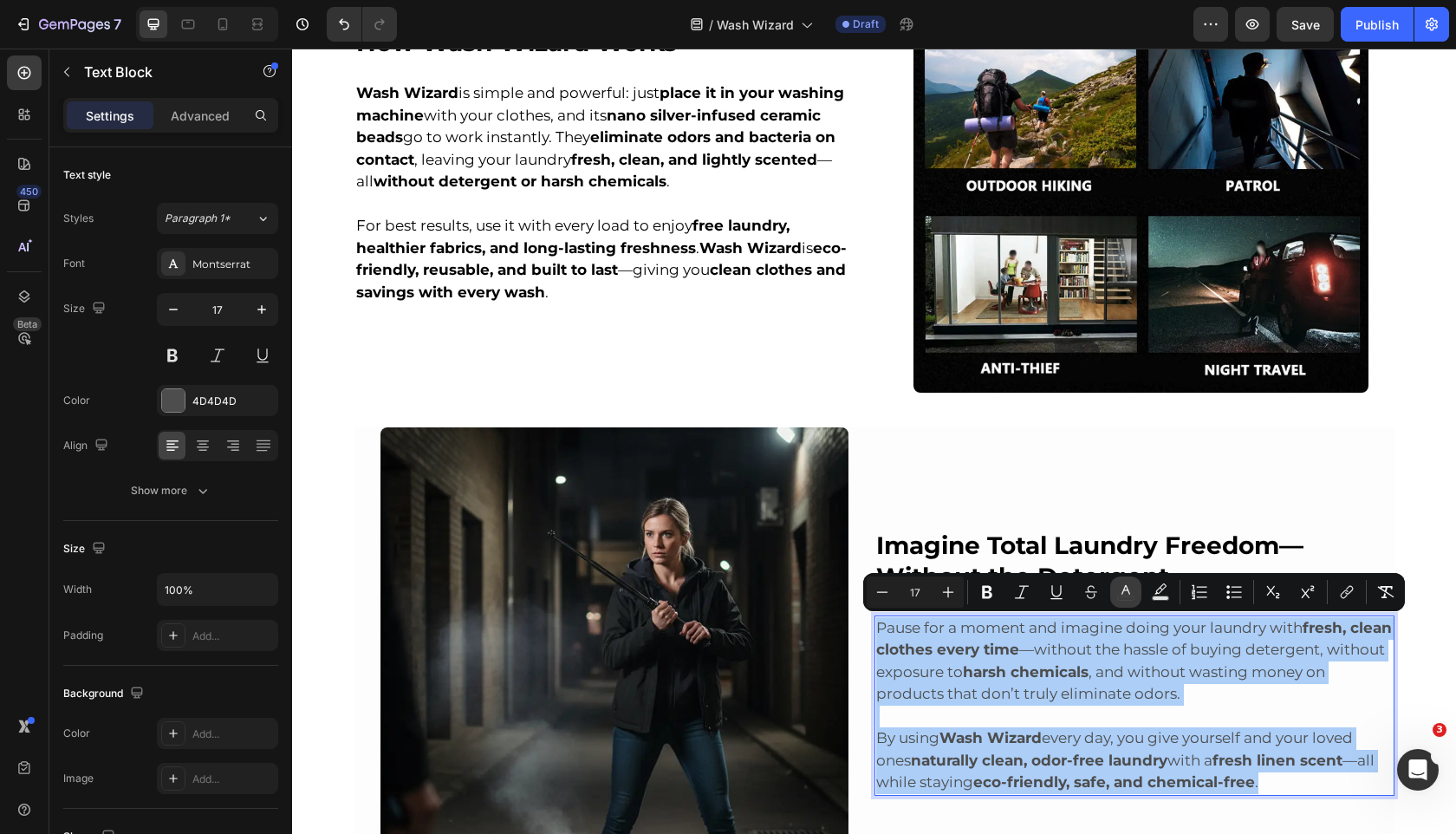
click at [1125, 586] on icon "Editor contextual toolbar" at bounding box center [1127, 590] width 9 height 10
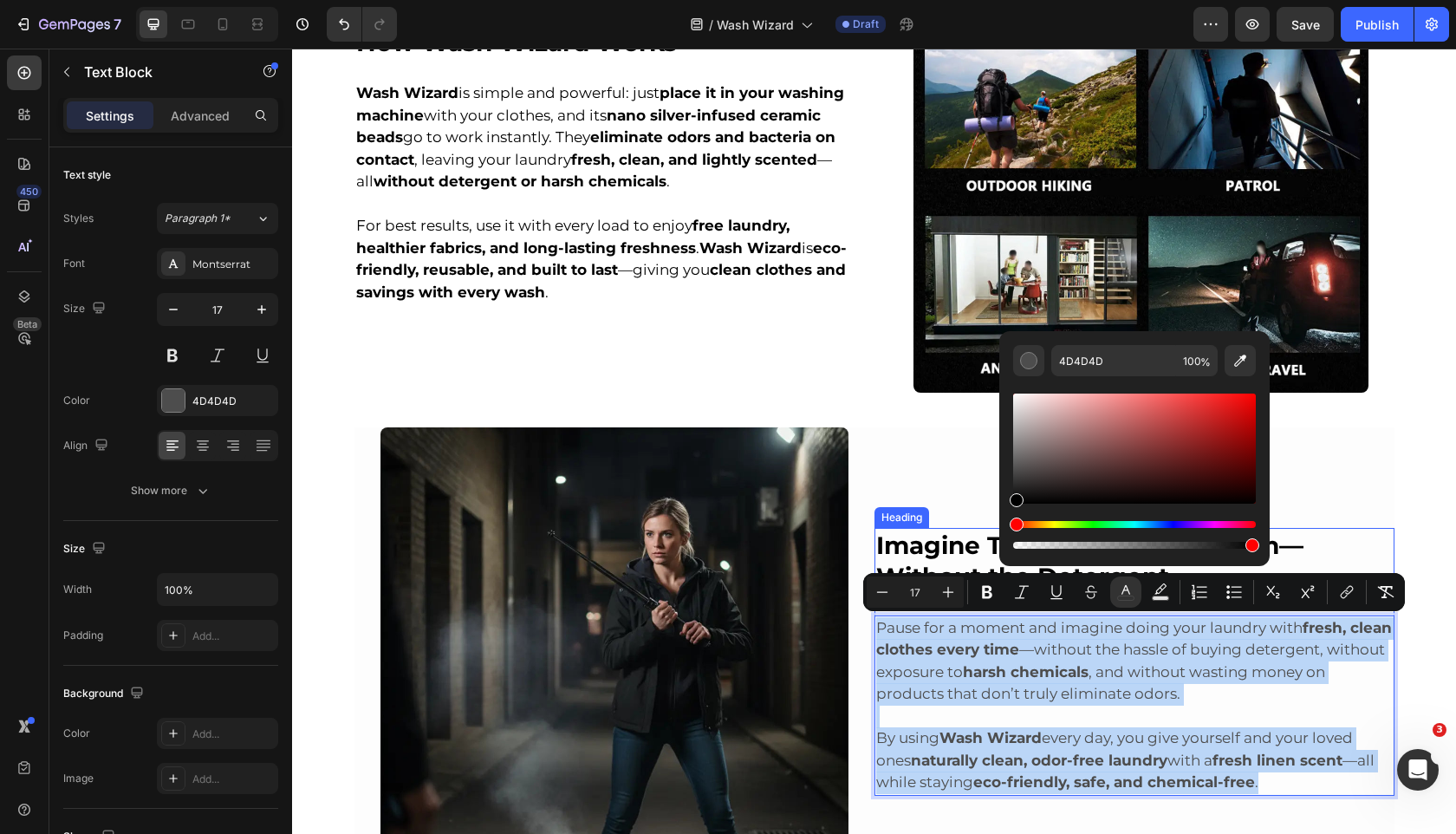
drag, startPoint x: 1327, startPoint y: 542, endPoint x: 933, endPoint y: 564, distance: 394.6
type input "000000"
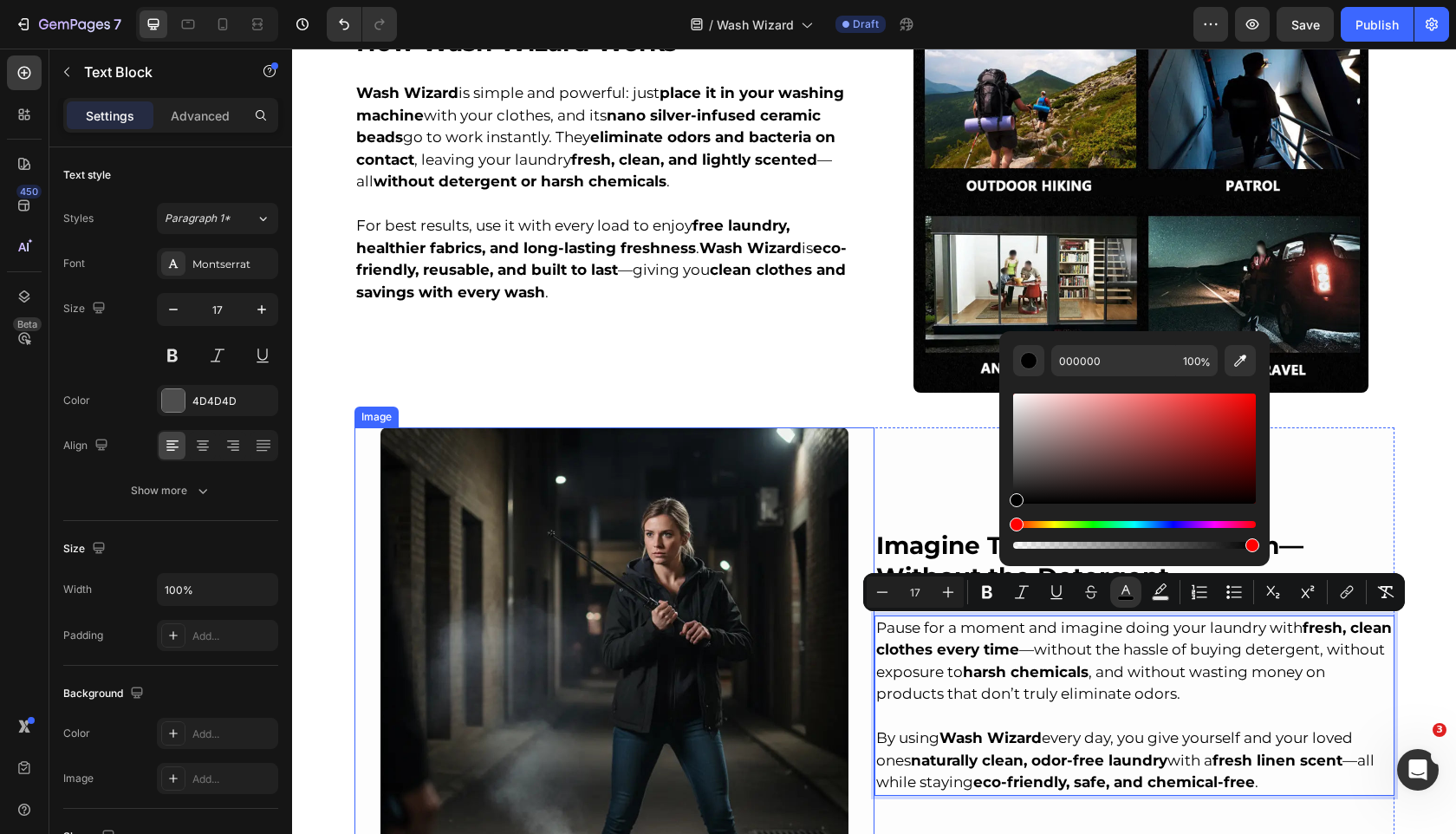
click at [738, 605] on img at bounding box center [614, 661] width 468 height 468
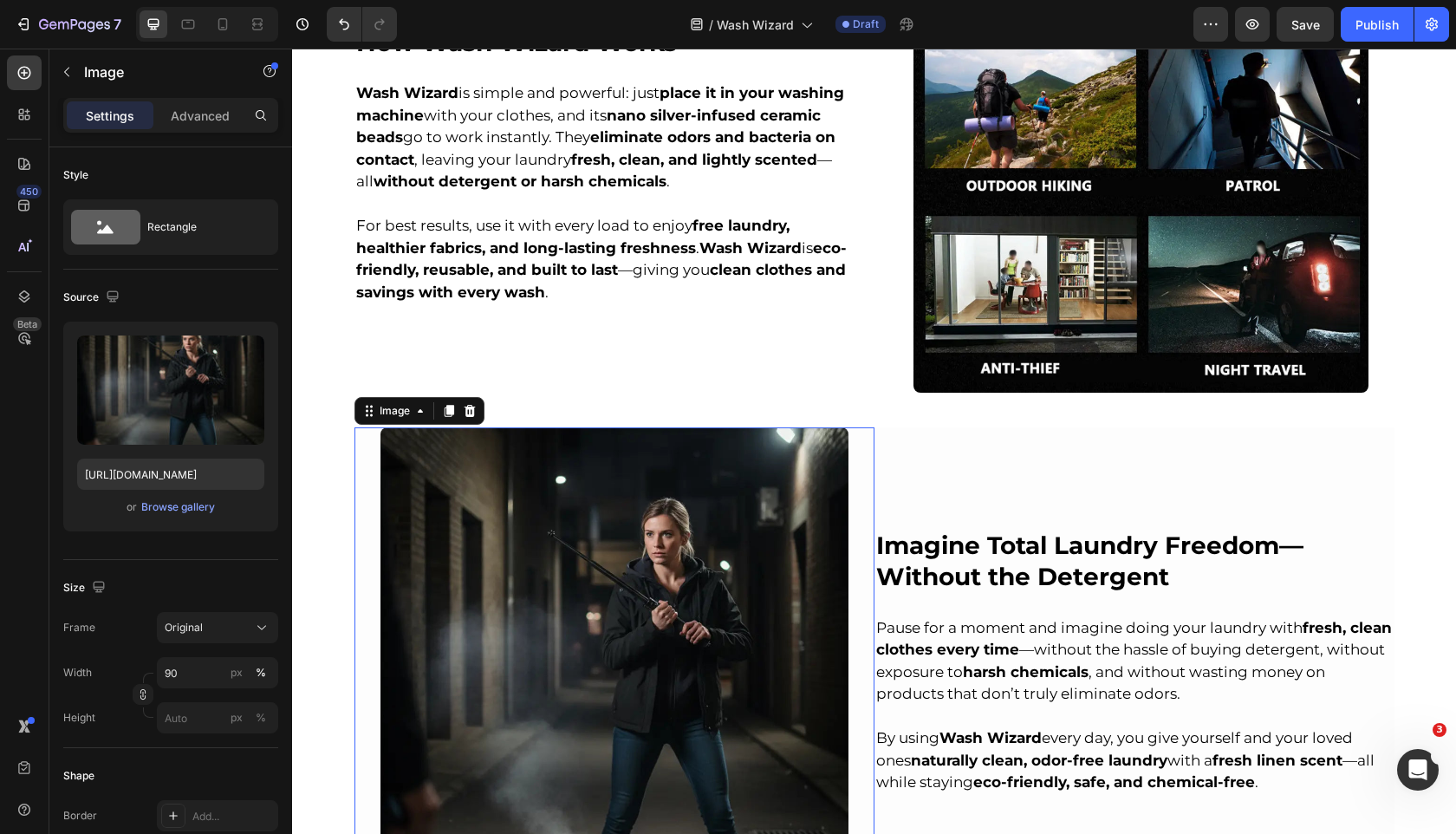
scroll to position [2354, 0]
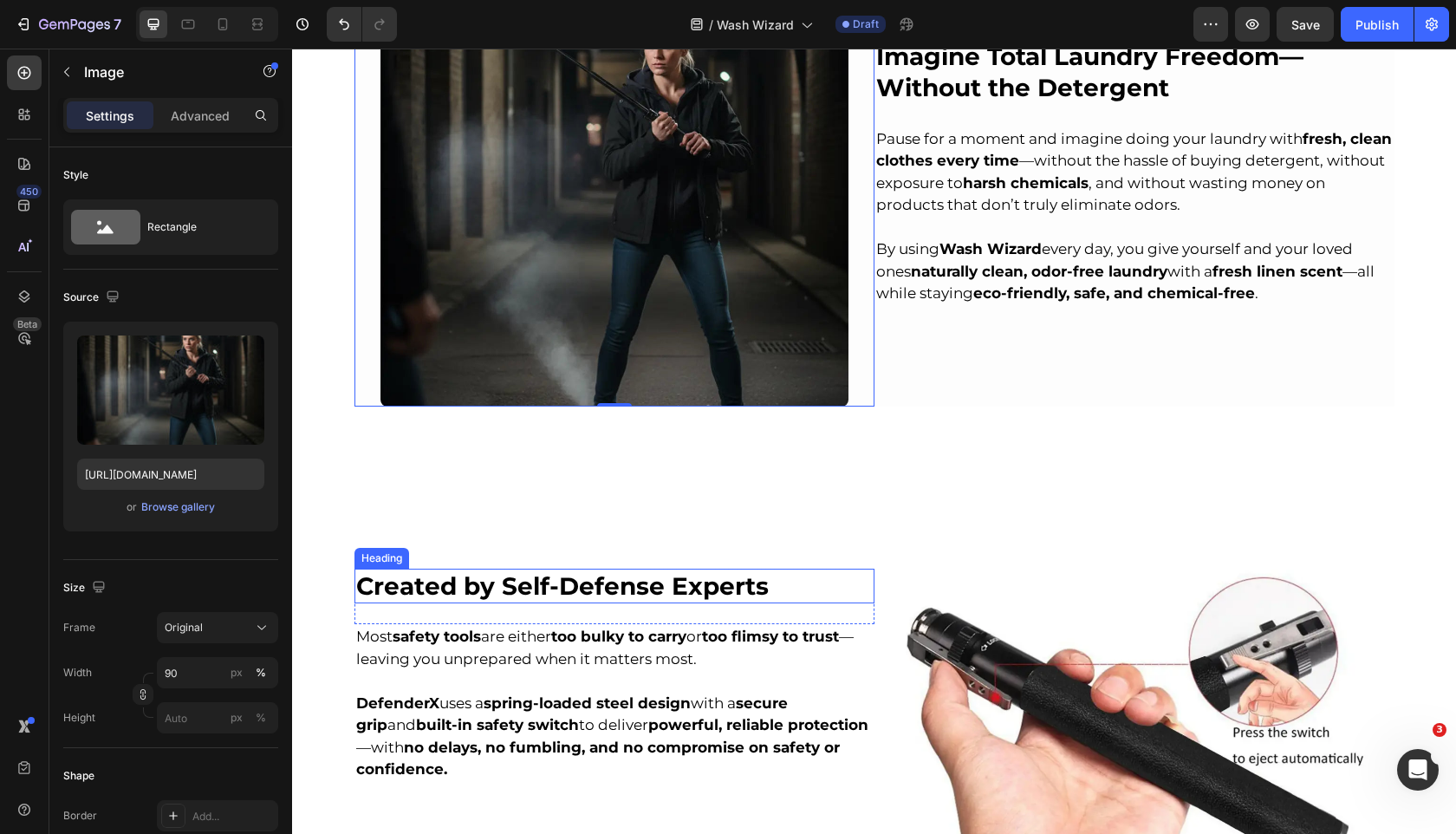
click at [429, 589] on strong "Created by Self-Defense Experts" at bounding box center [563, 585] width 413 height 30
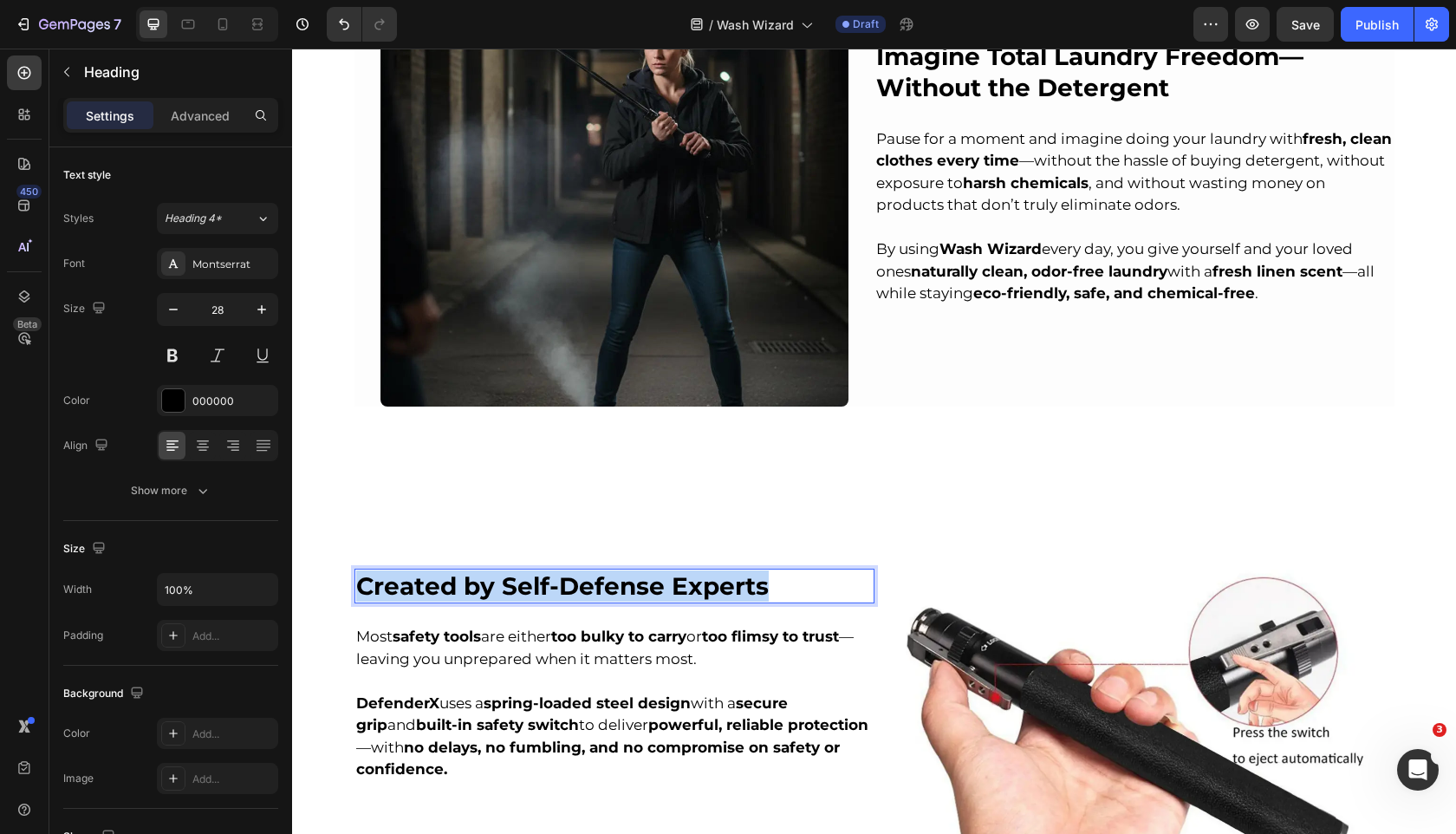
click at [429, 589] on strong "Created by Self-Defense Experts" at bounding box center [563, 585] width 413 height 30
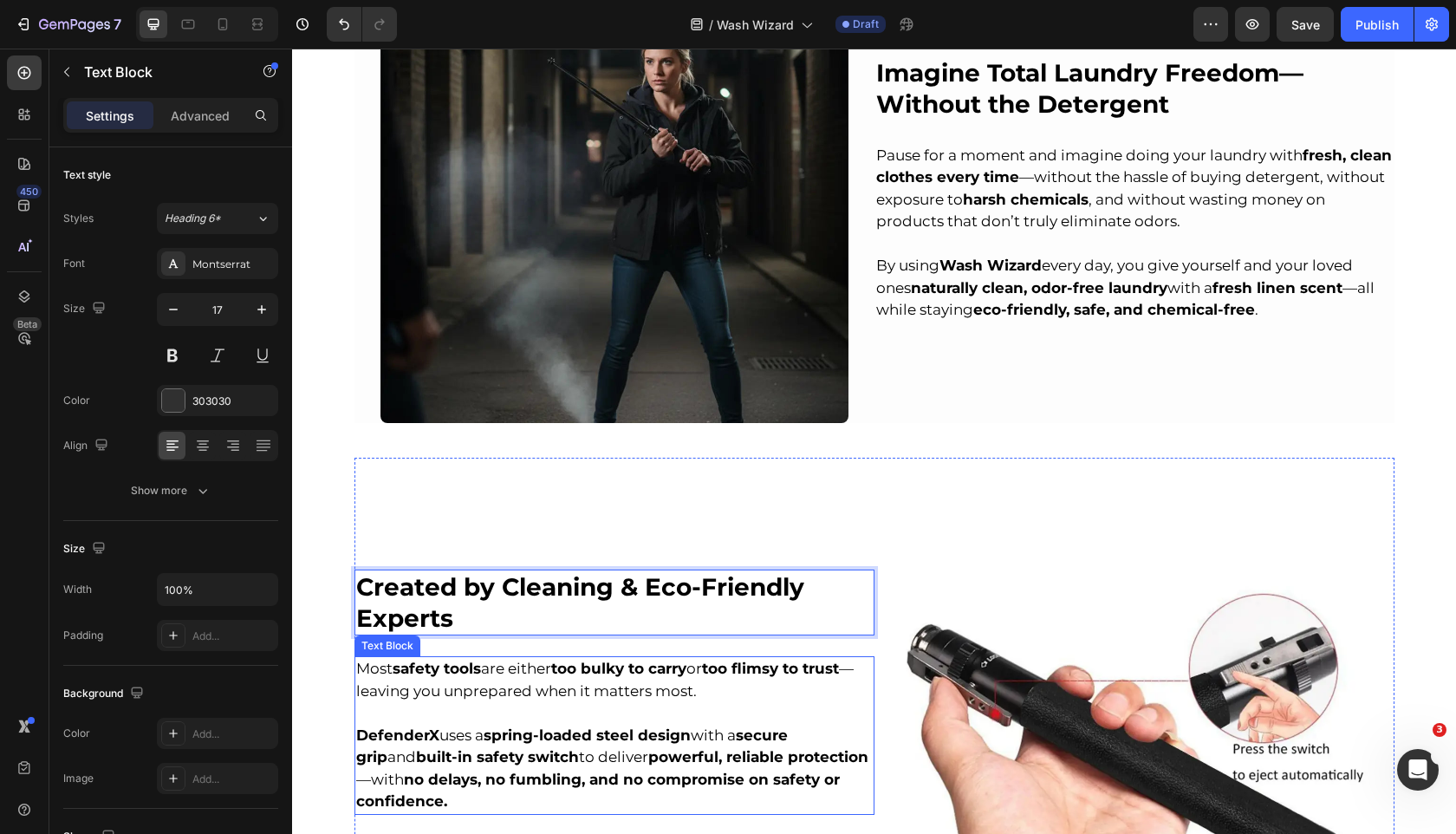
click at [501, 702] on p at bounding box center [615, 713] width 517 height 22
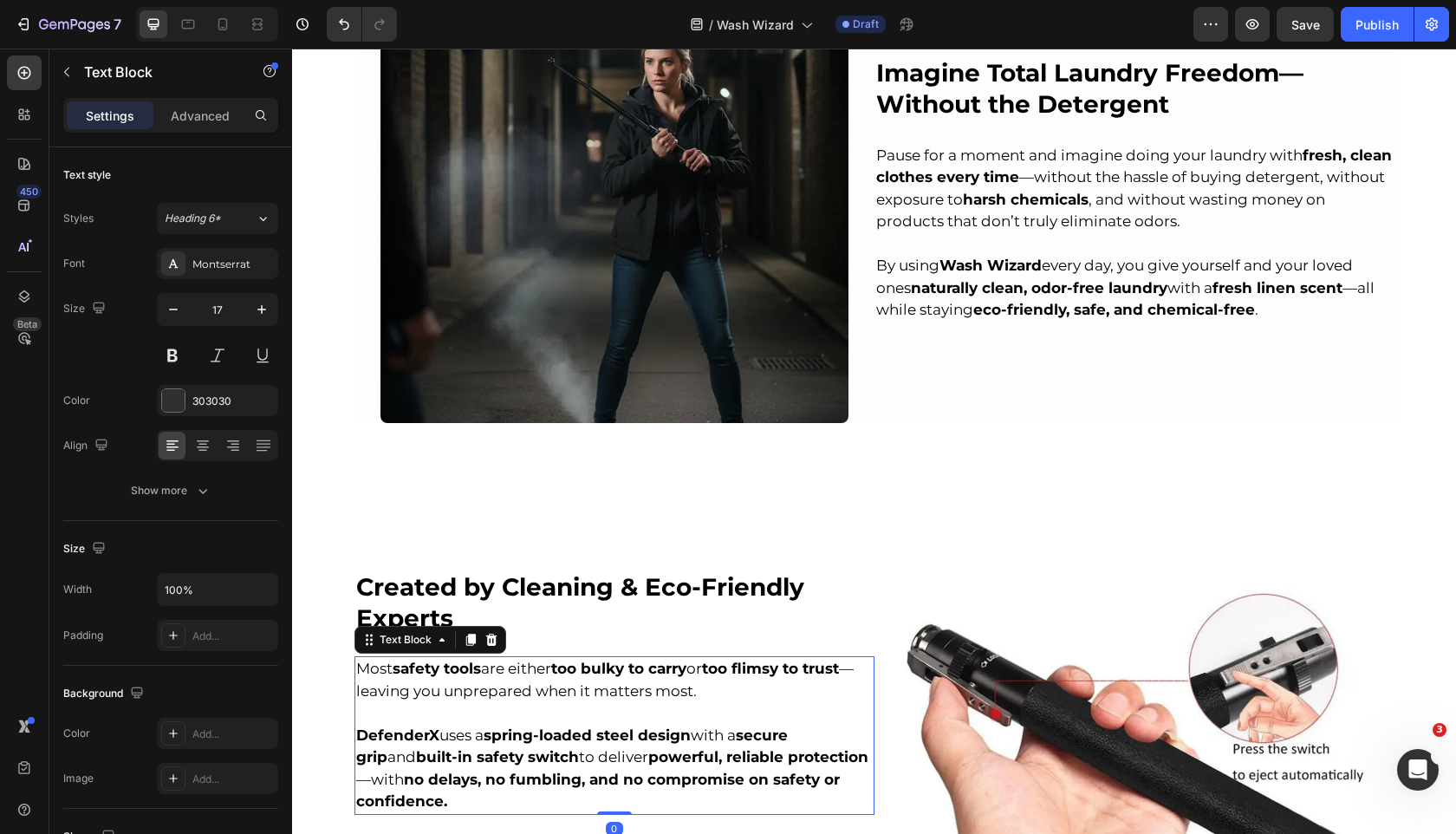
click at [501, 702] on p at bounding box center [615, 713] width 517 height 22
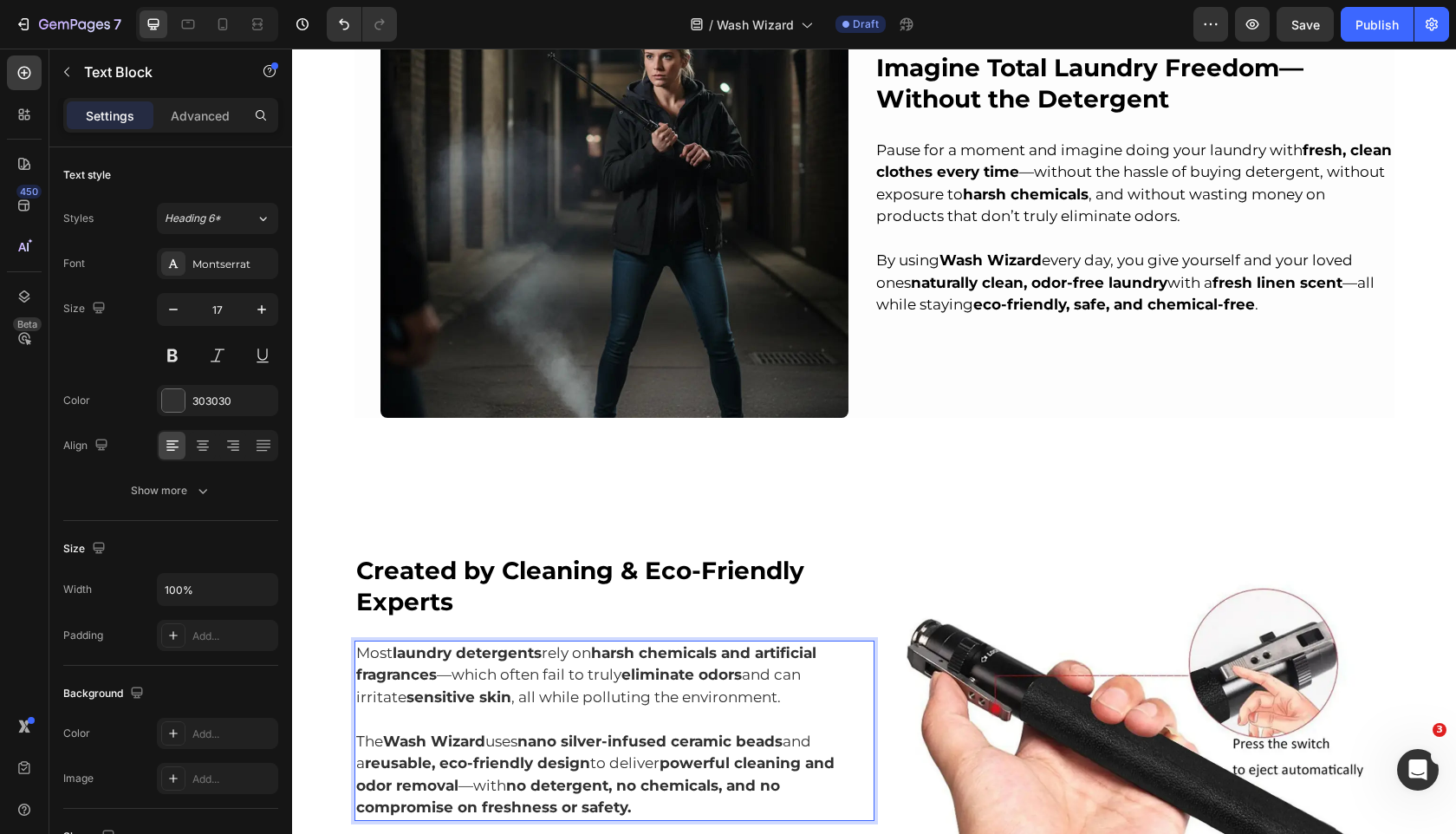
scroll to position [2472, 0]
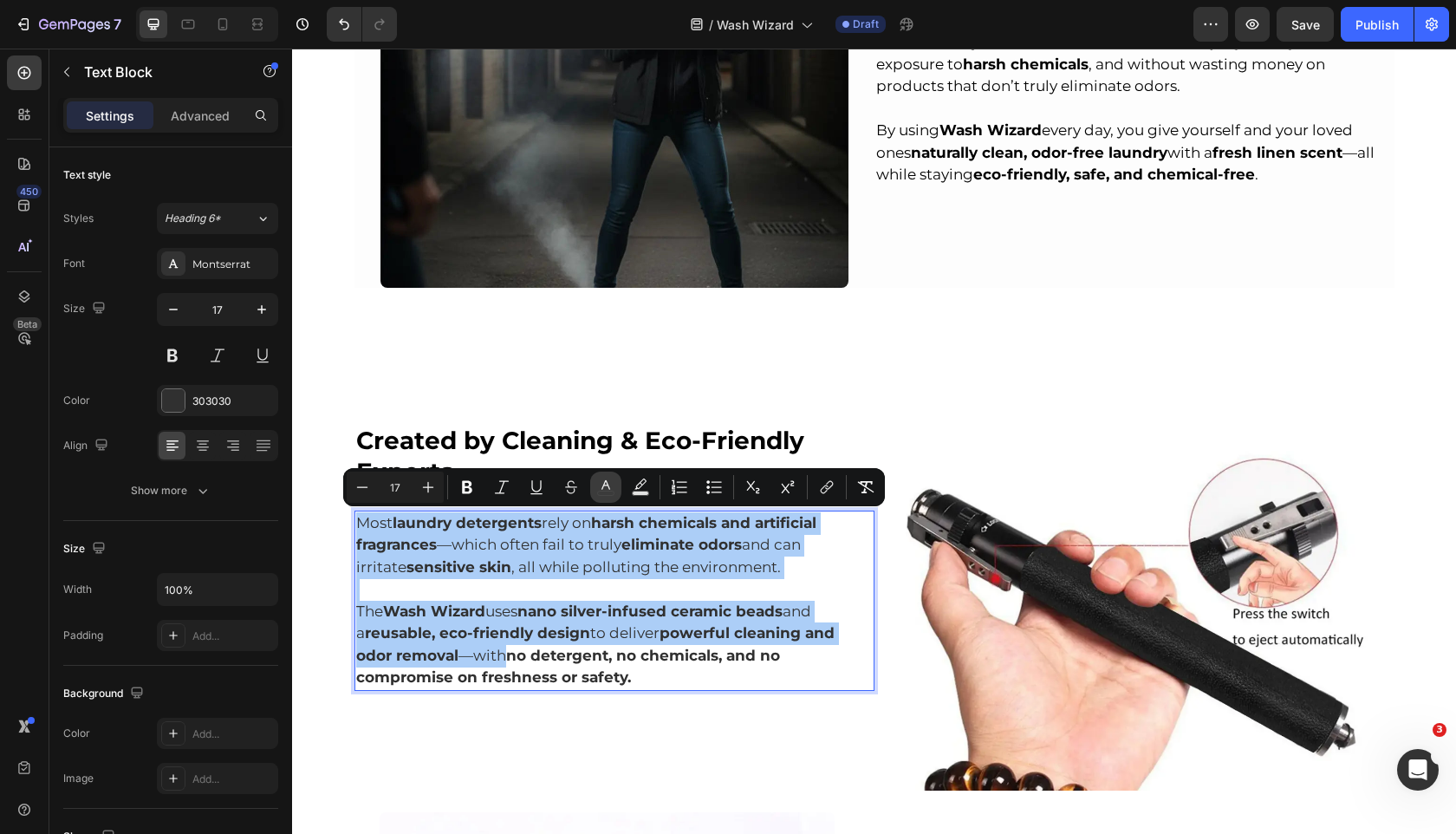
click at [602, 490] on icon "Editor contextual toolbar" at bounding box center [605, 487] width 17 height 17
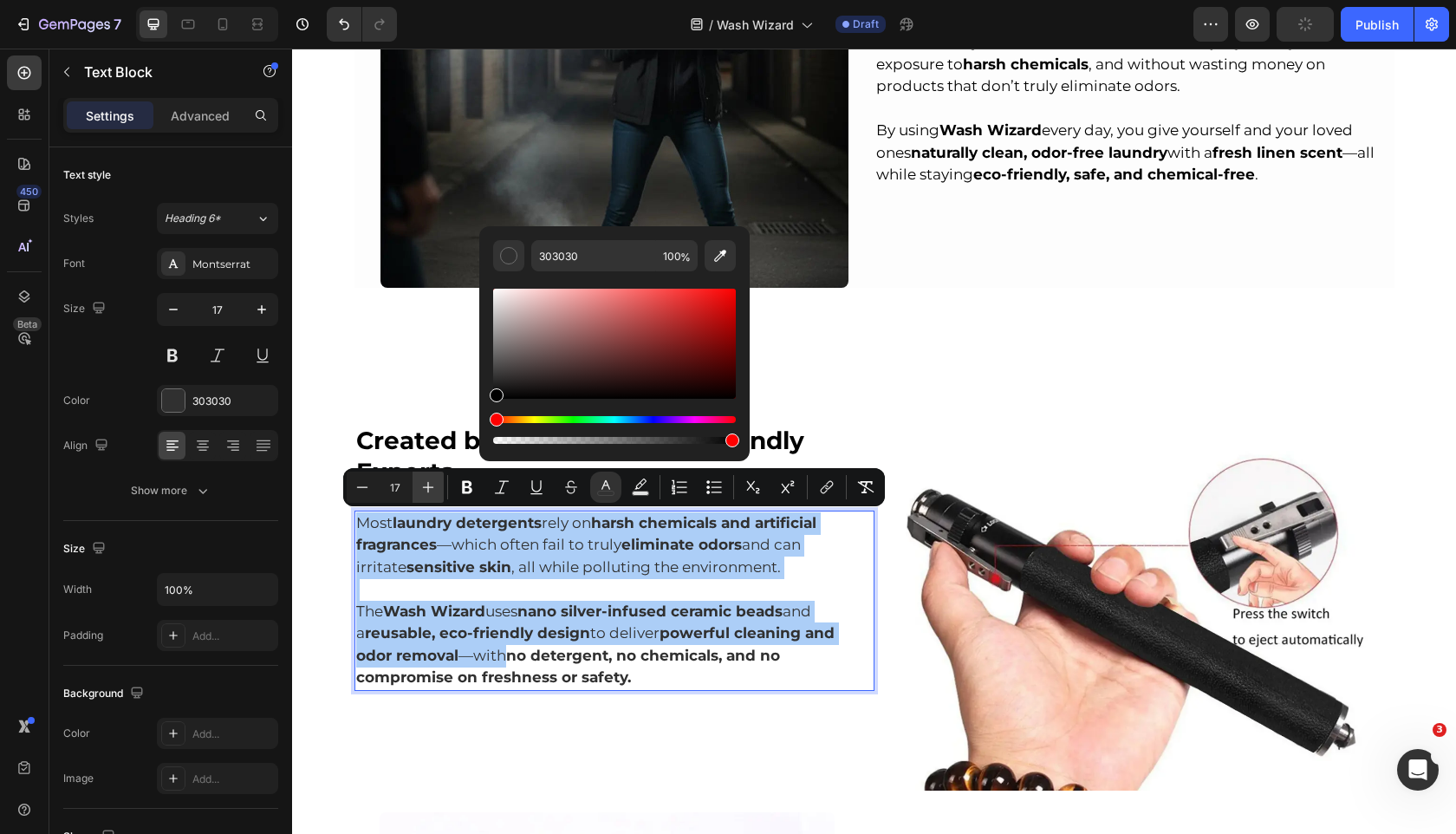
drag, startPoint x: 145, startPoint y: 415, endPoint x: 427, endPoint y: 476, distance: 288.5
click at [428, 473] on div "Minus 17 Plus Bold Italic Underline Strikethrough color Text Background Color N…" at bounding box center [614, 487] width 542 height 38
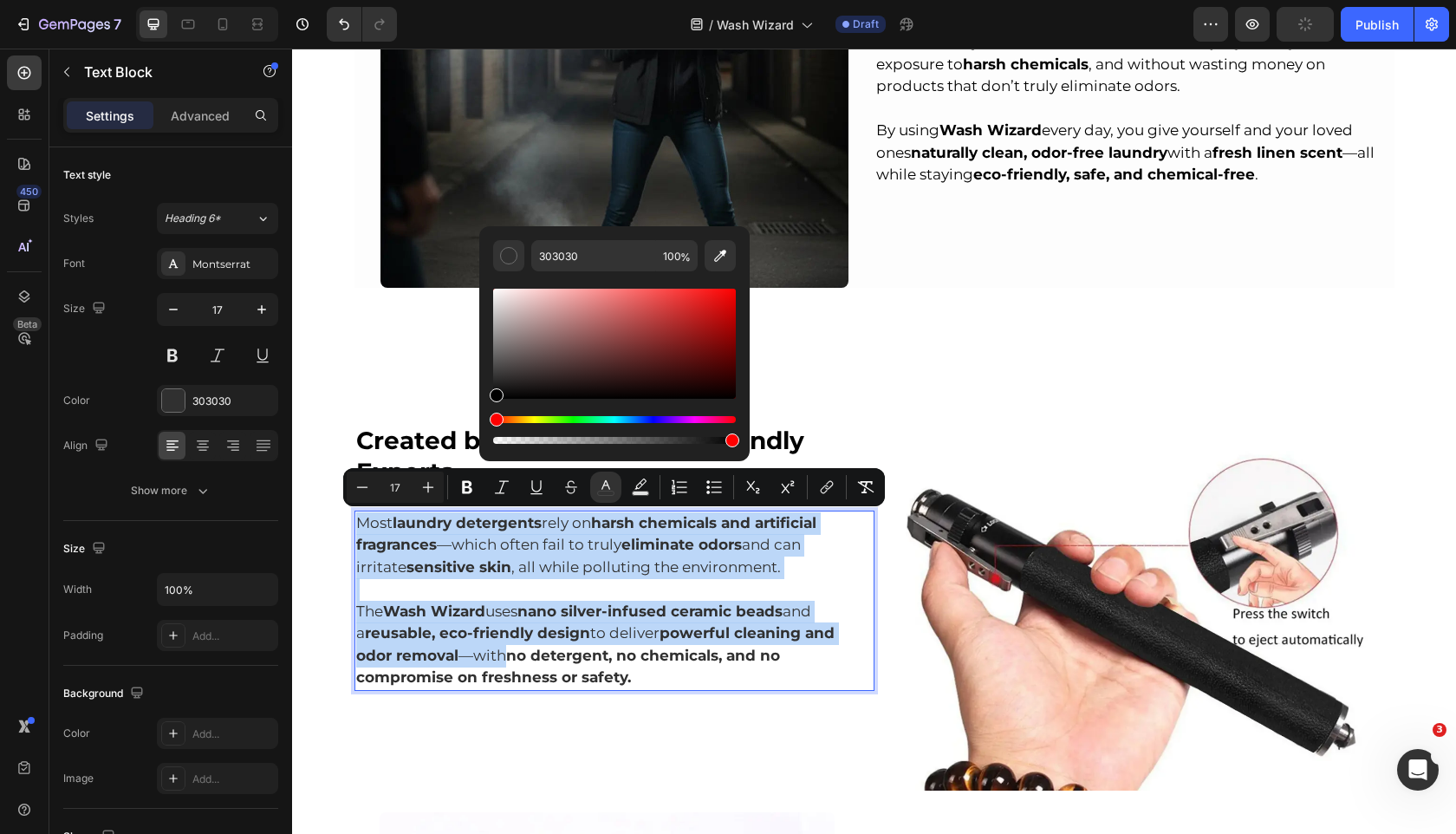
type input "000000"
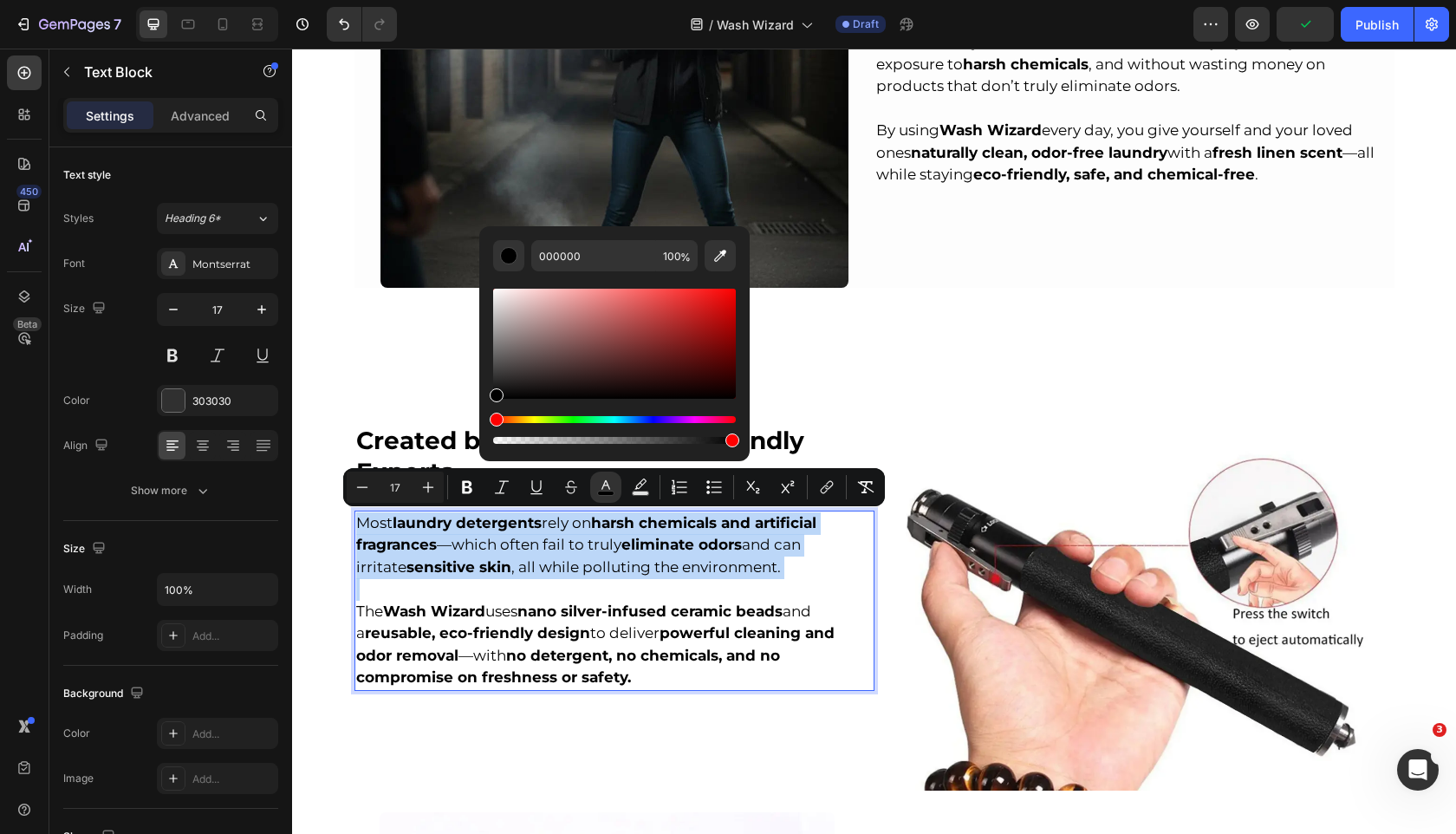
scroll to position [2629, 0]
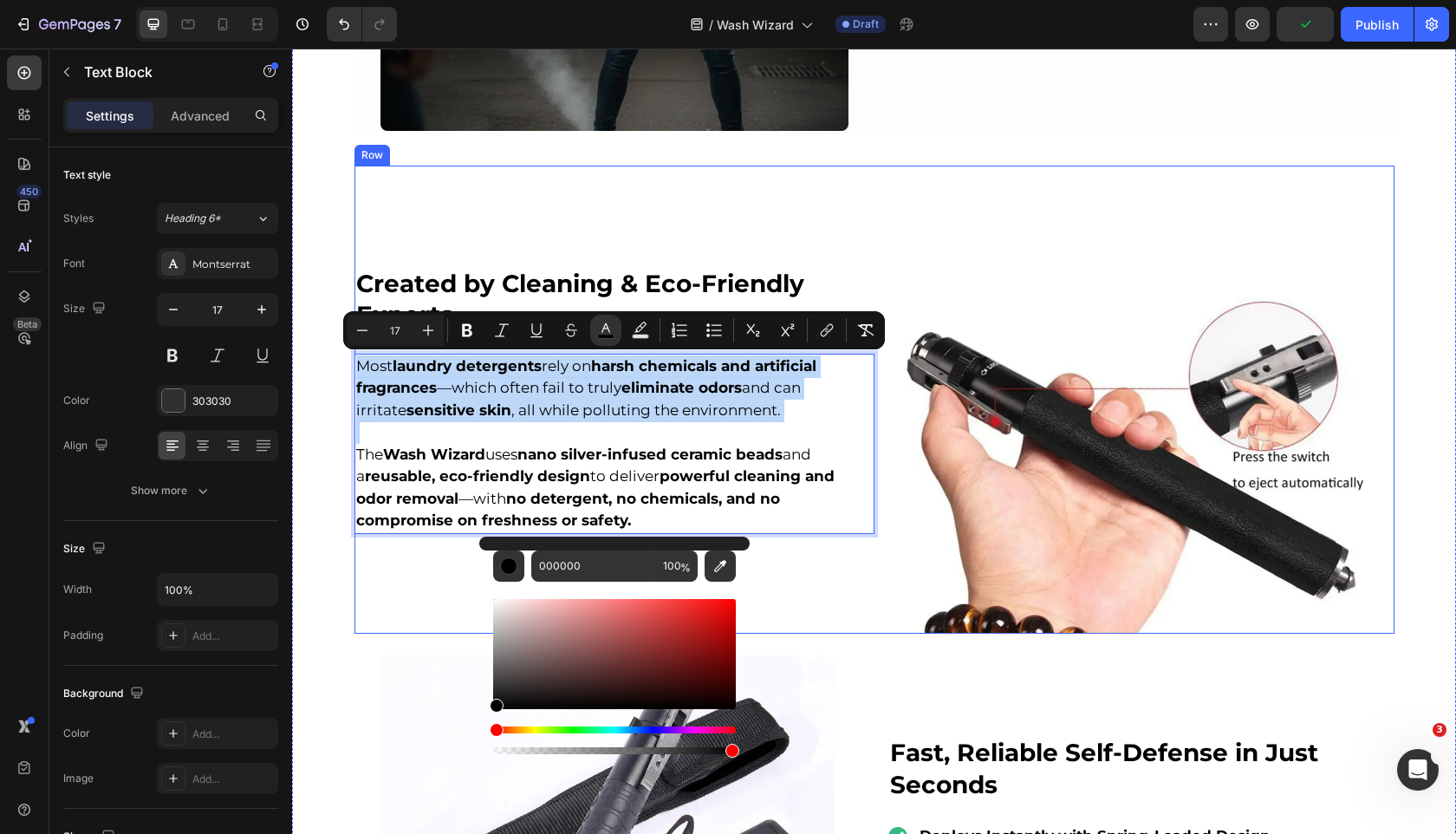
click at [382, 593] on div "⁠⁠⁠⁠⁠⁠⁠ Created by Cleaning & Eco-Friendly Experts Heading Row Most laundry det…" at bounding box center [614, 399] width 520 height 468
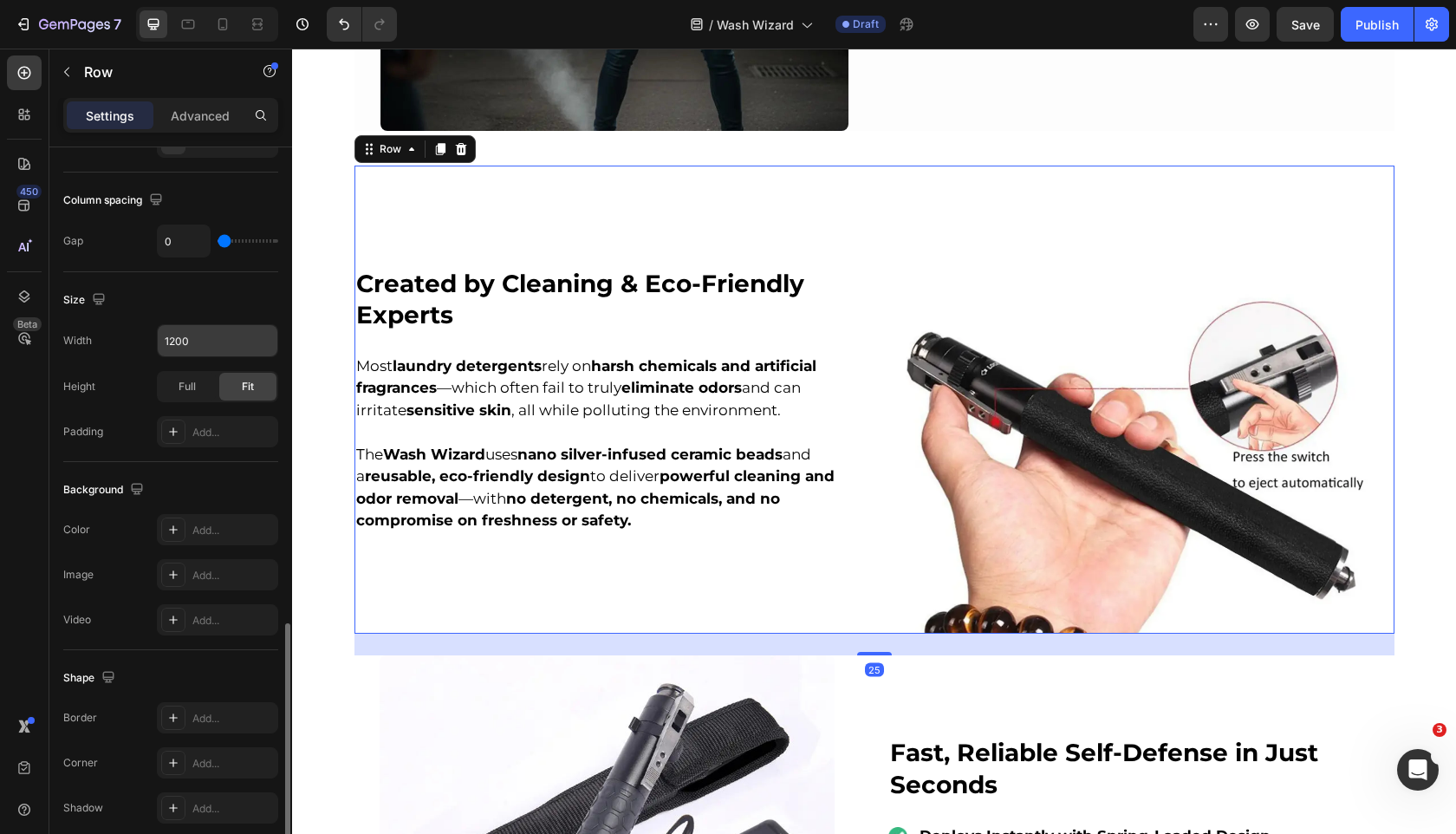
scroll to position [519, 0]
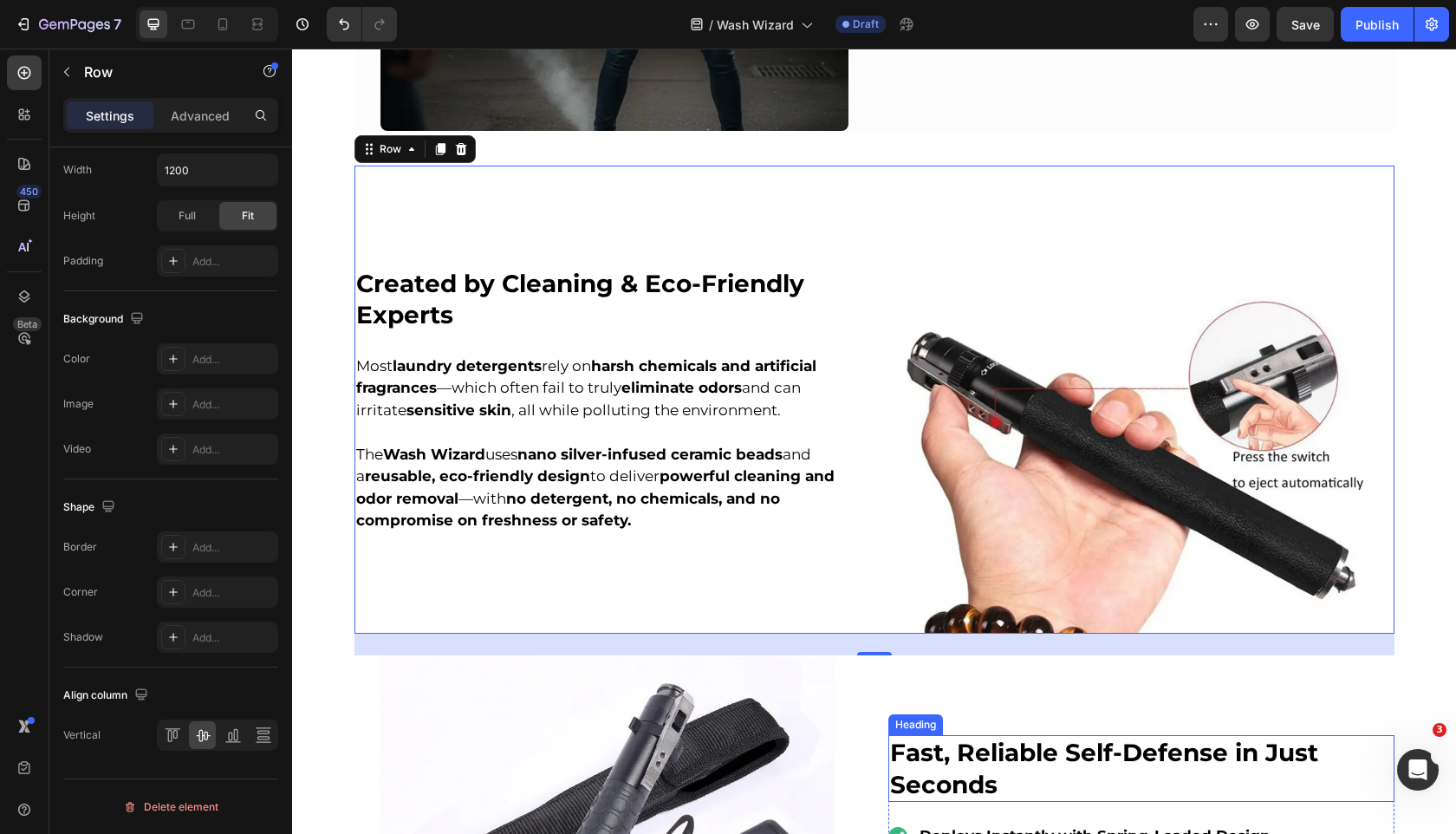
click at [938, 743] on strong "Fast, Reliable Self-Defense in Just Seconds" at bounding box center [1104, 768] width 428 height 61
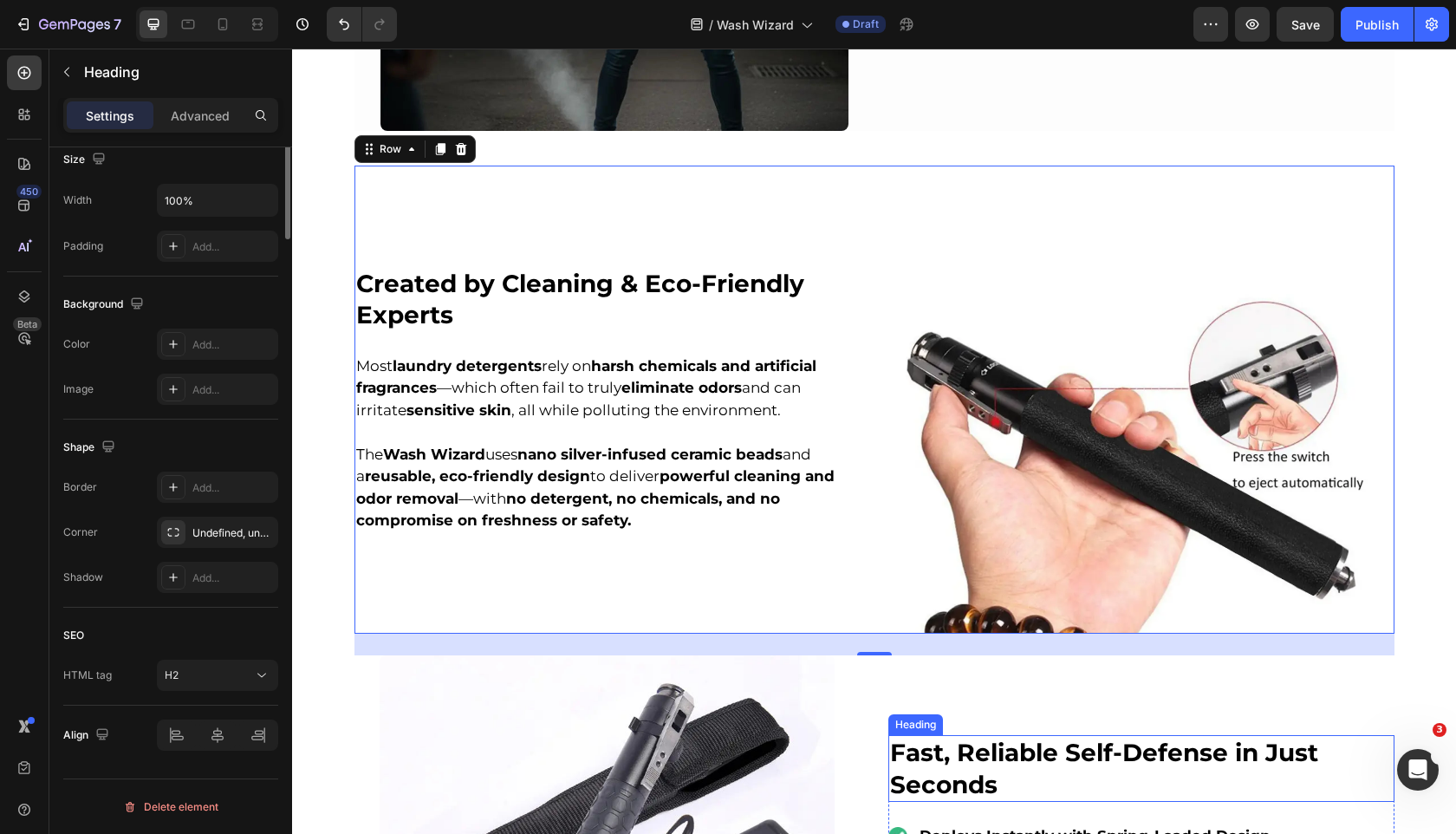
scroll to position [0, 0]
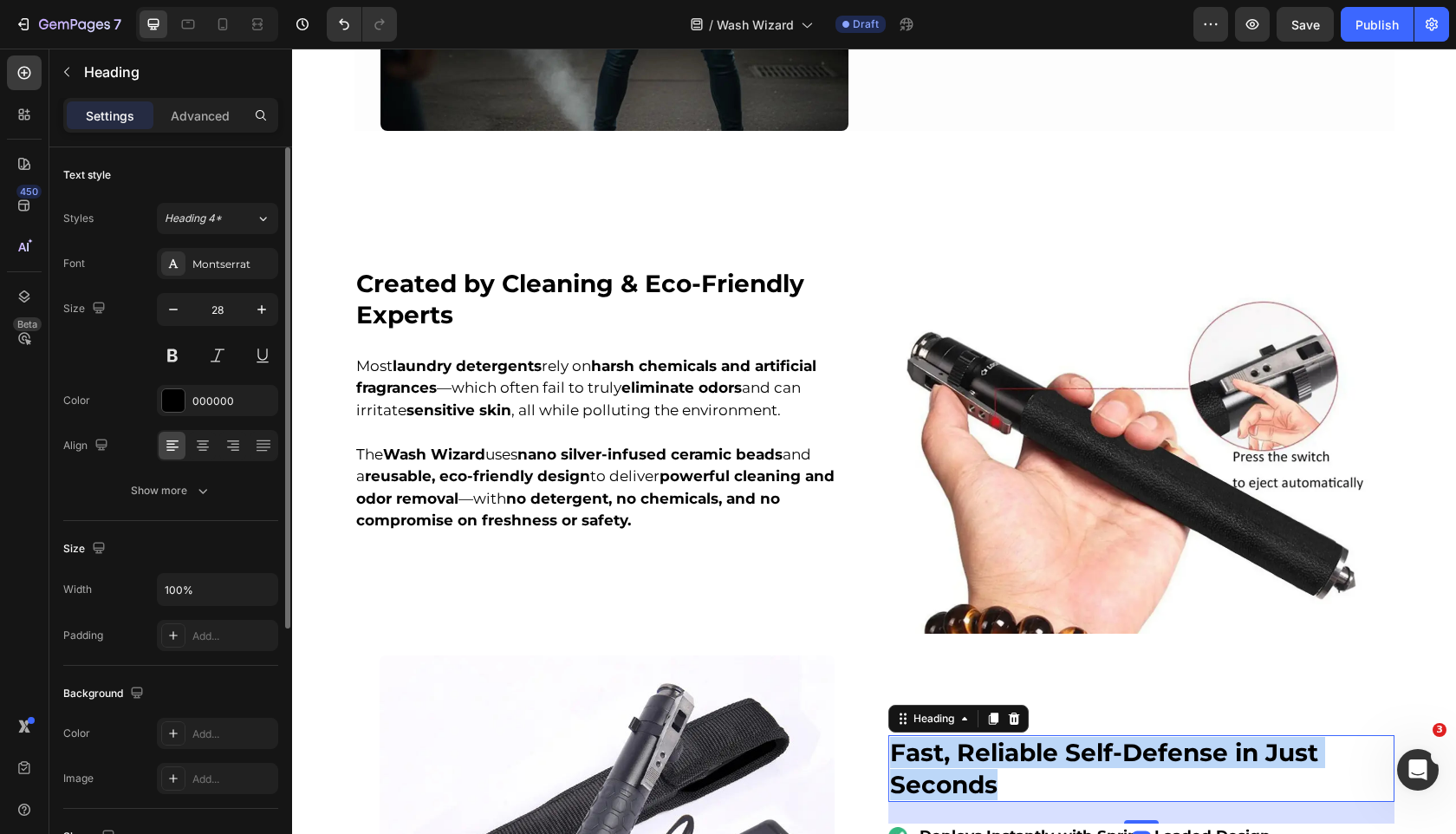
click at [938, 743] on strong "Fast, Reliable Self-Defense in Just Seconds" at bounding box center [1104, 768] width 428 height 61
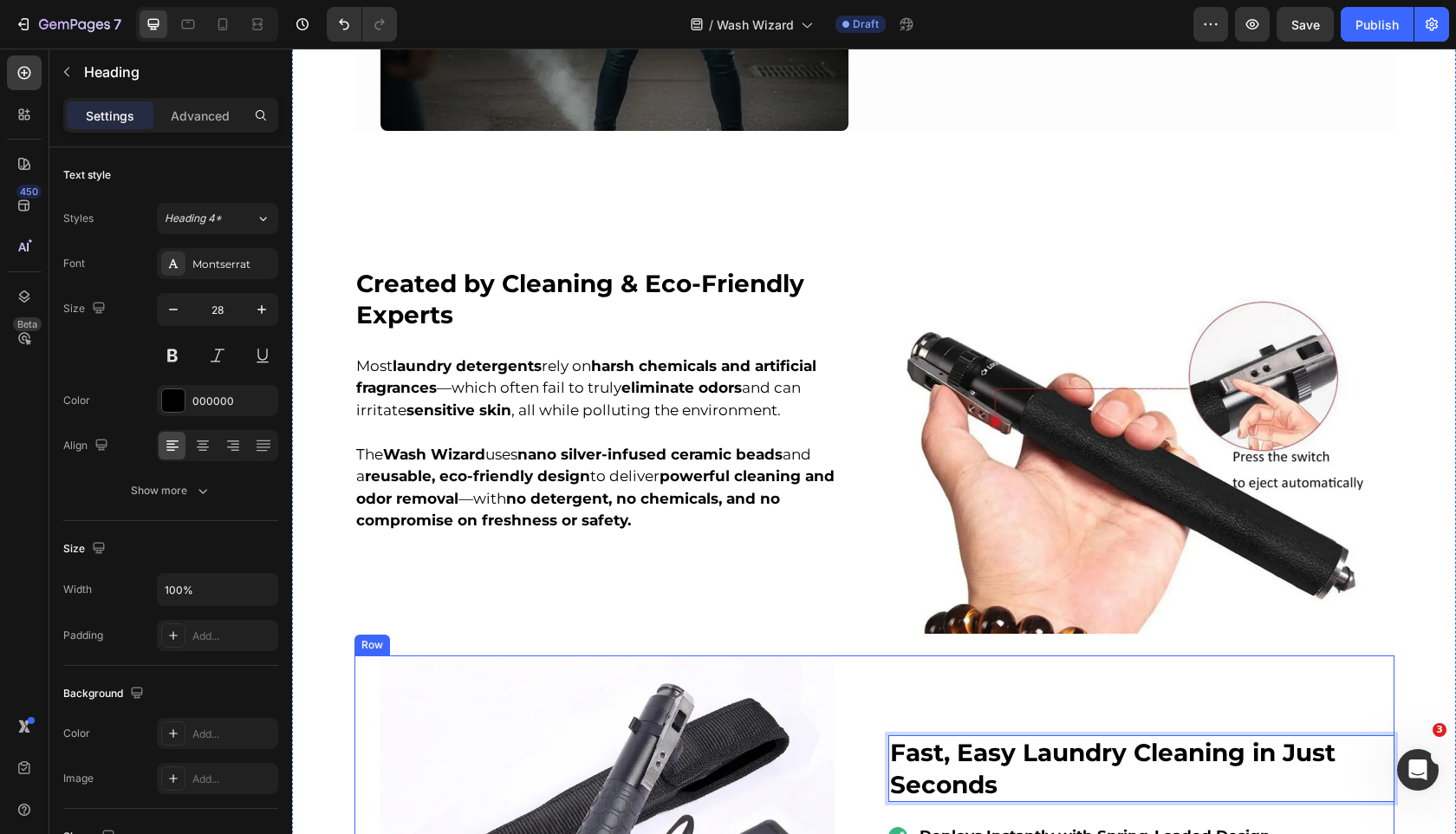
scroll to position [3160, 0]
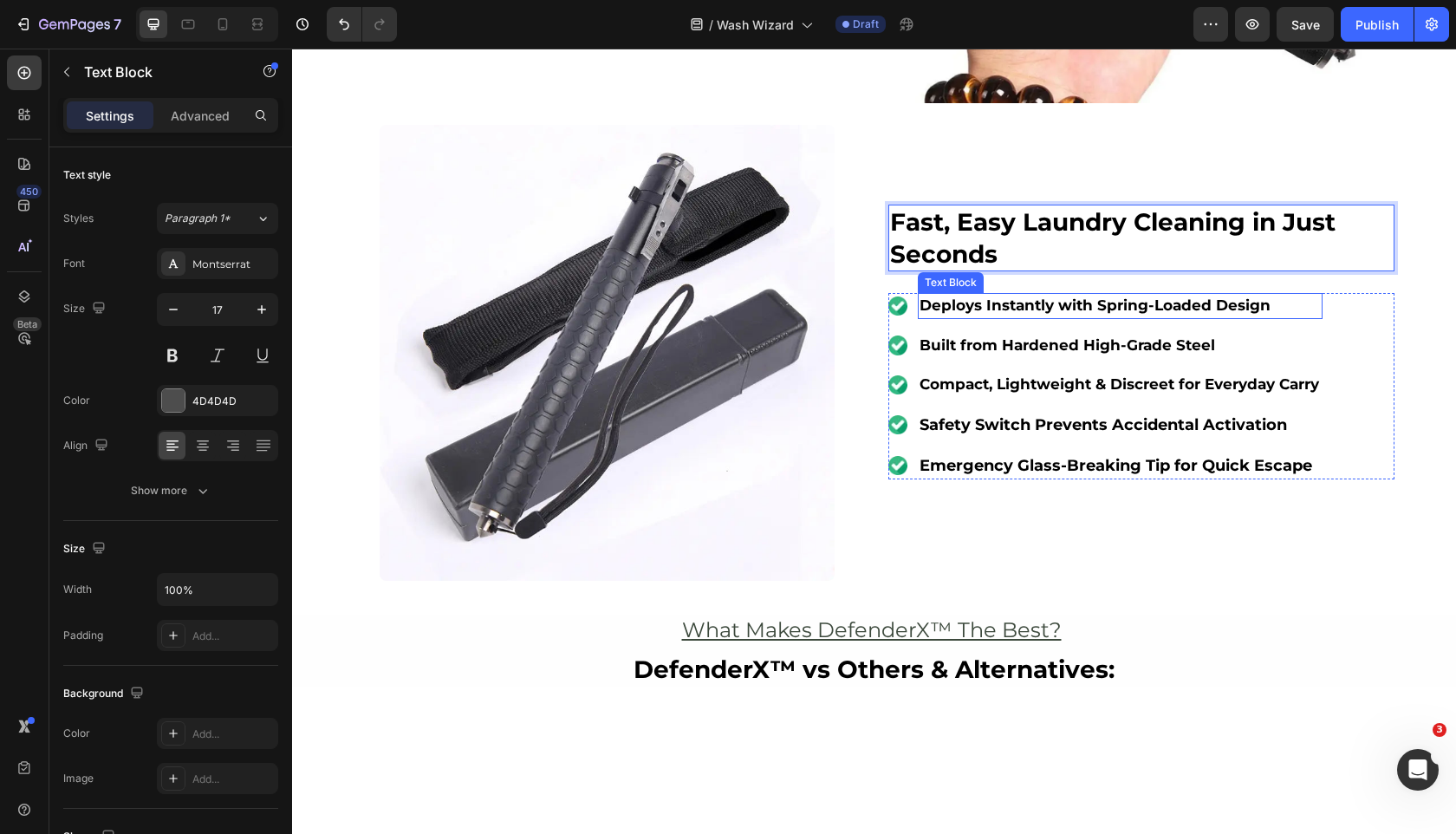
click at [995, 309] on strong "Deploys Instantly with Spring-Loaded Design" at bounding box center [1095, 304] width 351 height 17
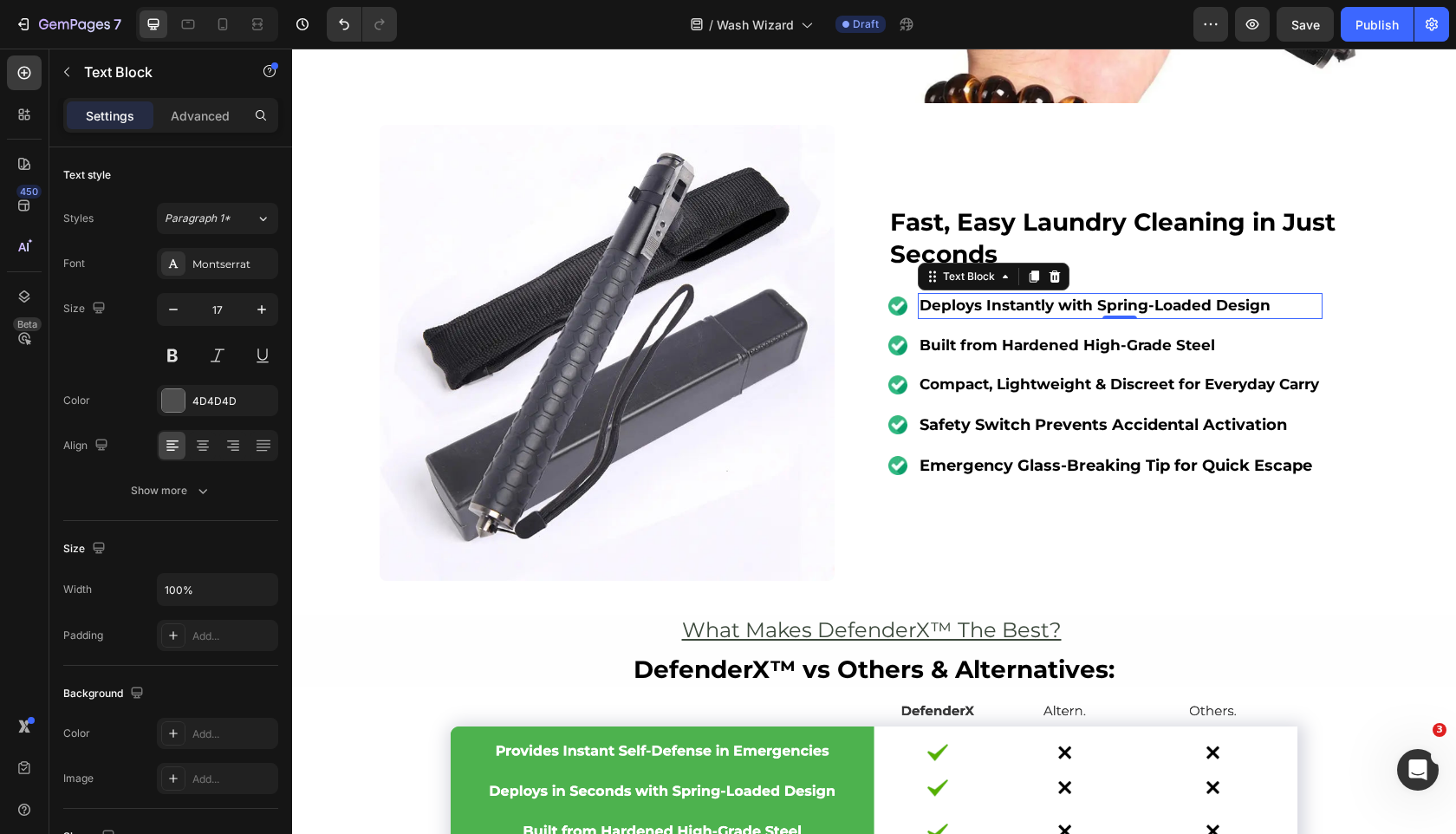
click at [995, 309] on strong "Deploys Instantly with Spring-Loaded Design" at bounding box center [1095, 304] width 351 height 17
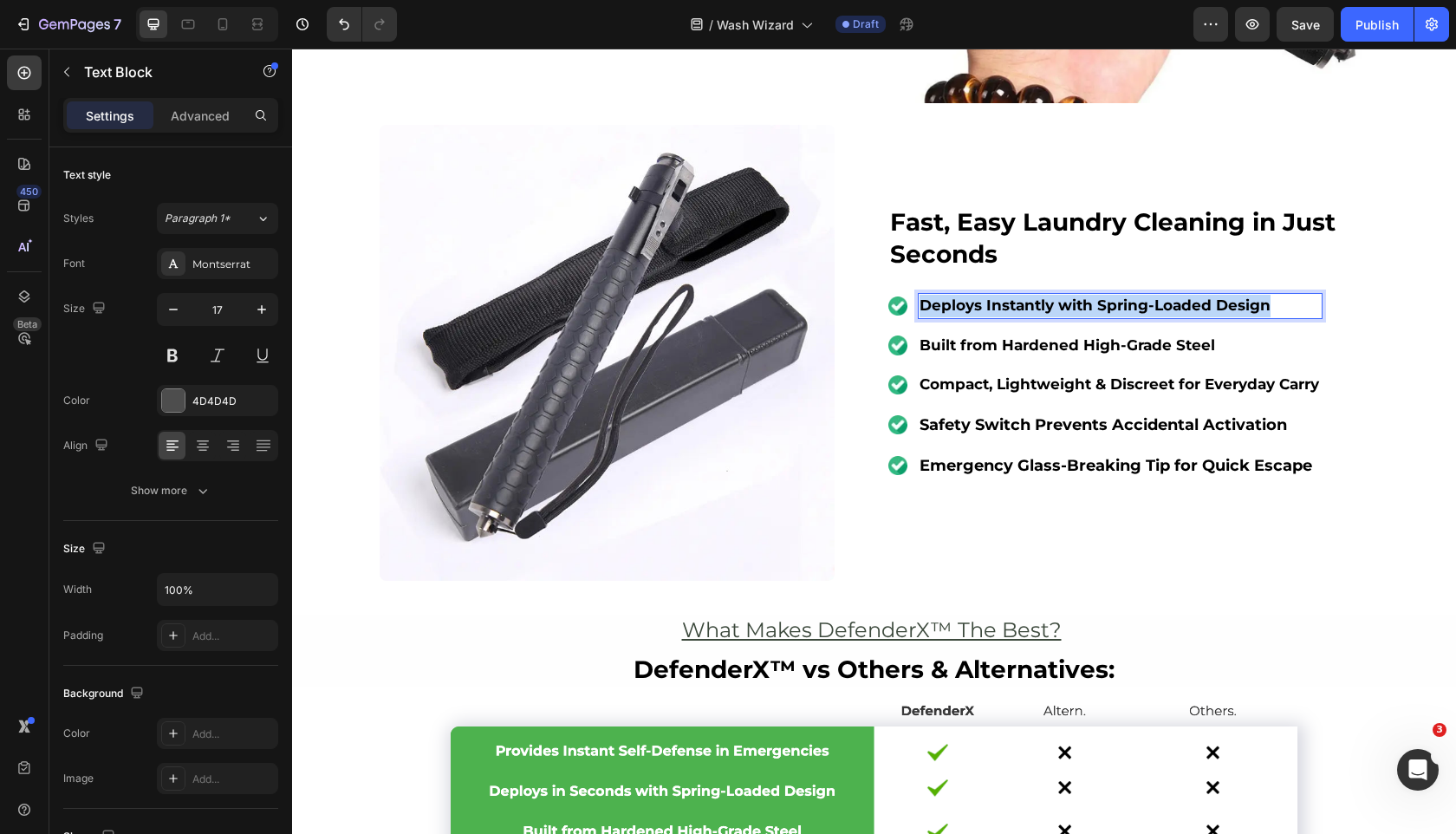
click at [995, 309] on strong "Deploys Instantly with Spring-Loaded Design" at bounding box center [1095, 304] width 351 height 17
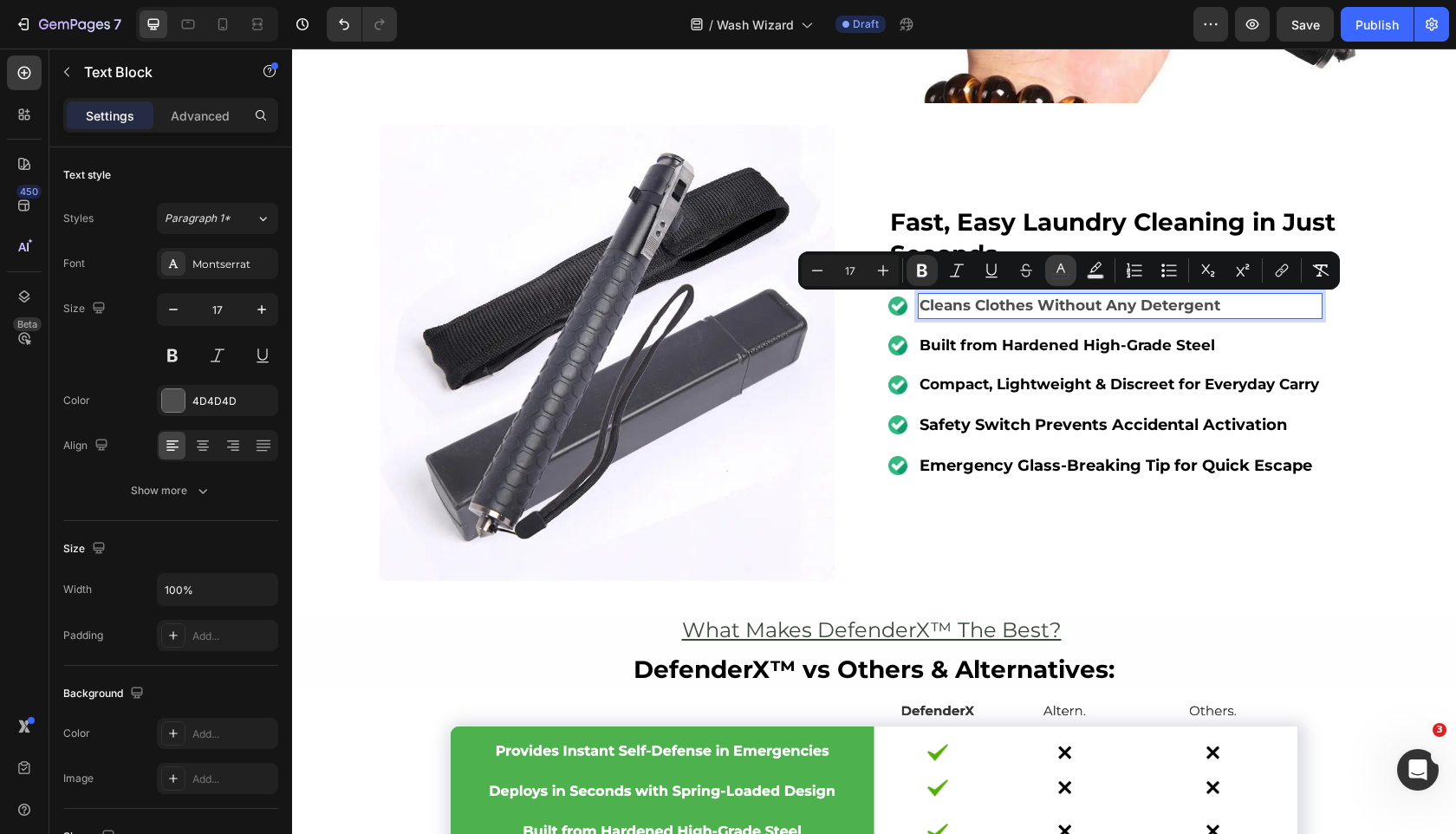
click at [1052, 266] on icon "Editor contextual toolbar" at bounding box center [1060, 270] width 17 height 17
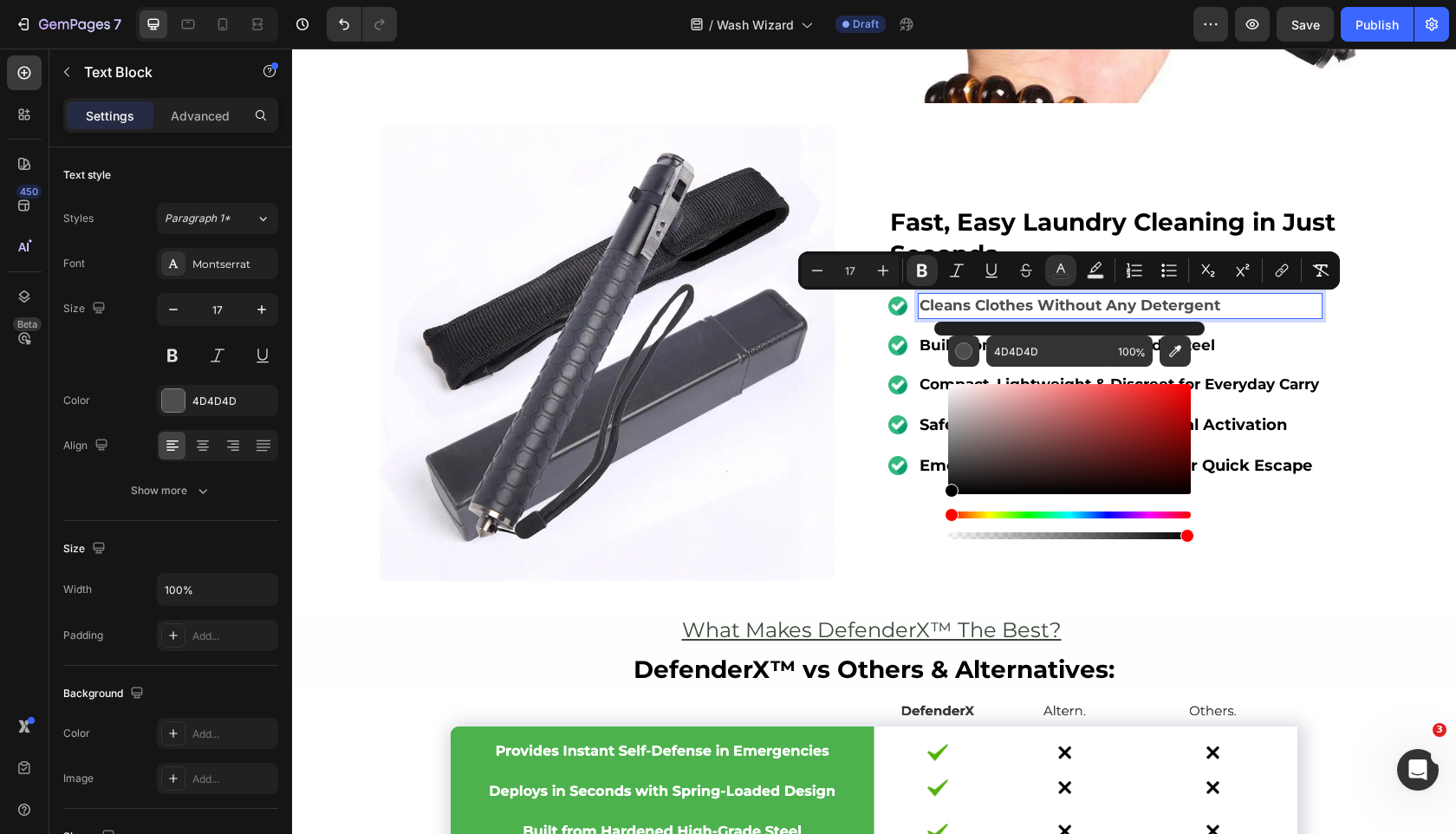
drag, startPoint x: 1313, startPoint y: 482, endPoint x: 862, endPoint y: 544, distance: 455.2
type input "000000"
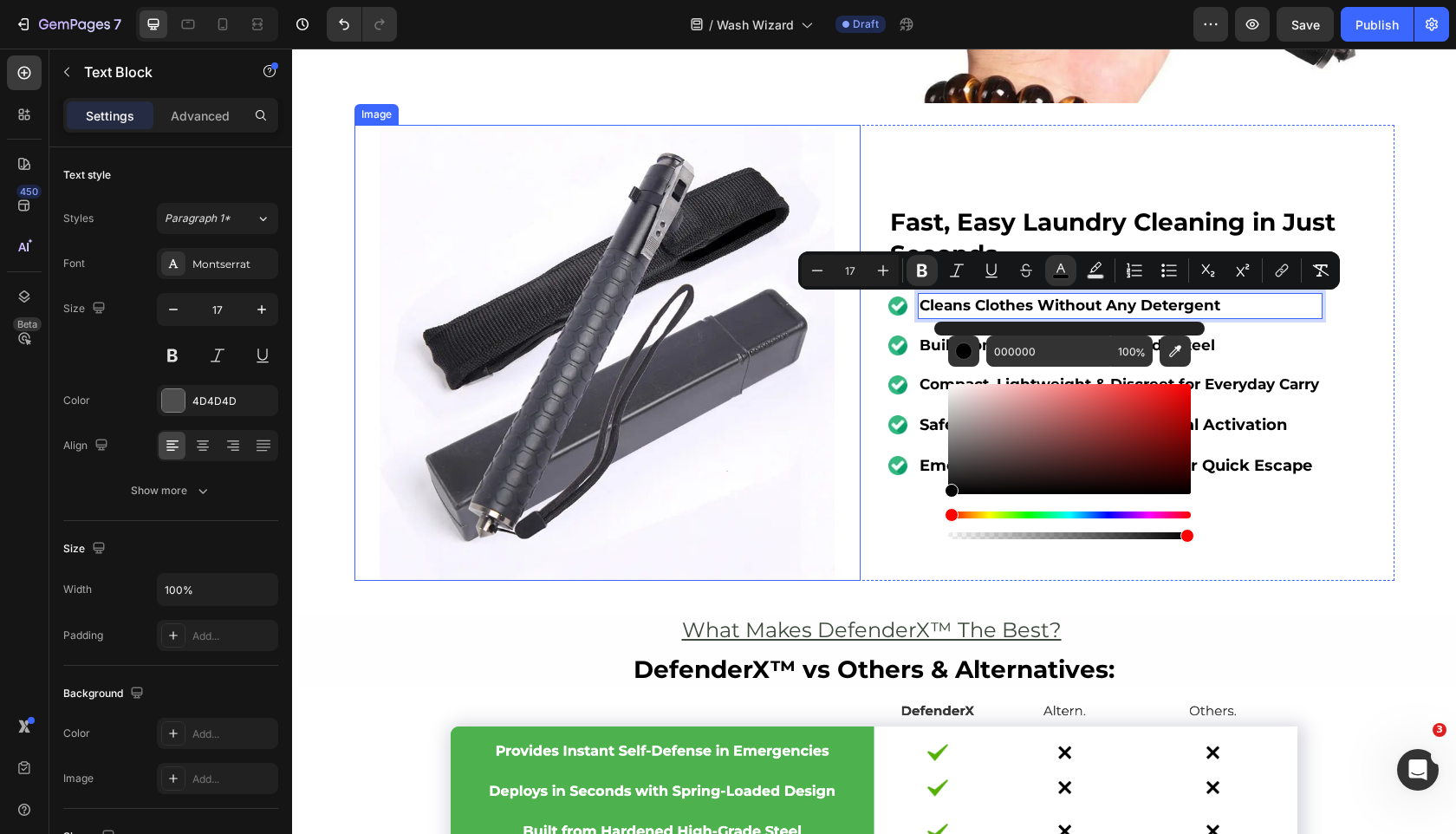
click at [732, 406] on img at bounding box center [608, 353] width 456 height 456
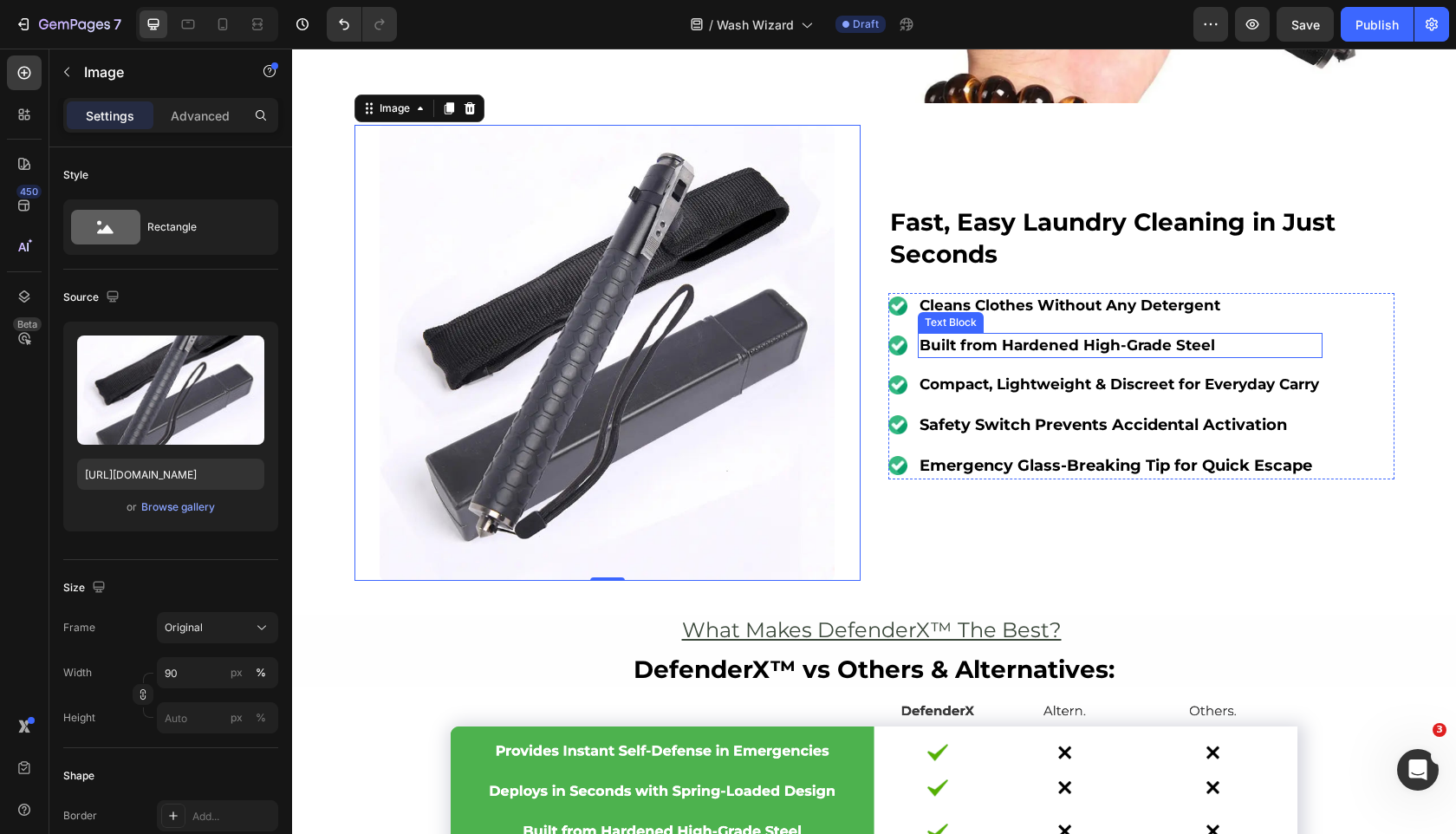
click at [1072, 337] on strong "Built from Hardened High-Grade Steel" at bounding box center [1067, 345] width 295 height 17
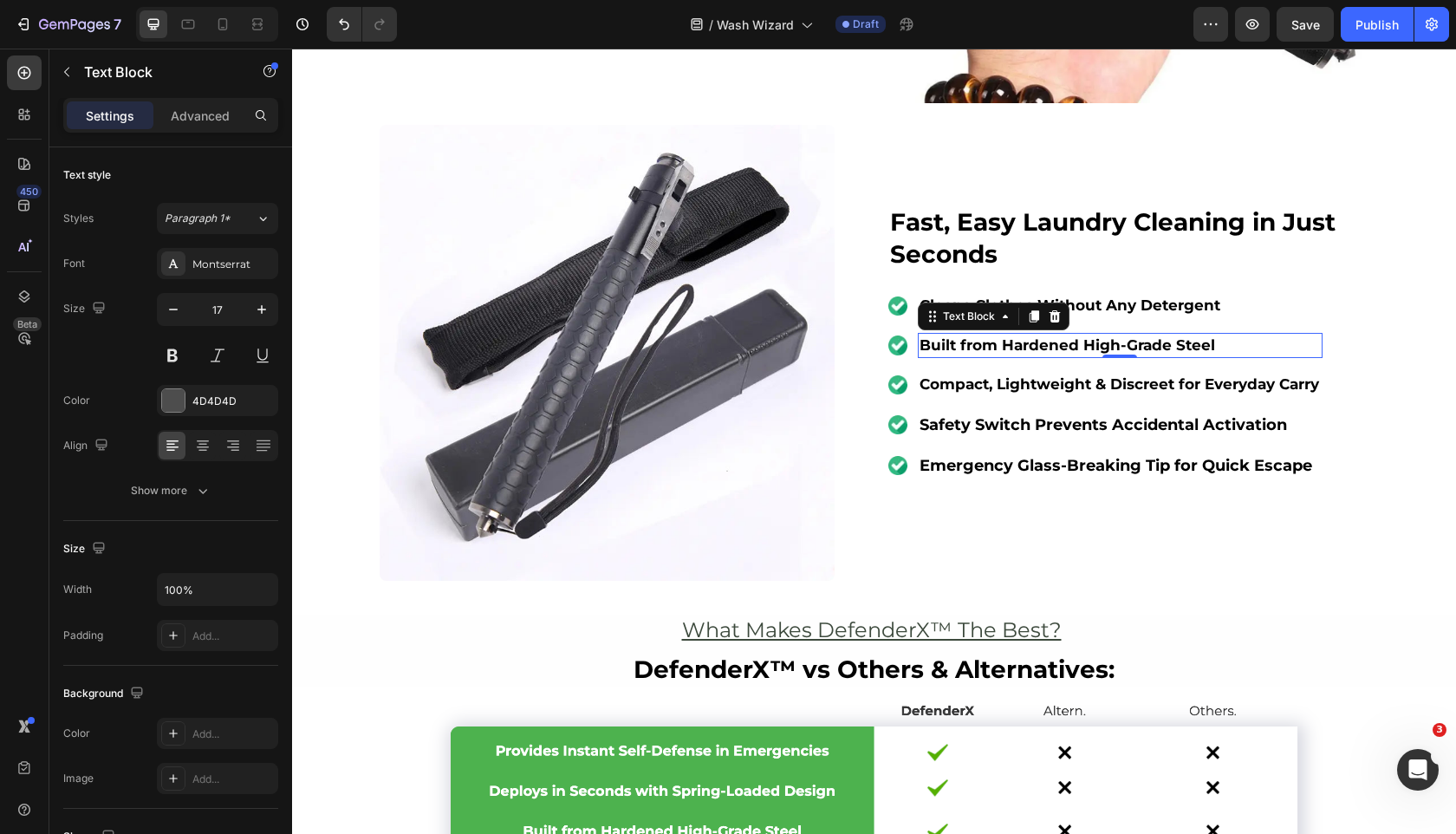
click at [1072, 337] on strong "Built from Hardened High-Grade Steel" at bounding box center [1067, 345] width 295 height 17
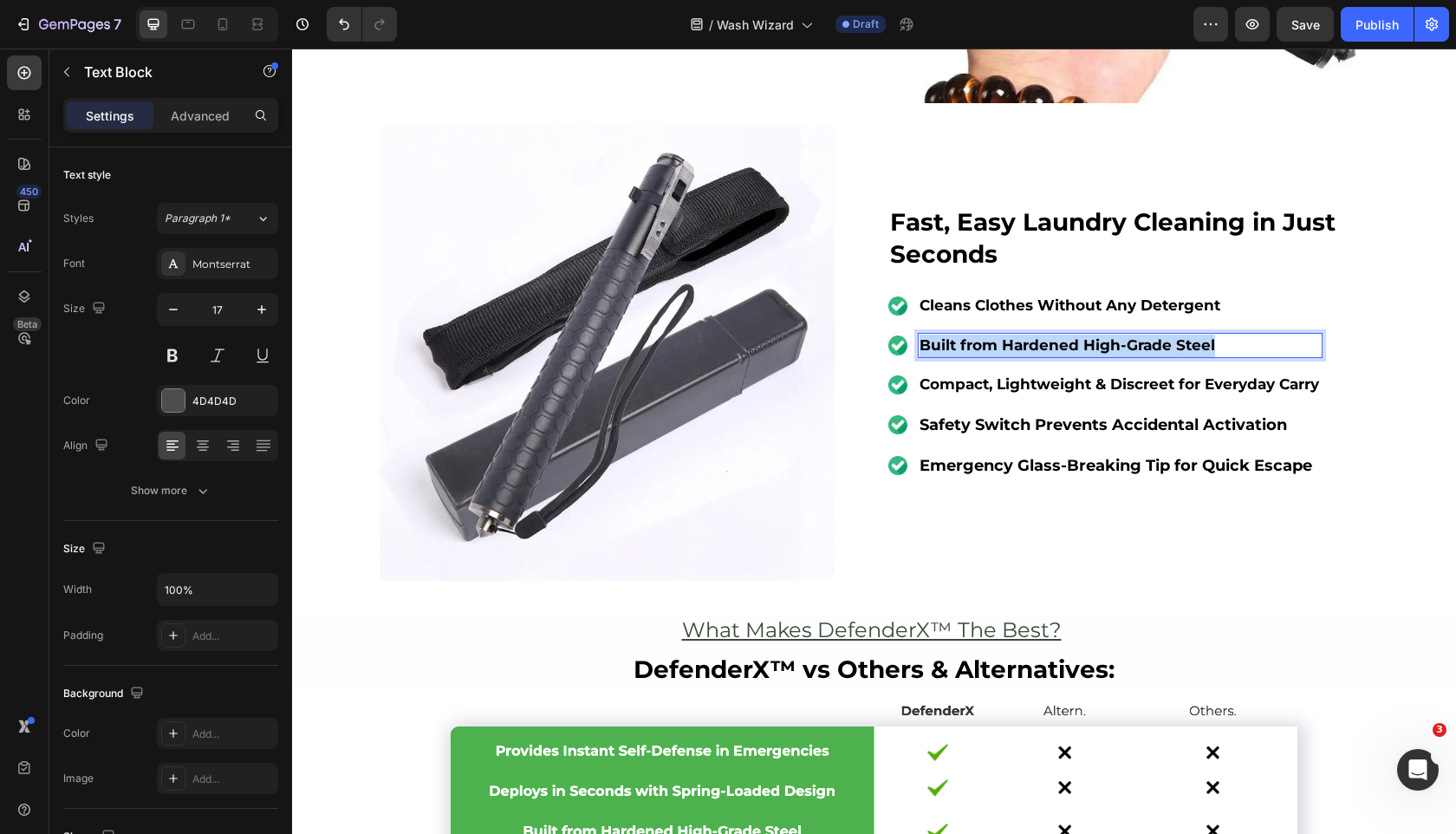
click at [1072, 337] on strong "Built from Hardened High-Grade Steel" at bounding box center [1067, 345] width 295 height 17
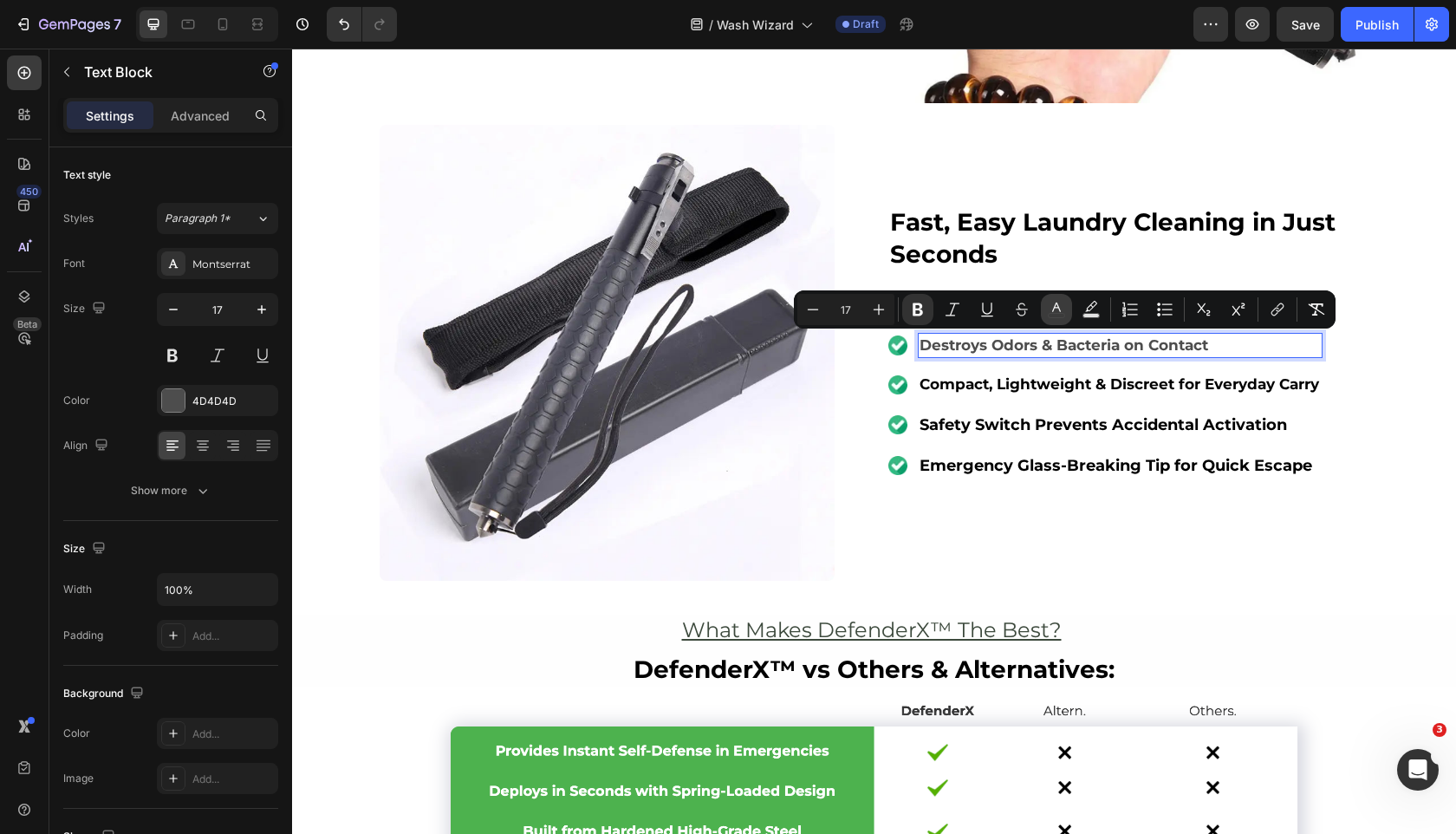
click at [1071, 306] on button "color" at bounding box center [1057, 309] width 31 height 31
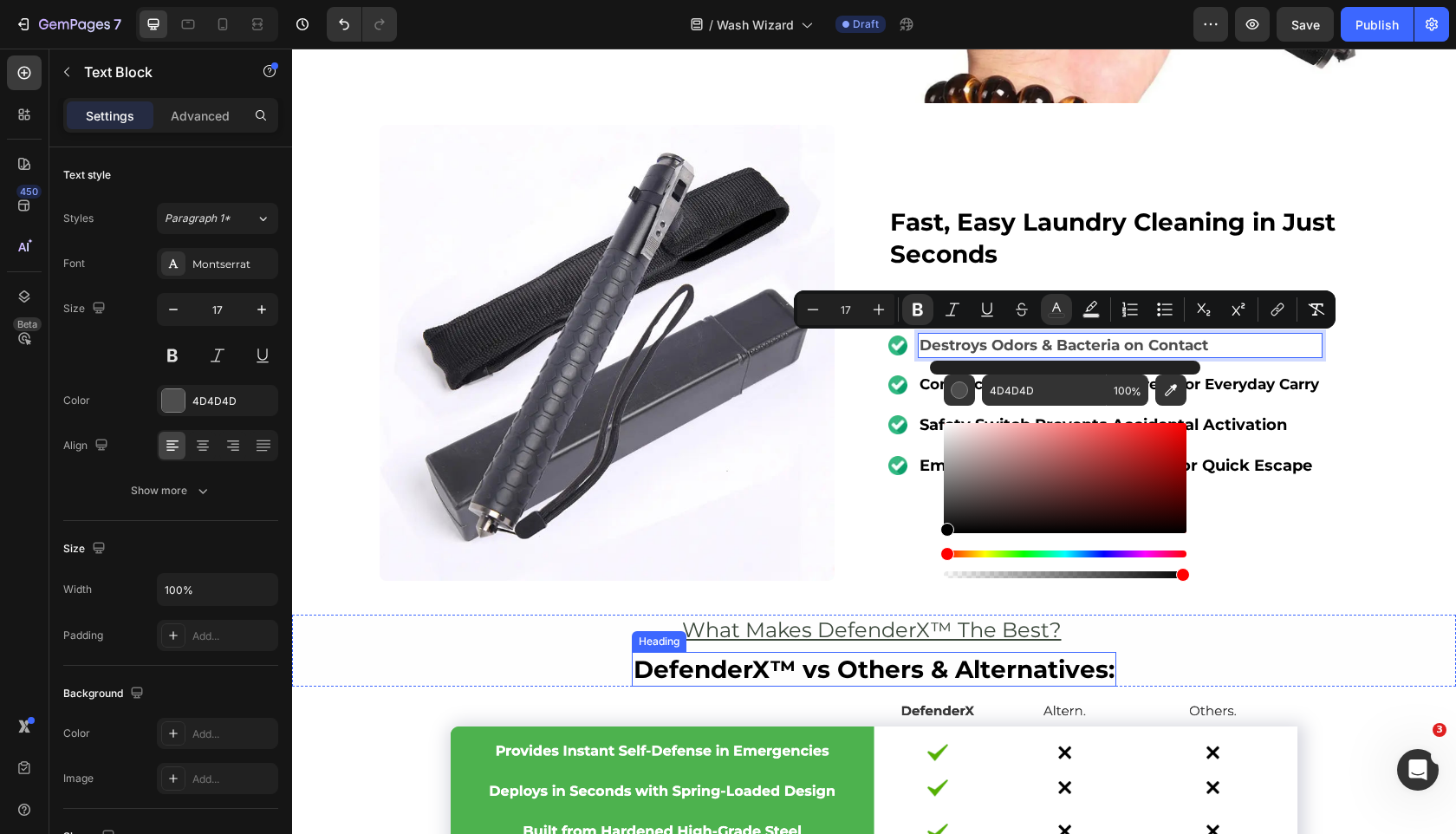
type input "000000"
drag, startPoint x: 1259, startPoint y: 536, endPoint x: 791, endPoint y: 706, distance: 497.9
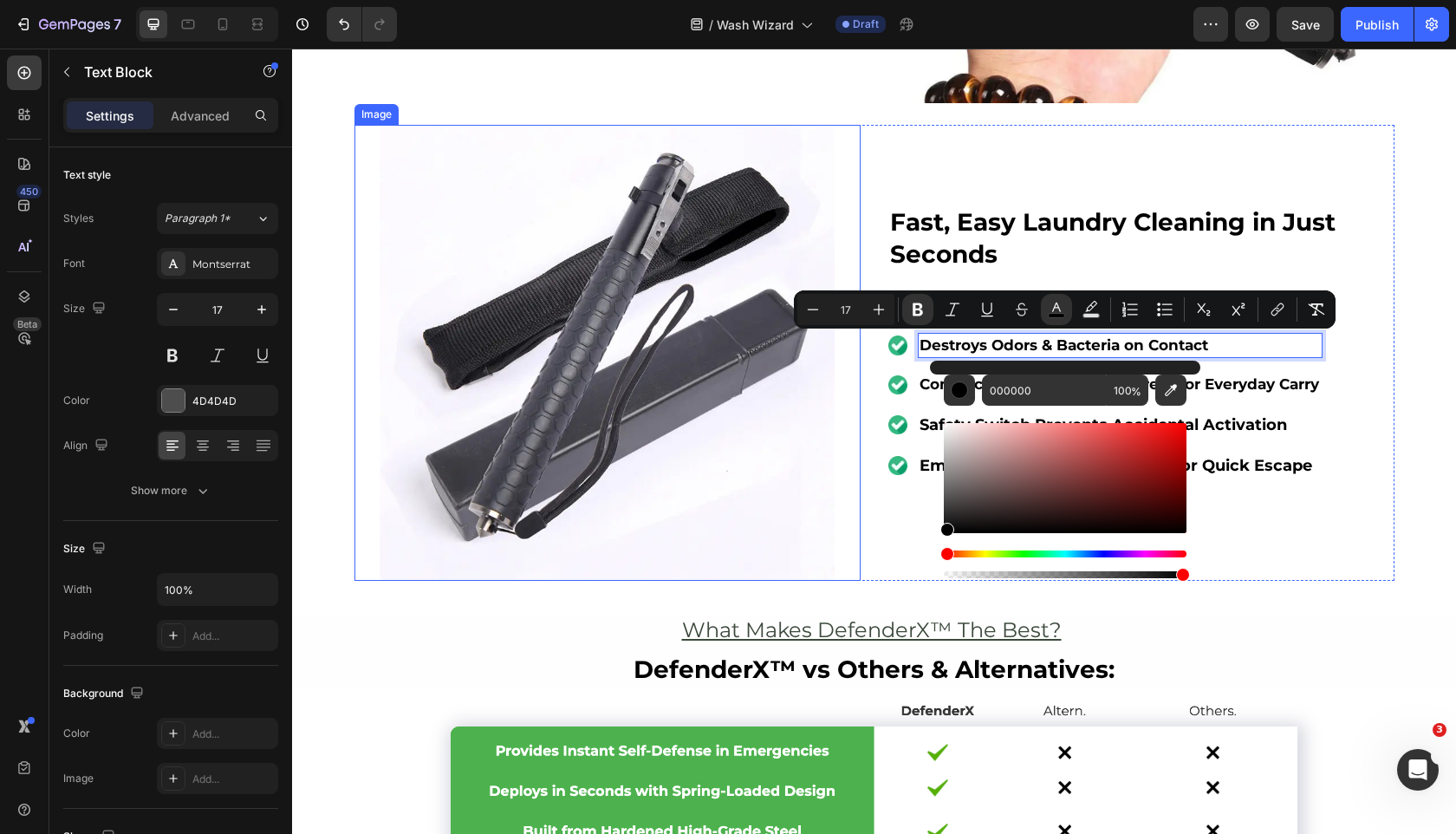
click at [828, 543] on img at bounding box center [608, 353] width 456 height 456
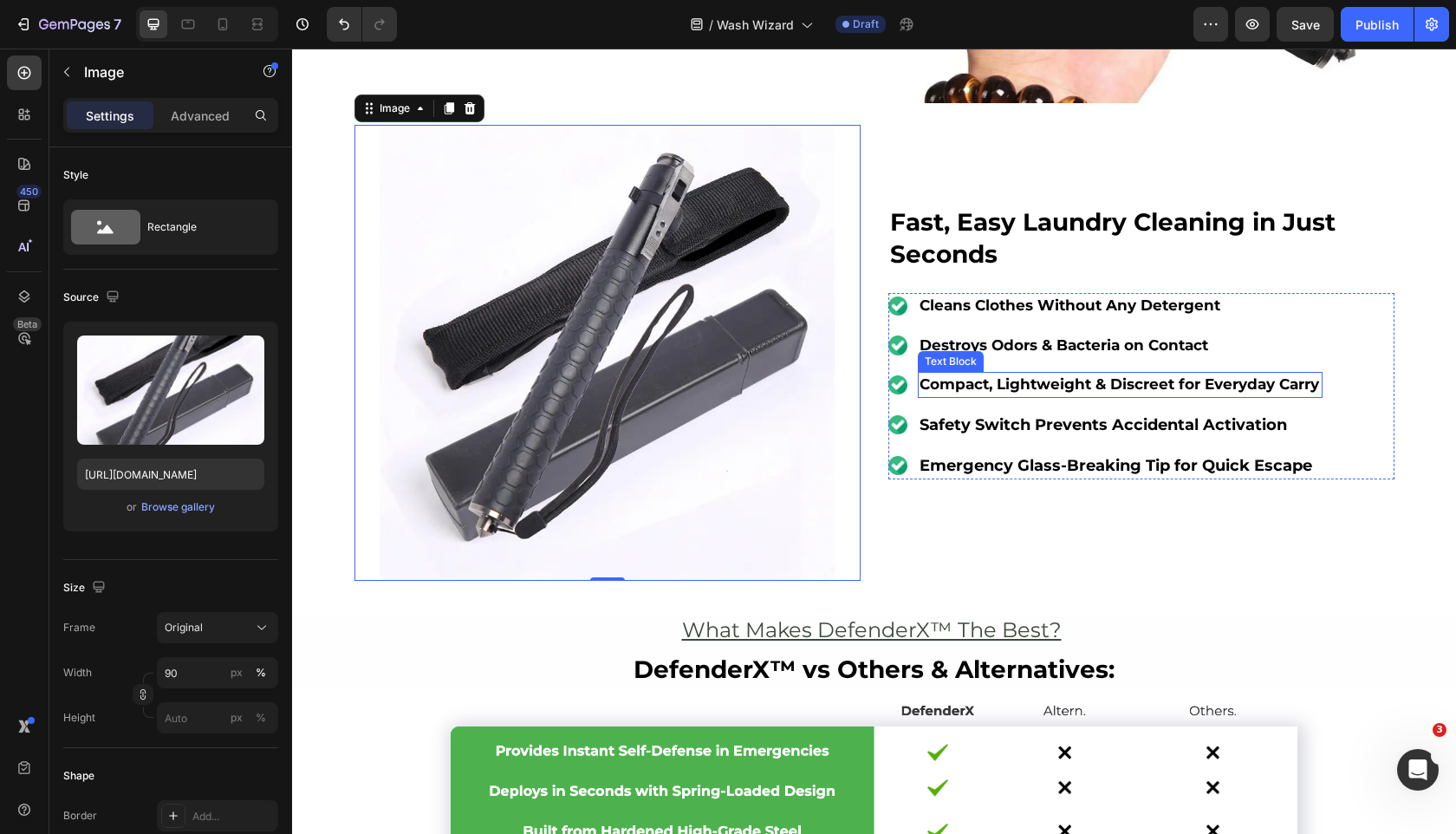
click at [1006, 382] on strong "Compact, Lightweight & Discreet for Everyday Carry" at bounding box center [1119, 383] width 399 height 17
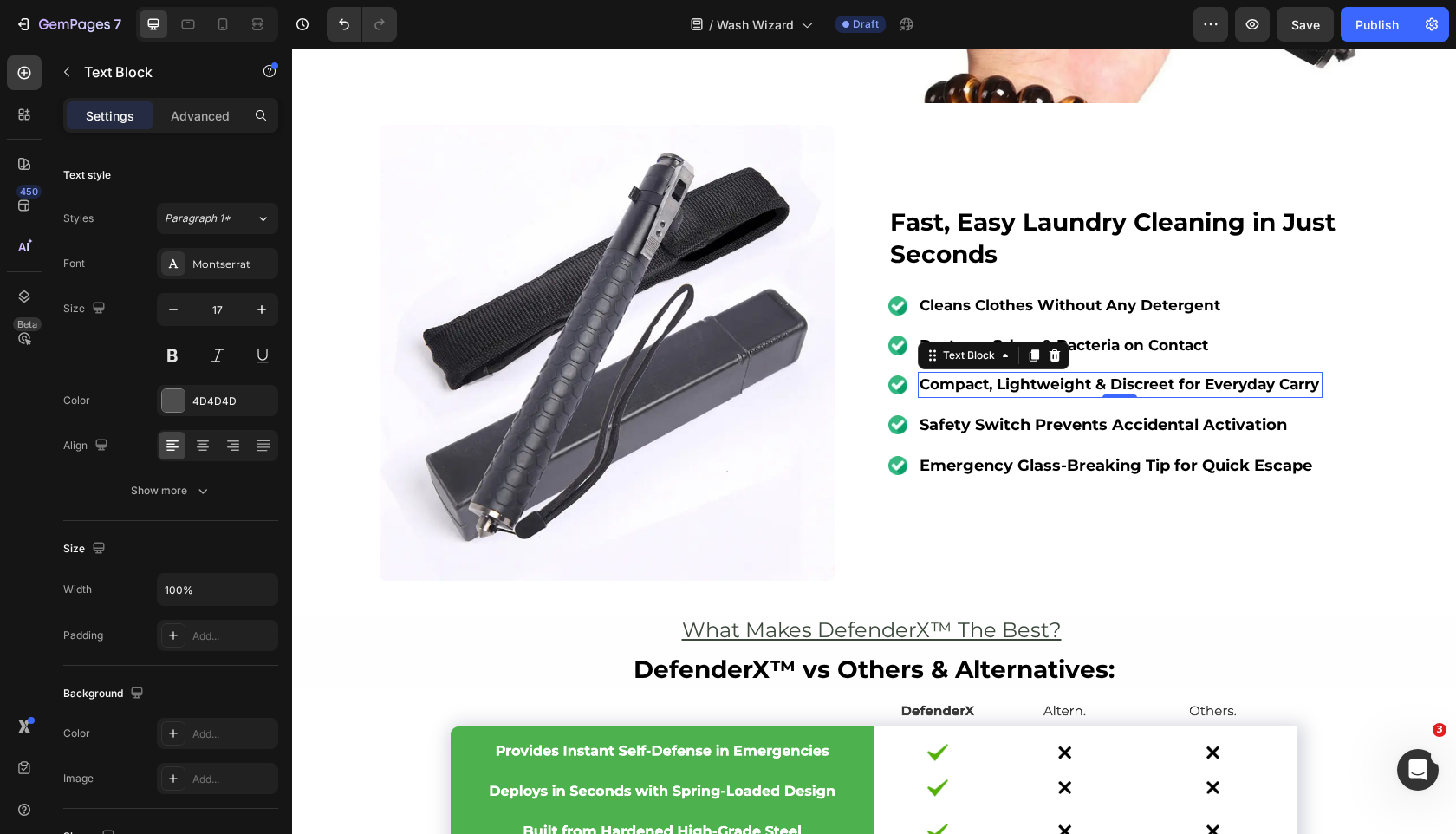
click at [1006, 382] on strong "Compact, Lightweight & Discreet for Everyday Carry" at bounding box center [1119, 383] width 399 height 17
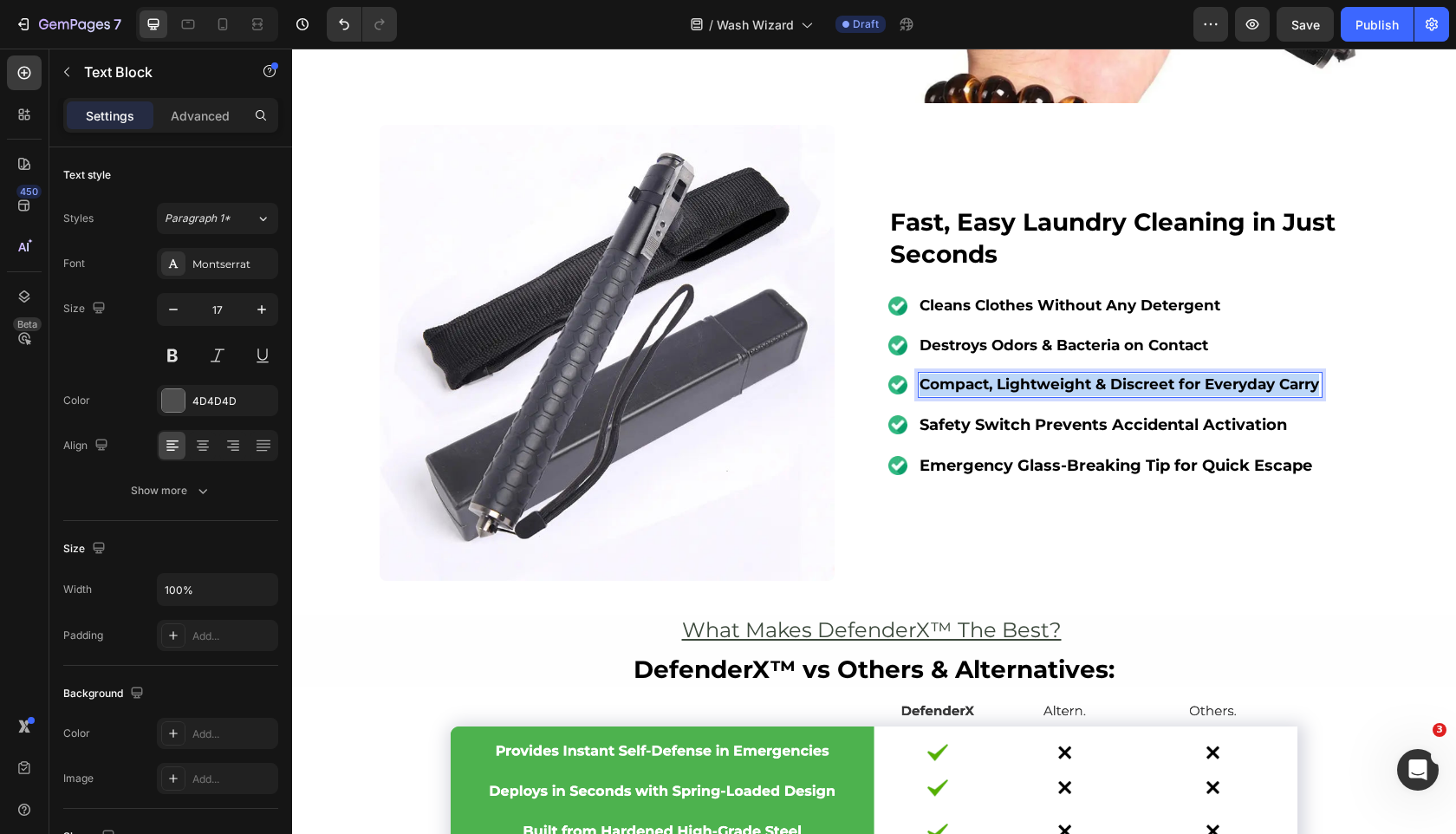
click at [1006, 382] on strong "Compact, Lightweight & Discreet for Everyday Carry" at bounding box center [1119, 383] width 399 height 17
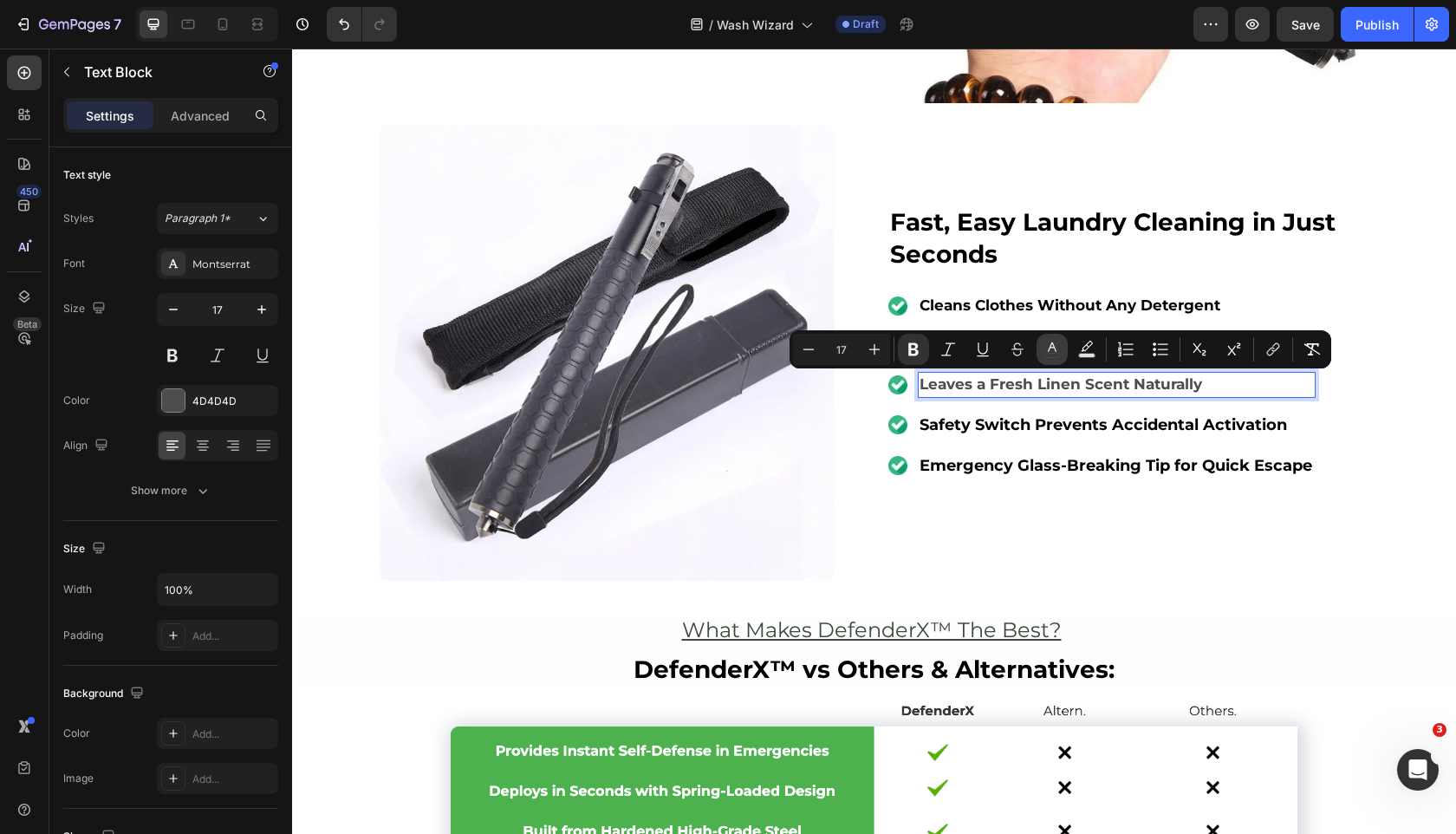
click at [1056, 355] on icon "Editor contextual toolbar" at bounding box center [1052, 348] width 17 height 17
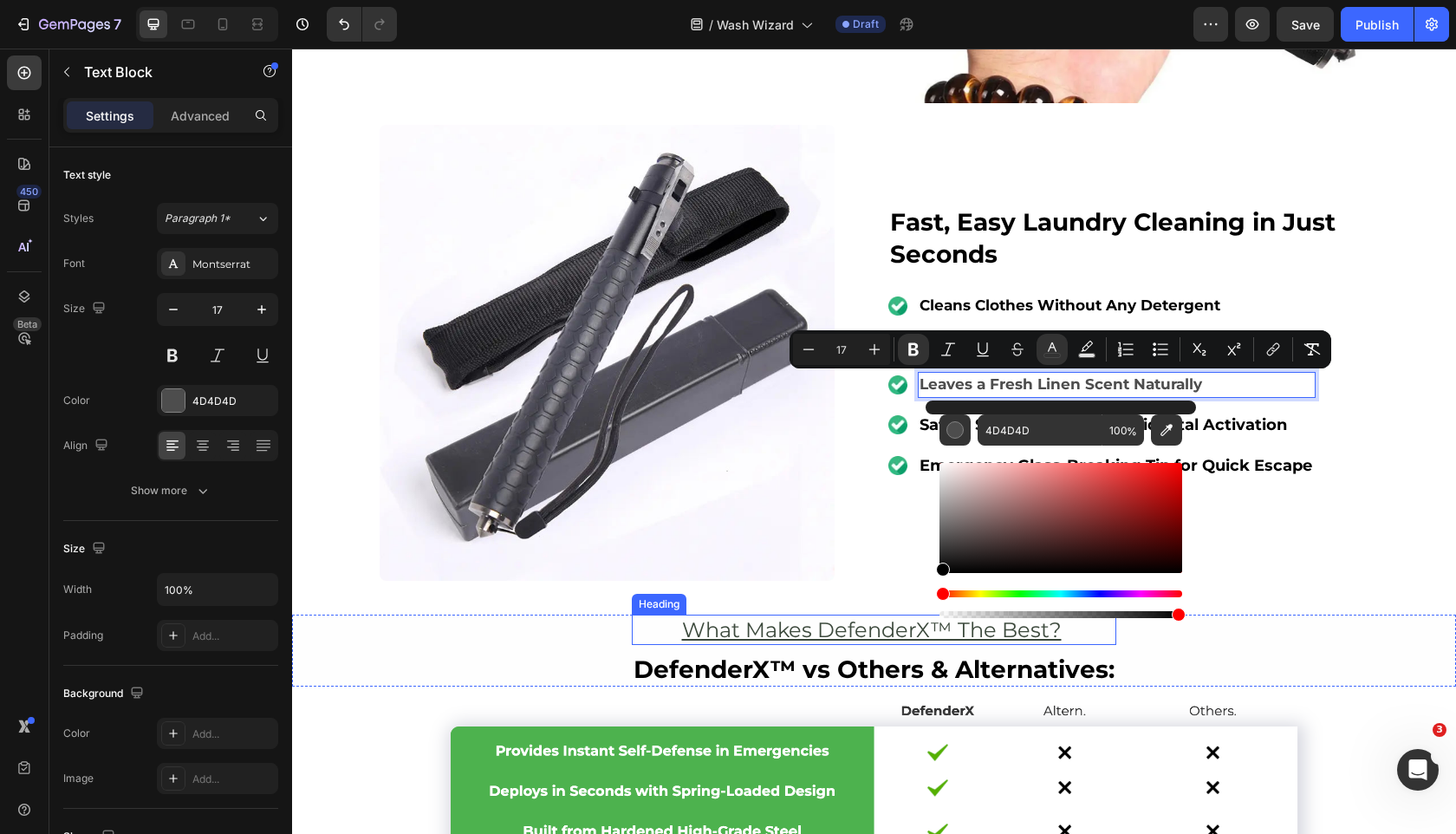
type input "000000"
drag, startPoint x: 1285, startPoint y: 565, endPoint x: 827, endPoint y: 657, distance: 467.1
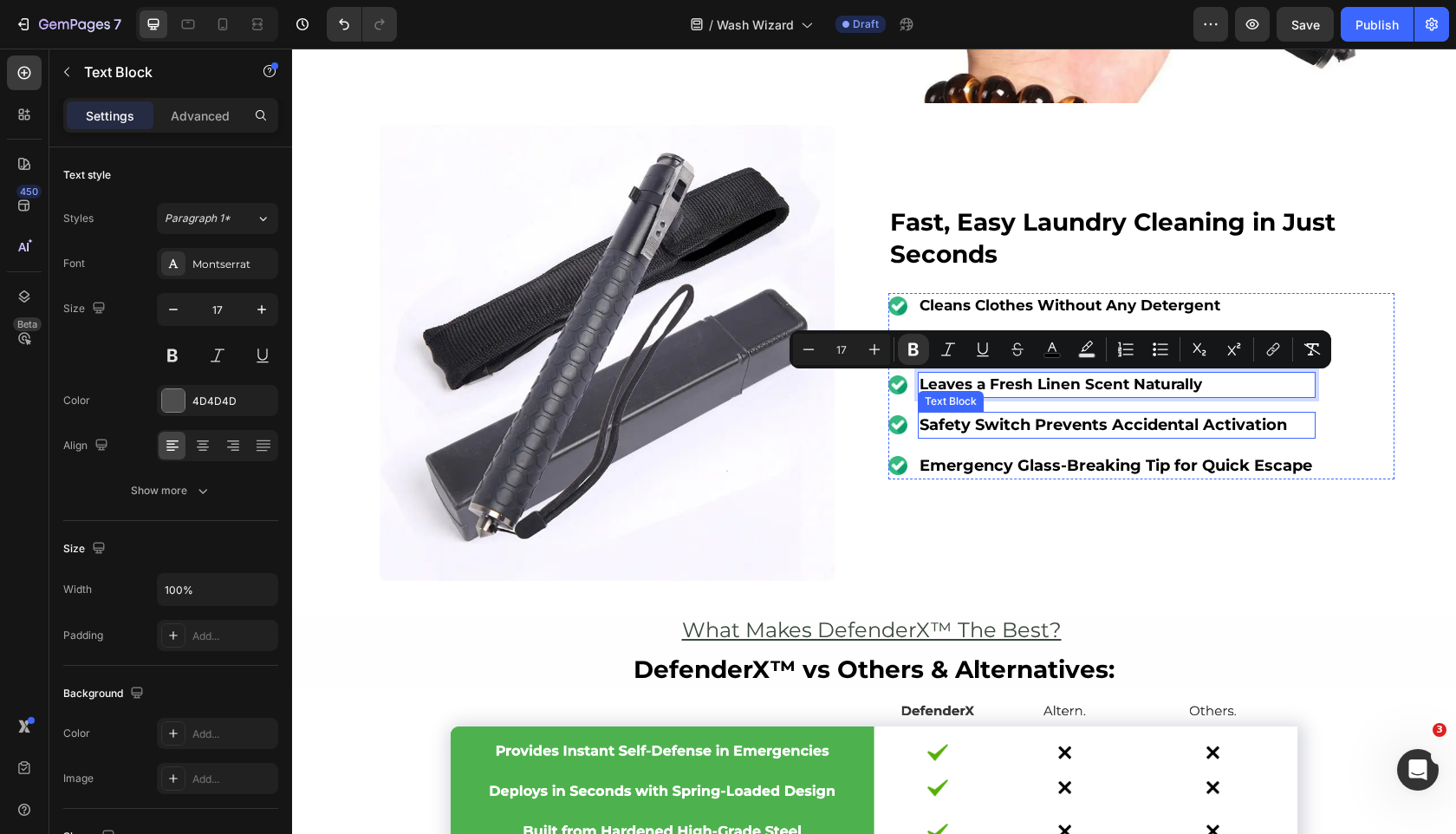
click at [1111, 424] on strong "Safety Switch Prevents Accidental Activation" at bounding box center [1103, 425] width 367 height 19
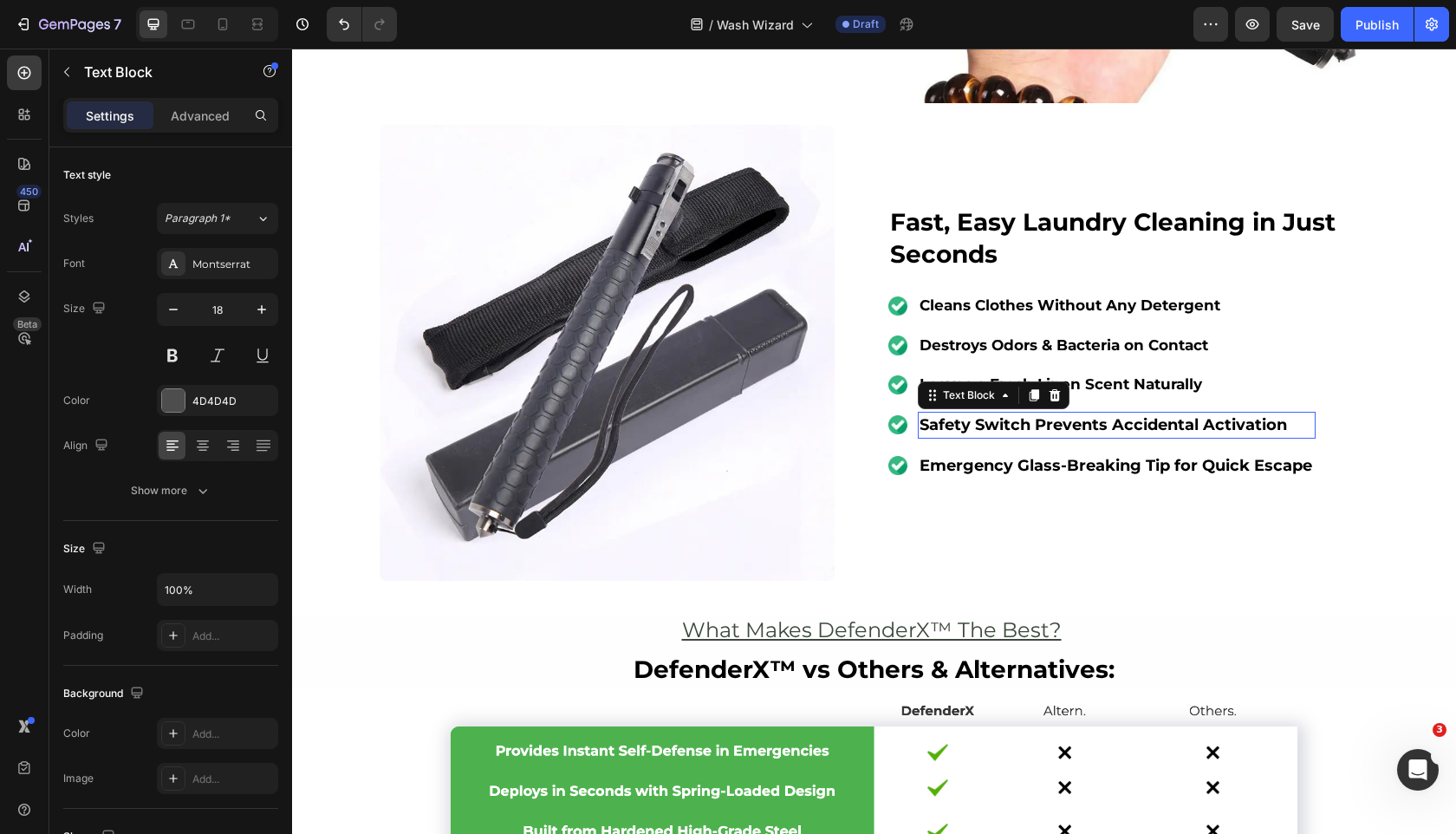
click at [1111, 424] on strong "Safety Switch Prevents Accidental Activation" at bounding box center [1103, 425] width 367 height 19
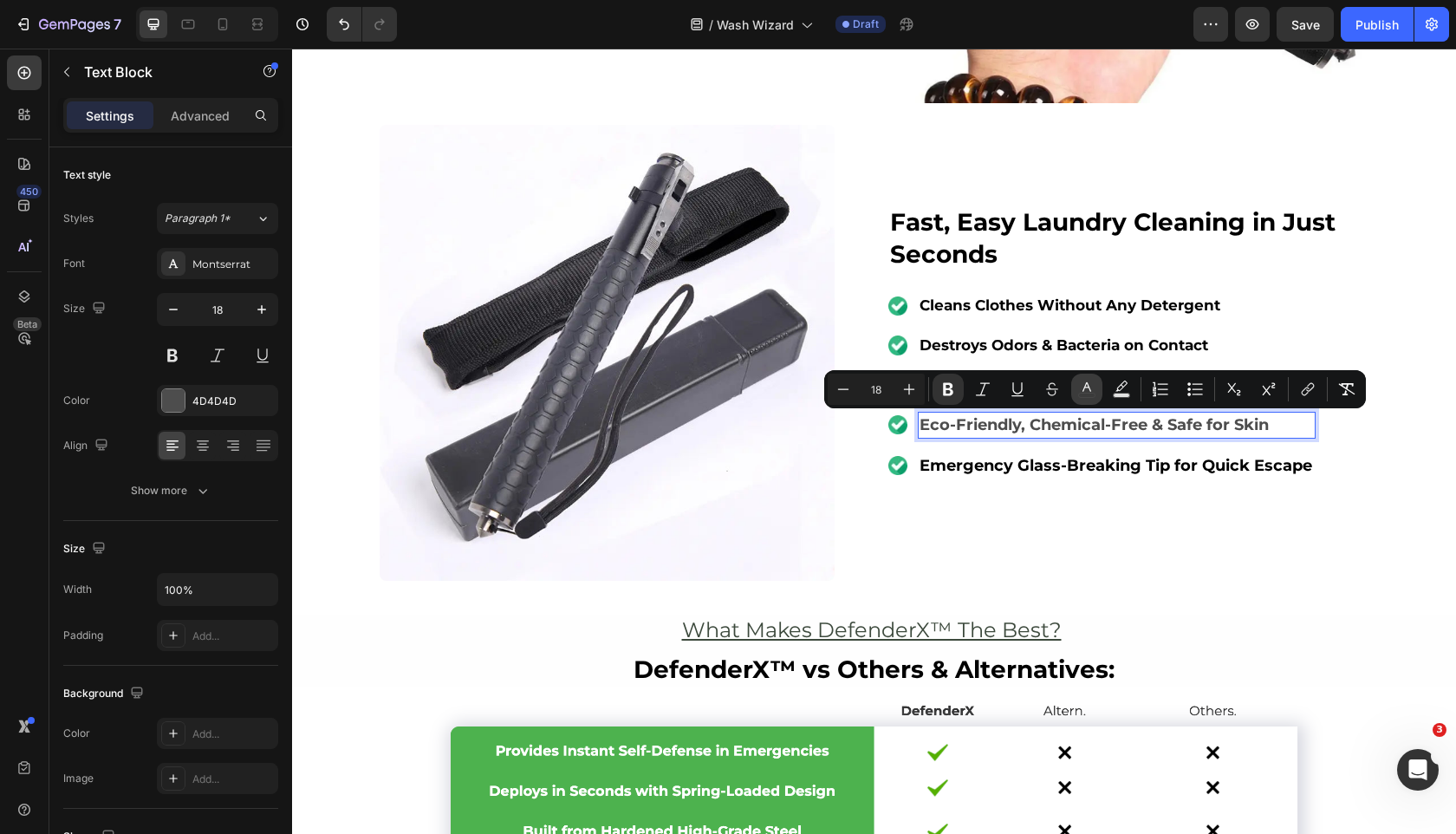
click at [1091, 393] on rect "Editor contextual toolbar" at bounding box center [1087, 395] width 16 height 4
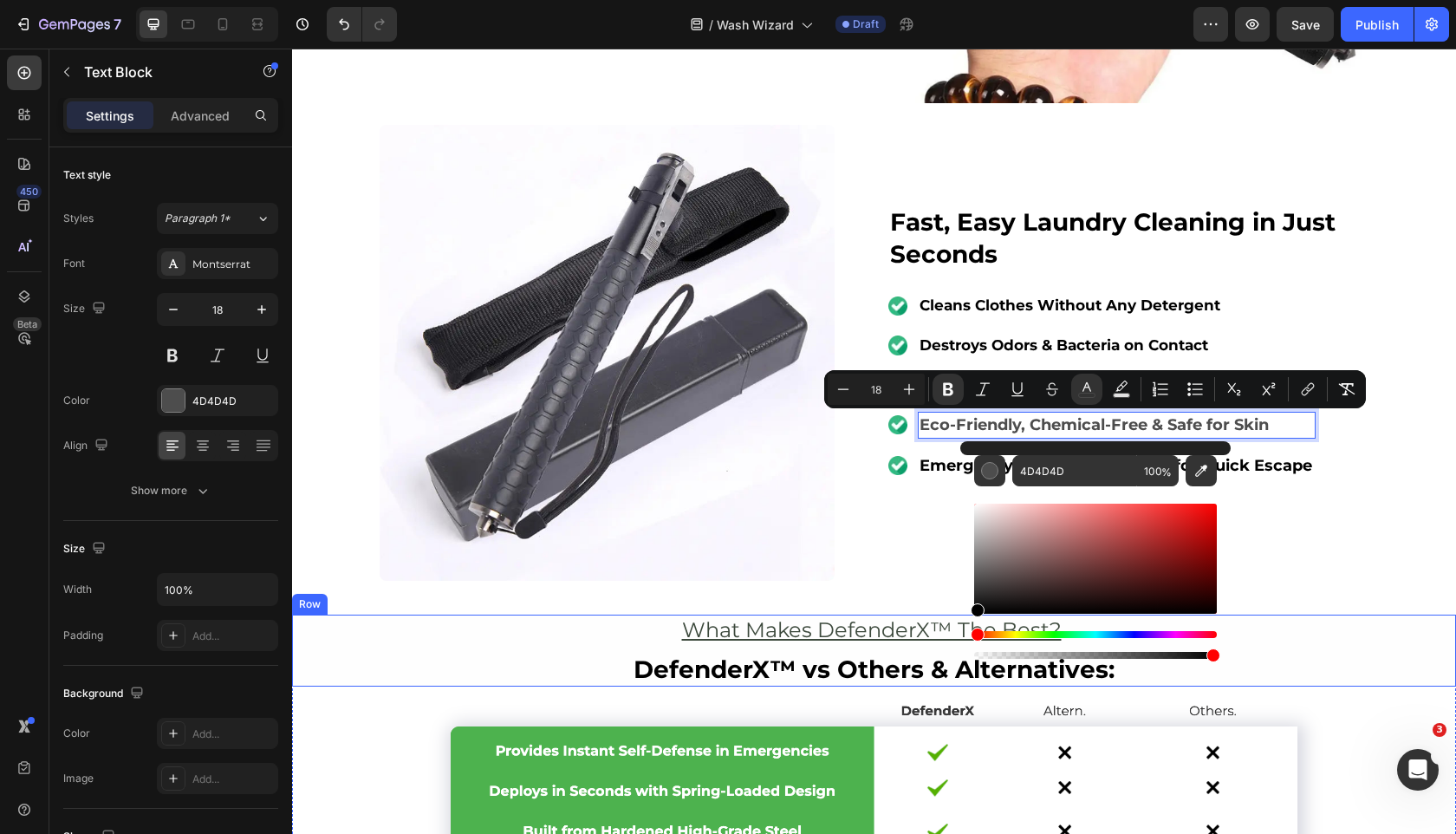
drag, startPoint x: 1311, startPoint y: 609, endPoint x: 850, endPoint y: 648, distance: 462.6
type input "000000"
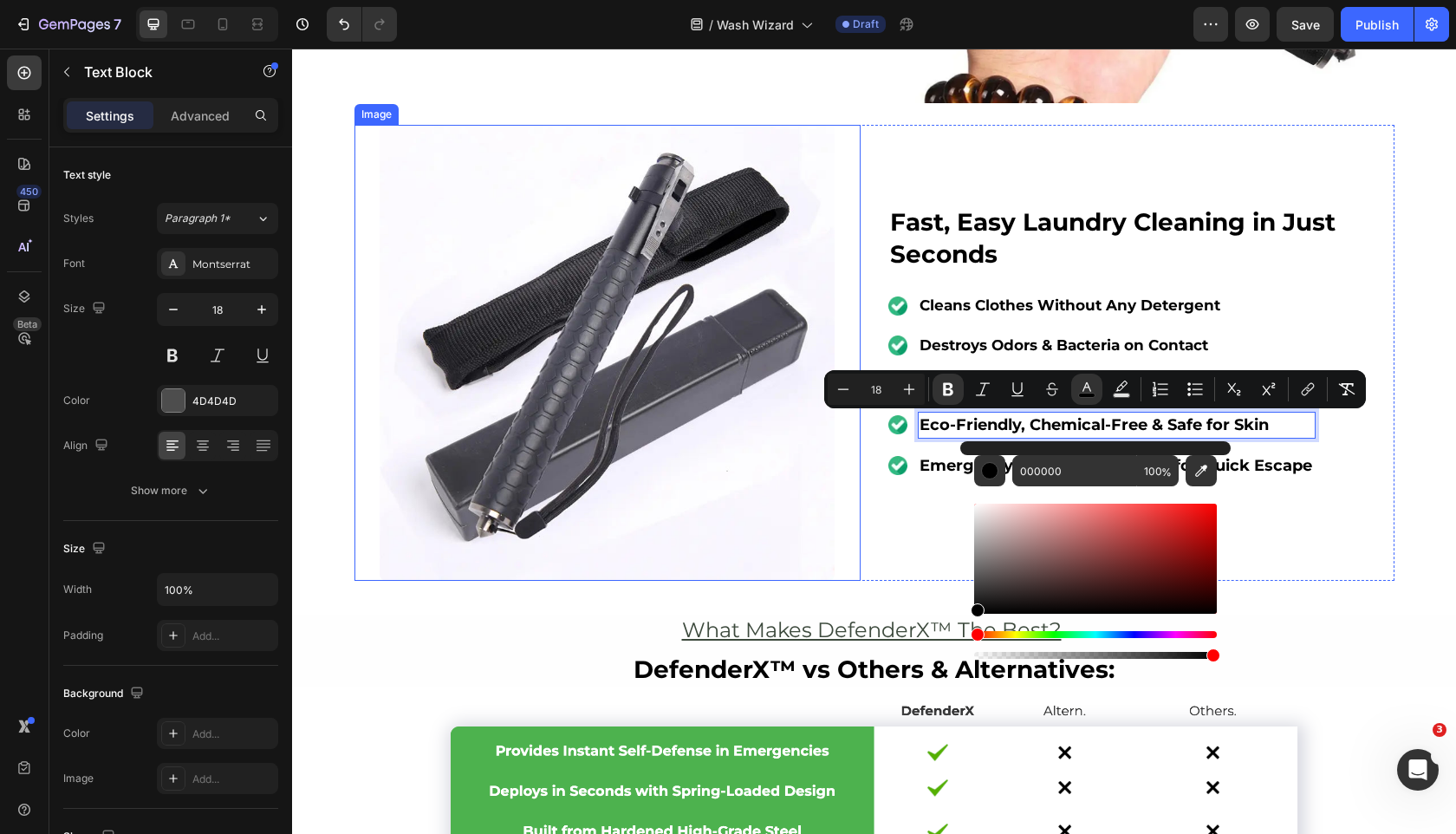
click at [799, 517] on img at bounding box center [608, 353] width 456 height 456
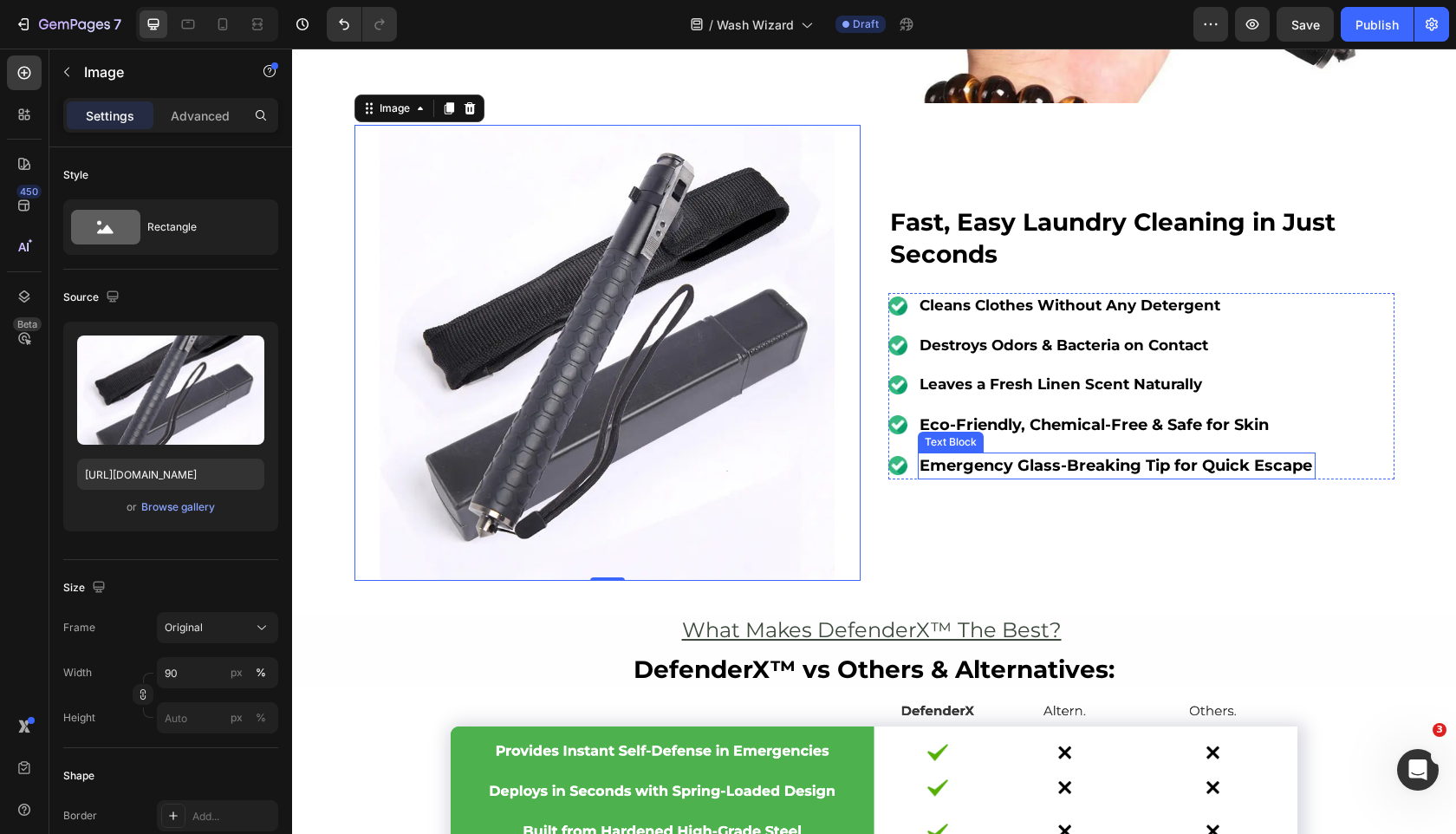
click at [1070, 460] on strong "Emergency Glass-Breaking Tip for Quick Escape" at bounding box center [1116, 465] width 392 height 19
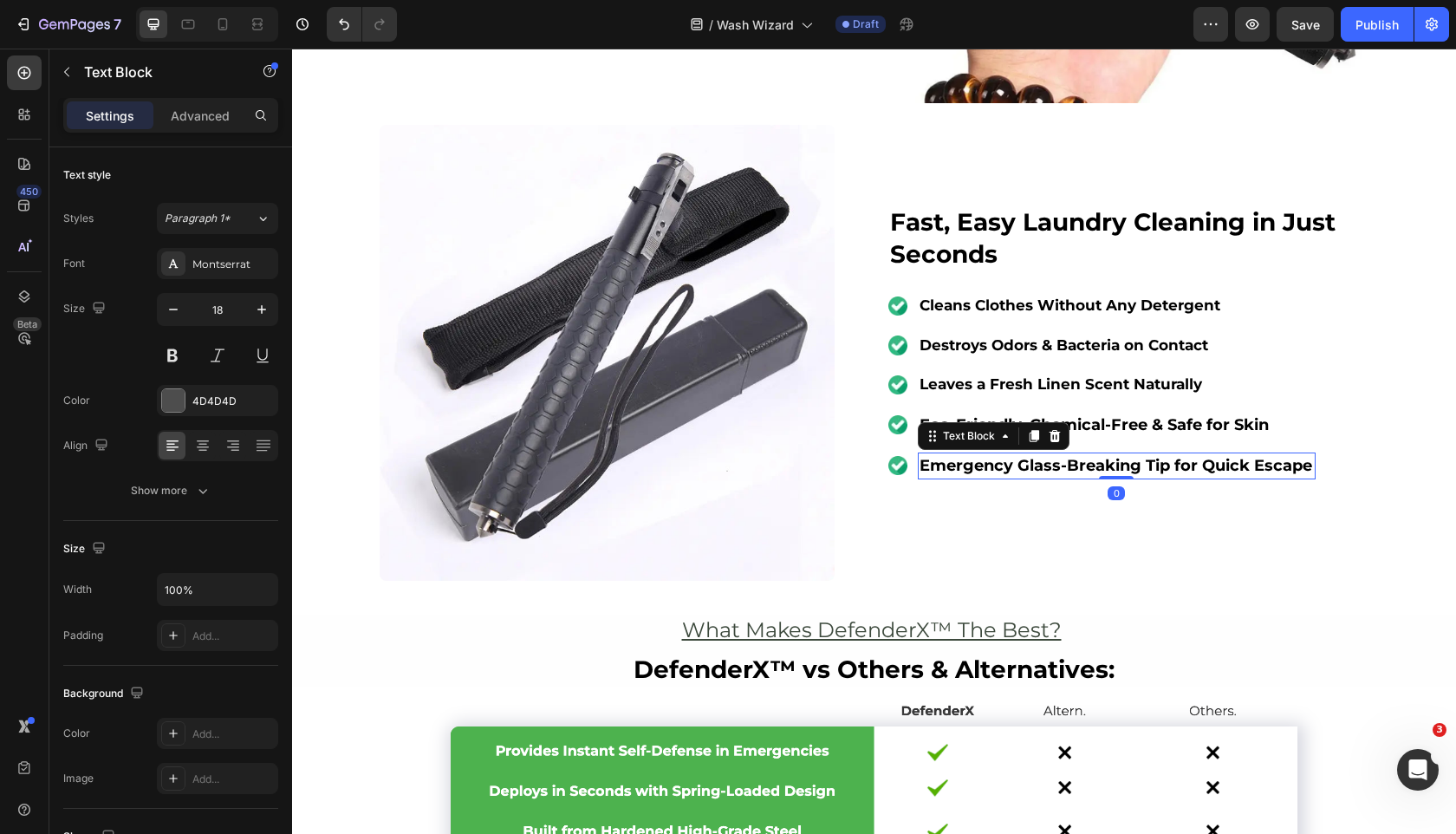
click at [1070, 460] on strong "Emergency Glass-Breaking Tip for Quick Escape" at bounding box center [1116, 465] width 392 height 19
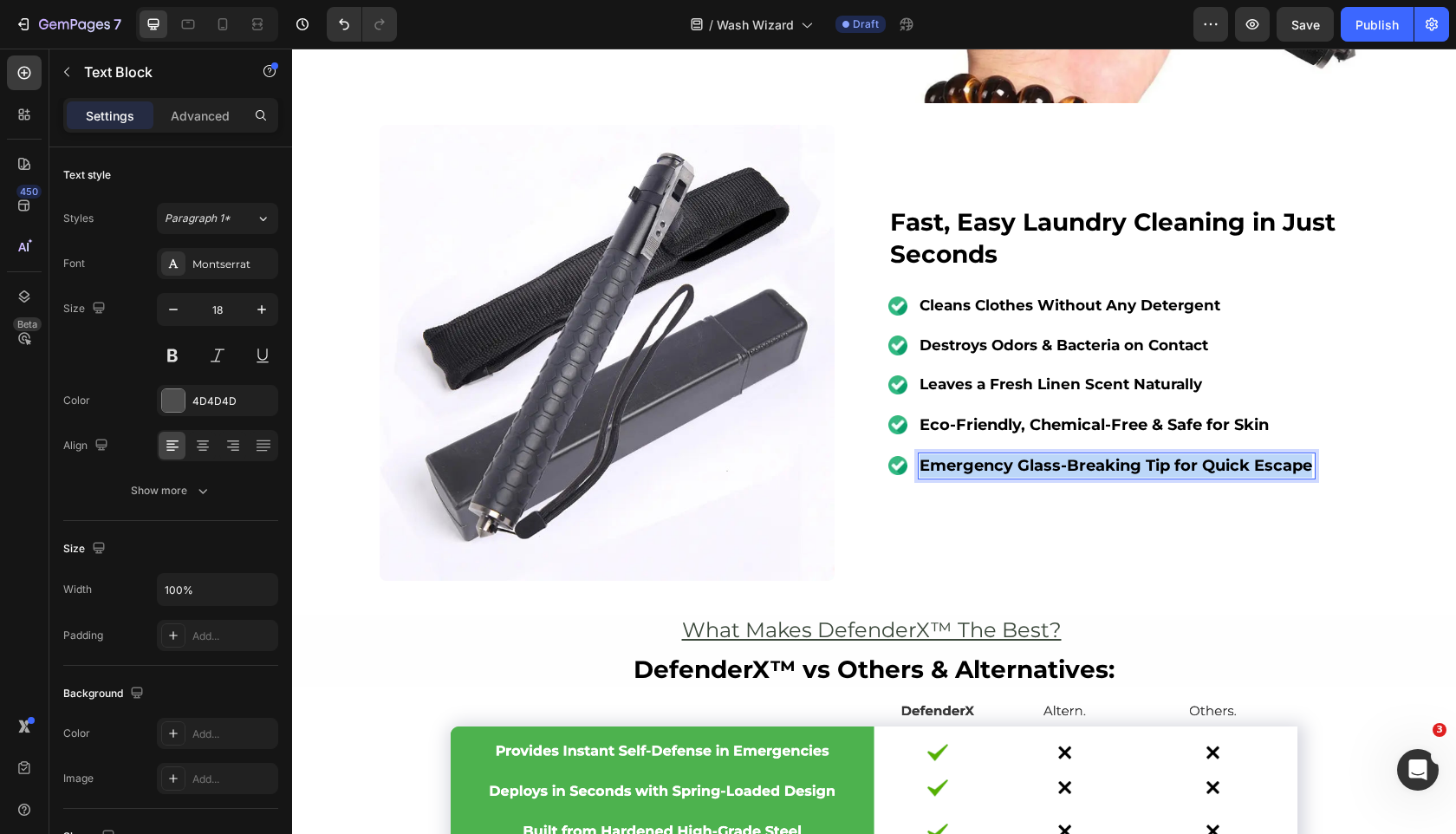
click at [1070, 460] on strong "Emergency Glass-Breaking Tip for Quick Escape" at bounding box center [1116, 465] width 392 height 19
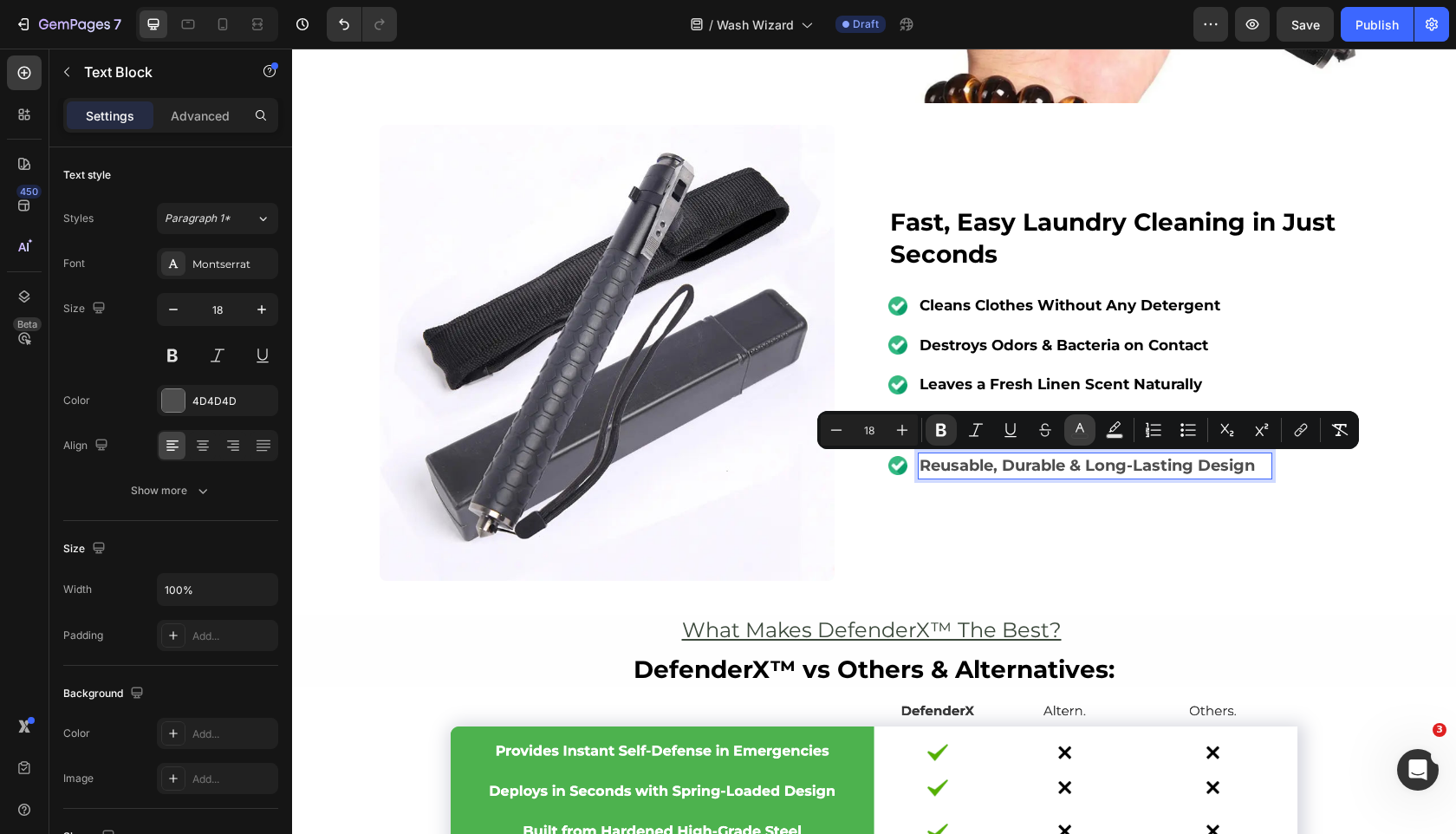
click at [1073, 433] on icon "Editor contextual toolbar" at bounding box center [1080, 429] width 17 height 17
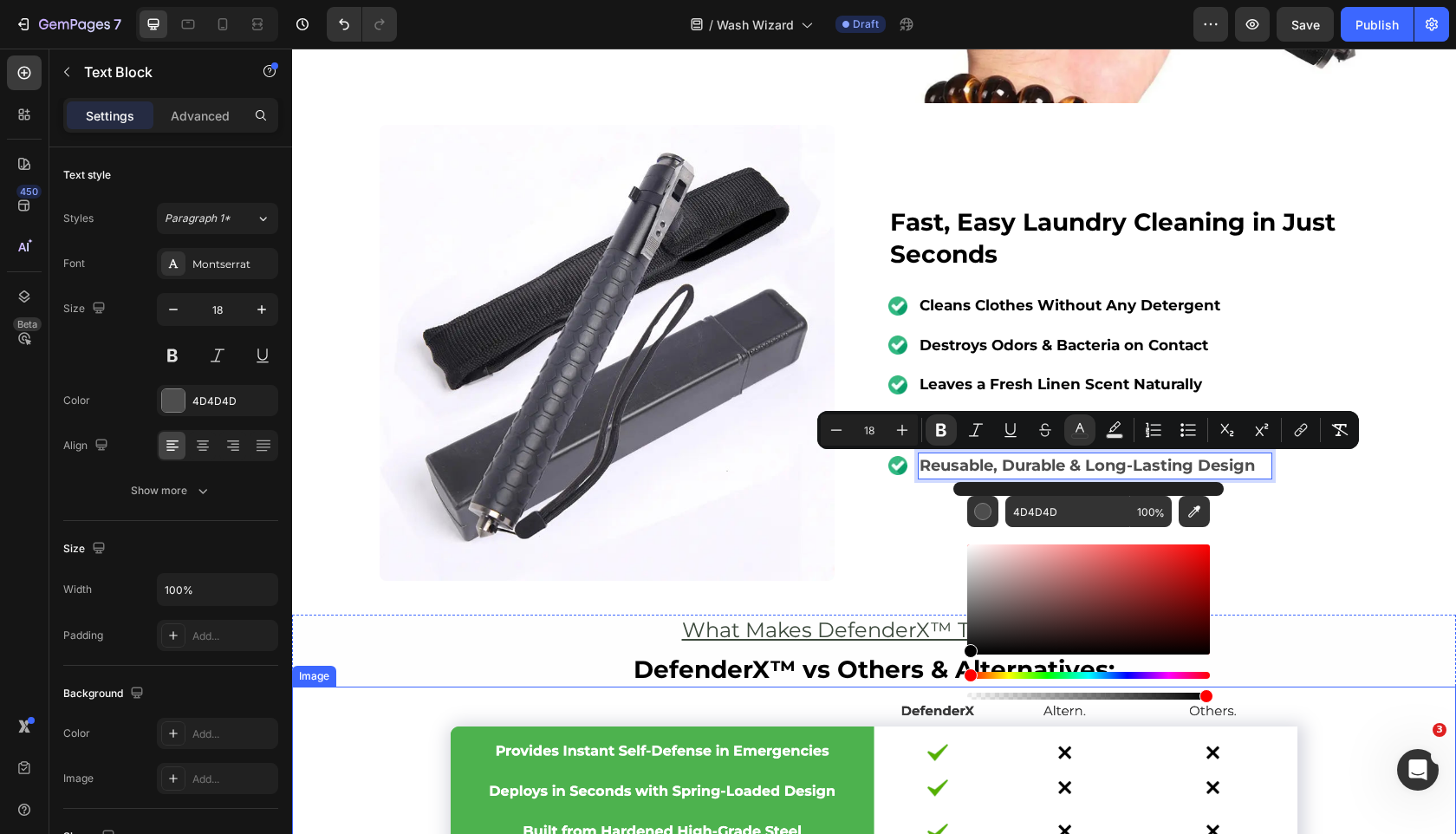
drag, startPoint x: 1283, startPoint y: 644, endPoint x: 875, endPoint y: 707, distance: 412.8
type input "000000"
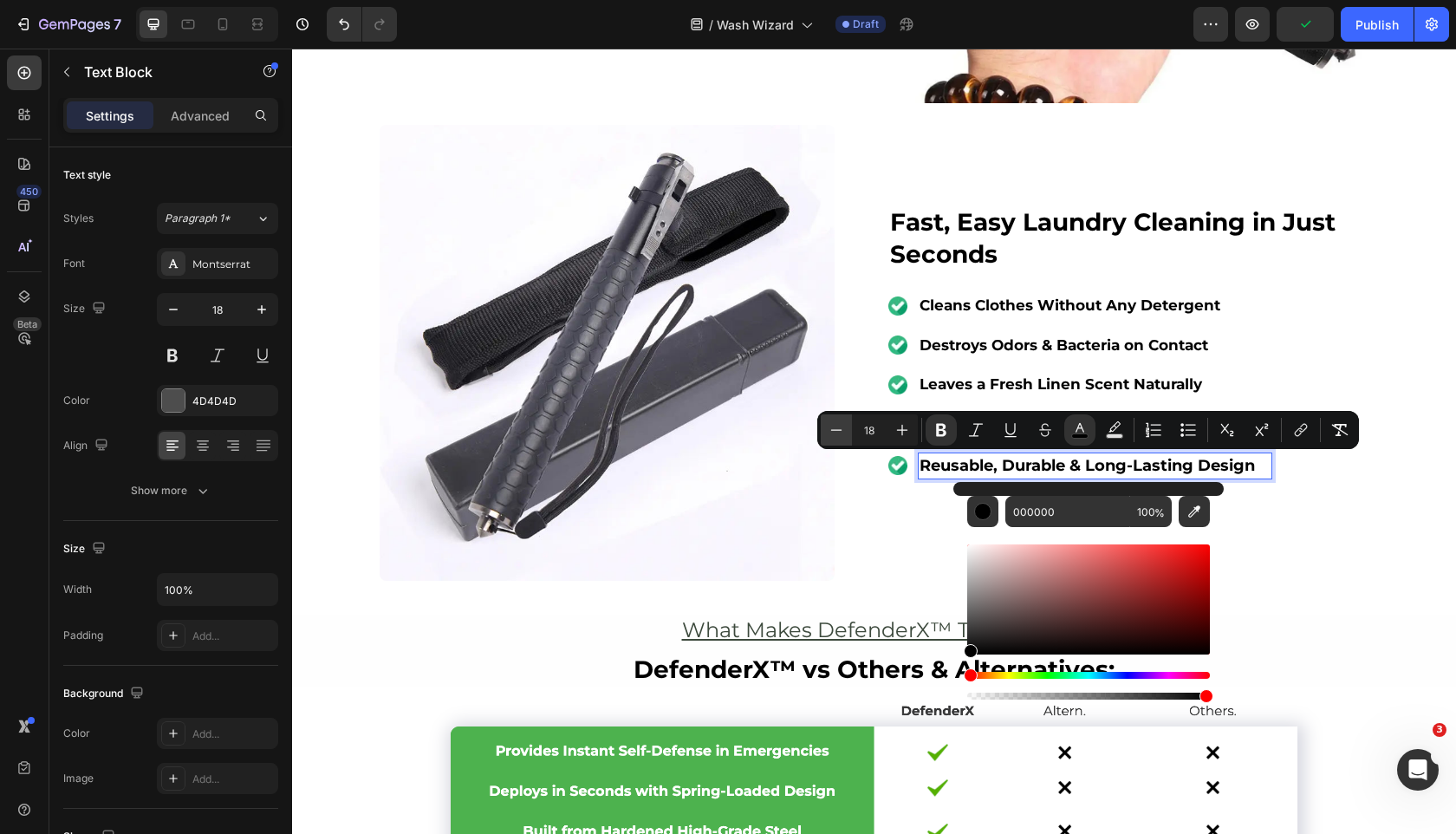
click at [829, 427] on icon "Editor contextual toolbar" at bounding box center [836, 429] width 17 height 17
type input "17"
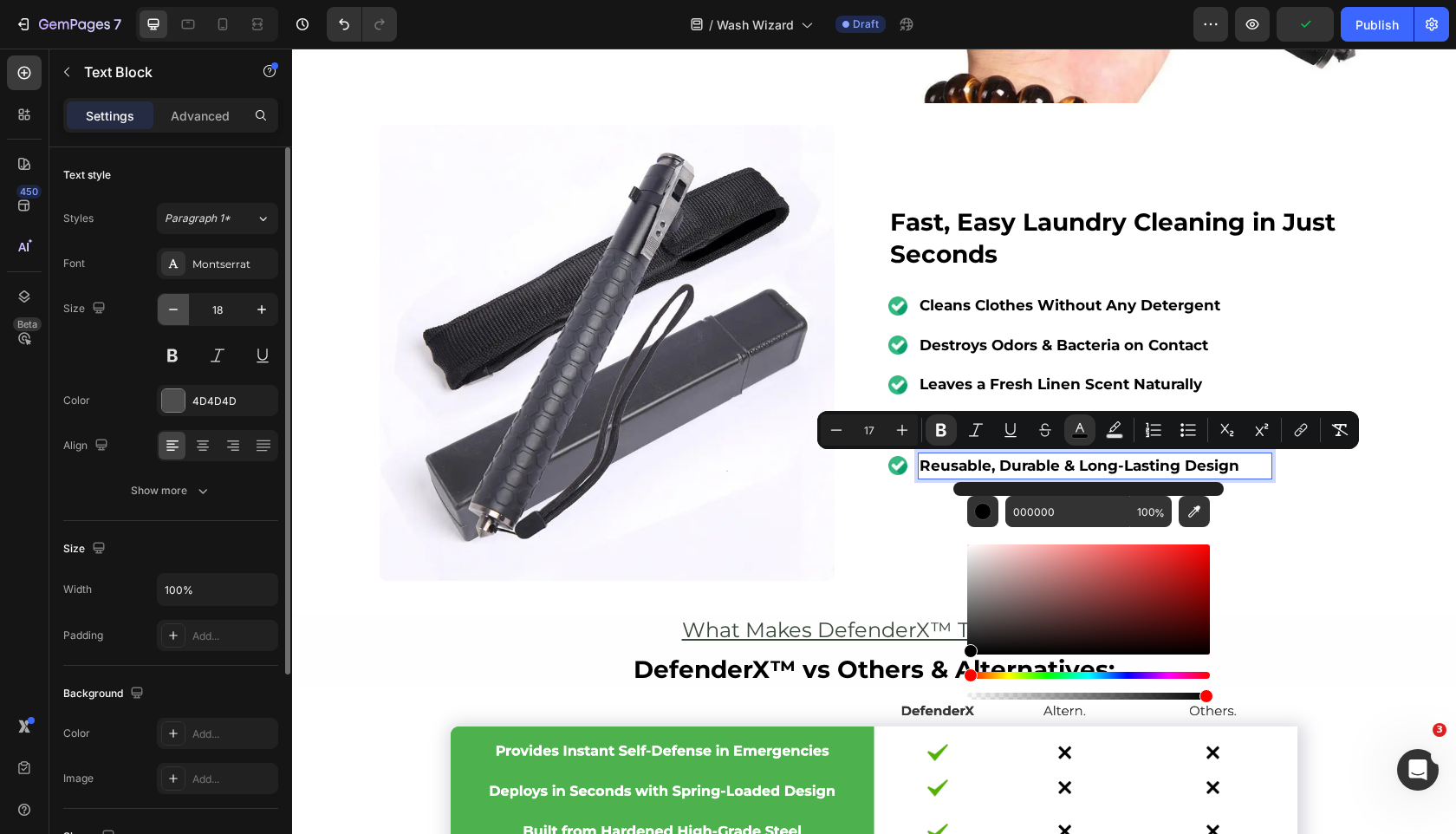
click at [170, 301] on icon "button" at bounding box center [172, 309] width 17 height 17
type input "17"
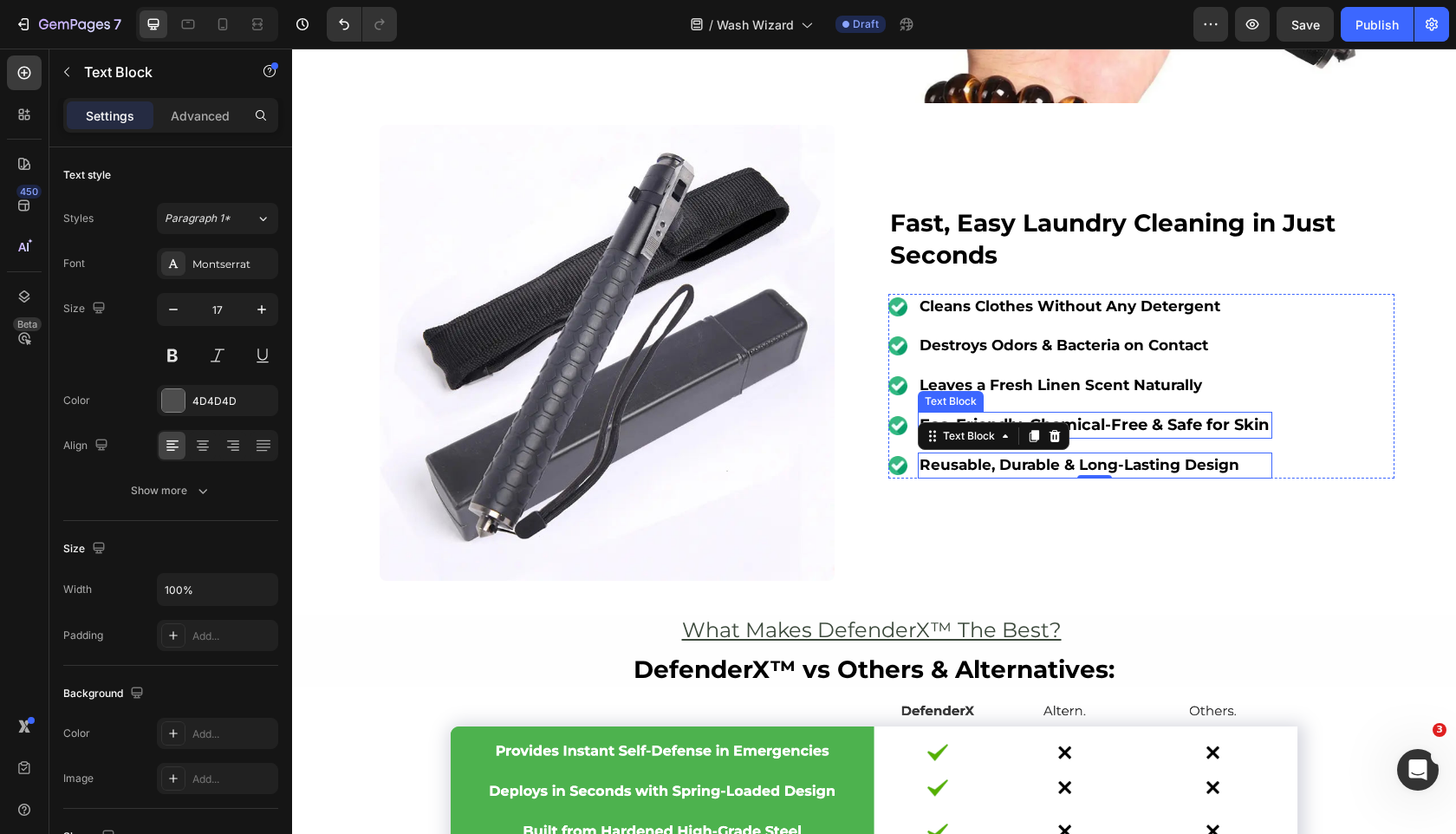
click at [935, 420] on strong "Eco-Friendly, Chemical-Free & Safe for Skin" at bounding box center [1094, 425] width 349 height 19
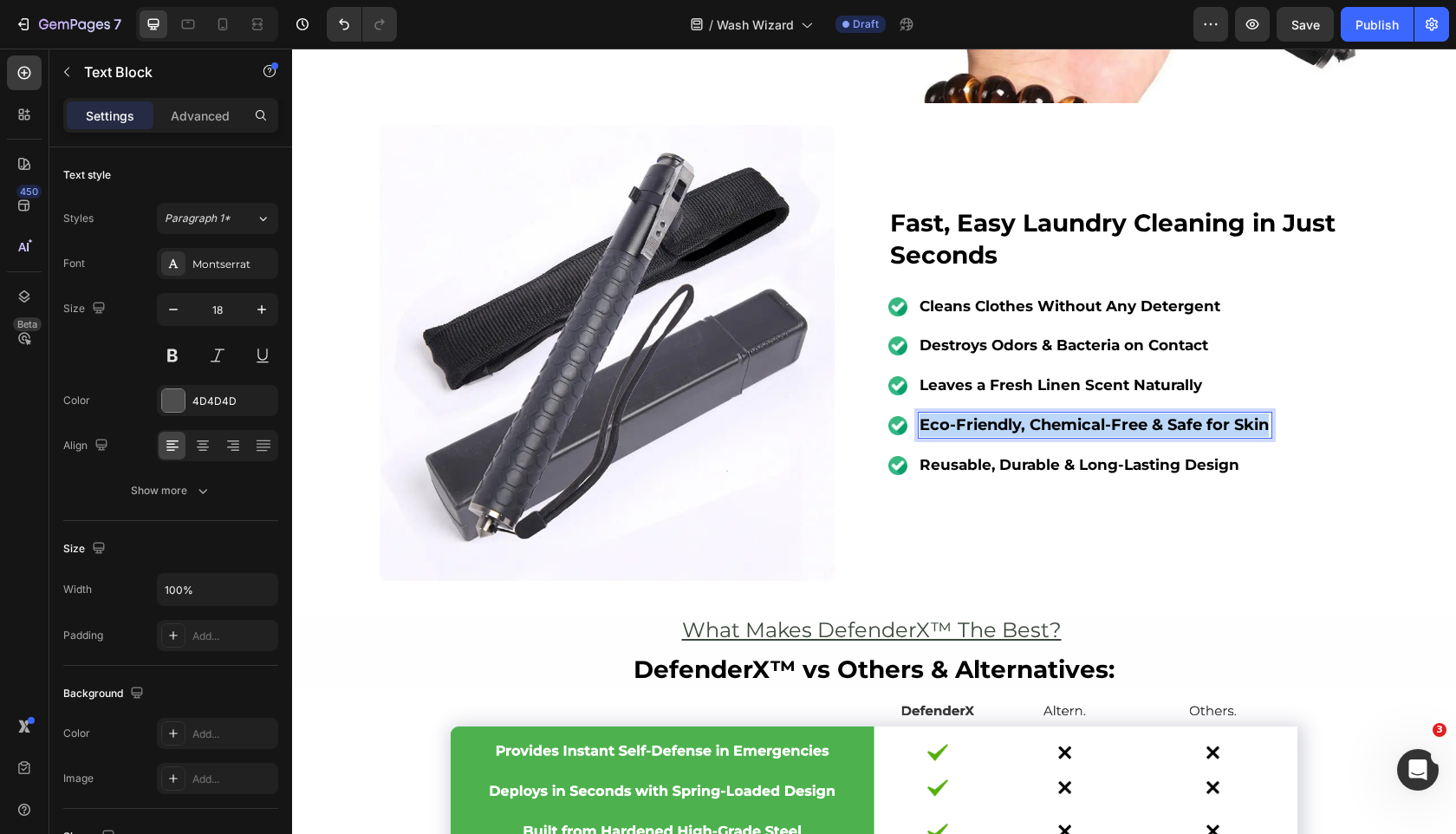
click at [935, 420] on strong "Eco-Friendly, Chemical-Free & Safe for Skin" at bounding box center [1094, 425] width 349 height 19
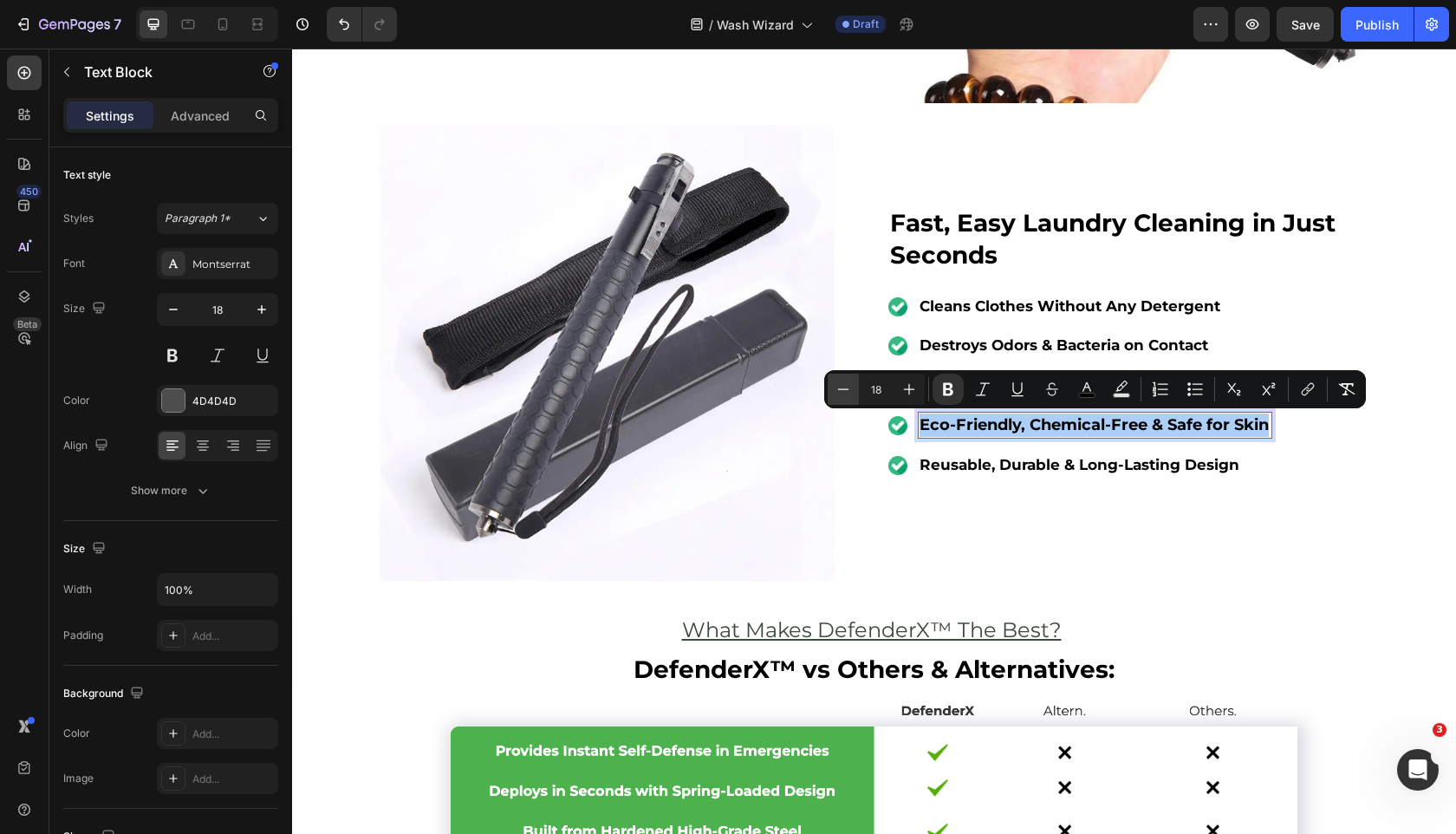
click at [838, 391] on icon "Editor contextual toolbar" at bounding box center [843, 389] width 17 height 17
type input "17"
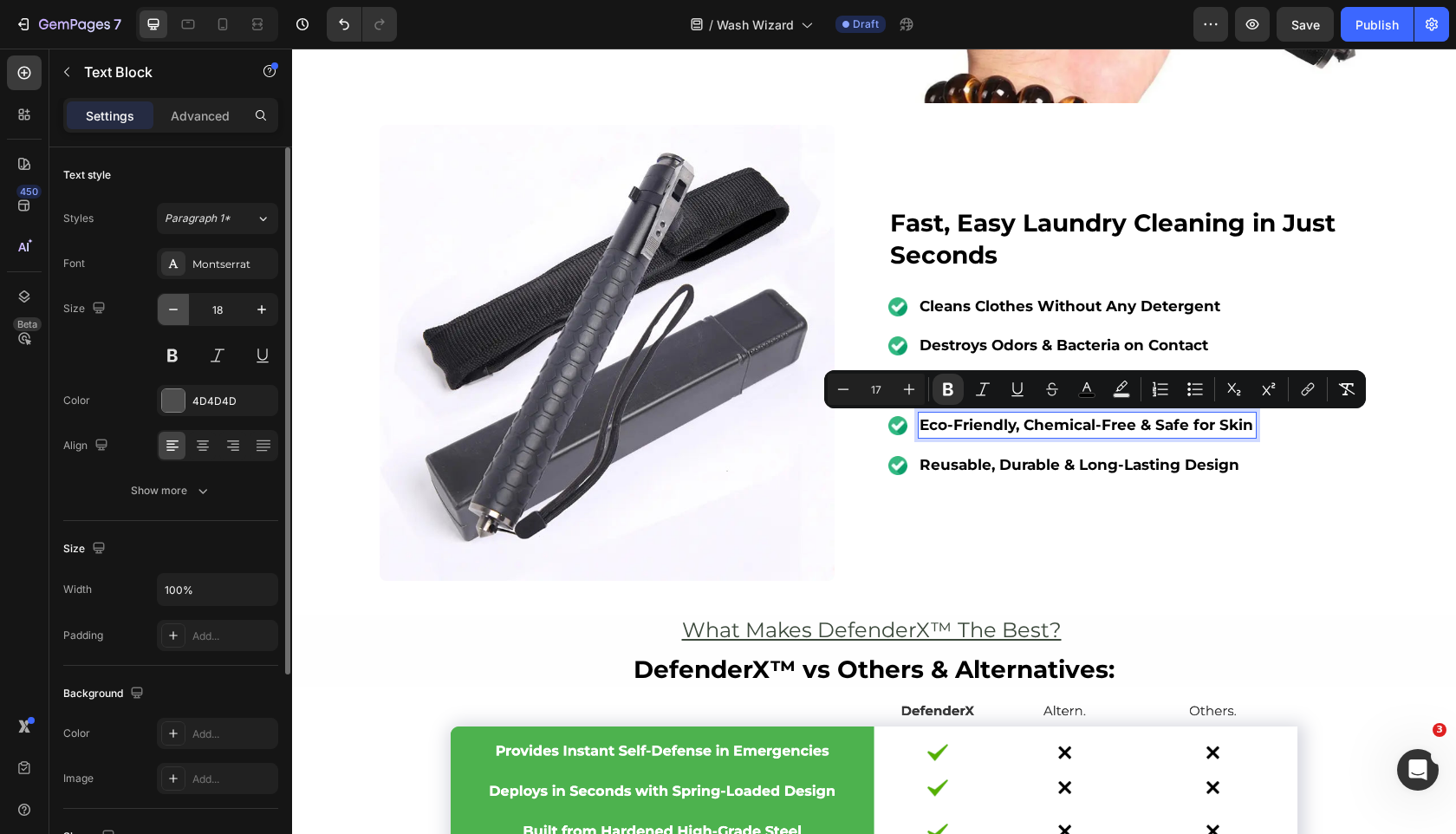
click at [171, 308] on icon "button" at bounding box center [172, 309] width 17 height 17
type input "17"
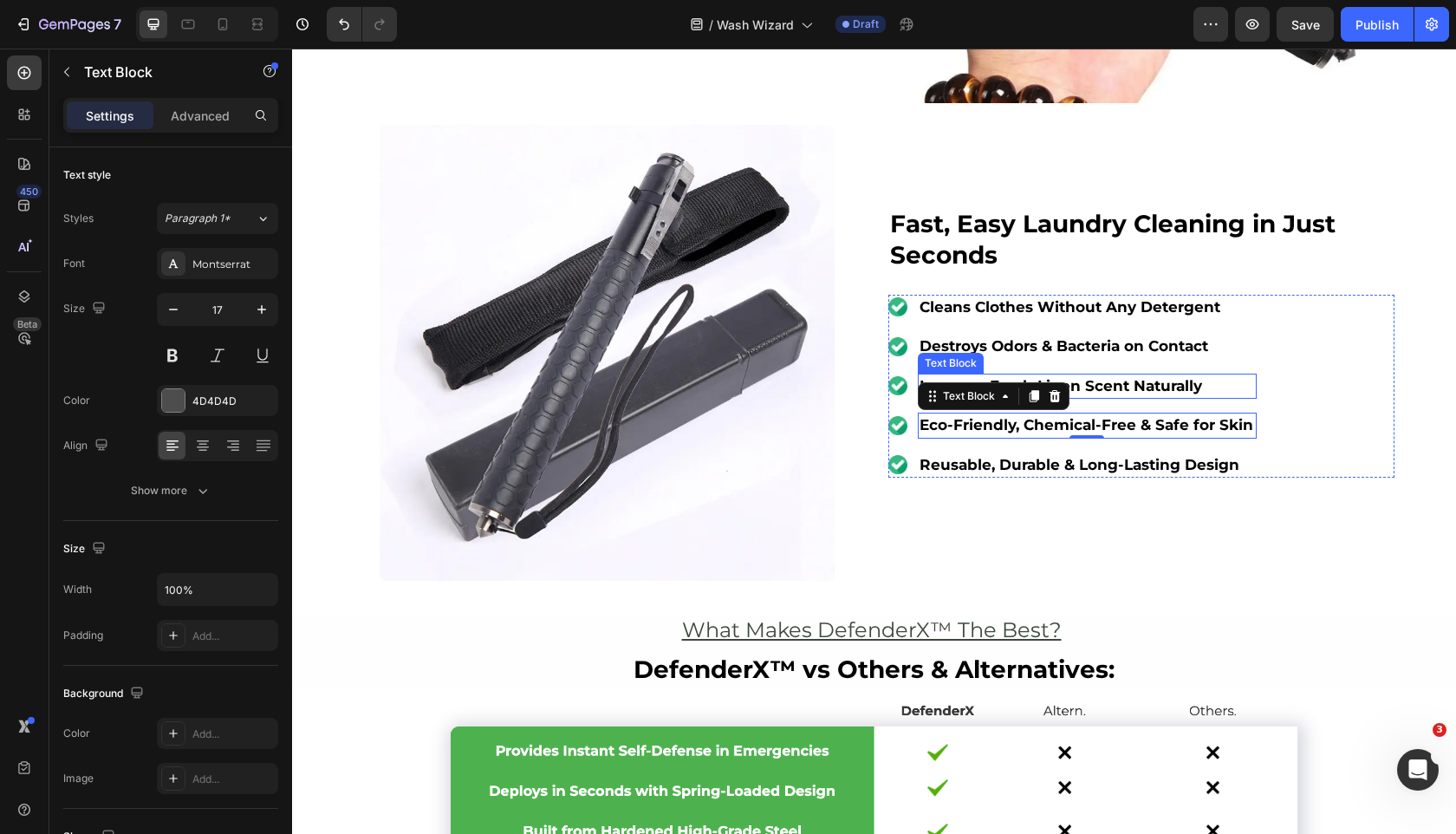
click at [1146, 385] on strong "Leaves a Fresh Linen Scent Naturally" at bounding box center [1061, 385] width 283 height 17
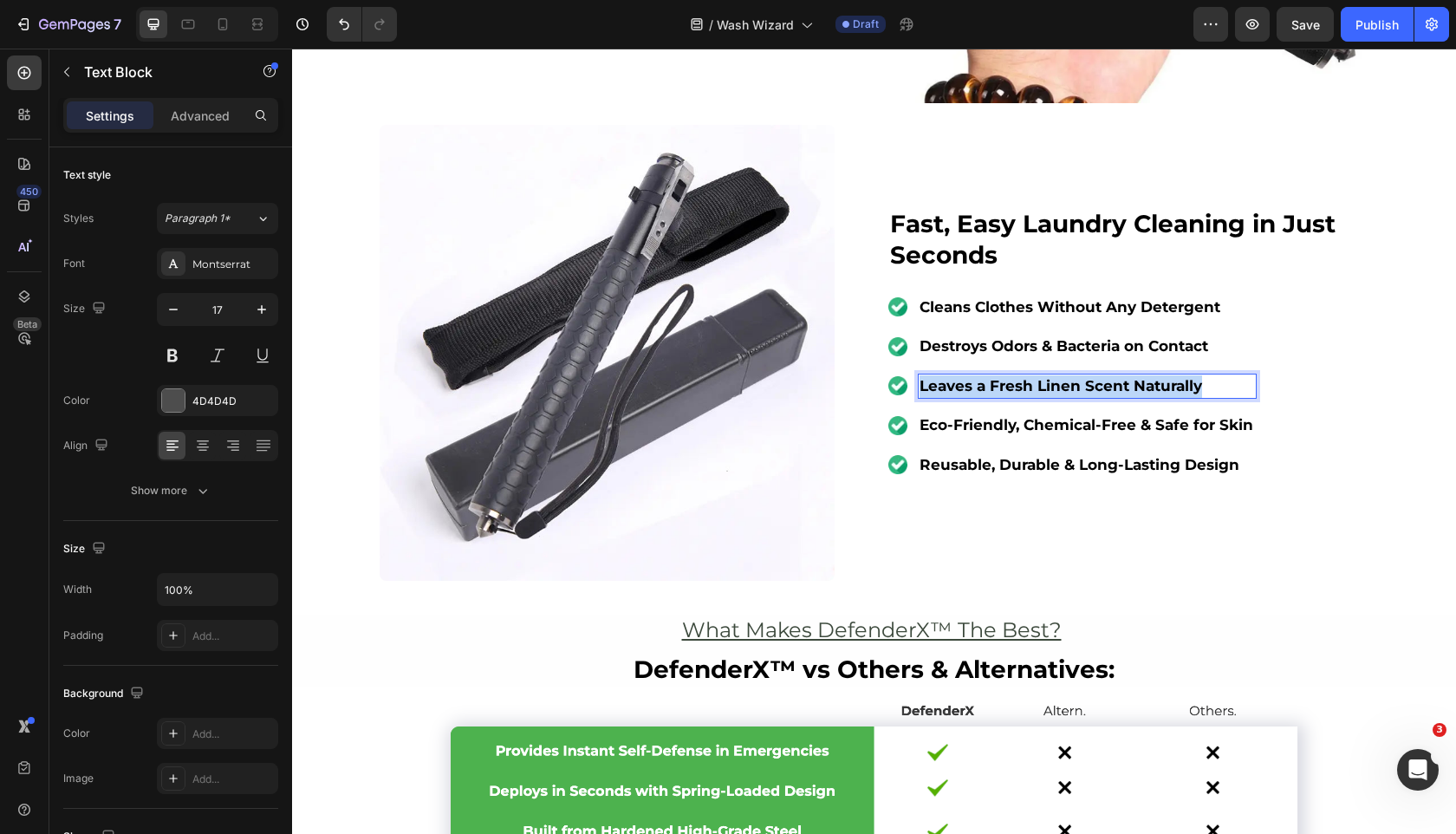
click at [1146, 385] on strong "Leaves a Fresh Linen Scent Naturally" at bounding box center [1061, 385] width 283 height 17
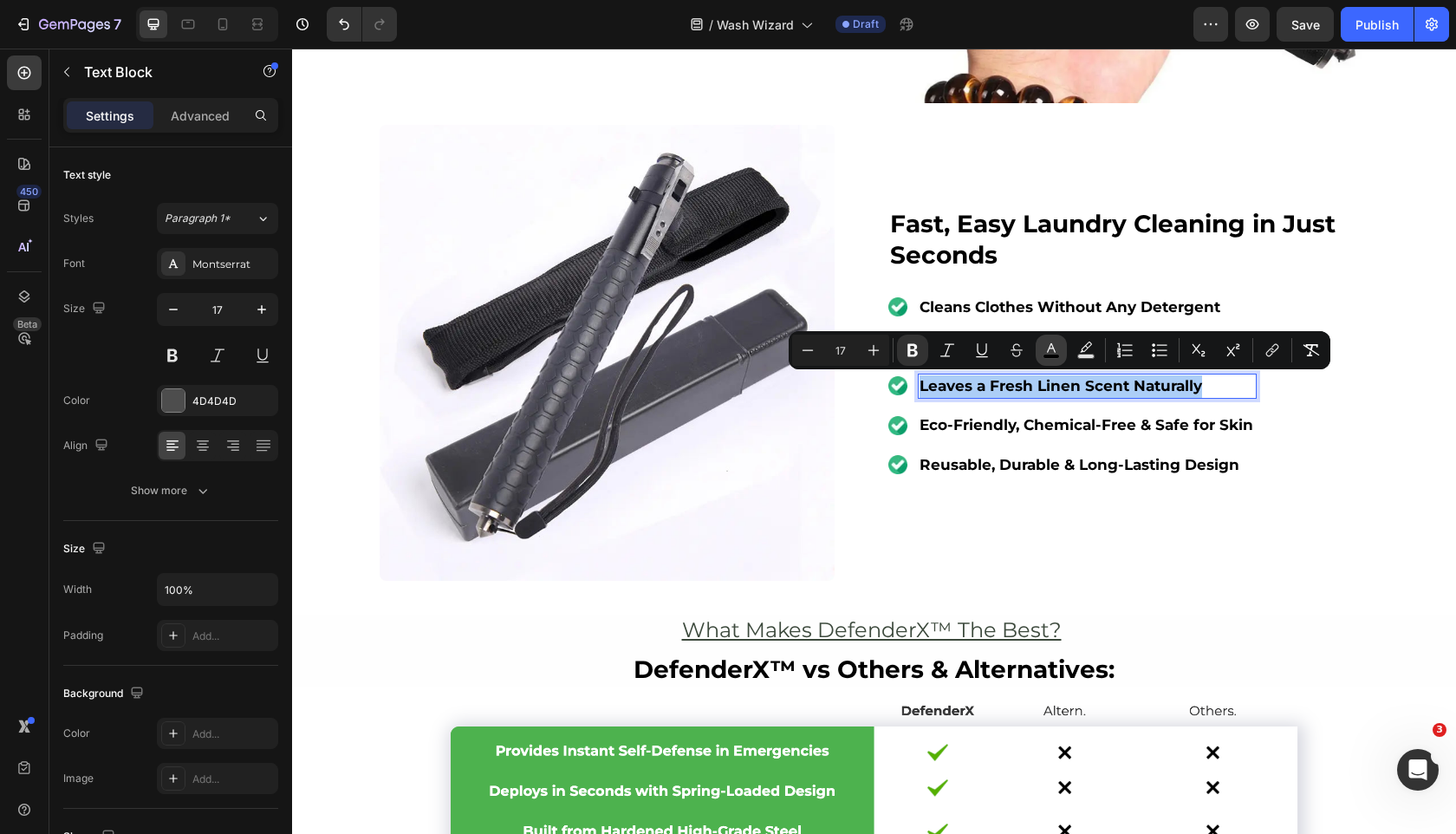
click at [1061, 356] on button "color" at bounding box center [1051, 350] width 31 height 31
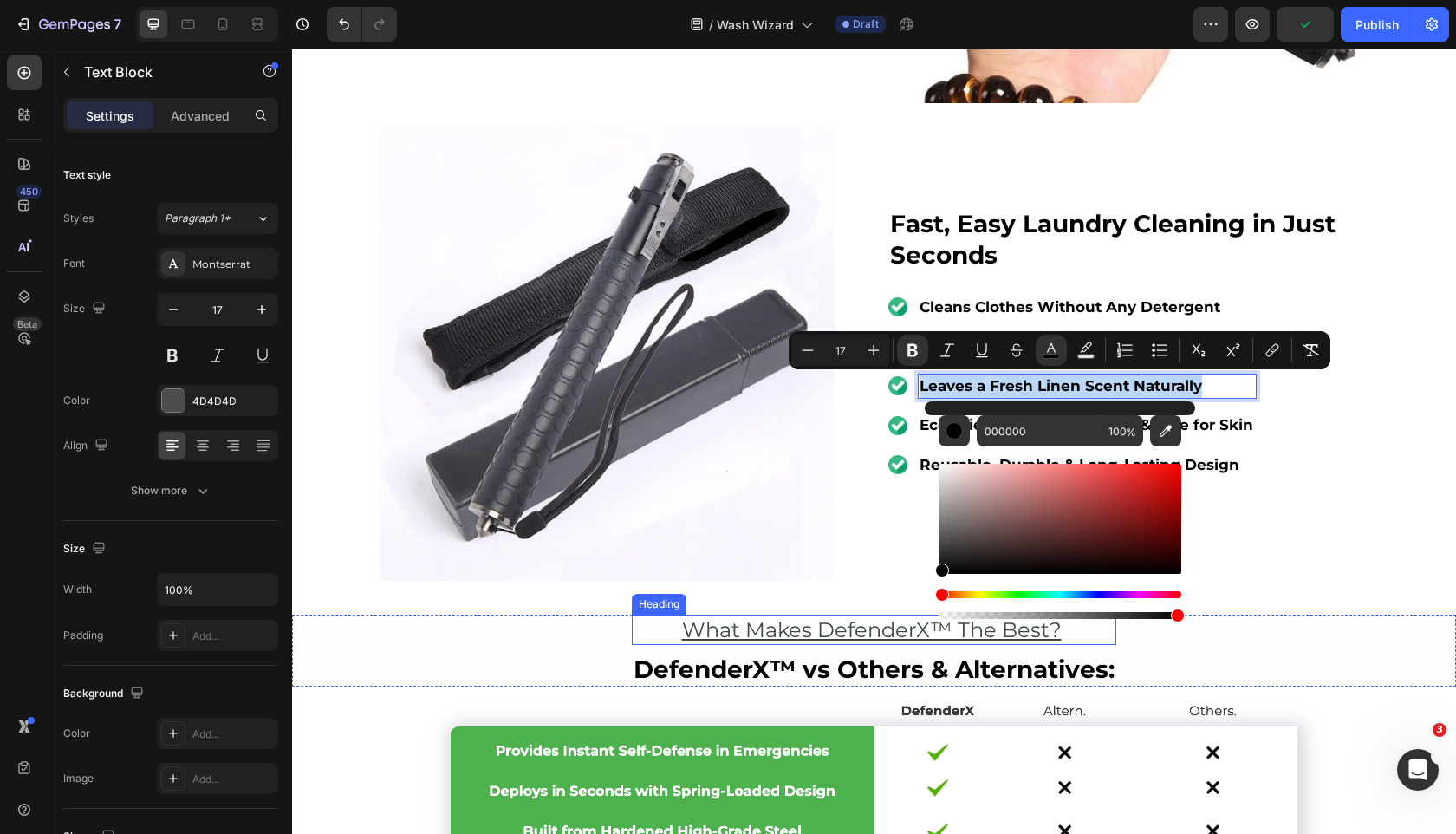
drag, startPoint x: 1285, startPoint y: 541, endPoint x: 841, endPoint y: 623, distance: 451.5
click at [800, 436] on img at bounding box center [608, 353] width 456 height 456
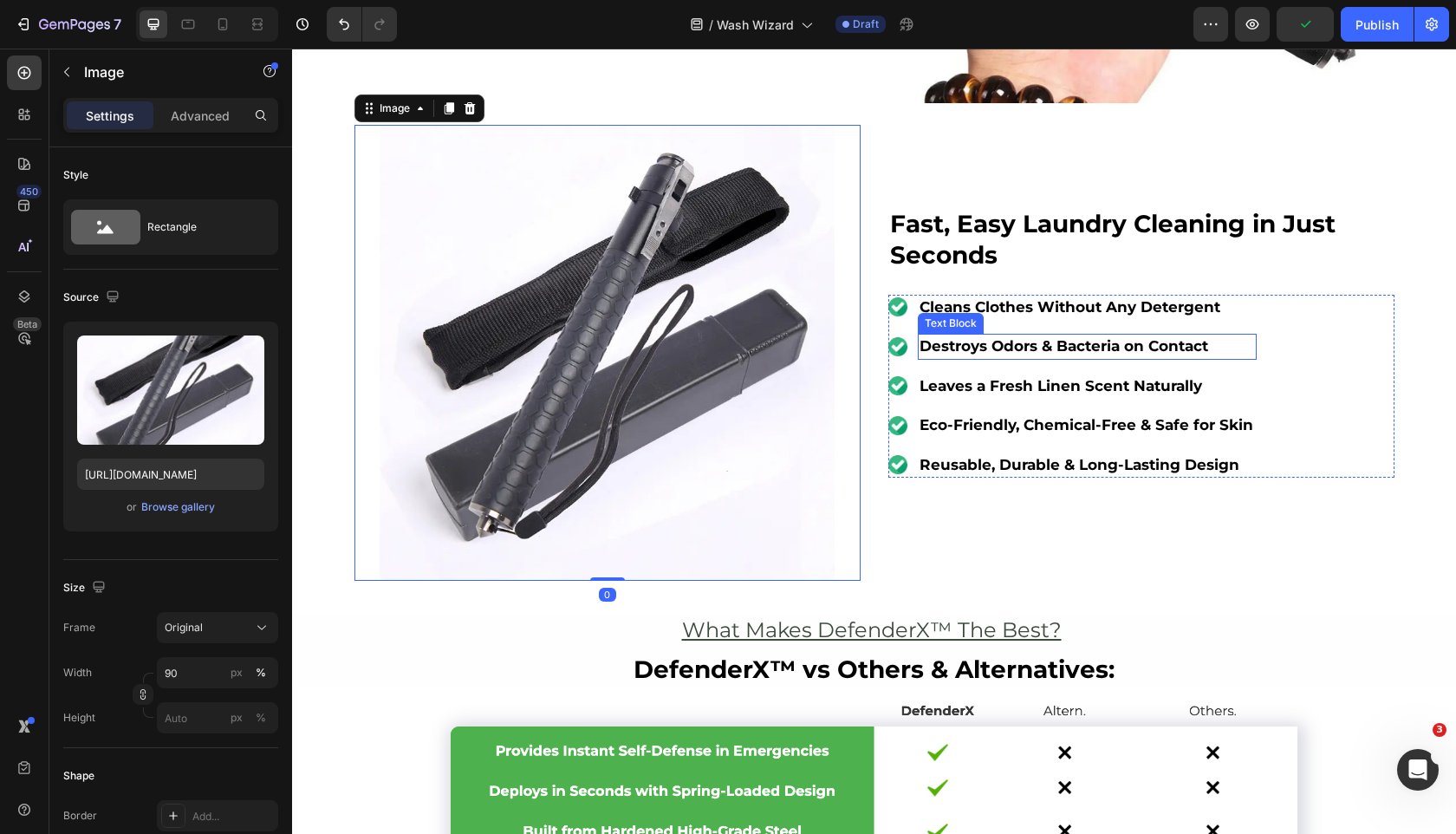
click at [1004, 350] on strong "Destroys Odors & Bacteria on Contact" at bounding box center [1065, 346] width 289 height 17
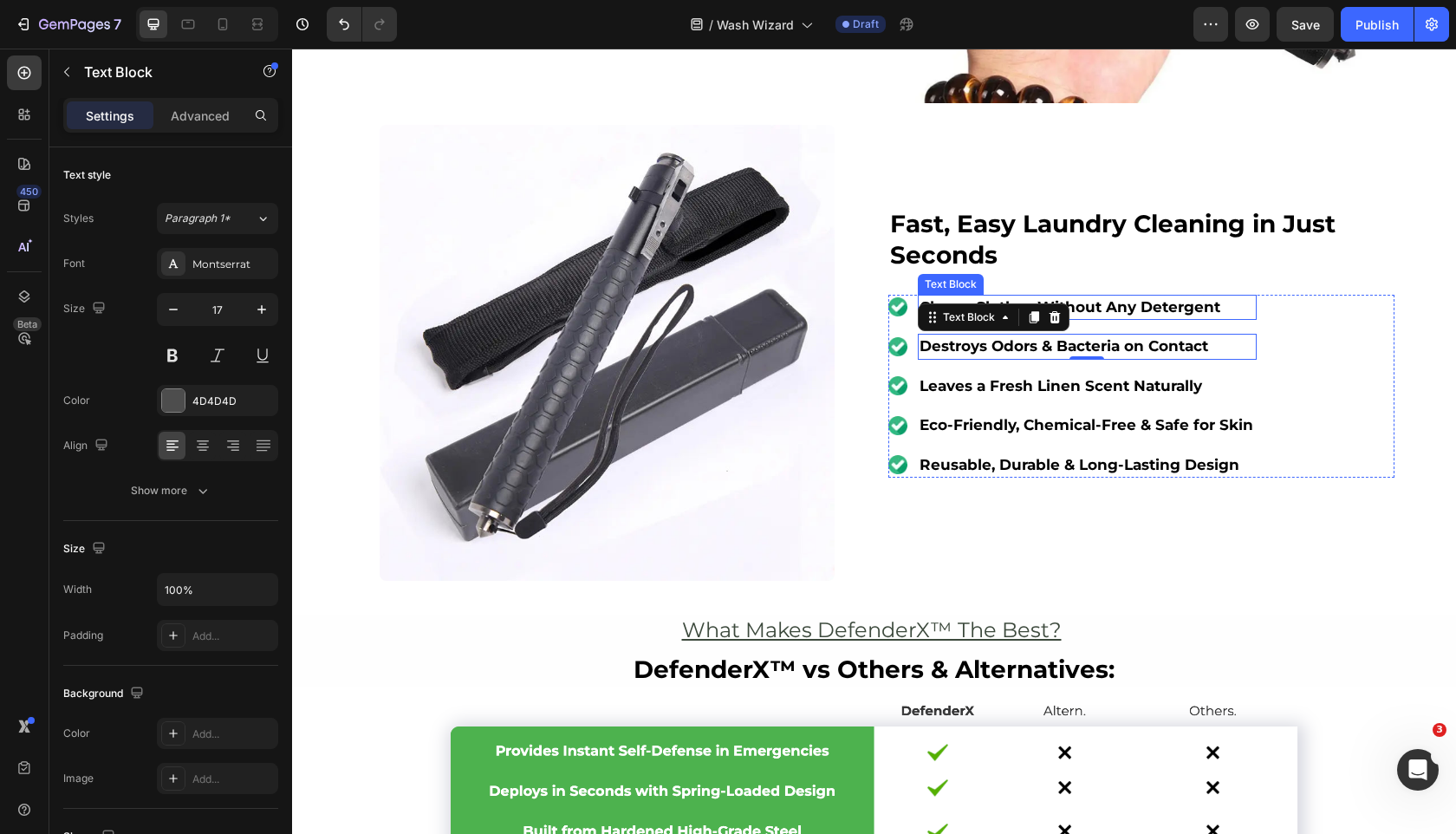
click at [1153, 310] on strong "Cleans Clothes Without Any Detergent" at bounding box center [1070, 306] width 301 height 17
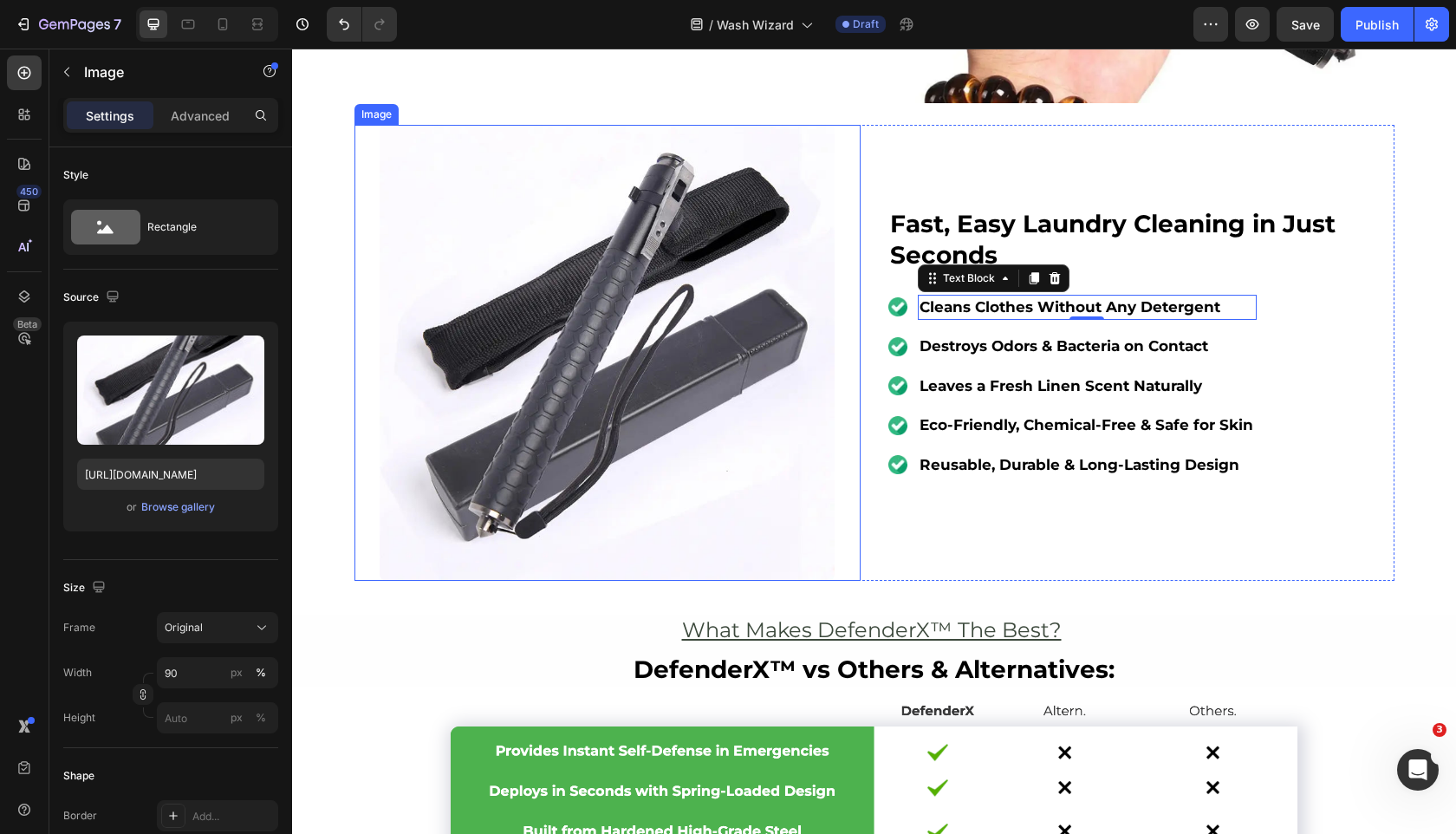
click at [820, 406] on img at bounding box center [608, 353] width 456 height 456
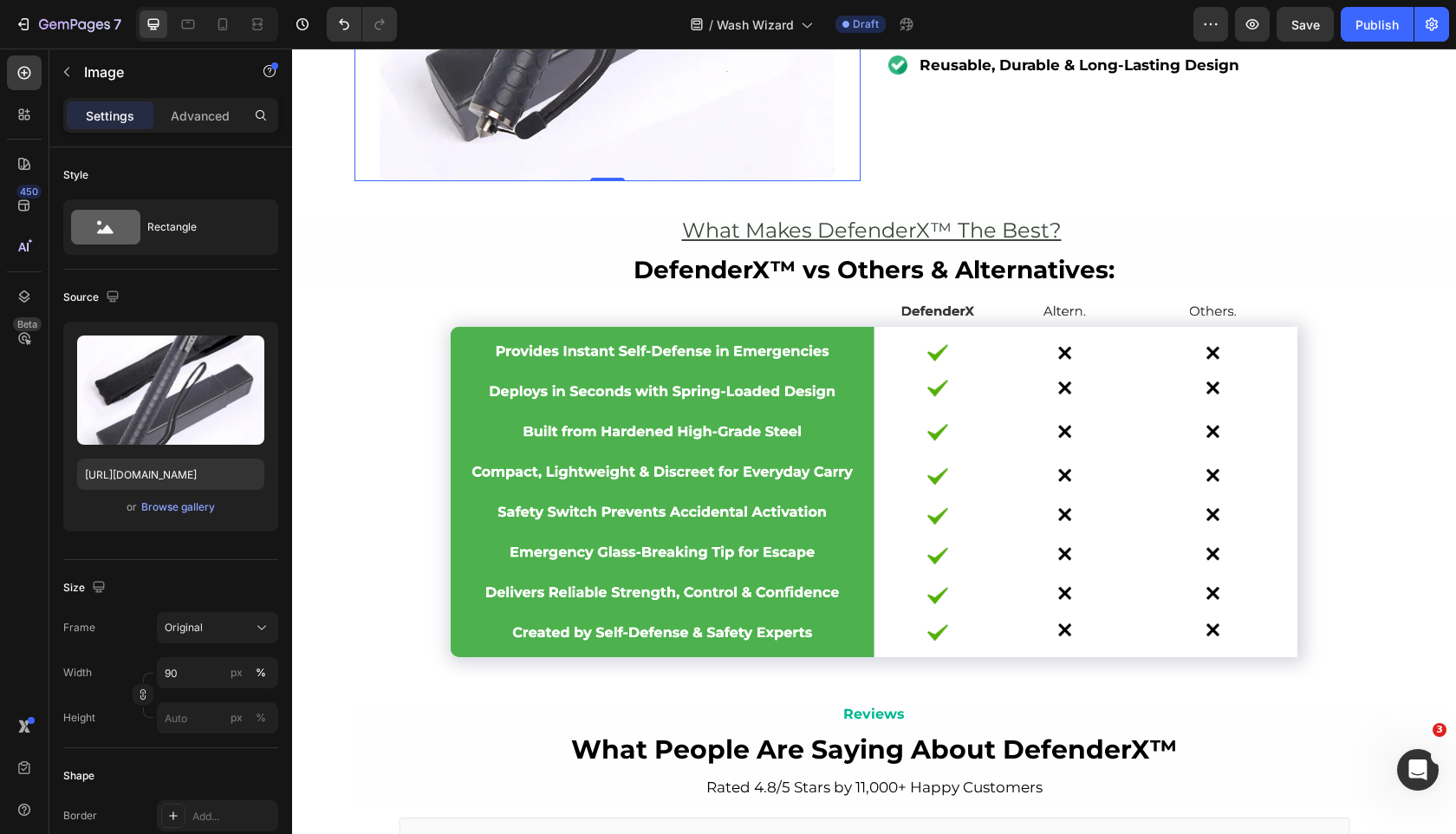
scroll to position [3621, 0]
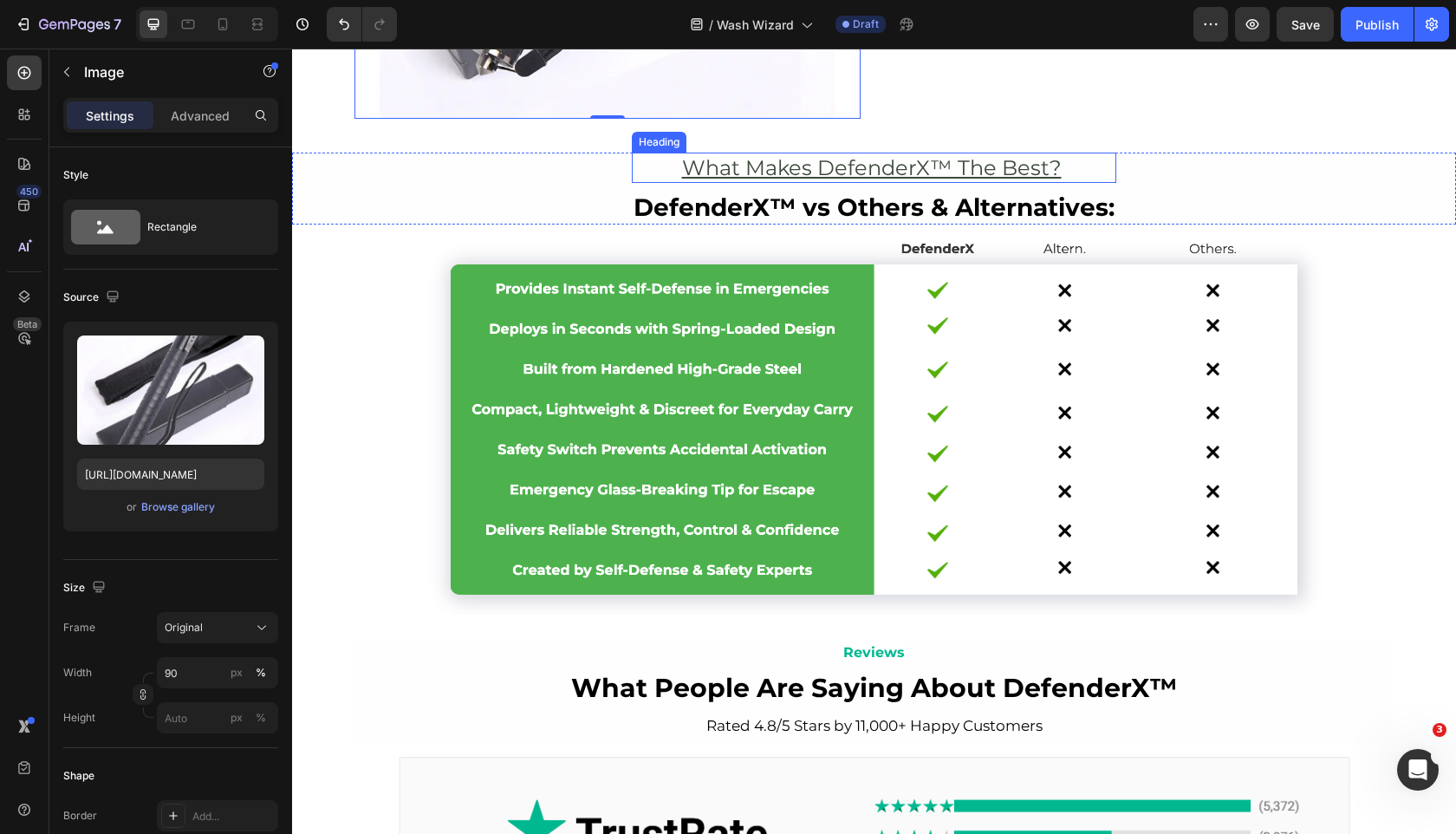
click at [870, 173] on u "What Makes DefenderX™ The Best?" at bounding box center [872, 168] width 380 height 25
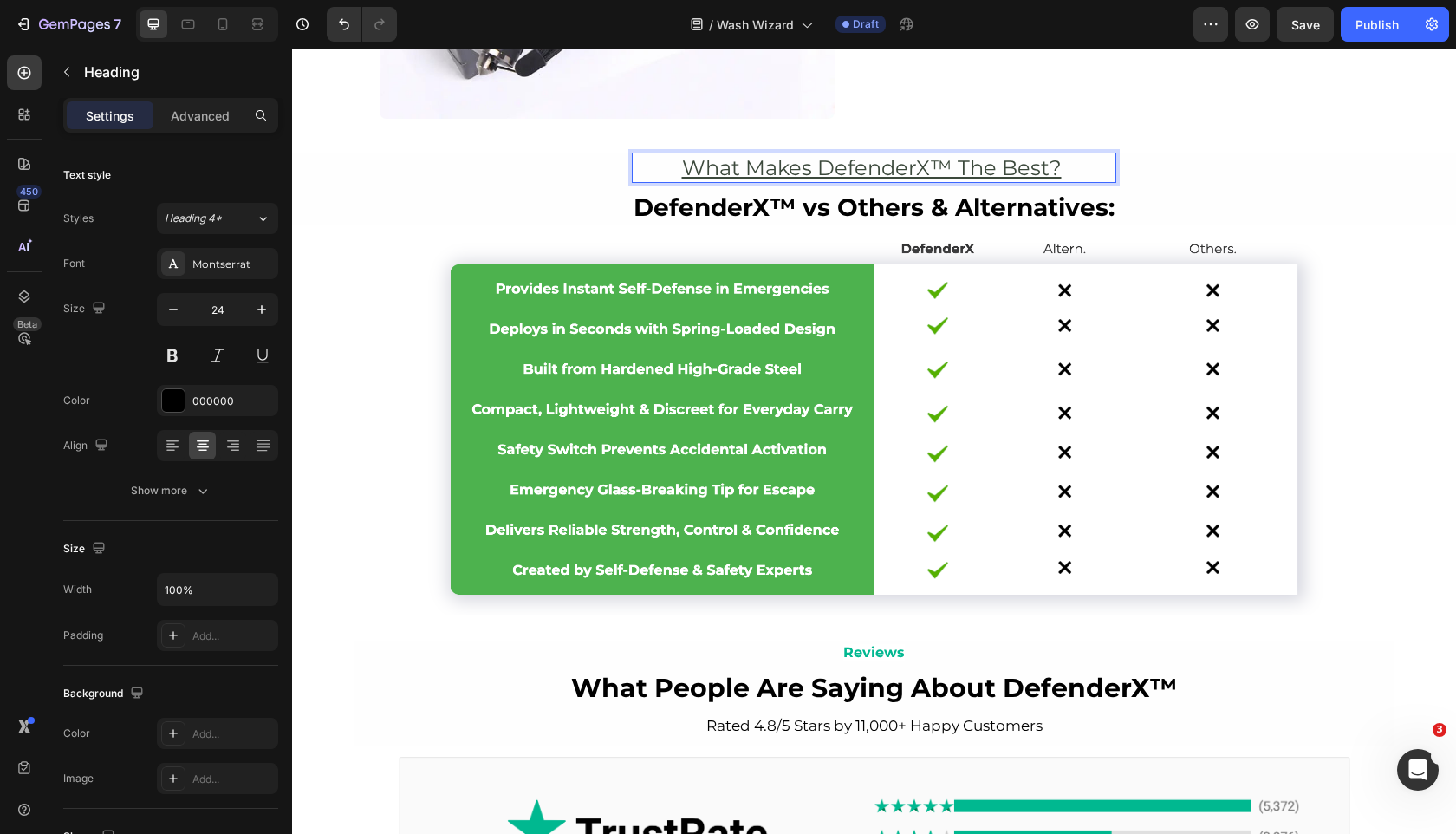
click at [880, 166] on u "What Makes DefenderX™ The Best?" at bounding box center [872, 168] width 380 height 25
click at [739, 198] on strong "DefenderX™ vs Others & Alternatives:" at bounding box center [874, 206] width 481 height 30
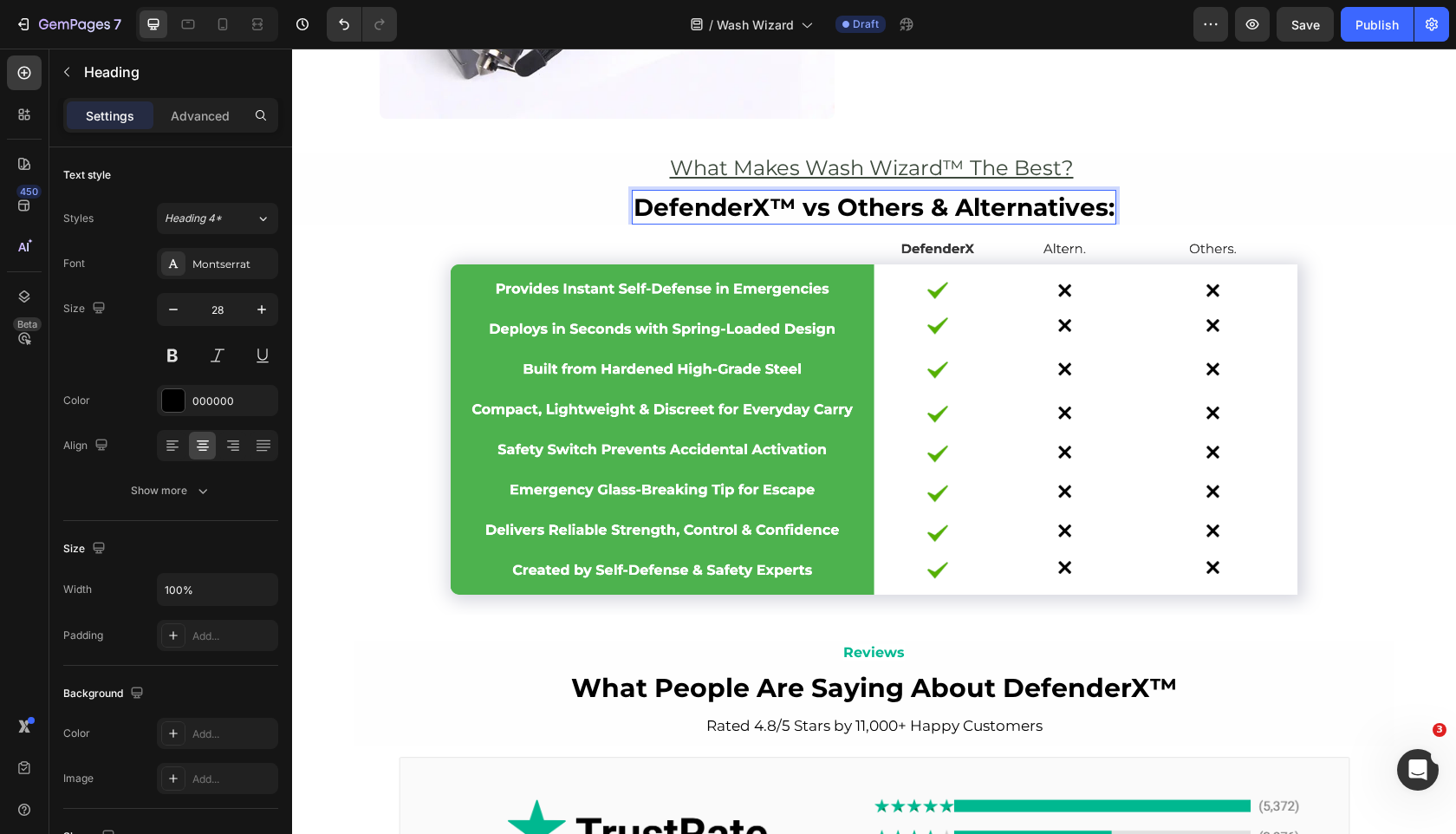
drag, startPoint x: 787, startPoint y: 202, endPoint x: 777, endPoint y: 207, distance: 11.2
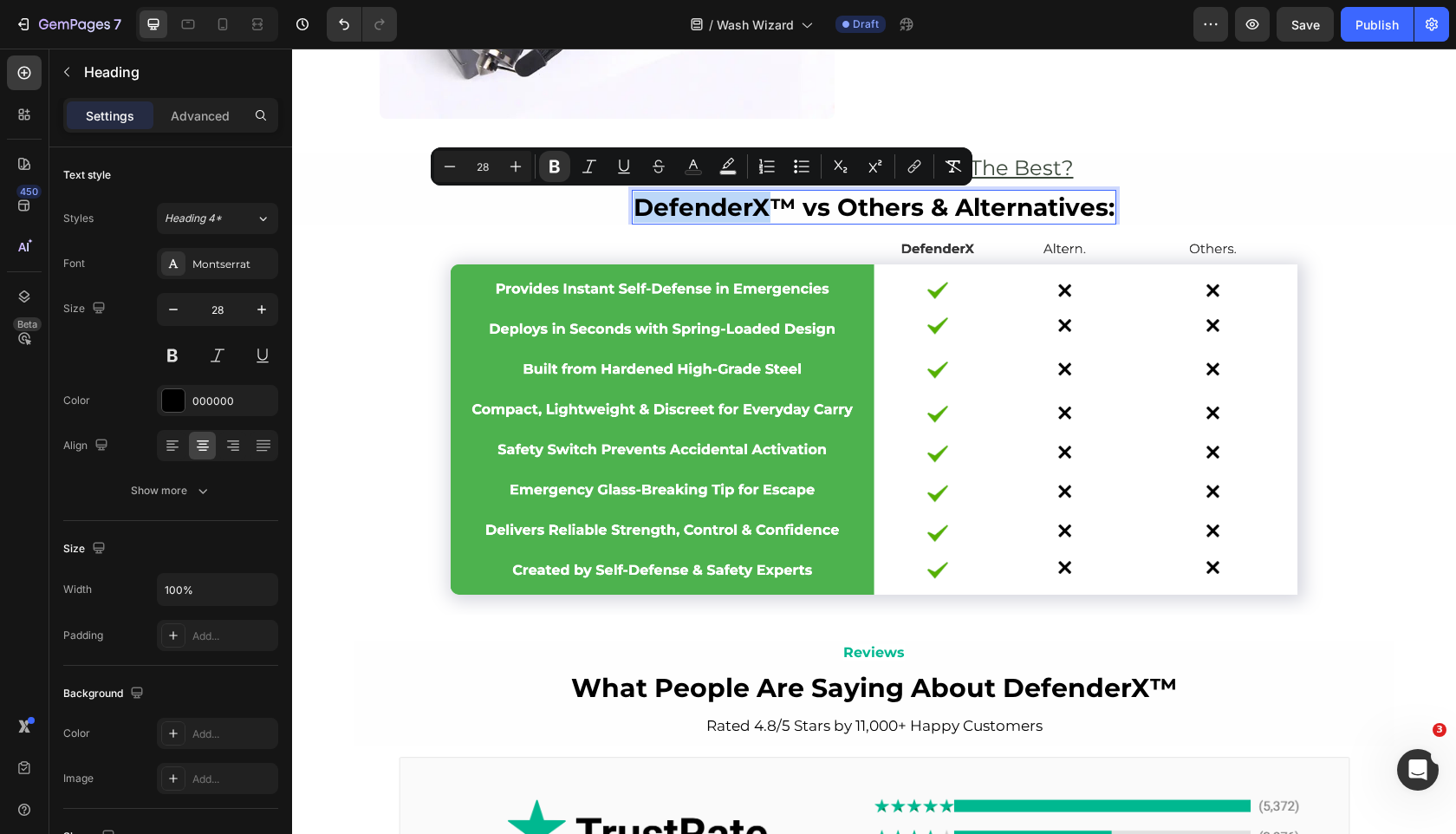
drag, startPoint x: 768, startPoint y: 210, endPoint x: 638, endPoint y: 207, distance: 130.0
click at [638, 207] on strong "DefenderX™ vs Others & Alternatives:" at bounding box center [874, 206] width 481 height 30
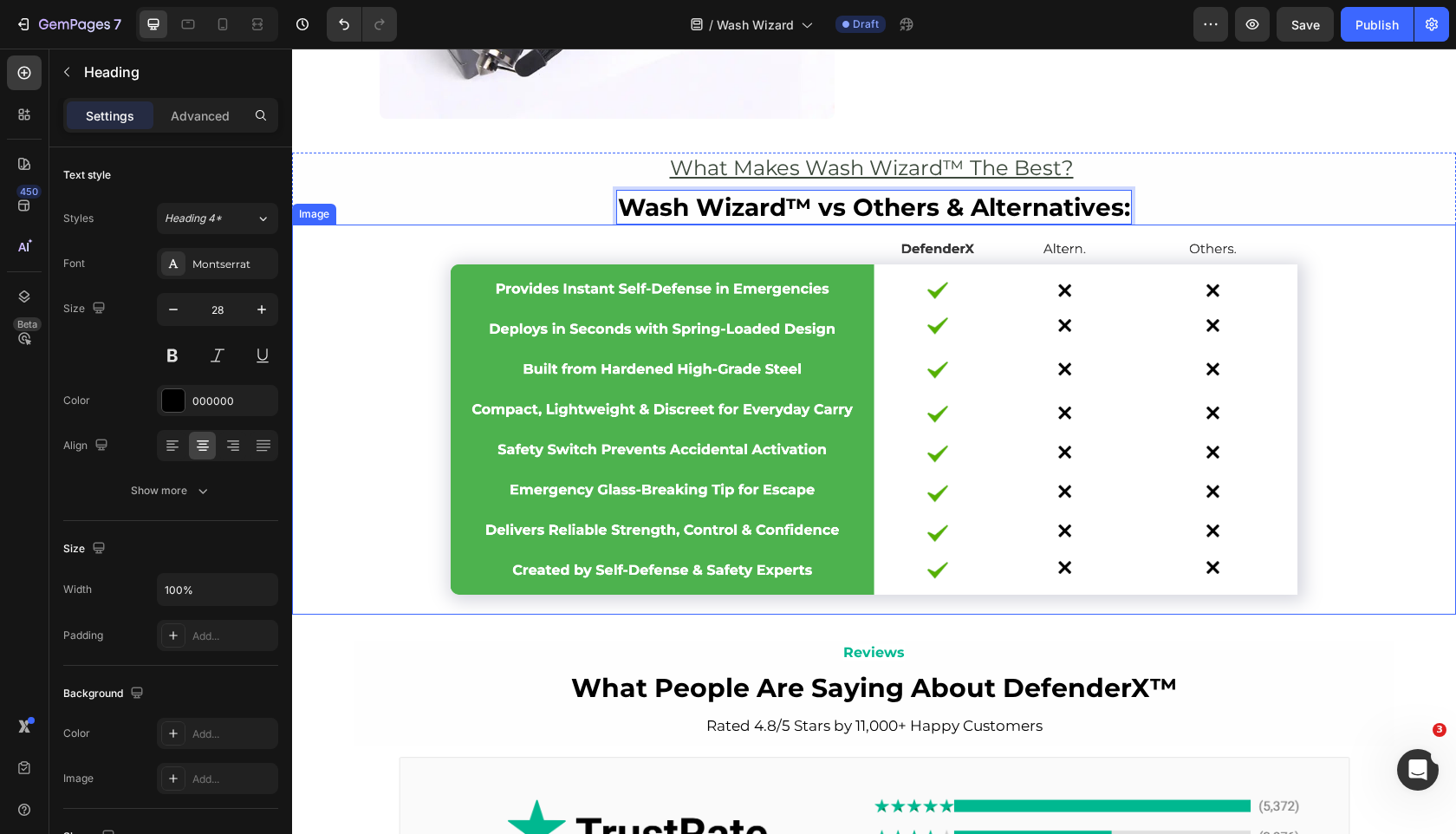
click at [794, 570] on img at bounding box center [873, 419] width 1164 height 391
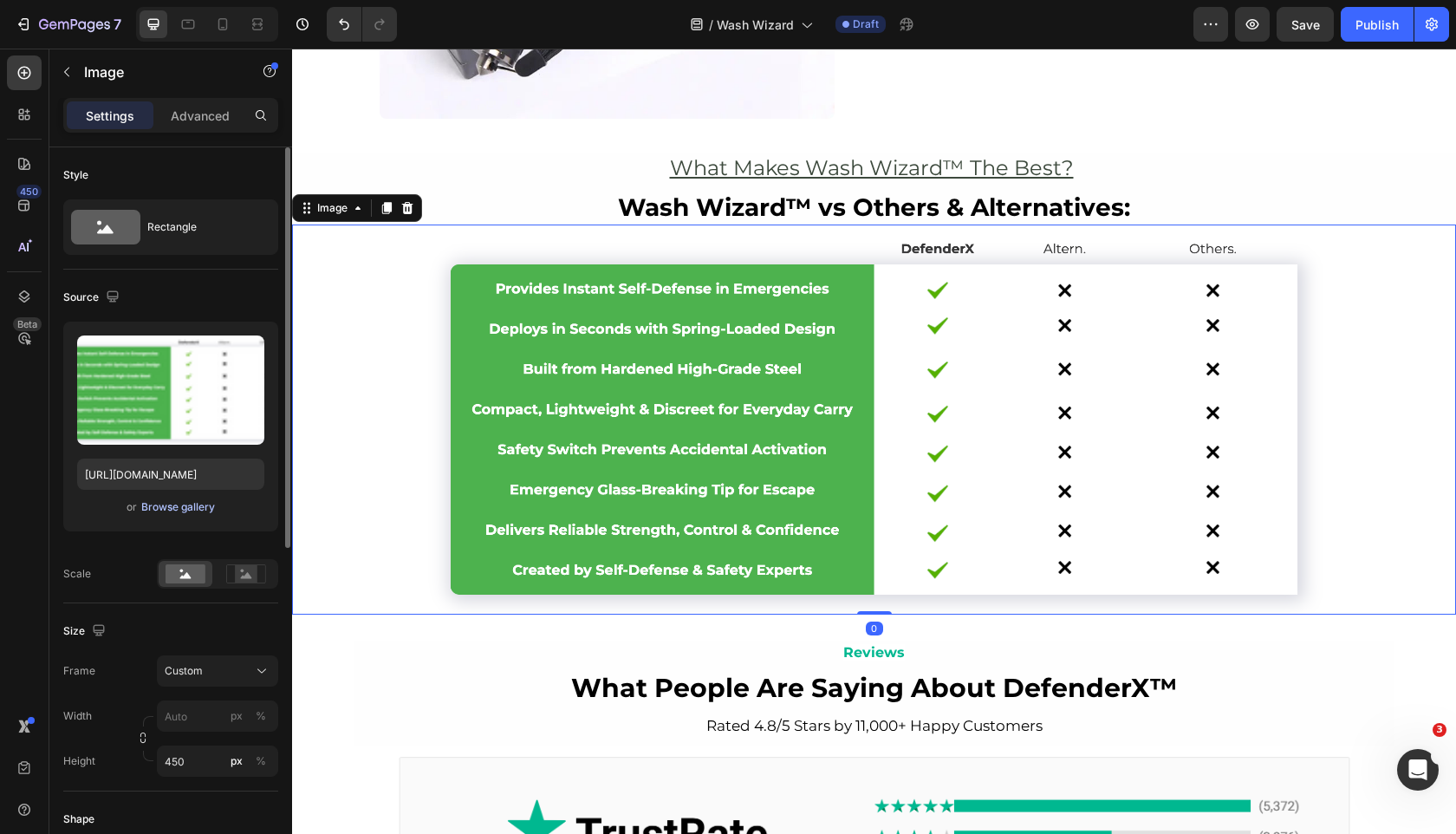
click at [196, 502] on div "Browse gallery" at bounding box center [178, 506] width 74 height 15
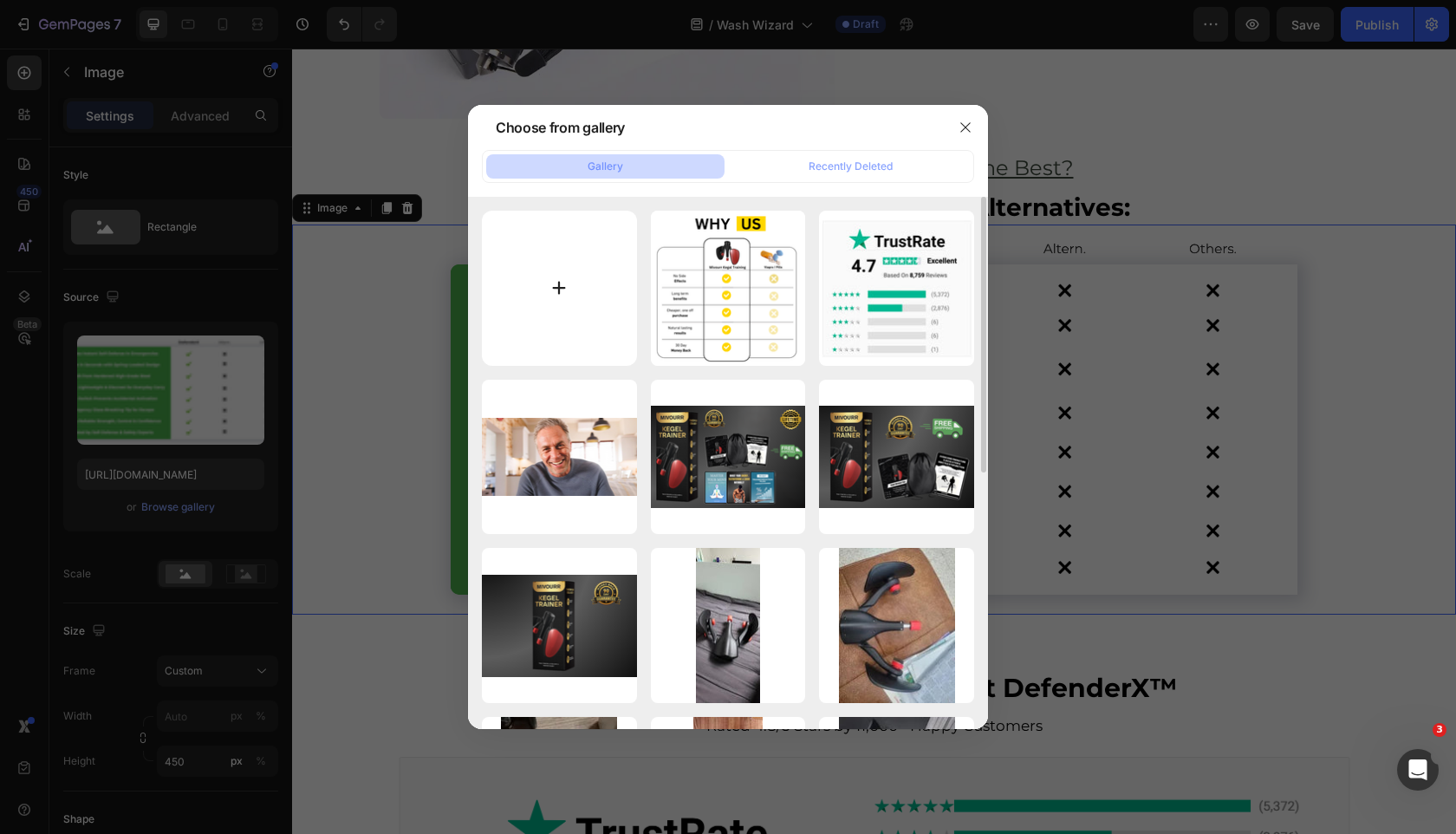
click at [559, 308] on input "file" at bounding box center [559, 288] width 155 height 155
type input "C:\fakepath\Screenshot 2025-09-29 at 12.04.45.png"
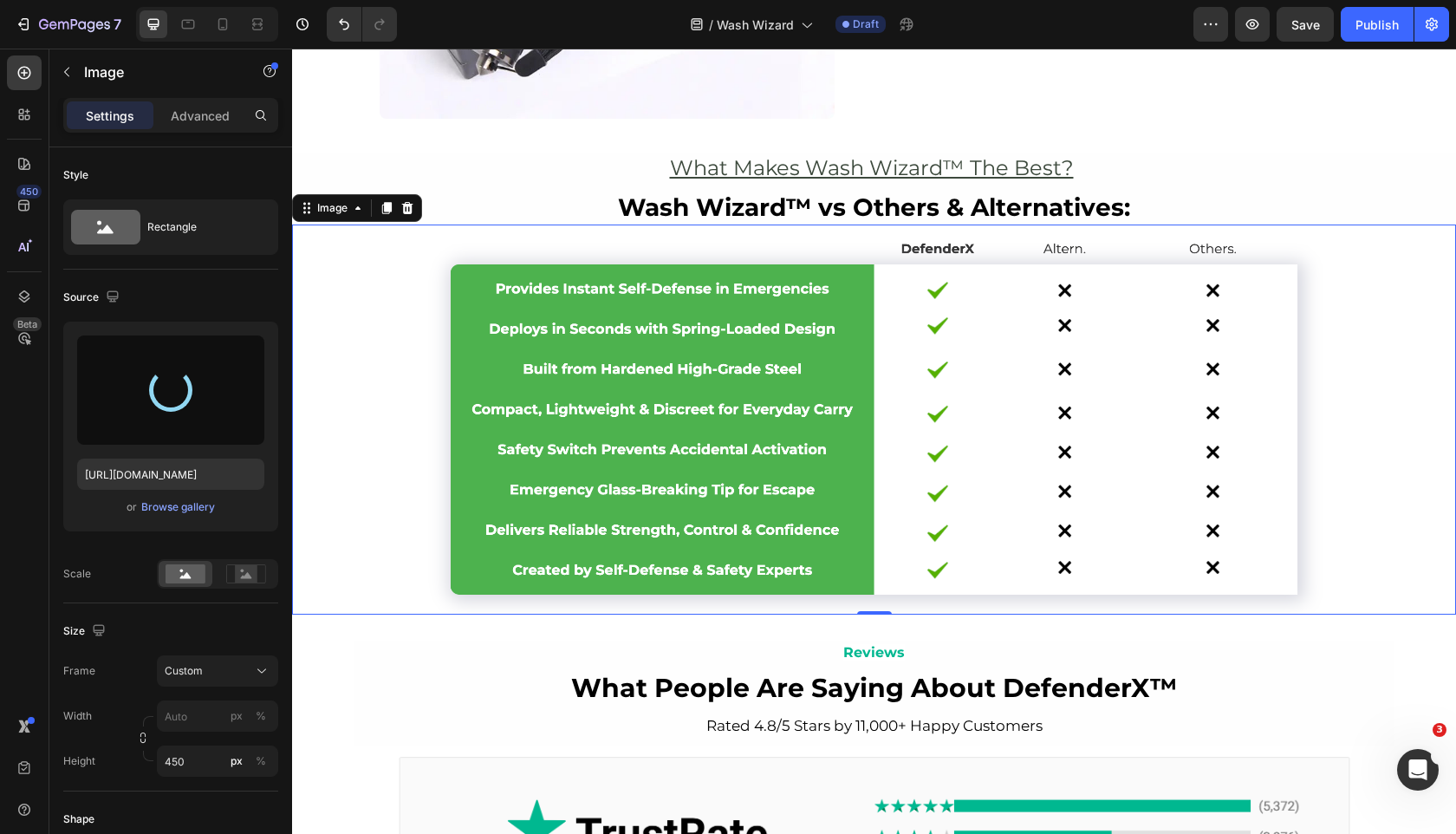
type input "https://cdn.shopify.com/s/files/1/0963/7281/8245/files/gempages_575392305016472…"
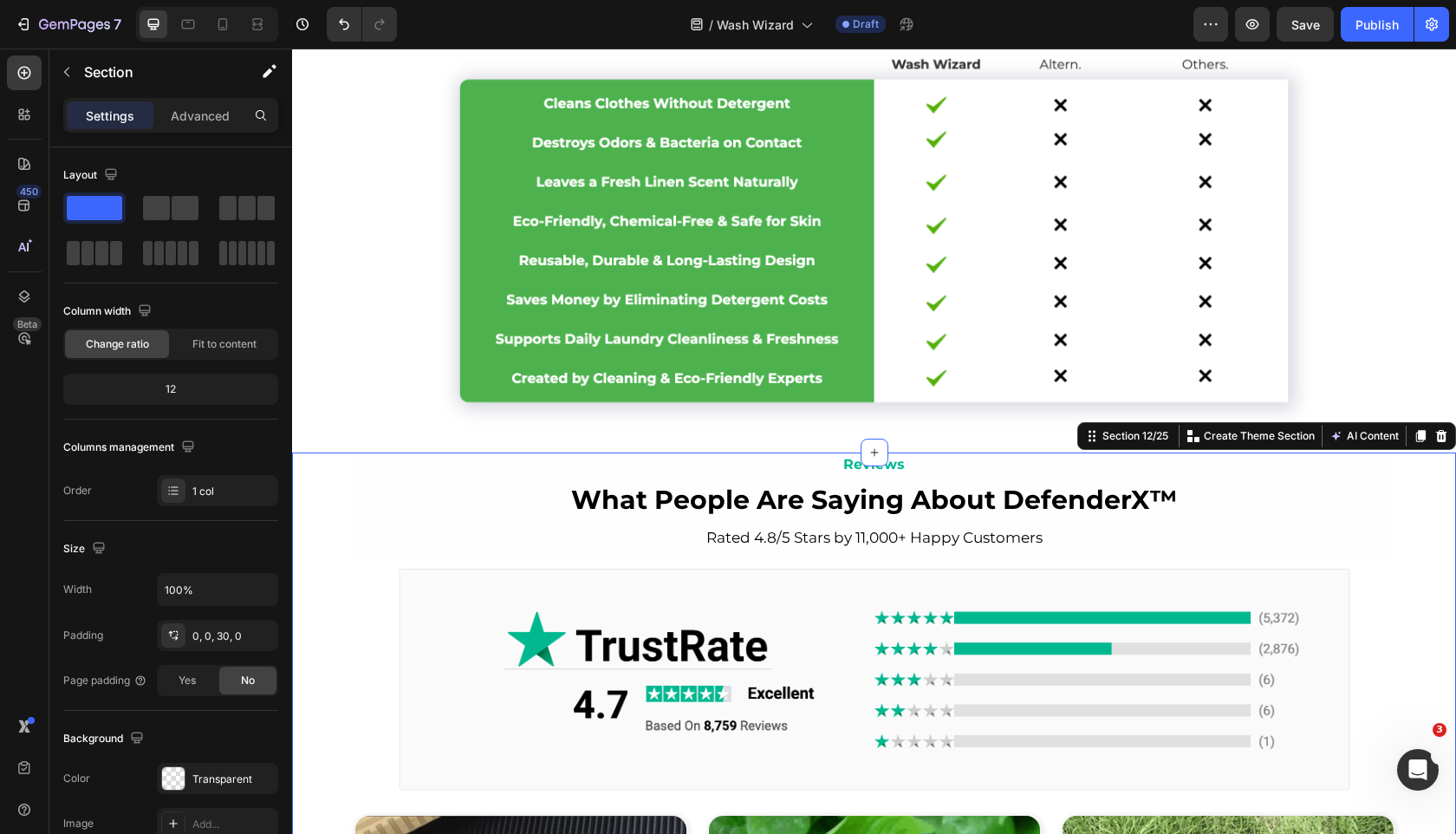
scroll to position [3992, 0]
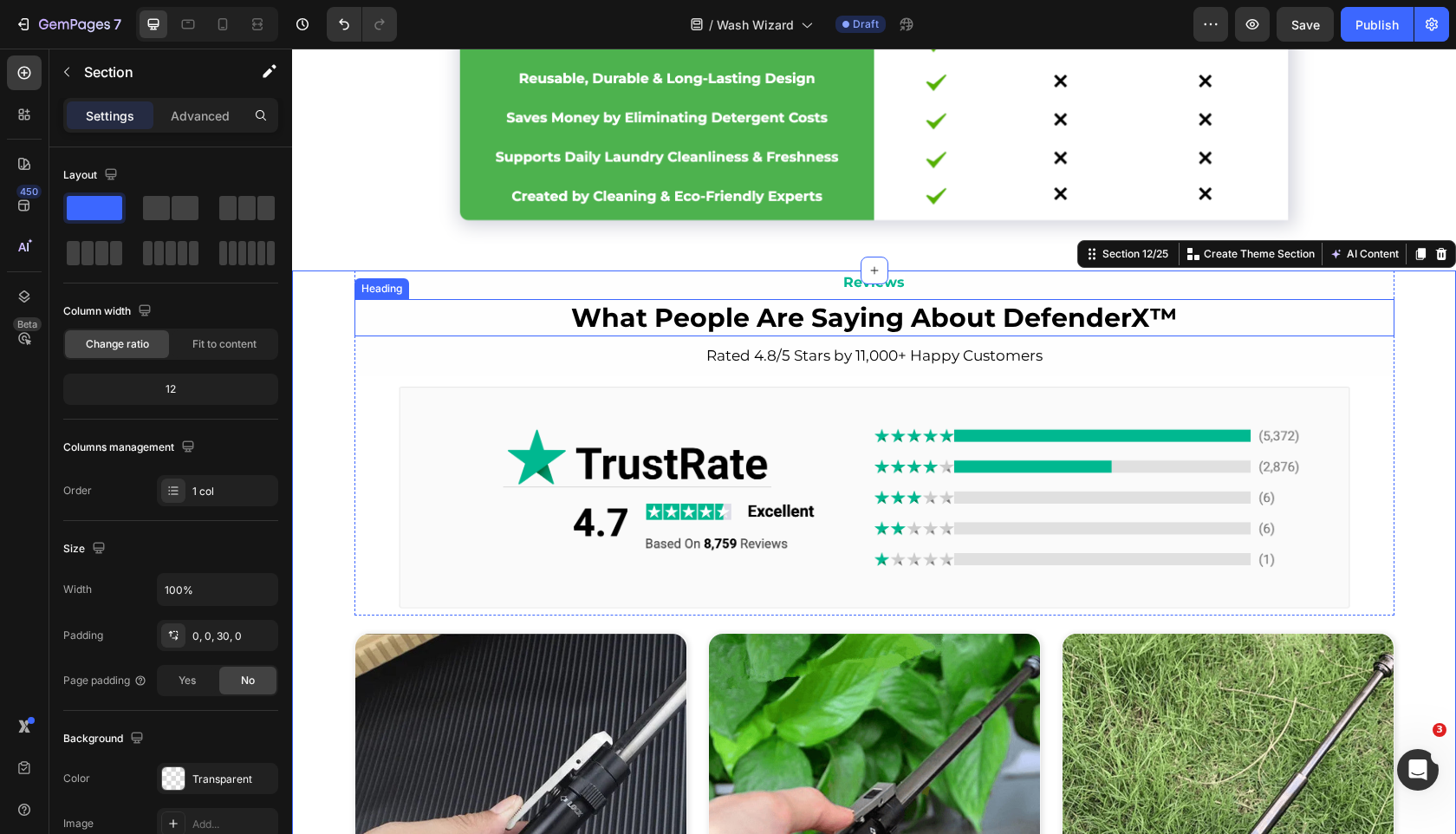
click at [1060, 307] on strong "What People Are Saying About DefenderX™" at bounding box center [873, 318] width 606 height 32
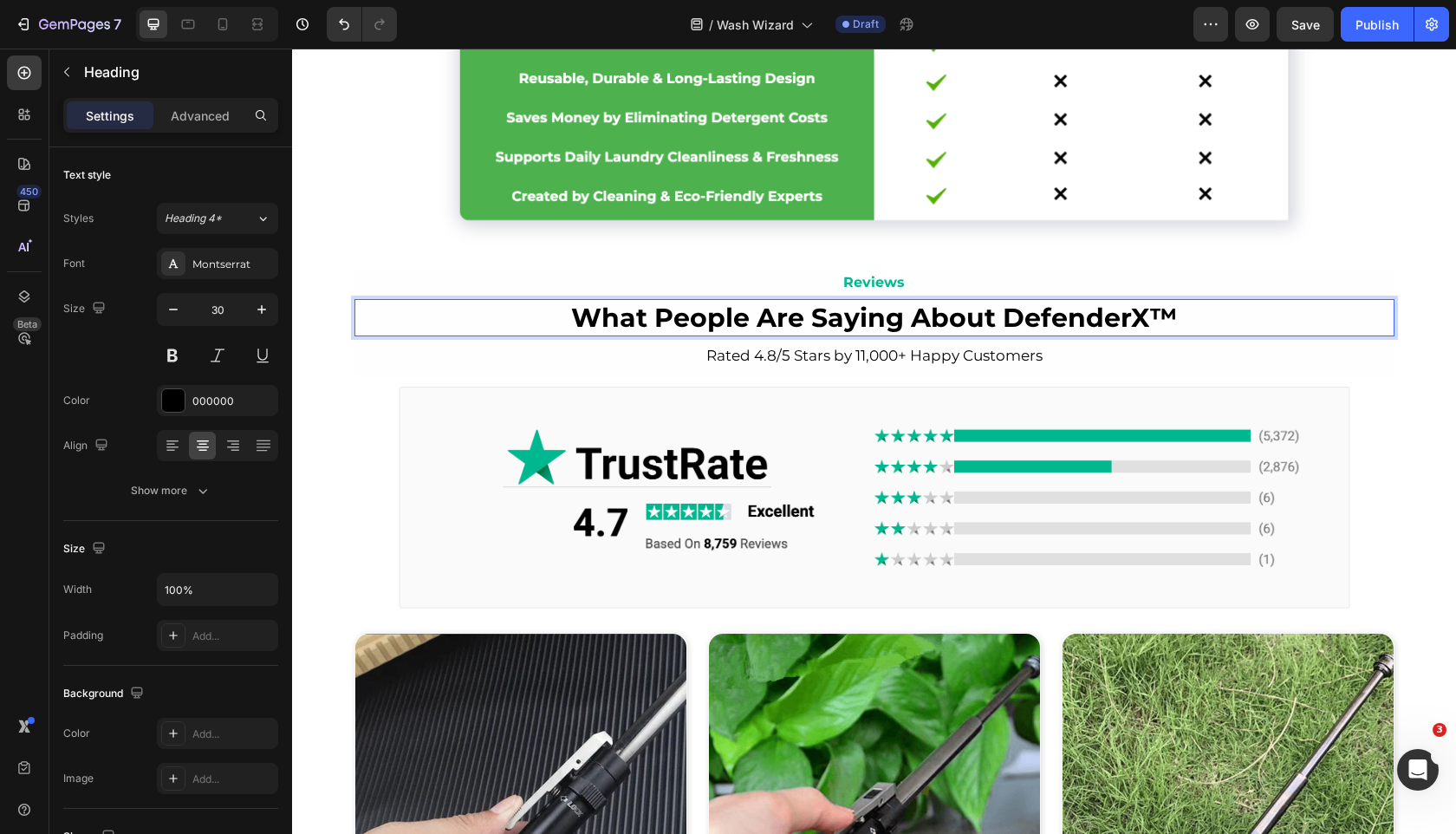
click at [1060, 317] on strong "What People Are Saying About DefenderX™" at bounding box center [873, 318] width 606 height 32
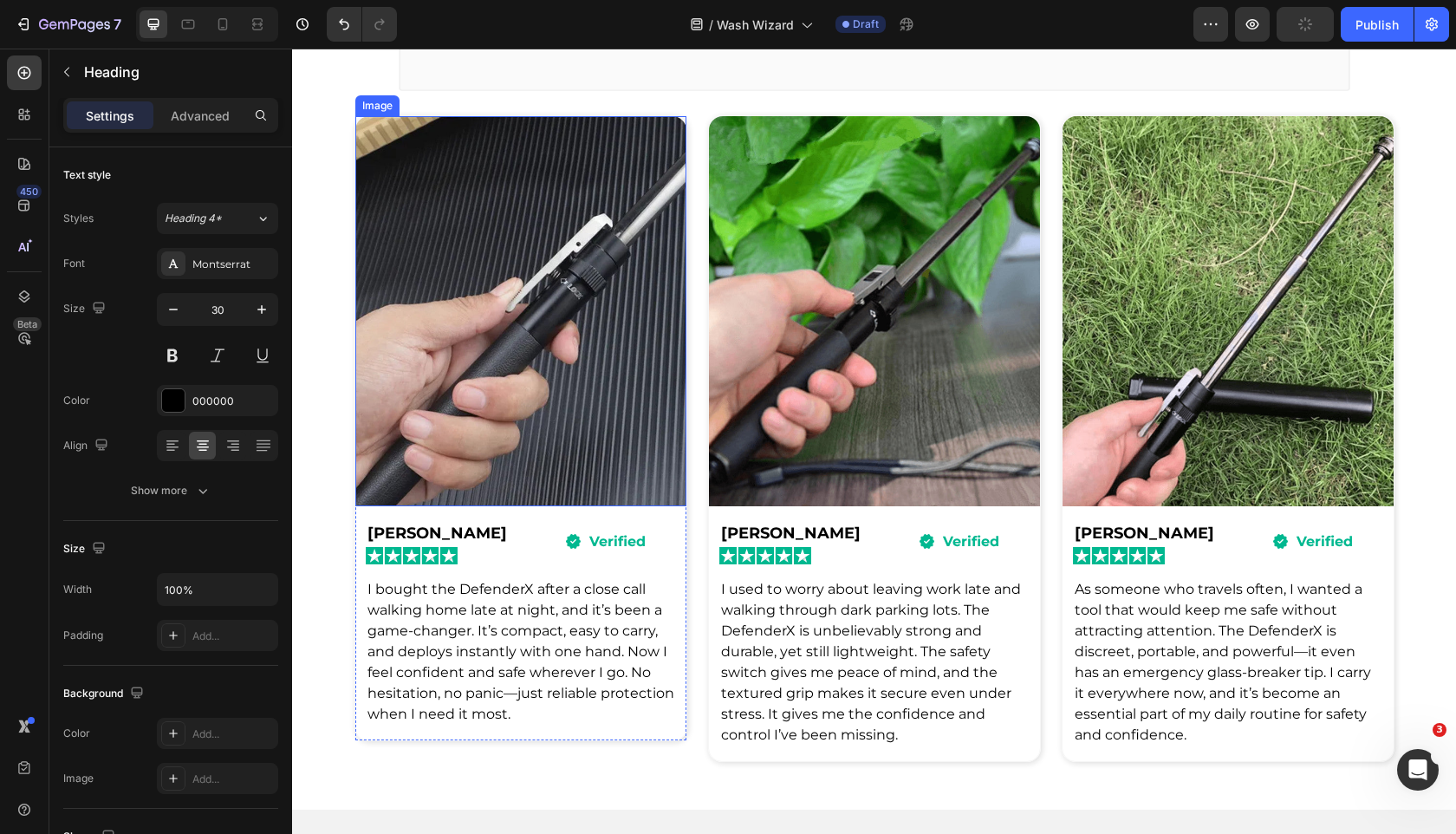
scroll to position [4578, 0]
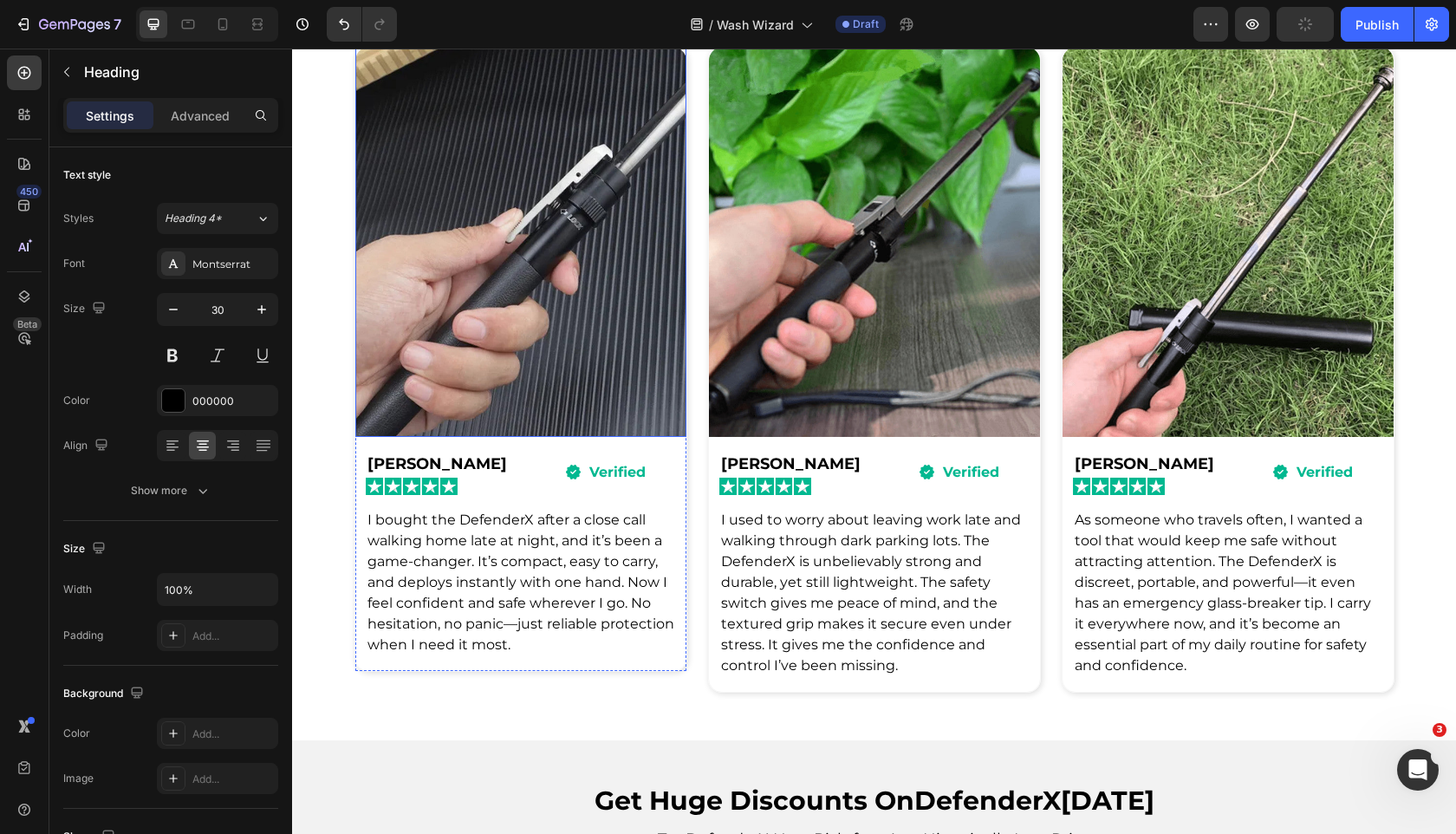
click at [493, 601] on span "I bought the DefenderX after a close call walking home late at night, and it’s …" at bounding box center [521, 582] width 307 height 141
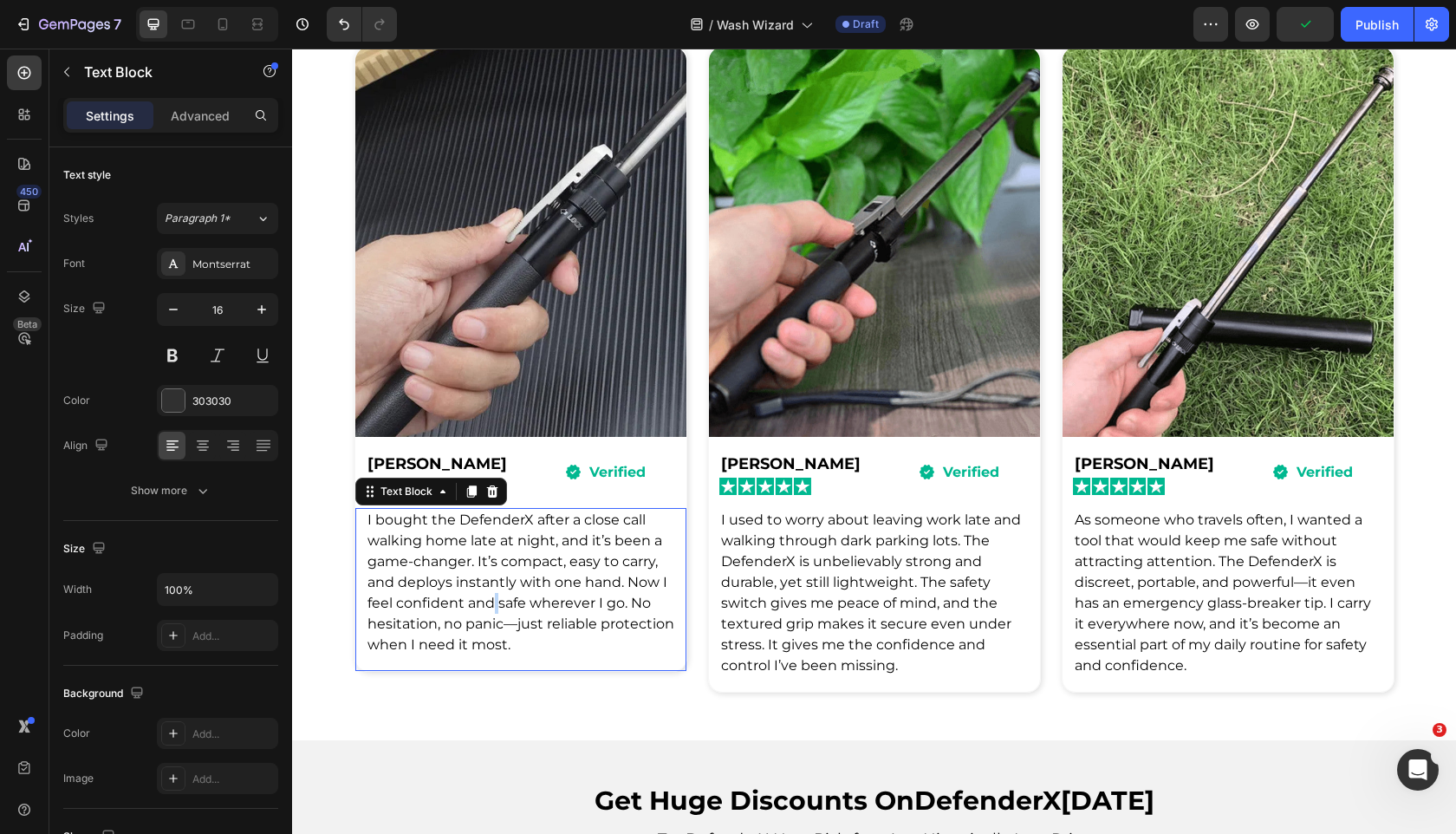
click at [493, 601] on span "I bought the DefenderX after a close call walking home late at night, and it’s …" at bounding box center [521, 582] width 307 height 141
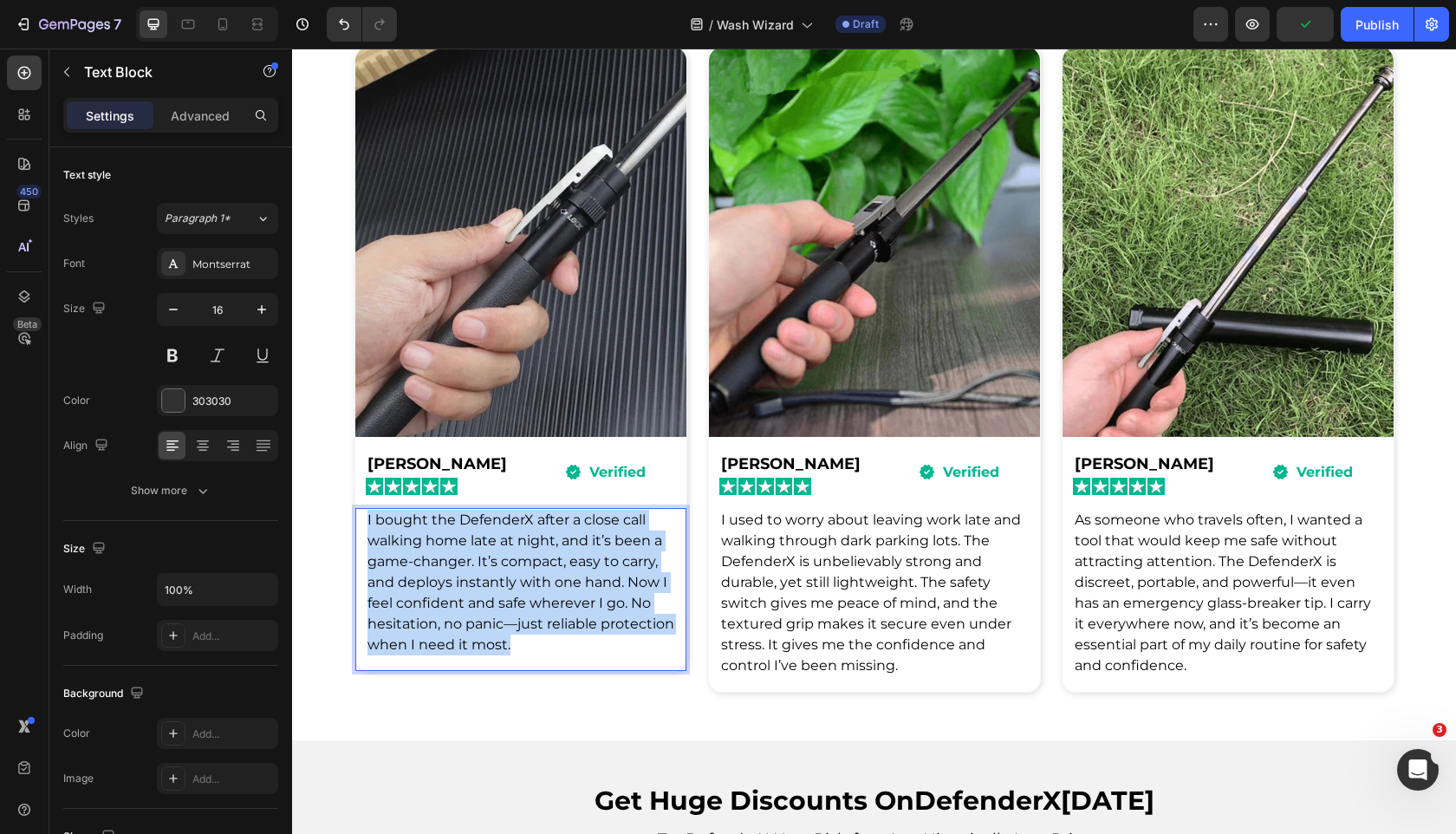
click at [493, 601] on span "I bought the DefenderX after a close call walking home late at night, and it’s …" at bounding box center [521, 582] width 307 height 141
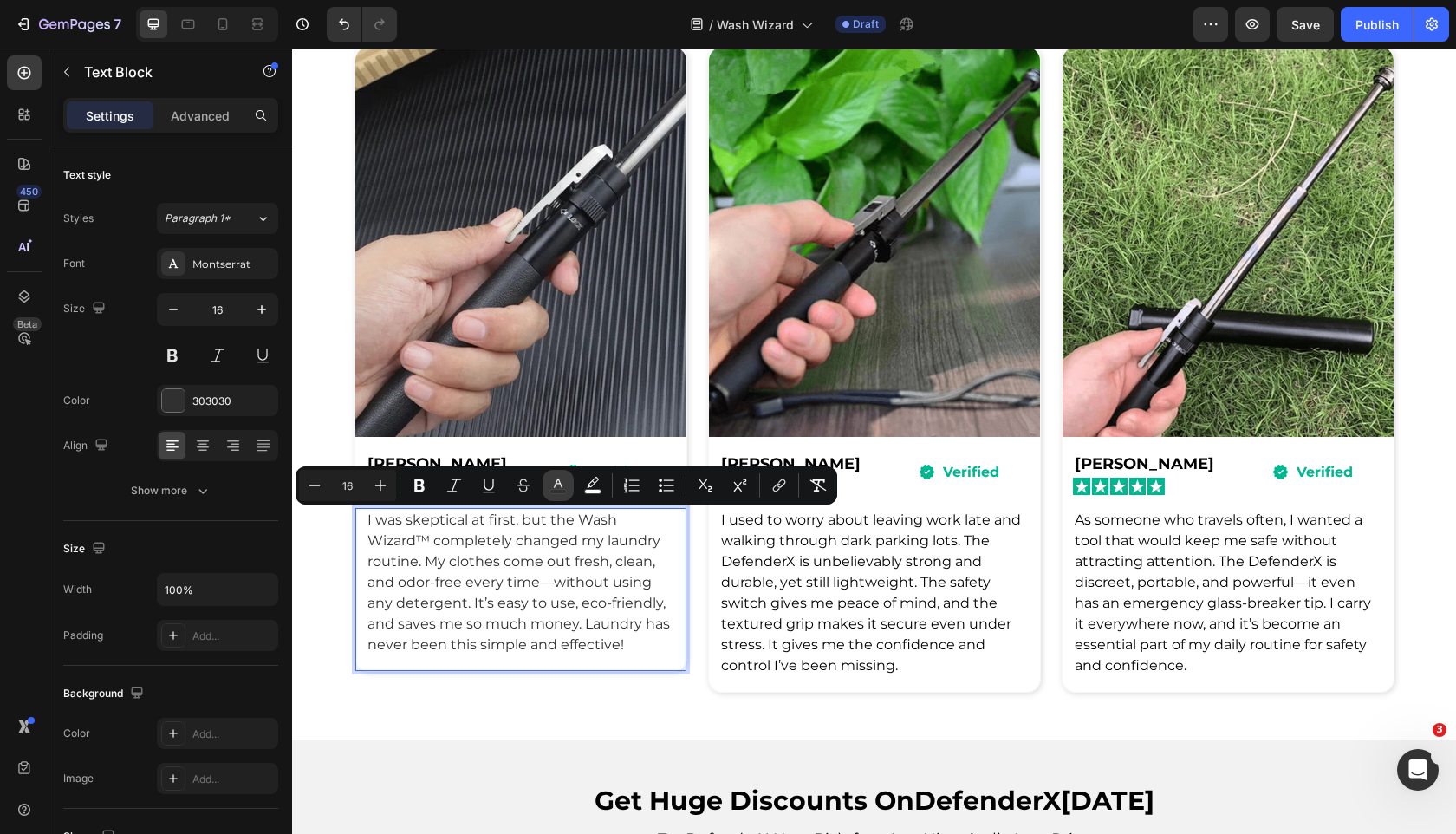
click at [558, 483] on icon "Editor contextual toolbar" at bounding box center [558, 483] width 9 height 10
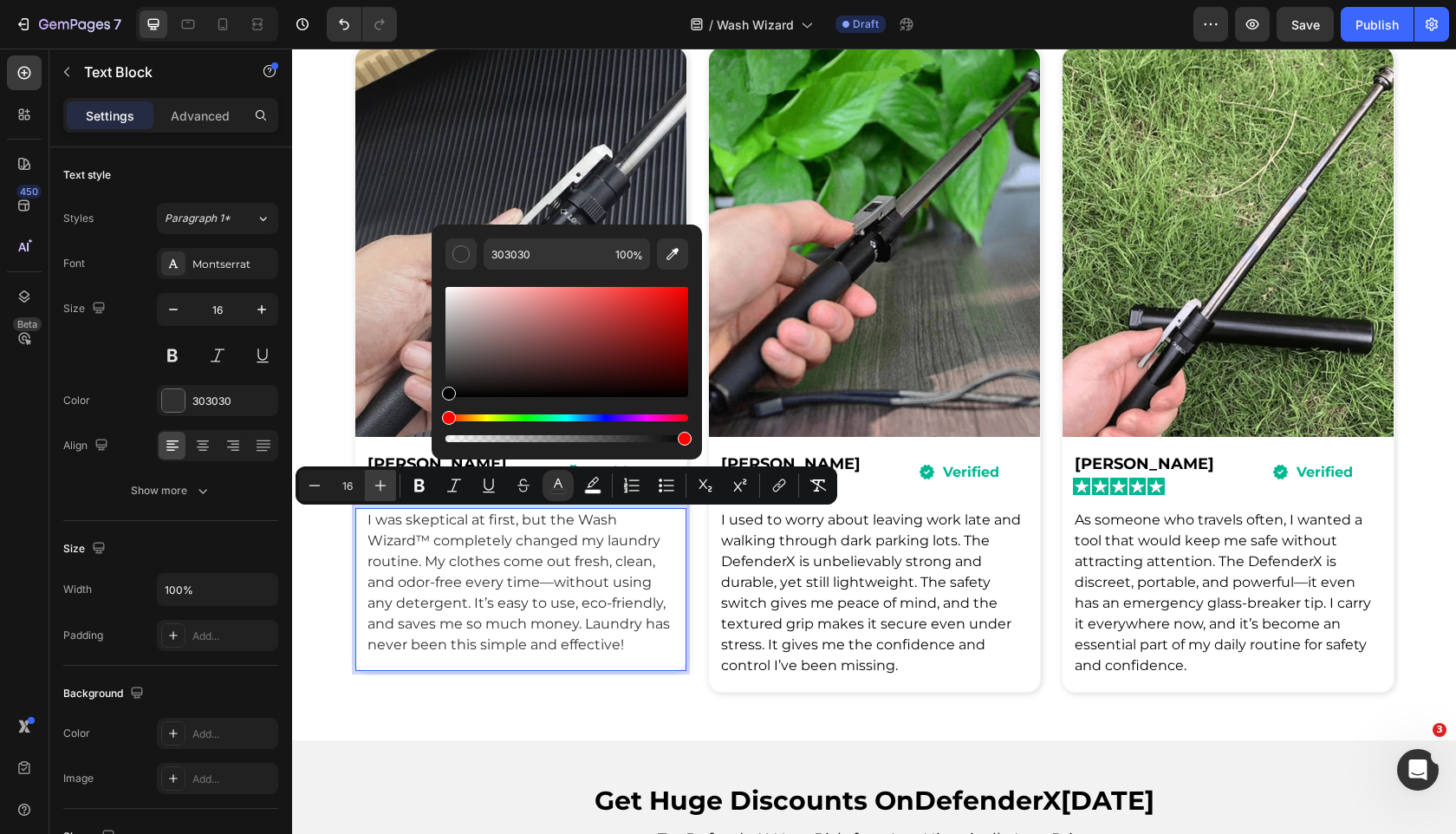
drag, startPoint x: 505, startPoint y: 362, endPoint x: 364, endPoint y: 488, distance: 189.1
click at [364, 488] on div "Minus 16 Plus Bold Italic Underline Strikethrough color color Numbered List Bul…" at bounding box center [566, 486] width 542 height 38
type input "000000"
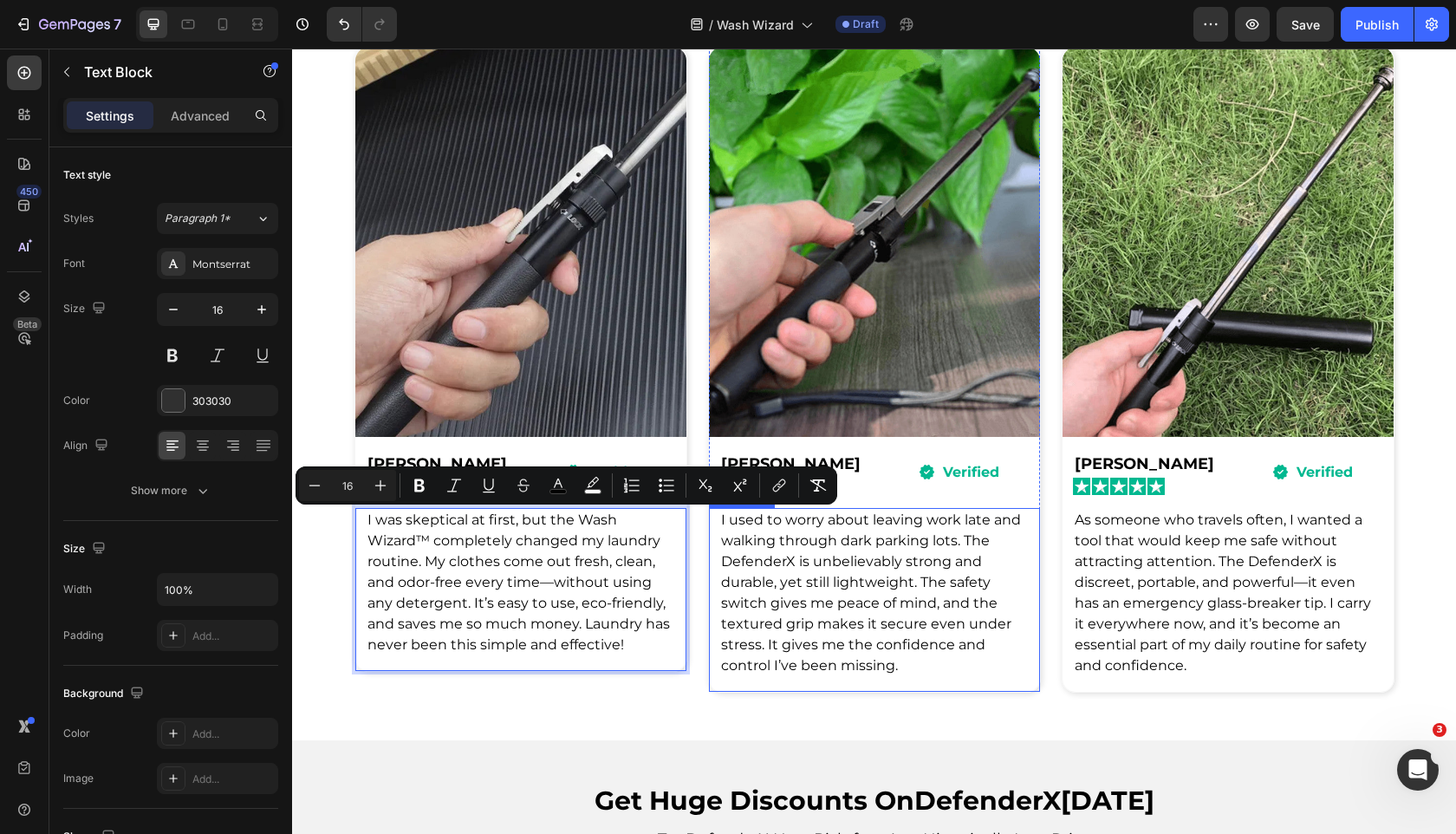
click at [761, 624] on span "I used to worry about leaving work late and walking through dark parking lots. …" at bounding box center [871, 593] width 300 height 162
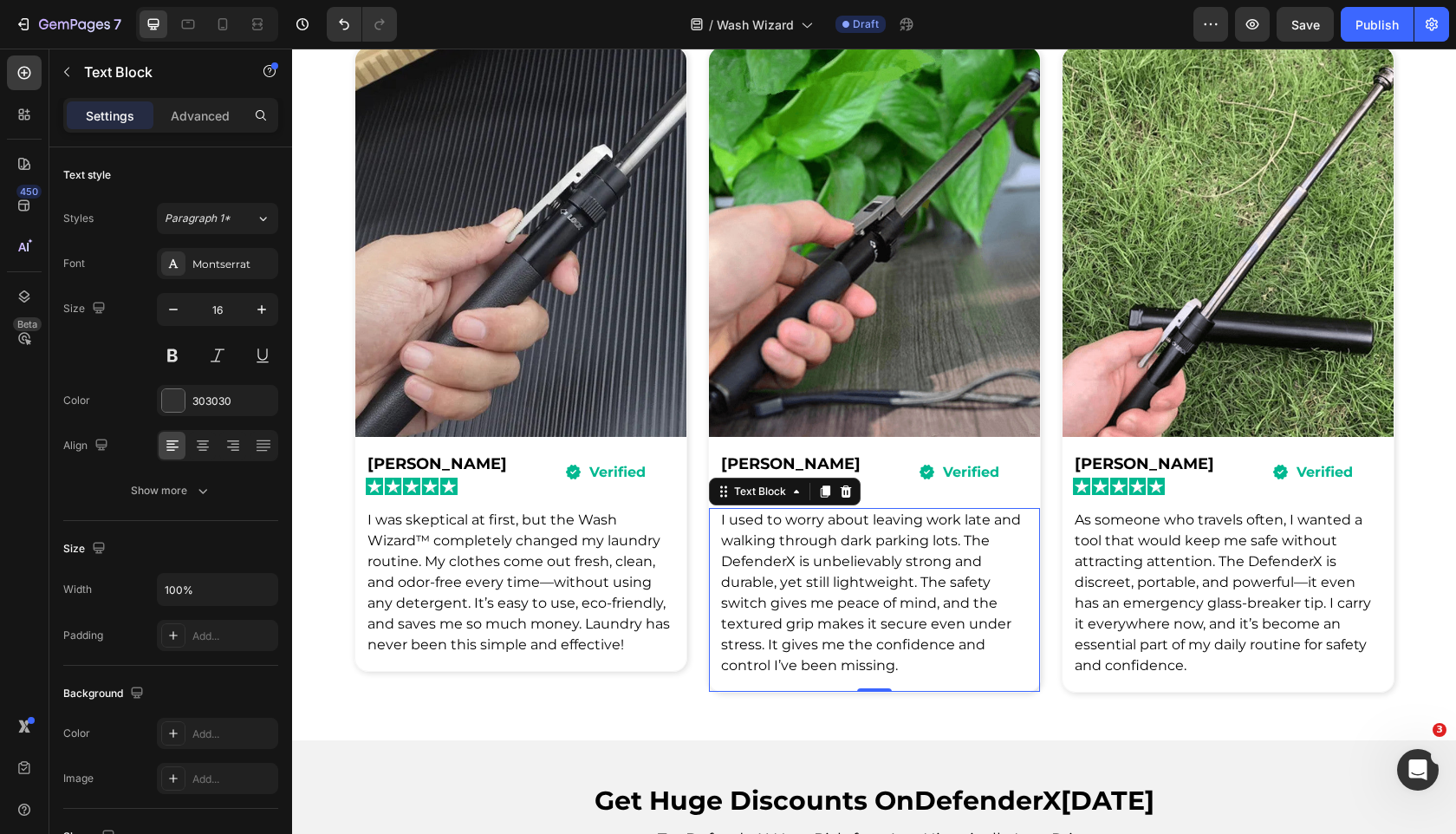
click at [761, 624] on span "I used to worry about leaving work late and walking through dark parking lots. …" at bounding box center [871, 593] width 300 height 162
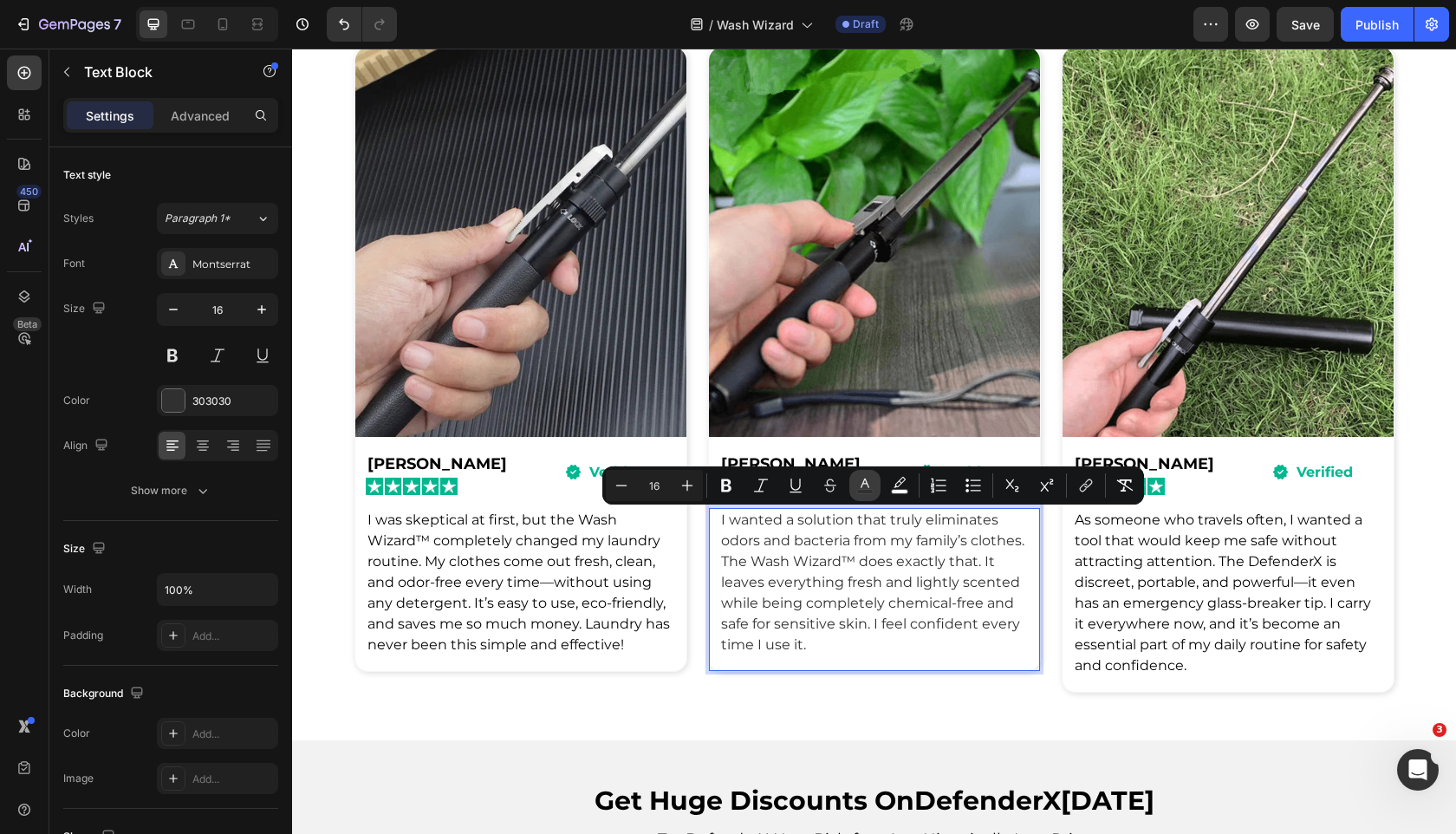
click at [870, 481] on icon "Editor contextual toolbar" at bounding box center [864, 485] width 17 height 17
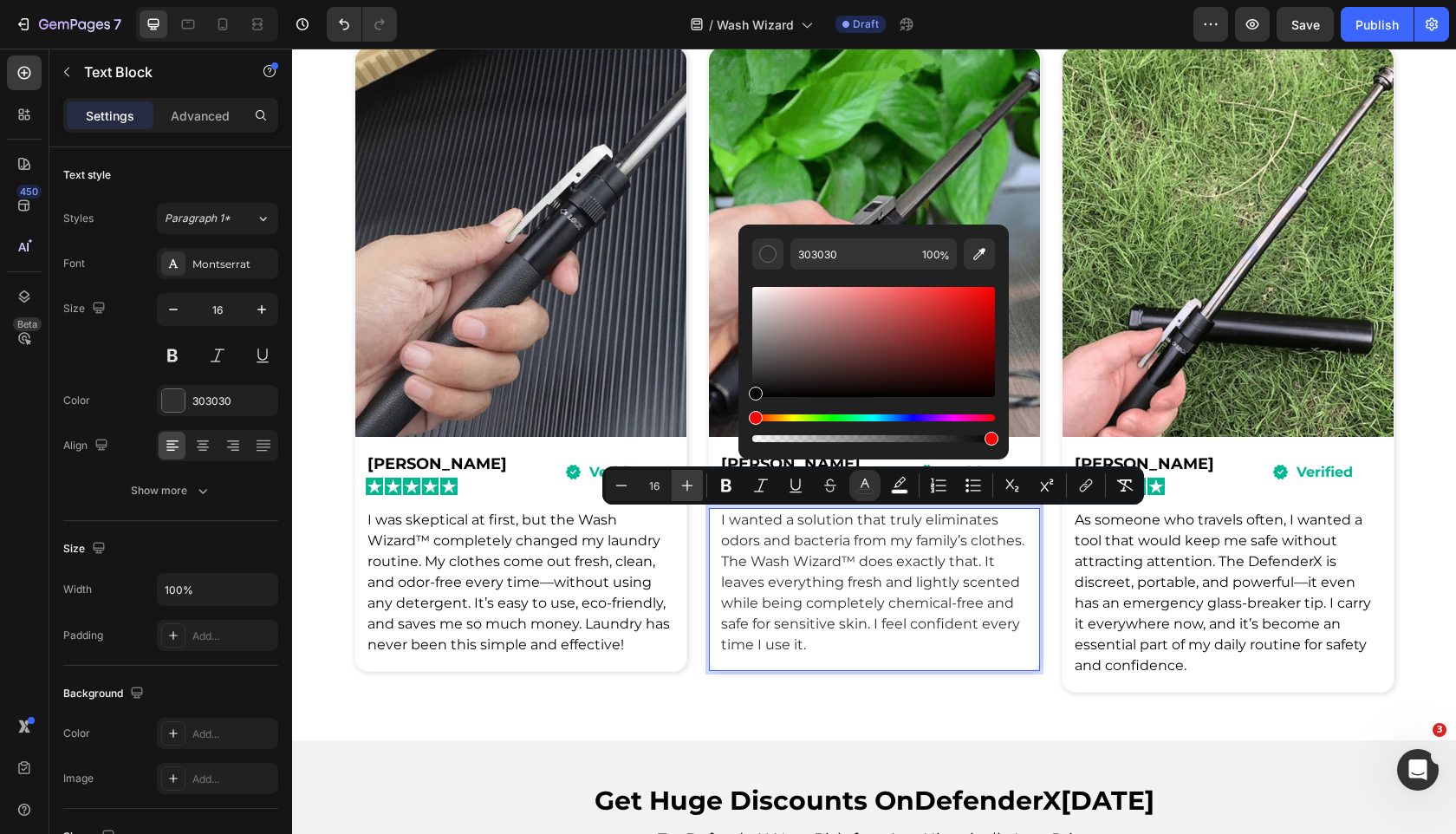
drag, startPoint x: 766, startPoint y: 339, endPoint x: 686, endPoint y: 491, distance: 171.8
click at [686, 491] on div "Minus 16 Plus Bold Italic Underline Strikethrough color color Numbered List Bul…" at bounding box center [873, 486] width 542 height 38
type input "000000"
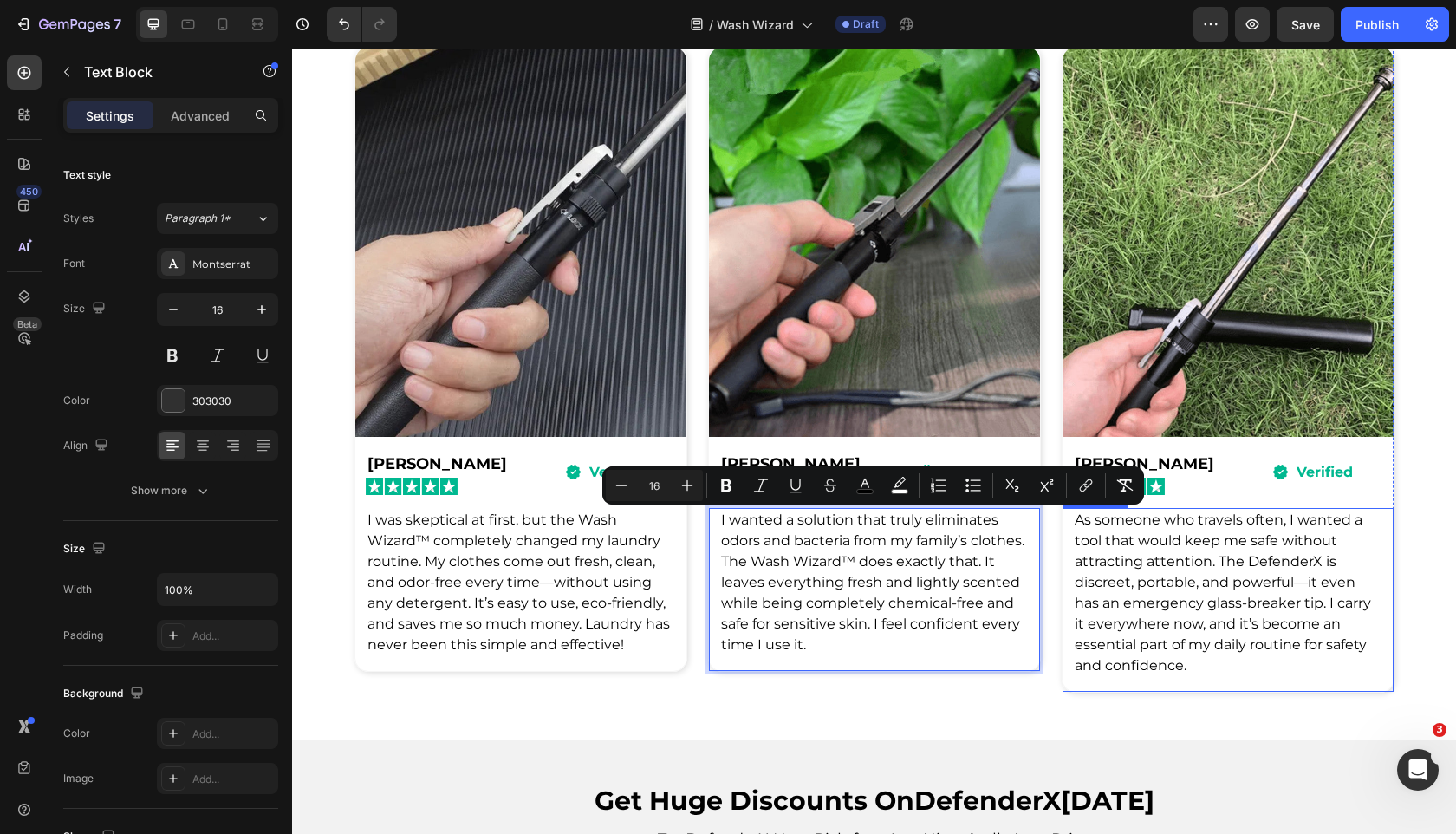
click at [1172, 576] on span "As someone who travels often, I wanted a tool that would keep me safe without a…" at bounding box center [1223, 593] width 296 height 162
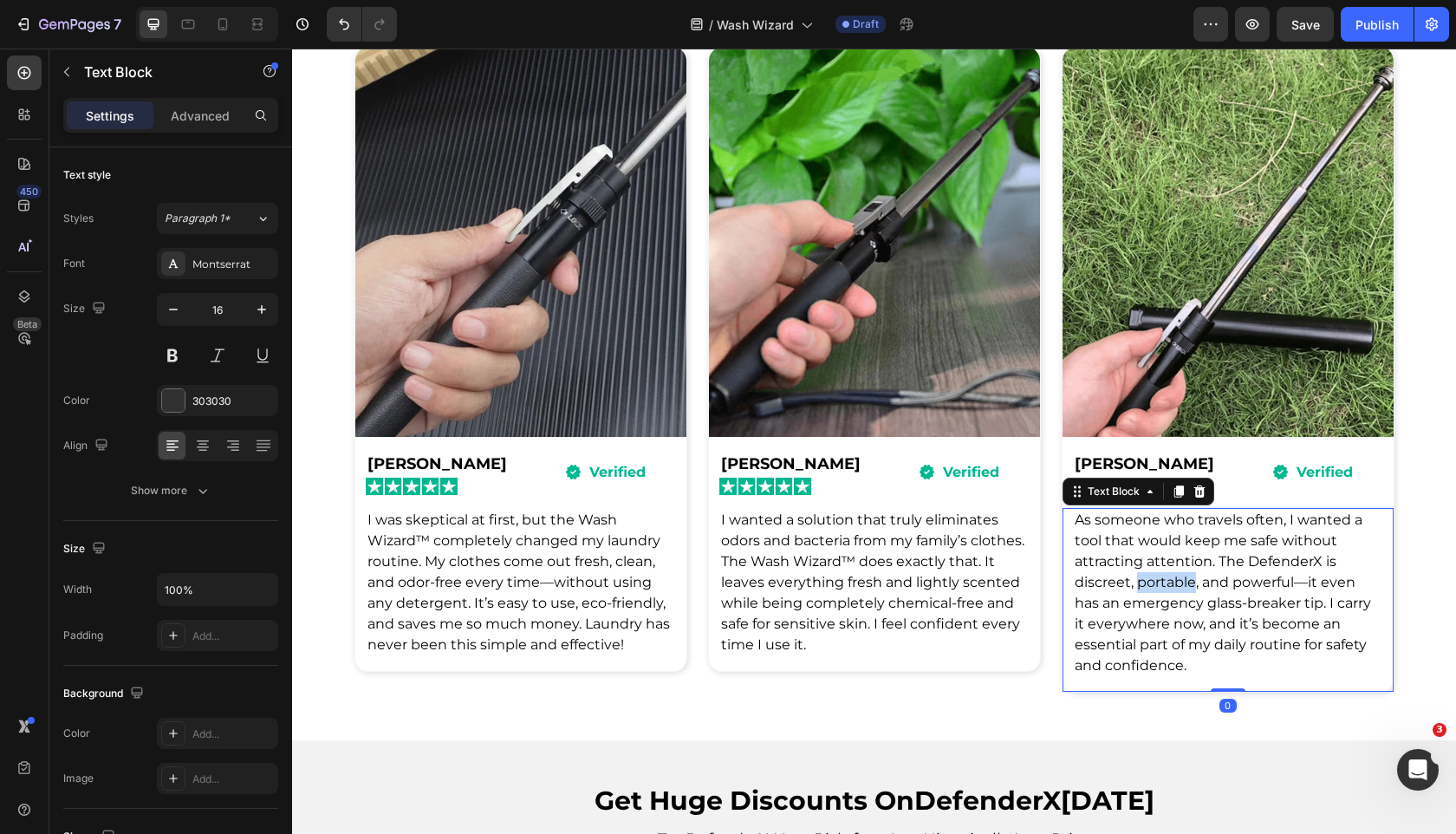
click at [1172, 576] on span "As someone who travels often, I wanted a tool that would keep me safe without a…" at bounding box center [1223, 593] width 296 height 162
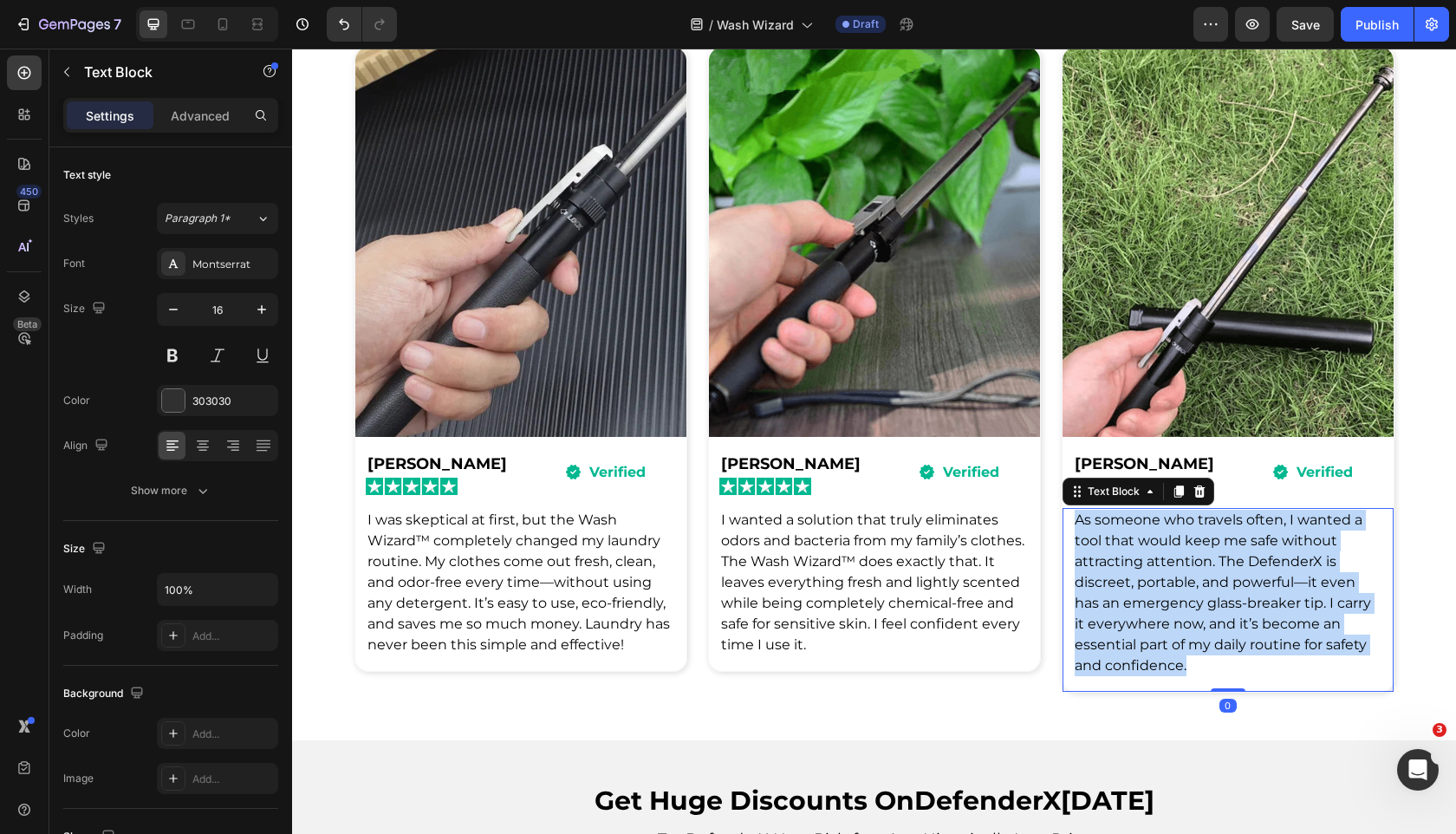
click at [1172, 576] on span "As someone who travels often, I wanted a tool that would keep me safe without a…" at bounding box center [1223, 593] width 296 height 162
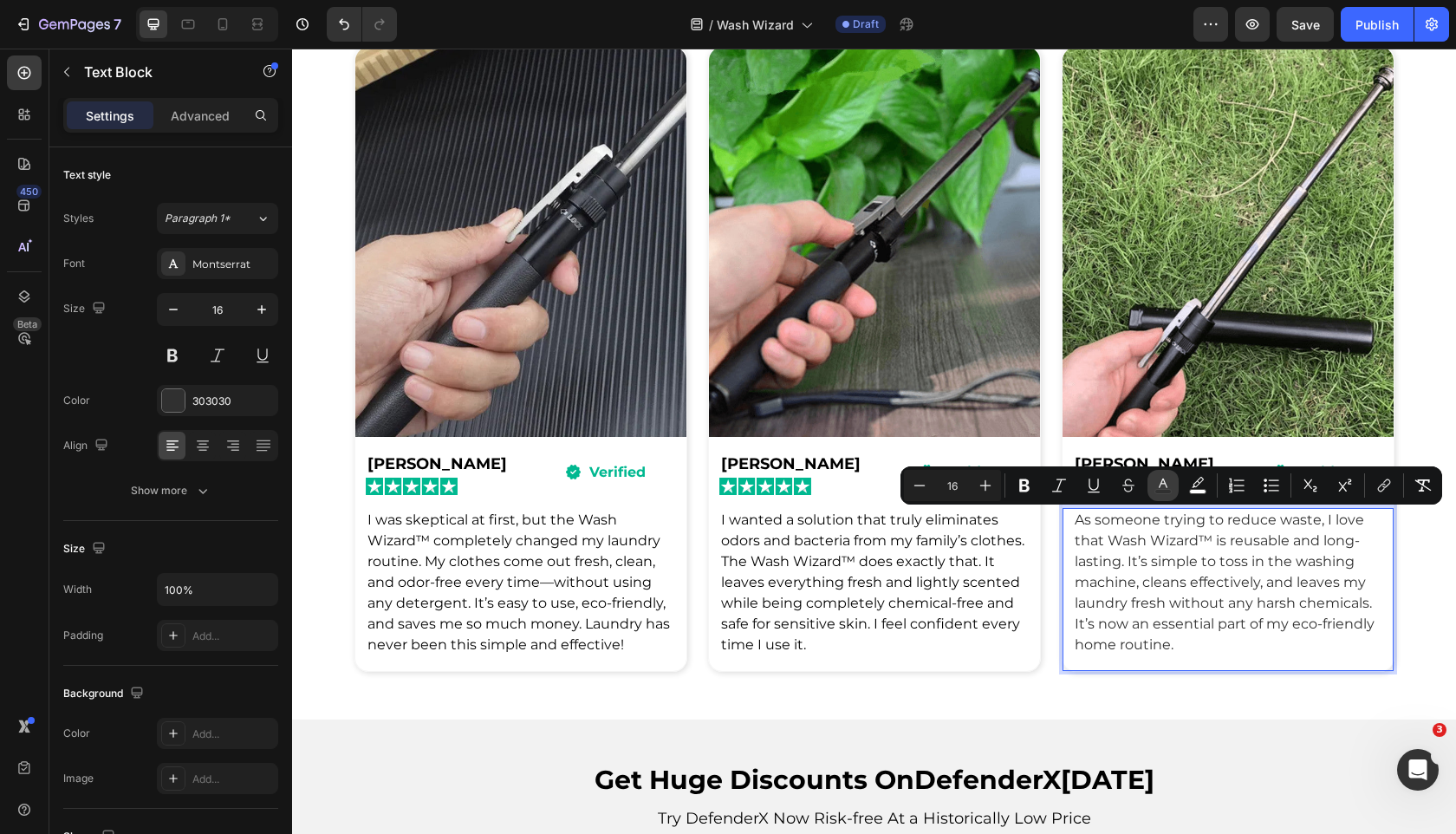
click at [1169, 477] on icon "Editor contextual toolbar" at bounding box center [1162, 485] width 17 height 17
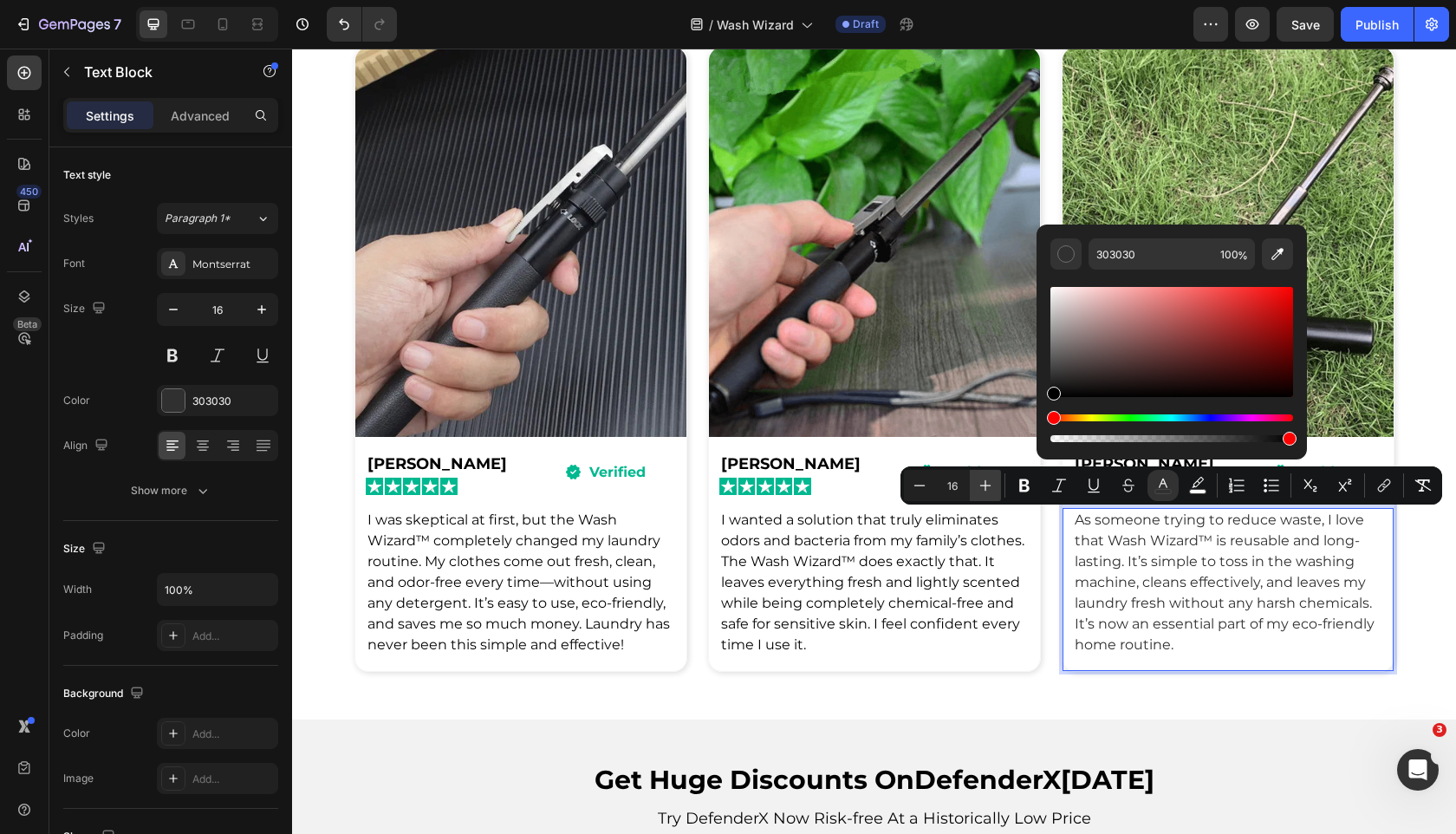
drag, startPoint x: 1084, startPoint y: 378, endPoint x: 969, endPoint y: 474, distance: 149.8
click at [969, 474] on div "Minus 16 Plus Bold Italic Underline Strikethrough color color Numbered List Bul…" at bounding box center [1171, 486] width 542 height 38
type input "000000"
click at [903, 575] on span "I wanted a solution that truly eliminates odors and bacteria from my family’s c…" at bounding box center [873, 582] width 303 height 141
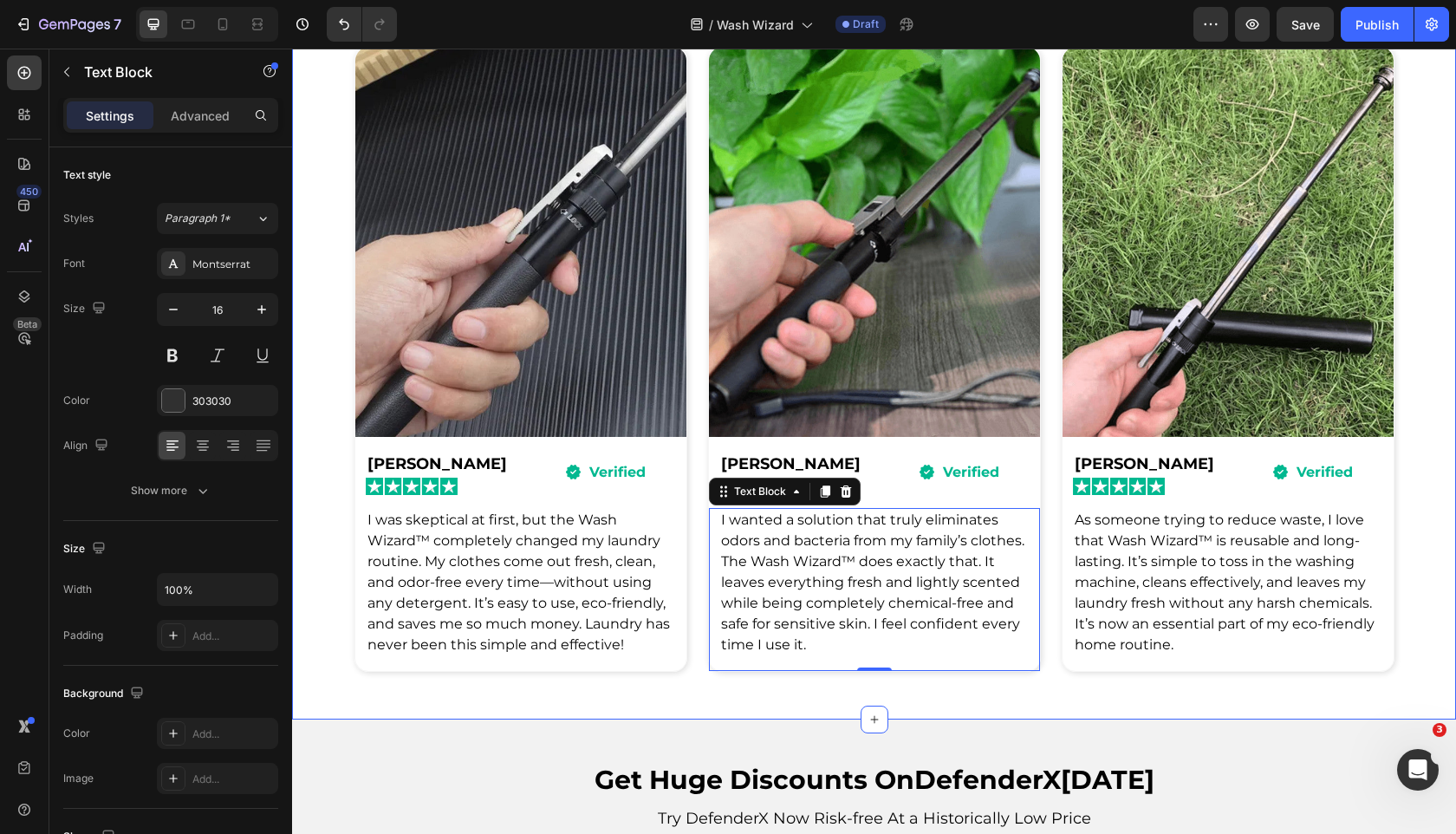
scroll to position [4859, 0]
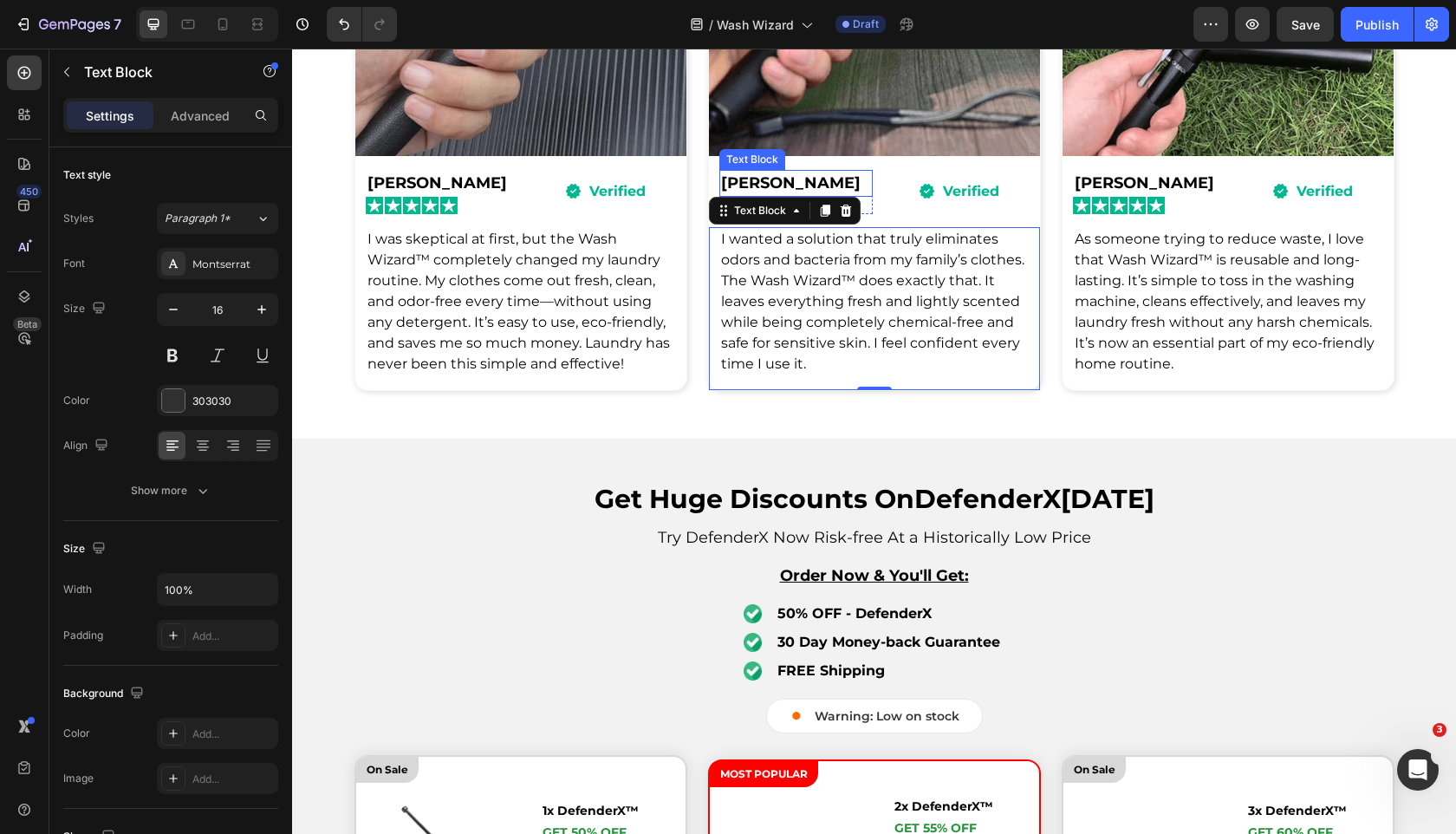
click at [750, 188] on span "[PERSON_NAME]" at bounding box center [790, 182] width 139 height 19
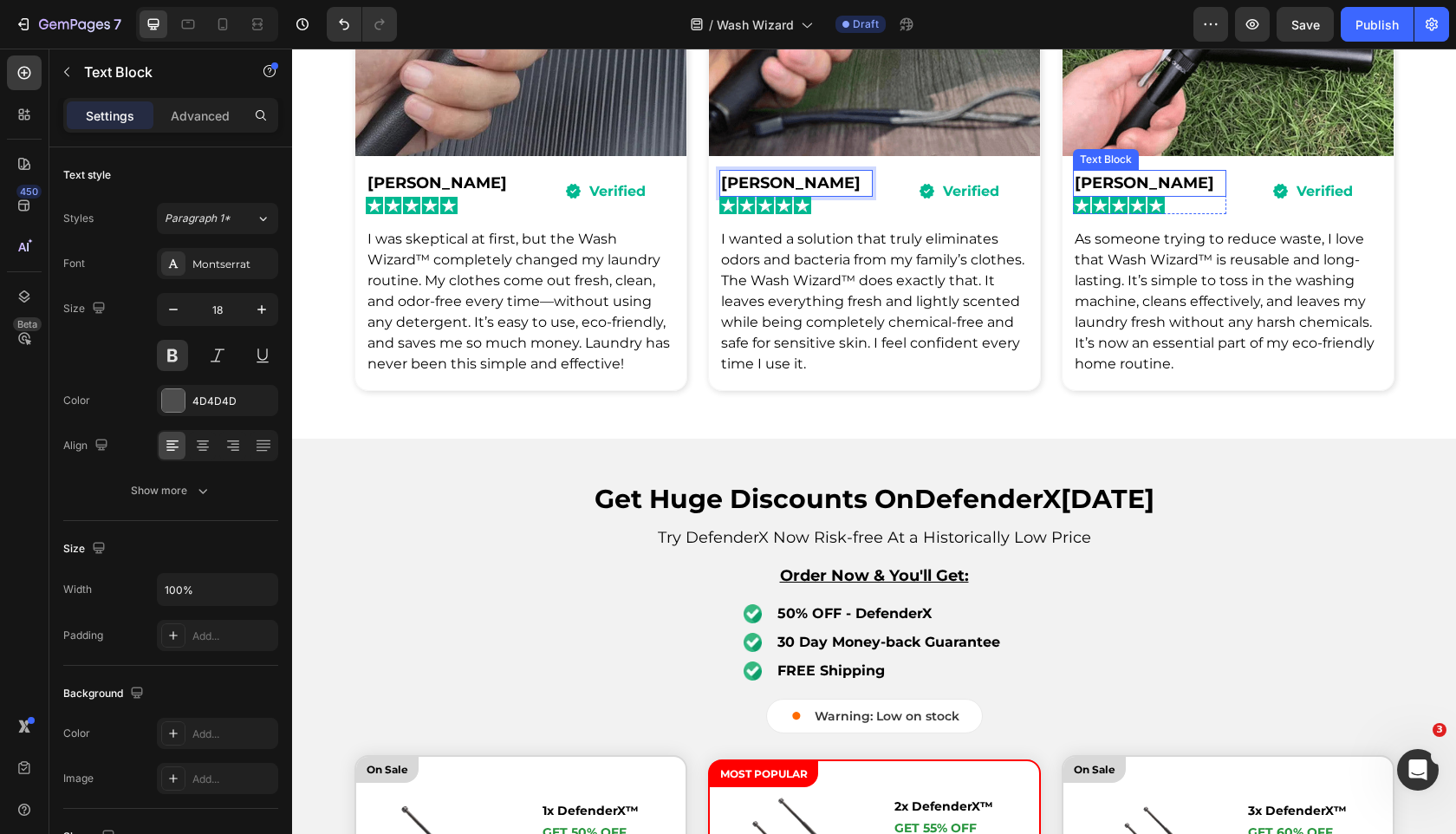
click at [1099, 186] on span "[PERSON_NAME]" at bounding box center [1144, 182] width 139 height 19
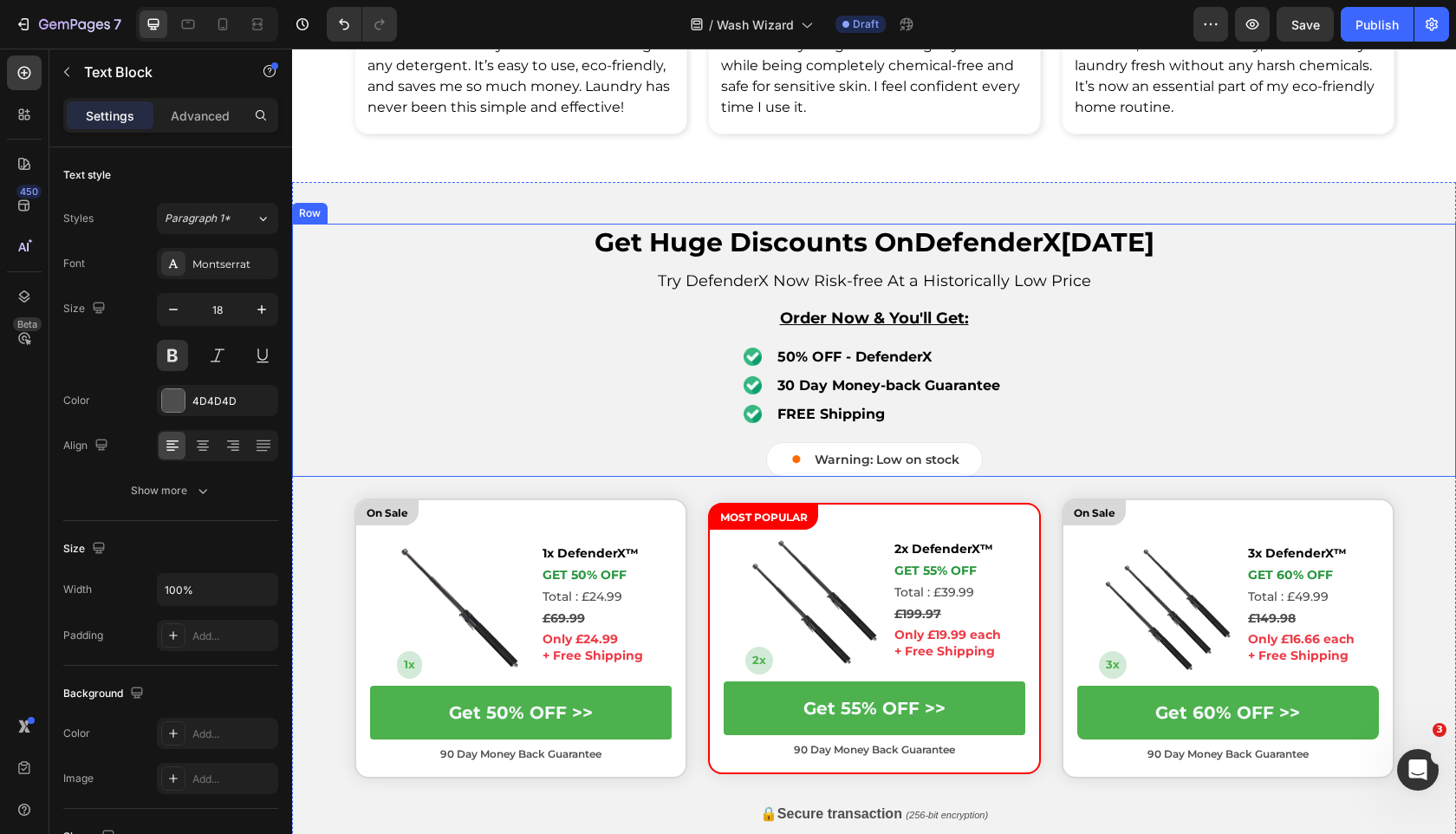
click at [992, 259] on strong "DefenderX" at bounding box center [987, 242] width 146 height 32
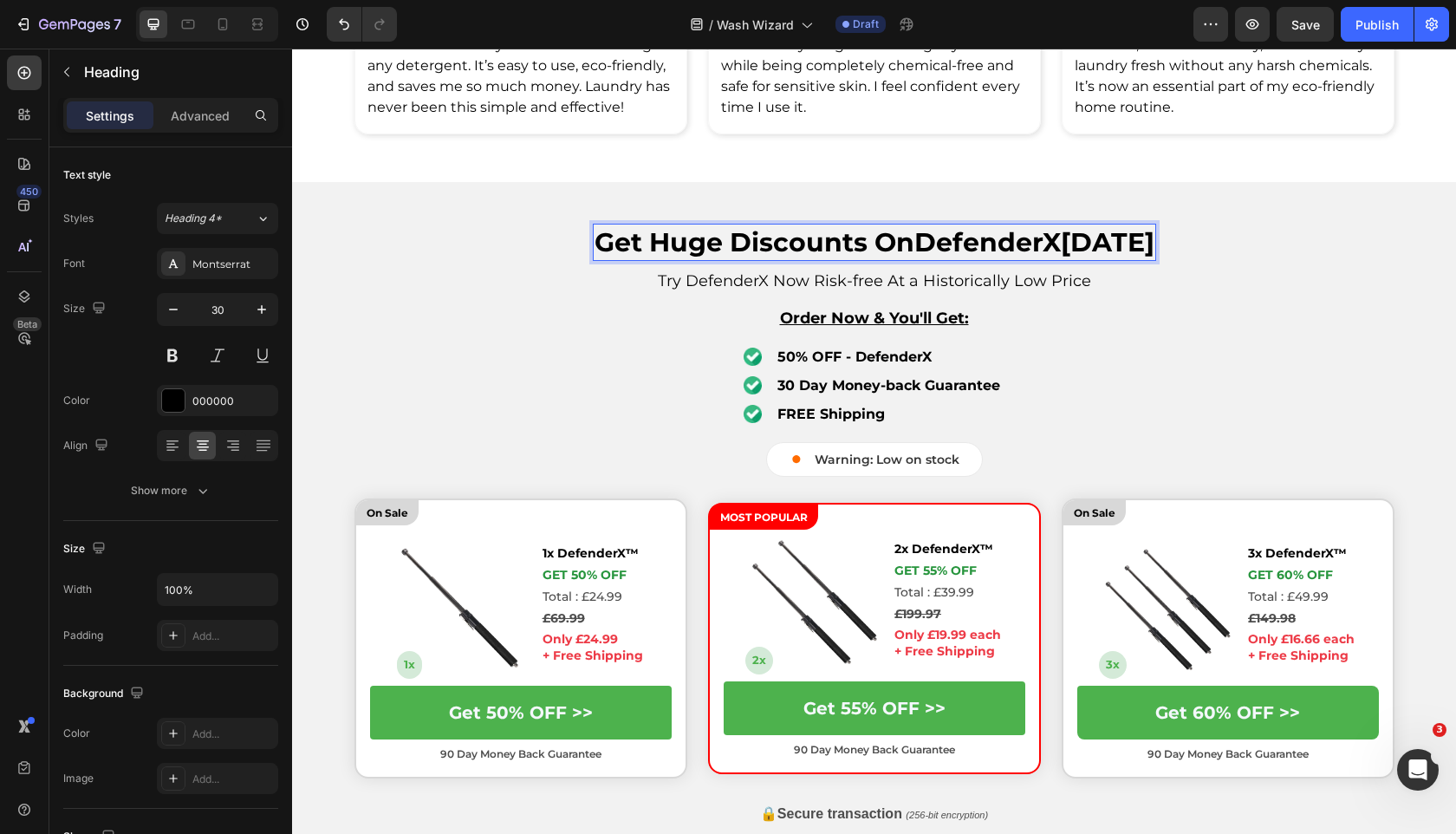
click at [992, 259] on strong "DefenderX" at bounding box center [987, 242] width 146 height 32
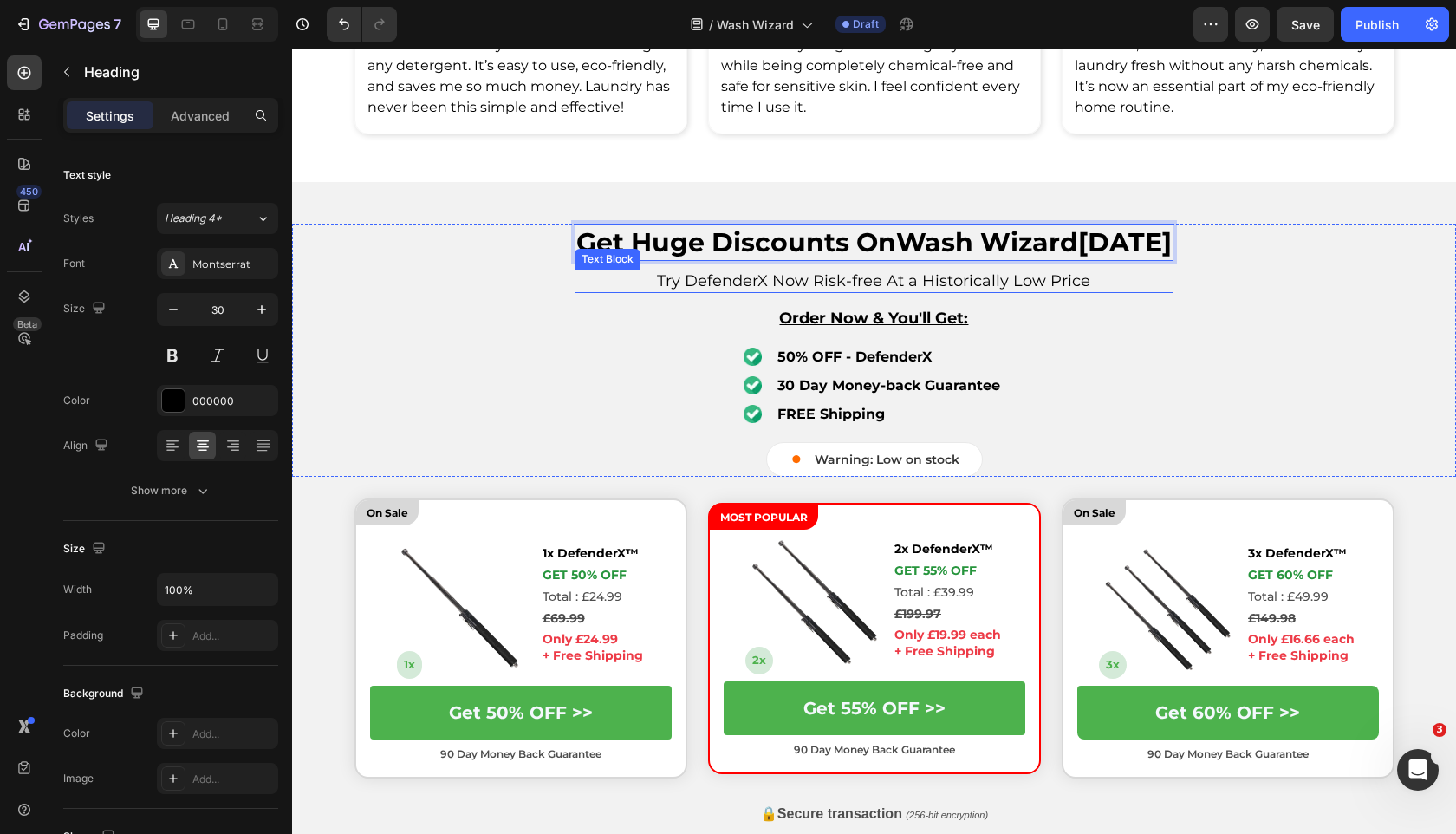
click at [716, 290] on span "Try DefenderX Now Risk-free At a Historically Low Price" at bounding box center [873, 280] width 434 height 19
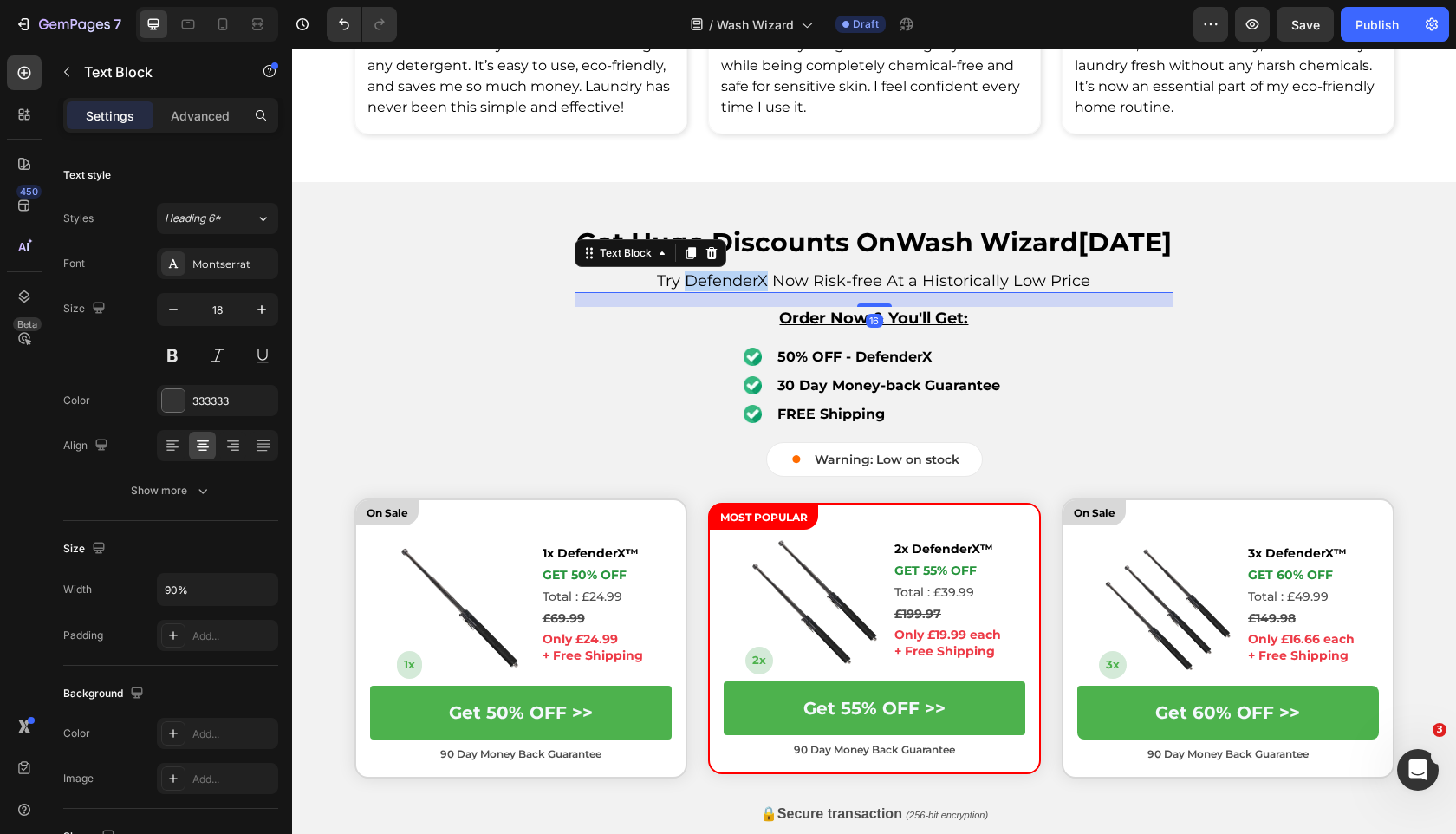
click at [716, 290] on span "Try DefenderX Now Risk-free At a Historically Low Price" at bounding box center [873, 280] width 434 height 19
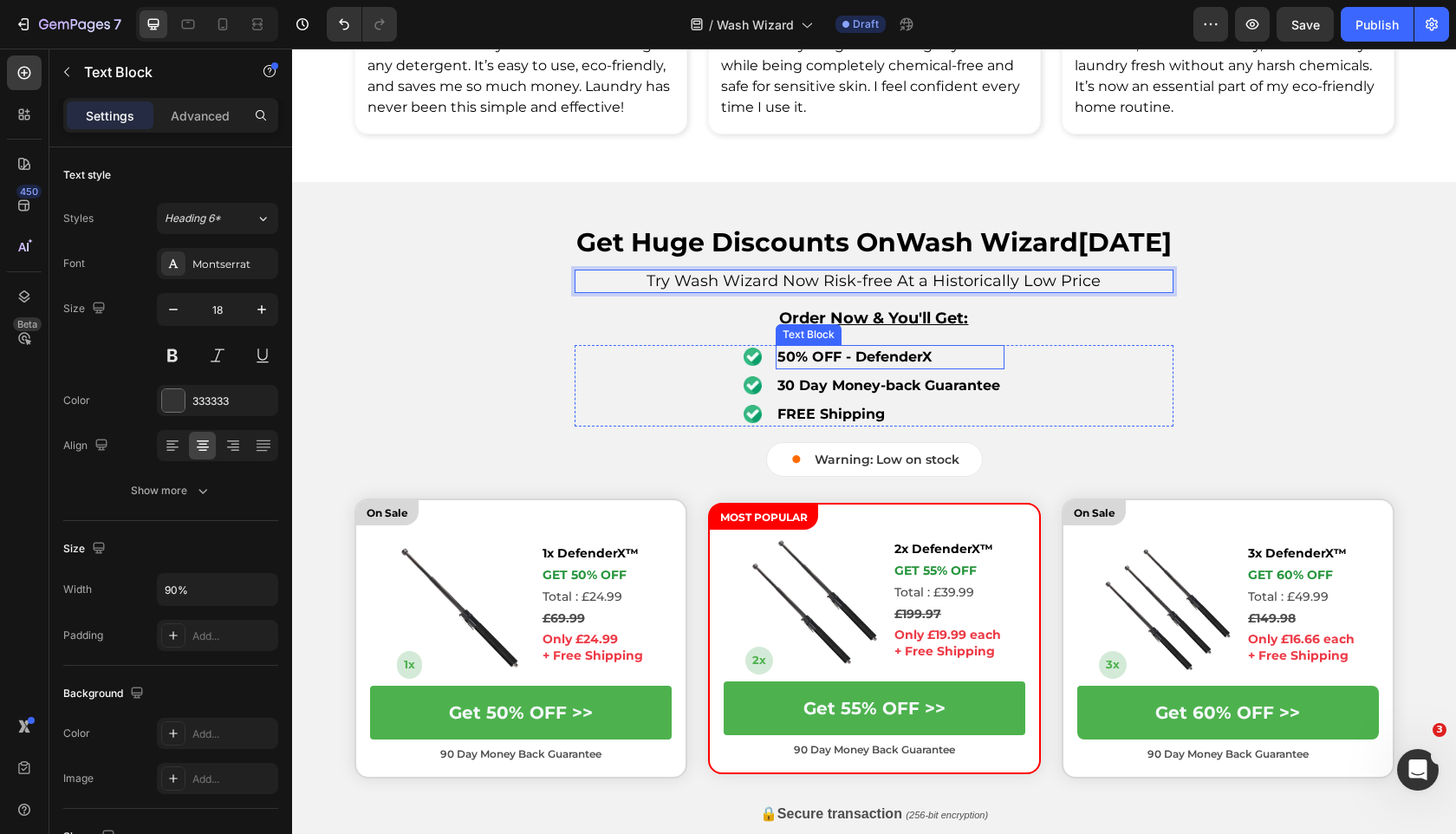
click at [902, 365] on strong "50% OFF - DefenderX" at bounding box center [855, 356] width 154 height 16
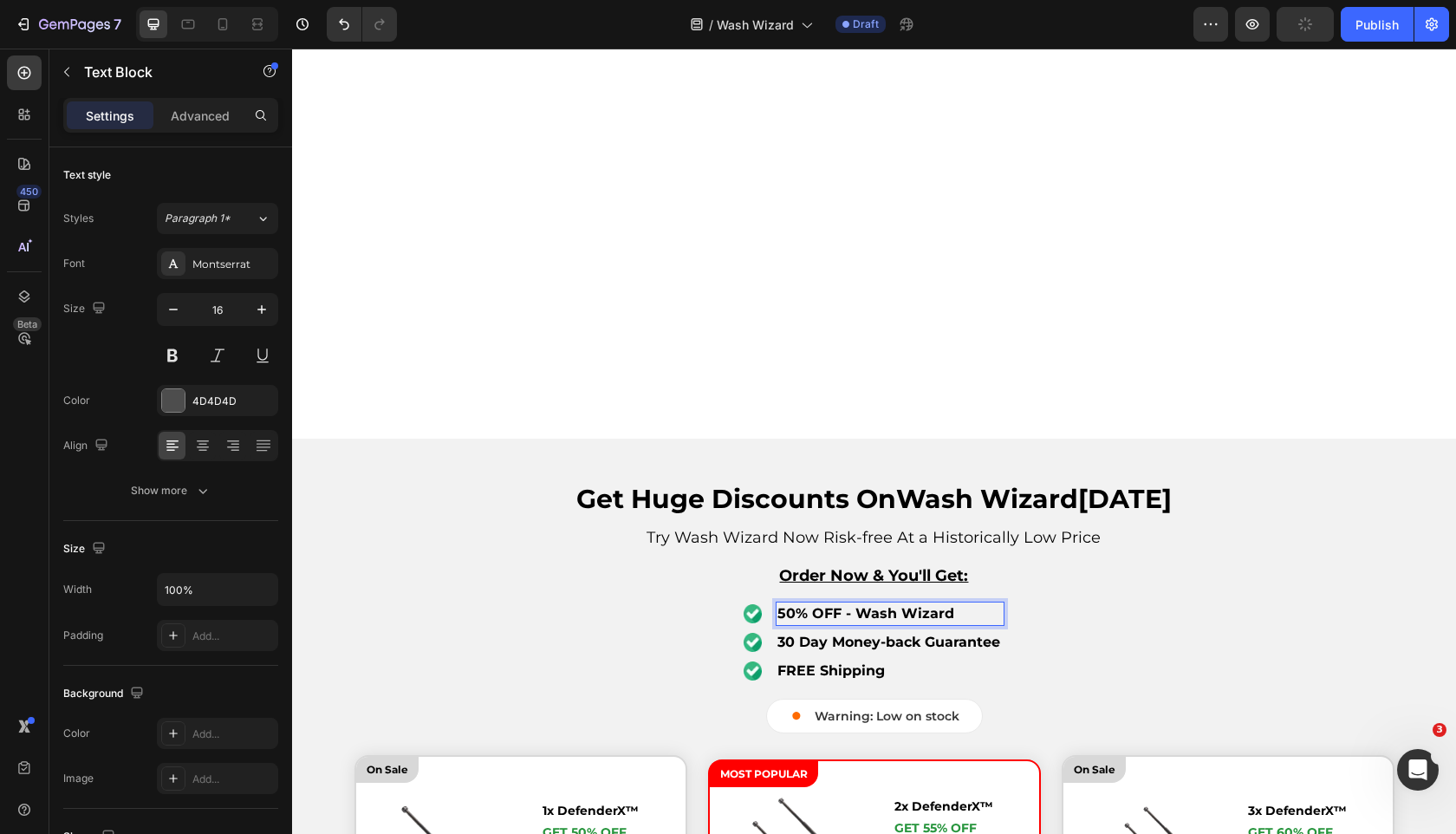
scroll to position [5378, 0]
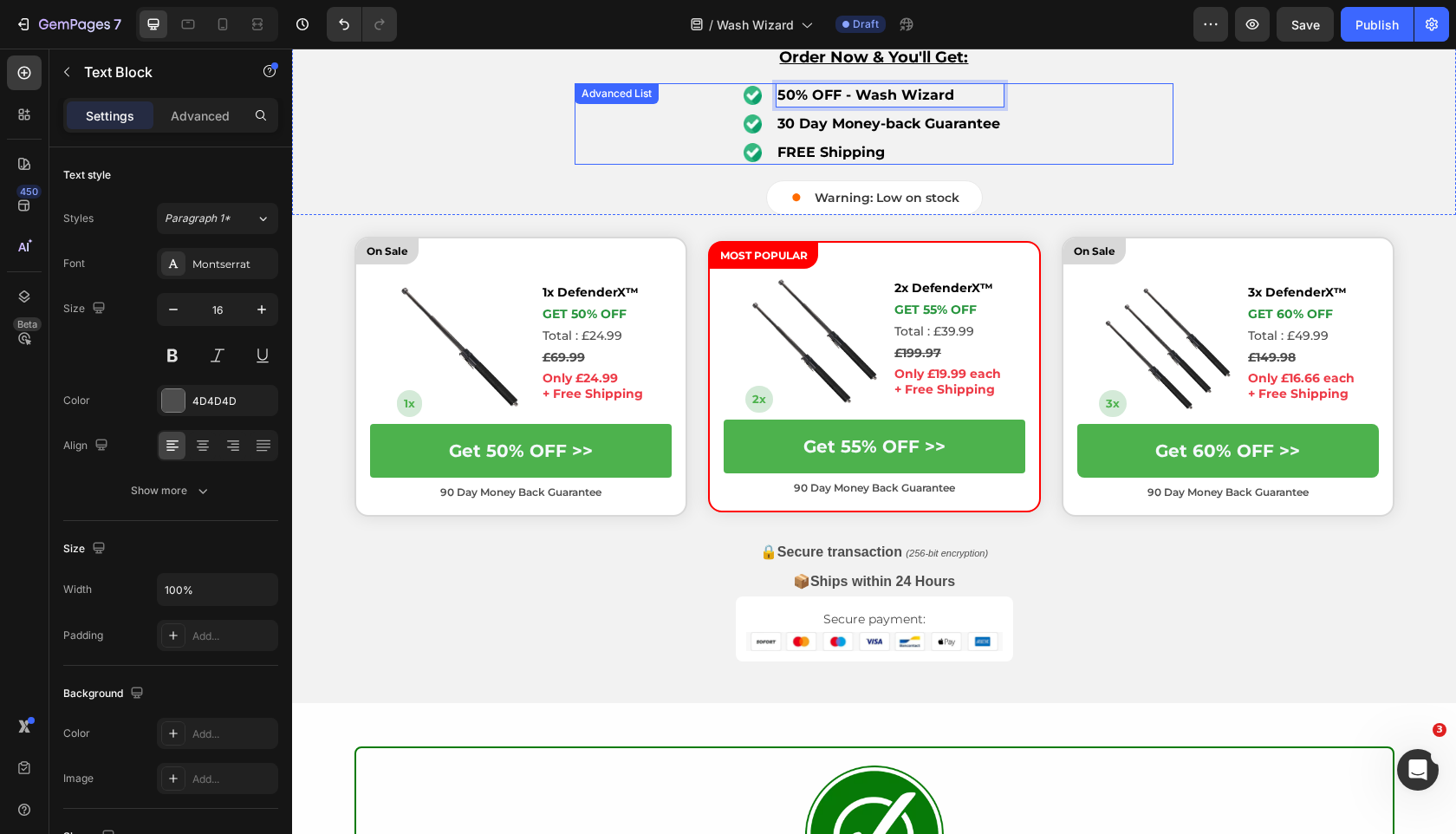
click at [1018, 101] on div "Image 50% OFF - Wash Wizard Text Block 0 Image 30 Day Money-back Guarantee Text…" at bounding box center [873, 124] width 599 height 82
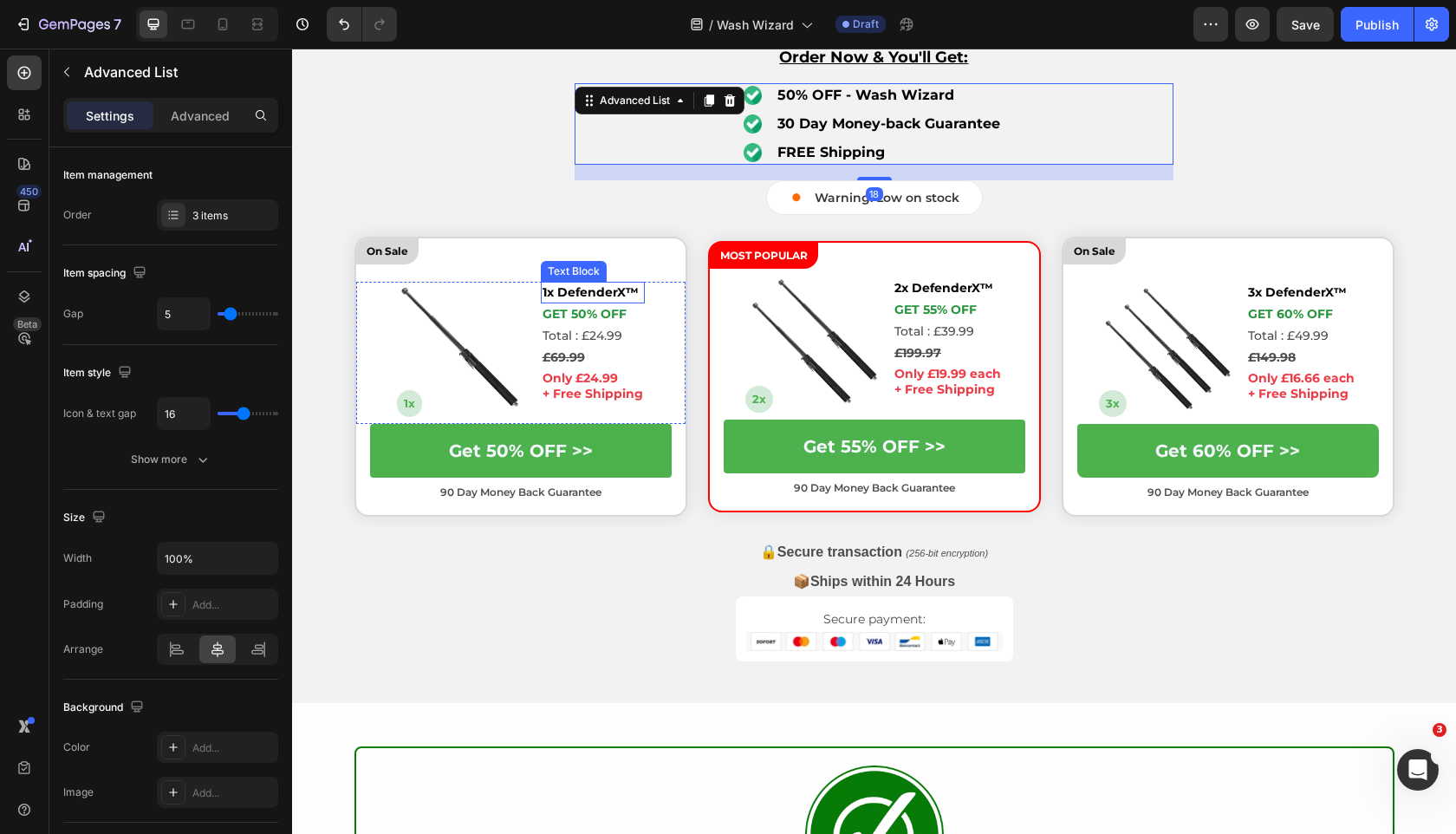
click at [598, 290] on strong "1x DefenderX™" at bounding box center [590, 292] width 96 height 15
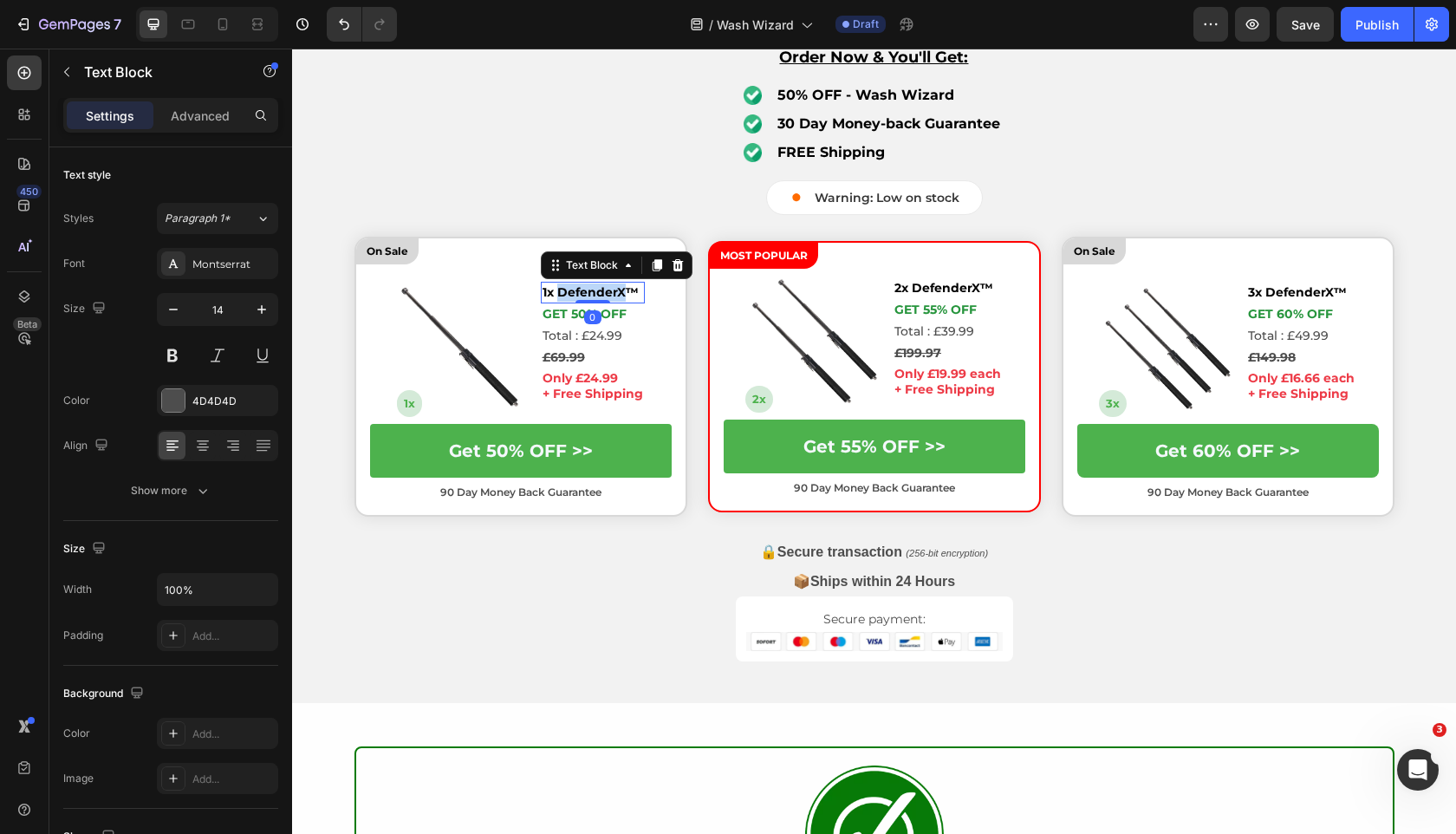
click at [598, 290] on strong "1x DefenderX™" at bounding box center [590, 292] width 96 height 15
click at [986, 291] on strong "2x DefenderX™" at bounding box center [944, 287] width 99 height 15
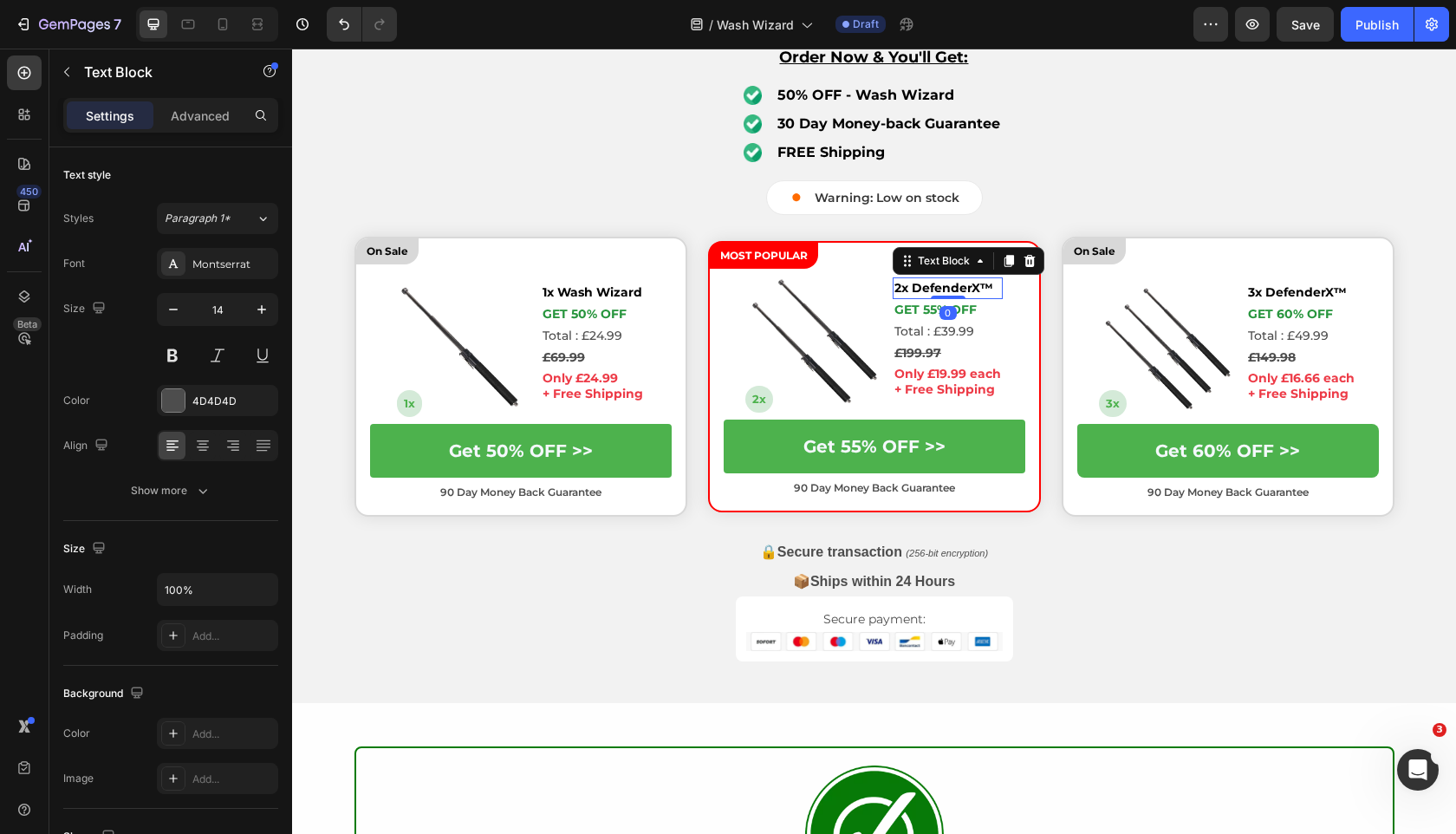
click at [996, 285] on p "2x DefenderX™" at bounding box center [948, 288] width 107 height 18
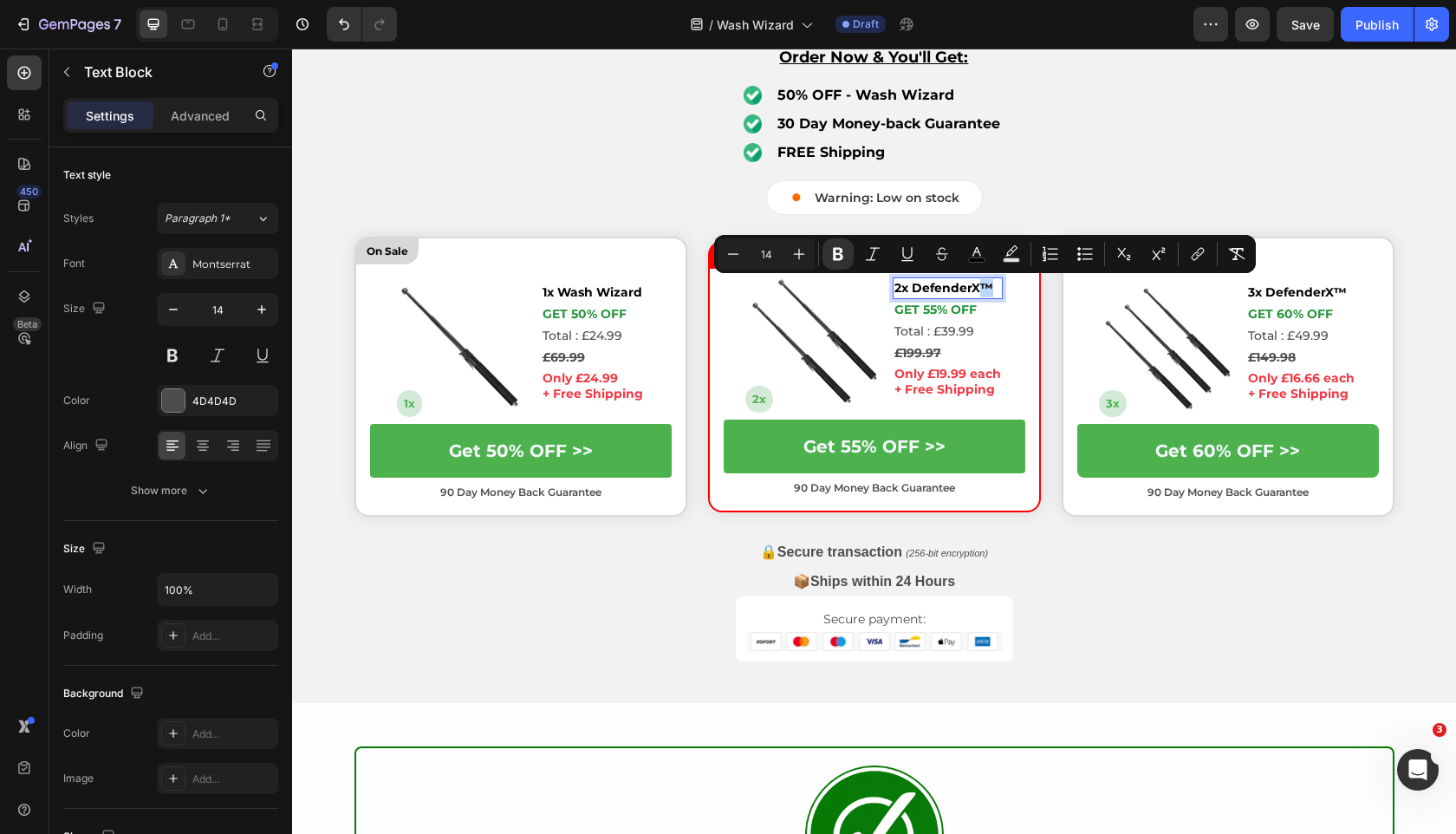
drag, startPoint x: 994, startPoint y: 285, endPoint x: 984, endPoint y: 285, distance: 10.0
click at [984, 285] on p "2x DefenderX™" at bounding box center [948, 288] width 107 height 18
copy strong "™"
click at [641, 293] on strong "1x Wash Wizard" at bounding box center [592, 292] width 100 height 15
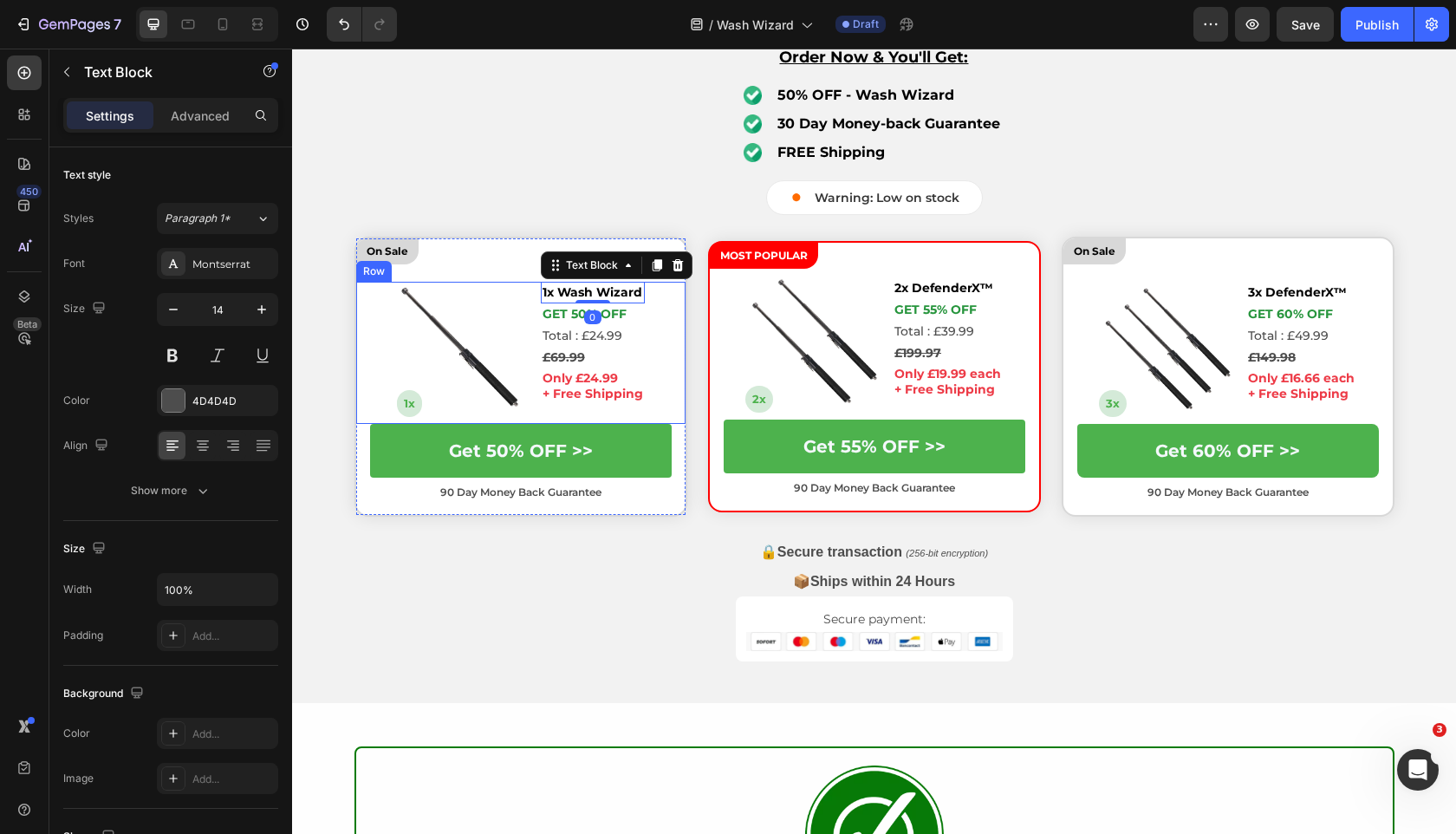
click at [647, 294] on div "Image 1x Text Block 1x Wash Wizard Text Block 0 Get 50% OFF Text Block Total : …" at bounding box center [521, 353] width 329 height 142
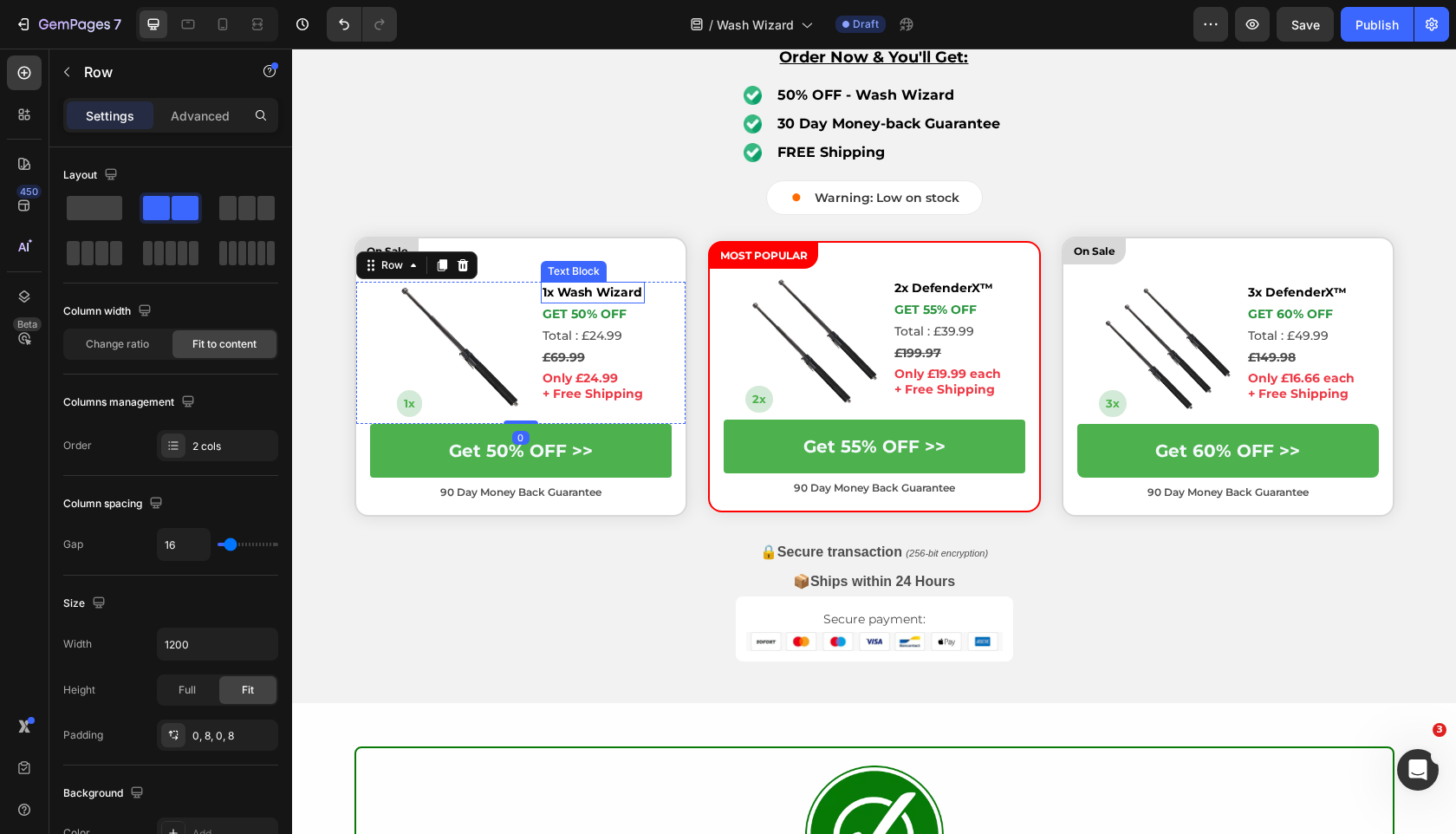
click at [639, 290] on strong "1x Wash Wizard" at bounding box center [592, 292] width 100 height 15
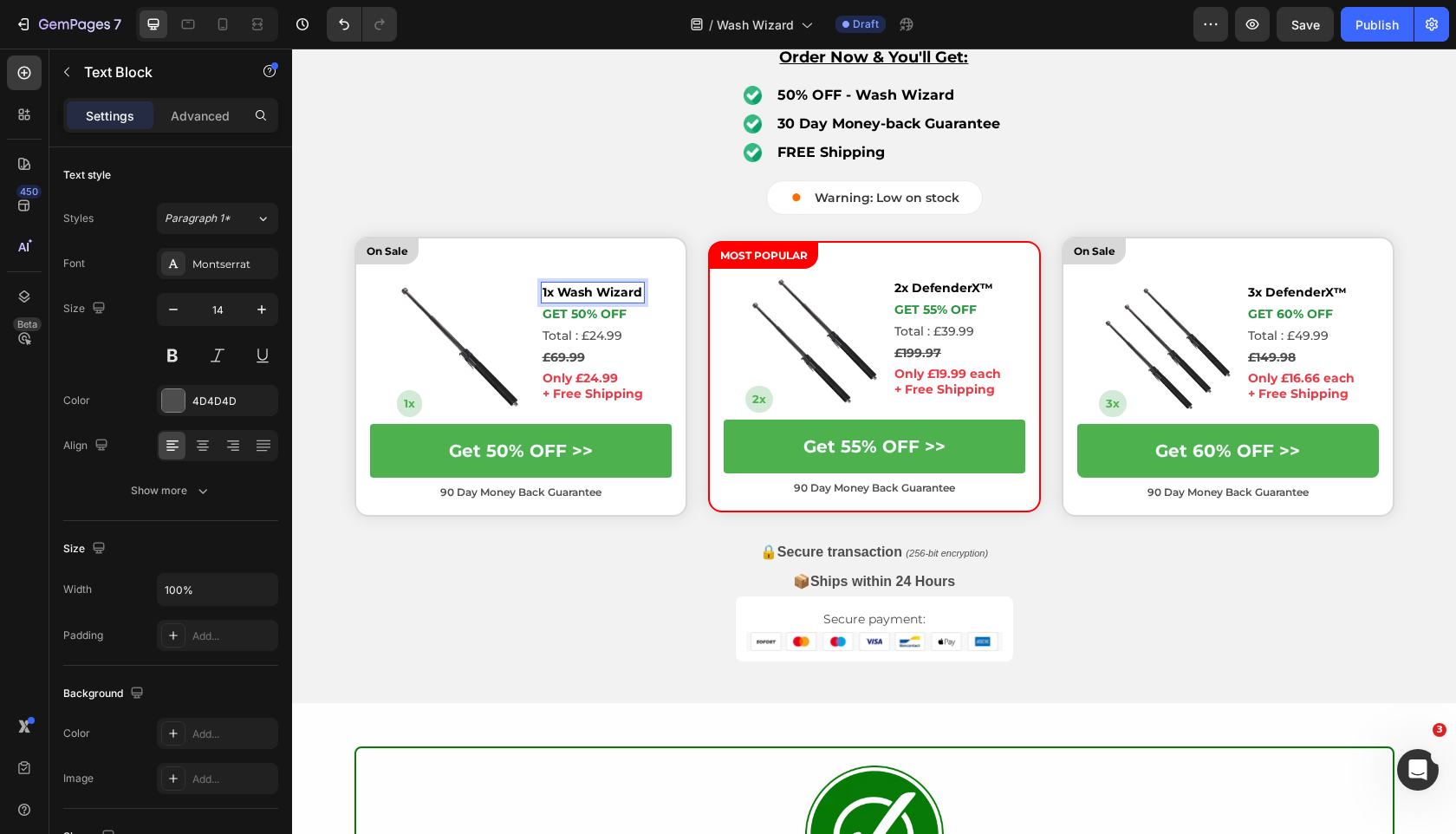
click at [638, 296] on strong "1x Wash Wizard" at bounding box center [592, 292] width 100 height 15
click at [590, 336] on div "Text Block" at bounding box center [568, 336] width 59 height 15
click at [592, 332] on p "Total : £24.99" at bounding box center [593, 336] width 113 height 18
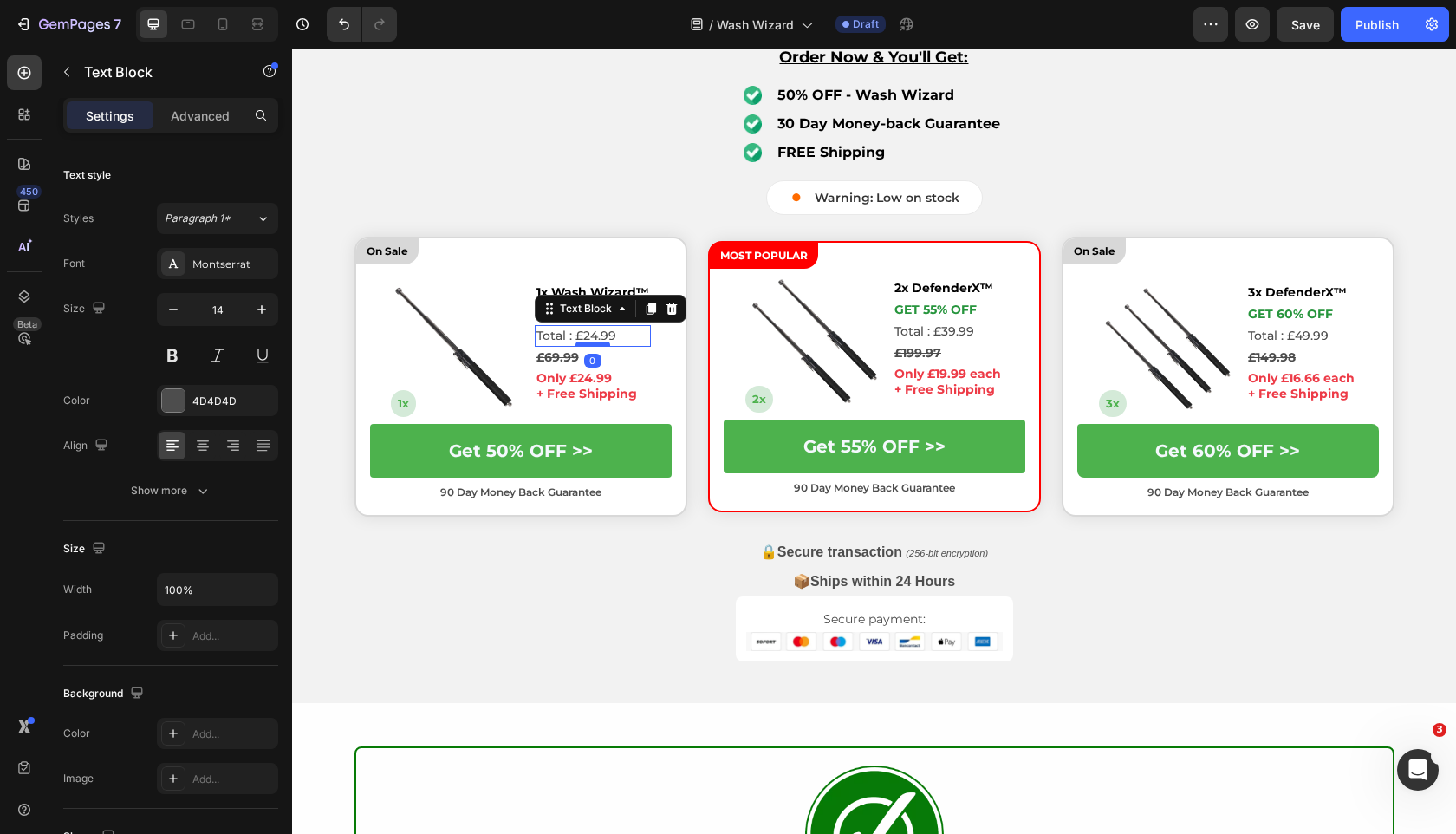
click at [592, 342] on div at bounding box center [592, 344] width 35 height 5
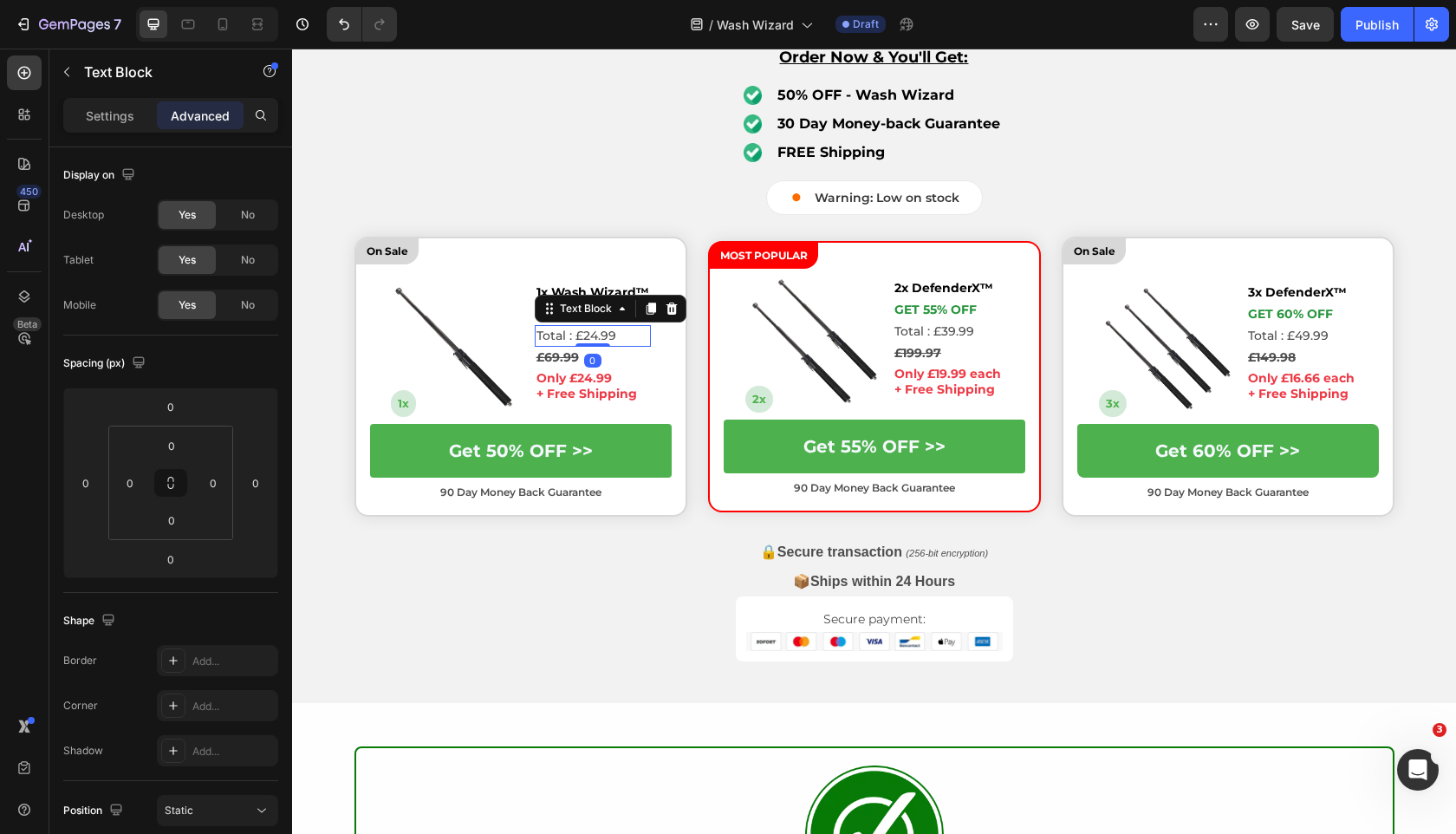
click at [597, 334] on p "Total : £24.99" at bounding box center [593, 336] width 113 height 18
click at [587, 371] on p "Only £24.99" at bounding box center [593, 377] width 113 height 15
click at [587, 373] on p "Only £24.99" at bounding box center [593, 377] width 113 height 15
click at [592, 376] on p "Only £24.99" at bounding box center [593, 377] width 113 height 15
click at [594, 291] on strong "1x Wash Wizard™" at bounding box center [593, 292] width 113 height 15
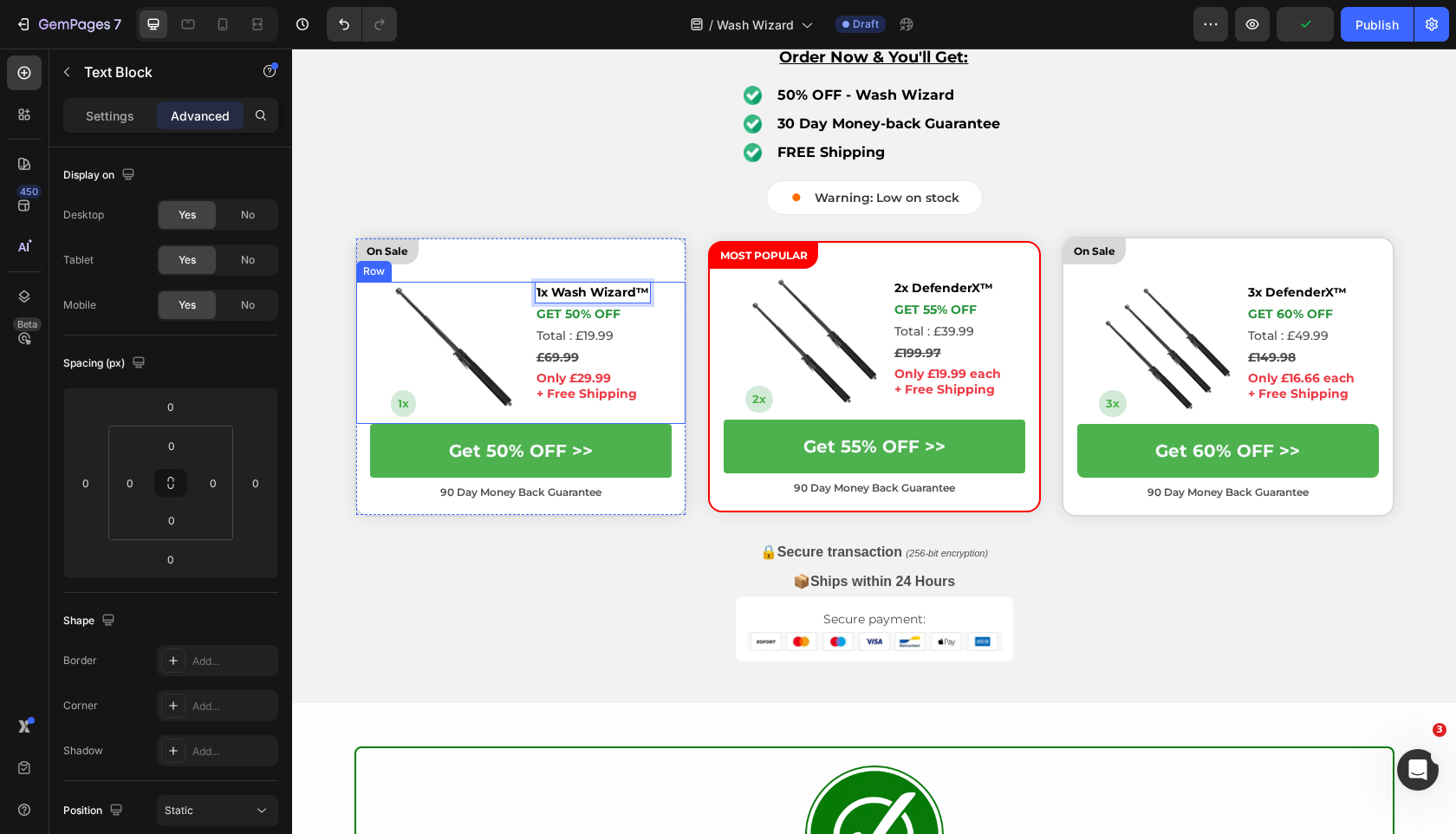
drag, startPoint x: 555, startPoint y: 292, endPoint x: 682, endPoint y: 292, distance: 127.0
click at [548, 288] on strong "1x Wash Wizard™" at bounding box center [593, 292] width 113 height 15
drag, startPoint x: 552, startPoint y: 289, endPoint x: 706, endPoint y: 288, distance: 154.0
click at [706, 288] on div "On Sale Text Block Image 1x Text Block 1x Wash Wizard™ Text Block 0 Get 50% OFF…" at bounding box center [874, 377] width 1040 height 280
copy strong "Wash Wizard™"
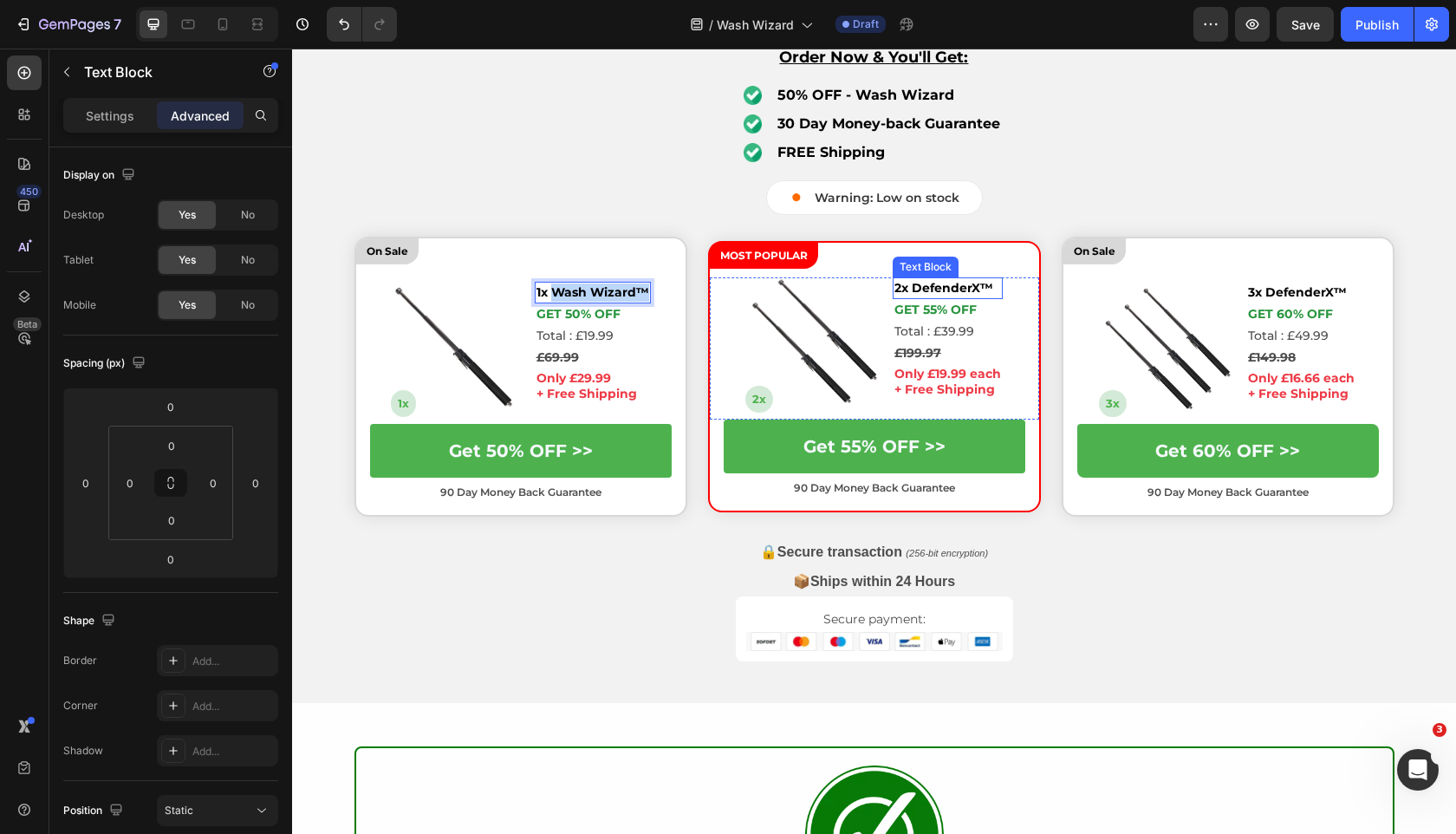
click at [953, 290] on strong "2x DefenderX™" at bounding box center [944, 287] width 99 height 15
click at [923, 286] on strong "2x DefenderX™" at bounding box center [944, 287] width 99 height 15
drag, startPoint x: 928, startPoint y: 286, endPoint x: 981, endPoint y: 290, distance: 53.2
click at [1000, 287] on p "2x DefenderX™" at bounding box center [948, 288] width 107 height 18
drag, startPoint x: 1000, startPoint y: 289, endPoint x: 912, endPoint y: 285, distance: 88.1
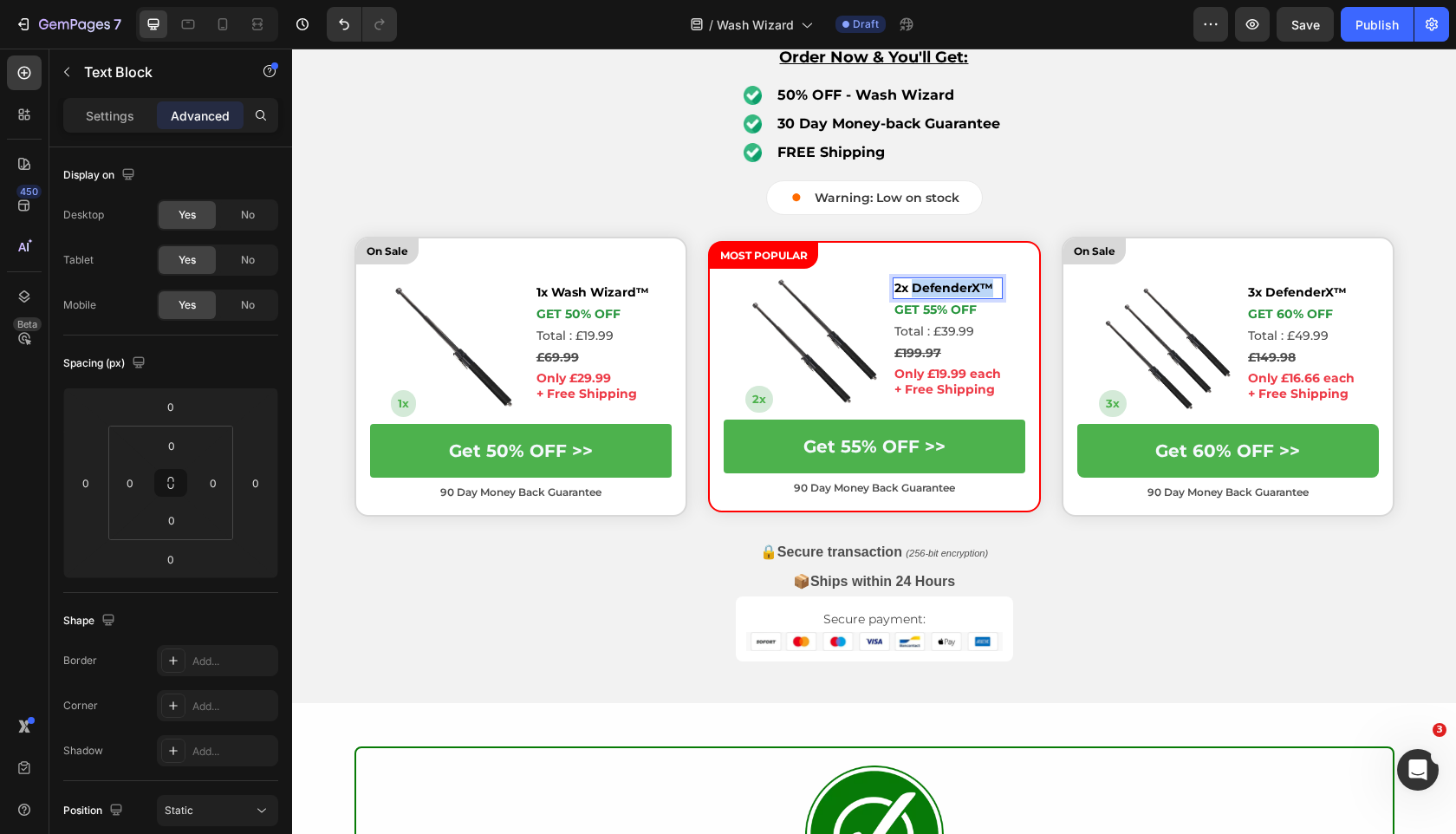
click at [912, 285] on p "2x DefenderX™" at bounding box center [948, 288] width 107 height 18
click at [1320, 288] on strong "3x DefenderX™" at bounding box center [1297, 292] width 99 height 15
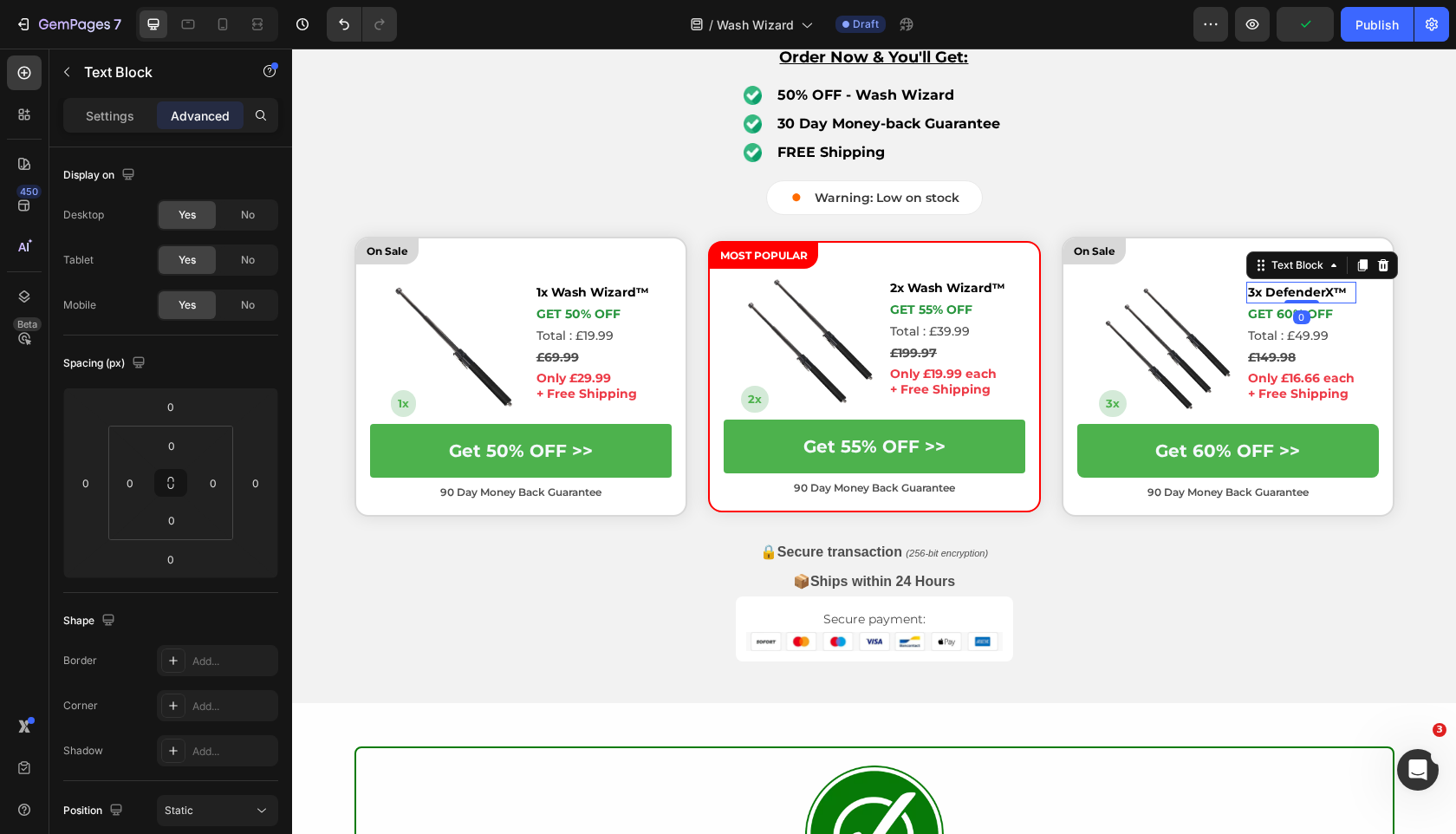
click at [1253, 290] on strong "3x DefenderX™" at bounding box center [1297, 292] width 99 height 15
click at [1271, 292] on strong "3x DefenderX™" at bounding box center [1297, 292] width 99 height 15
drag, startPoint x: 1264, startPoint y: 292, endPoint x: 1351, endPoint y: 294, distance: 87.0
click at [1351, 294] on p "3x DefenderX™" at bounding box center [1301, 293] width 107 height 18
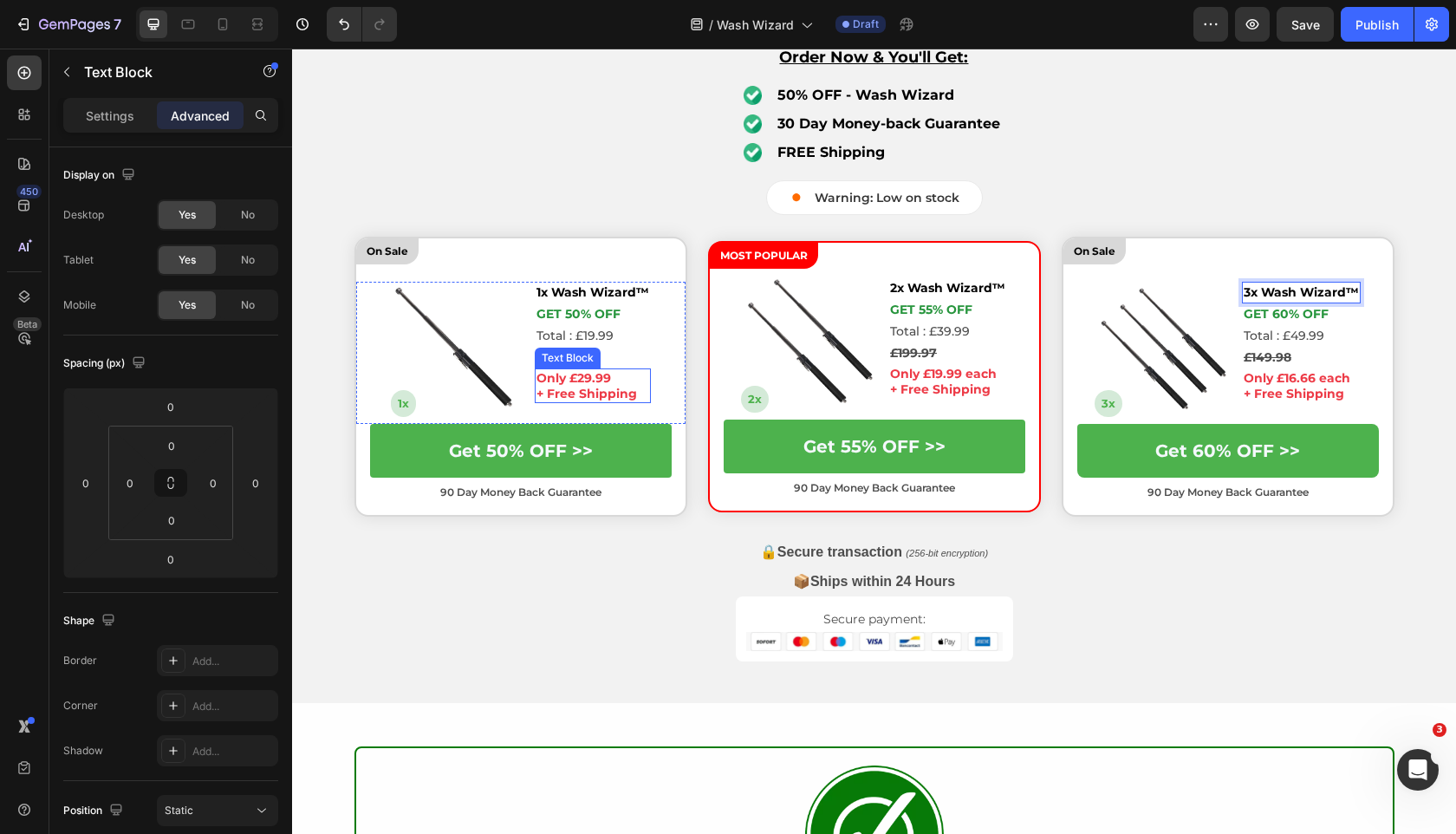
click at [587, 373] on p "Only £29.99" at bounding box center [593, 377] width 113 height 15
click at [587, 382] on p "Only £29.99" at bounding box center [593, 377] width 113 height 15
click at [551, 359] on s "£69.99" at bounding box center [557, 356] width 42 height 15
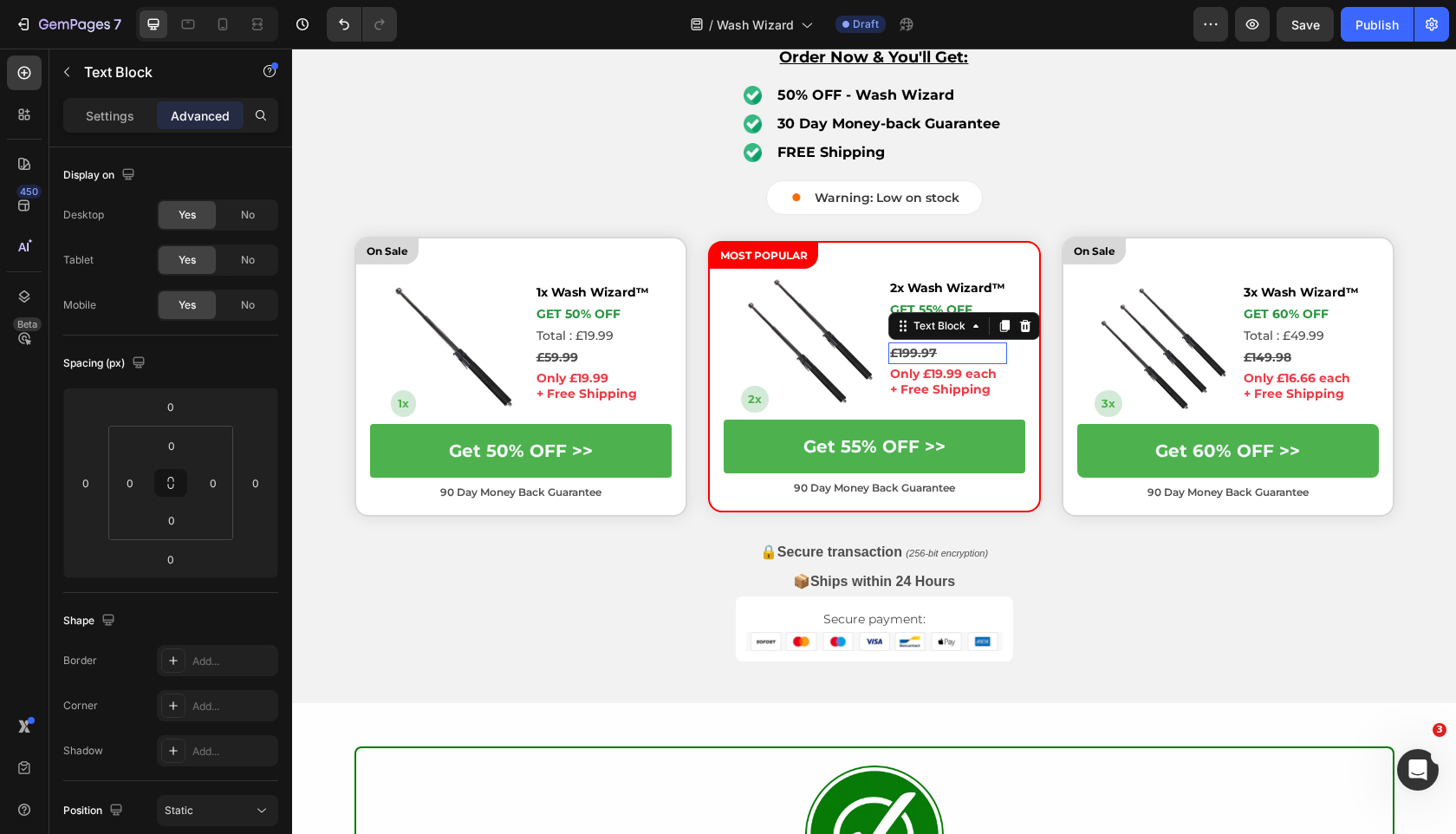
click at [920, 352] on s "£199.97" at bounding box center [914, 352] width 47 height 15
click at [904, 352] on s "£199.97" at bounding box center [914, 352] width 47 height 15
click at [952, 332] on p "Total : £39.99" at bounding box center [948, 331] width 115 height 18
click at [947, 330] on p "Total : £39.99" at bounding box center [948, 331] width 115 height 18
click at [945, 378] on p "Only £19.99 each" at bounding box center [948, 373] width 115 height 15
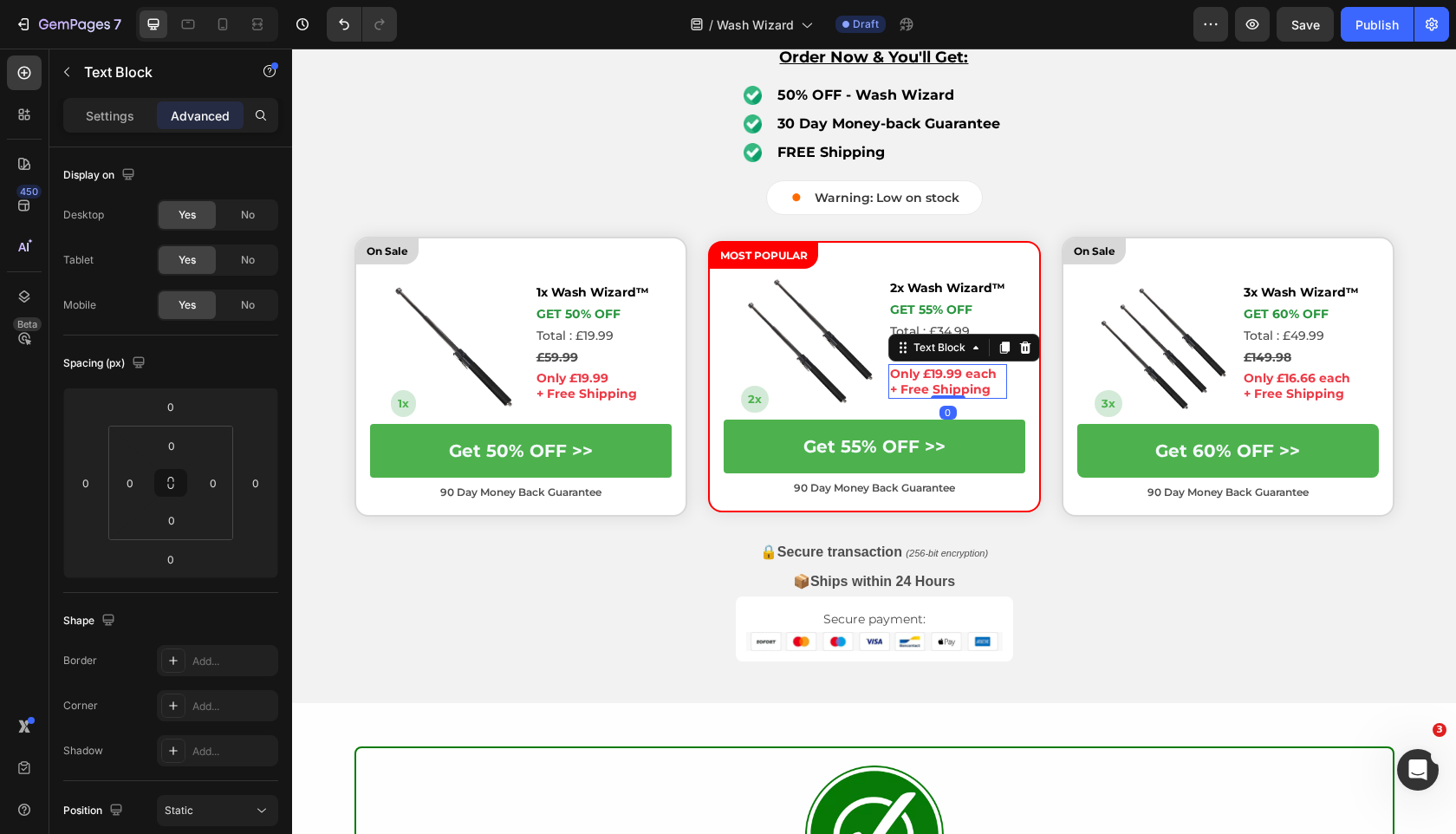
click at [941, 378] on p "Only £19.99 each" at bounding box center [948, 373] width 115 height 15
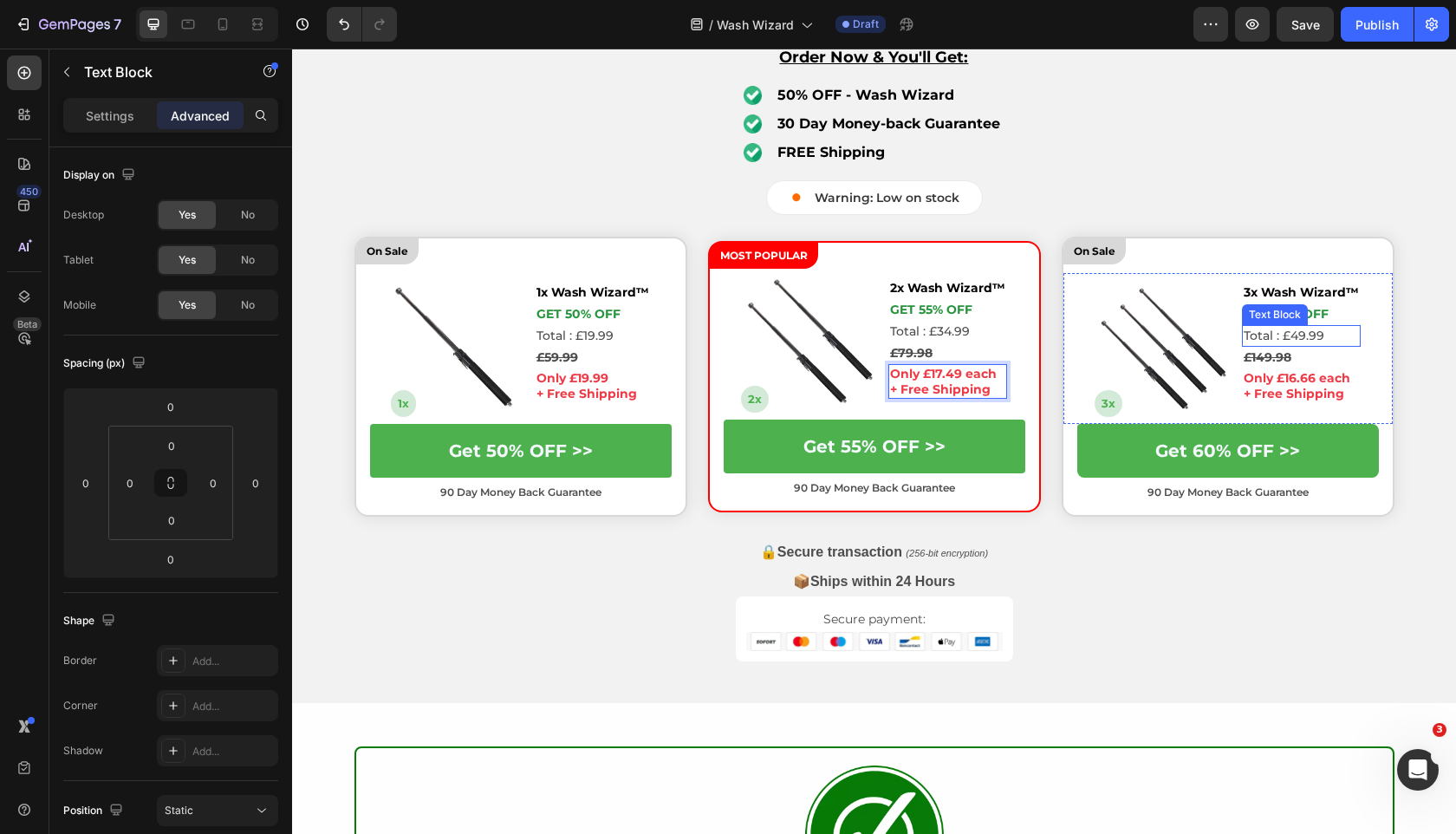
click at [1299, 338] on p "Total : £49.99" at bounding box center [1302, 336] width 115 height 18
click at [1303, 338] on p "Total : £49.99" at bounding box center [1302, 336] width 115 height 18
click at [1297, 371] on p "Only £16.66 each" at bounding box center [1302, 377] width 115 height 15
click at [1303, 381] on p "Only £16.66 each" at bounding box center [1302, 377] width 115 height 15
click at [1294, 378] on p "Only £16.66 each" at bounding box center [1302, 377] width 115 height 15
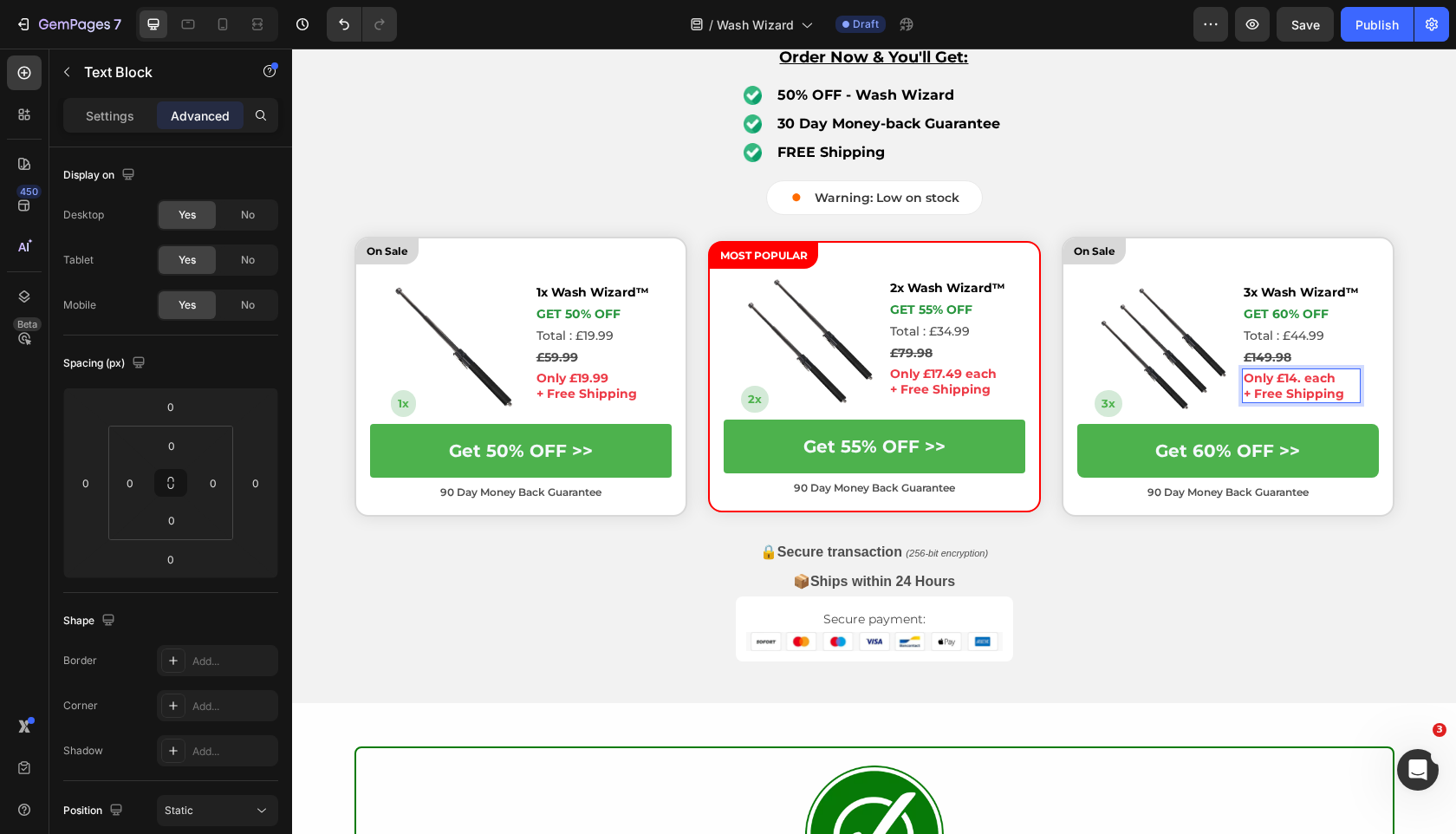
click at [1300, 377] on p "Only £14. each" at bounding box center [1302, 377] width 115 height 15
click at [1307, 375] on p "Only £14.9 each" at bounding box center [1302, 377] width 115 height 15
click at [1306, 512] on div "On Sale Text Block Image 3x Text Block 3x Wash Wizard™ Text Block GET 60% OFF T…" at bounding box center [1228, 377] width 329 height 277
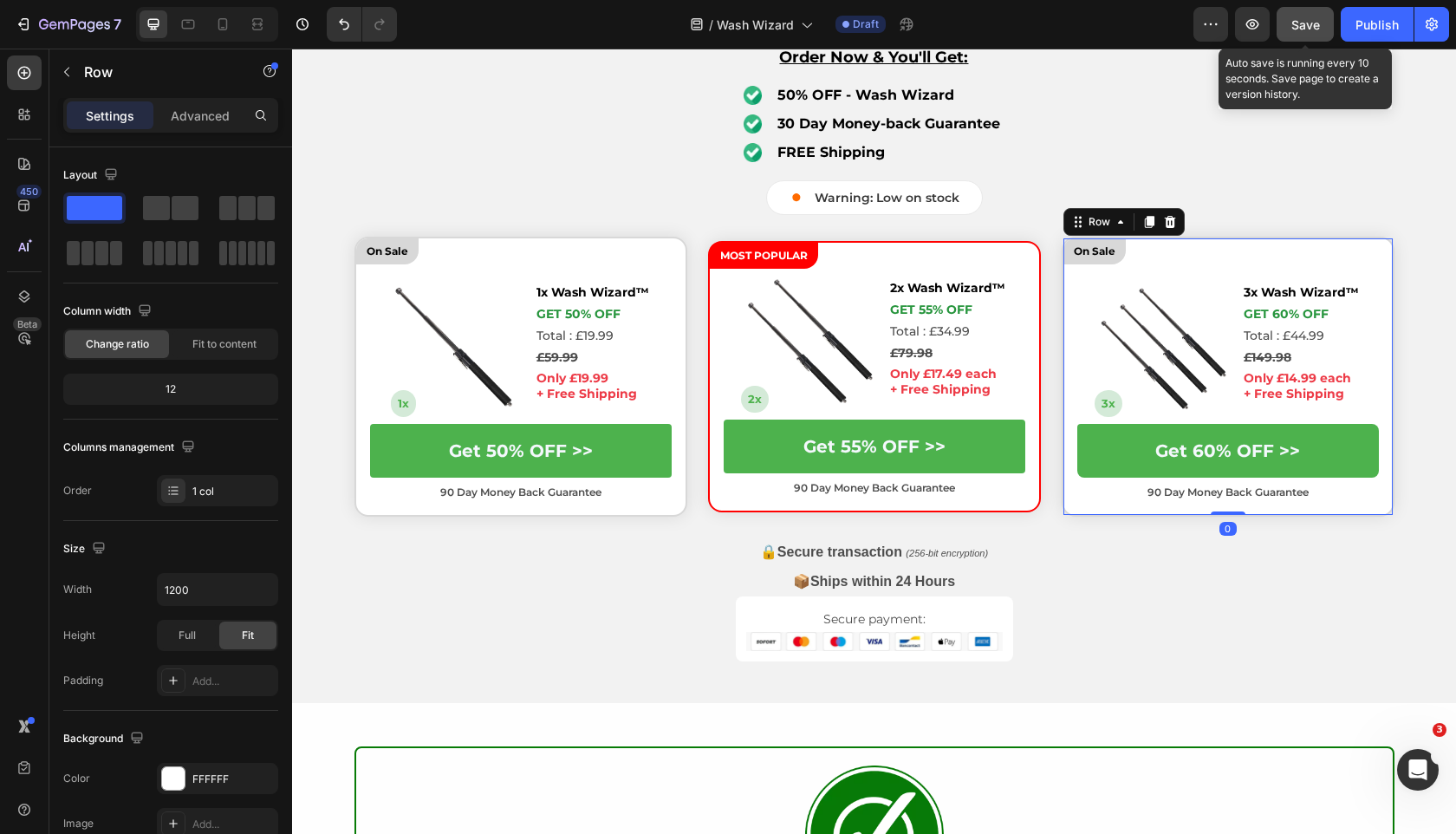
click at [1317, 20] on span "Save" at bounding box center [1306, 24] width 29 height 14
